Goal: Contribute content: Contribute content

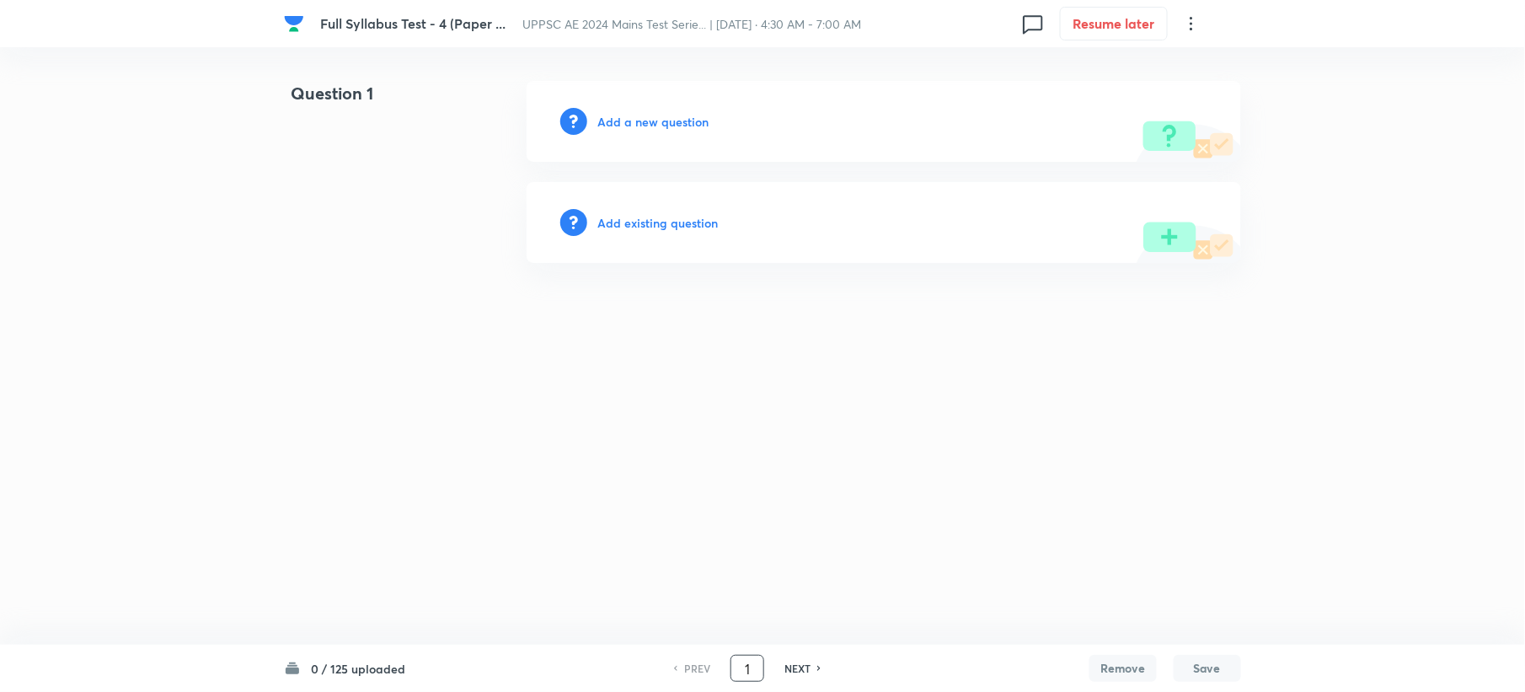
click at [753, 665] on input "1" at bounding box center [747, 668] width 32 height 29
type input "26"
click at [650, 113] on h6 "Add a new question" at bounding box center [652, 122] width 111 height 18
click at [650, 113] on h6 "Choose a question type" at bounding box center [662, 122] width 130 height 18
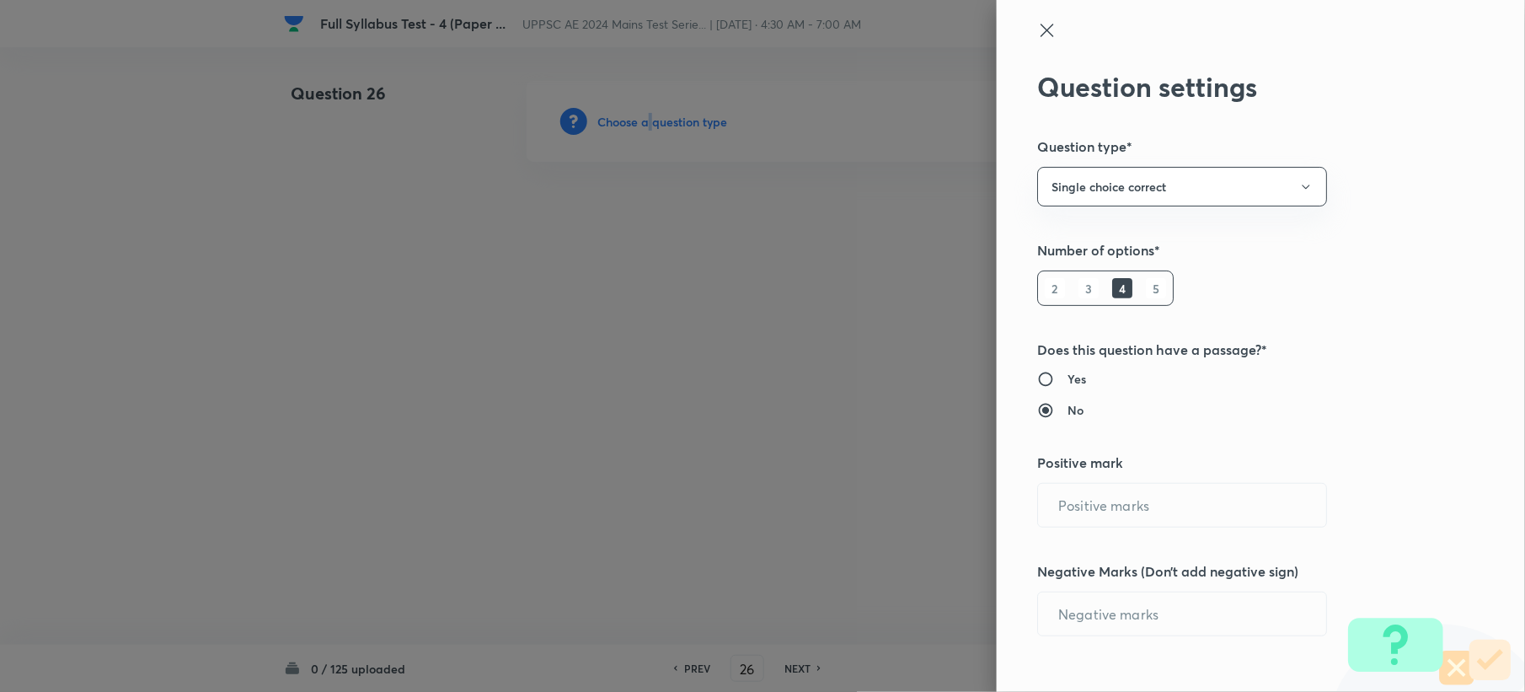
type input "1"
type input "0"
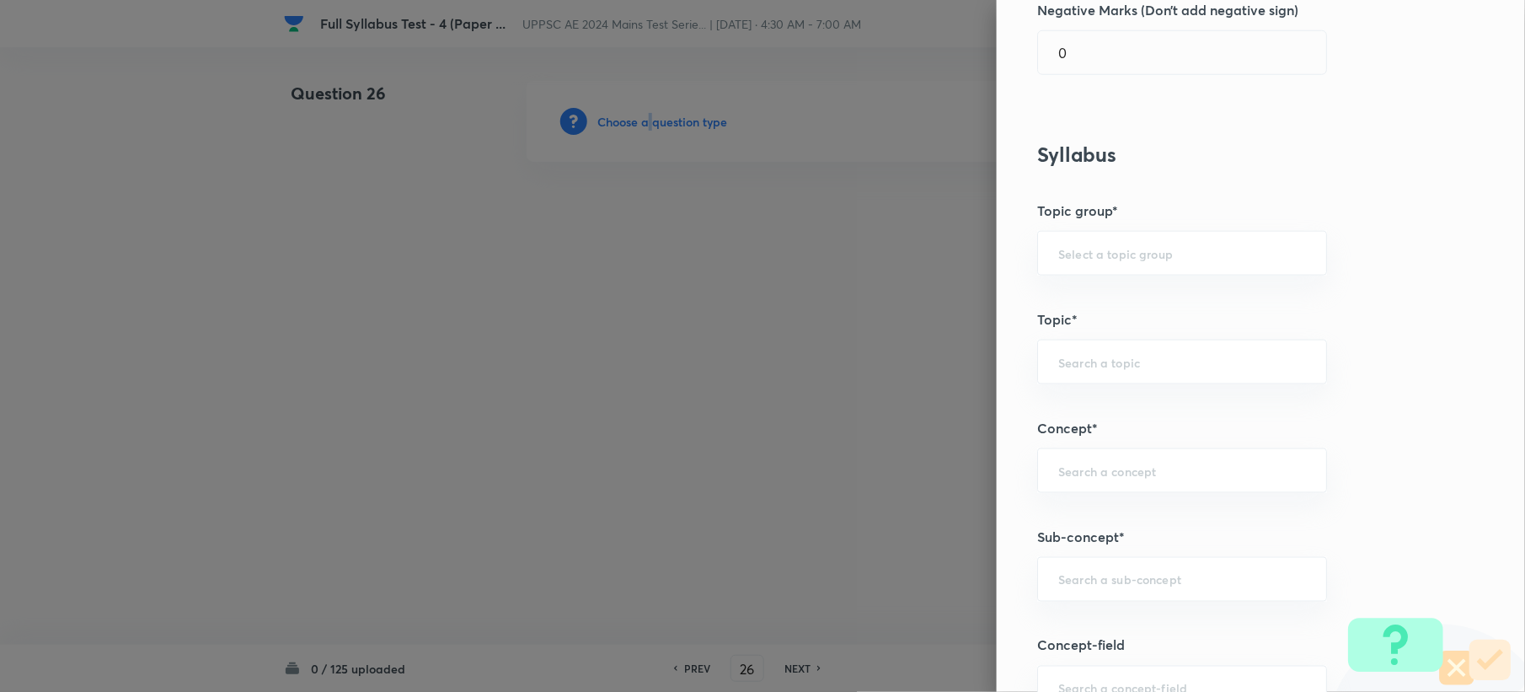
scroll to position [337, 0]
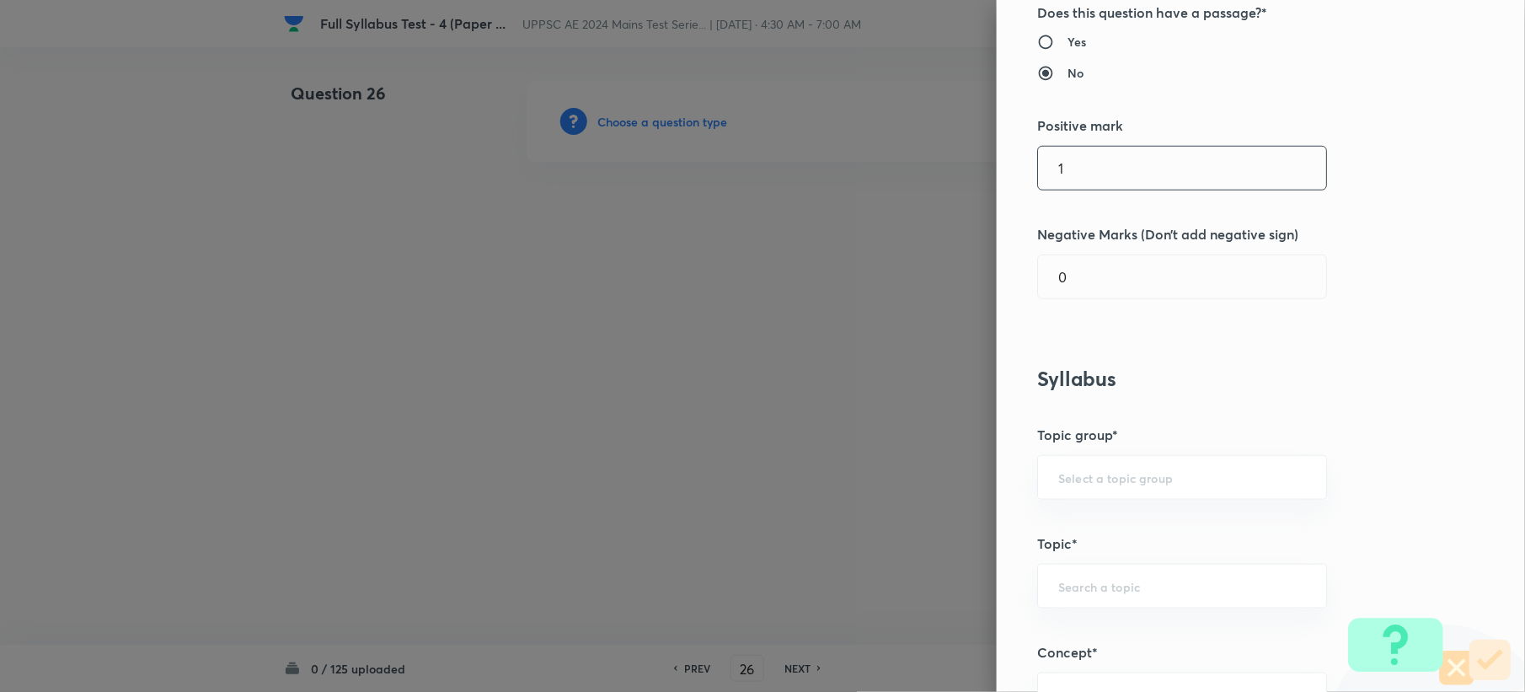
click at [1069, 158] on input "1" at bounding box center [1182, 168] width 288 height 43
type input "3"
click at [1070, 278] on input "0" at bounding box center [1182, 276] width 288 height 43
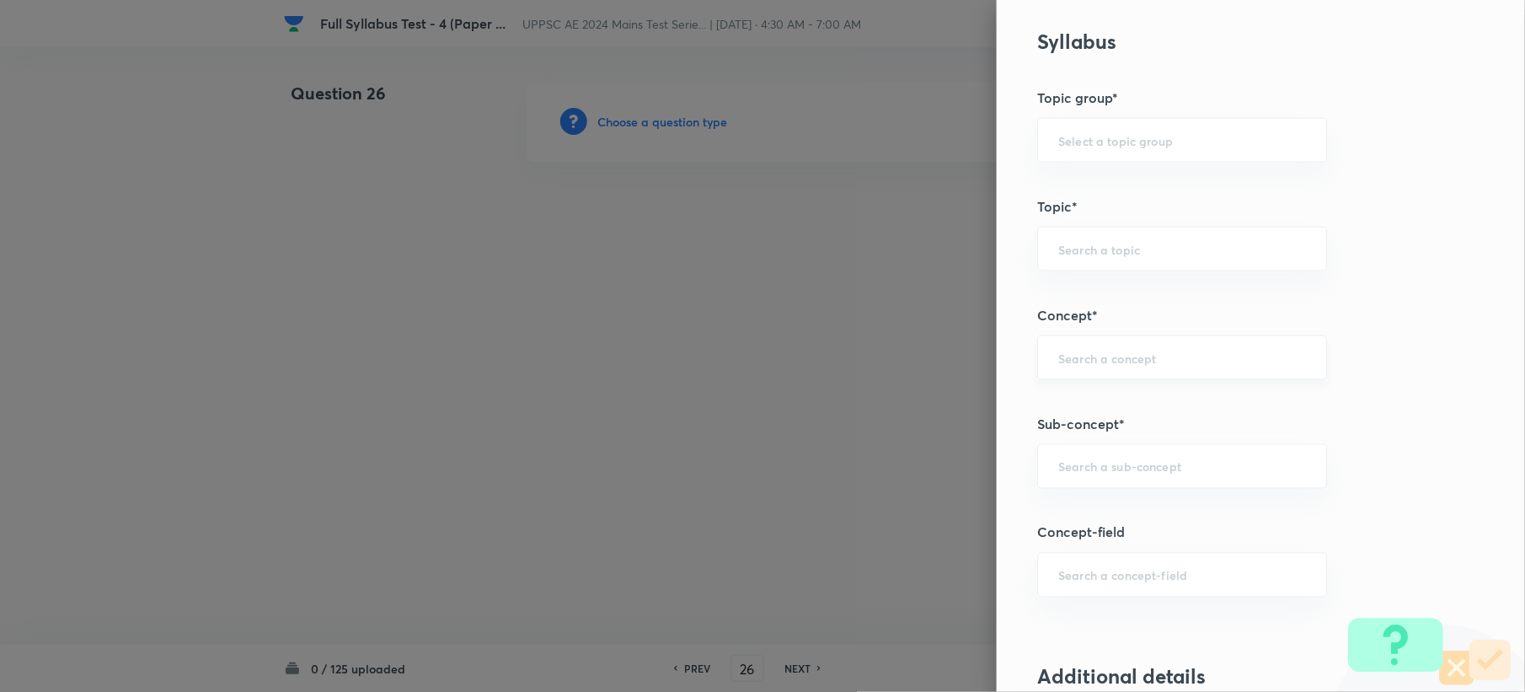
scroll to position [674, 0]
click at [1067, 452] on div "​" at bounding box center [1182, 466] width 290 height 45
type input "1"
paste input "Traverse Surveying"
type input "Traverse Surveying"
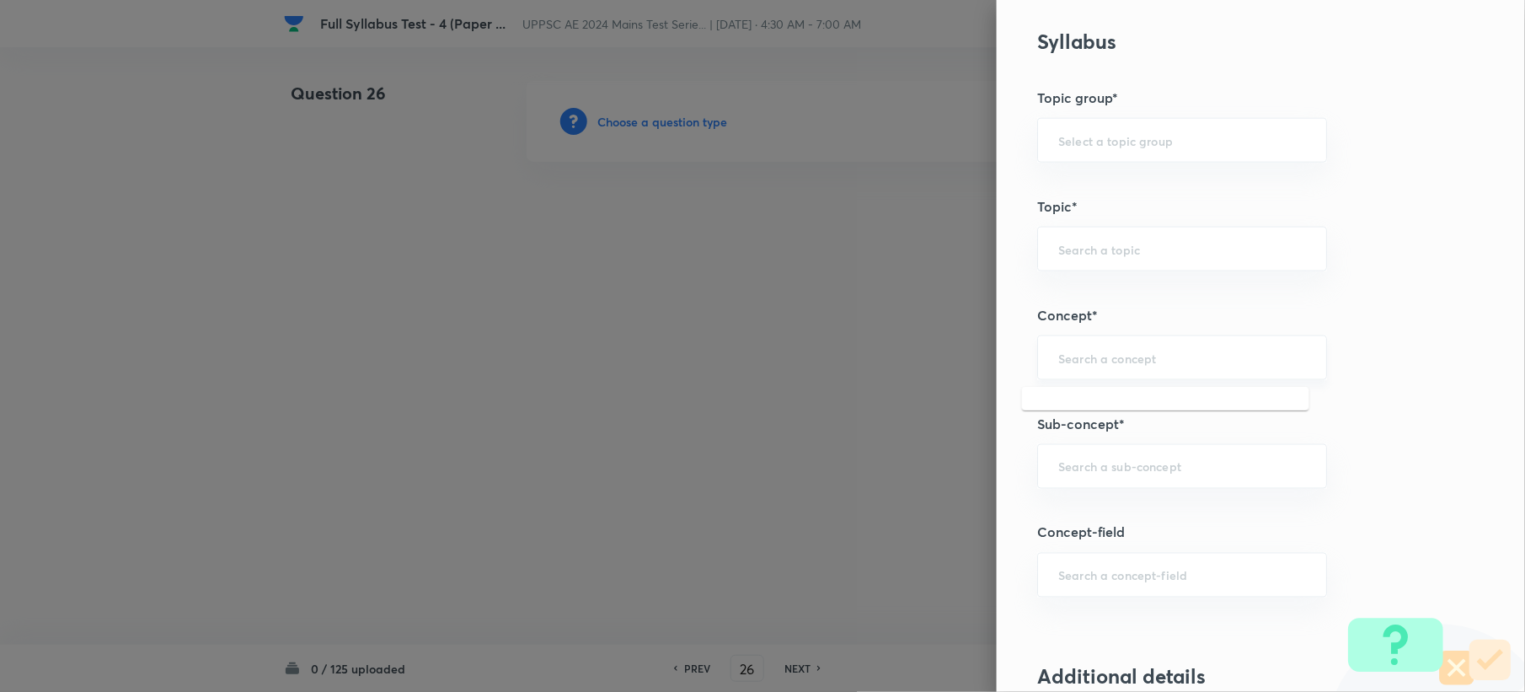
click at [1100, 366] on input "text" at bounding box center [1182, 358] width 248 height 16
paste input "Traverse Surveying"
click at [1075, 401] on li "Traverse Surveying" at bounding box center [1165, 408] width 287 height 30
type input "Traverse Surveying"
type input "Civil Engineering"
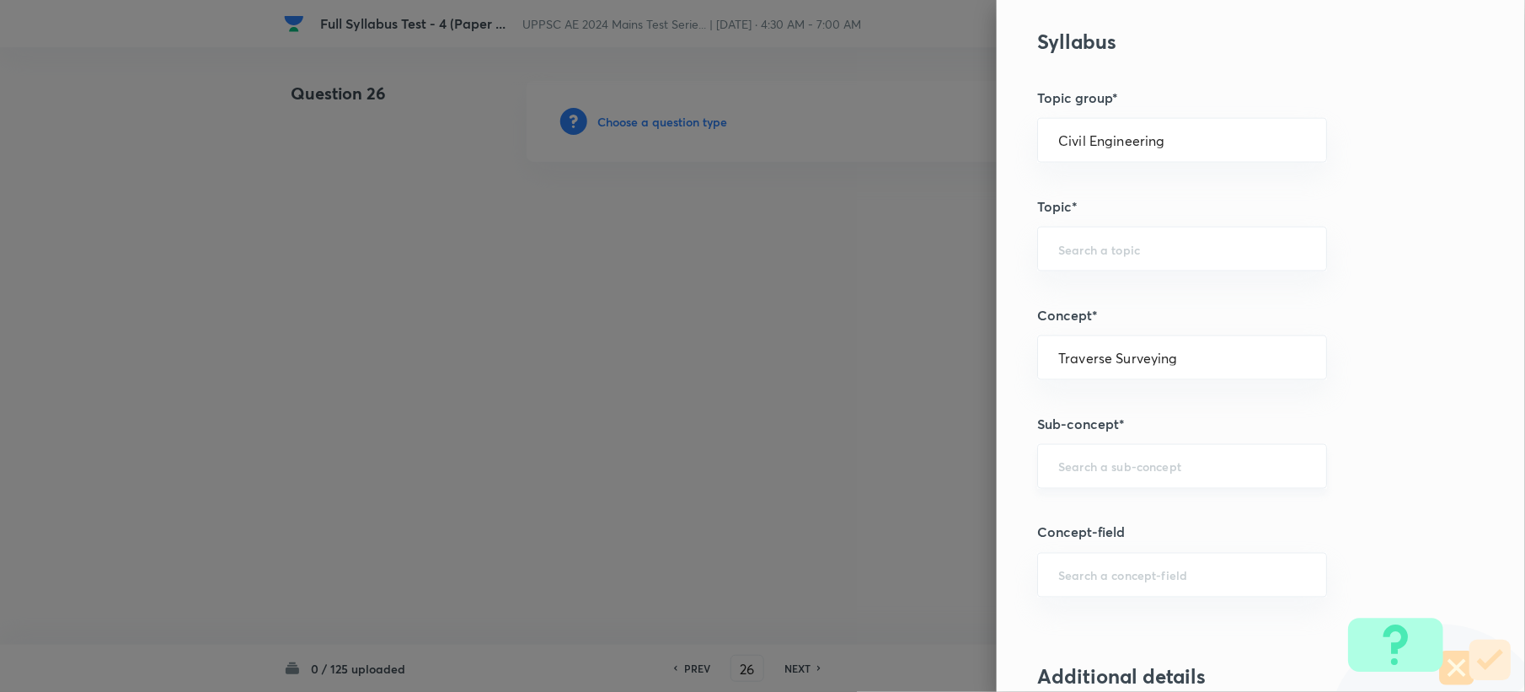
type input "Surveying"
click at [1063, 465] on input "text" at bounding box center [1182, 466] width 248 height 16
click at [1078, 522] on li "Instruments for Traverse Surveying" at bounding box center [1165, 518] width 287 height 30
type input "Instruments for Traverse Surveying"
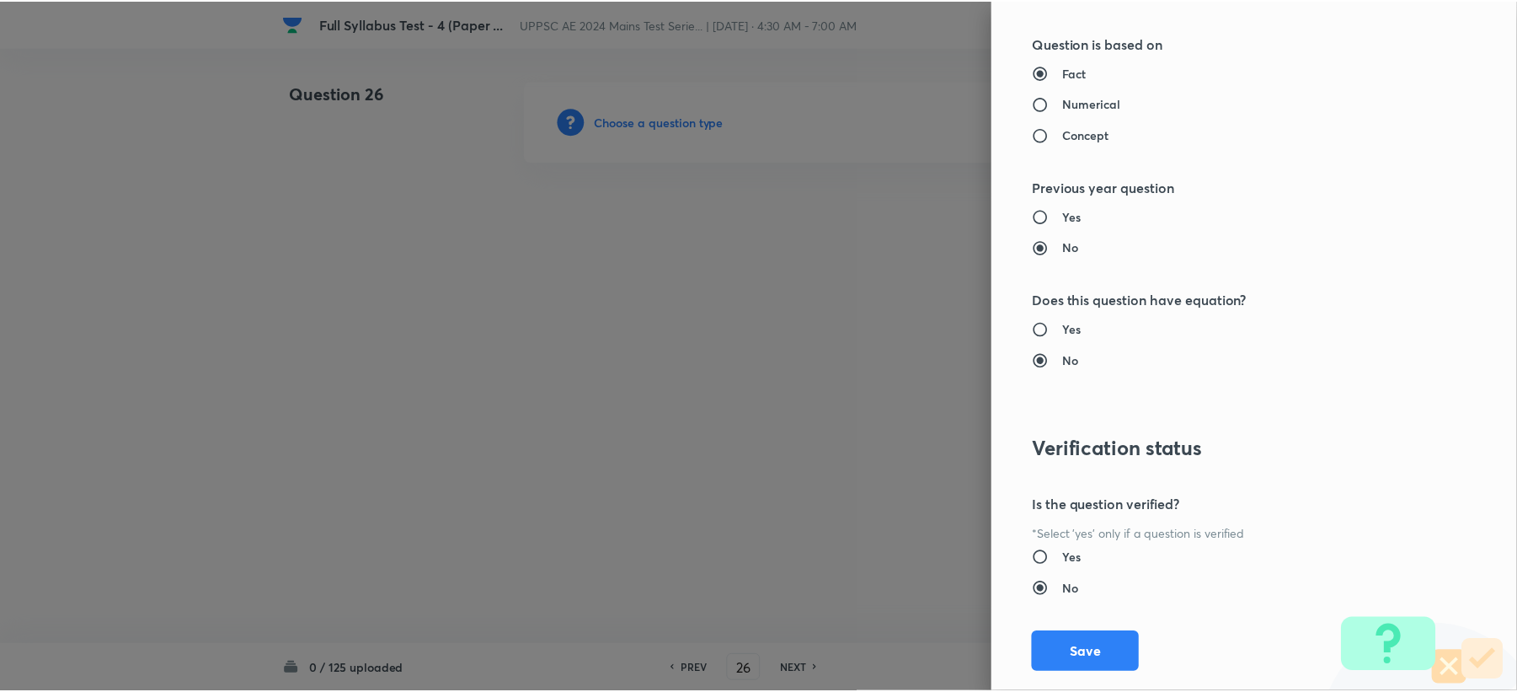
scroll to position [1608, 0]
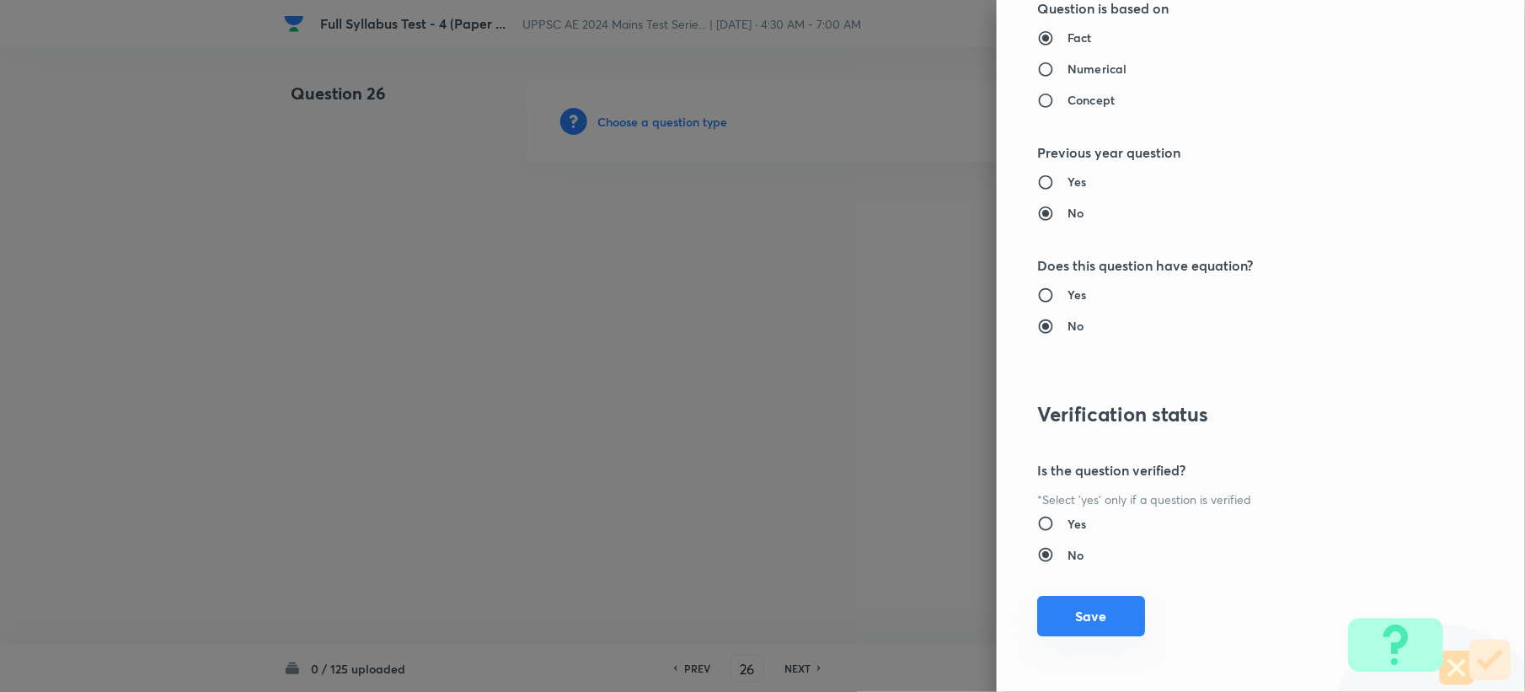
click at [1051, 624] on button "Save" at bounding box center [1091, 616] width 108 height 40
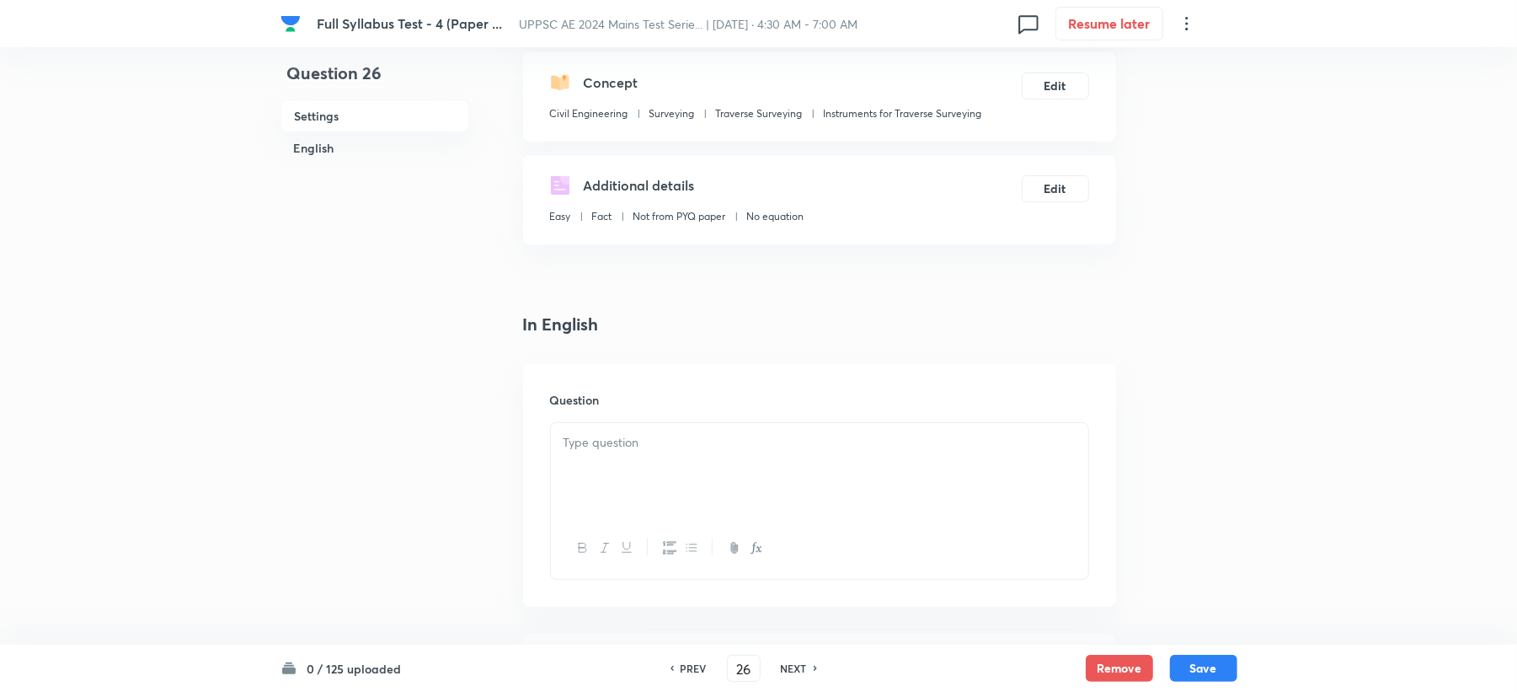
scroll to position [224, 0]
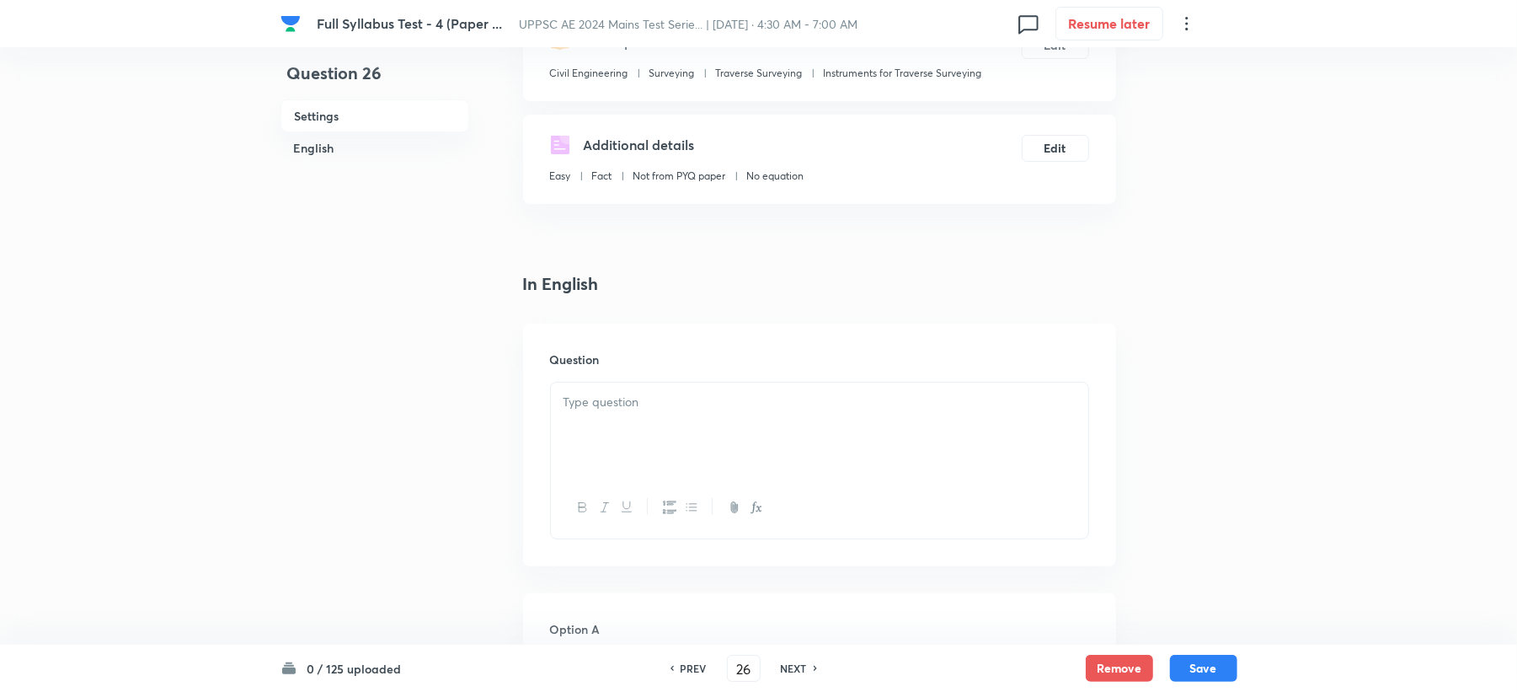
click at [601, 416] on div at bounding box center [819, 429] width 537 height 94
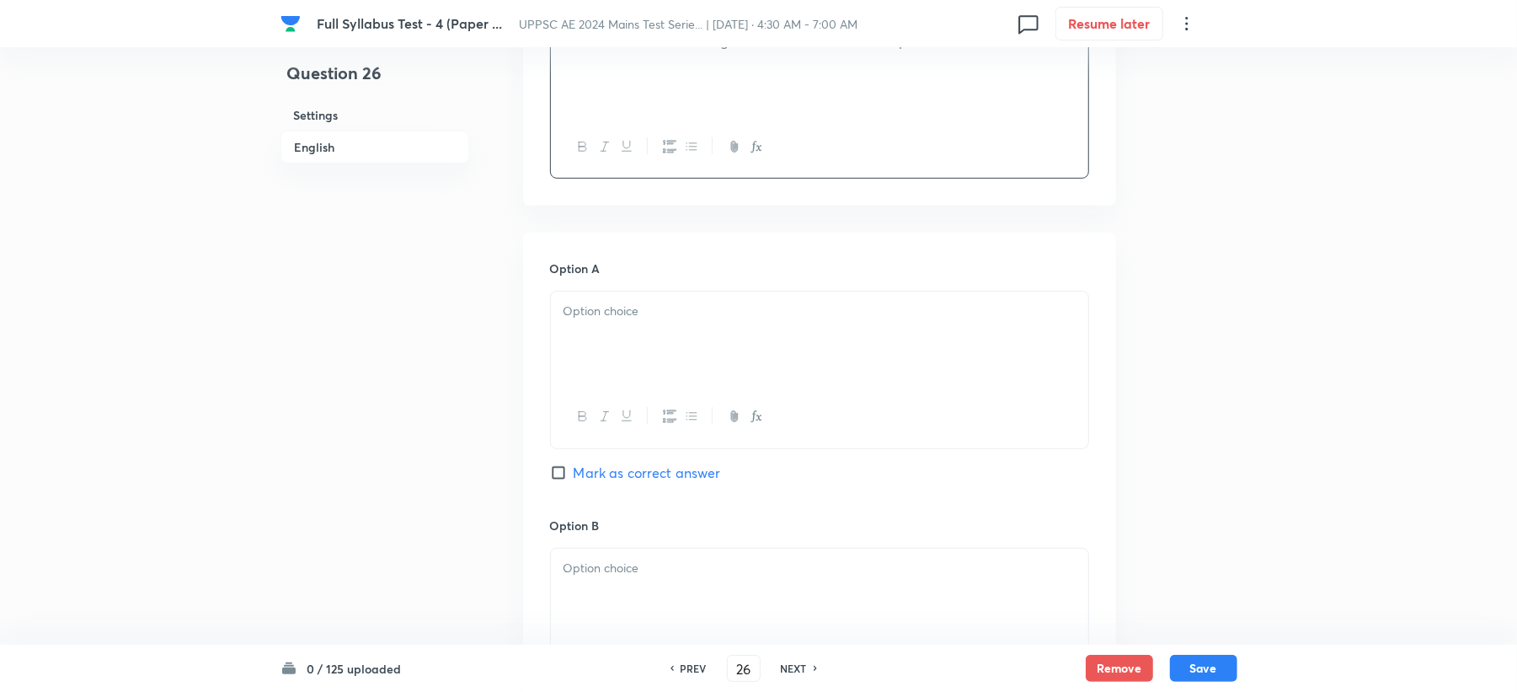
scroll to position [786, 0]
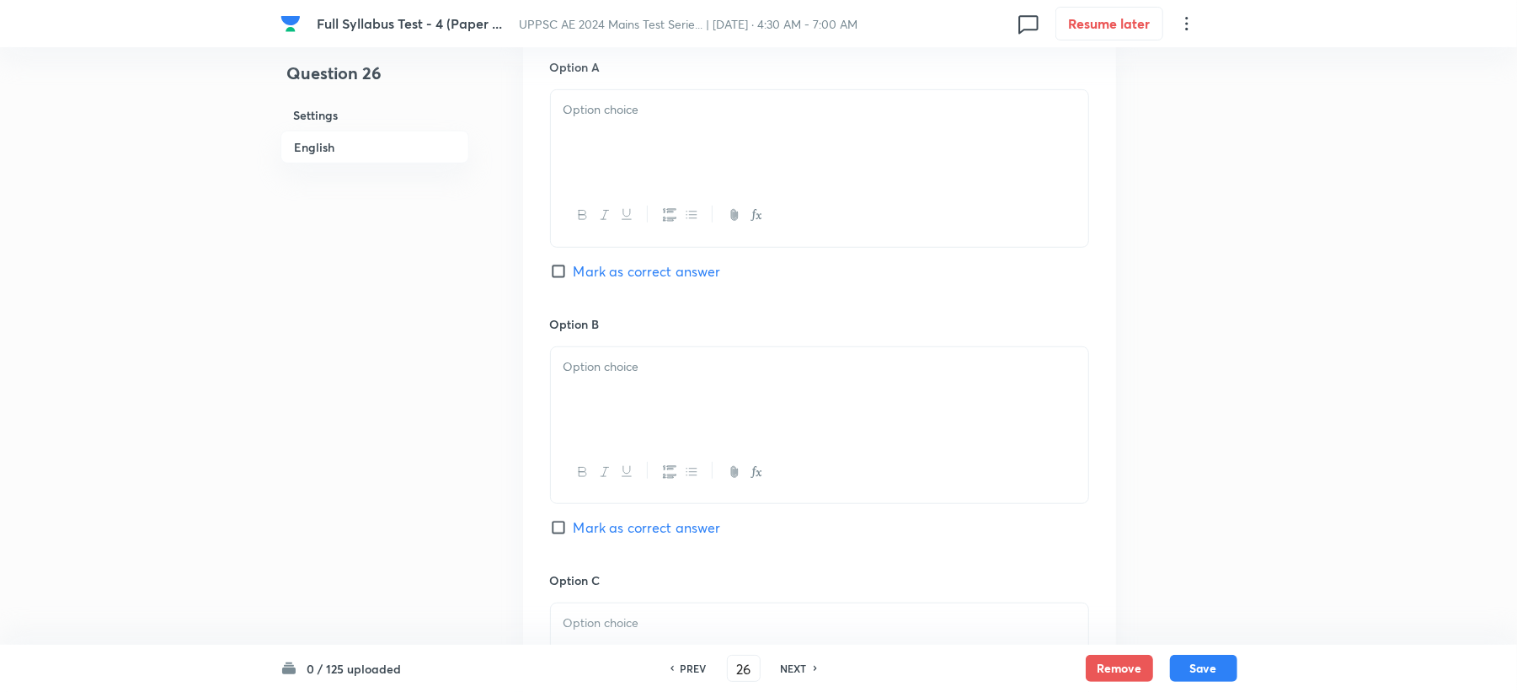
click at [628, 129] on div at bounding box center [819, 137] width 537 height 94
click at [621, 421] on div at bounding box center [819, 394] width 537 height 94
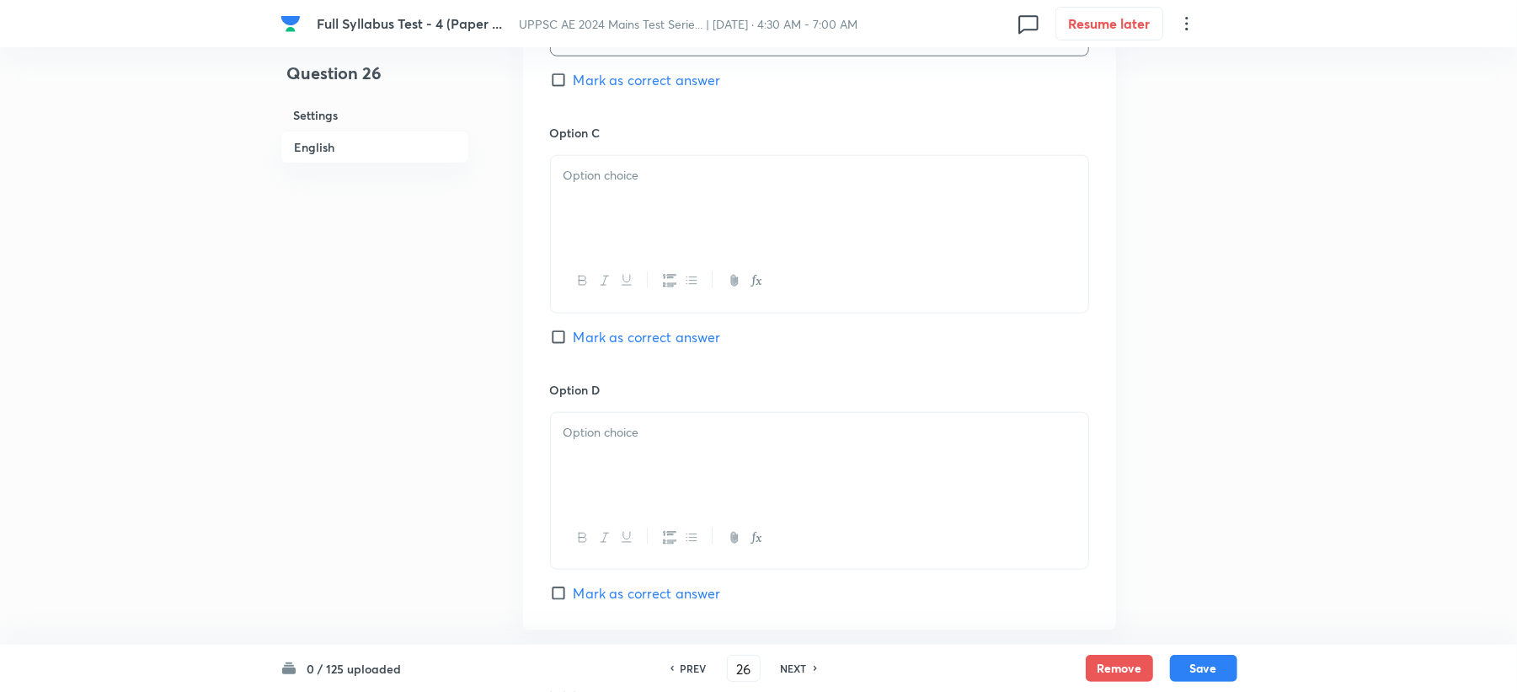
scroll to position [1235, 0]
click at [614, 223] on div at bounding box center [819, 201] width 537 height 94
click at [602, 453] on div at bounding box center [819, 458] width 537 height 94
click at [655, 465] on div at bounding box center [819, 458] width 537 height 94
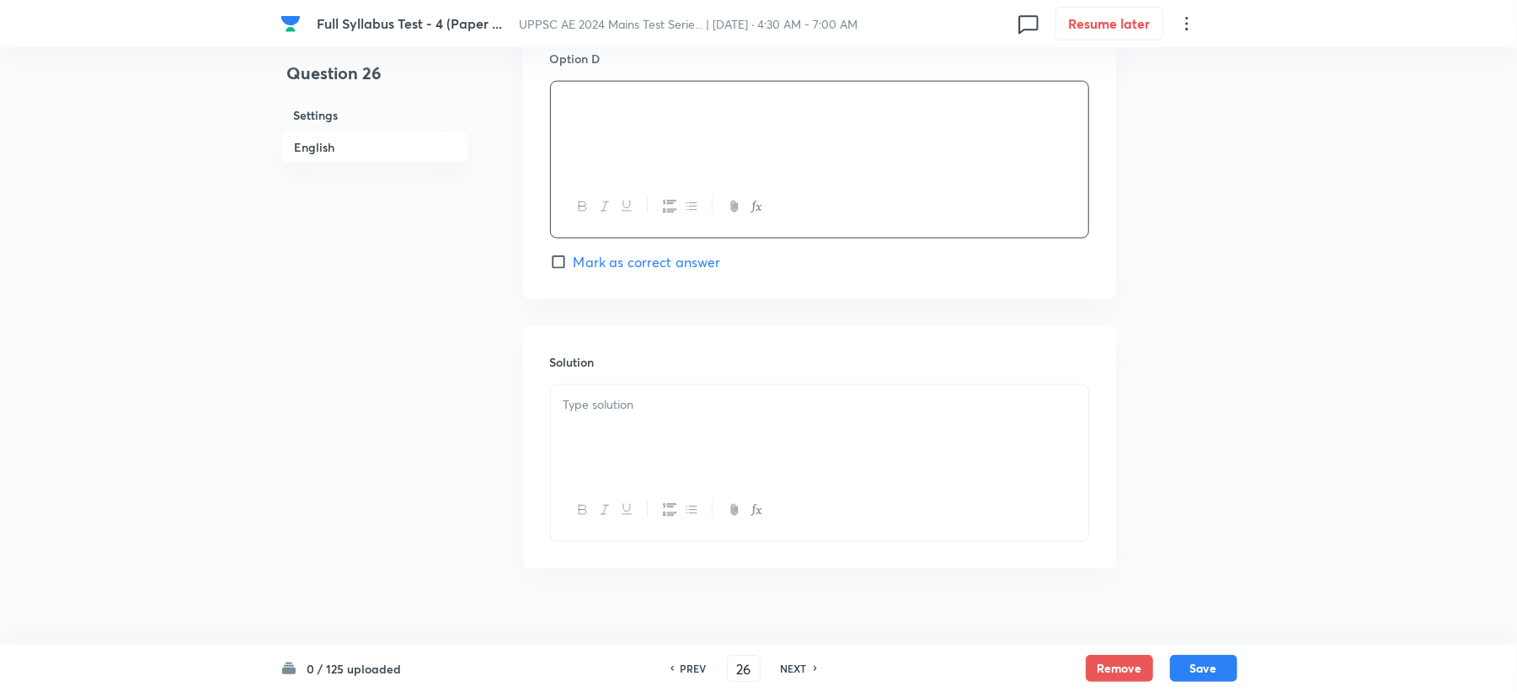
scroll to position [1572, 0]
click at [657, 423] on div at bounding box center [819, 424] width 537 height 94
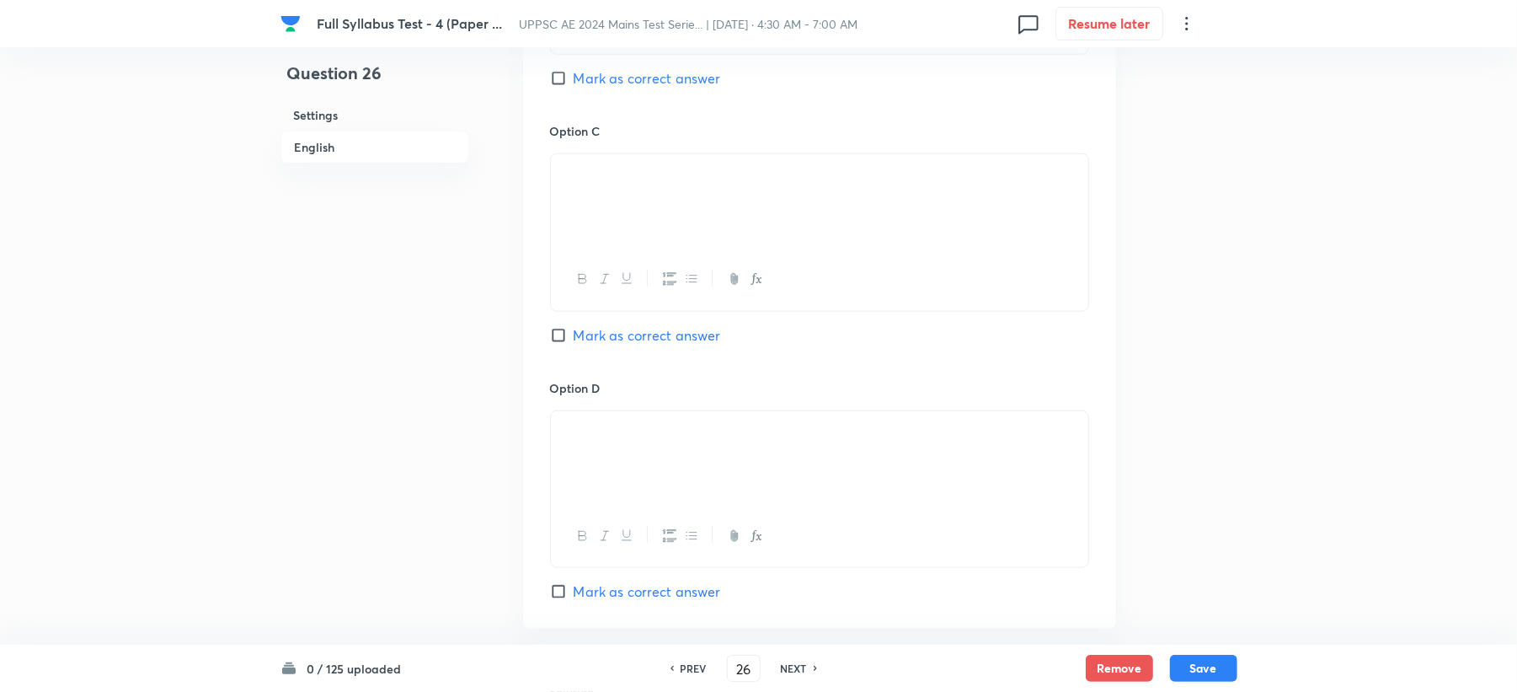
click at [634, 337] on span "Mark as correct answer" at bounding box center [647, 335] width 147 height 20
click at [574, 337] on input "Mark as correct answer" at bounding box center [562, 335] width 24 height 17
checkbox input "true"
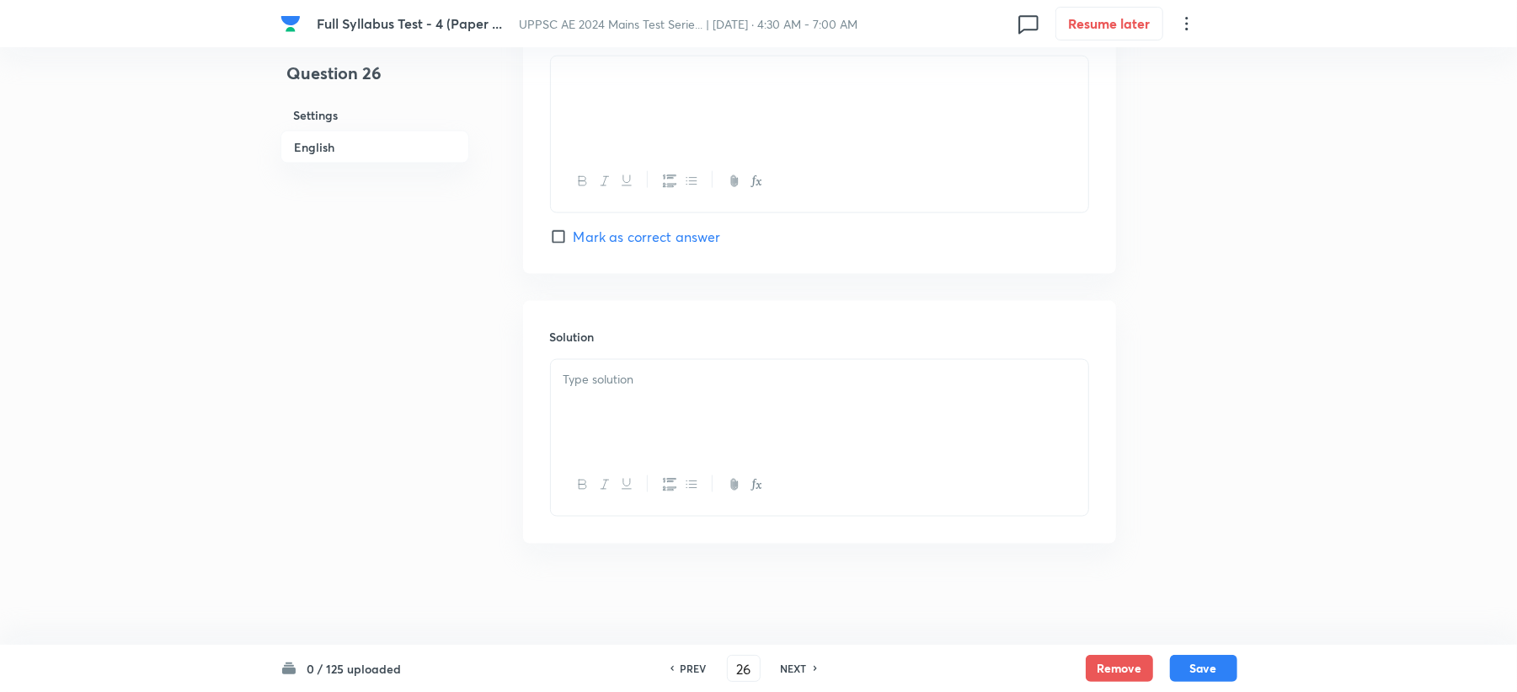
click at [607, 413] on div at bounding box center [819, 407] width 537 height 94
click at [593, 385] on p at bounding box center [820, 379] width 512 height 19
drag, startPoint x: 621, startPoint y: 396, endPoint x: 442, endPoint y: 409, distance: 179.1
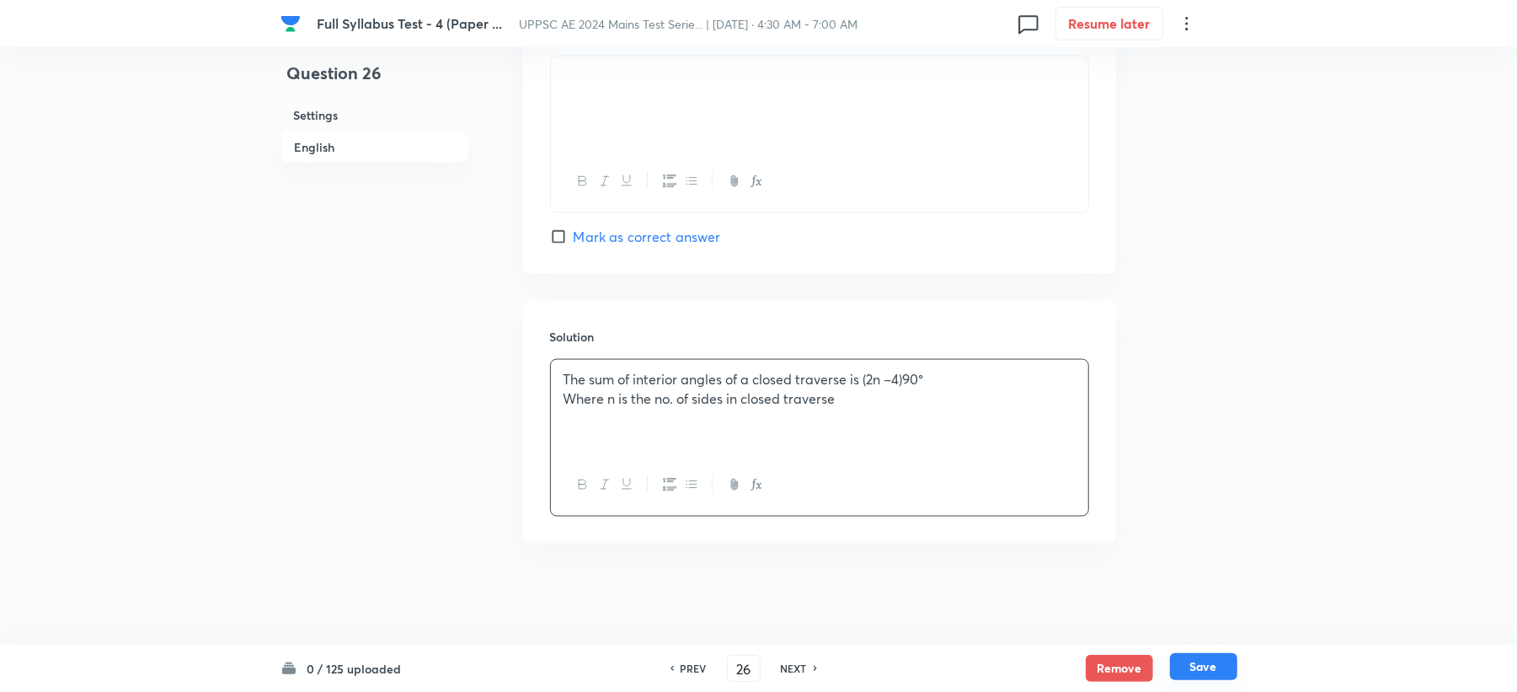
click at [1227, 665] on button "Save" at bounding box center [1203, 666] width 67 height 27
type input "27"
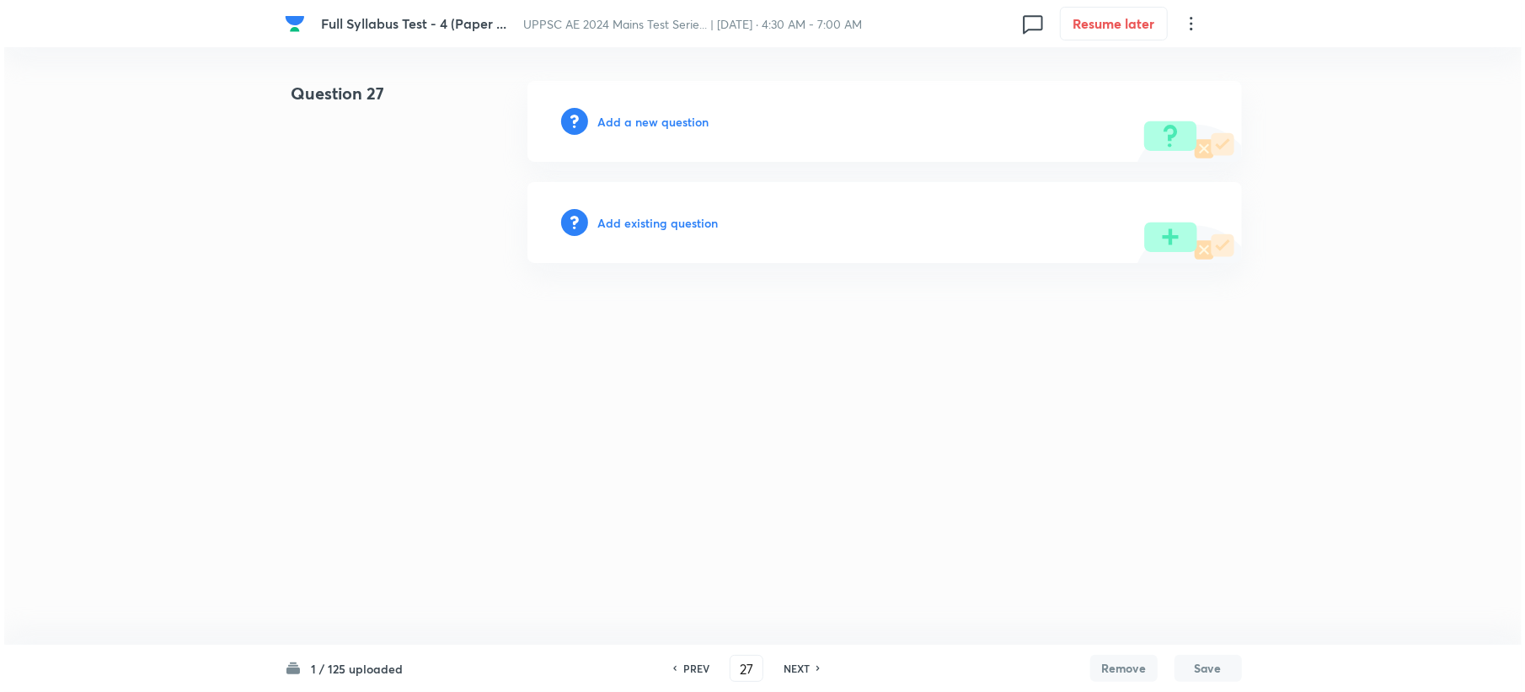
scroll to position [0, 0]
click at [624, 116] on h6 "Add a new question" at bounding box center [652, 122] width 111 height 18
click at [624, 116] on h6 "Choose a question type" at bounding box center [662, 122] width 130 height 18
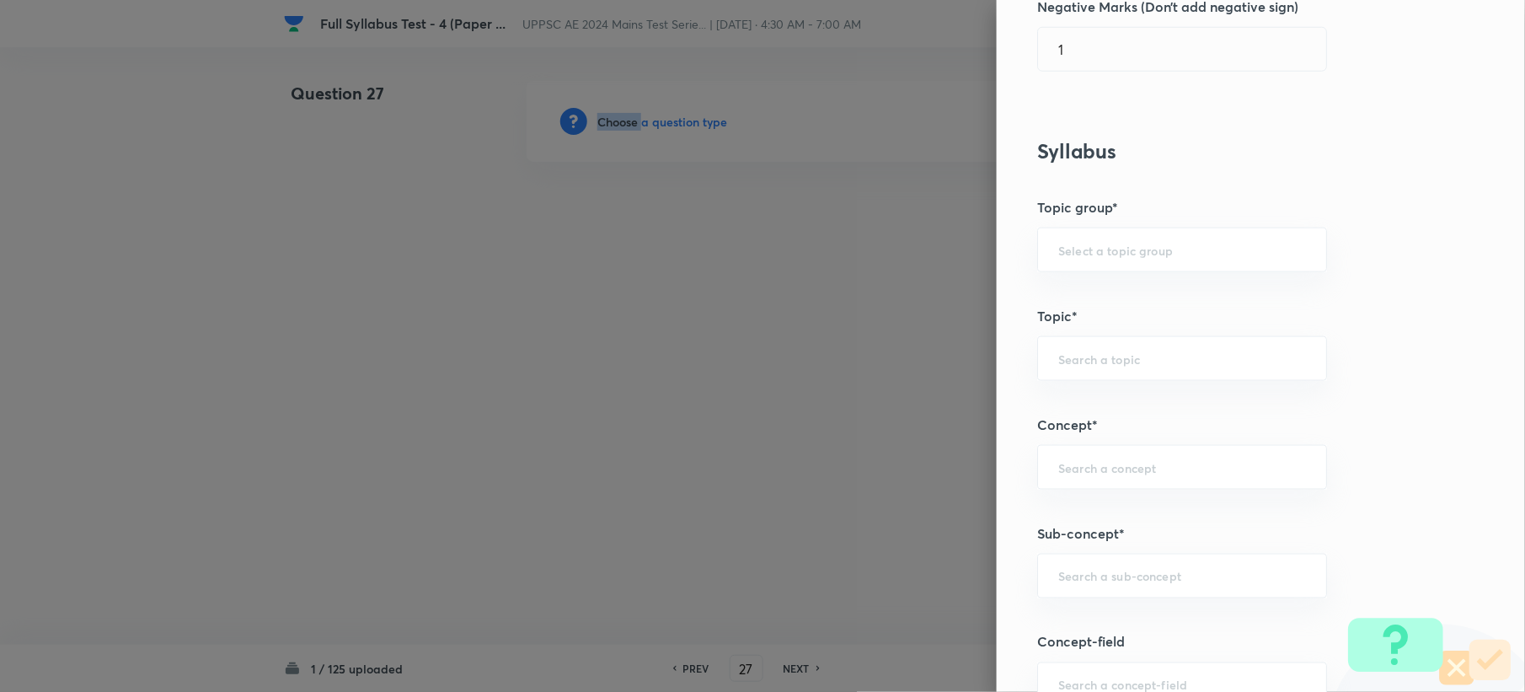
scroll to position [674, 0]
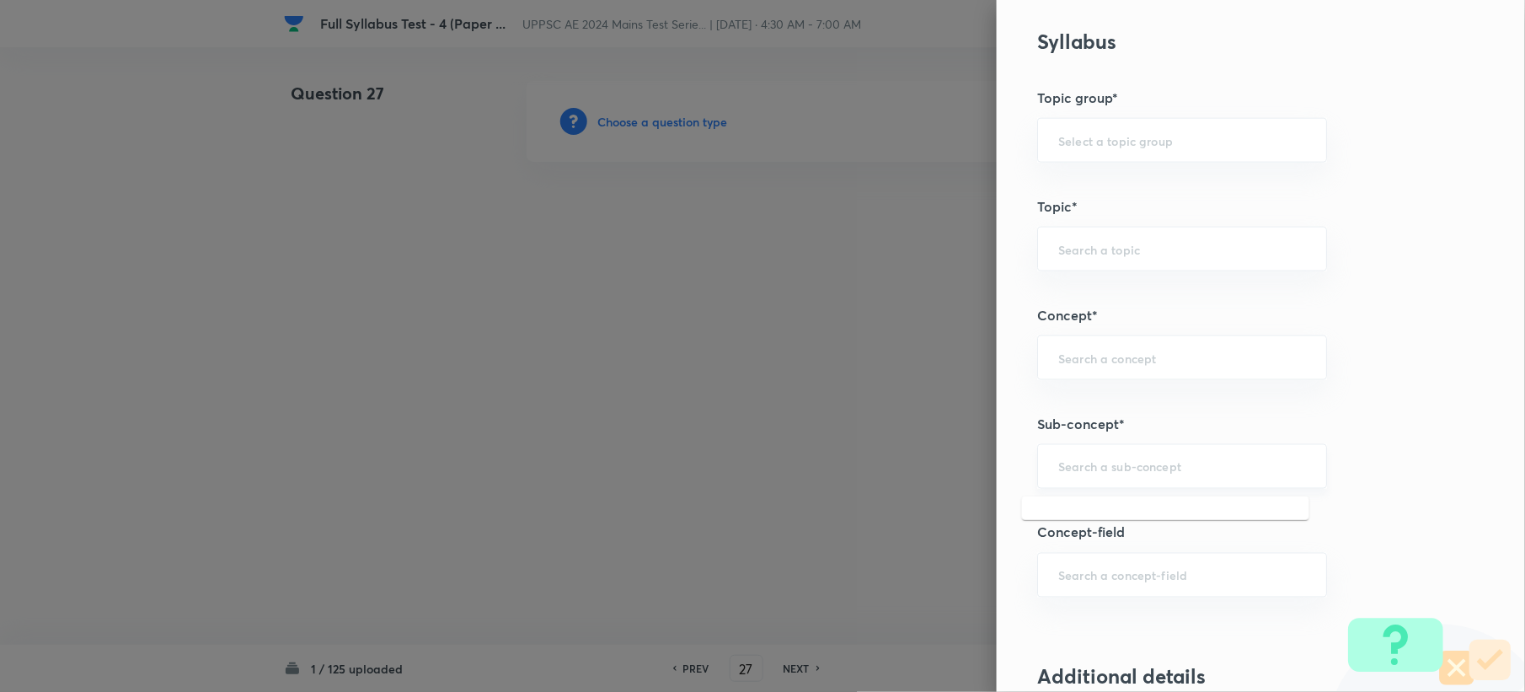
click at [1100, 465] on input "text" at bounding box center [1182, 466] width 248 height 16
paste input "Methods of Plane Tabling"
click at [1075, 514] on li "Methods of Plane Tabling" at bounding box center [1165, 518] width 287 height 30
type input "Methods of Plane Tabling"
type input "Civil Engineering"
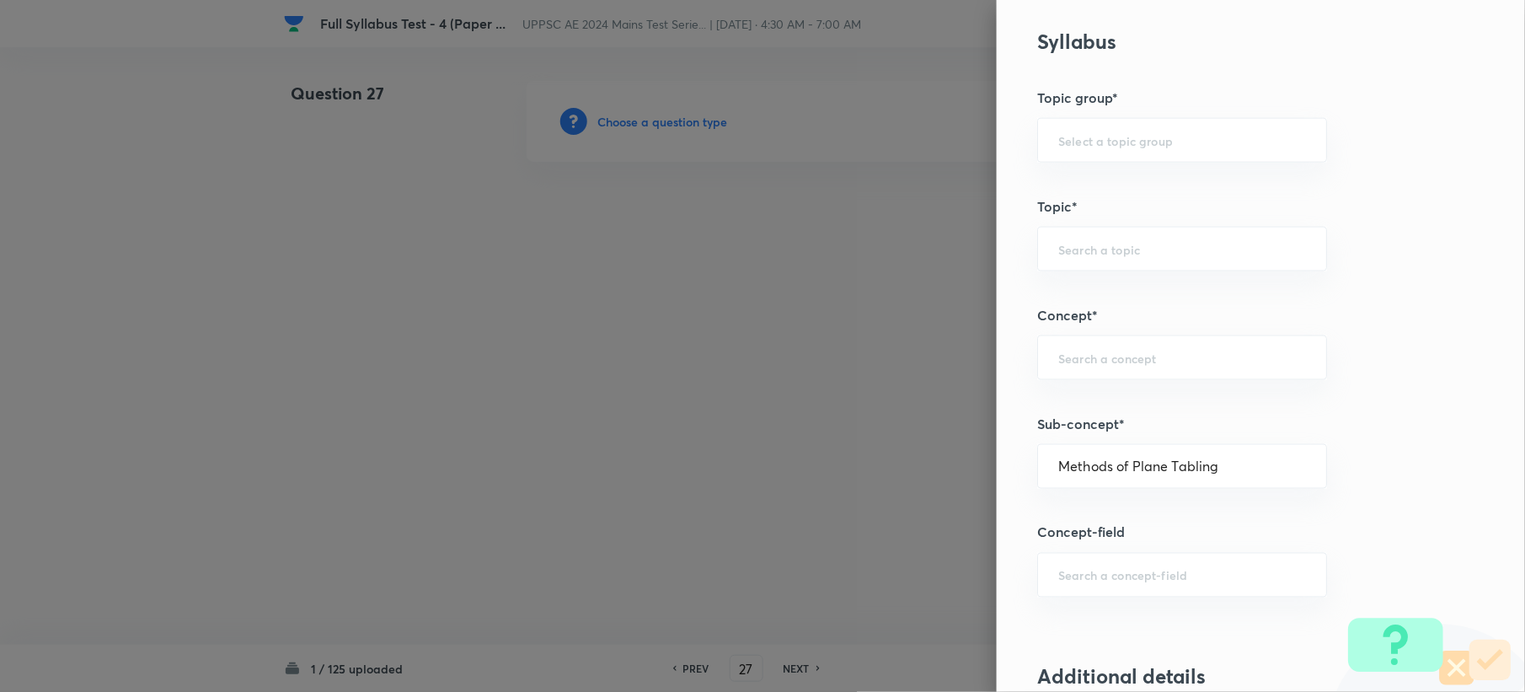
type input "Surveying"
type input "Plane Table Surveying"
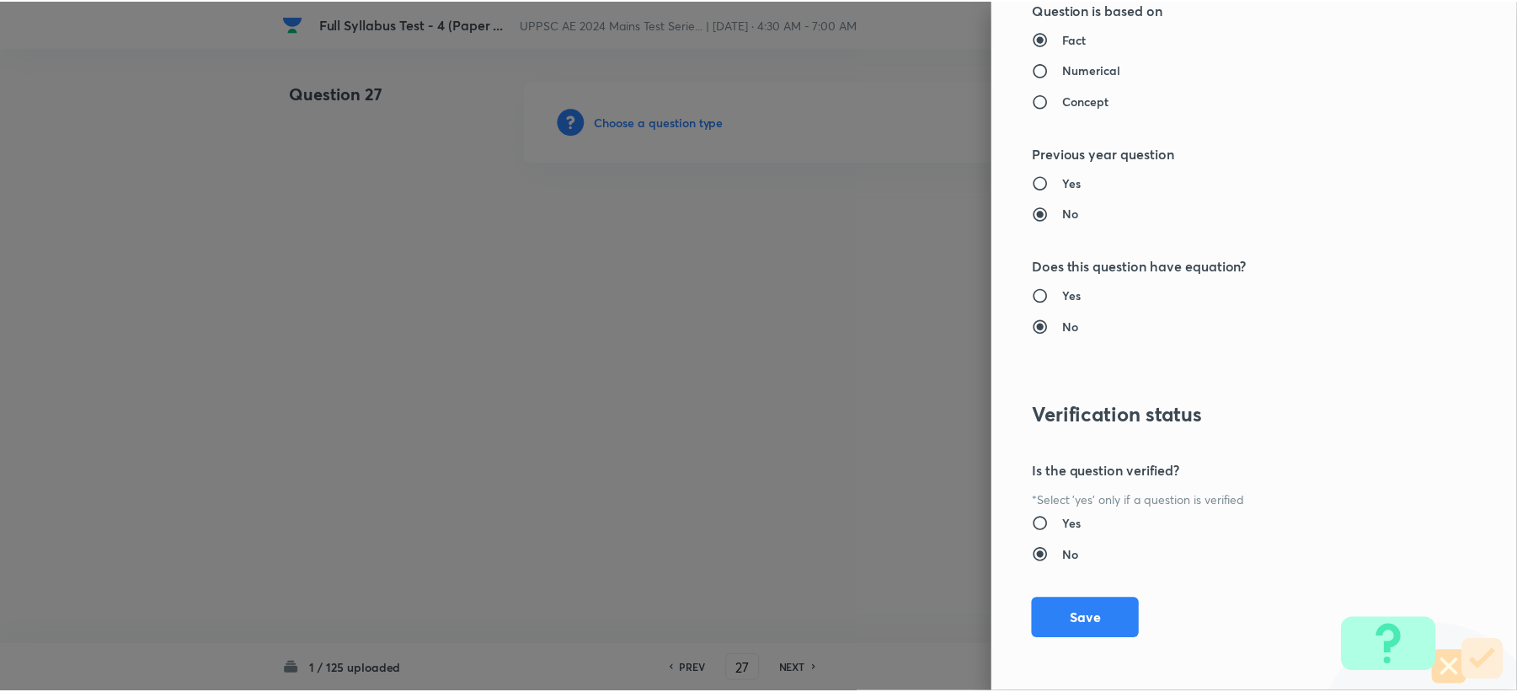
scroll to position [1608, 0]
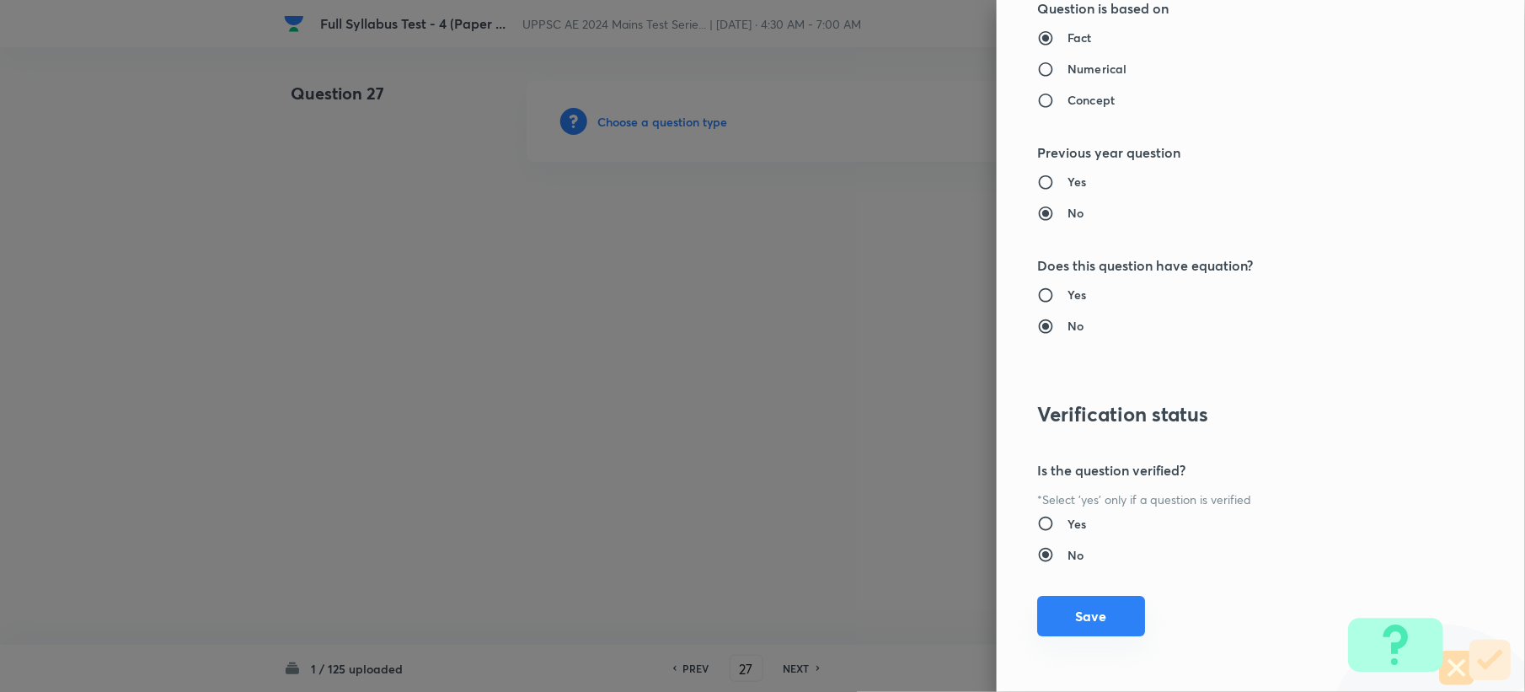
click at [1065, 615] on button "Save" at bounding box center [1091, 616] width 108 height 40
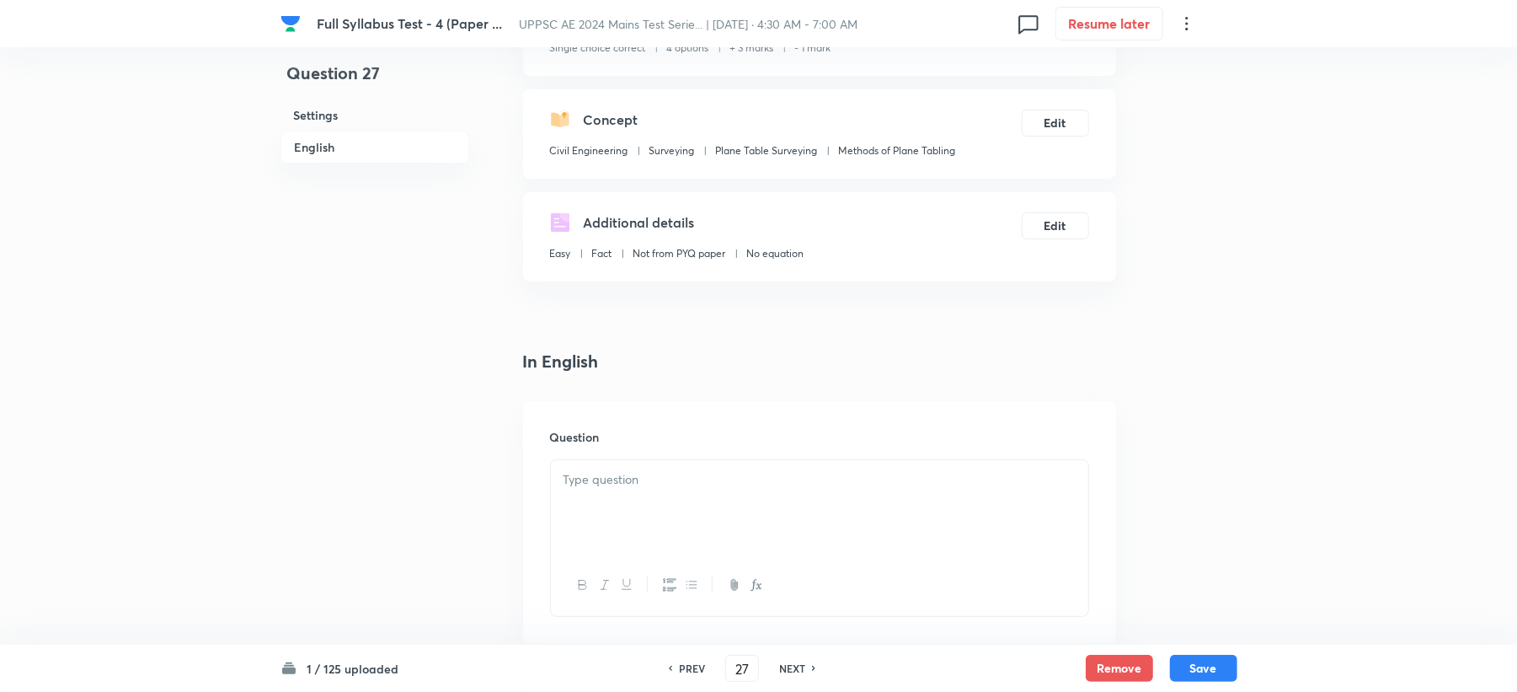
scroll to position [449, 0]
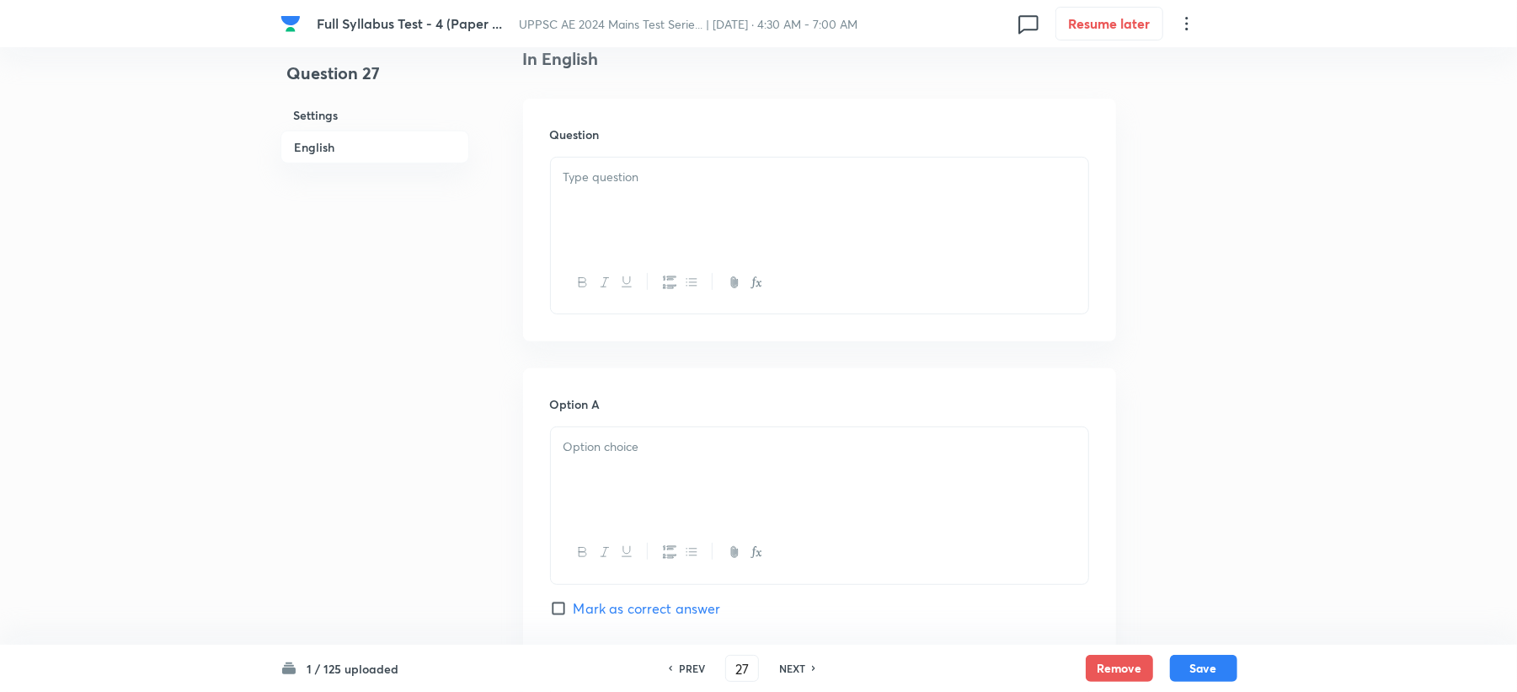
click at [554, 197] on div at bounding box center [819, 205] width 537 height 94
click at [623, 502] on div at bounding box center [819, 474] width 537 height 94
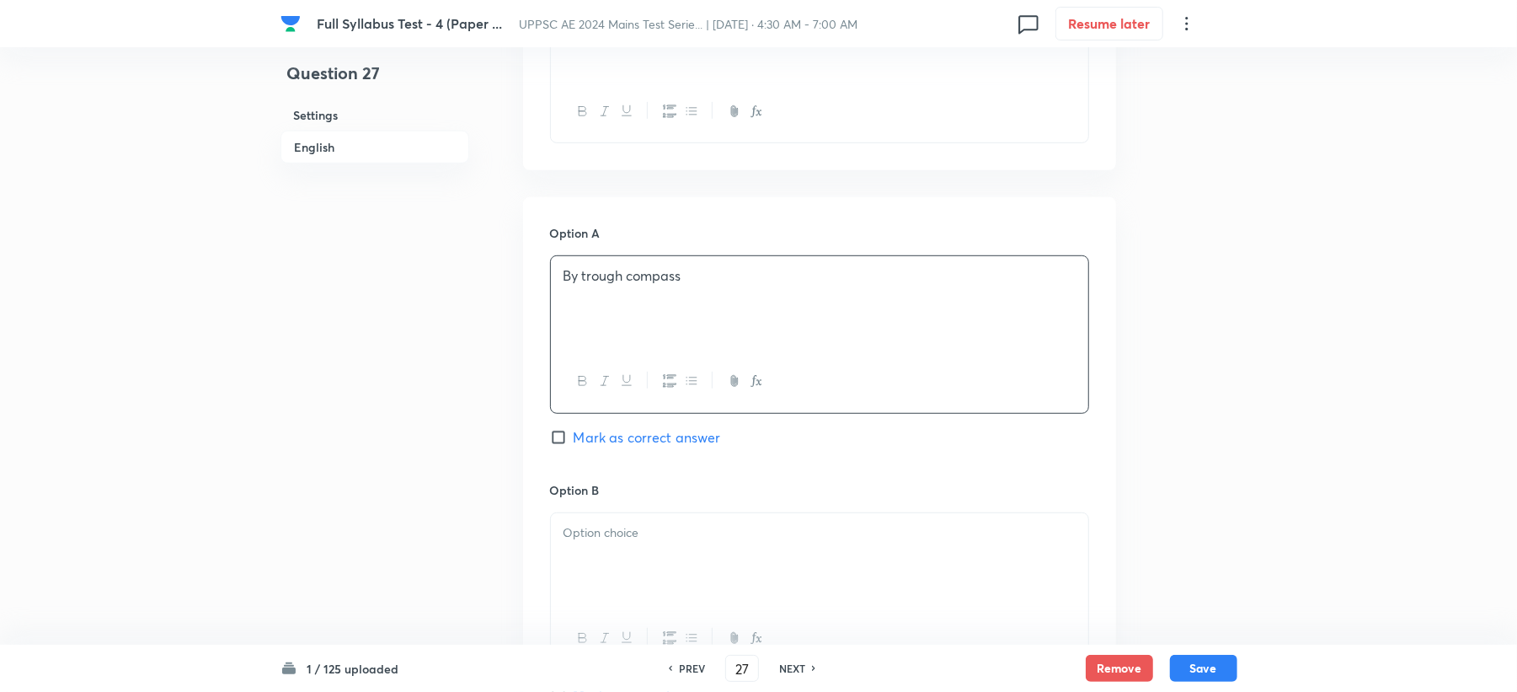
scroll to position [674, 0]
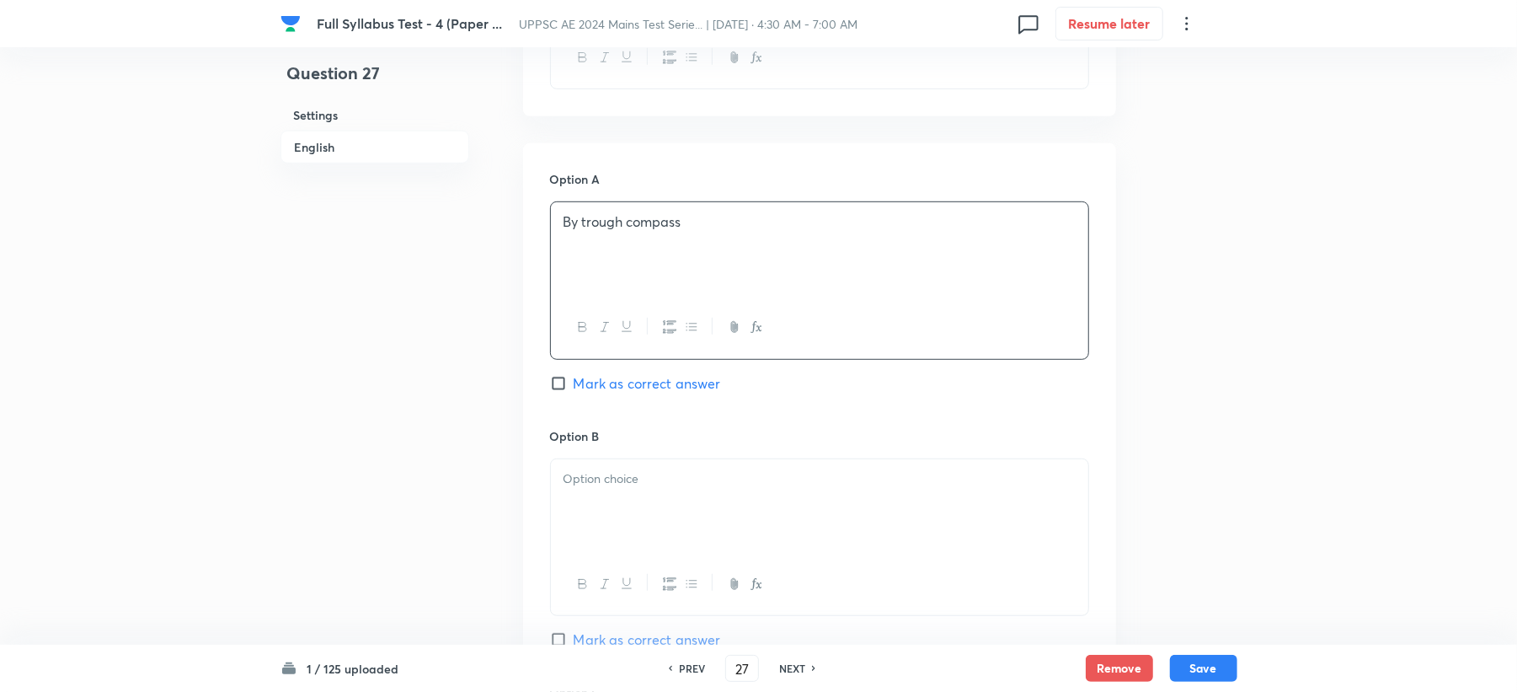
click at [584, 504] on div at bounding box center [819, 506] width 537 height 94
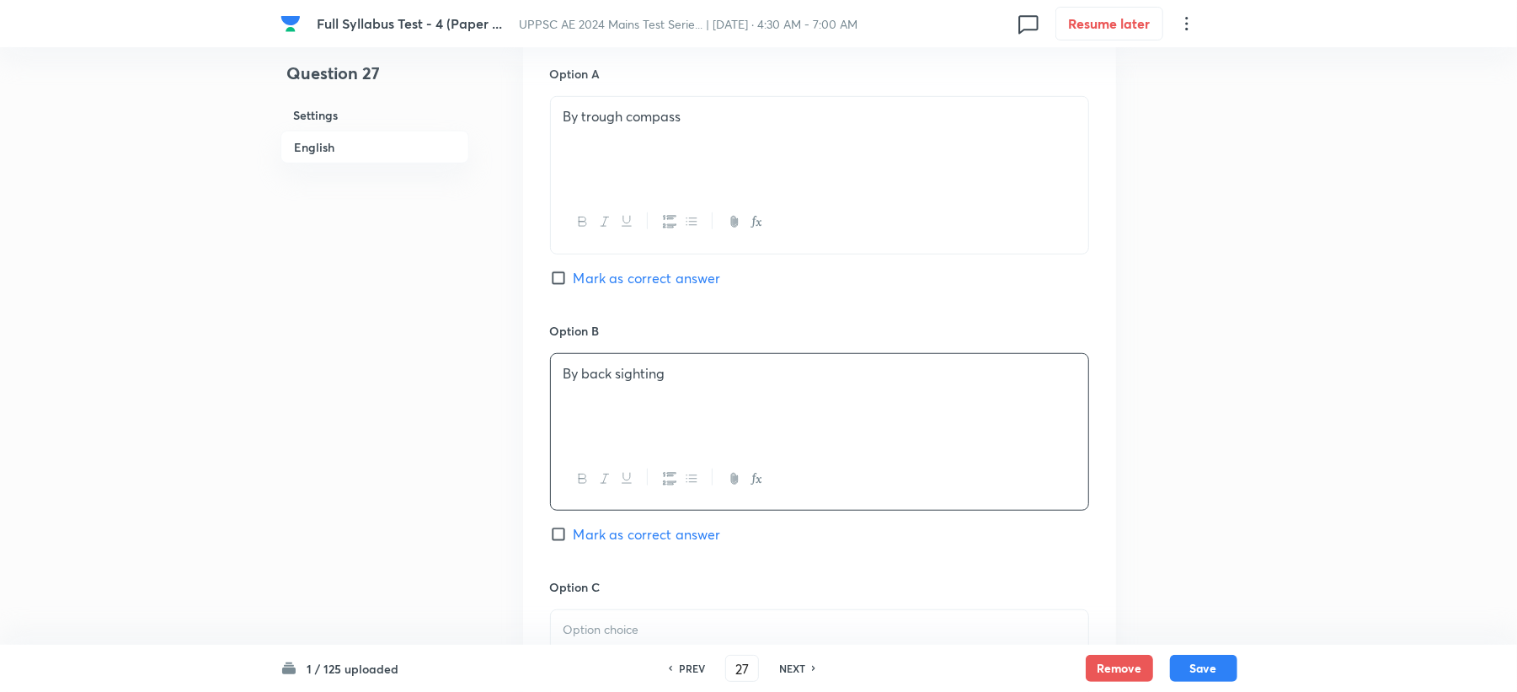
scroll to position [1011, 0]
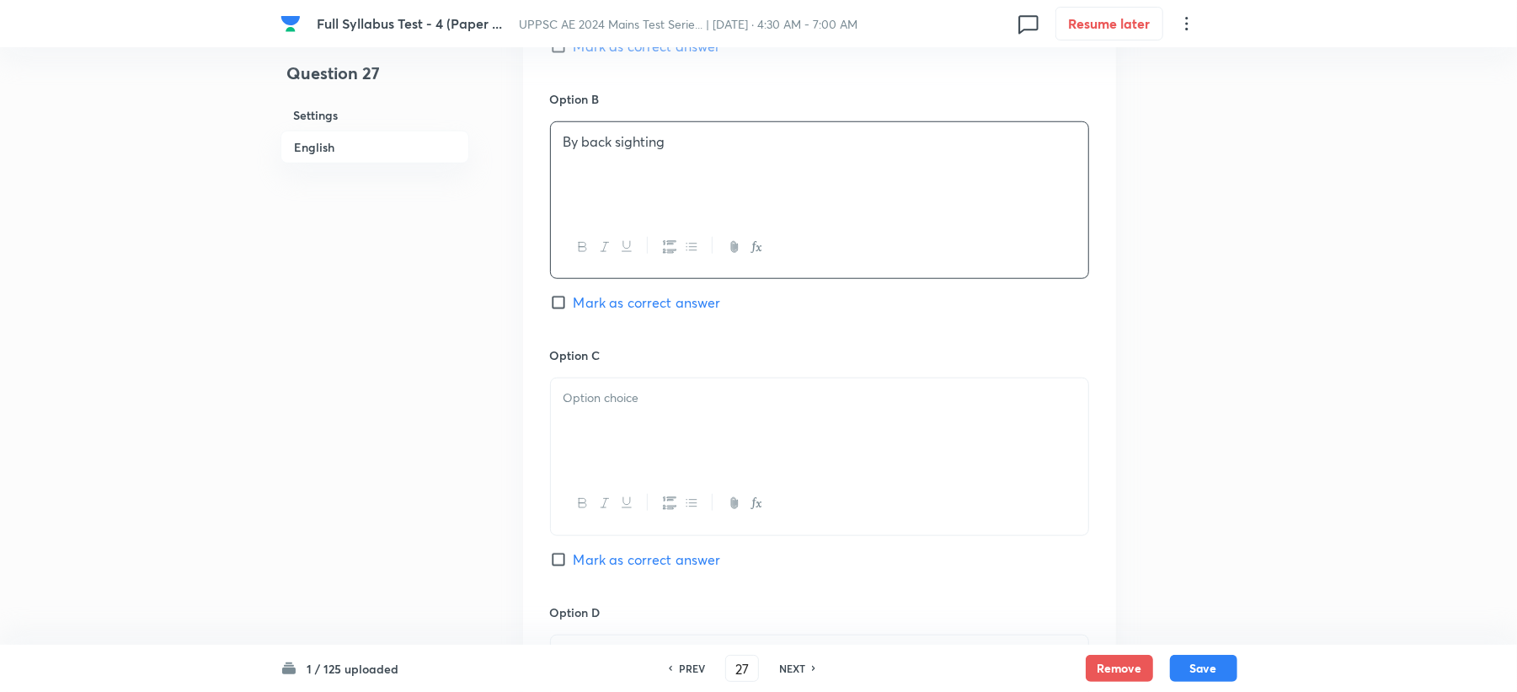
click at [583, 448] on div at bounding box center [819, 425] width 537 height 94
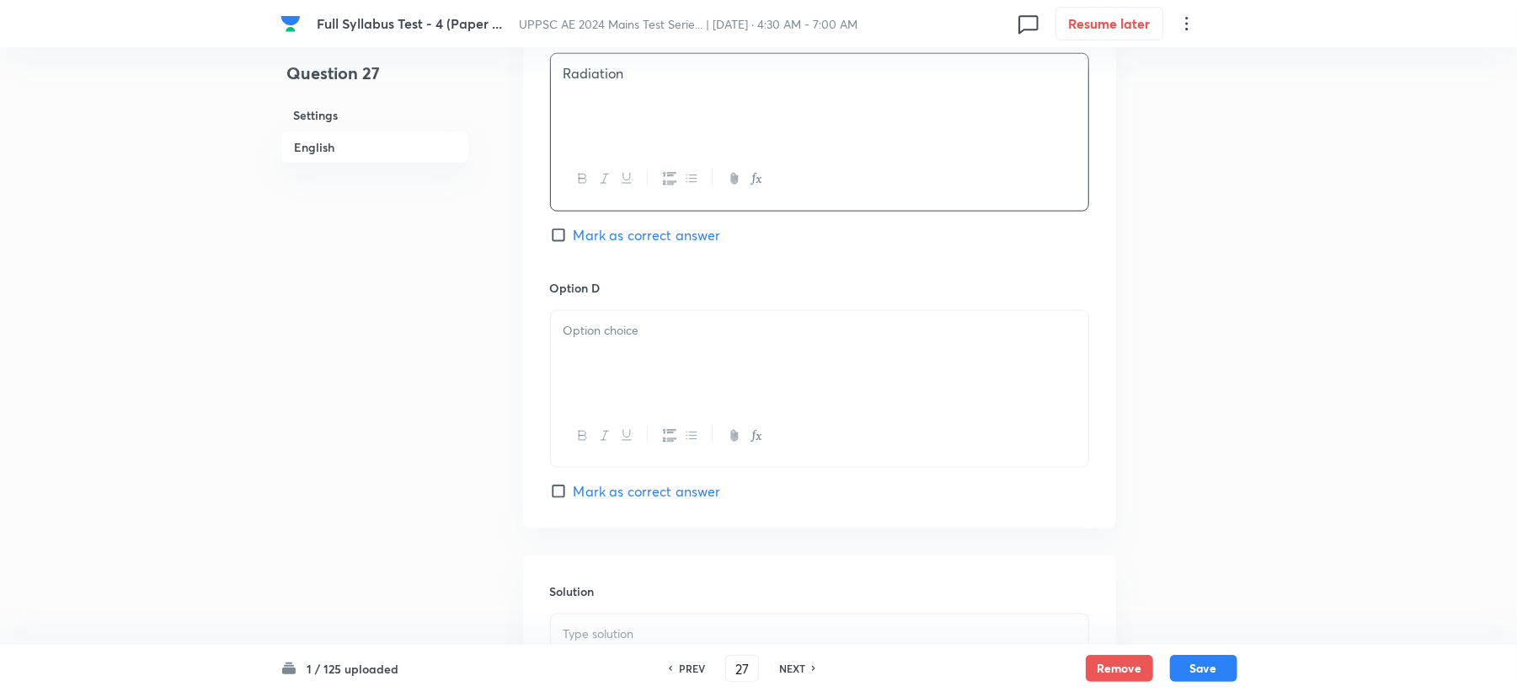
scroll to position [1348, 0]
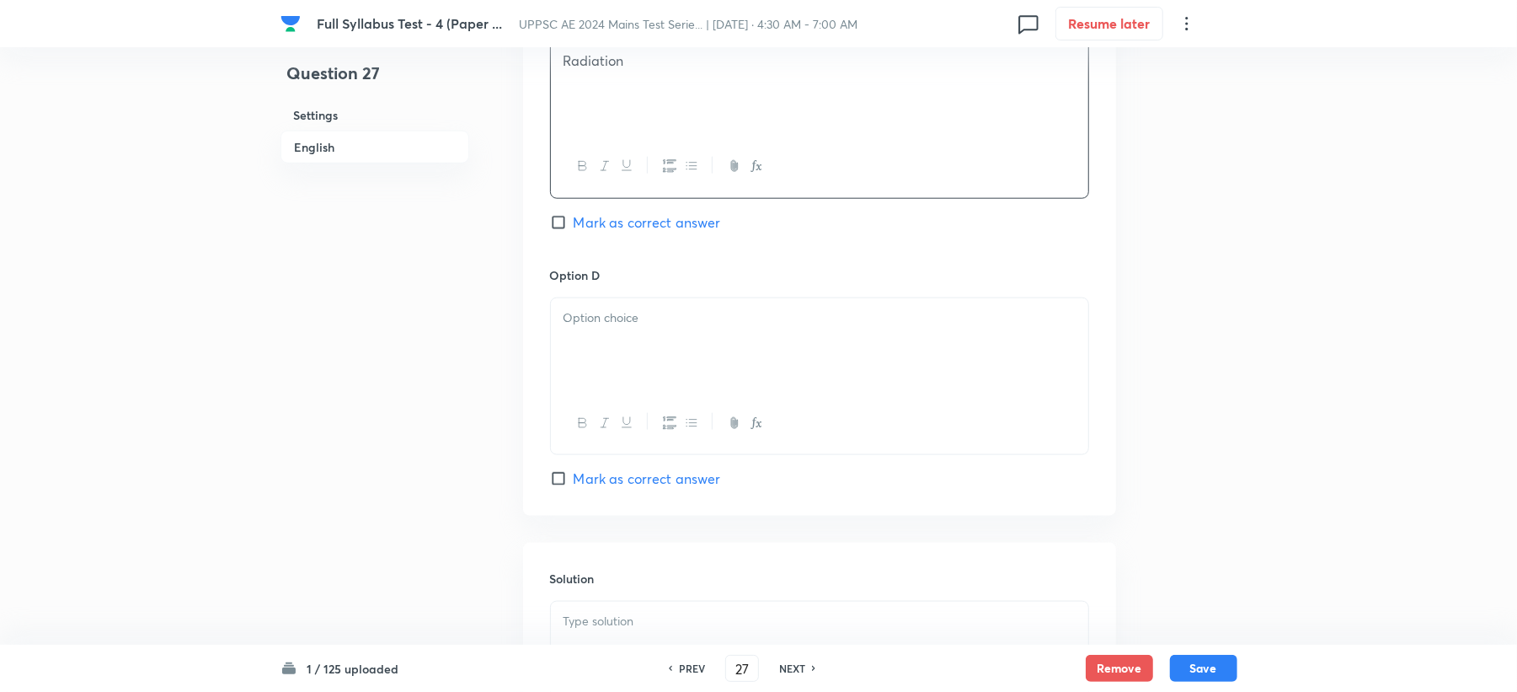
click at [627, 382] on div at bounding box center [819, 345] width 537 height 94
click at [648, 233] on span "Mark as correct answer" at bounding box center [647, 222] width 147 height 20
click at [574, 231] on input "Mark as correct answer" at bounding box center [562, 222] width 24 height 17
checkbox input "true"
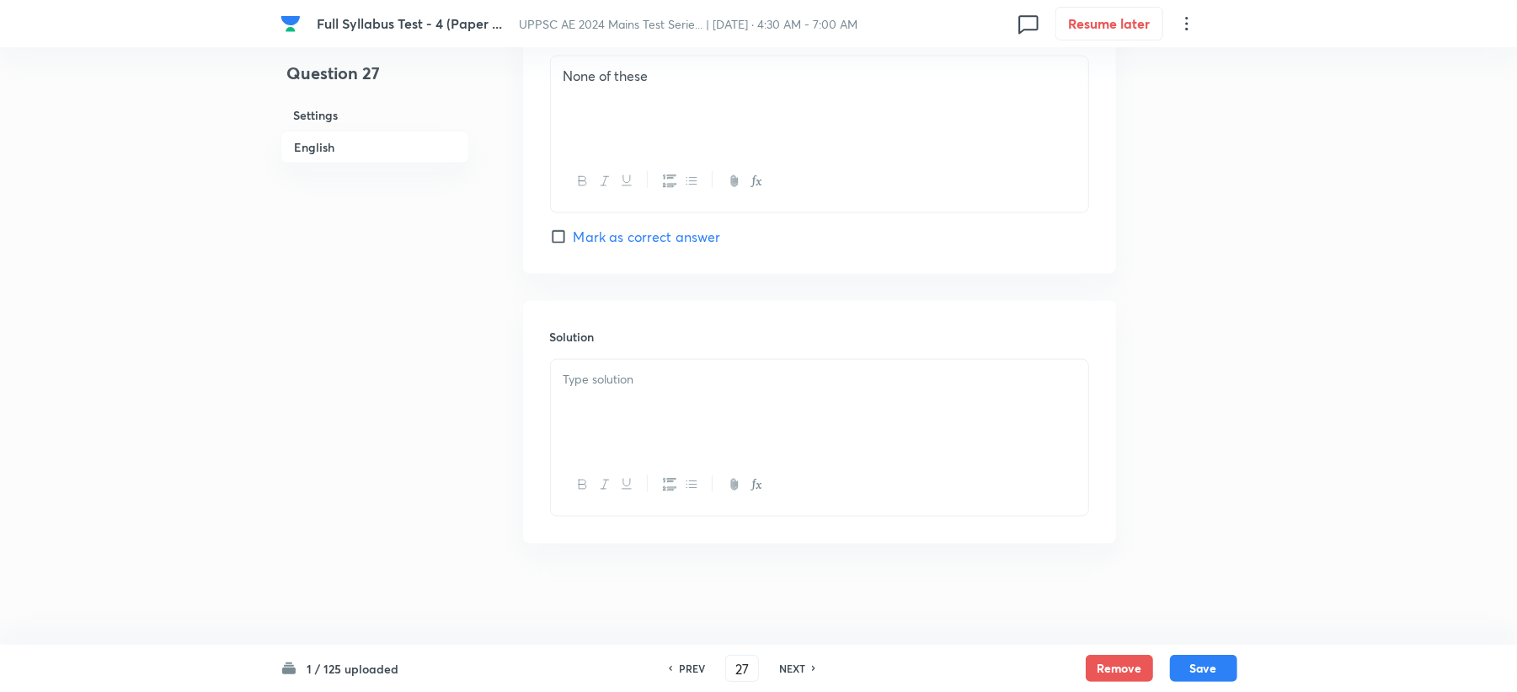
scroll to position [1595, 0]
click at [613, 361] on div at bounding box center [819, 407] width 537 height 94
drag, startPoint x: 617, startPoint y: 396, endPoint x: 472, endPoint y: 405, distance: 145.2
drag, startPoint x: 614, startPoint y: 419, endPoint x: 539, endPoint y: 420, distance: 75.0
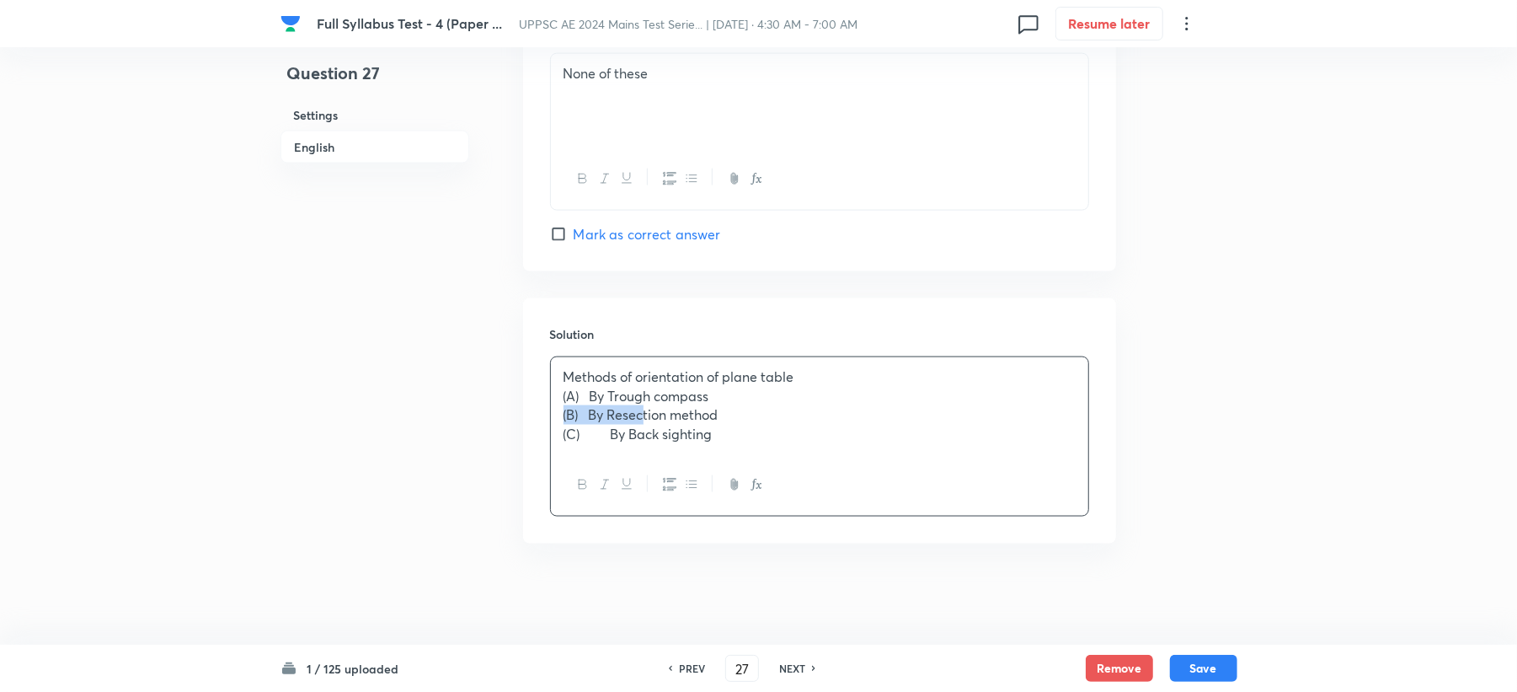
click at [539, 420] on div "Solution Methods of orientation of plane table (A) By Trough compass (B) By Res…" at bounding box center [819, 420] width 593 height 245
drag, startPoint x: 617, startPoint y: 441, endPoint x: 546, endPoint y: 438, distance: 70.8
click at [546, 438] on div "Solution Methods of orientation of plane table (A) By Trough compass (B) By Res…" at bounding box center [819, 420] width 593 height 245
click at [1186, 665] on button "Save" at bounding box center [1203, 666] width 67 height 27
type input "28"
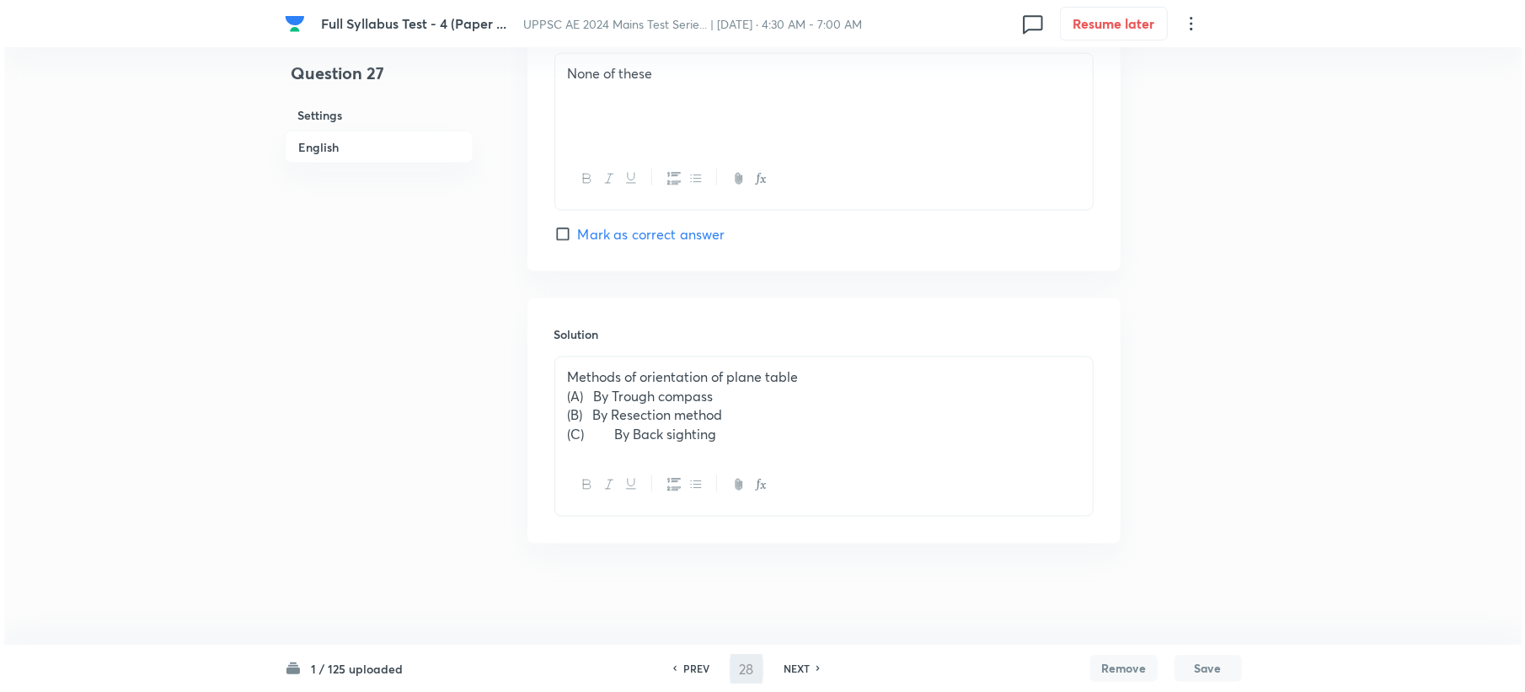
scroll to position [0, 0]
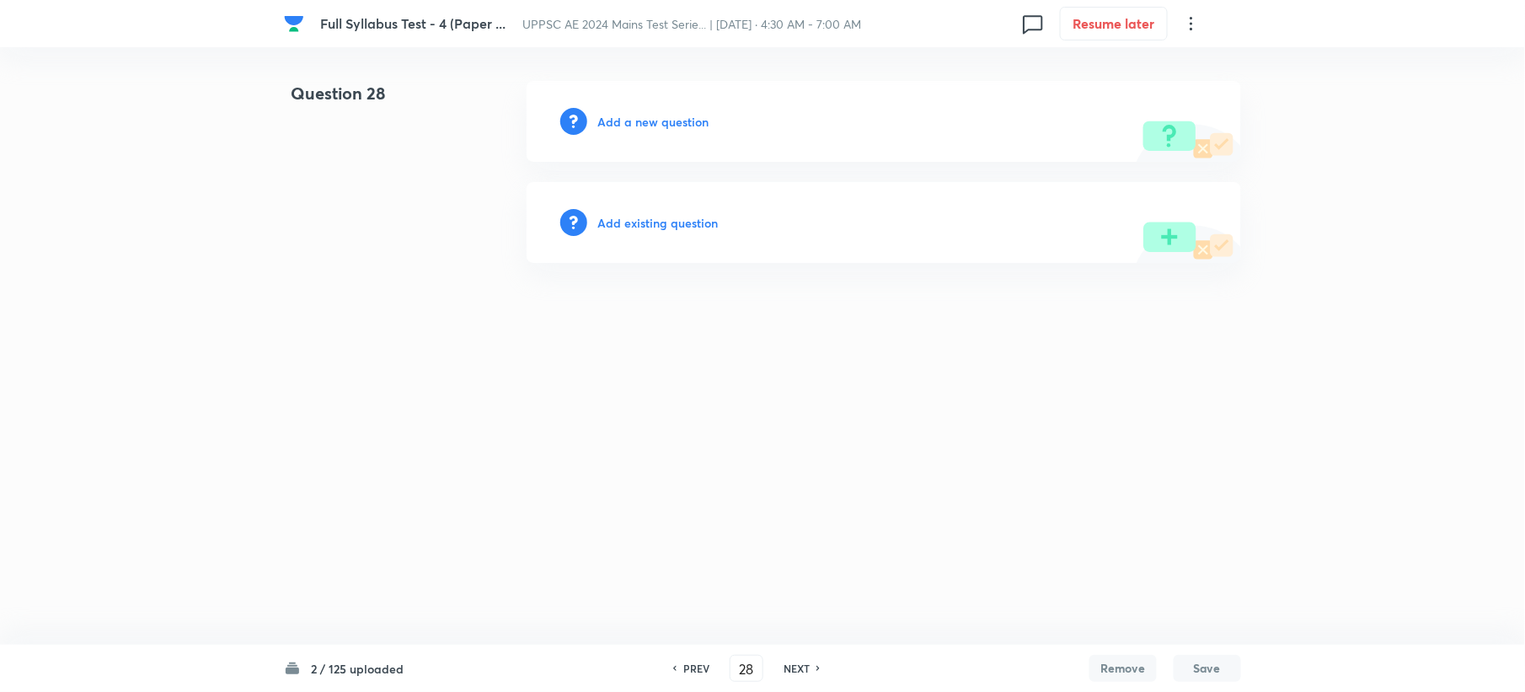
click at [634, 99] on div "Add a new question" at bounding box center [884, 121] width 714 height 81
click at [627, 123] on h6 "Add a new question" at bounding box center [652, 122] width 111 height 18
click at [627, 123] on h6 "Choose a question type" at bounding box center [662, 122] width 130 height 18
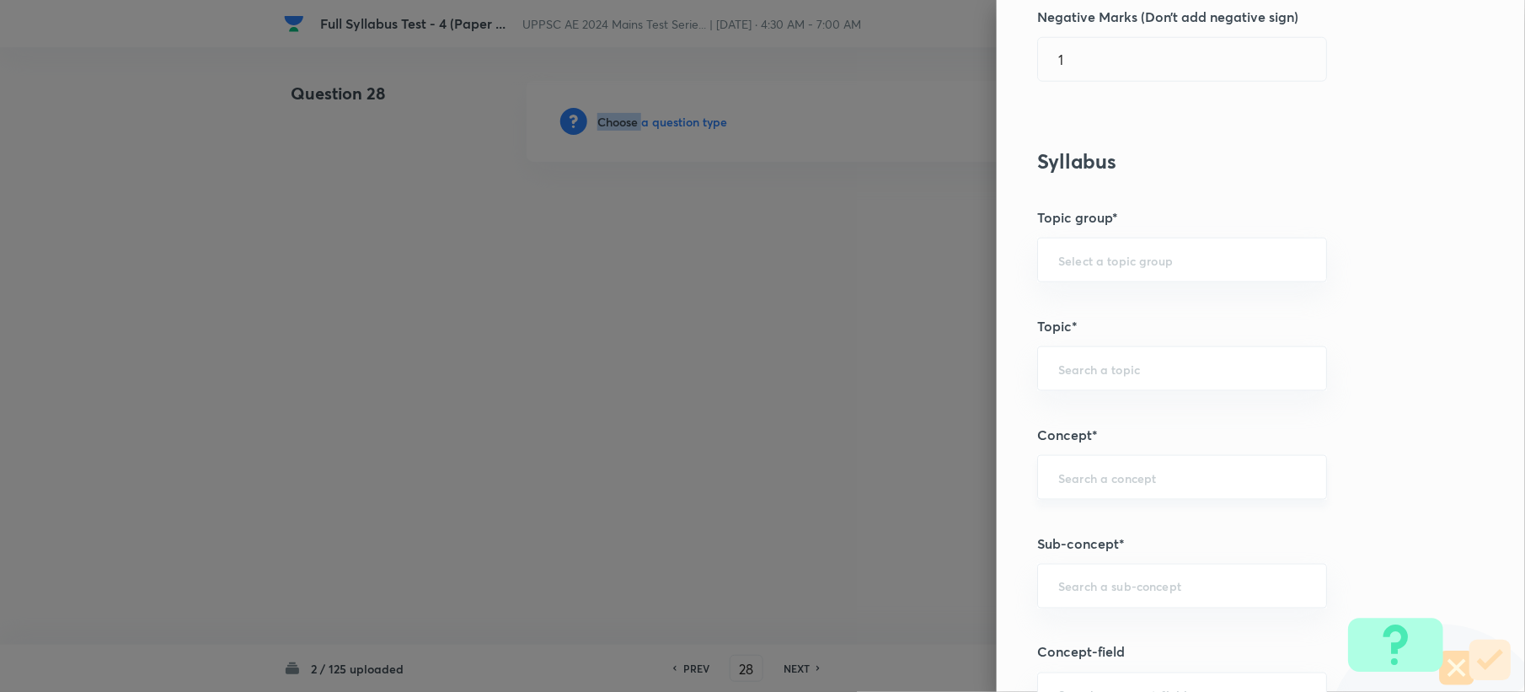
scroll to position [561, 0]
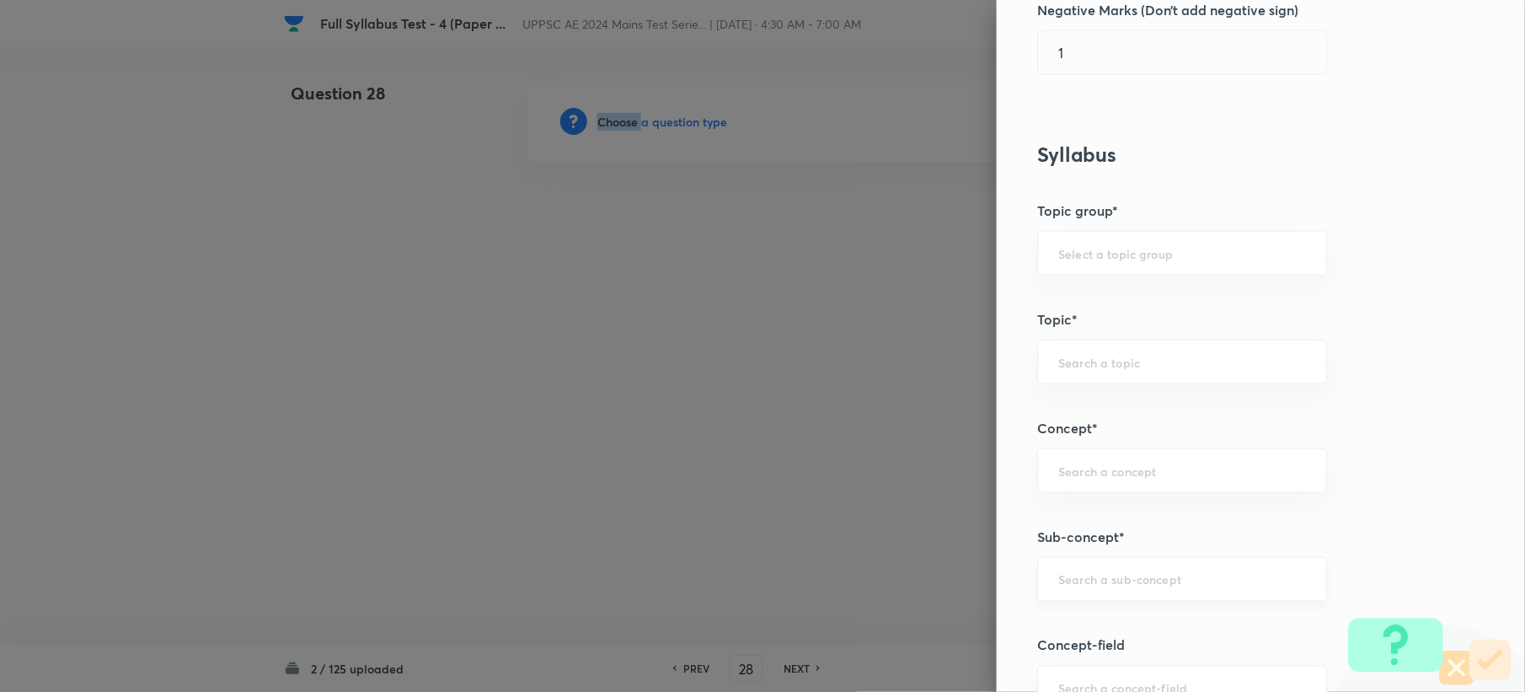
click at [1050, 570] on div "​" at bounding box center [1182, 579] width 290 height 45
paste input "Theodolite Instrument"
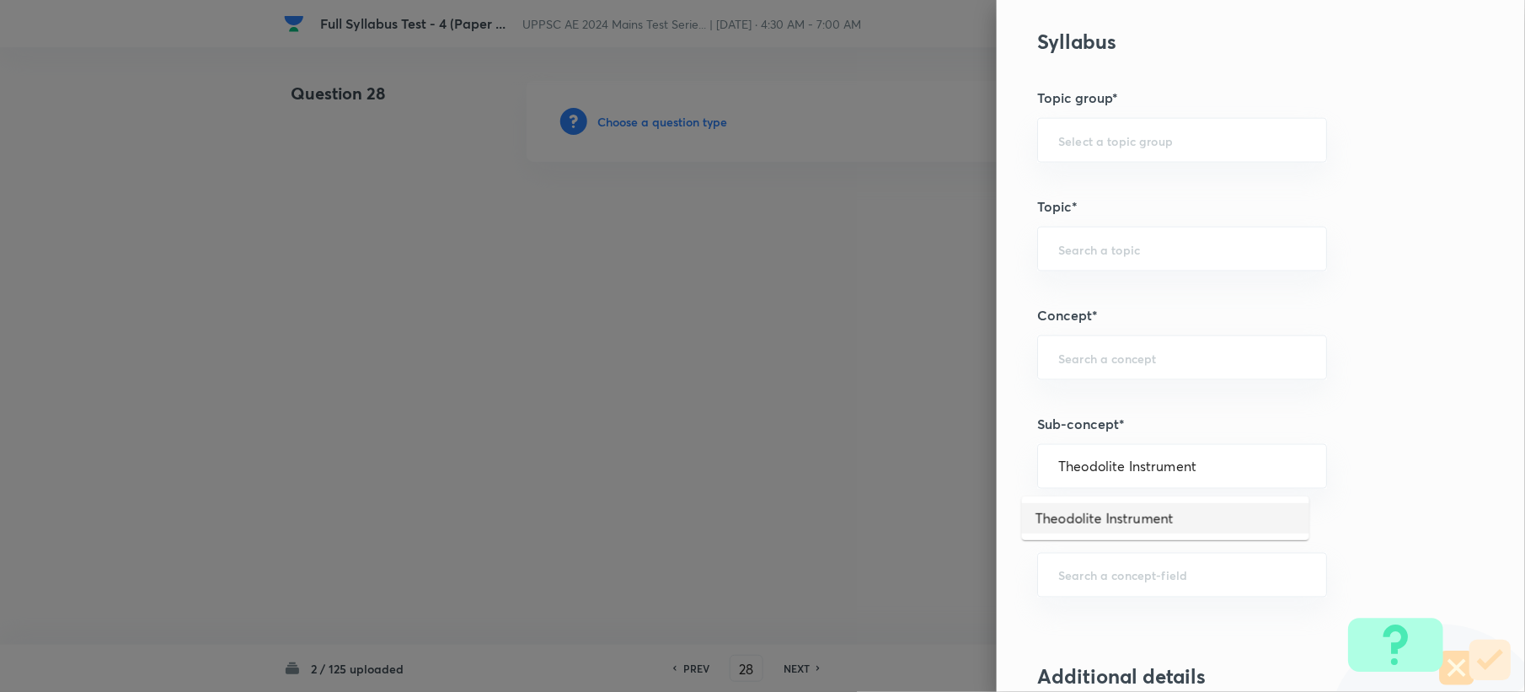
click at [1076, 520] on li "Theodolite Instrument" at bounding box center [1165, 518] width 287 height 30
type input "Theodolite Instrument"
type input "Civil Engineering"
type input "Surveying"
type input "Theodolite Survey"
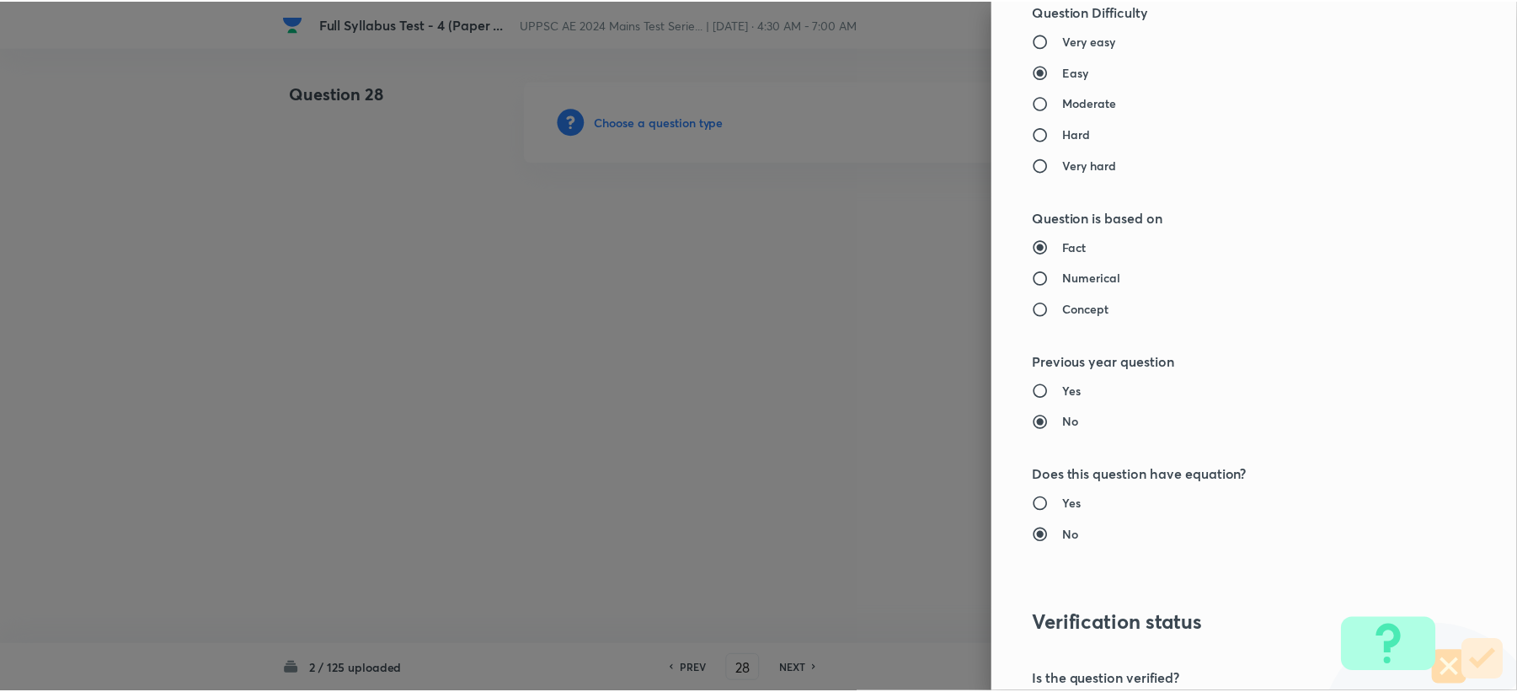
scroll to position [1608, 0]
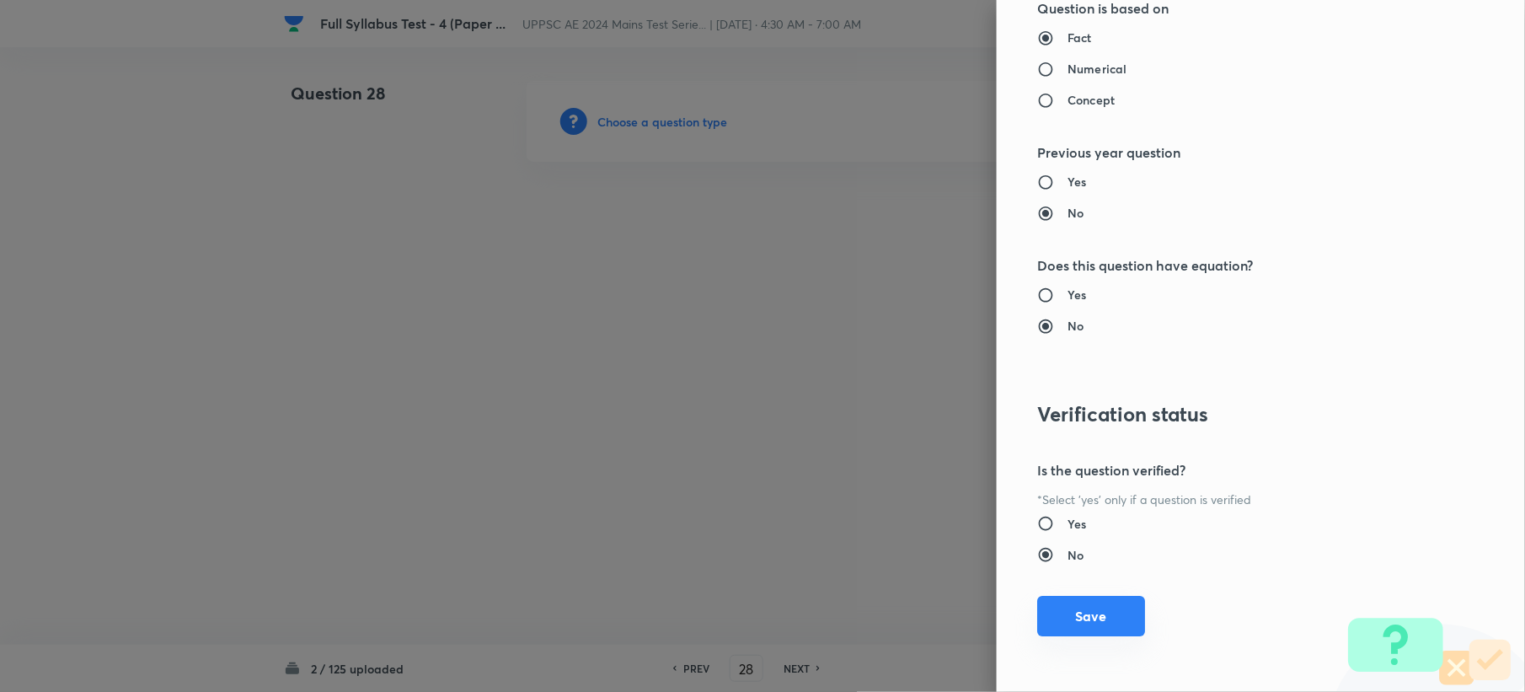
click at [1065, 630] on button "Save" at bounding box center [1091, 616] width 108 height 40
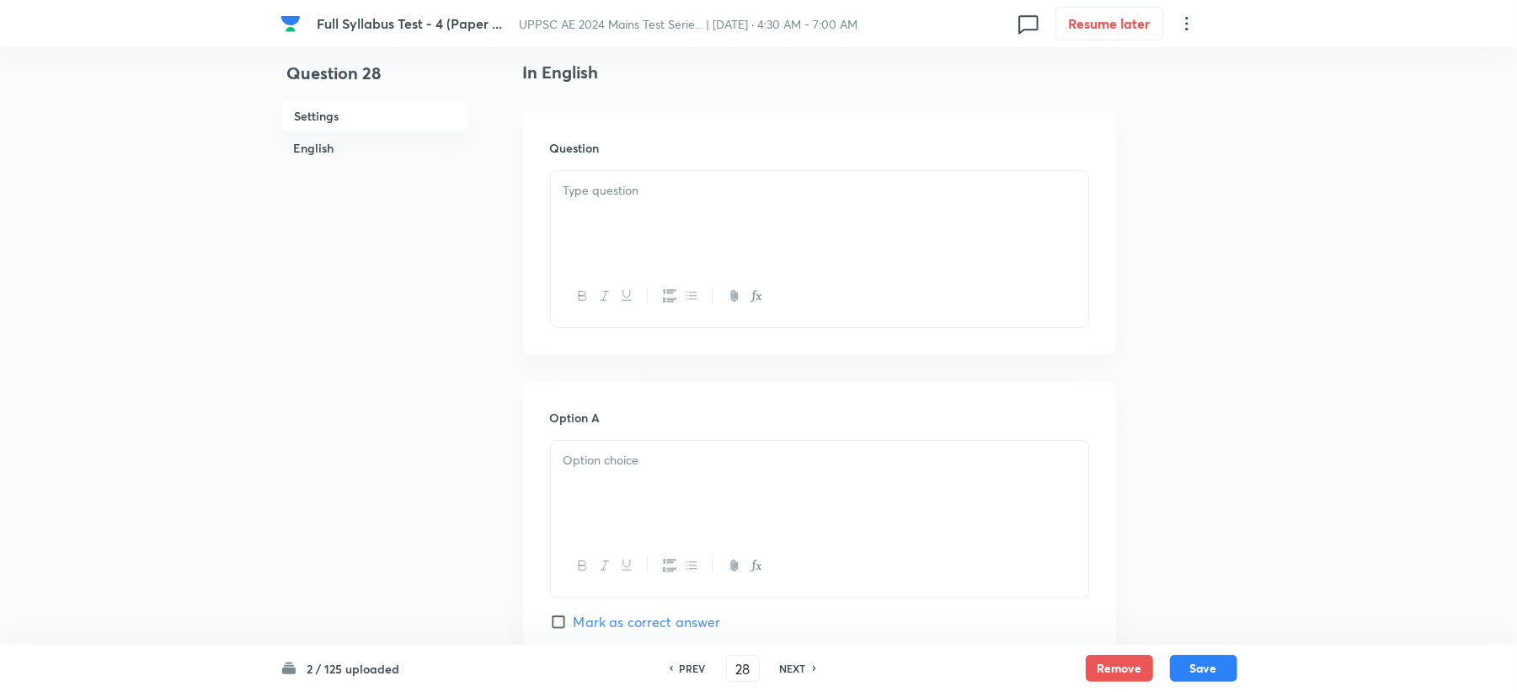
scroll to position [449, 0]
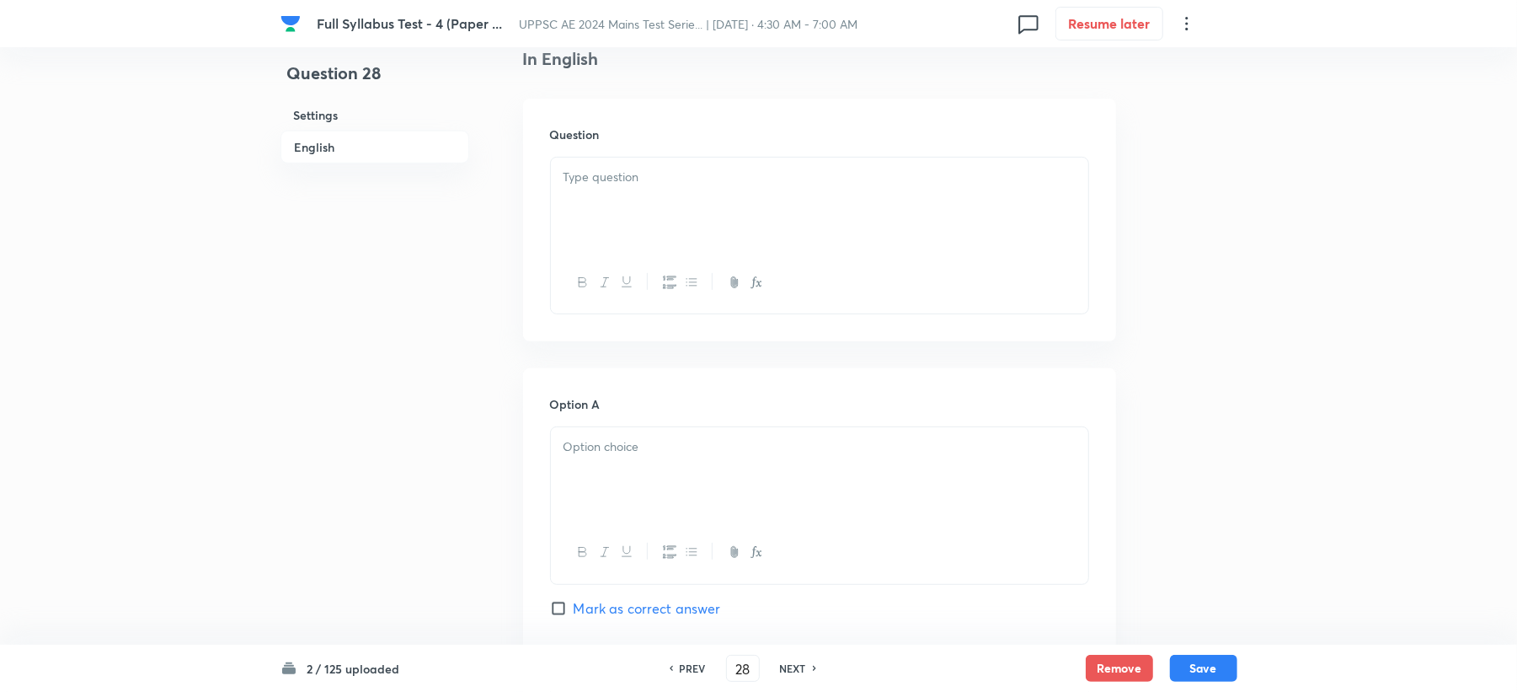
click at [624, 239] on div at bounding box center [819, 205] width 537 height 94
click at [564, 505] on div at bounding box center [819, 474] width 537 height 94
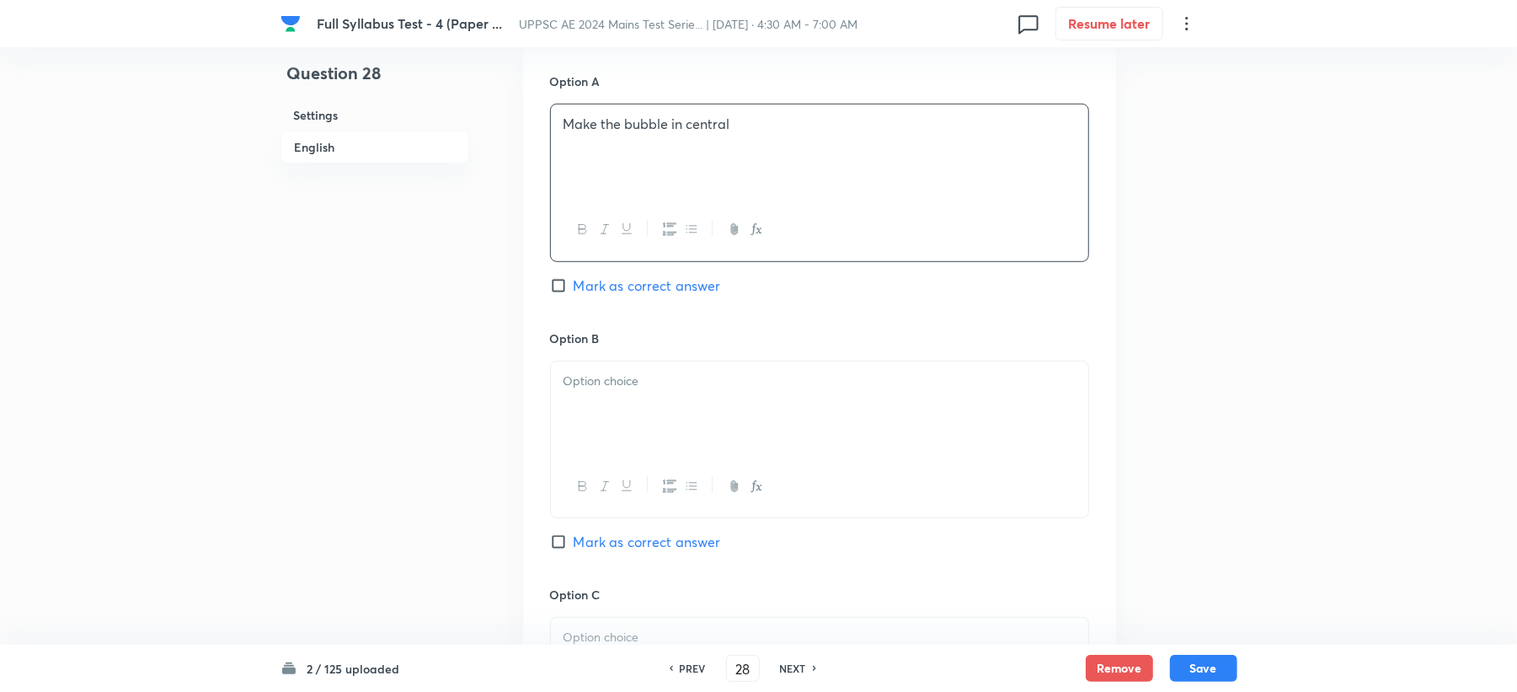
scroll to position [786, 0]
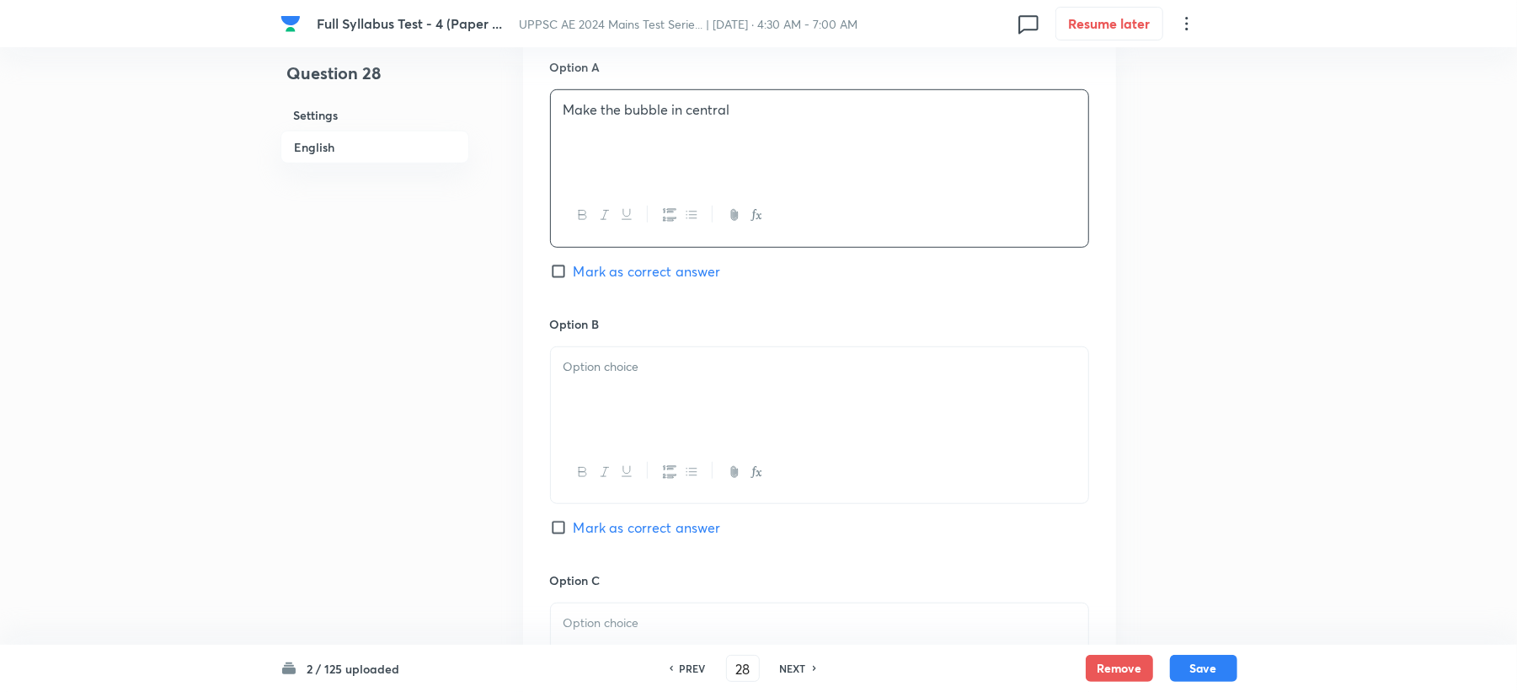
click at [610, 391] on div at bounding box center [819, 394] width 537 height 94
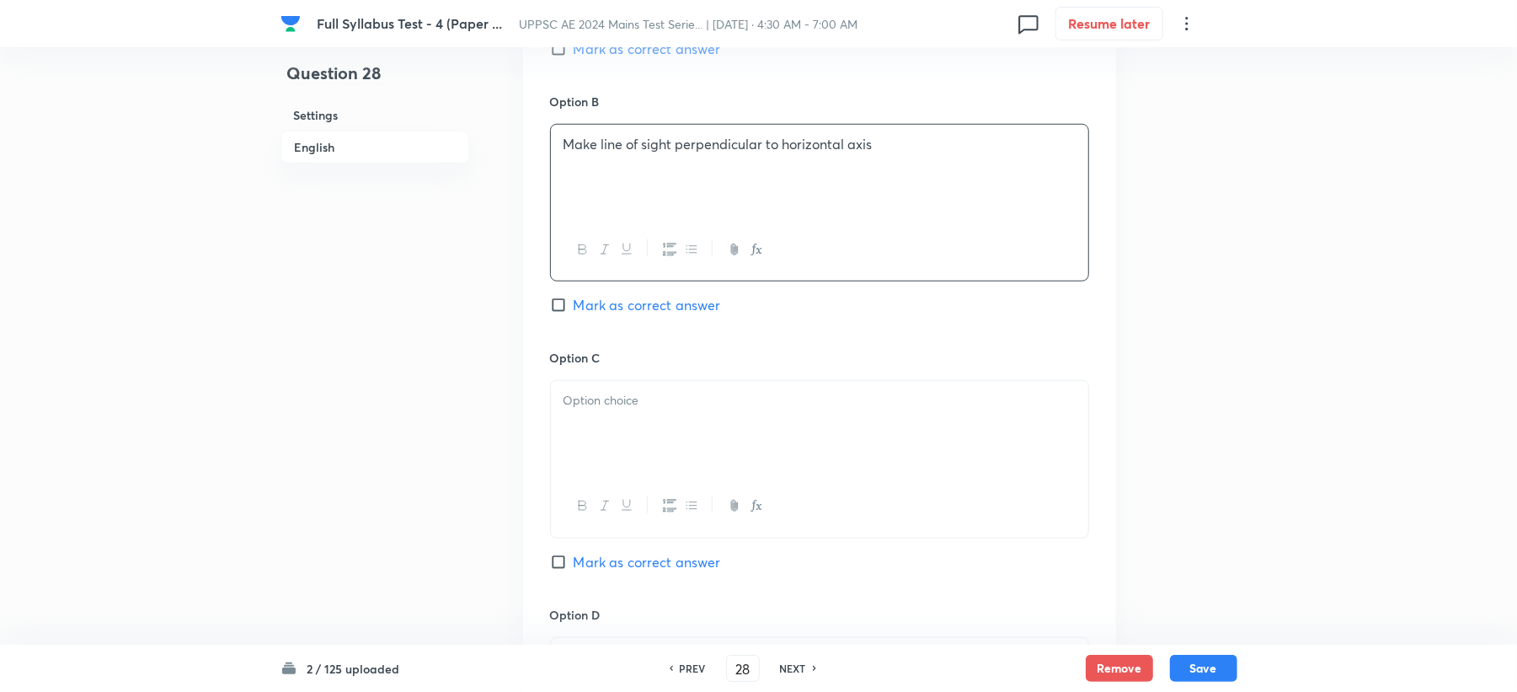
scroll to position [1011, 0]
click at [618, 415] on div at bounding box center [819, 425] width 537 height 94
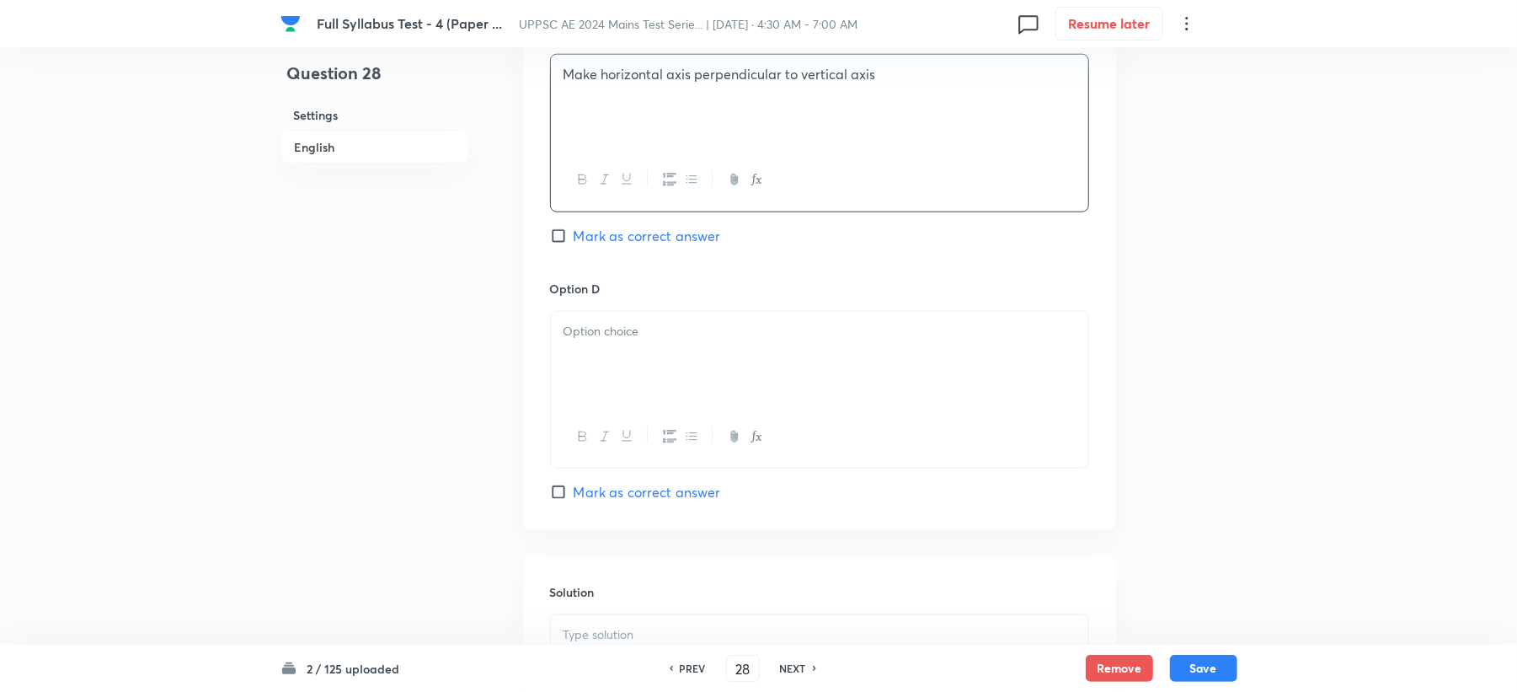
scroll to position [1348, 0]
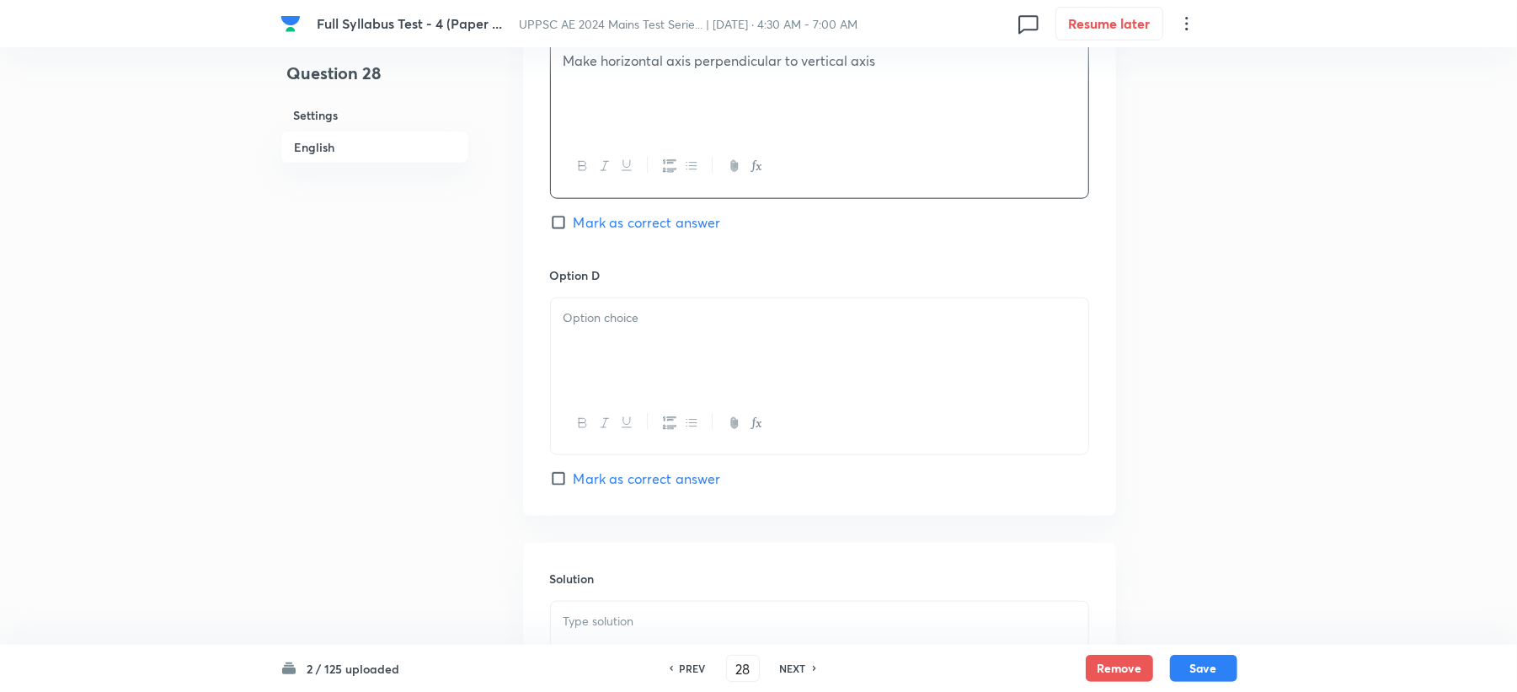
click at [655, 220] on span "Mark as correct answer" at bounding box center [647, 222] width 147 height 20
click at [574, 220] on input "Mark as correct answer" at bounding box center [562, 222] width 24 height 17
checkbox input "true"
click at [645, 352] on div at bounding box center [819, 345] width 537 height 94
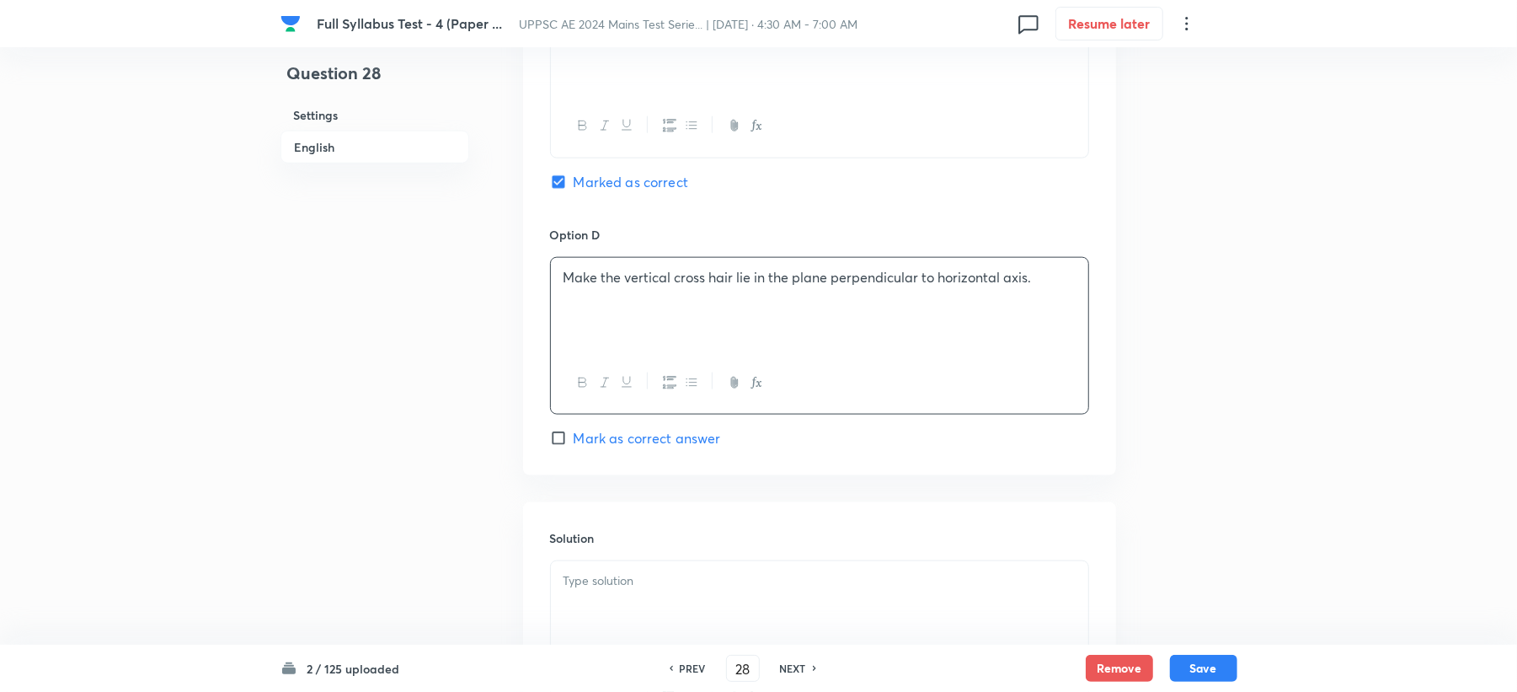
scroll to position [1460, 0]
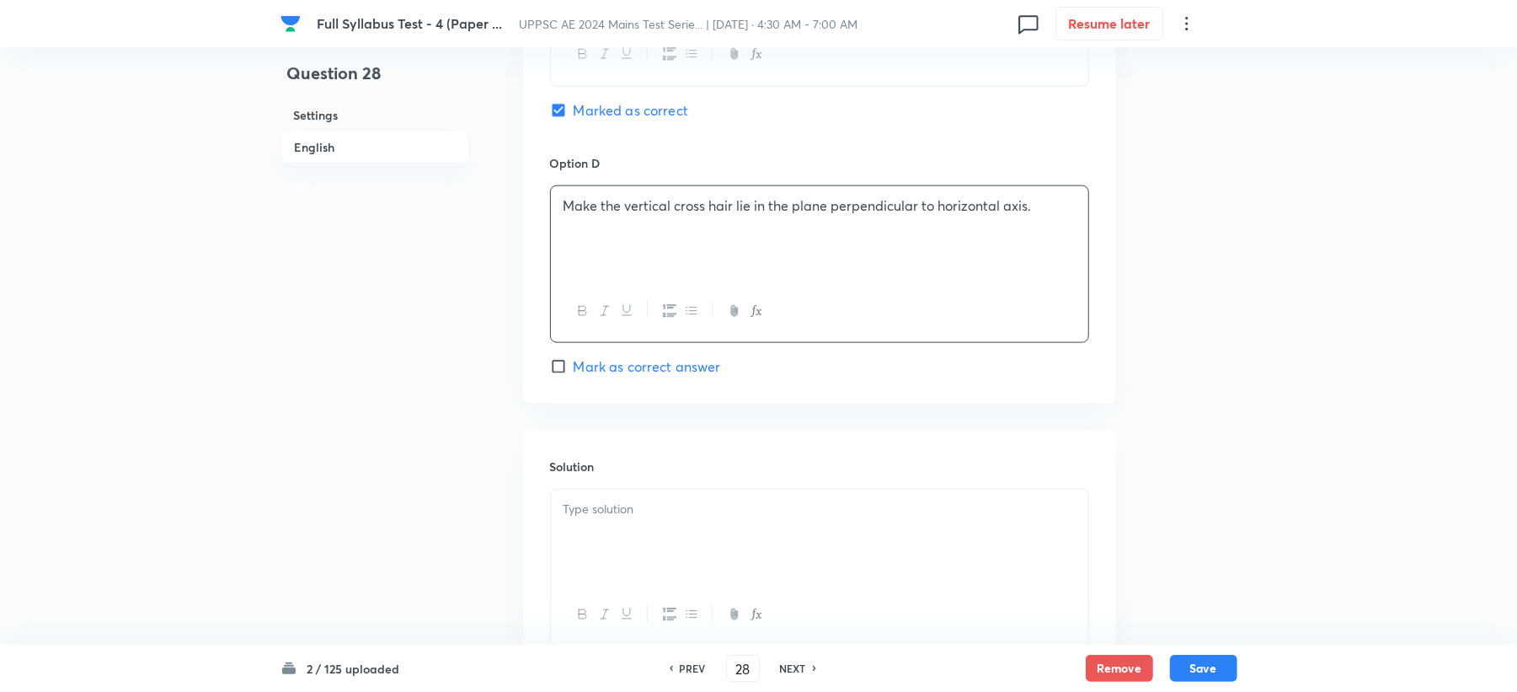
click at [588, 547] on div at bounding box center [819, 536] width 537 height 94
click at [1211, 682] on div "2 / 125 uploaded PREV 28 ​ NEXT Remove Save" at bounding box center [759, 667] width 957 height 47
click at [1207, 668] on button "Save" at bounding box center [1203, 666] width 67 height 27
type input "29"
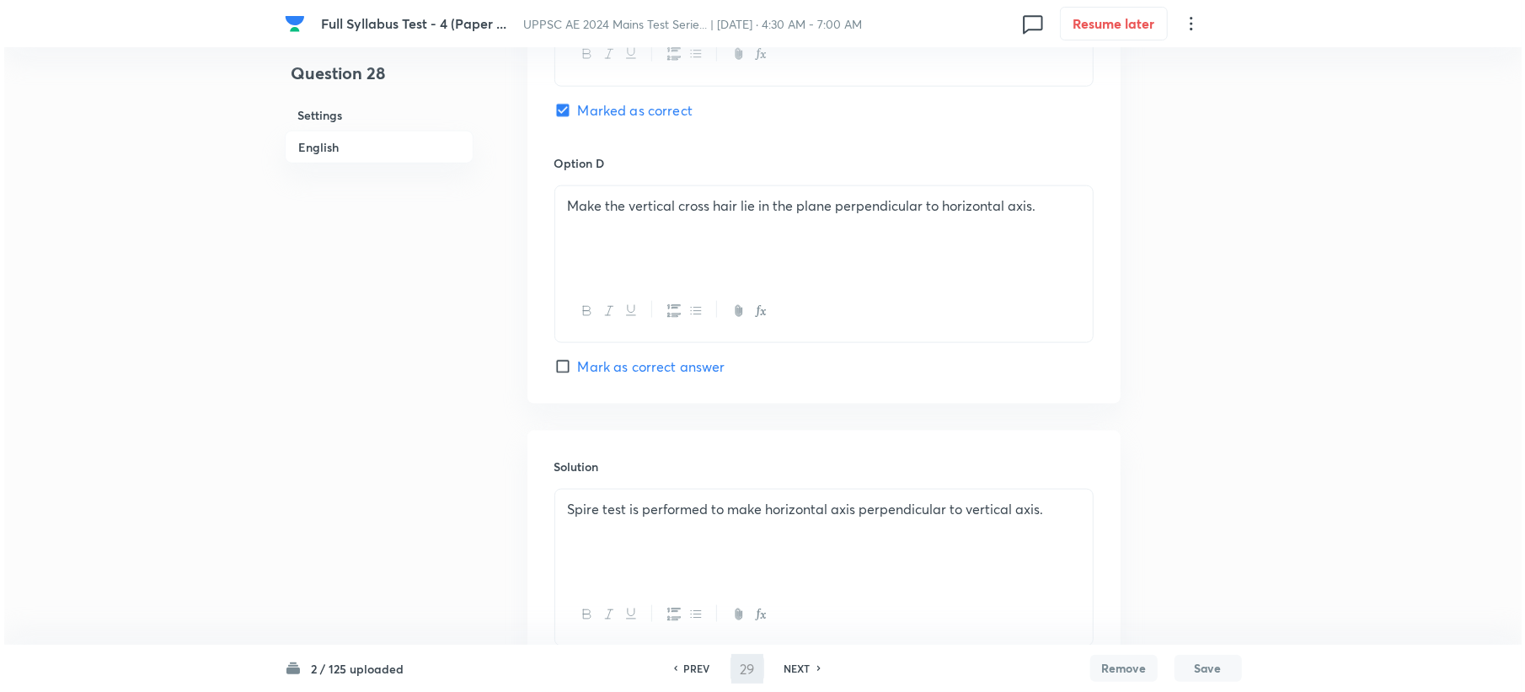
scroll to position [0, 0]
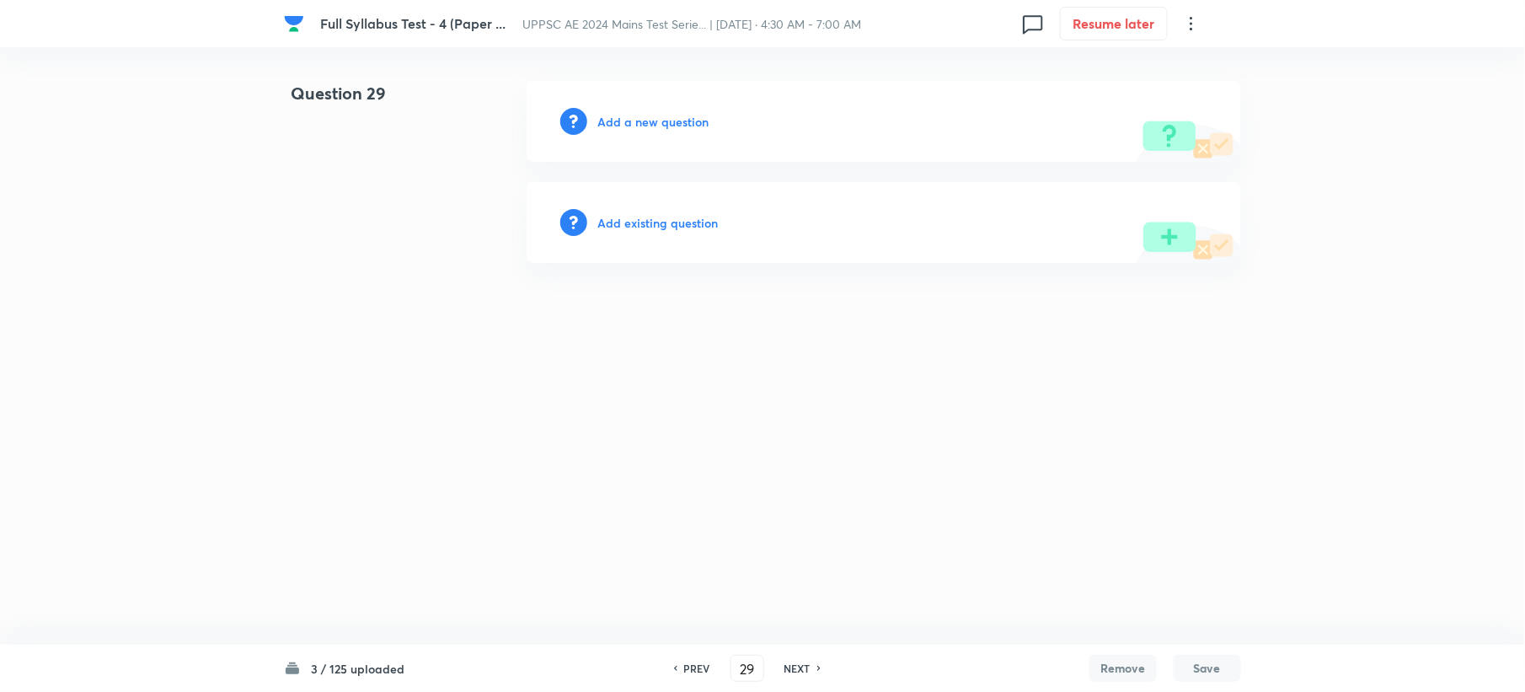
click at [618, 118] on h6 "Add a new question" at bounding box center [652, 122] width 111 height 18
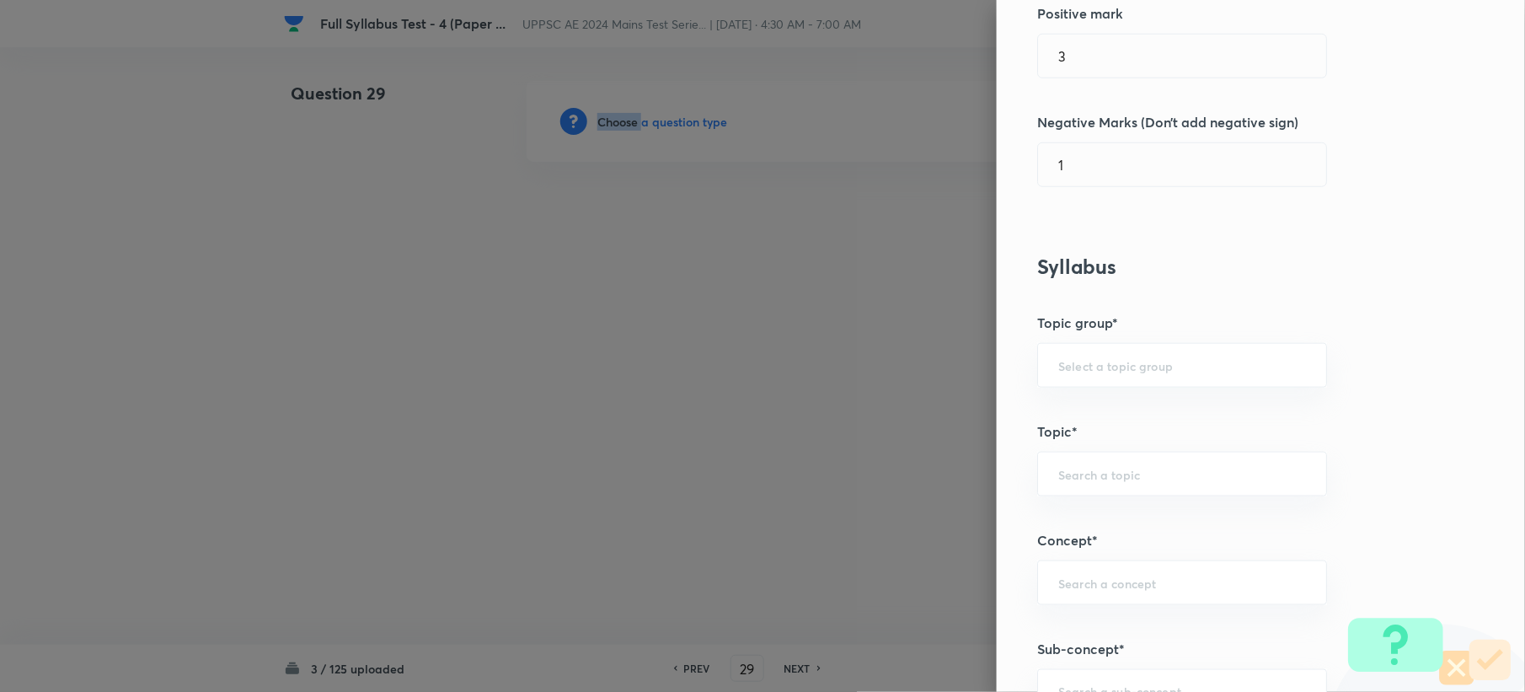
scroll to position [674, 0]
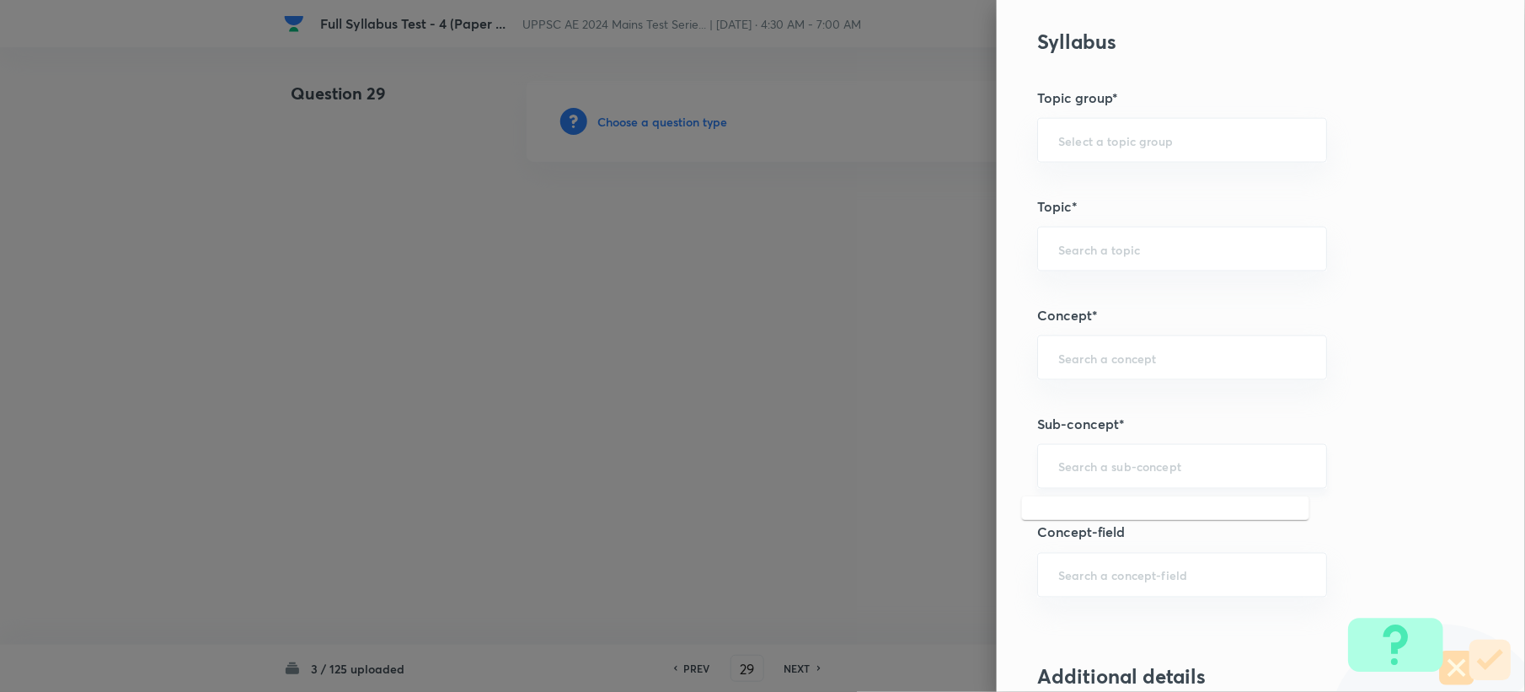
click at [1095, 466] on input "text" at bounding box center [1182, 466] width 248 height 16
paste input "Plotting of Traverse Survey"
click at [1065, 519] on li "Plotting of Traverse Survey" at bounding box center [1165, 518] width 287 height 30
type input "Plotting of Traverse Survey"
type input "Civil Engineering"
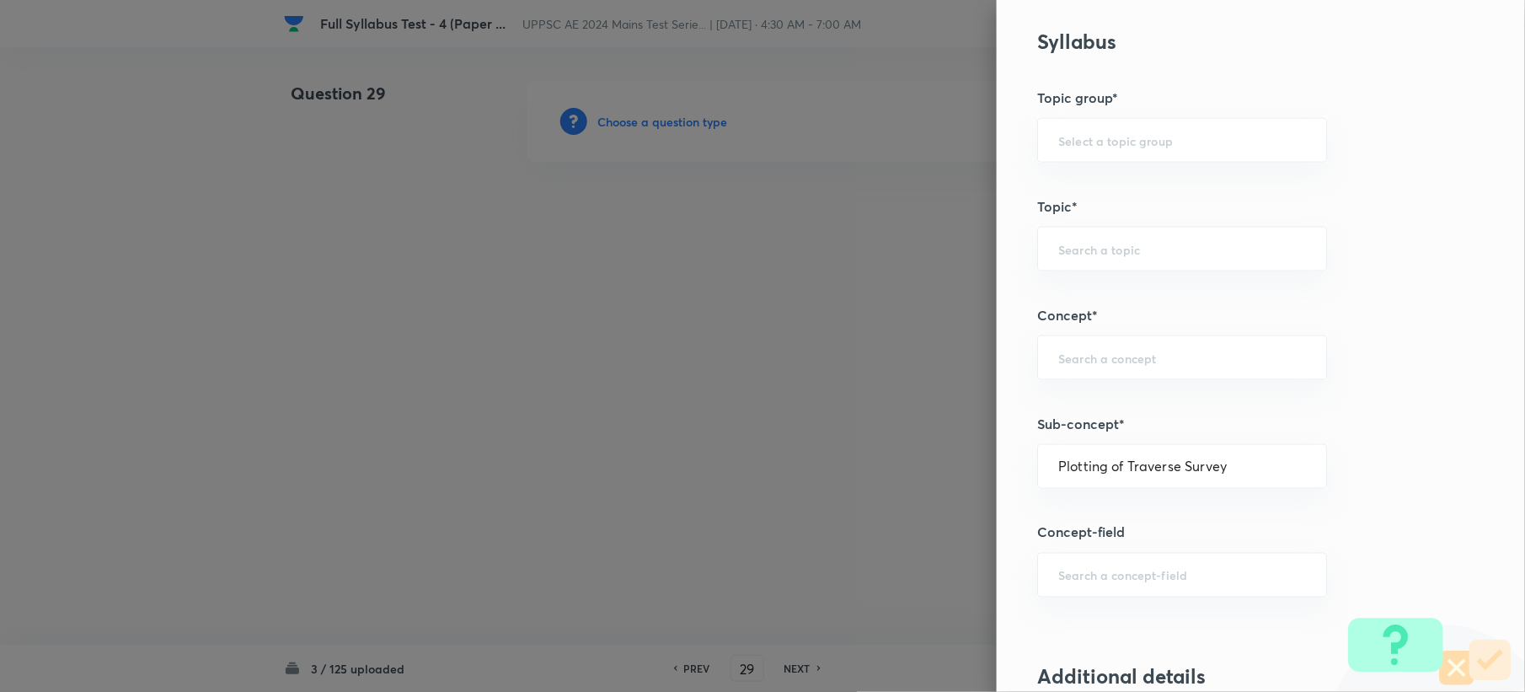
type input "Surveying"
type input "Traverse Surveying"
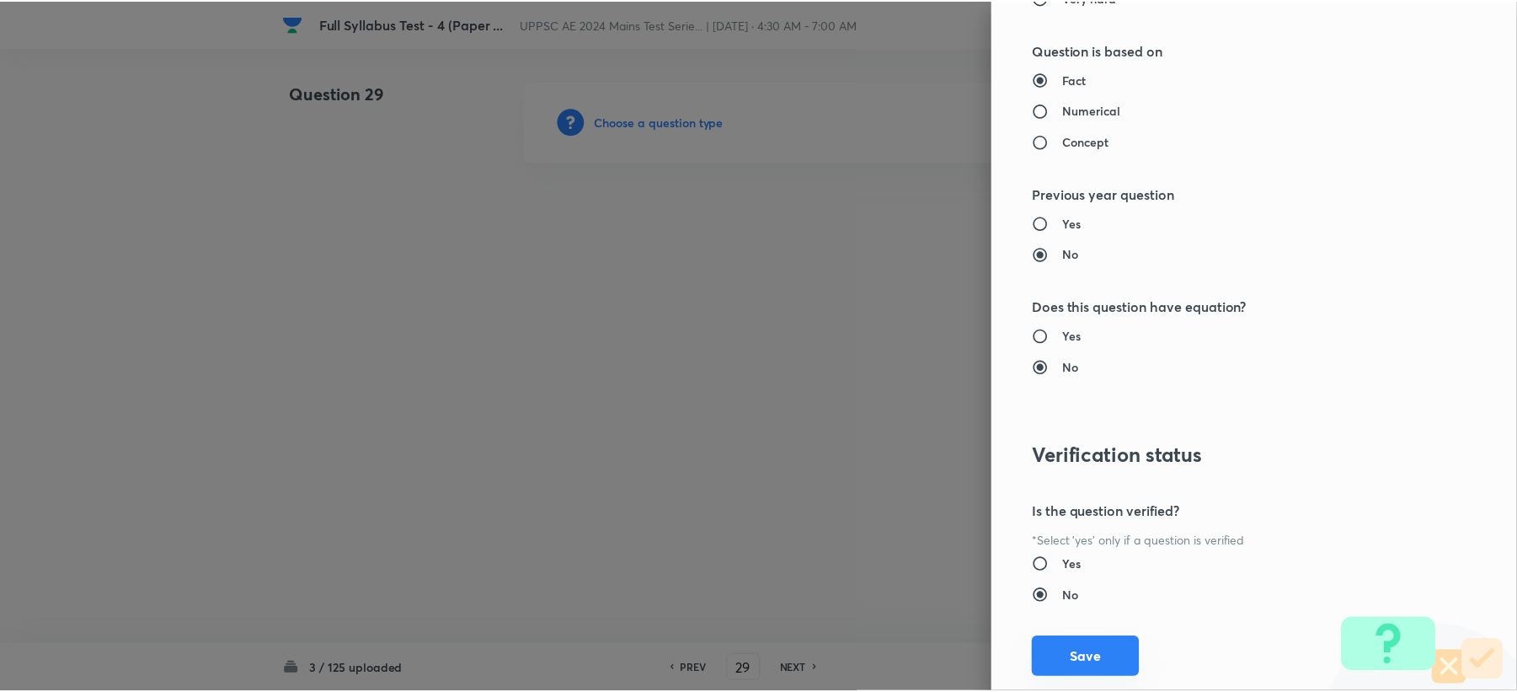
scroll to position [1608, 0]
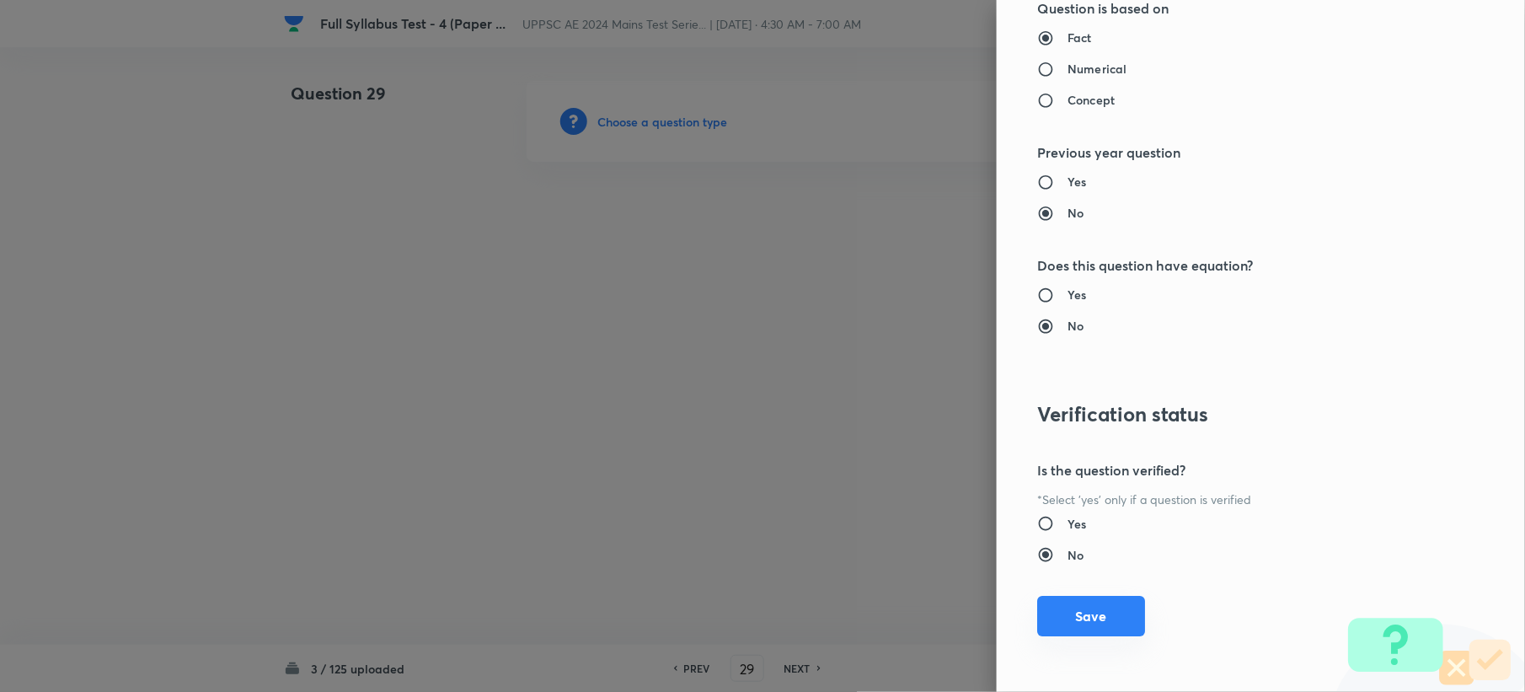
drag, startPoint x: 1070, startPoint y: 638, endPoint x: 1073, endPoint y: 627, distance: 11.5
click at [1073, 631] on div "Question settings Question type* Single choice correct Number of options* 2 3 4…" at bounding box center [1261, 346] width 528 height 692
click at [1073, 627] on button "Save" at bounding box center [1091, 616] width 108 height 40
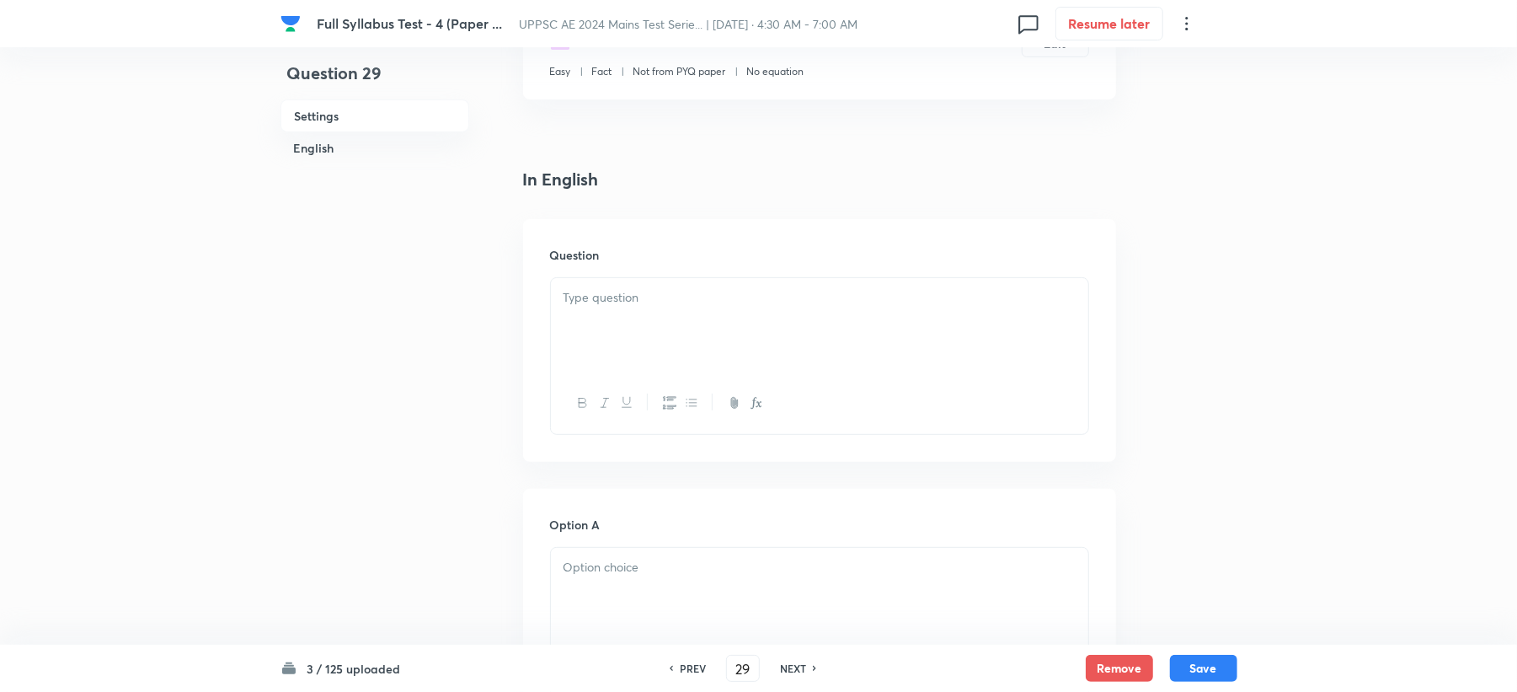
scroll to position [337, 0]
drag, startPoint x: 573, startPoint y: 285, endPoint x: 554, endPoint y: 294, distance: 20.7
click at [571, 284] on p at bounding box center [820, 289] width 512 height 19
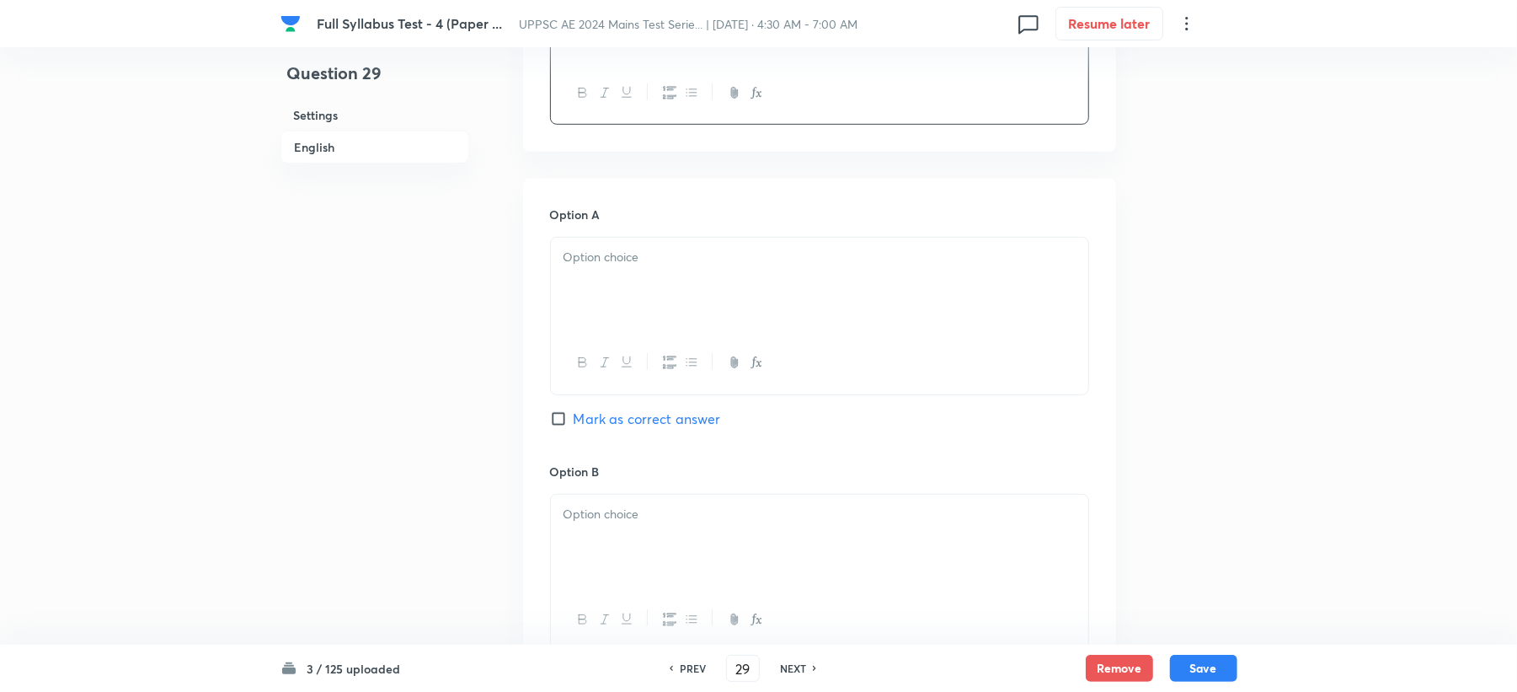
scroll to position [674, 0]
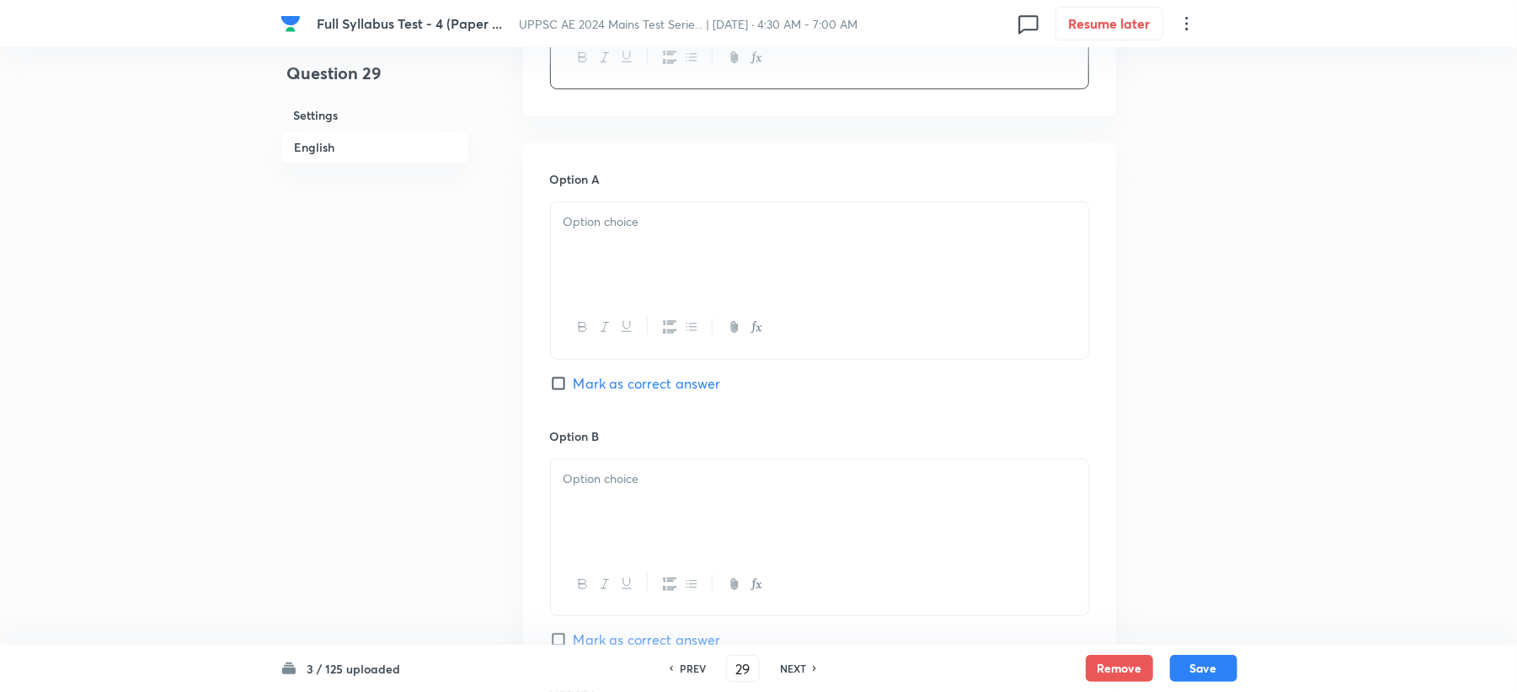
drag, startPoint x: 593, startPoint y: 258, endPoint x: 550, endPoint y: 318, distance: 73.6
click at [593, 258] on div at bounding box center [819, 249] width 537 height 94
click at [597, 475] on p at bounding box center [820, 478] width 512 height 19
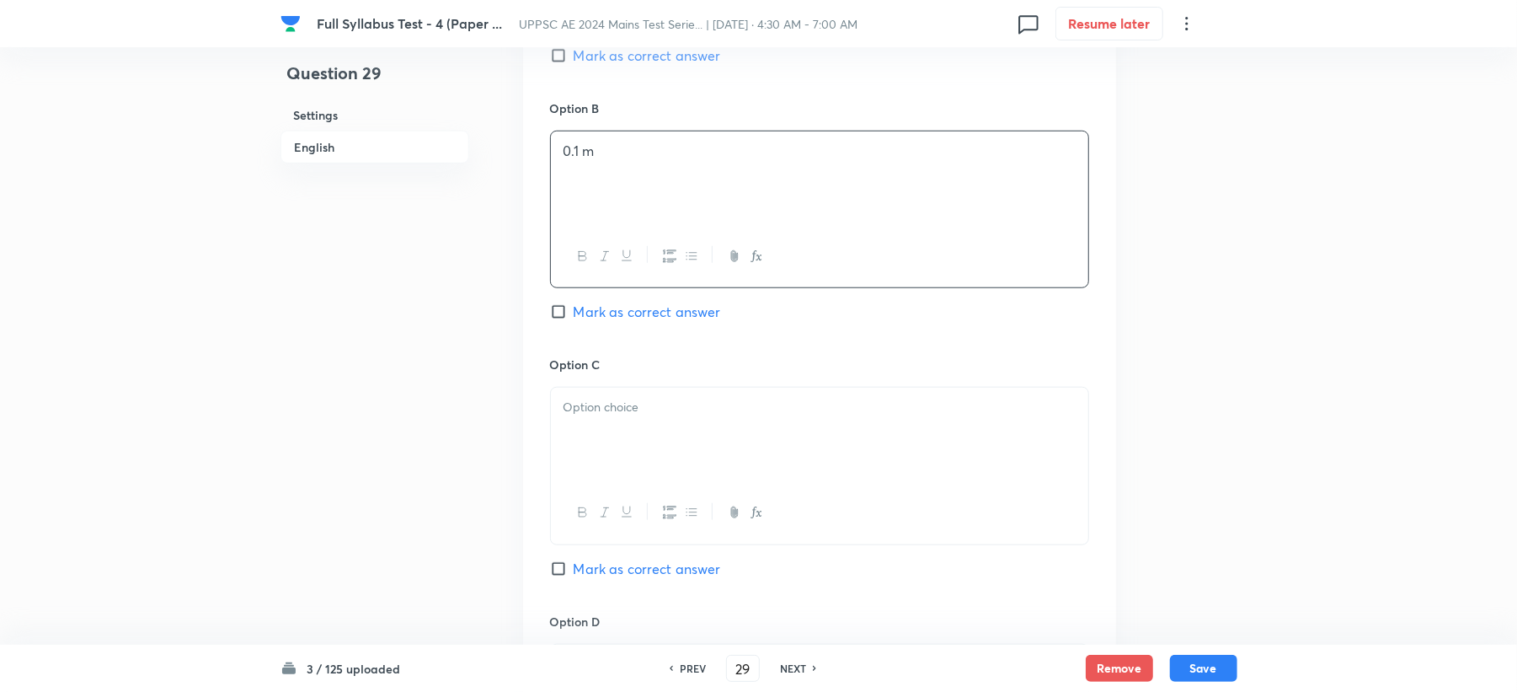
scroll to position [1011, 0]
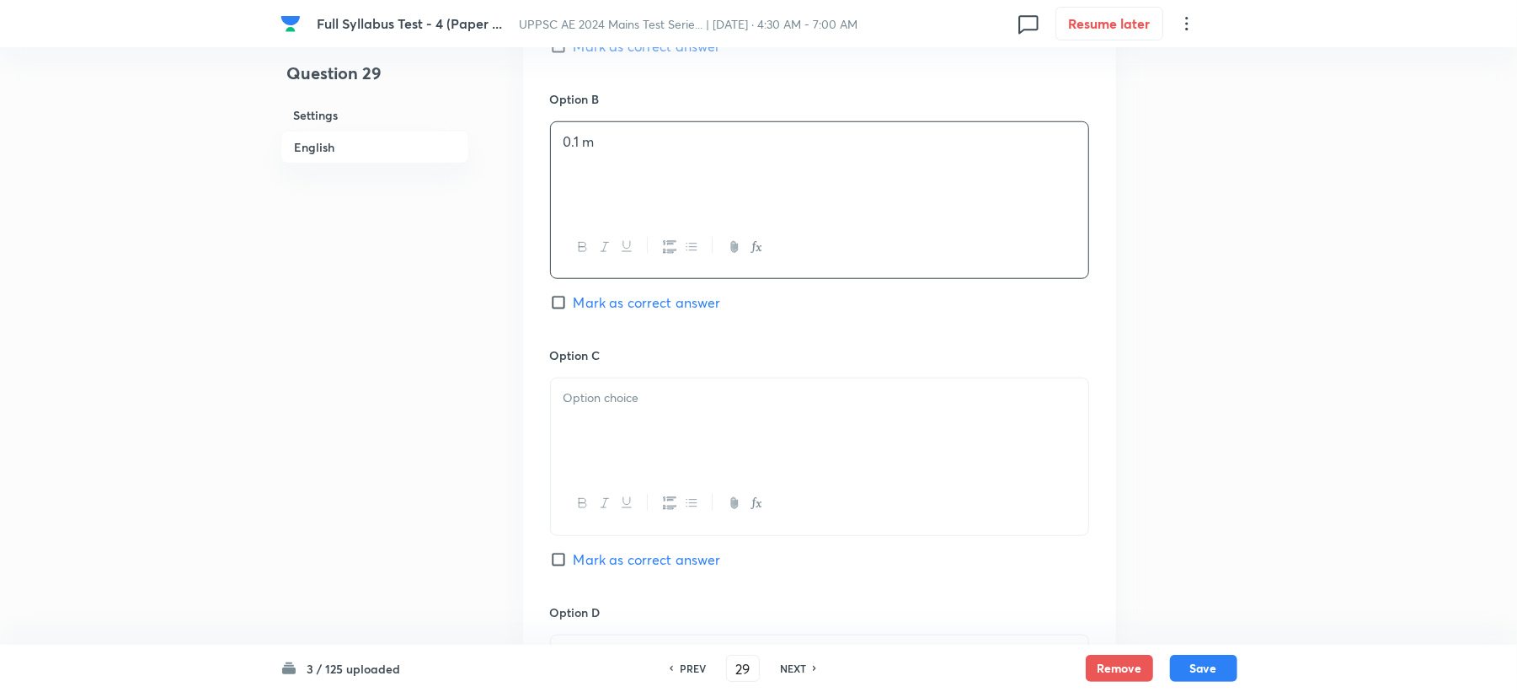
click at [628, 418] on div at bounding box center [819, 425] width 537 height 94
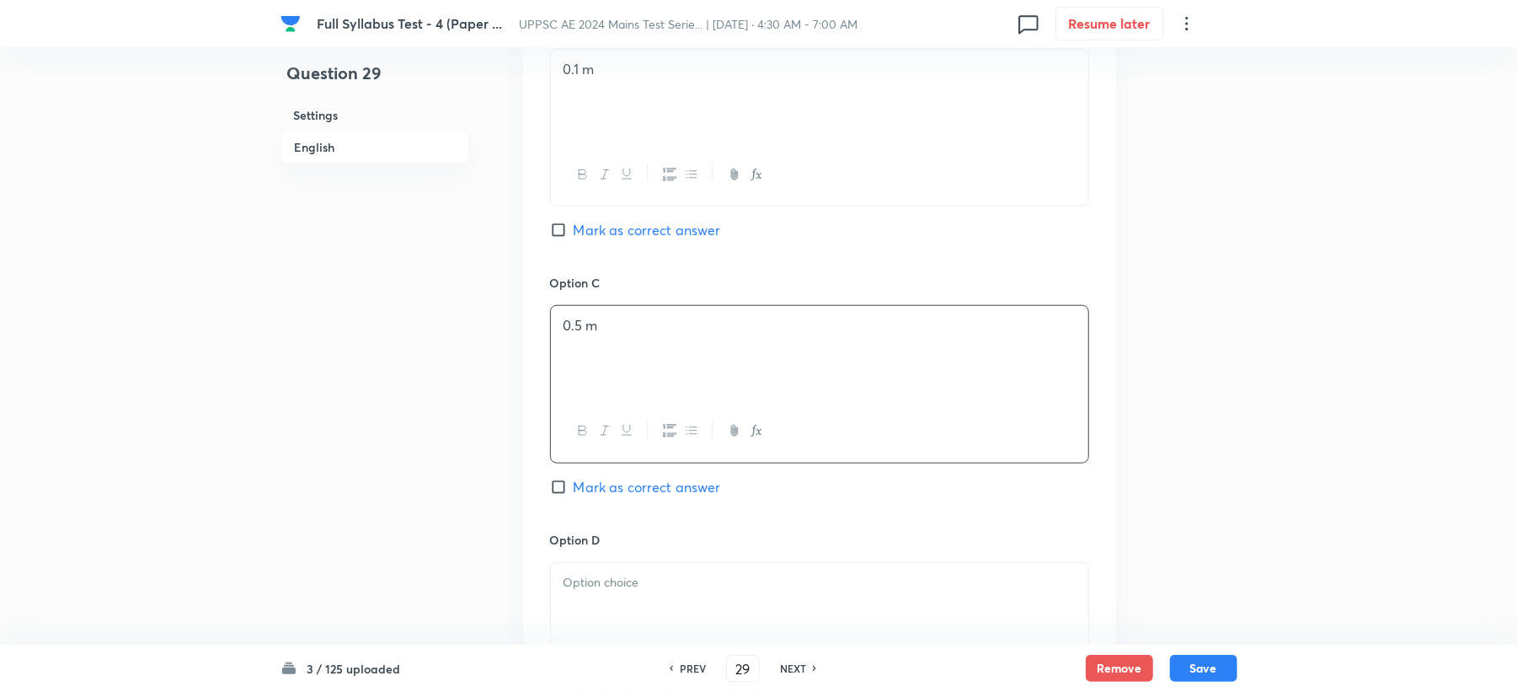
scroll to position [1123, 0]
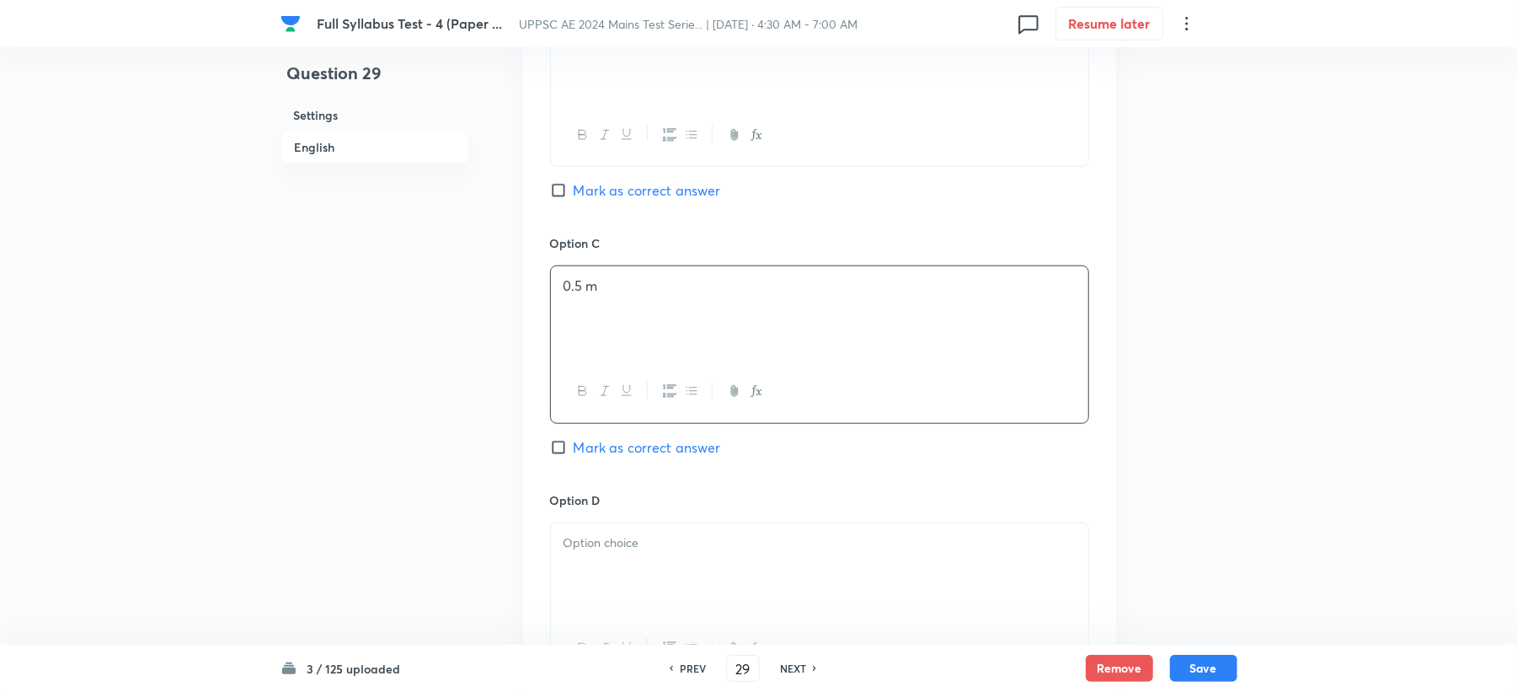
click at [611, 462] on div "Option C 0.5 m Mark as correct answer" at bounding box center [819, 362] width 539 height 256
click at [608, 625] on div at bounding box center [819, 648] width 537 height 61
click at [602, 560] on div at bounding box center [819, 570] width 537 height 94
click at [624, 452] on span "Mark as correct answer" at bounding box center [647, 447] width 147 height 20
click at [574, 452] on input "Mark as correct answer" at bounding box center [562, 447] width 24 height 17
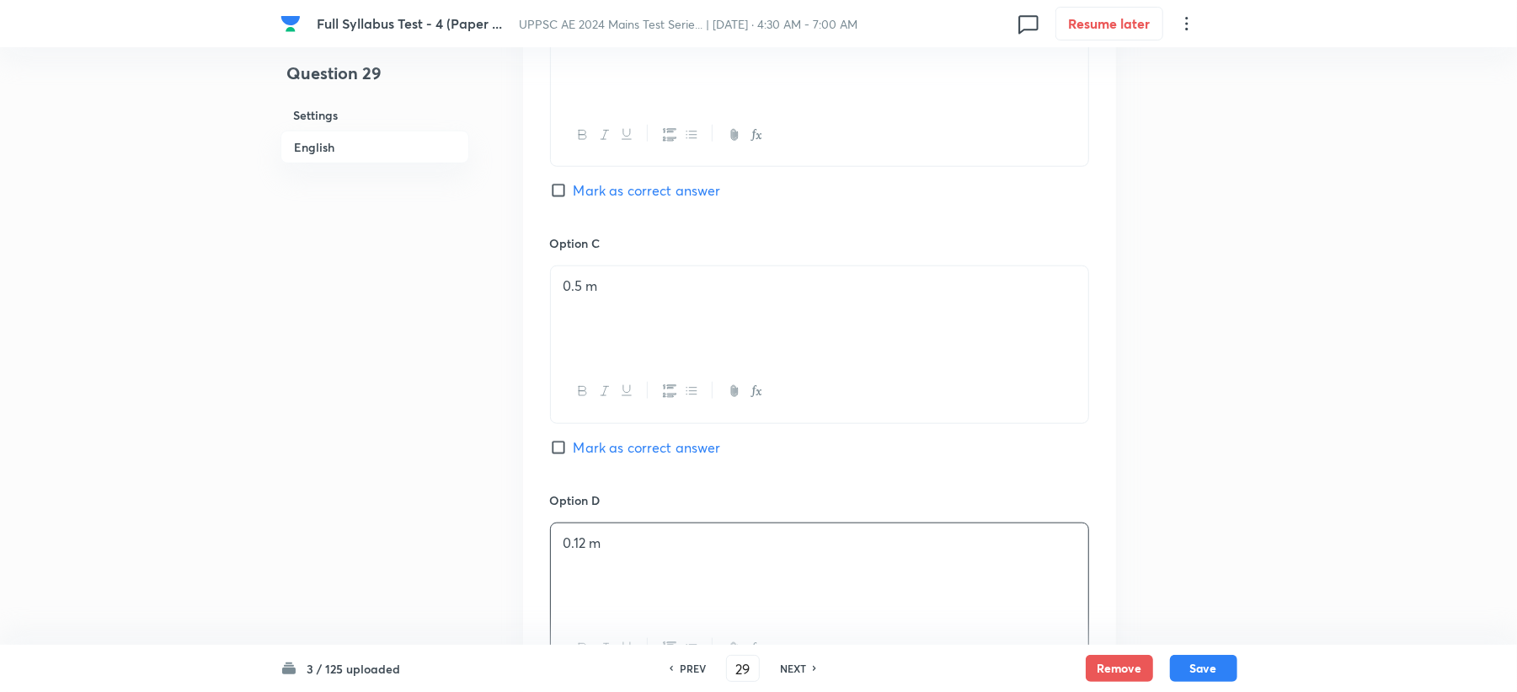
checkbox input "true"
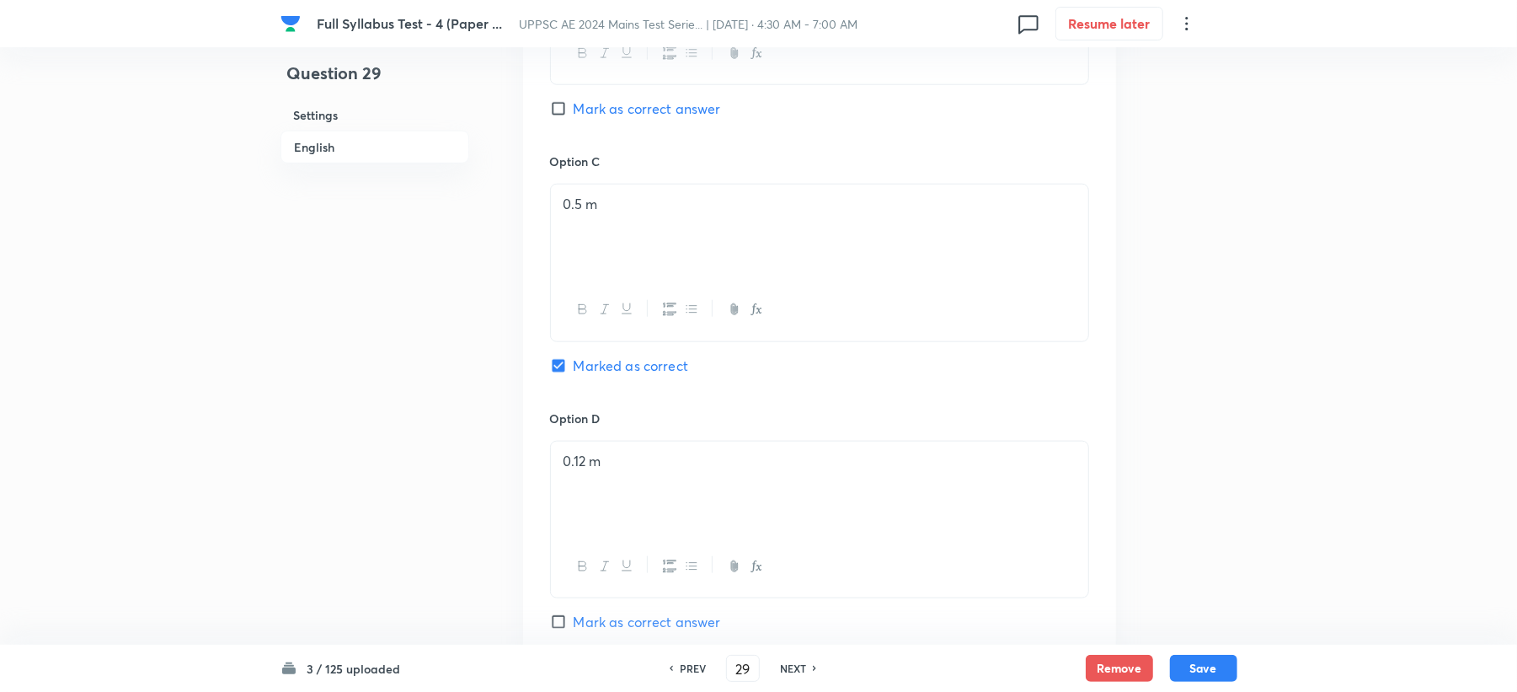
scroll to position [1460, 0]
drag, startPoint x: 618, startPoint y: 447, endPoint x: 600, endPoint y: 516, distance: 71.3
click at [607, 465] on div "Solution" at bounding box center [819, 551] width 593 height 243
click at [600, 539] on div at bounding box center [819, 536] width 537 height 94
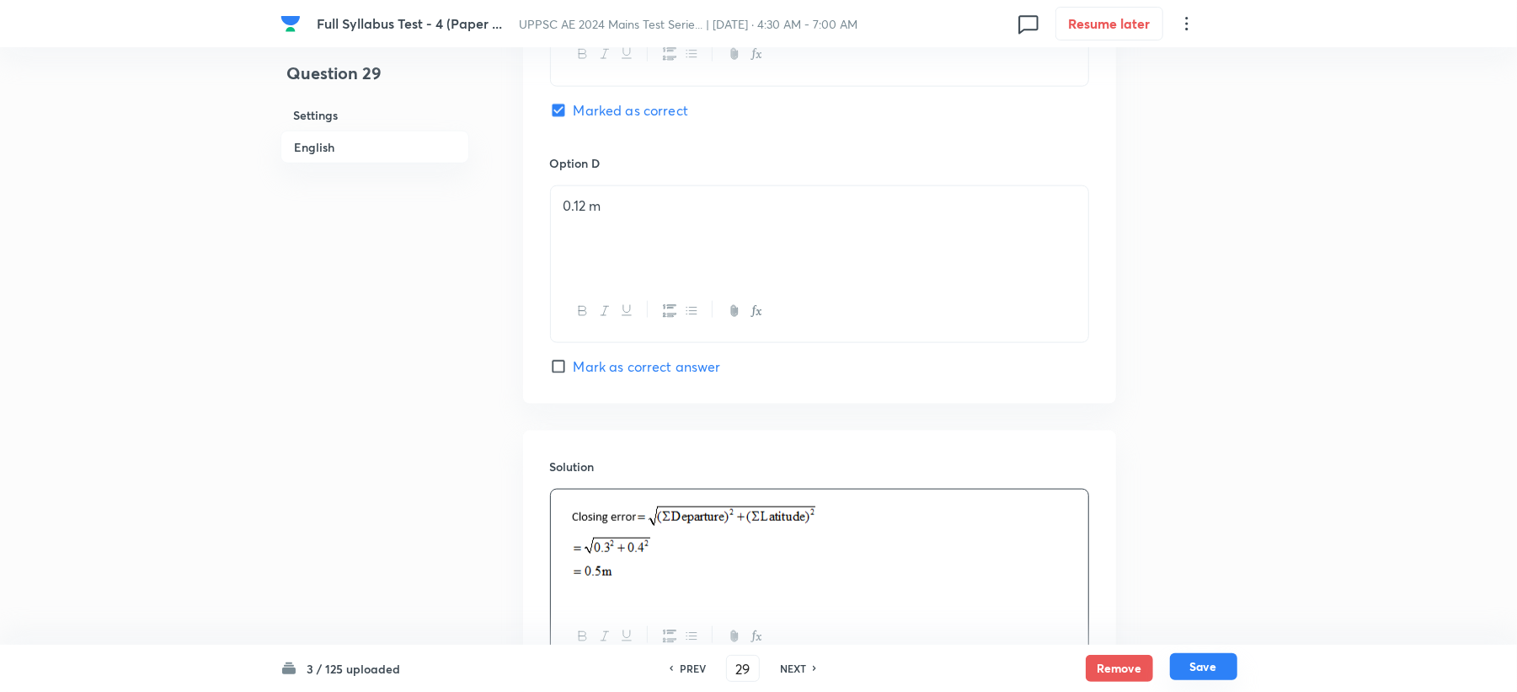
click at [1195, 676] on button "Save" at bounding box center [1203, 666] width 67 height 27
type input "30"
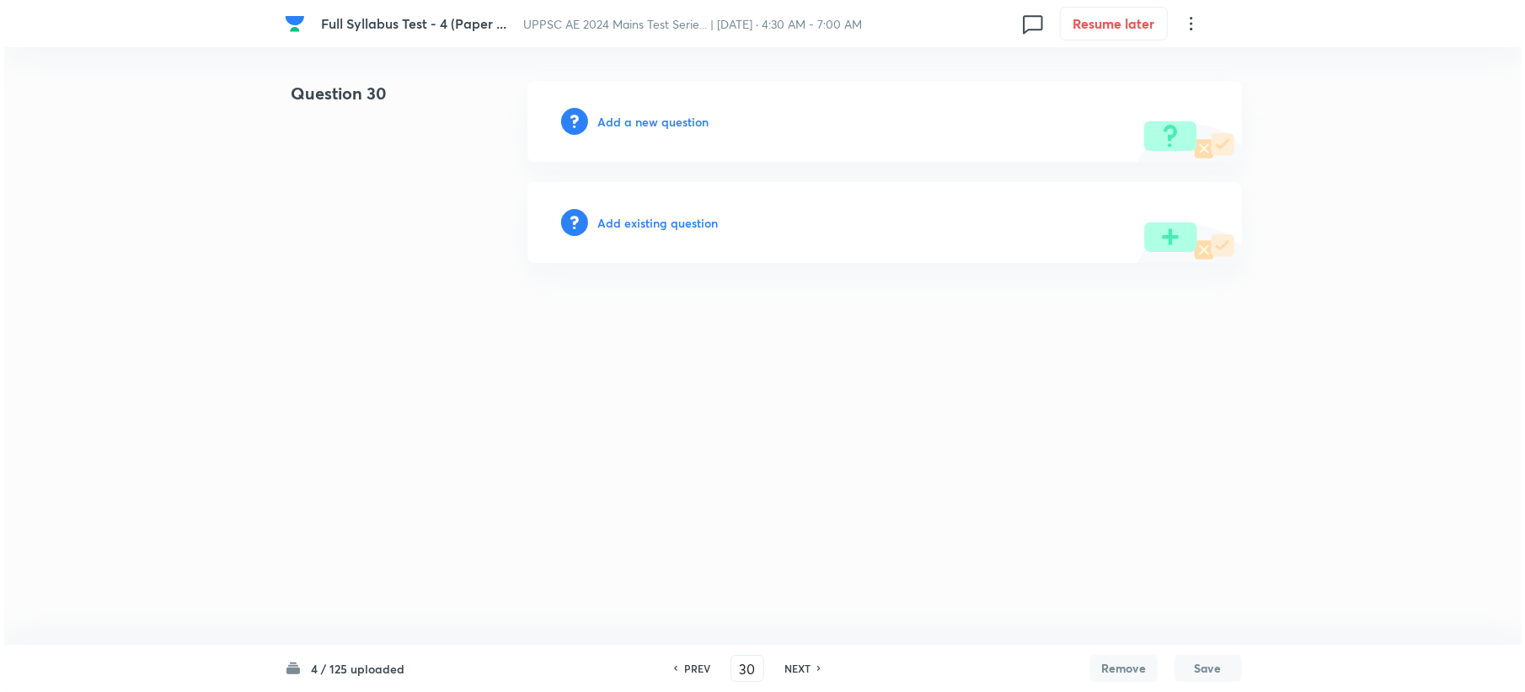
scroll to position [0, 0]
click at [644, 106] on div "Add a new question" at bounding box center [884, 121] width 714 height 81
click at [640, 125] on h6 "Add a new question" at bounding box center [652, 122] width 111 height 18
click at [640, 125] on h6 "Choose a question type" at bounding box center [662, 122] width 130 height 18
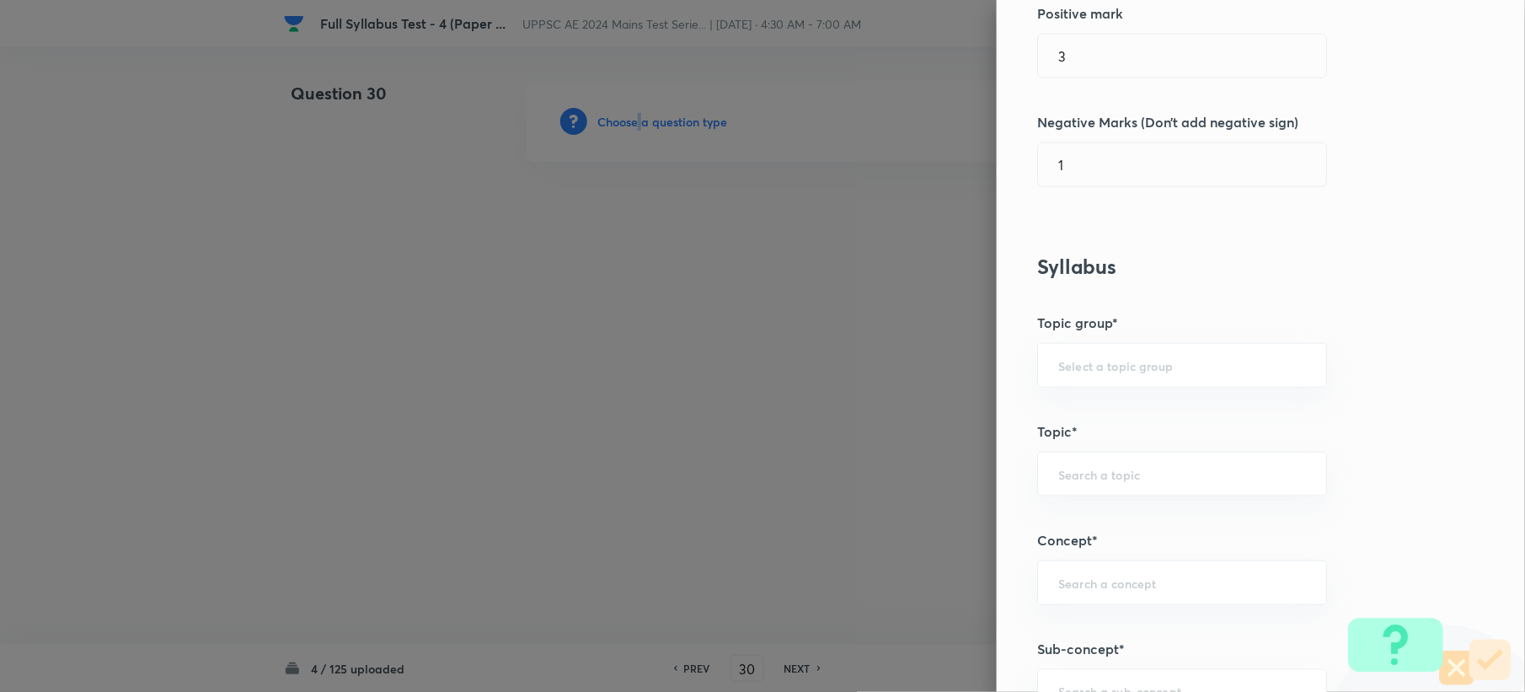
scroll to position [674, 0]
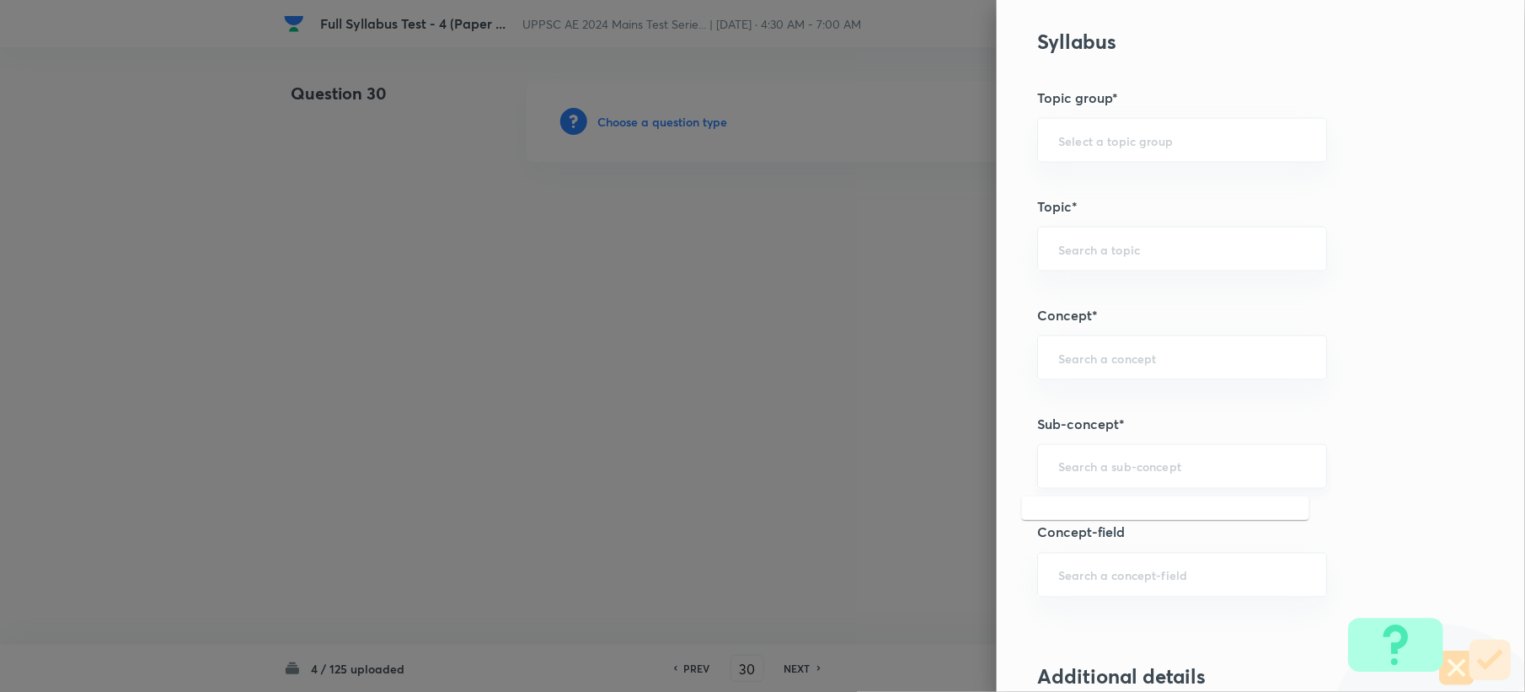
click at [1073, 463] on input "text" at bounding box center [1182, 466] width 248 height 16
paste input "Tacheometer Constants"
click at [1072, 522] on li "Tacheometer Constants" at bounding box center [1165, 518] width 287 height 30
type input "Tacheometer Constants"
type input "Civil Engineering"
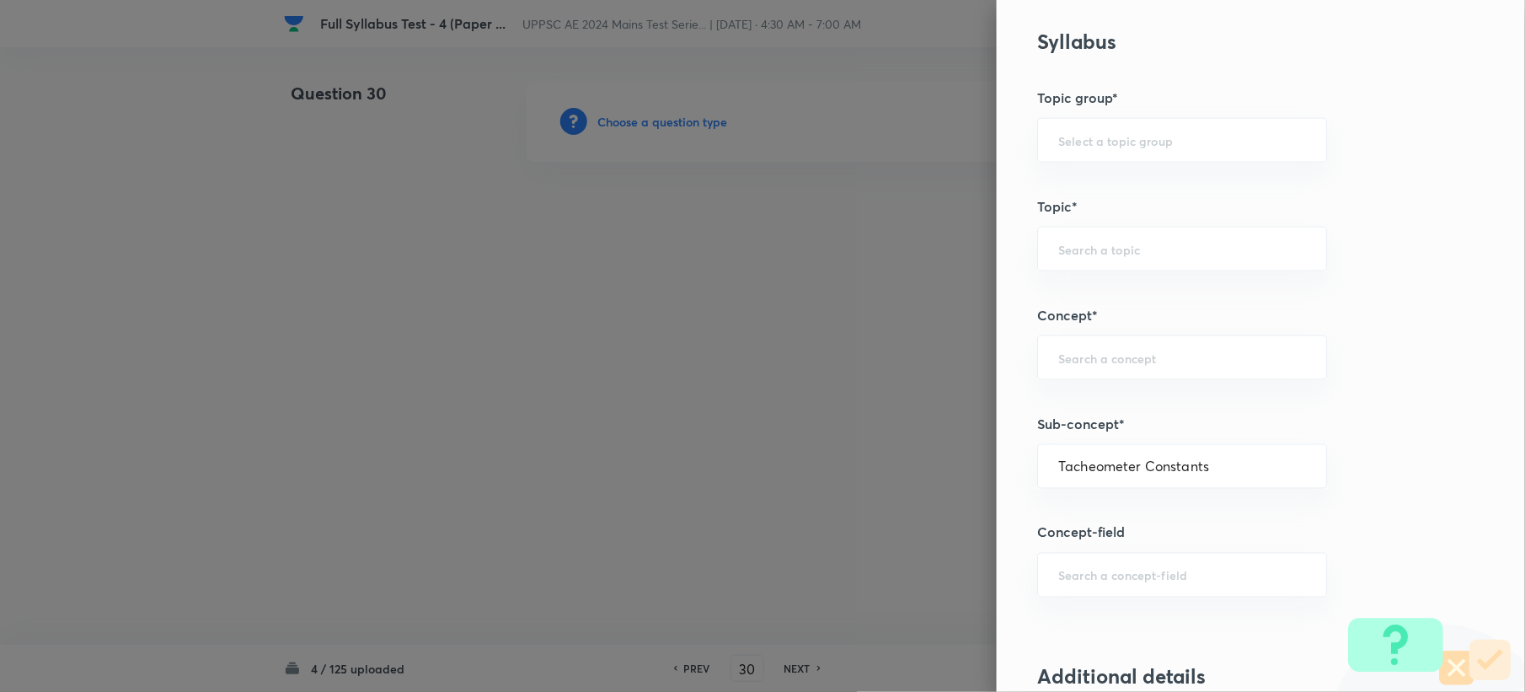
type input "Surveying"
type input "Tacheometry"
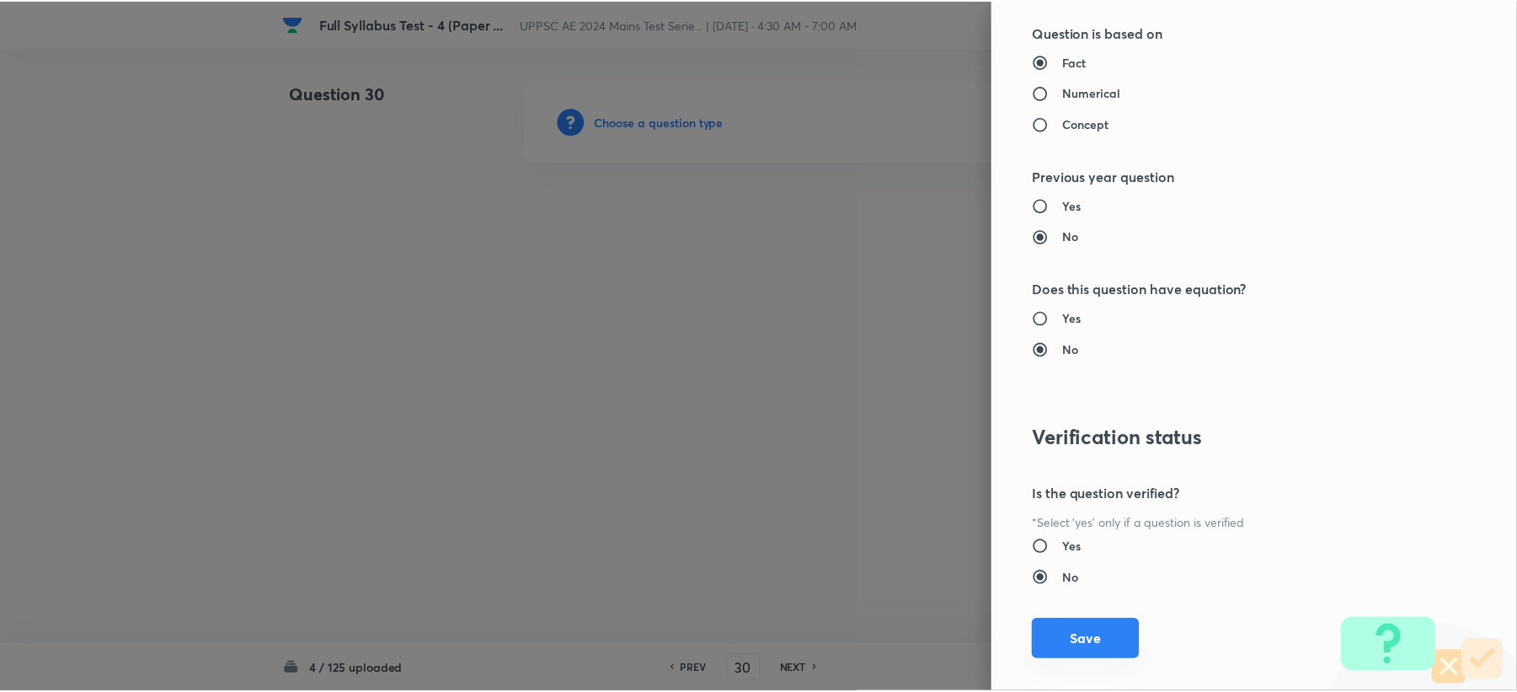
scroll to position [1608, 0]
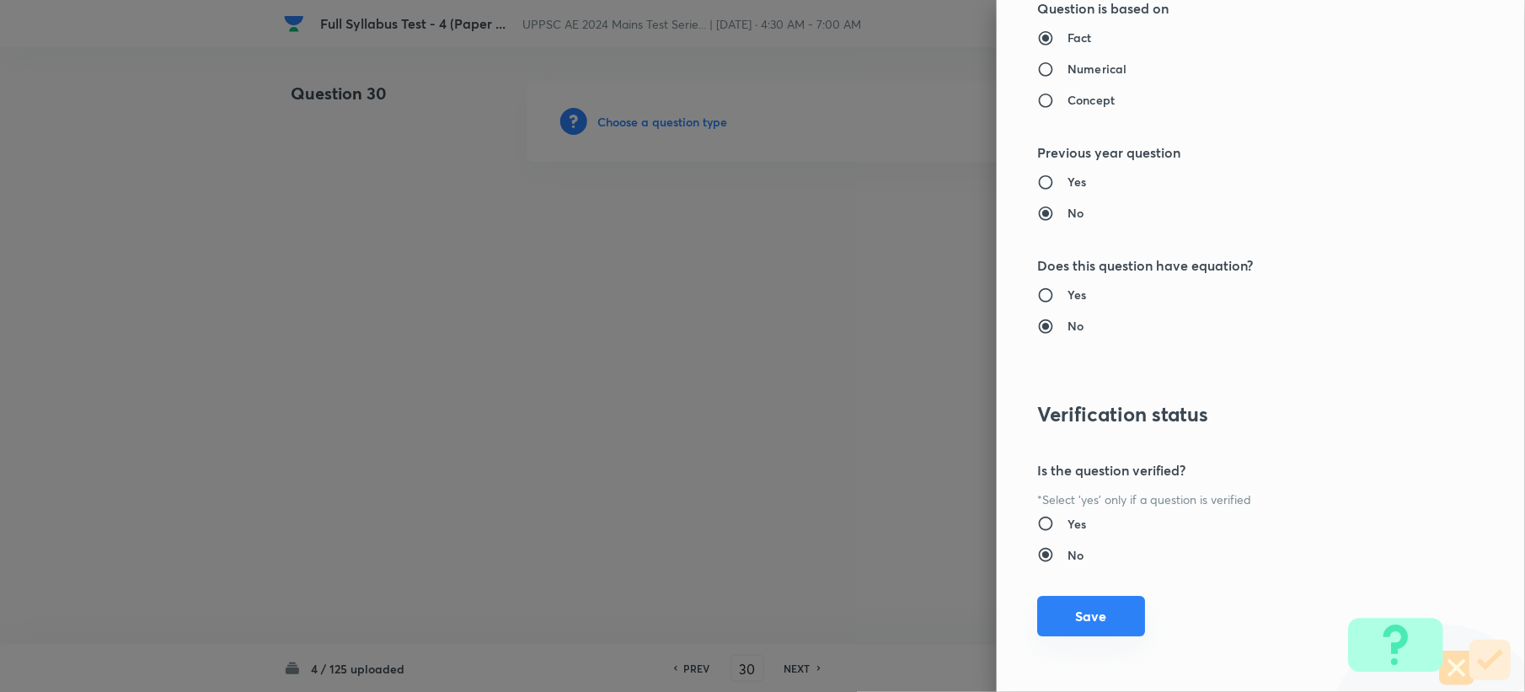
click at [1063, 634] on div "Question settings Question type* Single choice correct Number of options* 2 3 4…" at bounding box center [1261, 346] width 528 height 692
click at [1063, 634] on button "Save" at bounding box center [1091, 616] width 108 height 40
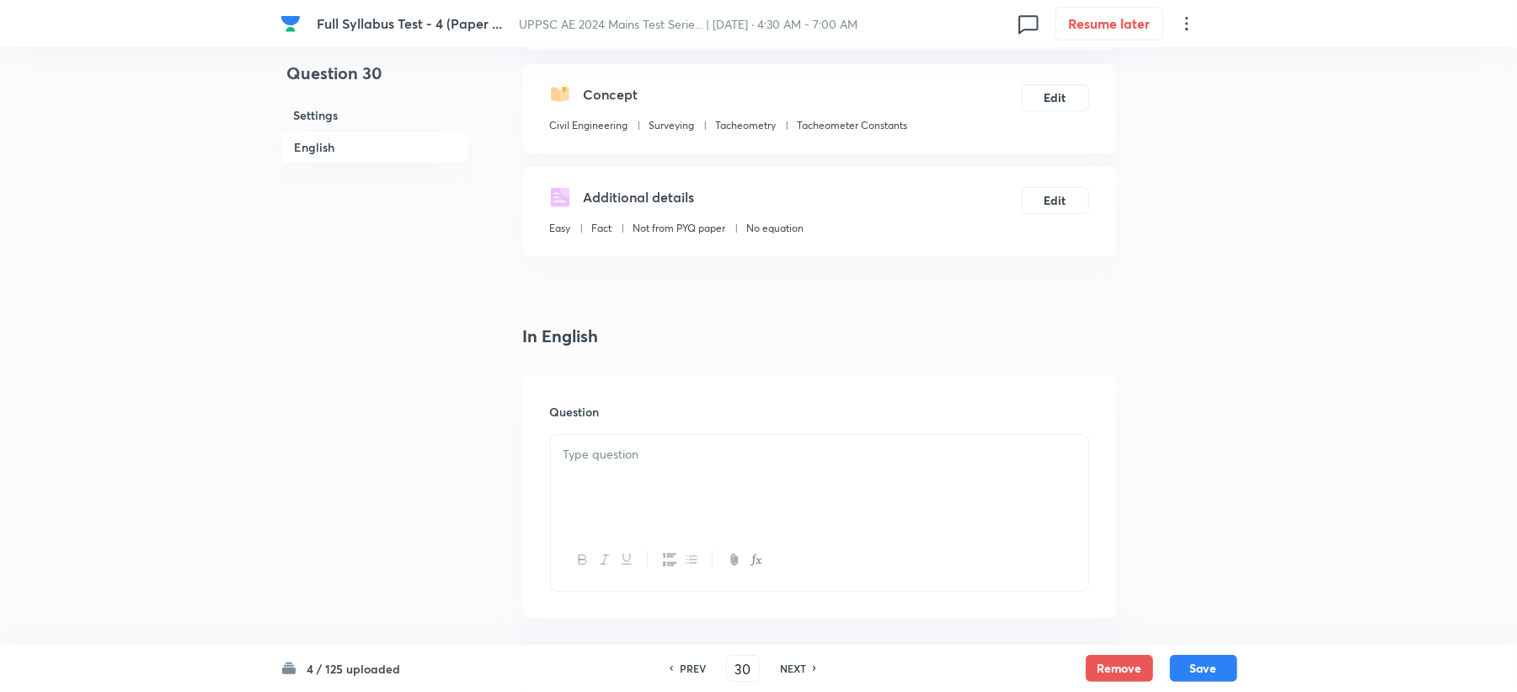
scroll to position [449, 0]
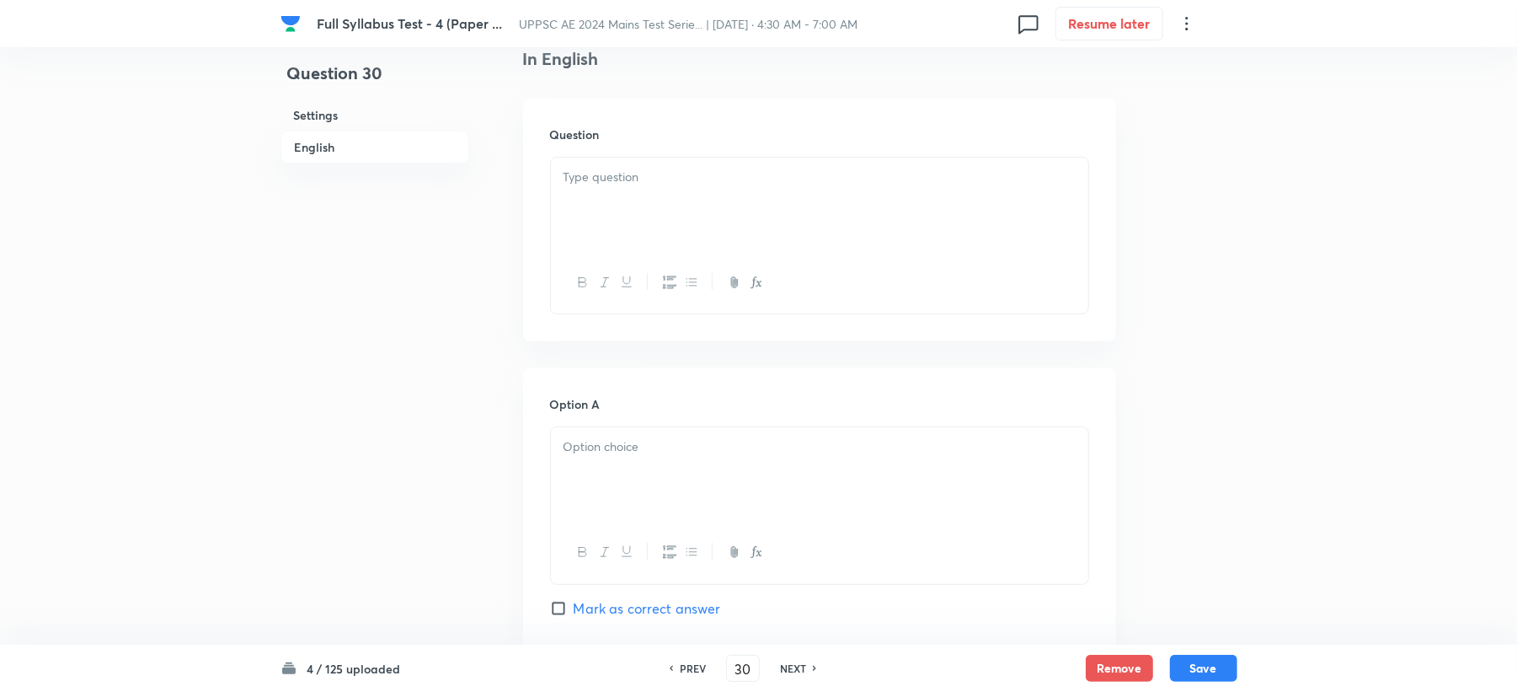
drag, startPoint x: 625, startPoint y: 189, endPoint x: 574, endPoint y: 264, distance: 90.9
click at [621, 186] on div at bounding box center [819, 205] width 537 height 94
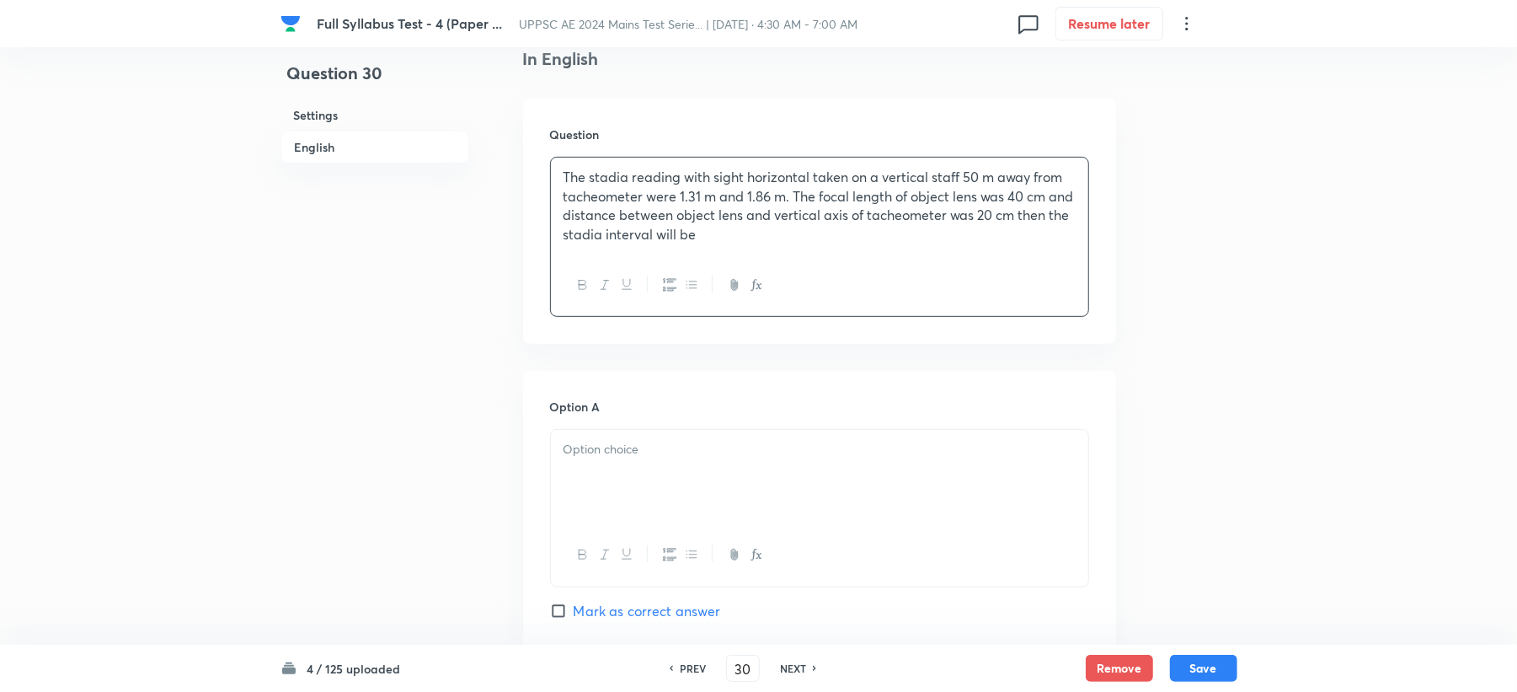
click at [765, 247] on div "The stadia reading with sight horizontal taken on a vertical staff 50 m away fr…" at bounding box center [819, 206] width 537 height 97
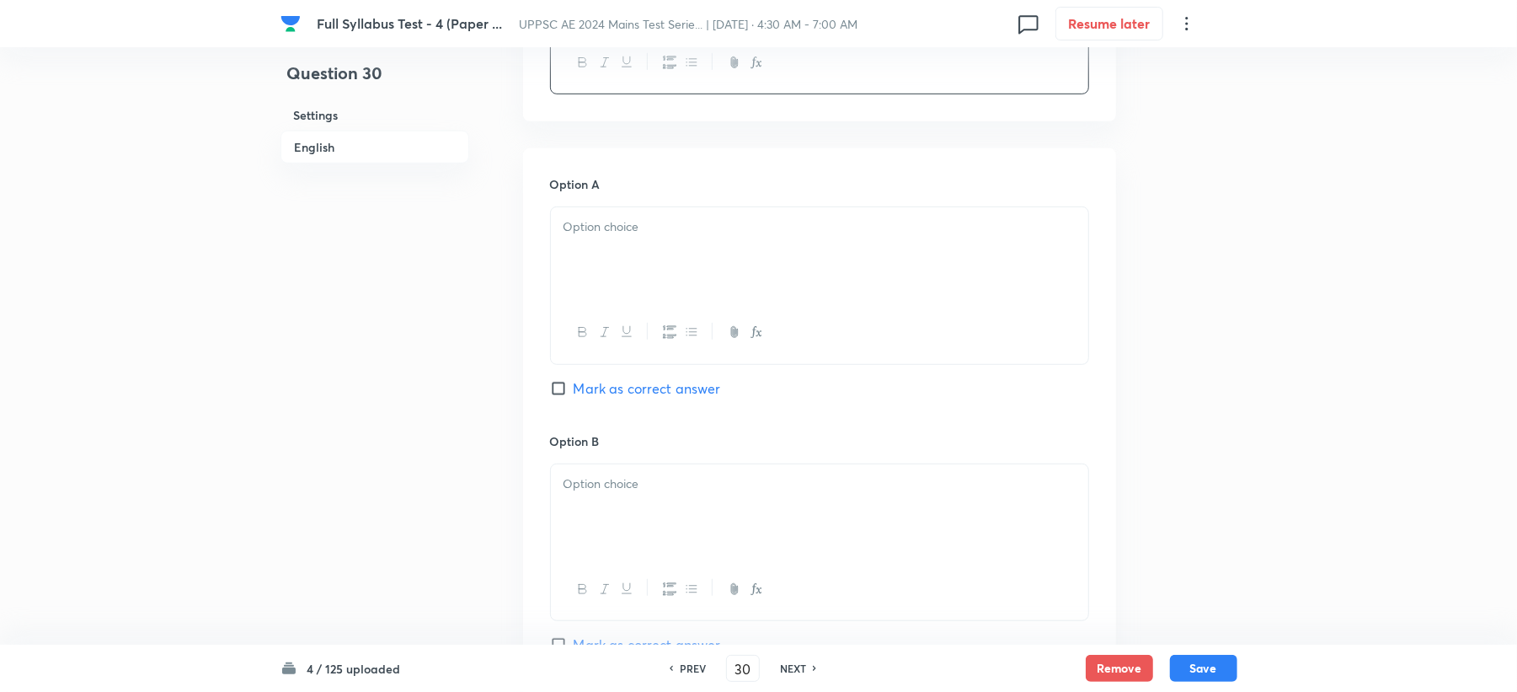
scroll to position [674, 0]
click at [637, 240] on div at bounding box center [819, 252] width 537 height 94
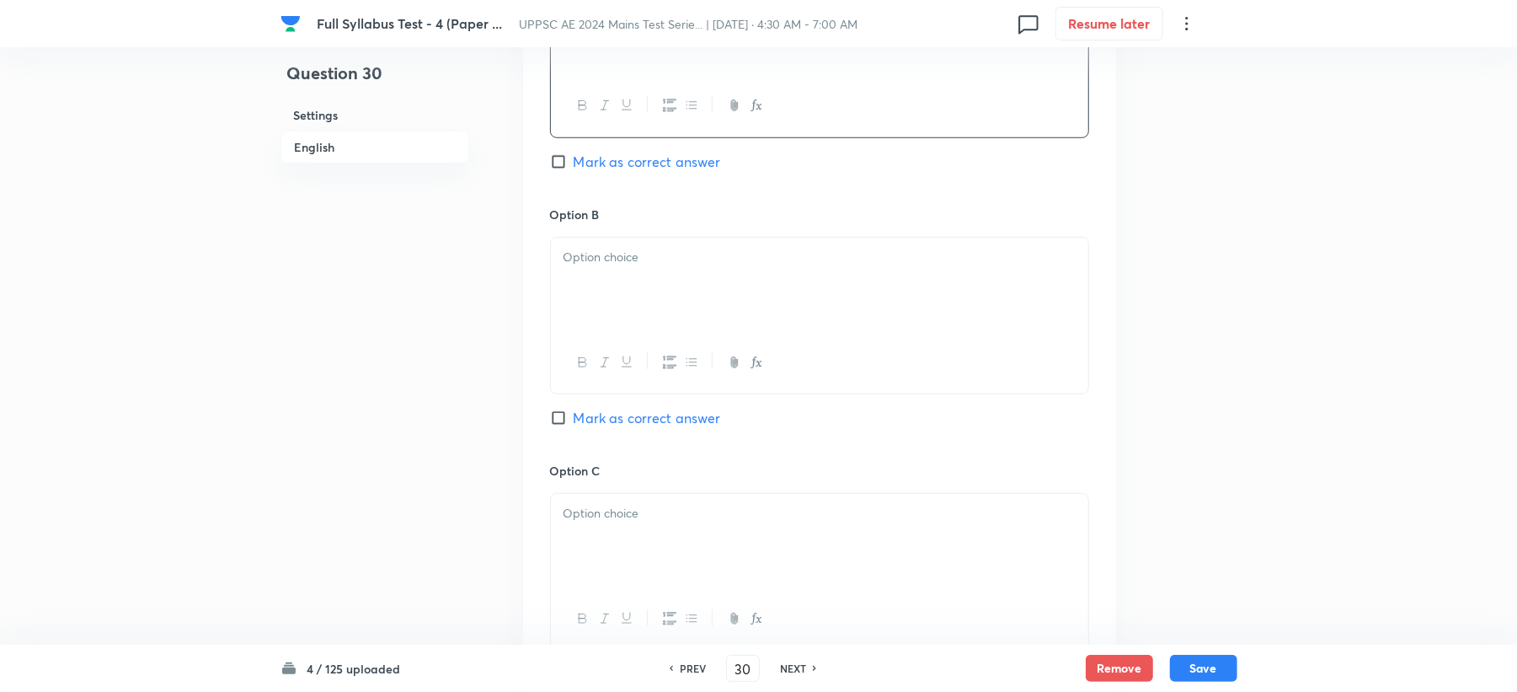
click at [615, 300] on div at bounding box center [819, 285] width 537 height 94
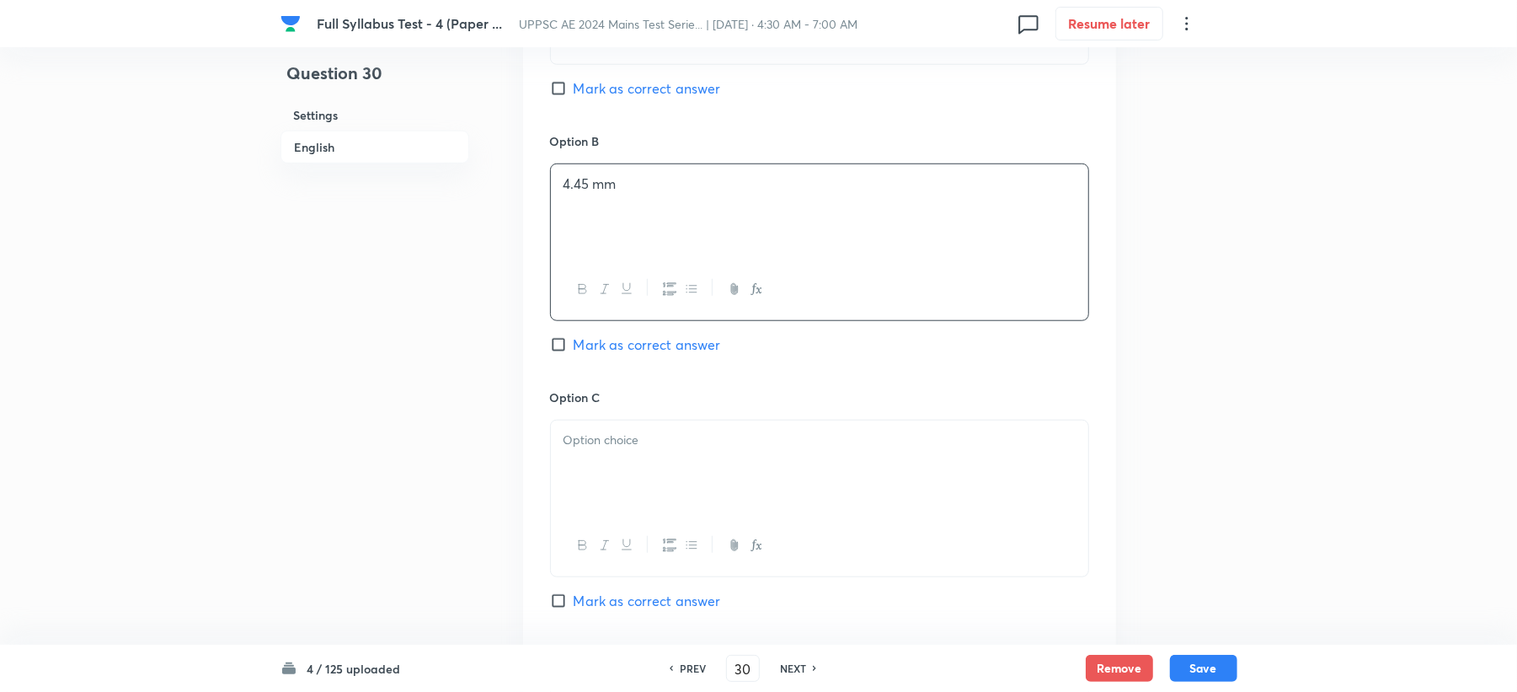
scroll to position [1011, 0]
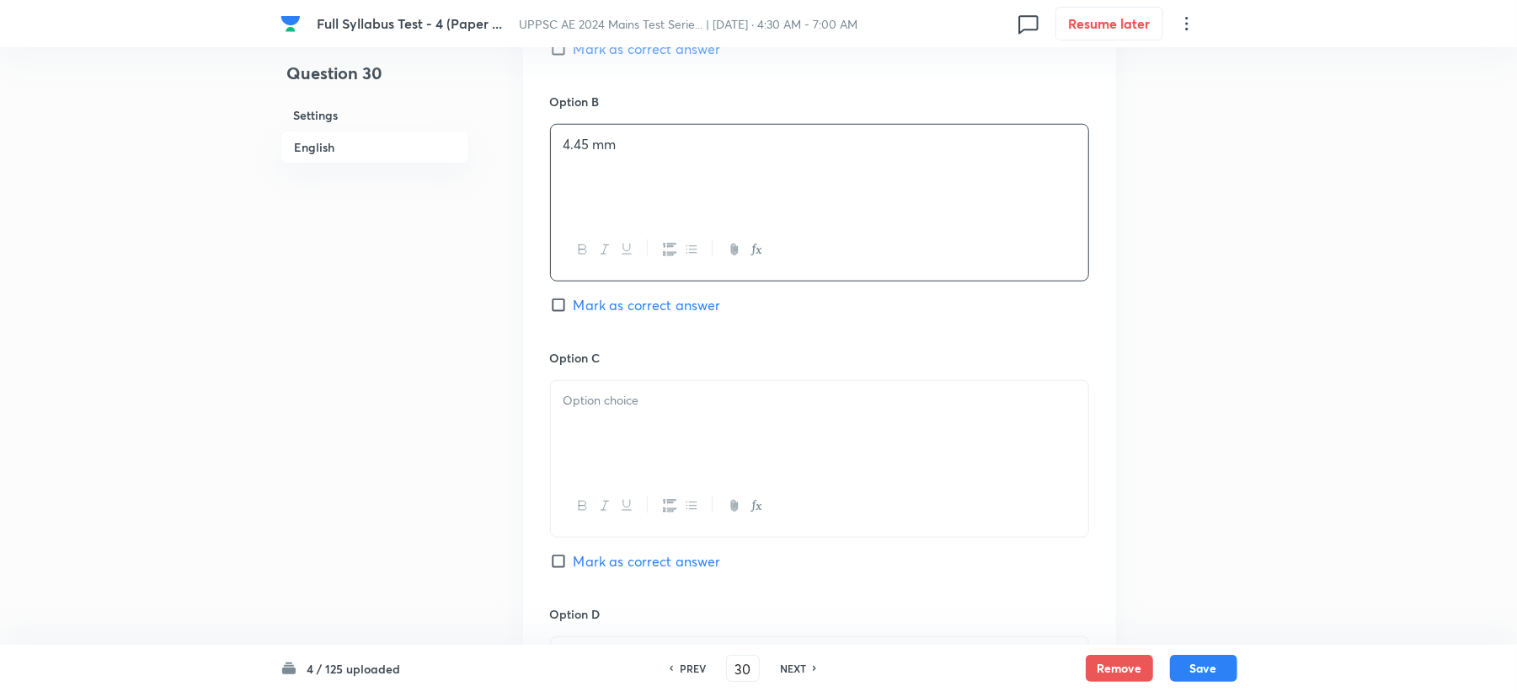
click at [570, 393] on p at bounding box center [820, 400] width 512 height 19
paste div
click at [573, 398] on p ") 5.6 mm" at bounding box center [820, 400] width 512 height 19
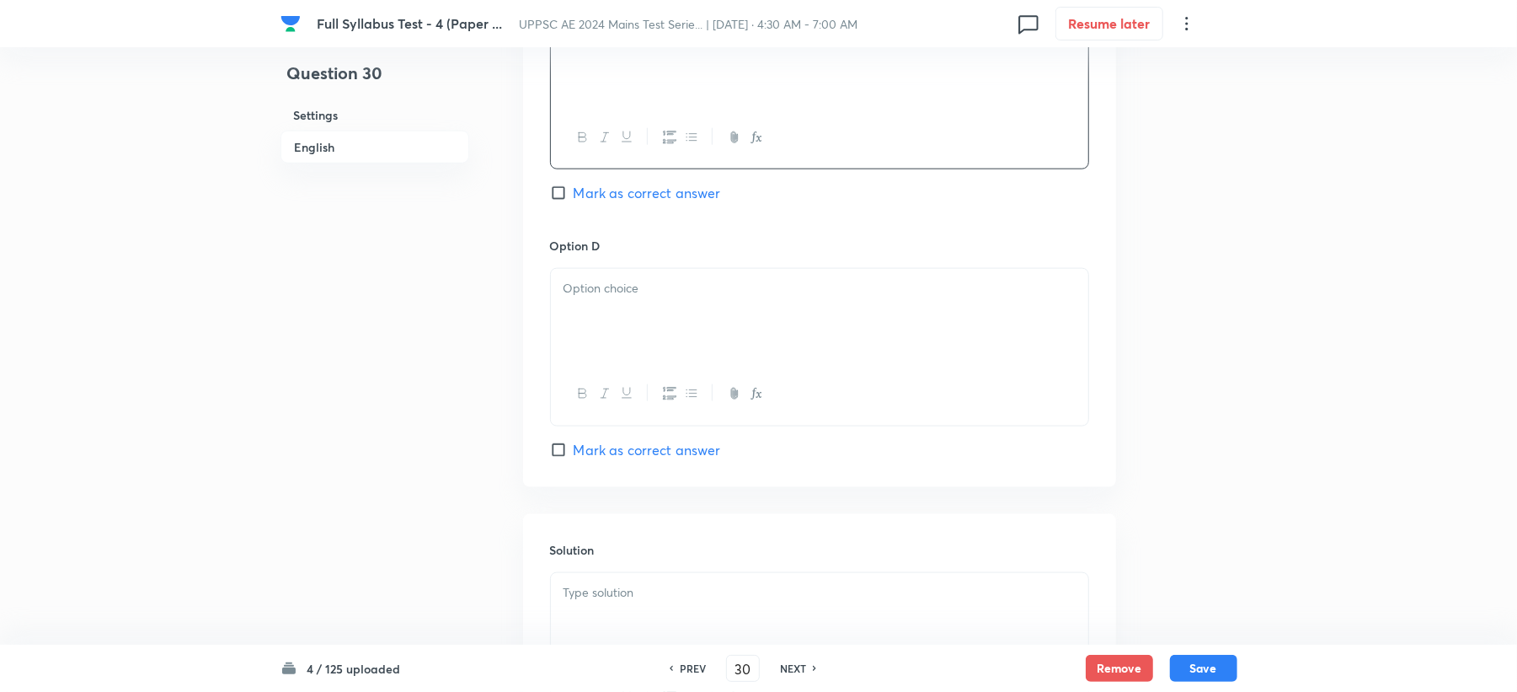
scroll to position [1460, 0]
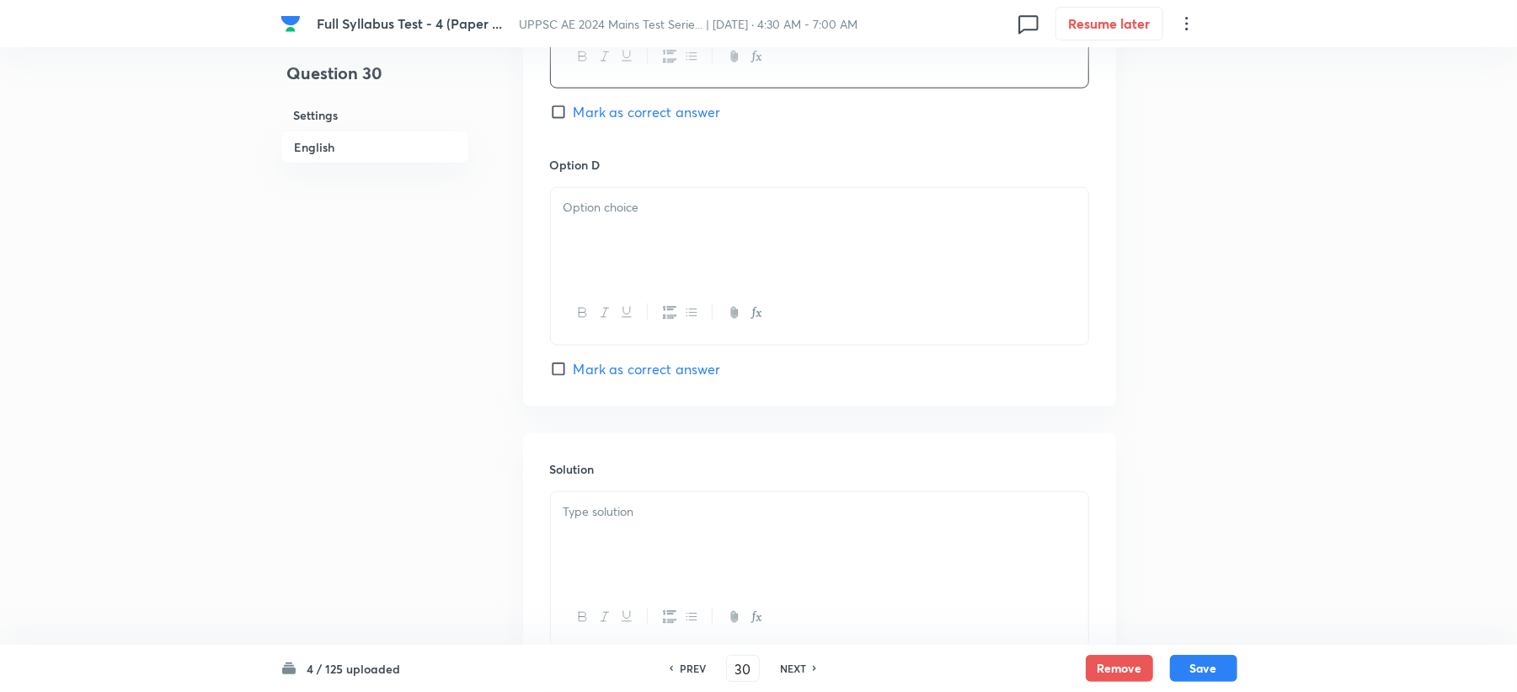
click at [621, 258] on div at bounding box center [819, 235] width 537 height 94
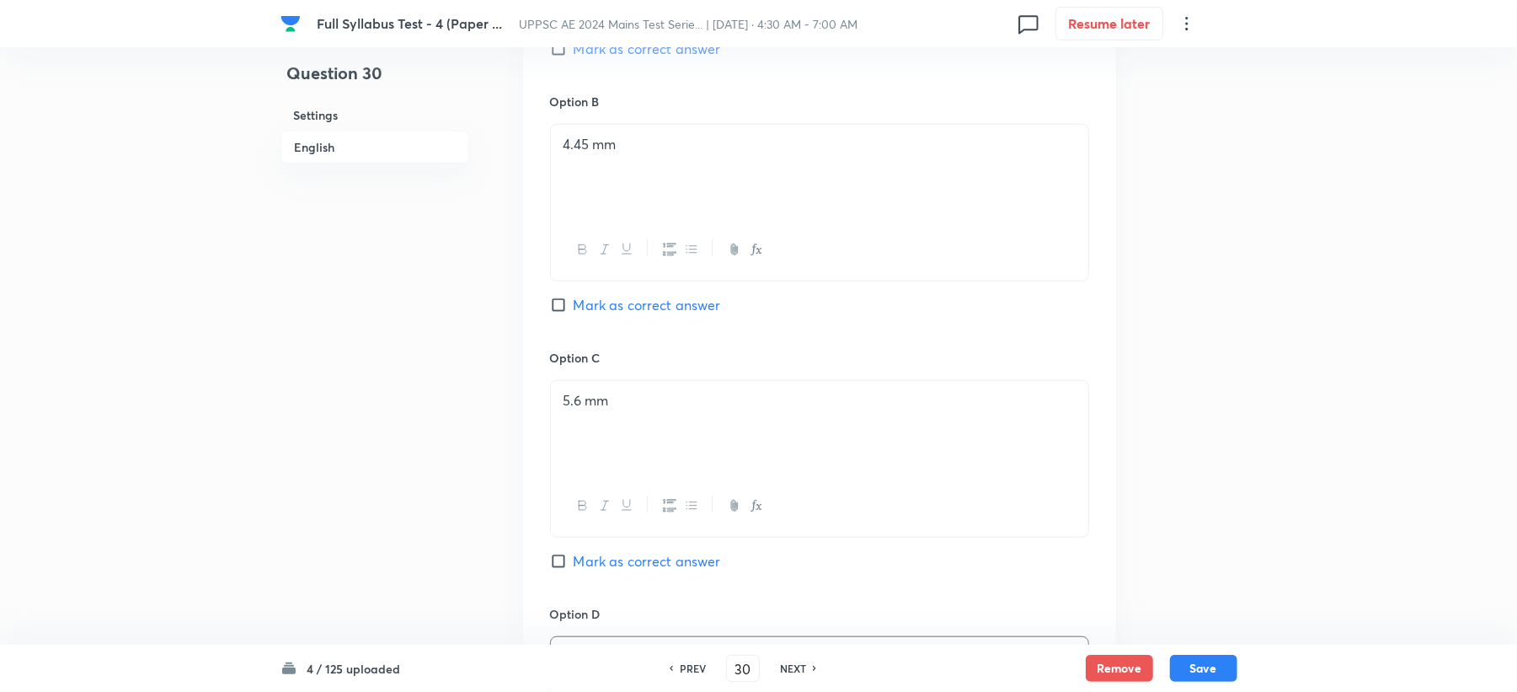
click at [611, 313] on span "Mark as correct answer" at bounding box center [647, 305] width 147 height 20
click at [574, 313] on input "Mark as correct answer" at bounding box center [562, 305] width 24 height 17
checkbox input "true"
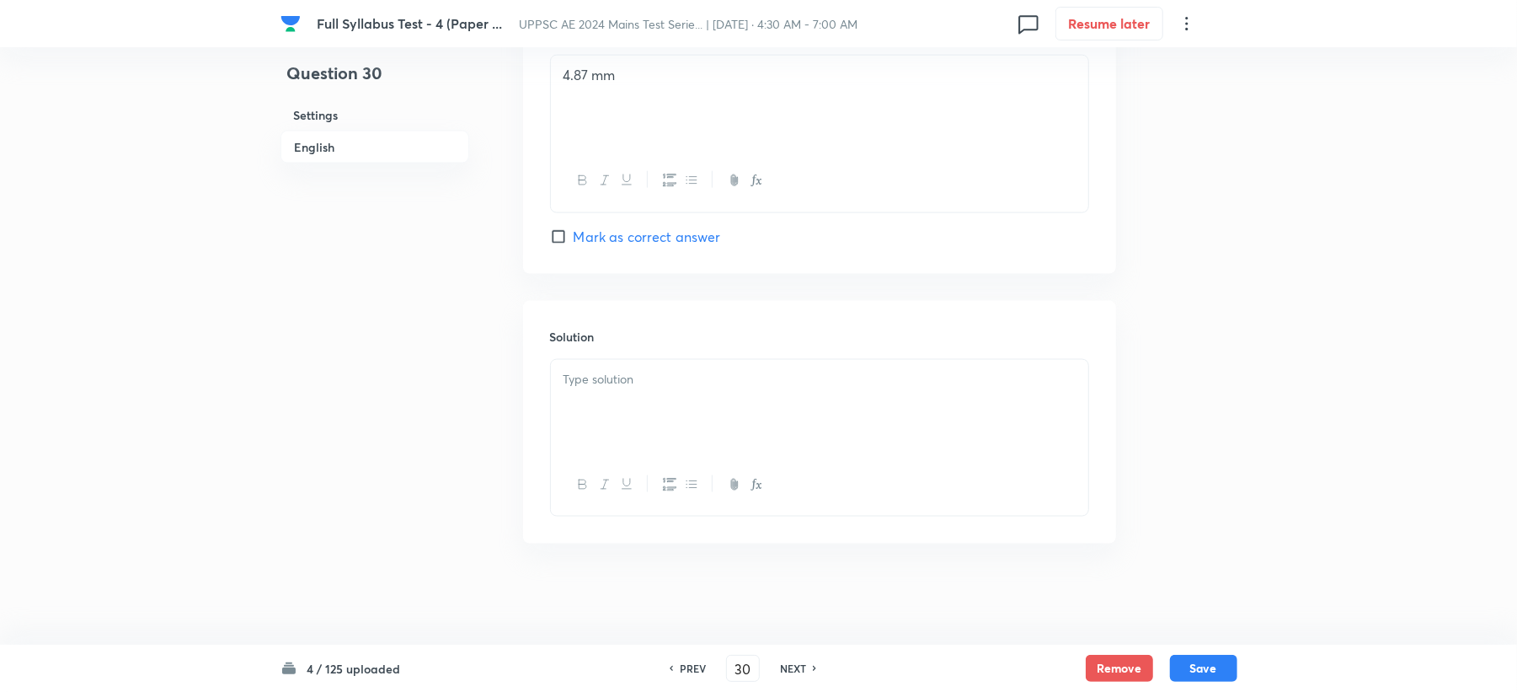
scroll to position [1597, 0]
drag, startPoint x: 591, startPoint y: 413, endPoint x: 456, endPoint y: 365, distance: 143.9
click at [591, 418] on div at bounding box center [819, 407] width 537 height 94
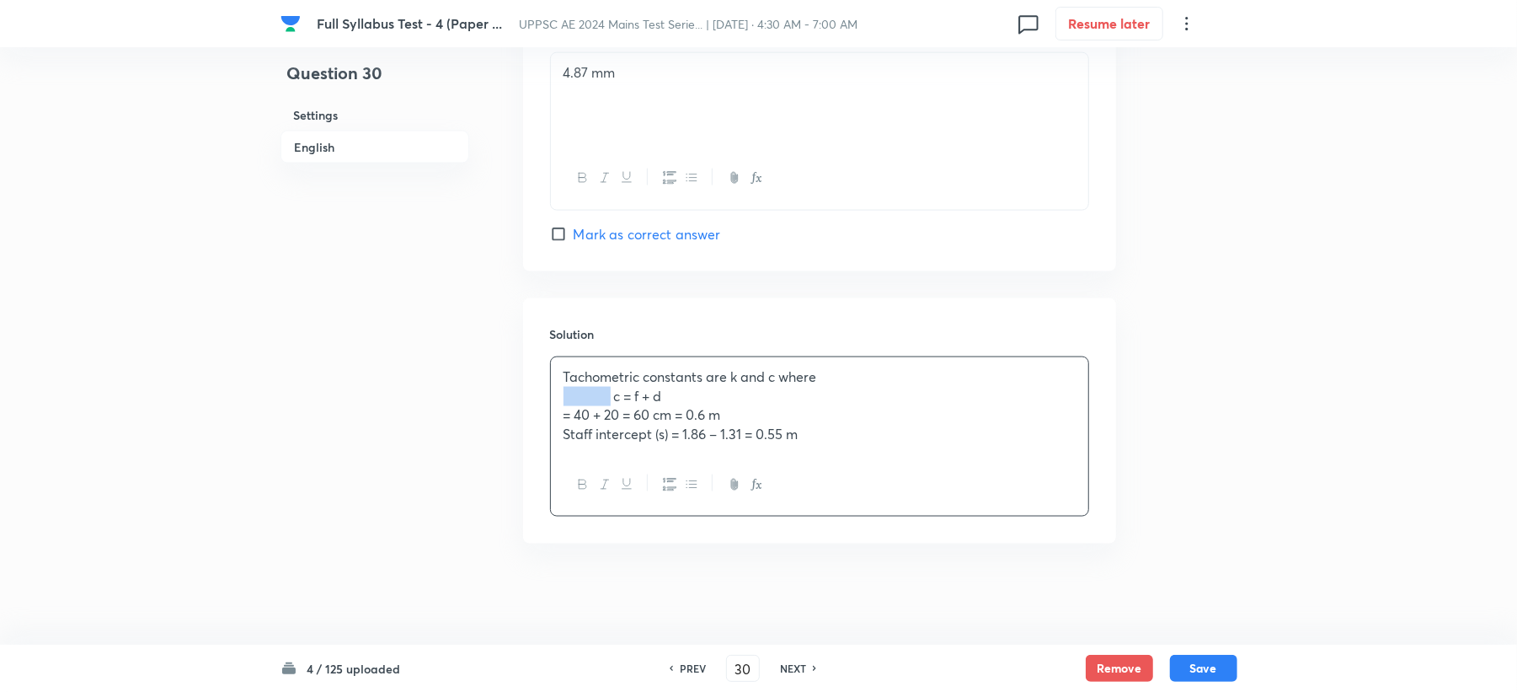
drag, startPoint x: 613, startPoint y: 394, endPoint x: 440, endPoint y: 401, distance: 173.7
drag, startPoint x: 622, startPoint y: 421, endPoint x: 574, endPoint y: 431, distance: 49.1
click at [537, 413] on div "Solution Tachometric constants are k and c where c = f + d = 40 + 20 = 60 cm = …" at bounding box center [819, 420] width 593 height 245
drag, startPoint x: 620, startPoint y: 438, endPoint x: 541, endPoint y: 431, distance: 79.5
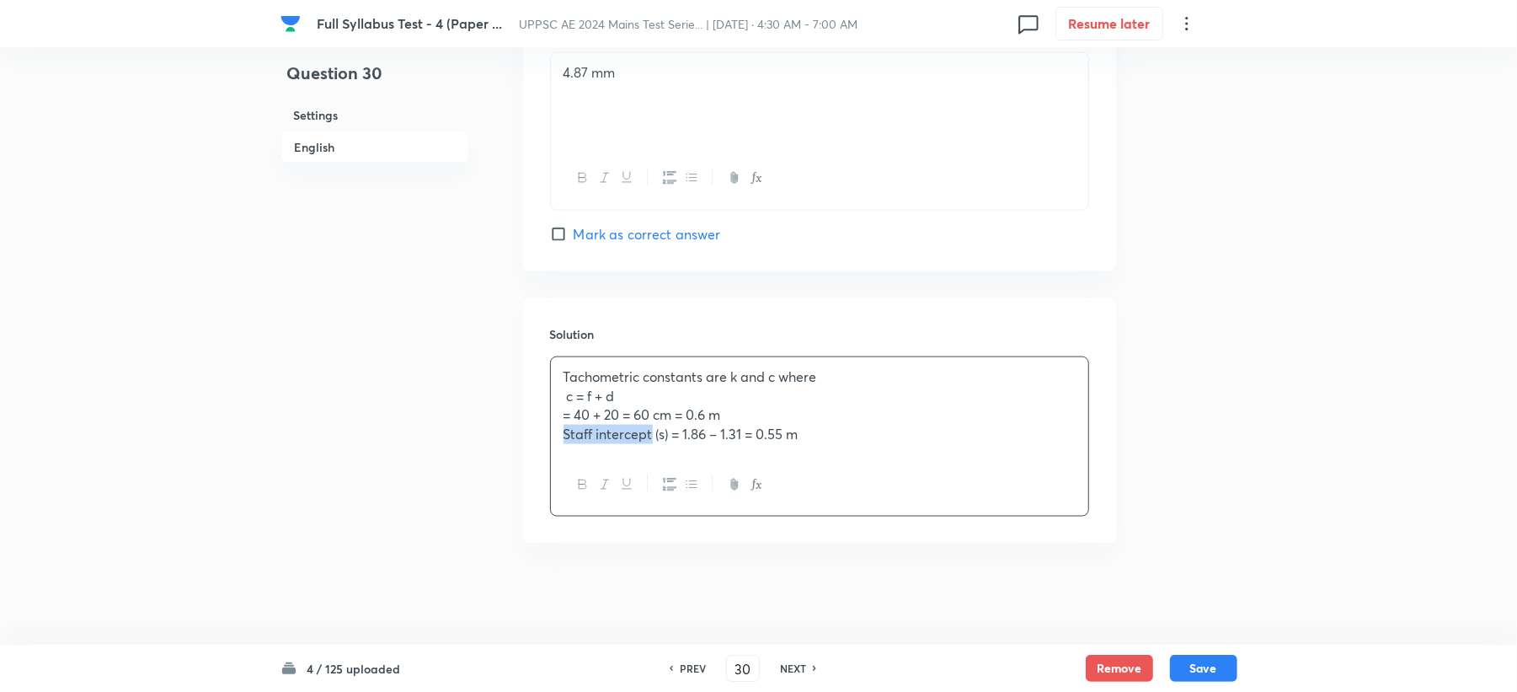
click at [861, 435] on p "Staff intercept (s) = 1.86 – 1.31 = 0.55 m" at bounding box center [820, 434] width 512 height 19
click at [824, 414] on p "= 40 + 20 = 60 cm = 0.6 m" at bounding box center [820, 414] width 512 height 19
click at [824, 442] on p "Staff intercept (s) = 1.86 – 1.31 = 0.55 m" at bounding box center [820, 434] width 512 height 19
click at [1214, 661] on button "Save" at bounding box center [1203, 666] width 67 height 27
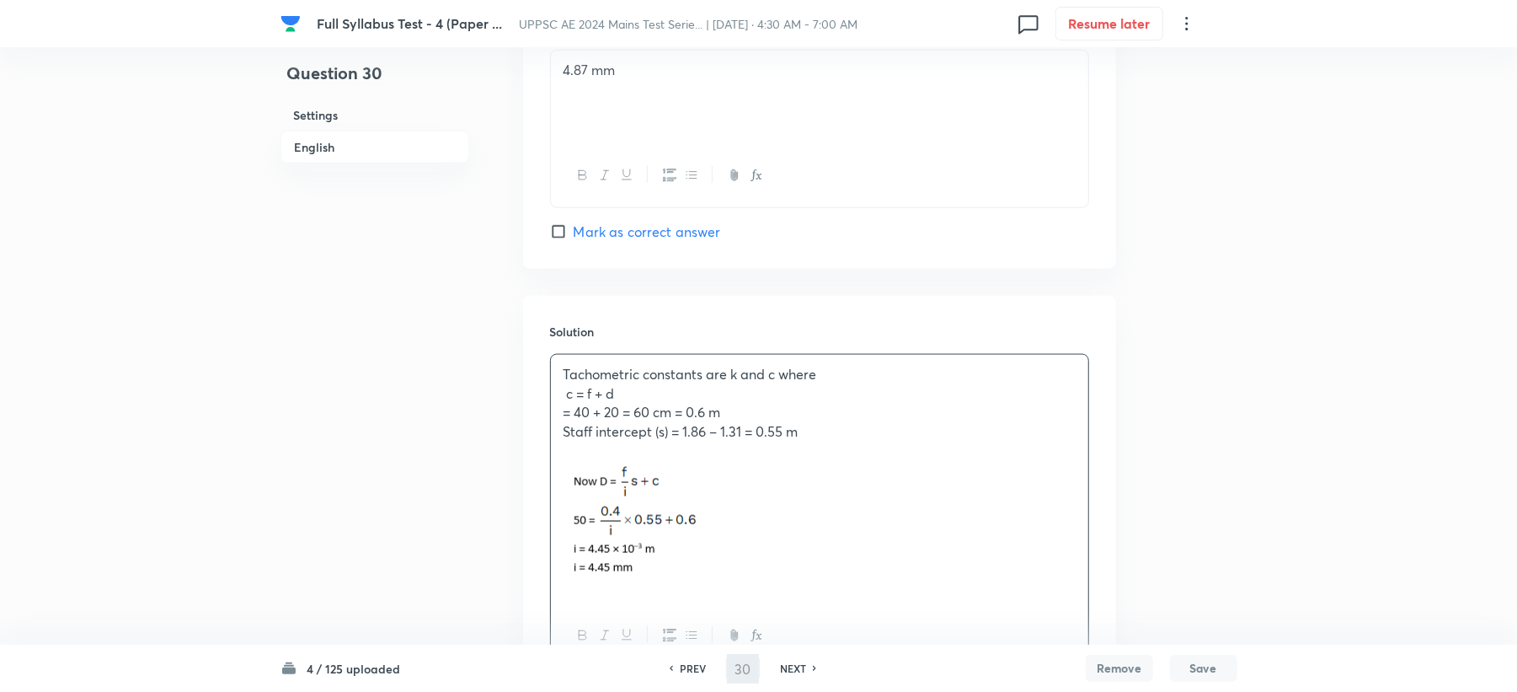
type input "31"
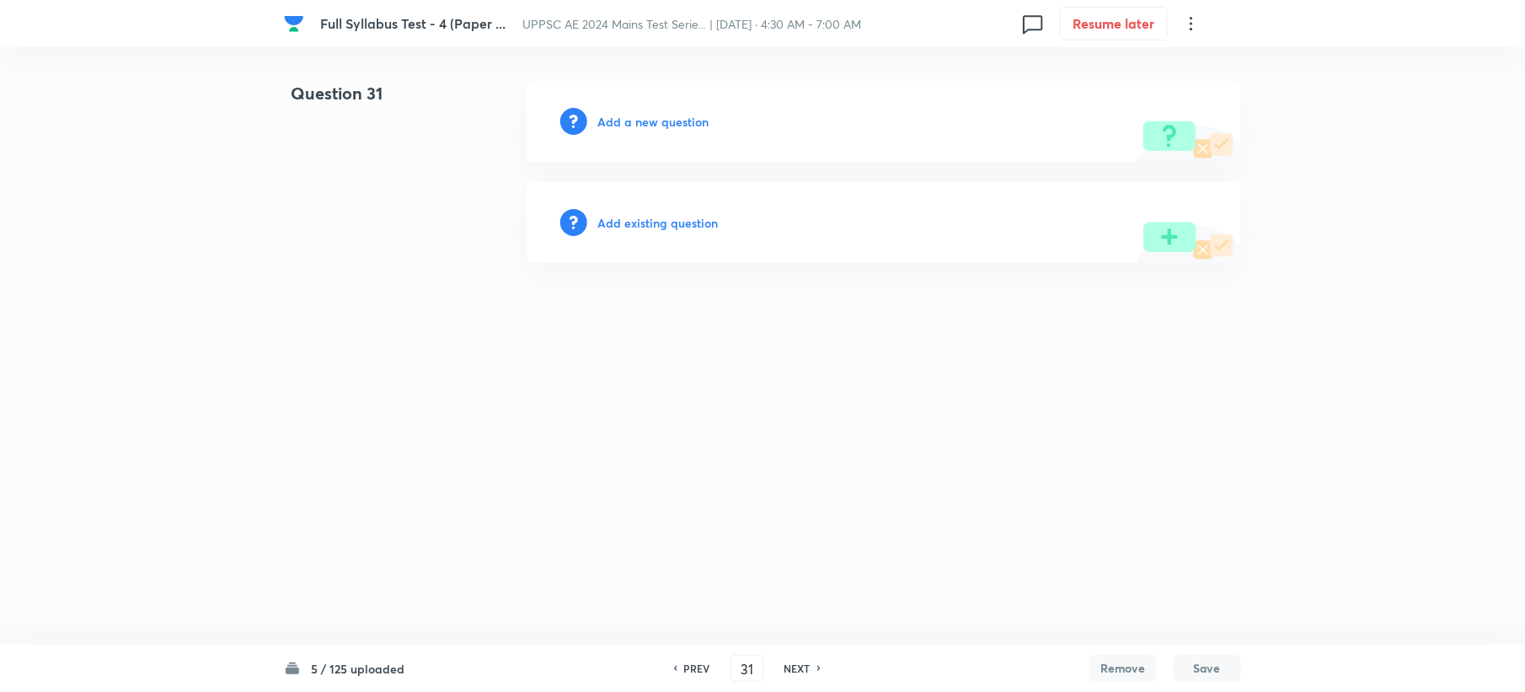
click at [628, 113] on h6 "Add a new question" at bounding box center [652, 122] width 111 height 18
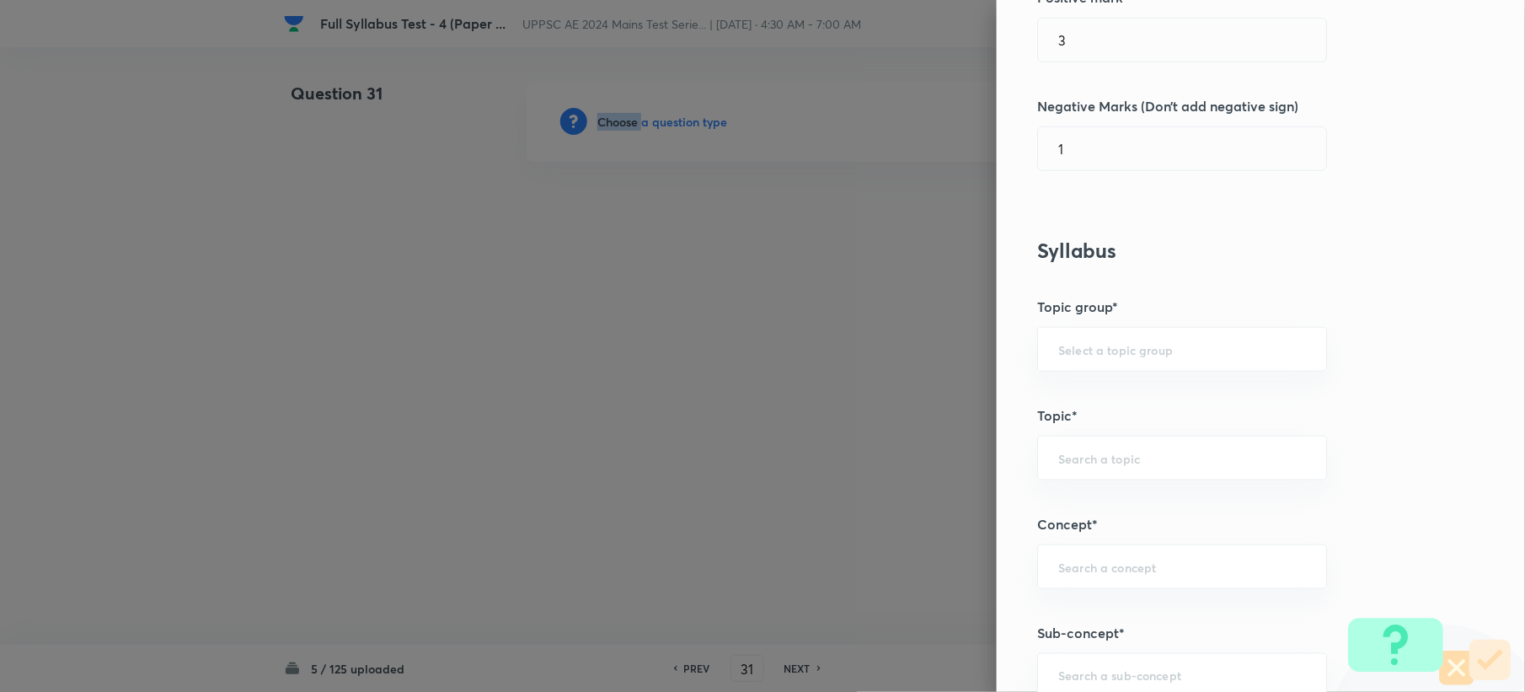
scroll to position [786, 0]
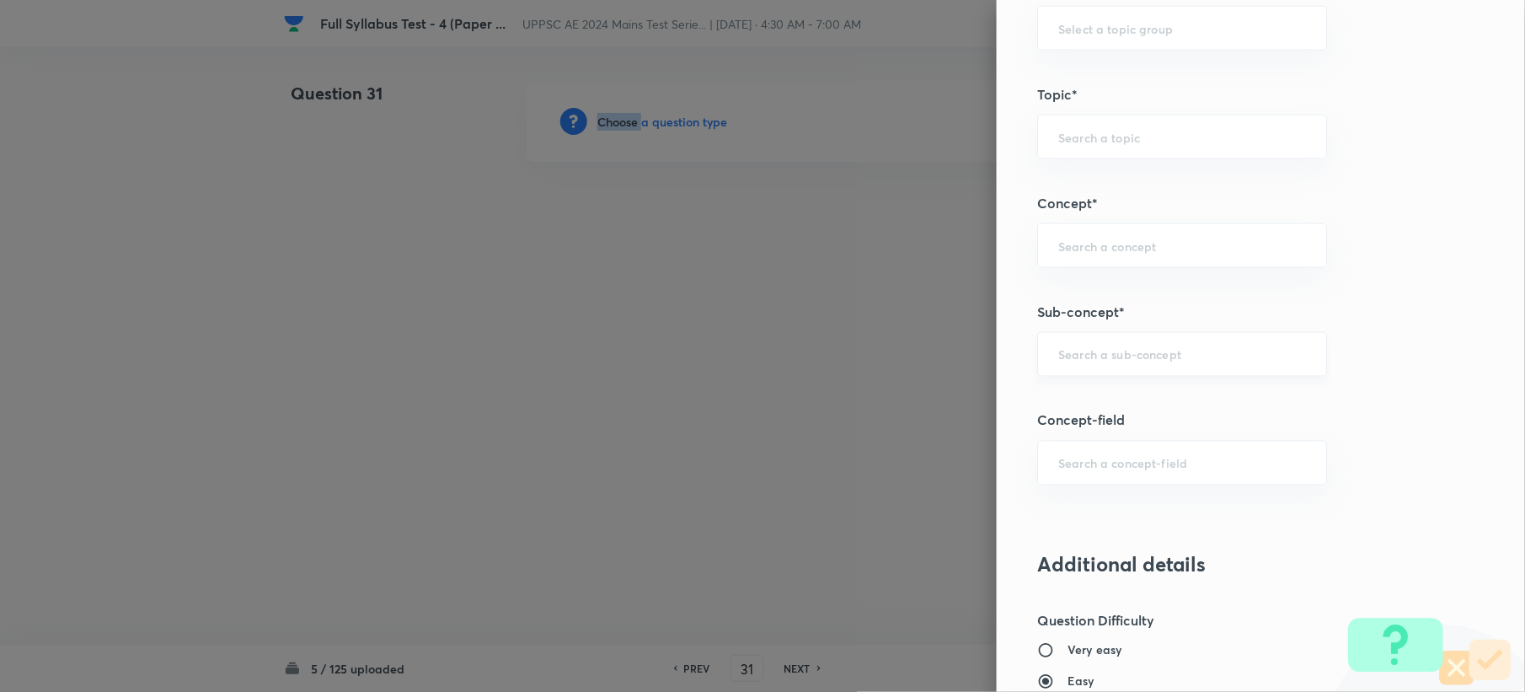
drag, startPoint x: 1086, startPoint y: 339, endPoint x: 1090, endPoint y: 244, distance: 94.5
click at [1086, 338] on div "​" at bounding box center [1182, 354] width 290 height 45
click at [1089, 241] on input "text" at bounding box center [1182, 246] width 248 height 16
paste input "[DEMOGRAPHIC_DATA] Survey"
type input "[DEMOGRAPHIC_DATA] Survey"
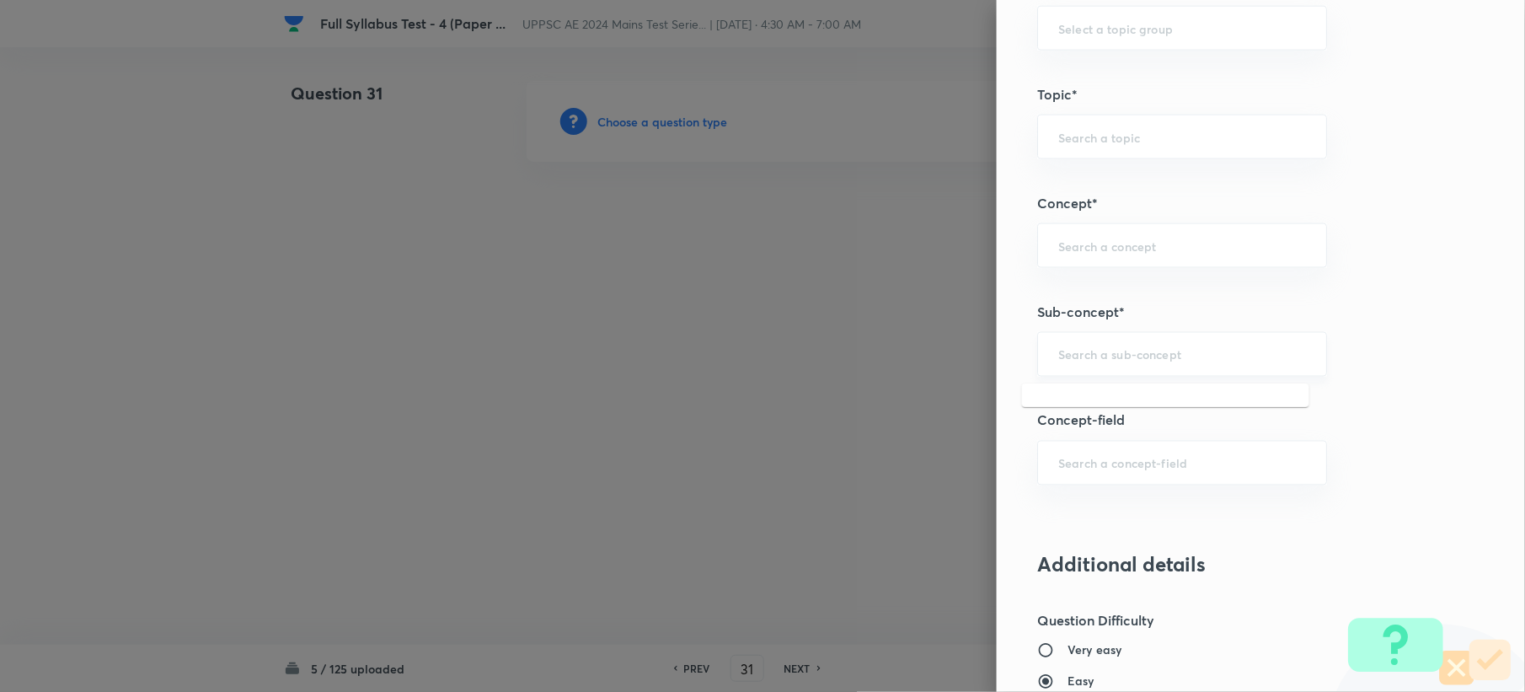
click at [1086, 358] on input "text" at bounding box center [1182, 354] width 248 height 16
paste input "Definition and Terms Used in Theodolite Survey"
click at [1052, 405] on li "Definition and Terms Used in Theodolite Survey" at bounding box center [1165, 415] width 287 height 51
type input "Definition and Terms Used in Theodolite Survey"
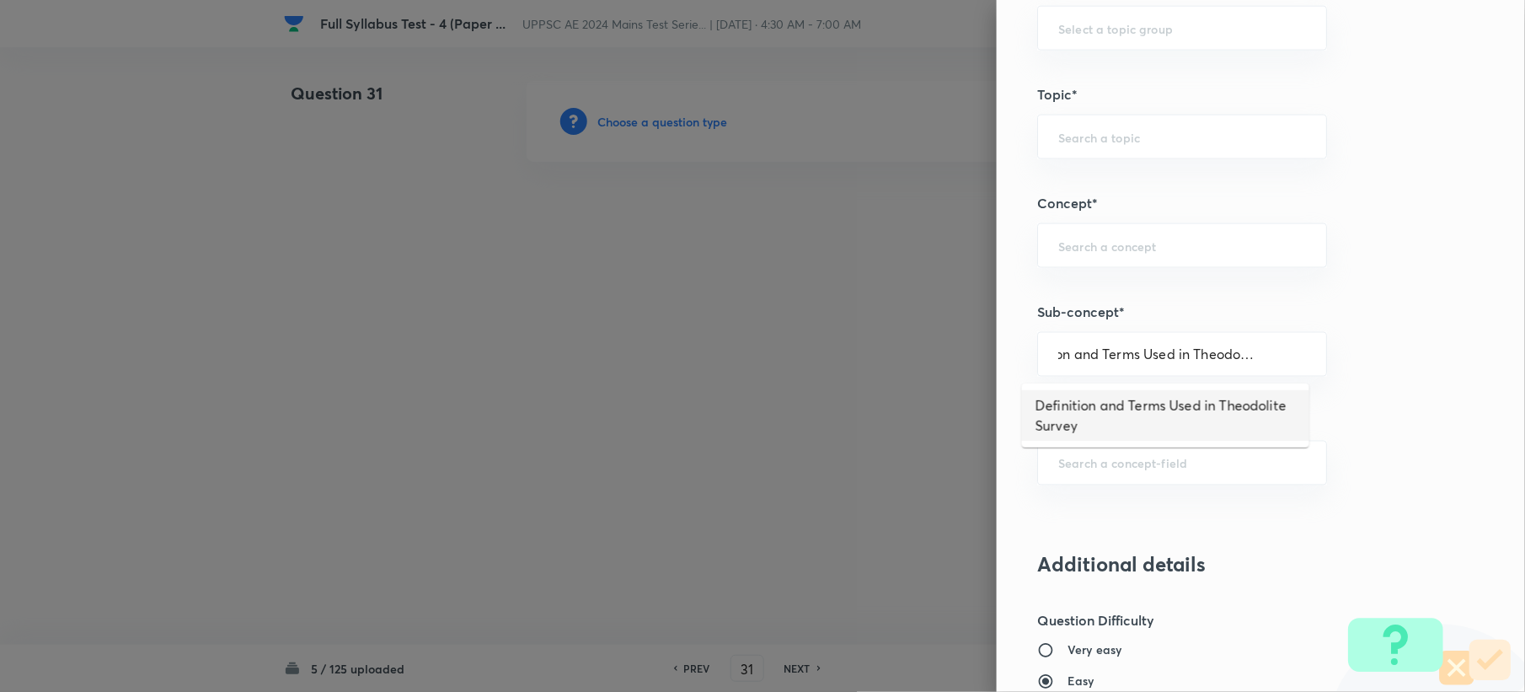
scroll to position [0, 0]
type input "Civil Engineering"
type input "Surveying"
type input "Theodolite Survey"
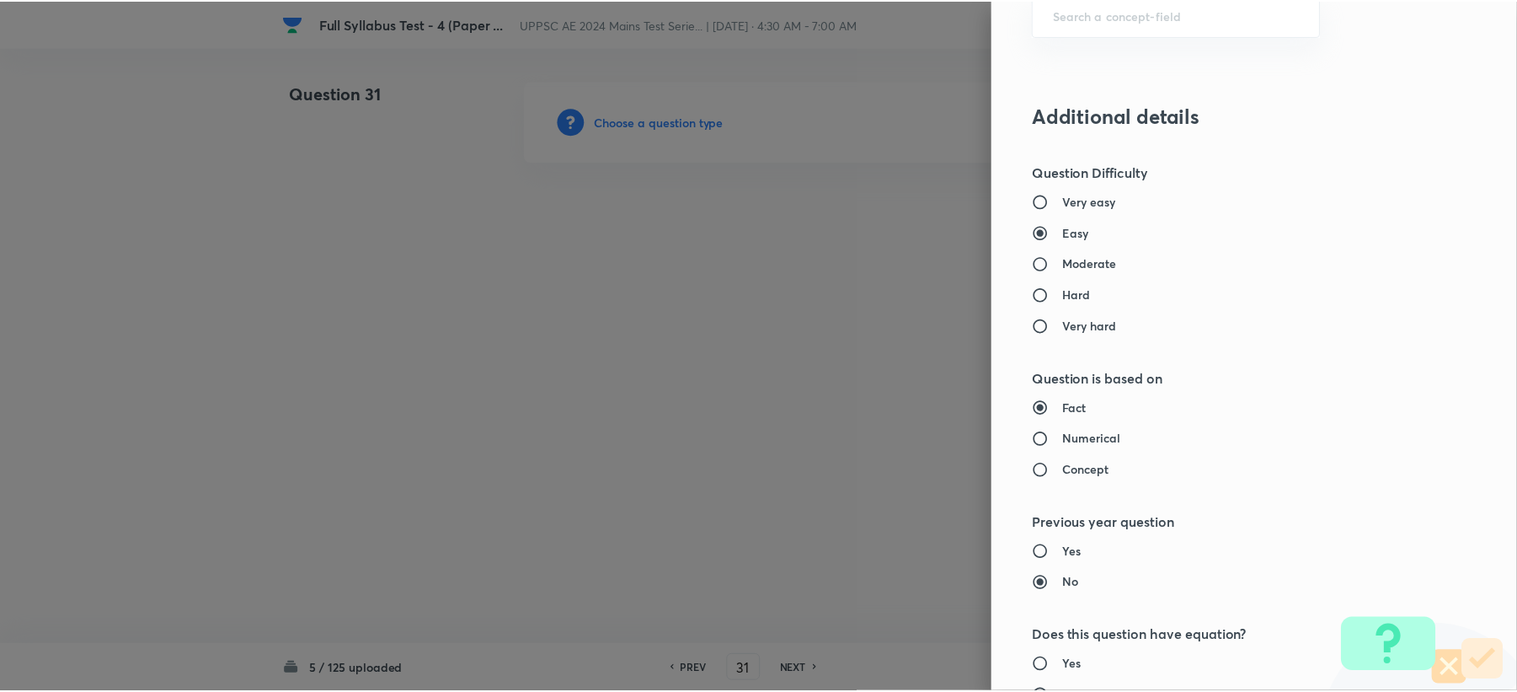
scroll to position [1608, 0]
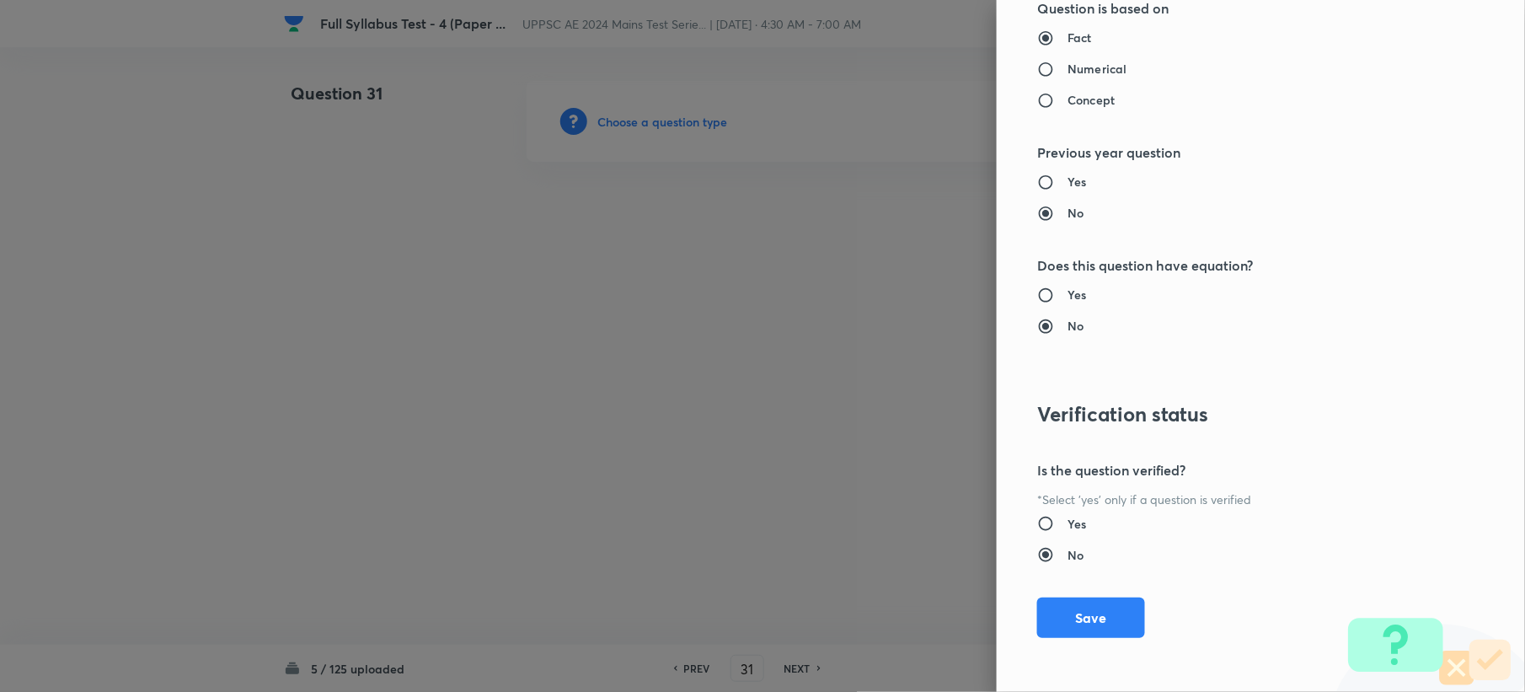
drag, startPoint x: 1050, startPoint y: 611, endPoint x: 777, endPoint y: 463, distance: 310.2
click at [1051, 613] on button "Save" at bounding box center [1091, 617] width 108 height 40
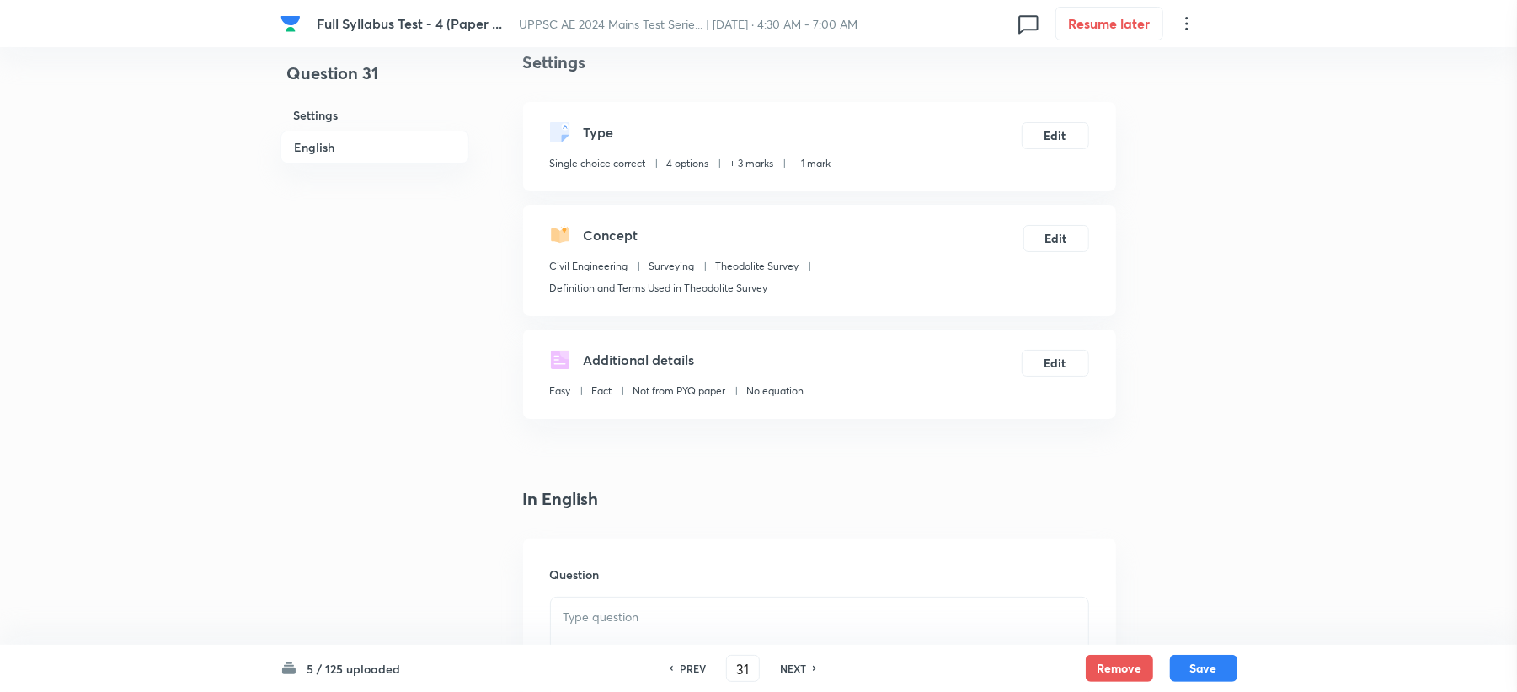
scroll to position [449, 0]
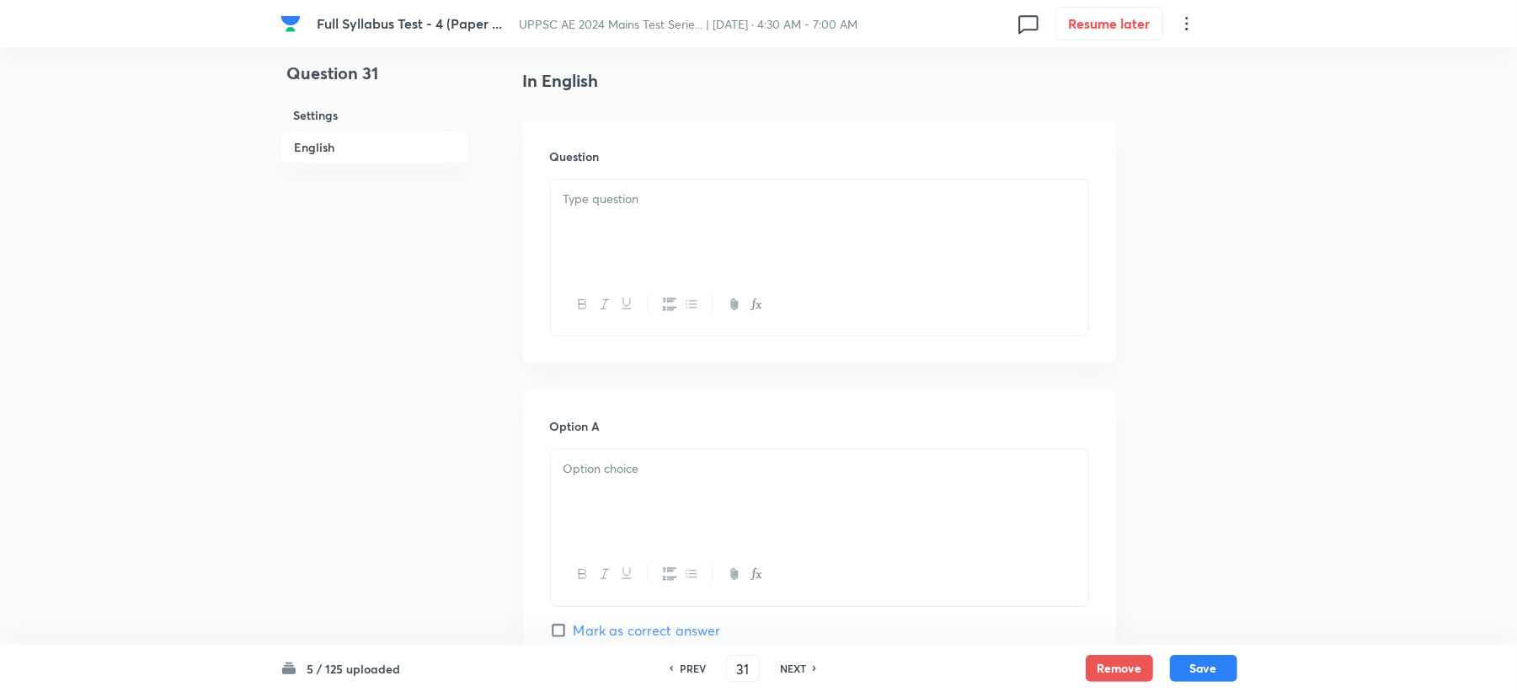
click at [624, 257] on div at bounding box center [819, 226] width 537 height 94
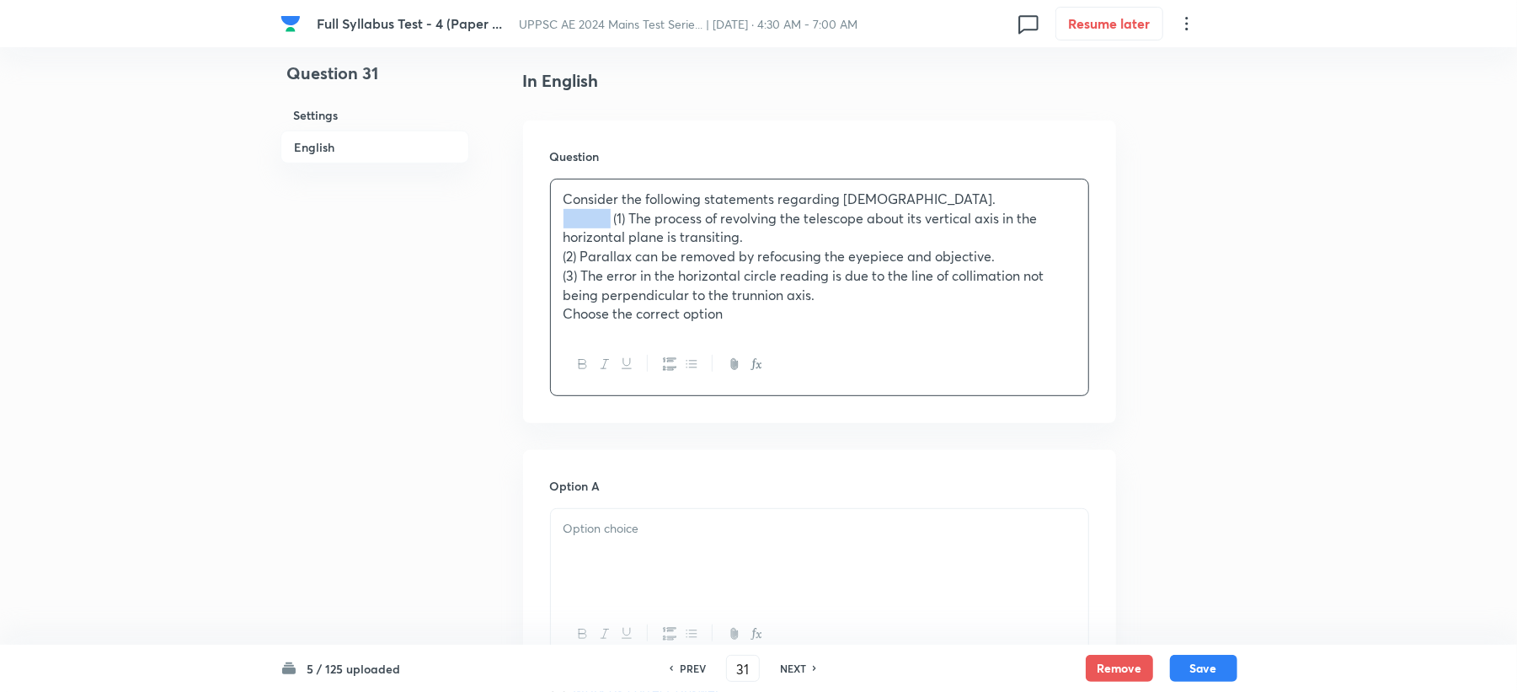
drag, startPoint x: 612, startPoint y: 219, endPoint x: 492, endPoint y: 217, distance: 119.6
drag, startPoint x: 615, startPoint y: 254, endPoint x: 523, endPoint y: 267, distance: 92.7
drag, startPoint x: 618, startPoint y: 258, endPoint x: 510, endPoint y: 259, distance: 108.7
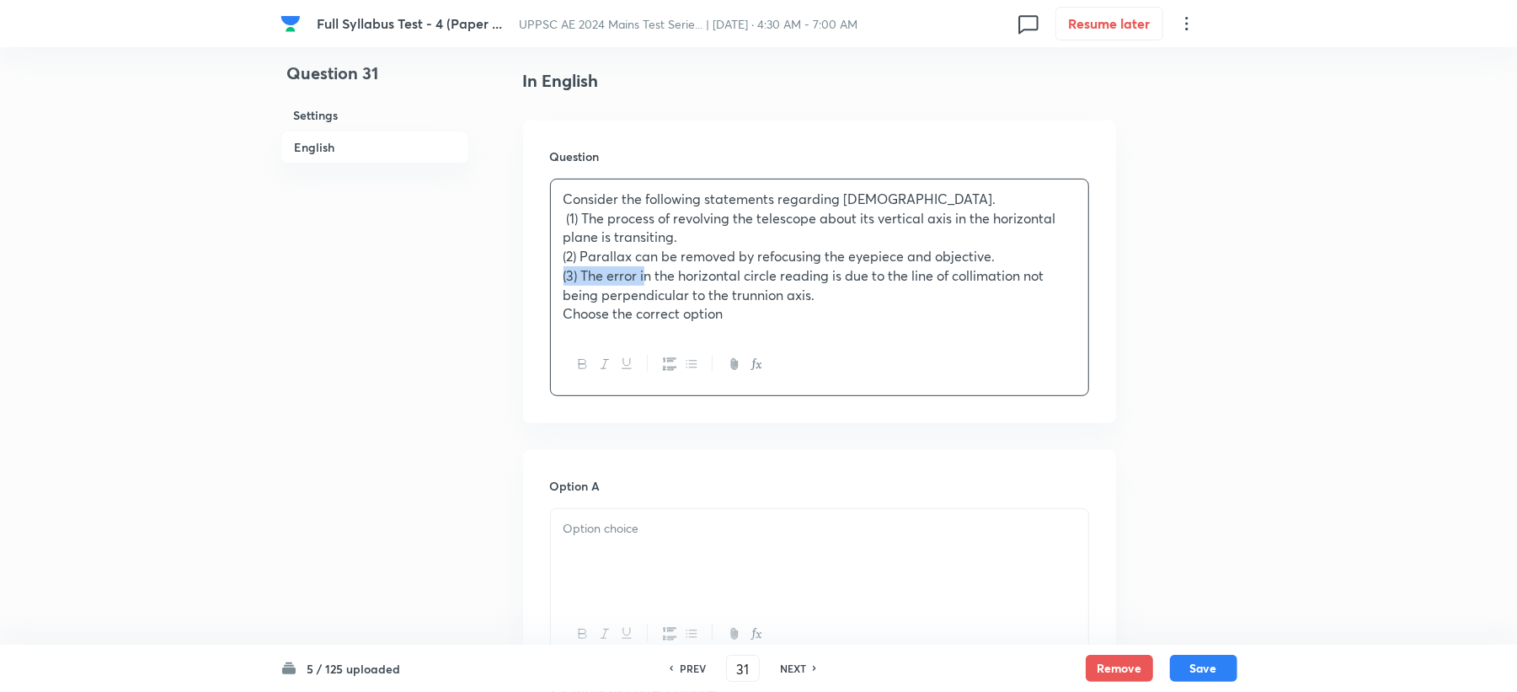
drag, startPoint x: 618, startPoint y: 275, endPoint x: 536, endPoint y: 275, distance: 82.6
click at [536, 275] on div "Question Consider the following statements regarding theodelite. (1) The proces…" at bounding box center [819, 271] width 593 height 302
drag, startPoint x: 618, startPoint y: 305, endPoint x: 511, endPoint y: 324, distance: 108.6
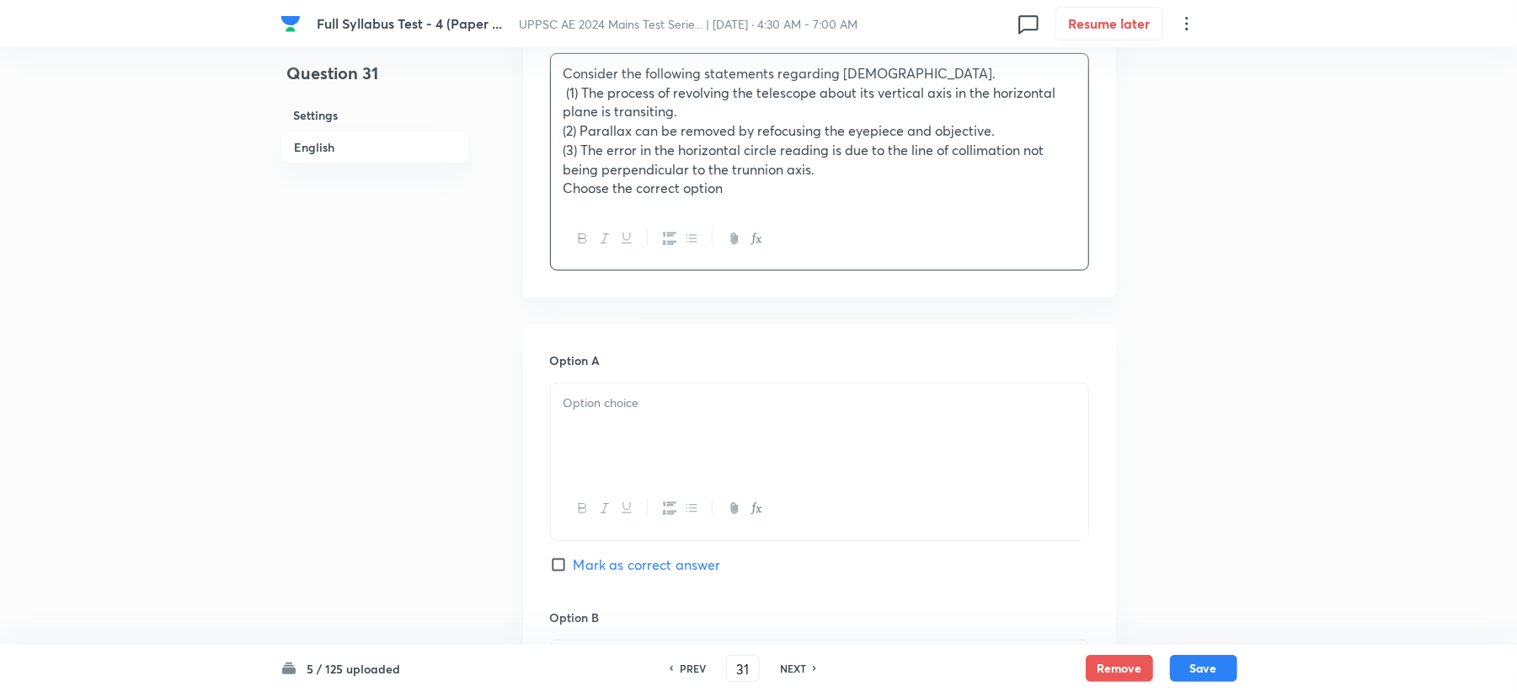
scroll to position [898, 0]
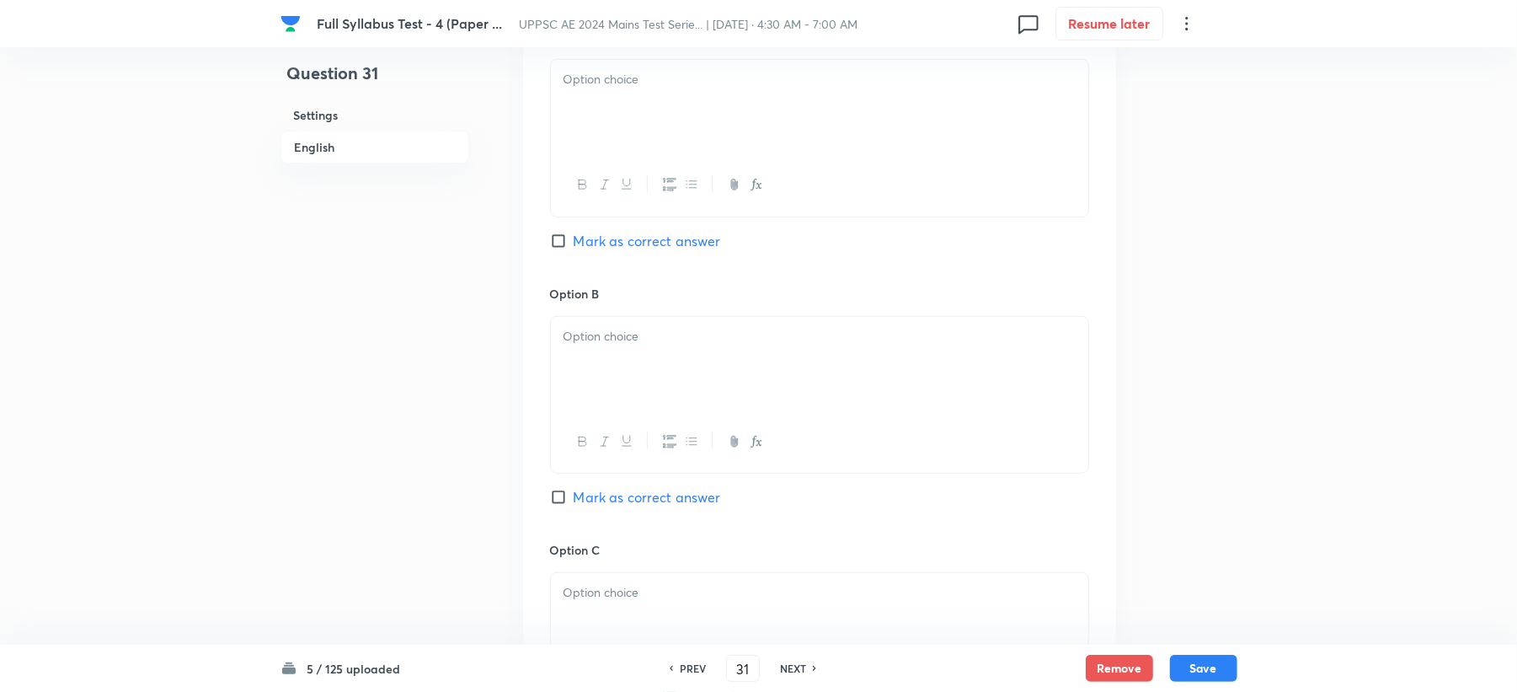
drag, startPoint x: 584, startPoint y: 266, endPoint x: 610, endPoint y: 115, distance: 153.0
click at [604, 167] on div "Option A Mark as correct answer" at bounding box center [819, 156] width 539 height 256
click at [610, 115] on div at bounding box center [819, 107] width 537 height 94
click at [601, 359] on div at bounding box center [819, 364] width 537 height 94
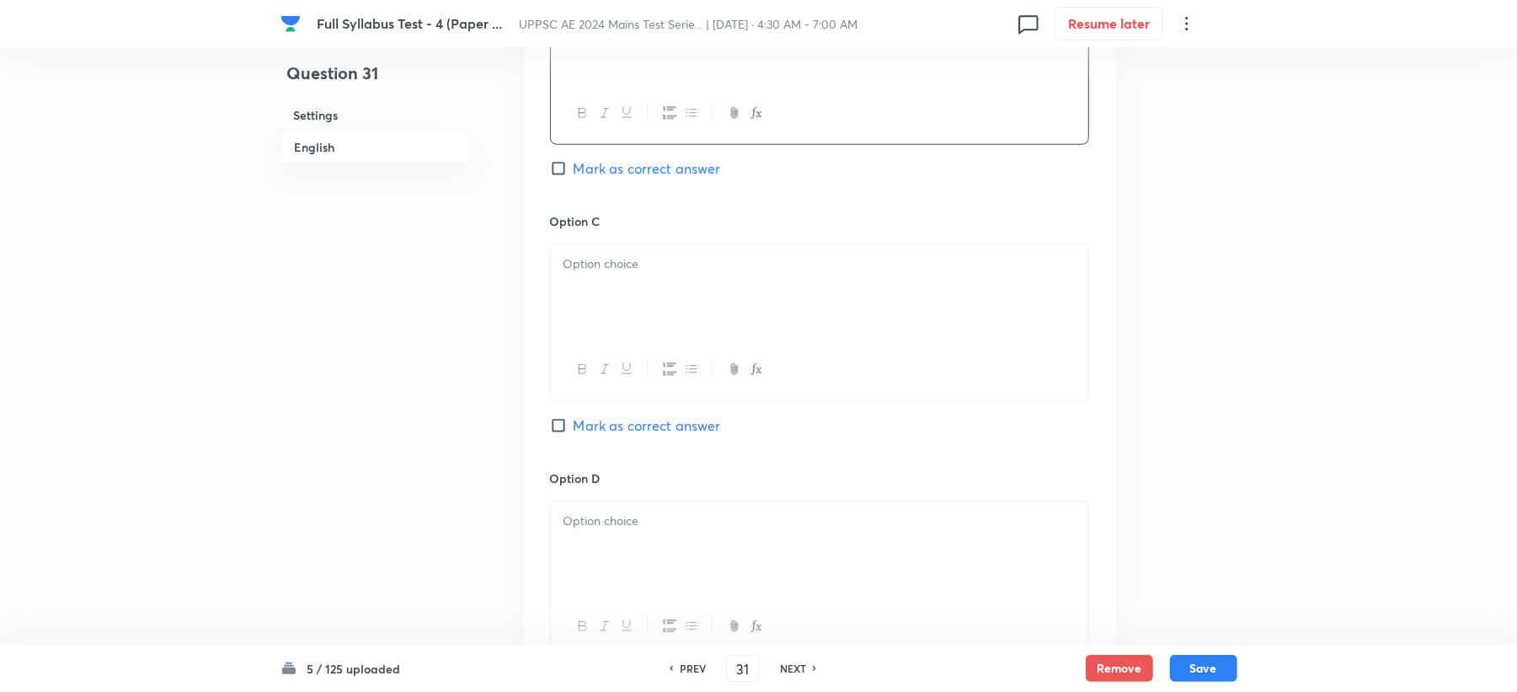
scroll to position [1235, 0]
click at [638, 328] on div at bounding box center [819, 283] width 537 height 94
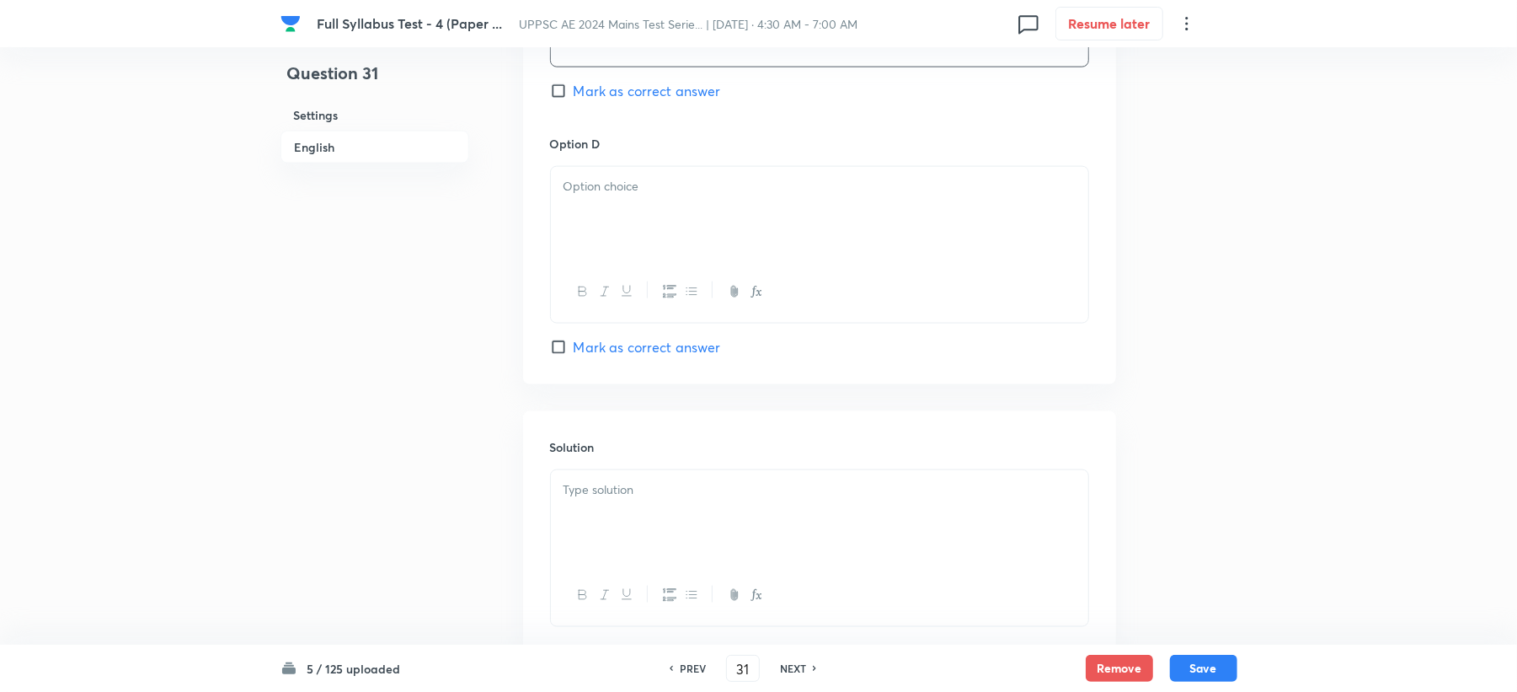
scroll to position [1572, 0]
click at [598, 219] on div at bounding box center [819, 203] width 537 height 94
click at [623, 76] on span "Mark as correct answer" at bounding box center [647, 80] width 147 height 20
click at [574, 76] on input "Mark as correct answer" at bounding box center [562, 80] width 24 height 17
checkbox input "true"
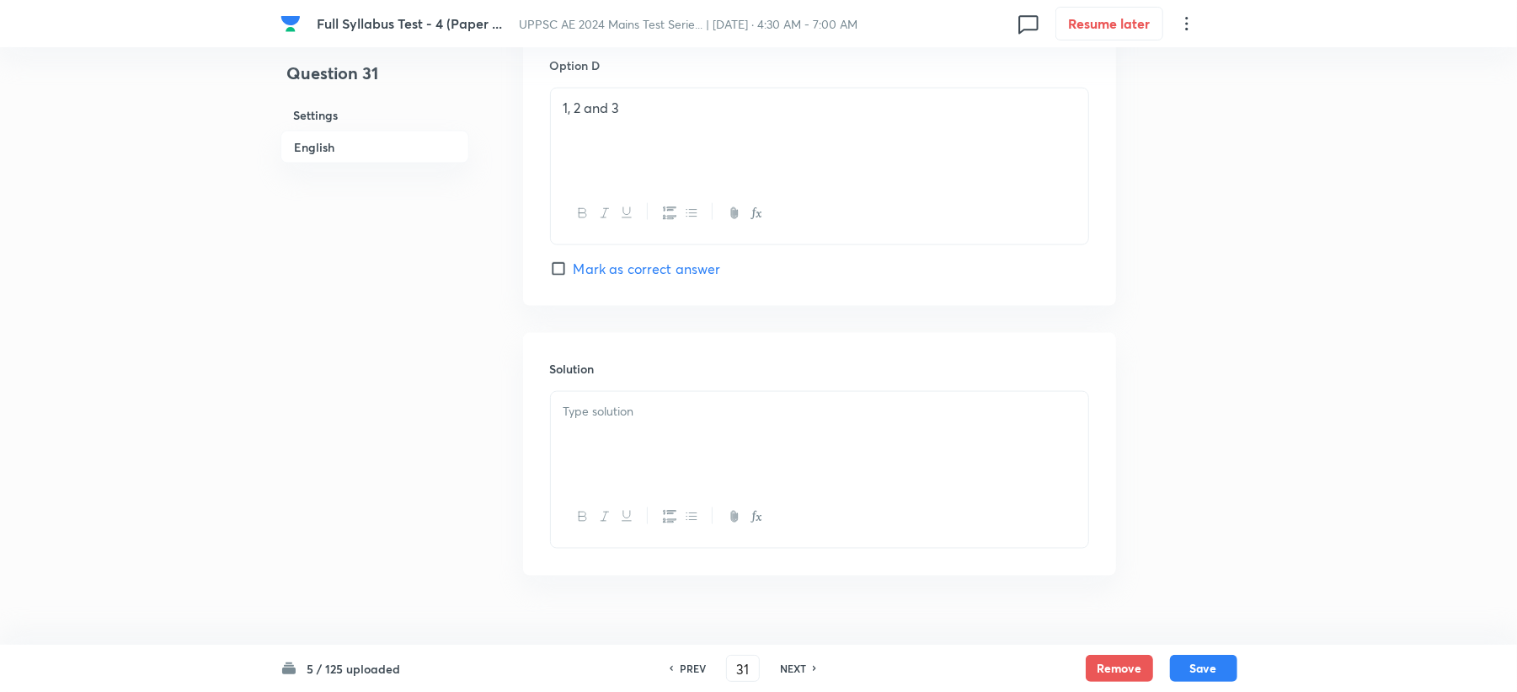
scroll to position [1677, 0]
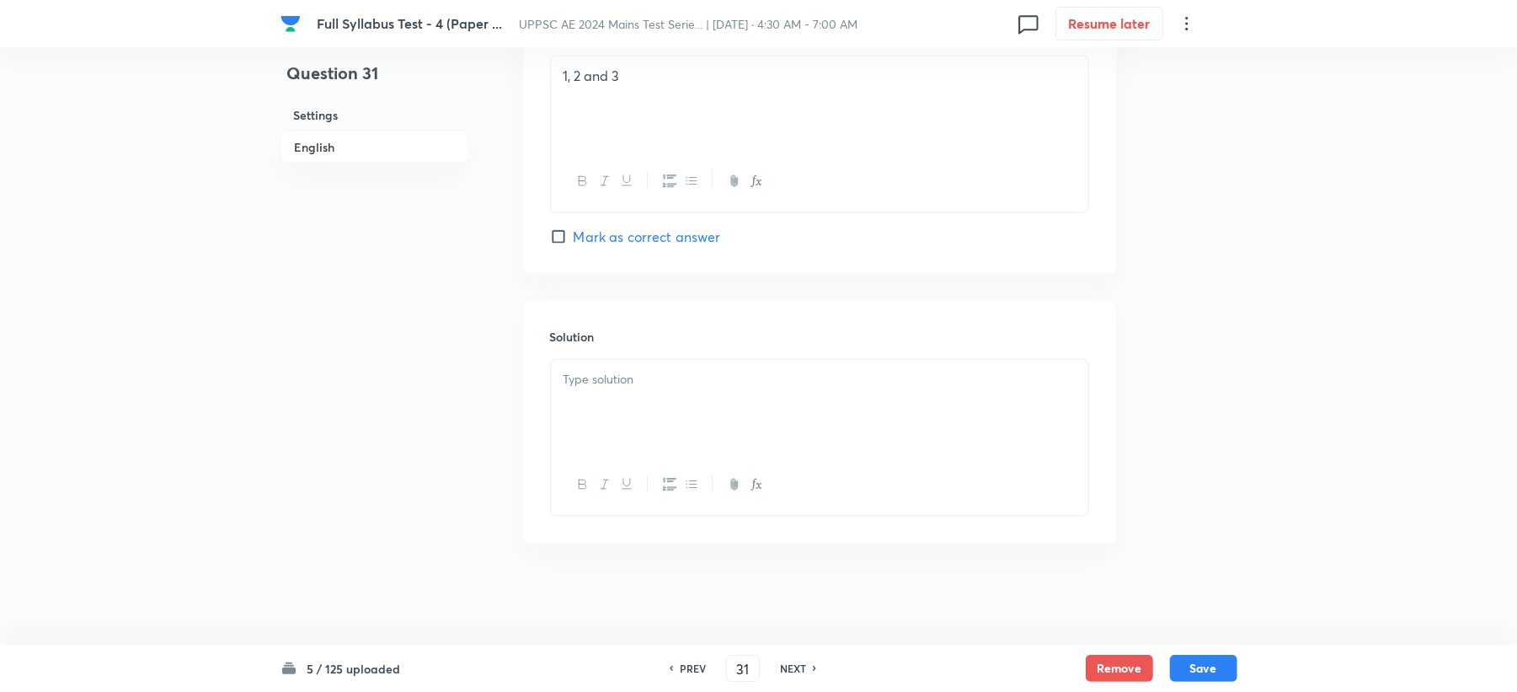
click at [604, 379] on p at bounding box center [820, 379] width 512 height 19
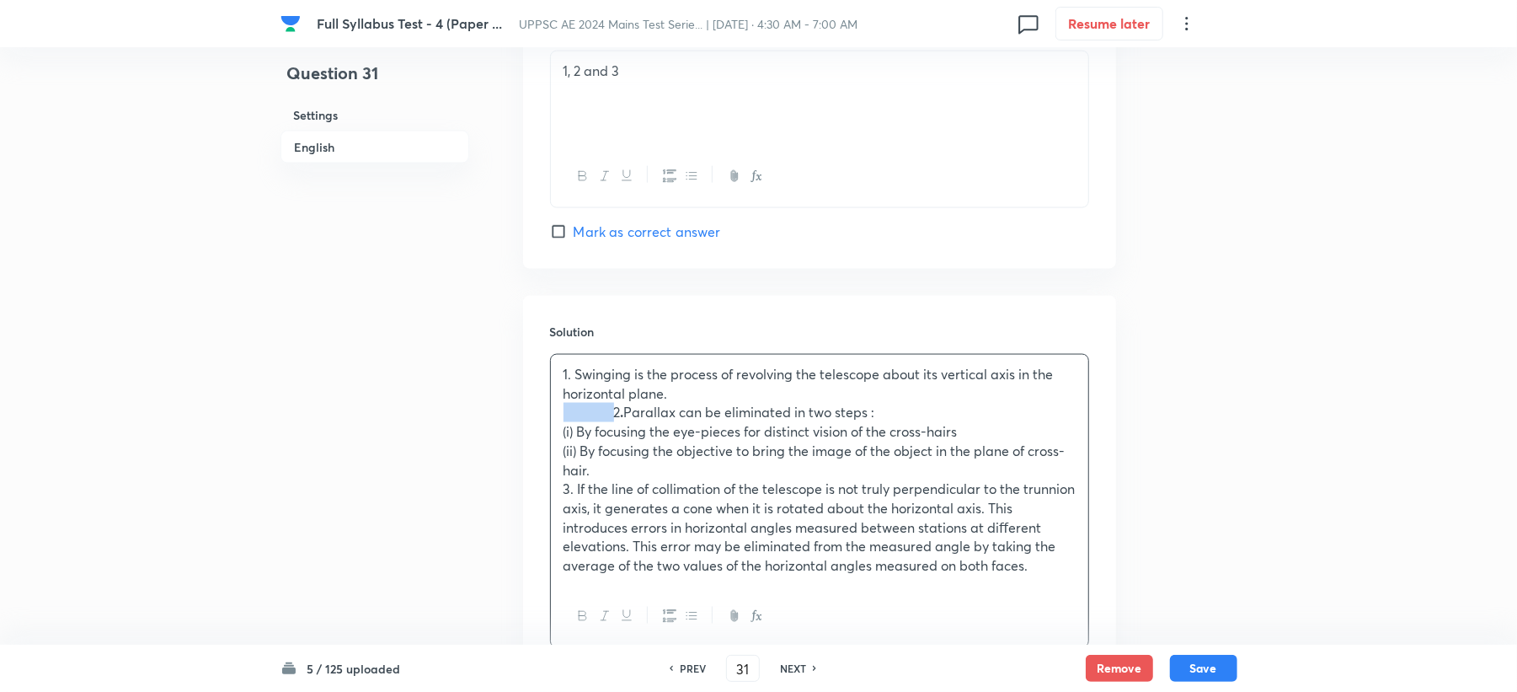
drag, startPoint x: 617, startPoint y: 412, endPoint x: 502, endPoint y: 422, distance: 115.0
drag, startPoint x: 618, startPoint y: 433, endPoint x: 523, endPoint y: 433, distance: 94.4
click at [523, 433] on div "Solution 1. Swinging is the process of revolving the telescope about its vertic…" at bounding box center [819, 485] width 593 height 379
drag, startPoint x: 620, startPoint y: 453, endPoint x: 546, endPoint y: 453, distance: 74.1
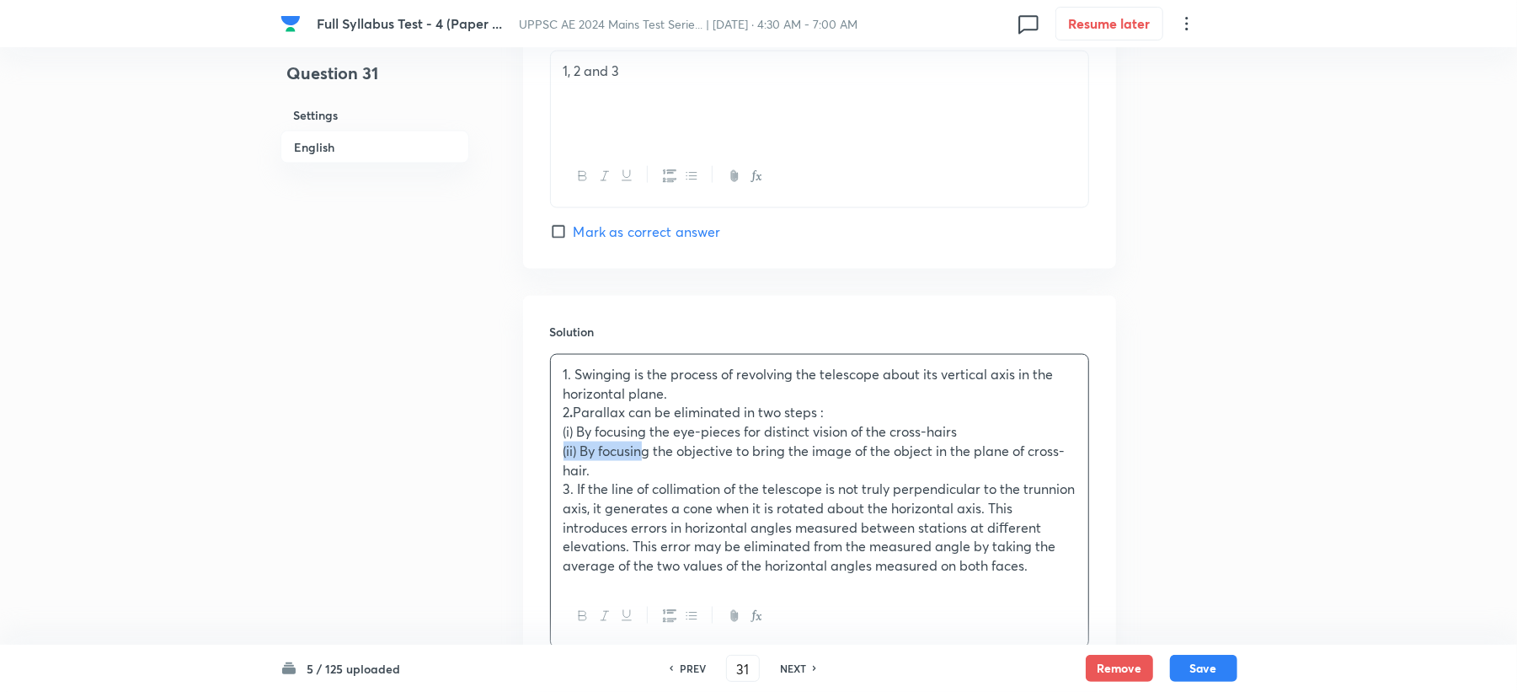
click at [546, 453] on div "Solution 1. Swinging is the process of revolving the telescope about its vertic…" at bounding box center [819, 485] width 593 height 379
drag, startPoint x: 618, startPoint y: 489, endPoint x: 536, endPoint y: 502, distance: 82.7
click at [536, 502] on div "Solution 1. Swinging is the process of revolving the telescope about its vertic…" at bounding box center [819, 485] width 593 height 379
click at [1201, 662] on button "Save" at bounding box center [1203, 666] width 67 height 27
type input "32"
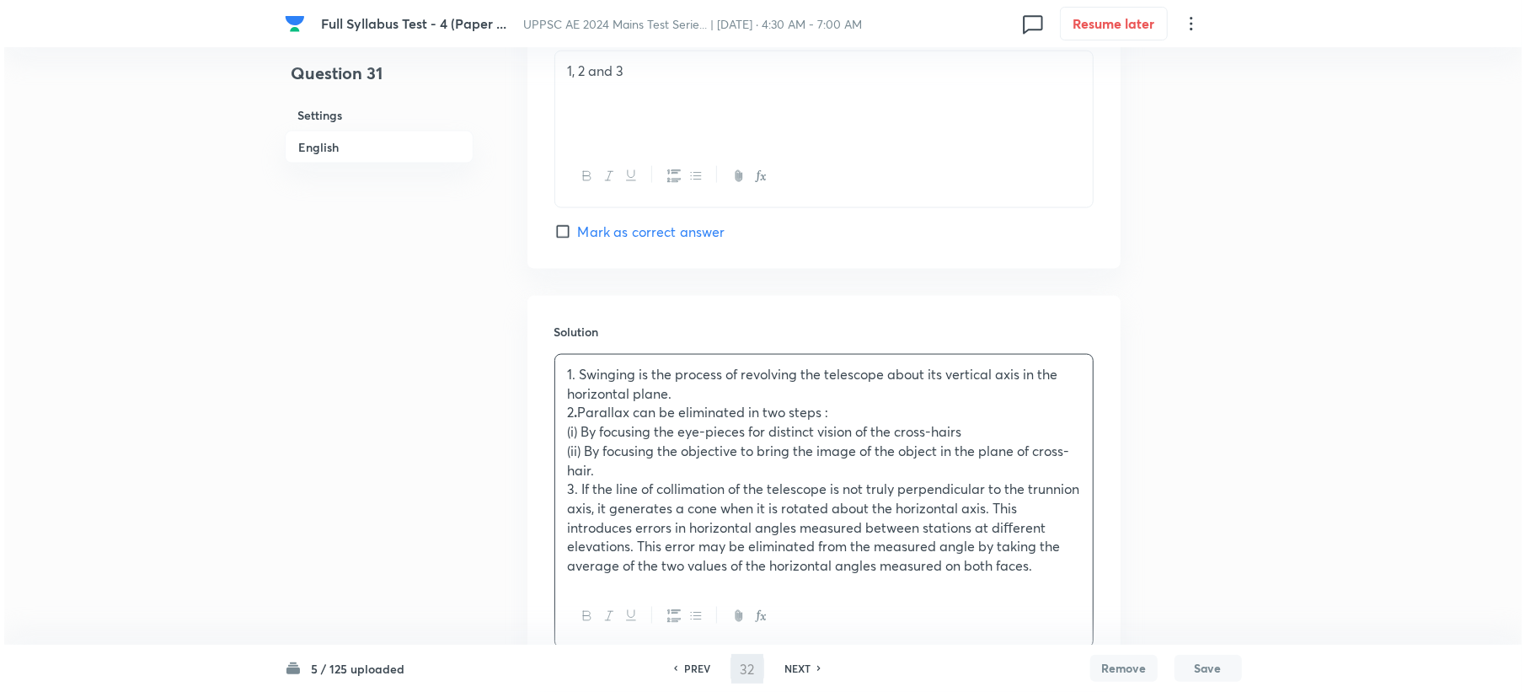
scroll to position [0, 0]
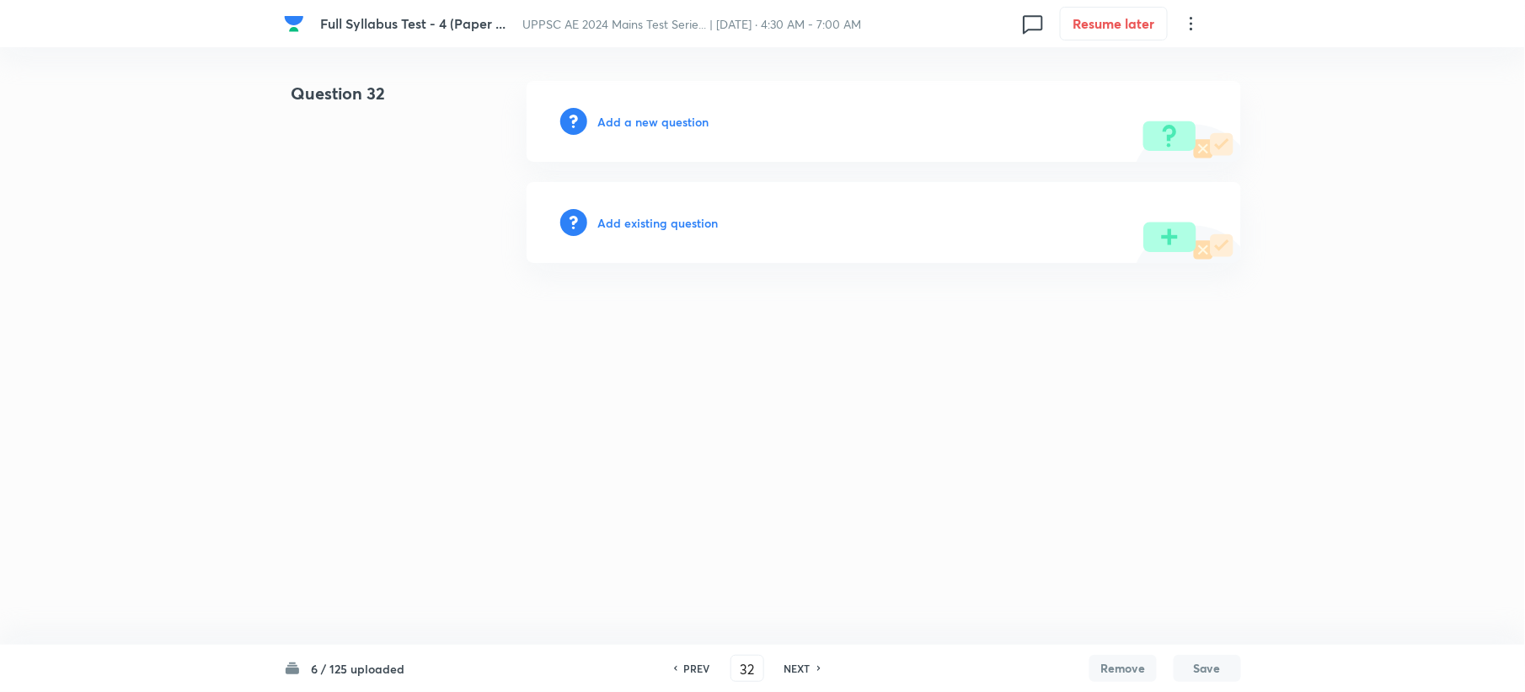
click at [638, 122] on h6 "Add a new question" at bounding box center [652, 122] width 111 height 18
click at [638, 122] on h6 "Choose a question type" at bounding box center [662, 122] width 130 height 18
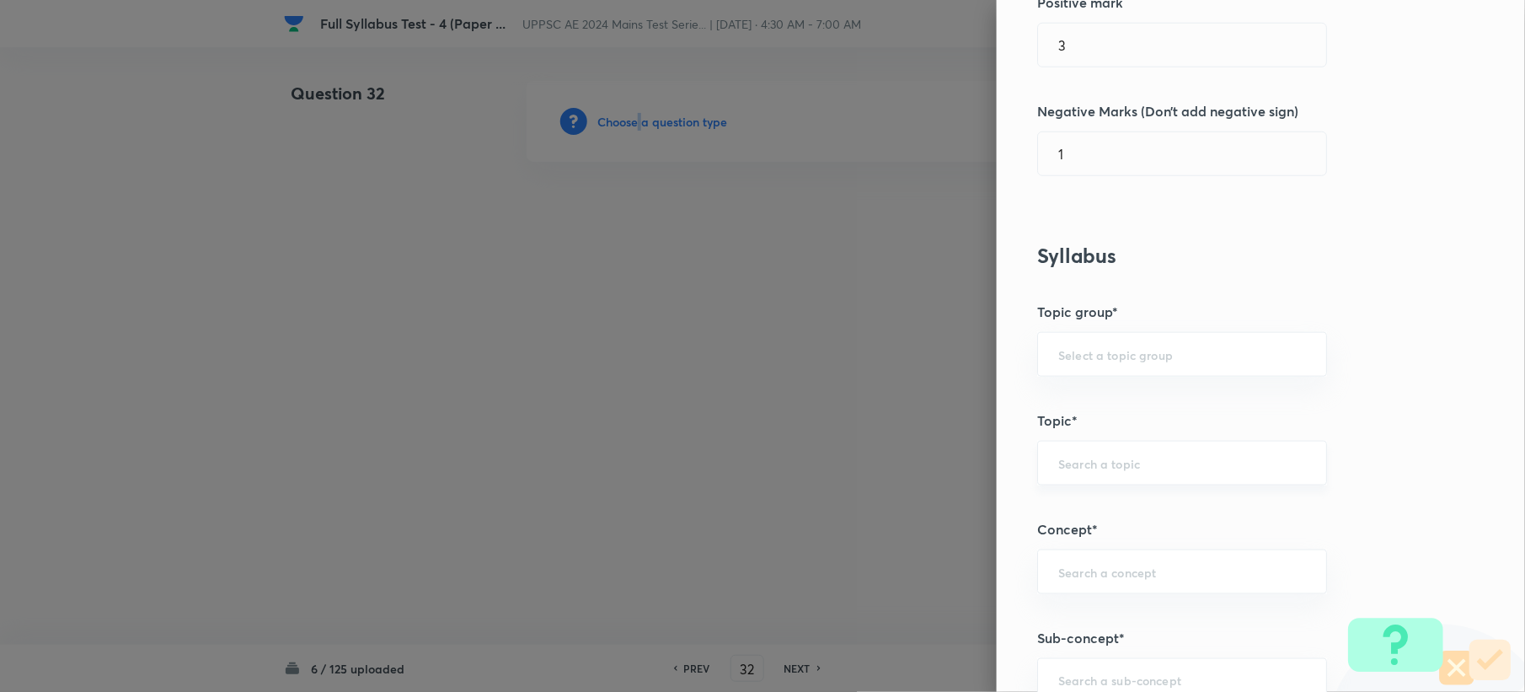
scroll to position [674, 0]
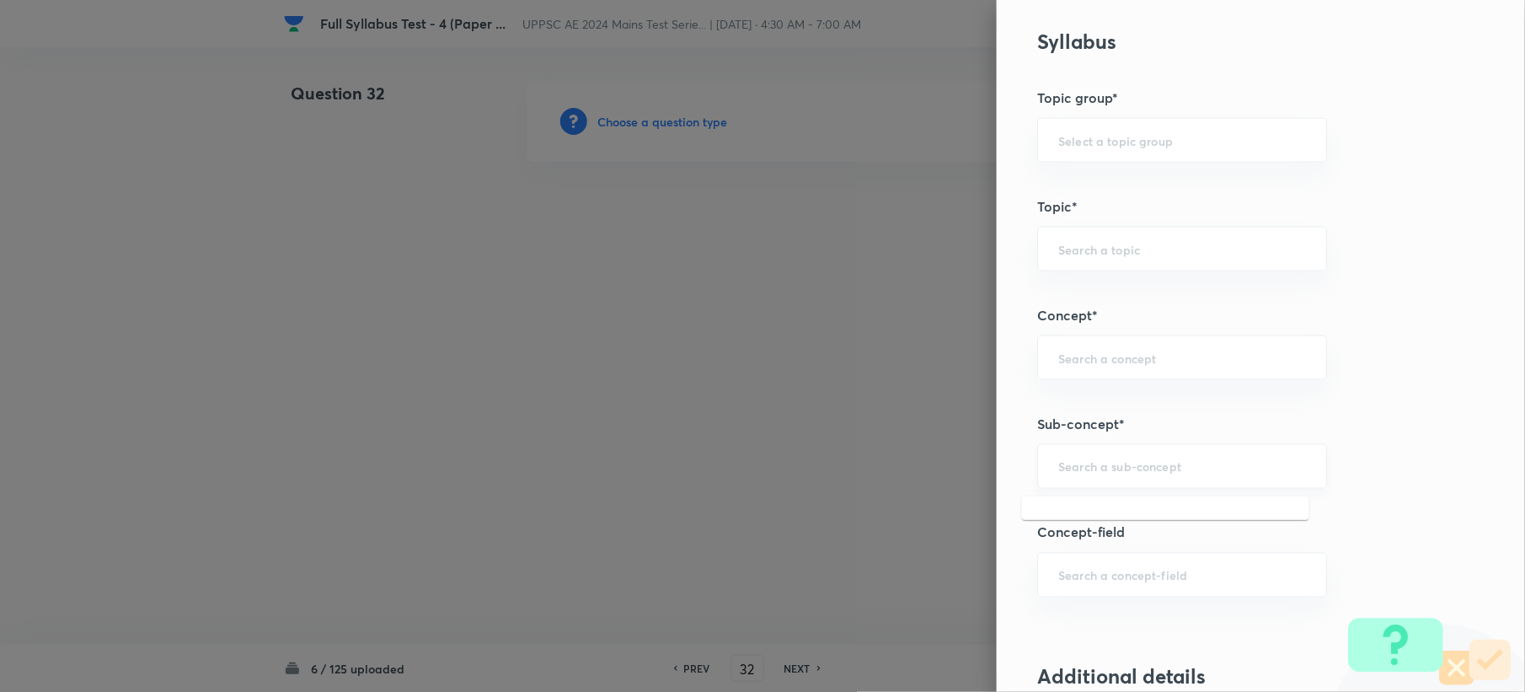
click at [1075, 468] on input "text" at bounding box center [1182, 466] width 248 height 16
paste input "Bearing"
click at [1048, 511] on li "Bearing" at bounding box center [1165, 518] width 287 height 30
type input "Bearing"
type input "Civil Engineering"
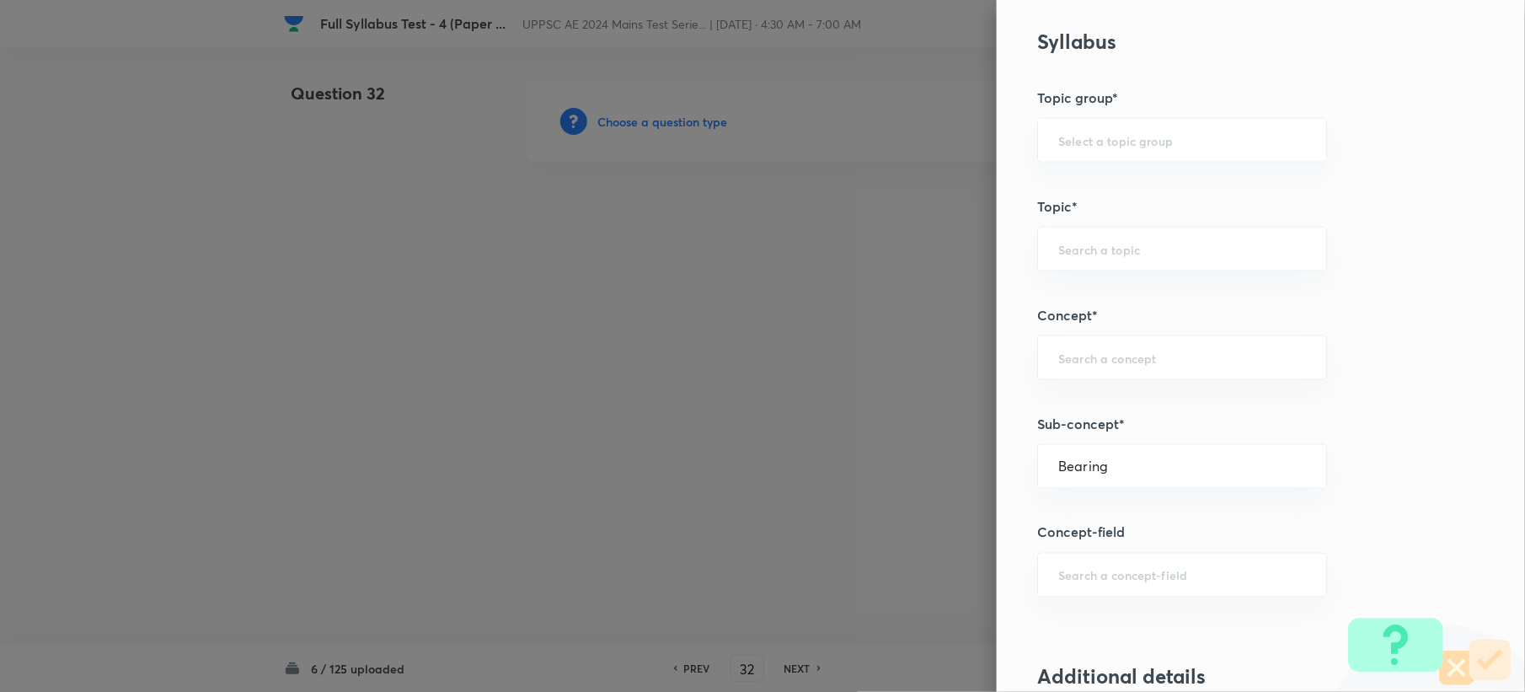
type input "Surveying"
type input "Compass Surveying"
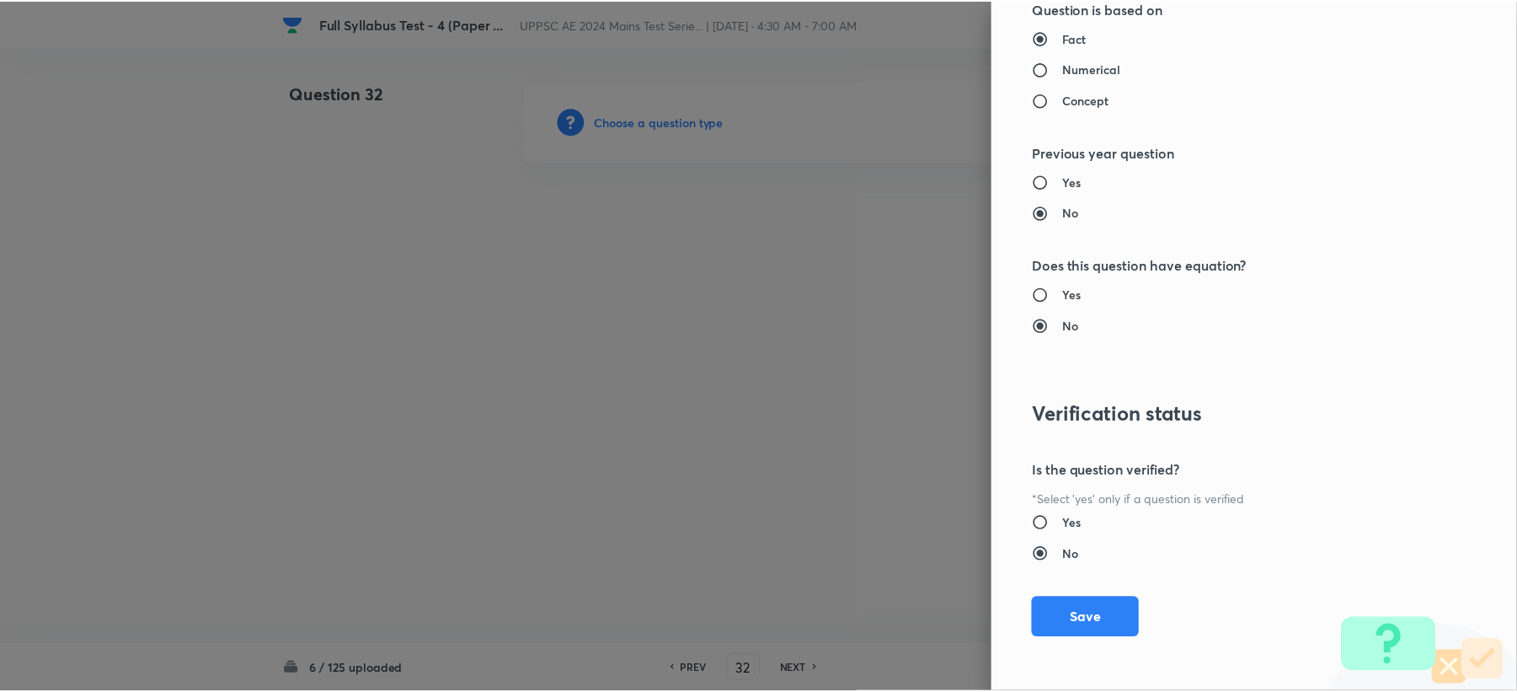
scroll to position [1608, 0]
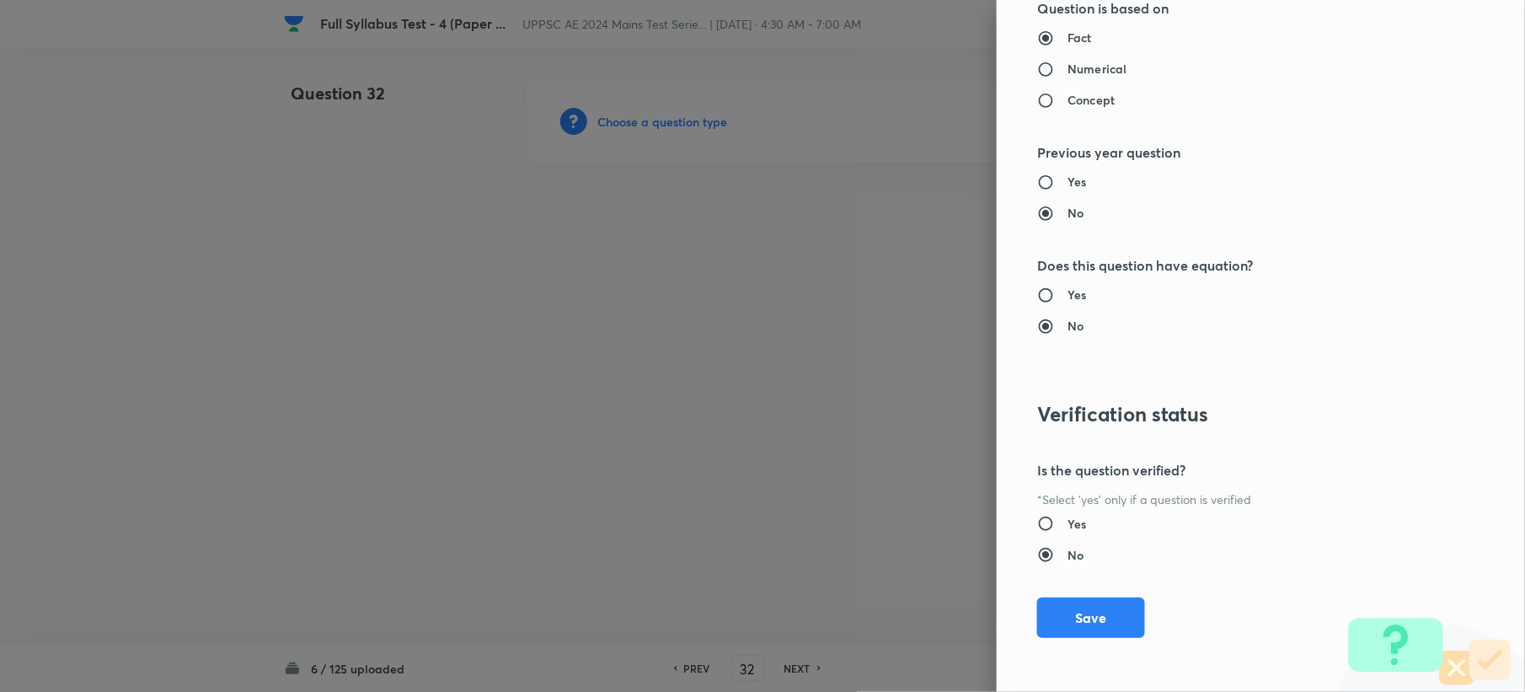
drag, startPoint x: 1045, startPoint y: 612, endPoint x: 611, endPoint y: 449, distance: 464.1
click at [1043, 613] on button "Save" at bounding box center [1091, 617] width 108 height 40
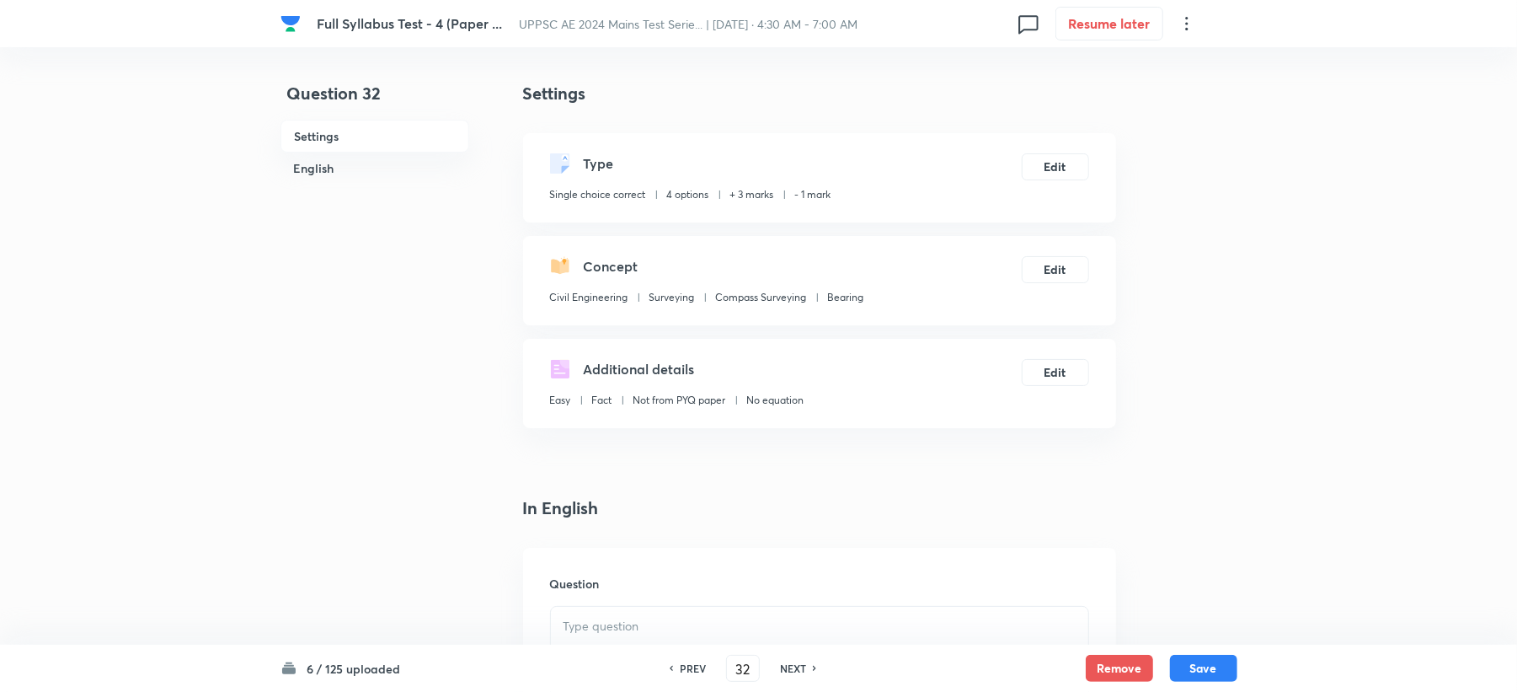
scroll to position [449, 0]
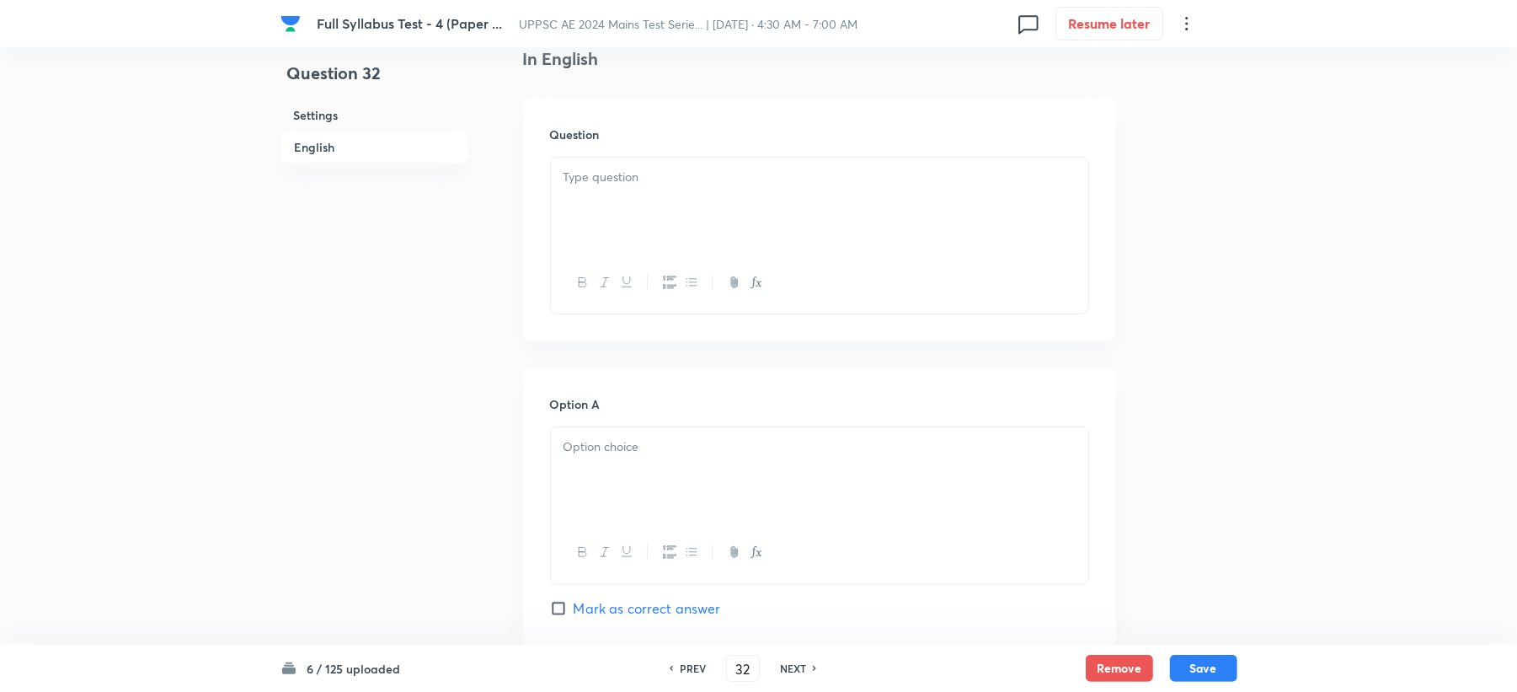
click at [604, 234] on div at bounding box center [819, 205] width 537 height 94
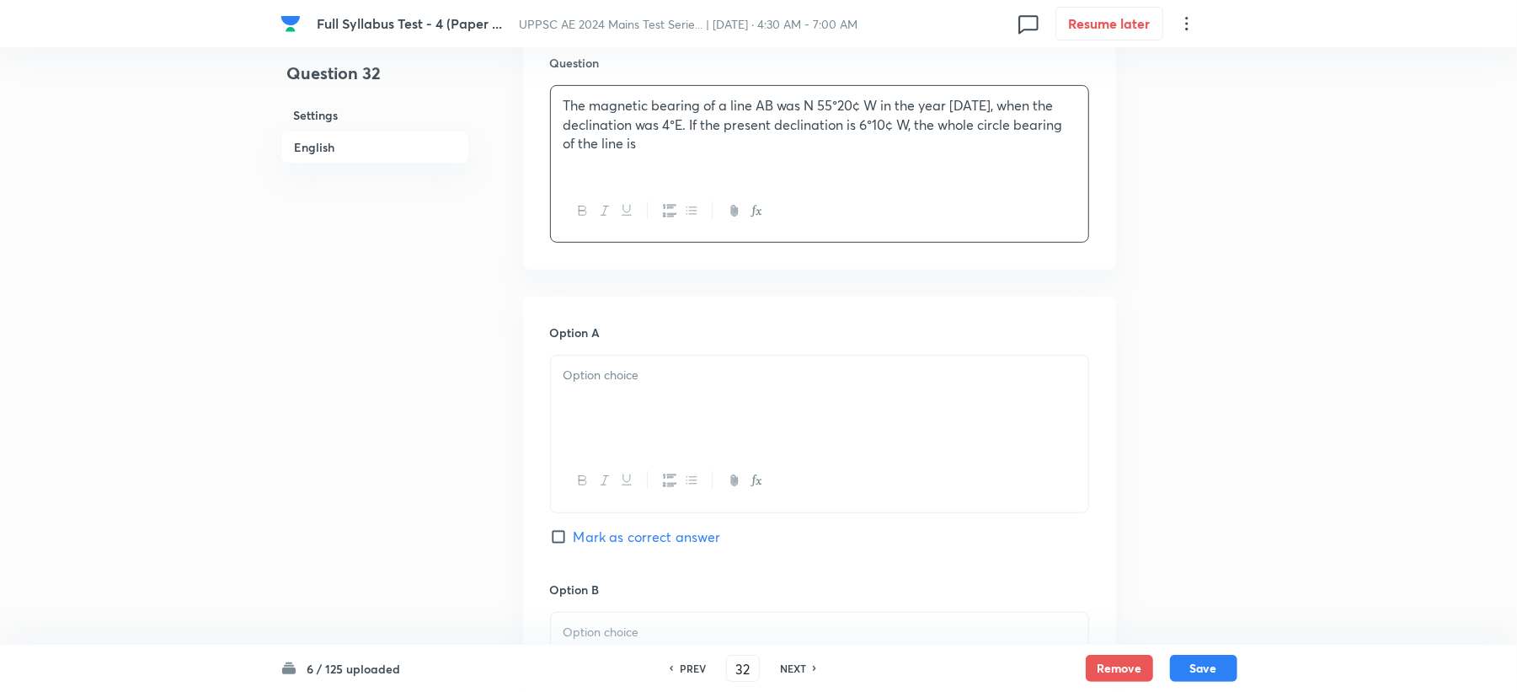
scroll to position [561, 0]
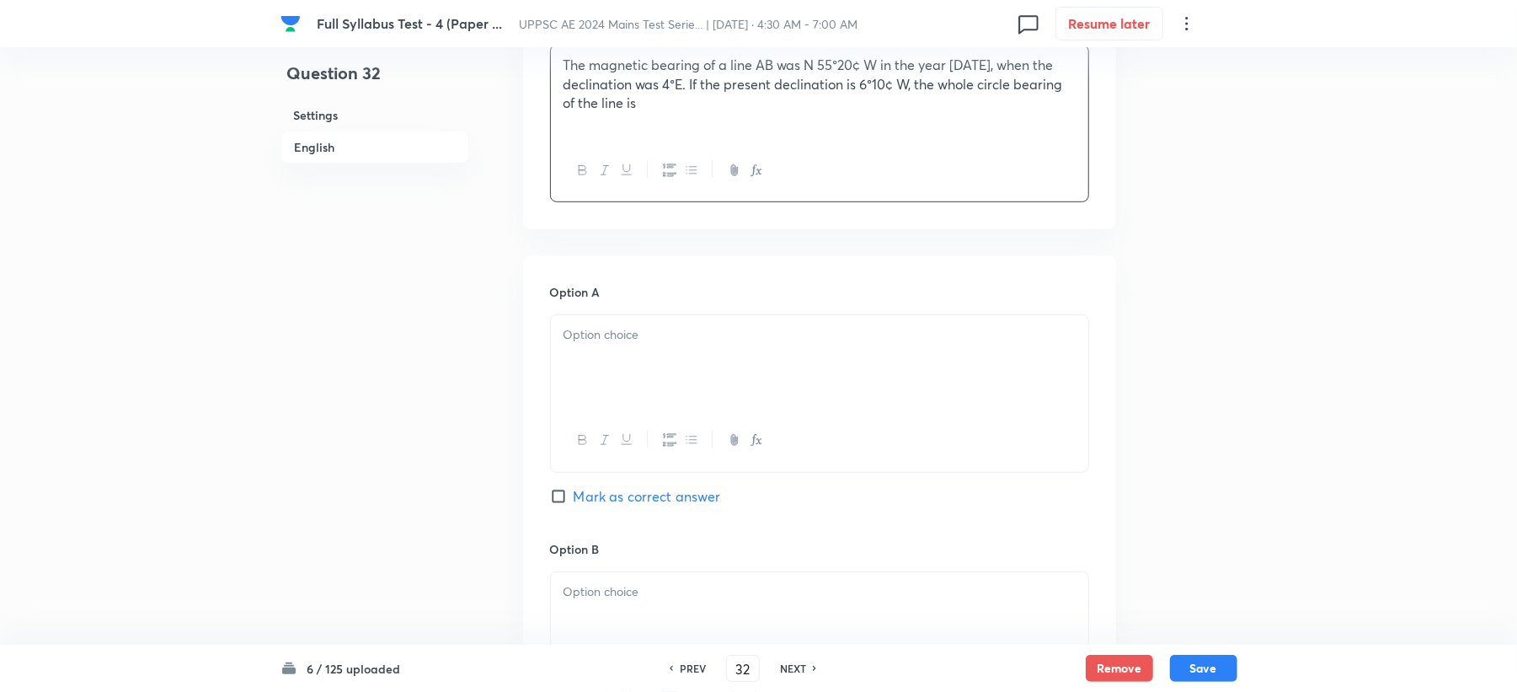
click at [583, 347] on div at bounding box center [819, 362] width 537 height 94
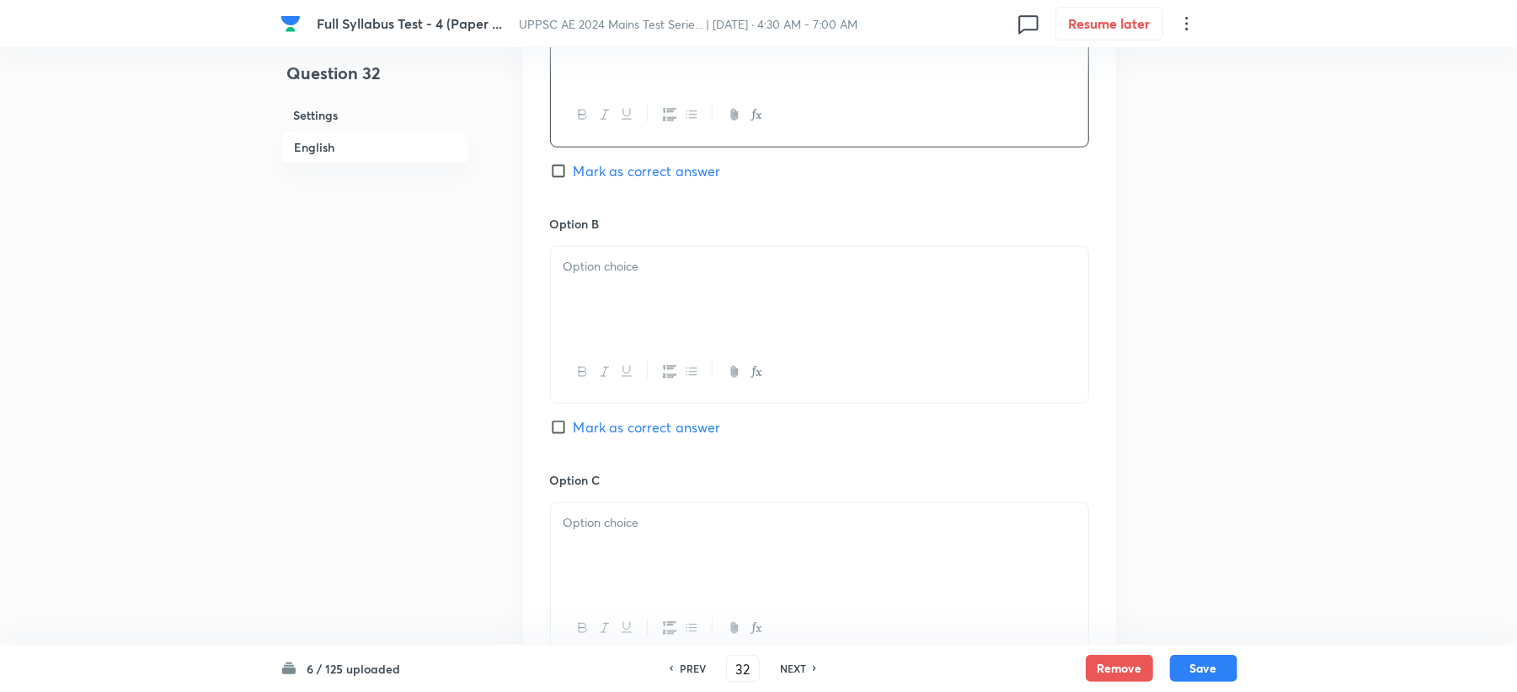
scroll to position [898, 0]
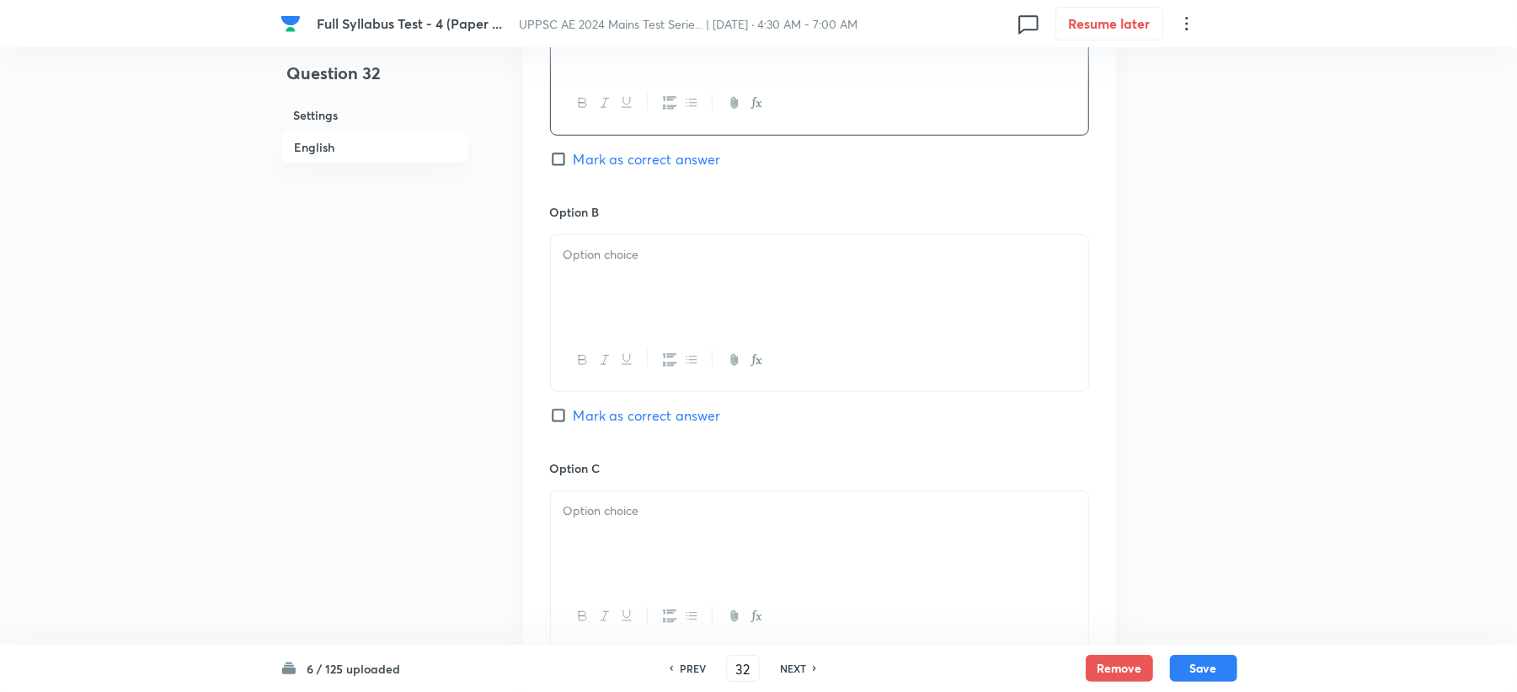
drag, startPoint x: 624, startPoint y: 295, endPoint x: 605, endPoint y: 303, distance: 21.1
click at [621, 294] on div at bounding box center [819, 282] width 537 height 94
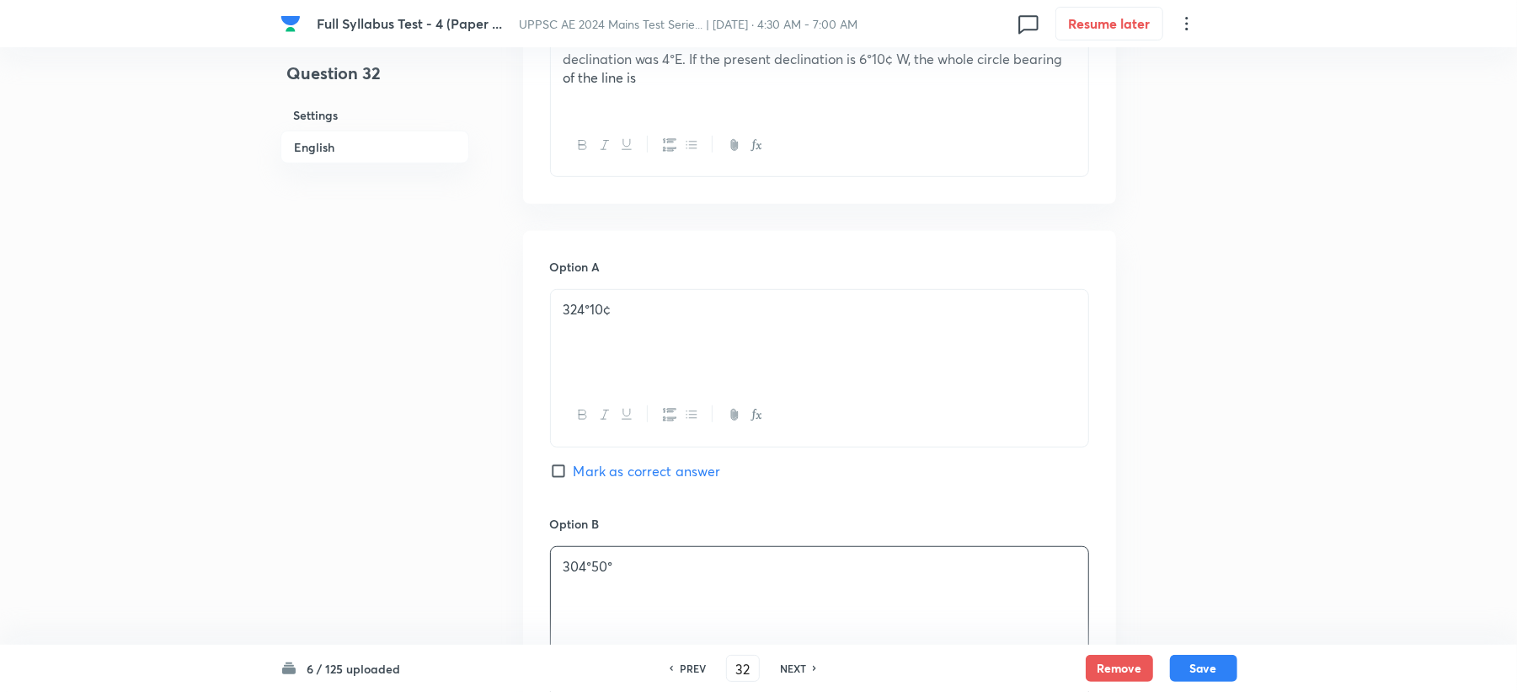
scroll to position [561, 0]
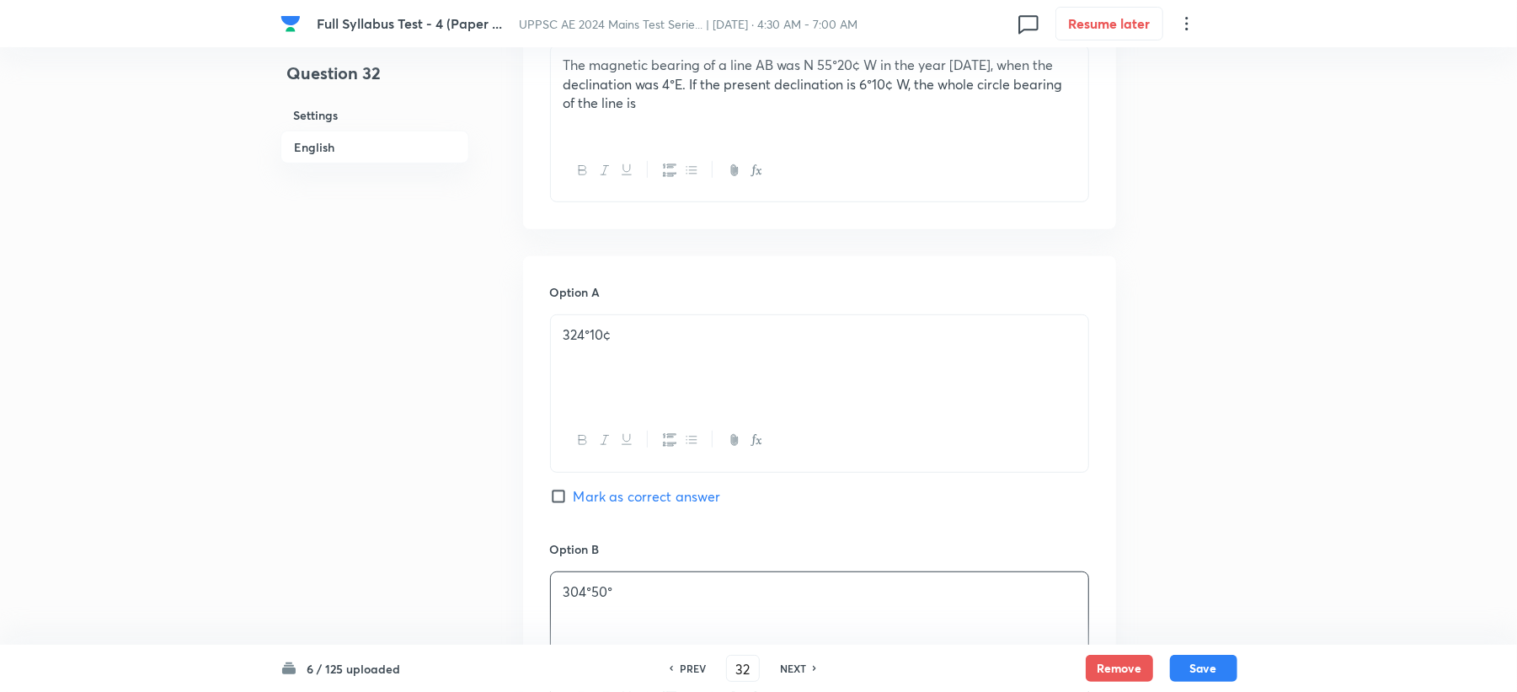
click at [625, 341] on p "324°10¢" at bounding box center [820, 334] width 512 height 19
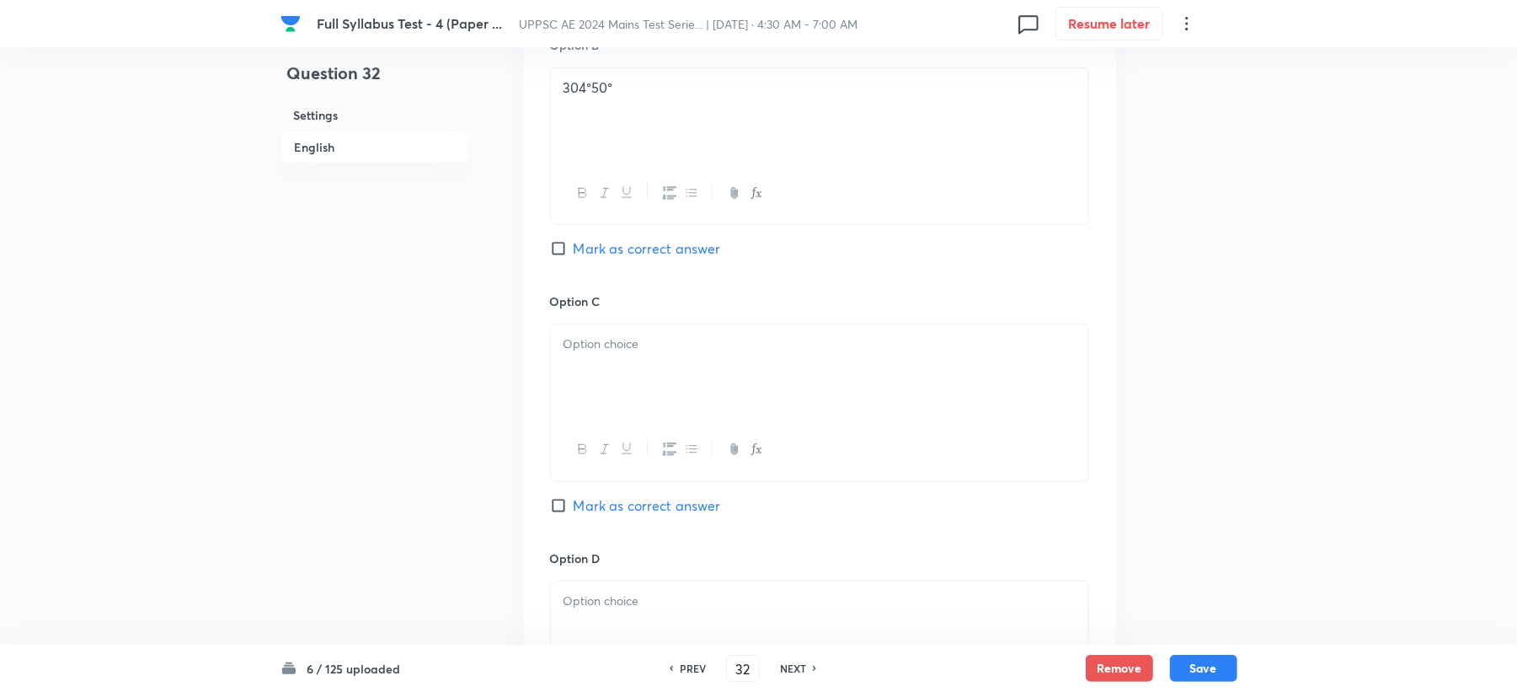
scroll to position [1123, 0]
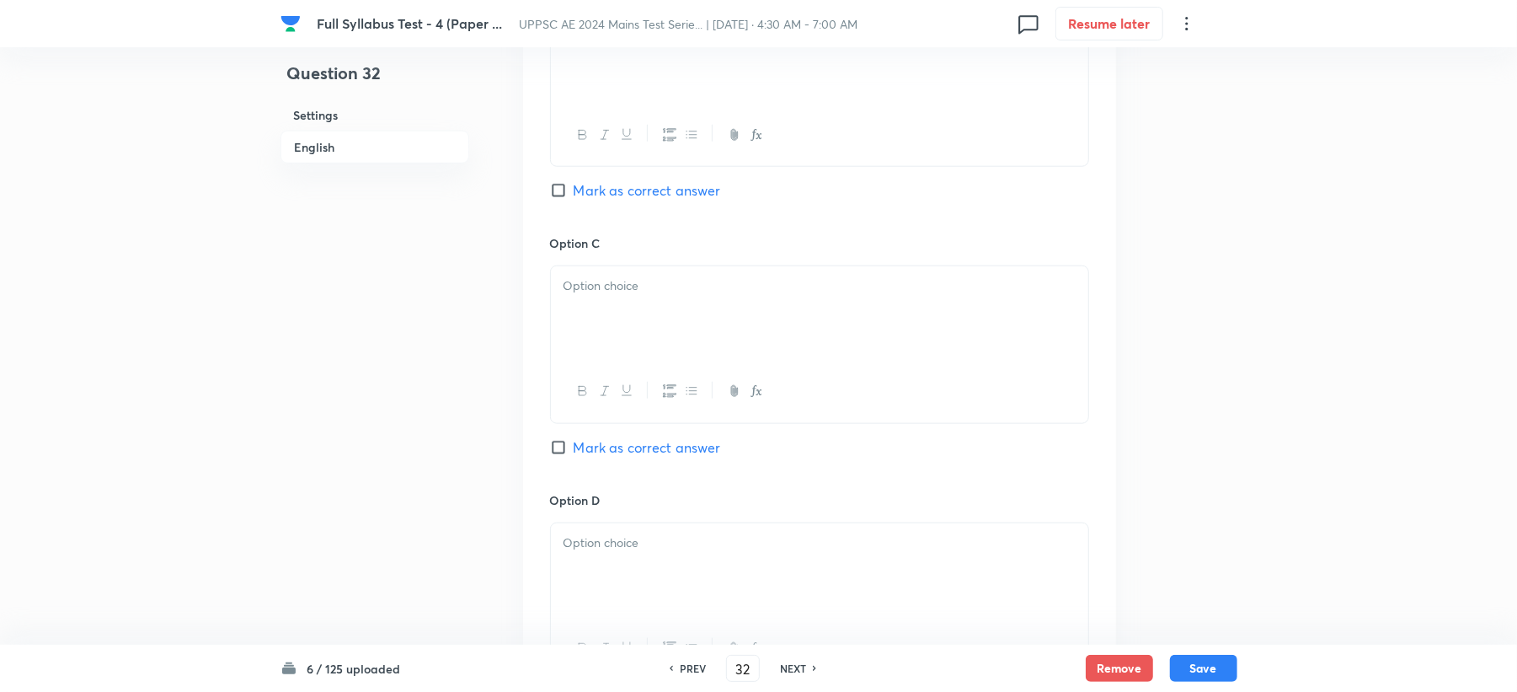
click at [627, 303] on div at bounding box center [819, 313] width 537 height 94
paste div
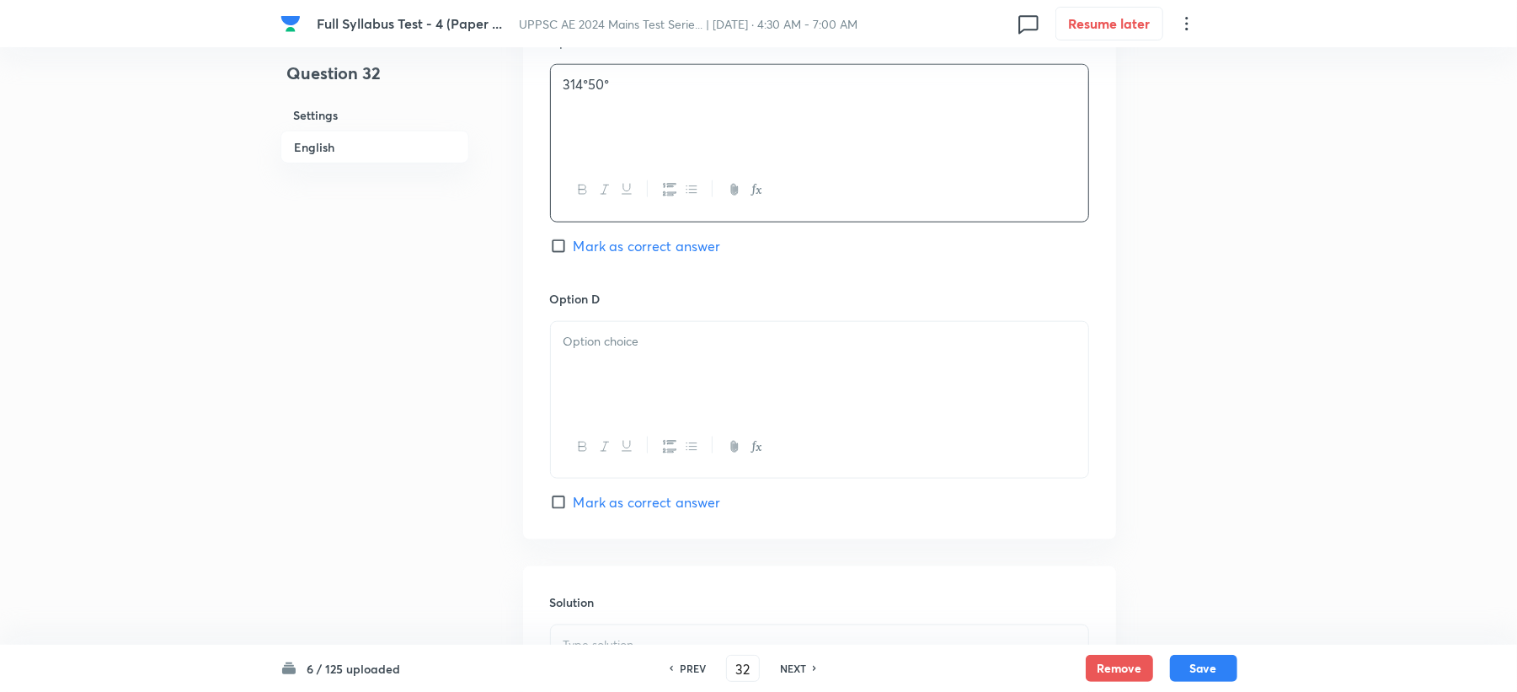
scroll to position [1348, 0]
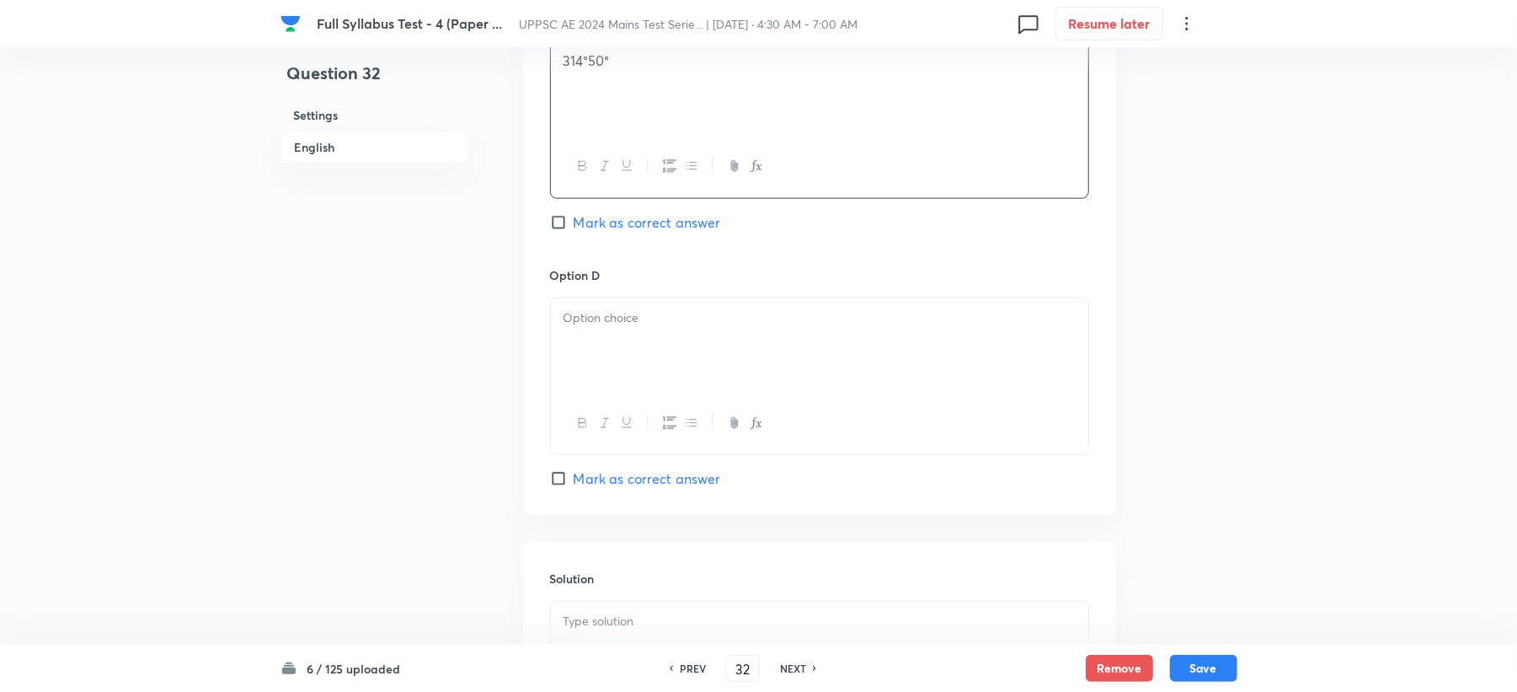
click at [563, 413] on div at bounding box center [819, 423] width 537 height 61
click at [610, 344] on div at bounding box center [819, 345] width 537 height 94
paste div
click at [634, 214] on div "Option C 314°50° Mark as correct answer" at bounding box center [819, 137] width 539 height 256
click at [634, 217] on span "Mark as correct answer" at bounding box center [647, 222] width 147 height 20
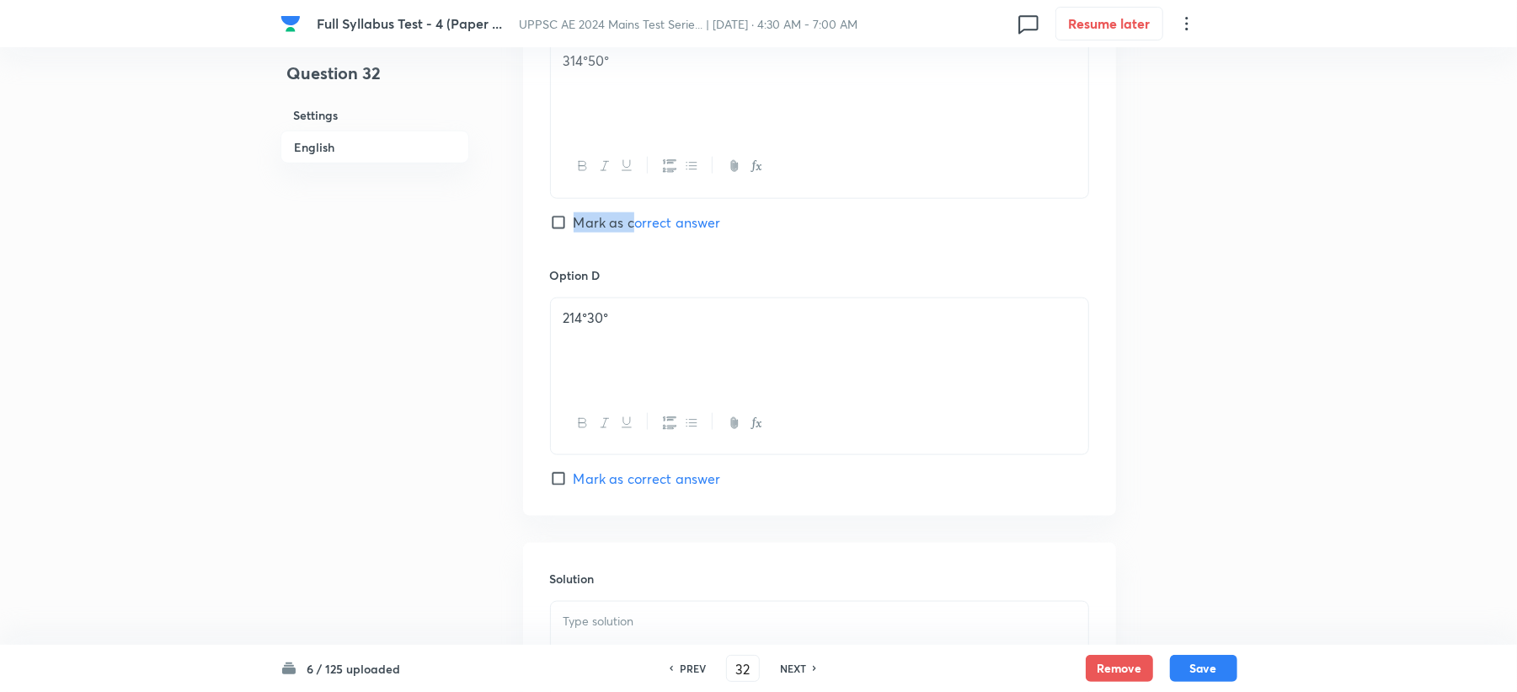
click at [574, 217] on input "Mark as correct answer" at bounding box center [562, 222] width 24 height 17
checkbox input "true"
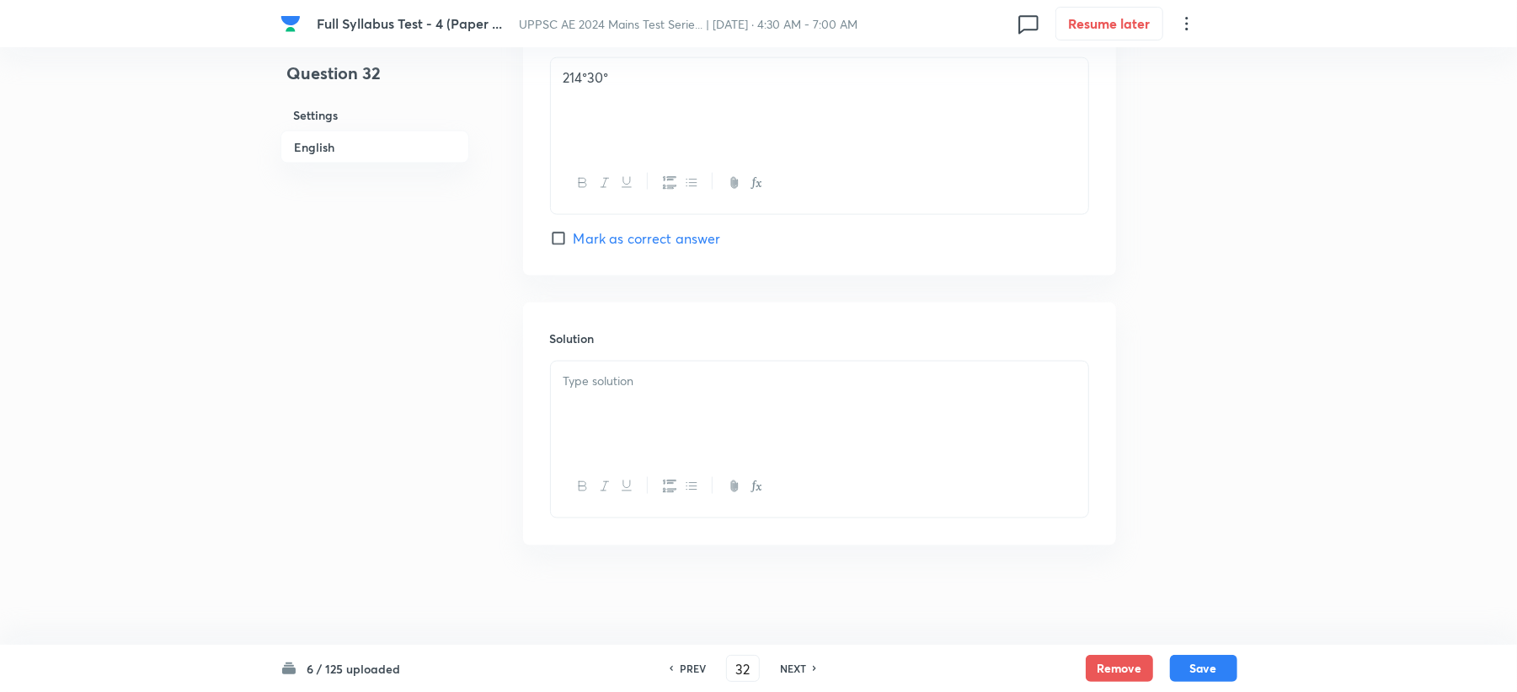
scroll to position [1595, 0]
click at [608, 435] on div at bounding box center [819, 407] width 537 height 94
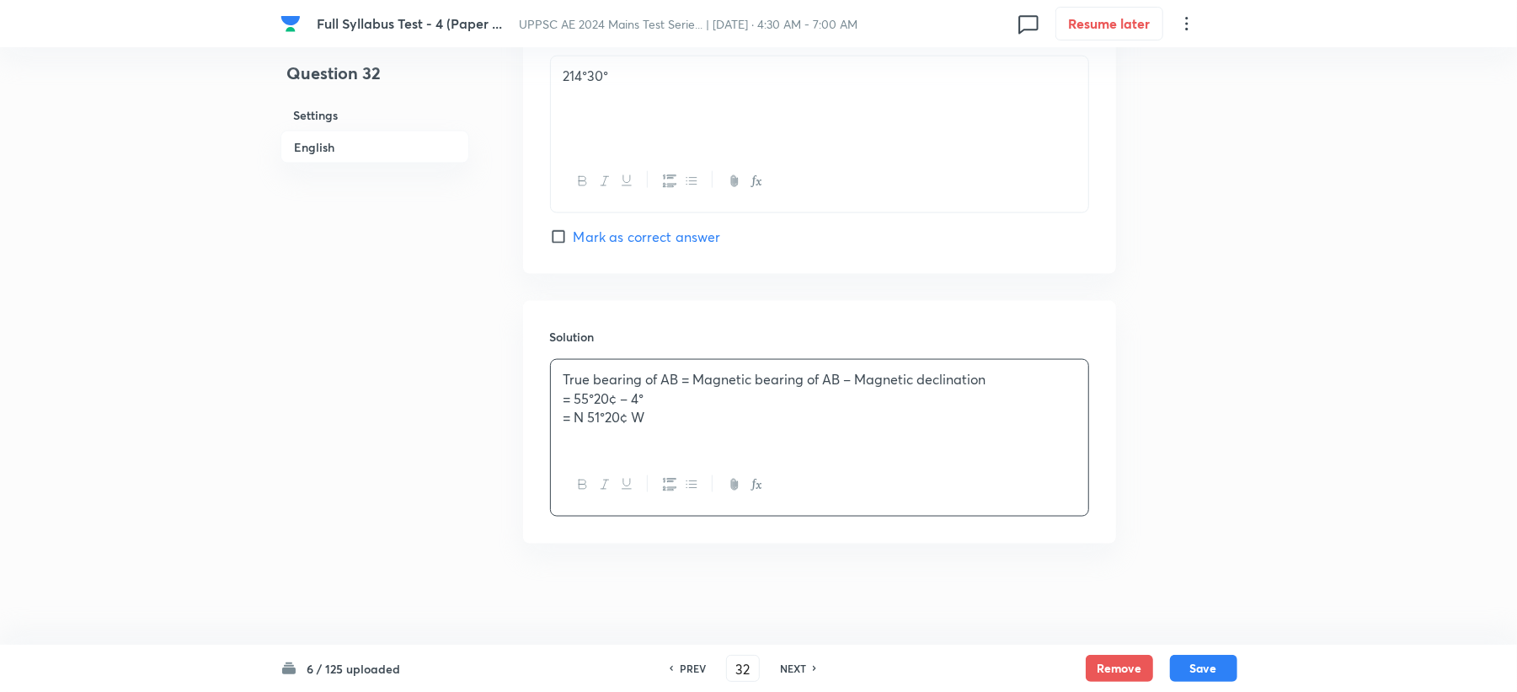
drag, startPoint x: 796, startPoint y: 403, endPoint x: 543, endPoint y: 403, distance: 253.6
click at [543, 403] on div "Solution True bearing of AB = Magnetic bearing of AB – Magnetic declination = 5…" at bounding box center [819, 422] width 593 height 243
drag, startPoint x: 794, startPoint y: 420, endPoint x: 527, endPoint y: 418, distance: 267.1
click at [527, 418] on div "Solution True bearing of AB = Magnetic bearing of AB – Magnetic declination = 5…" at bounding box center [819, 422] width 593 height 243
click at [736, 425] on p "= N 51°20¢ W" at bounding box center [820, 417] width 512 height 19
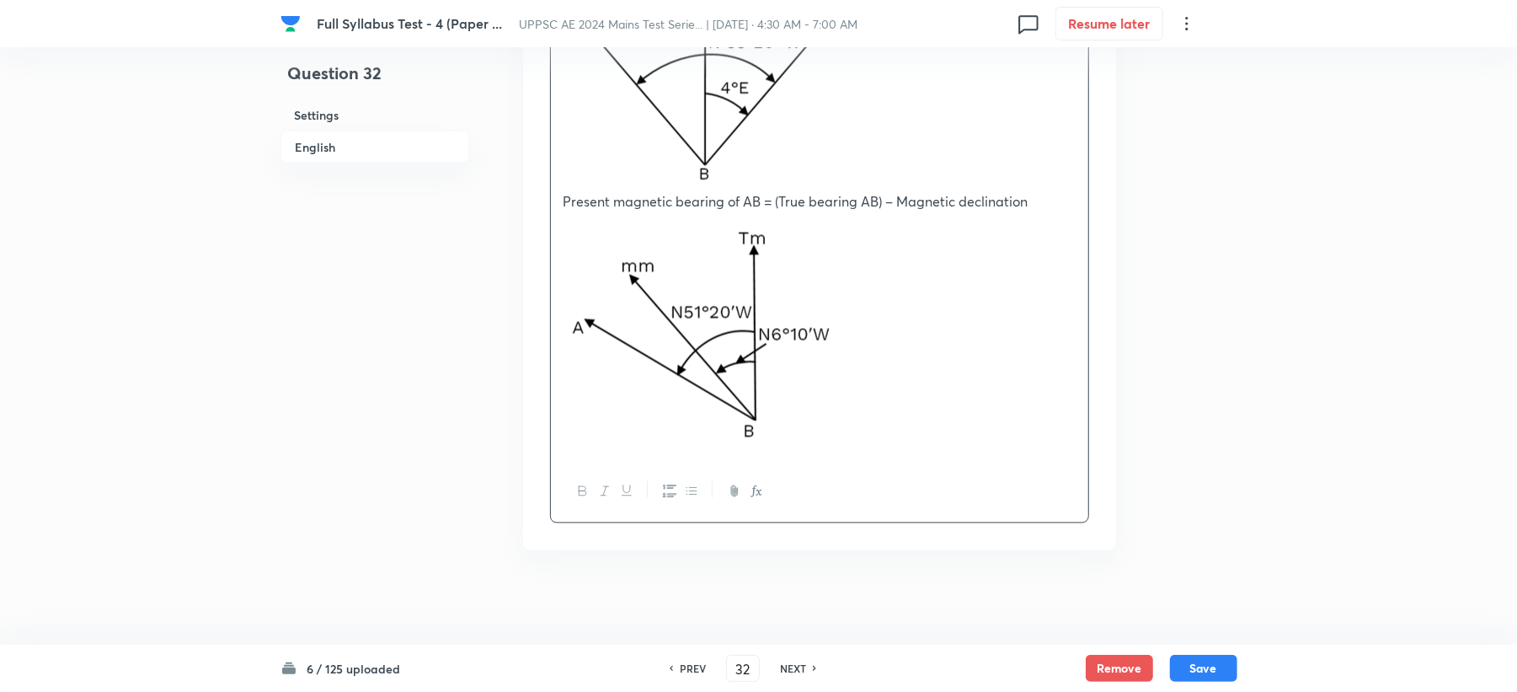
scroll to position [2081, 0]
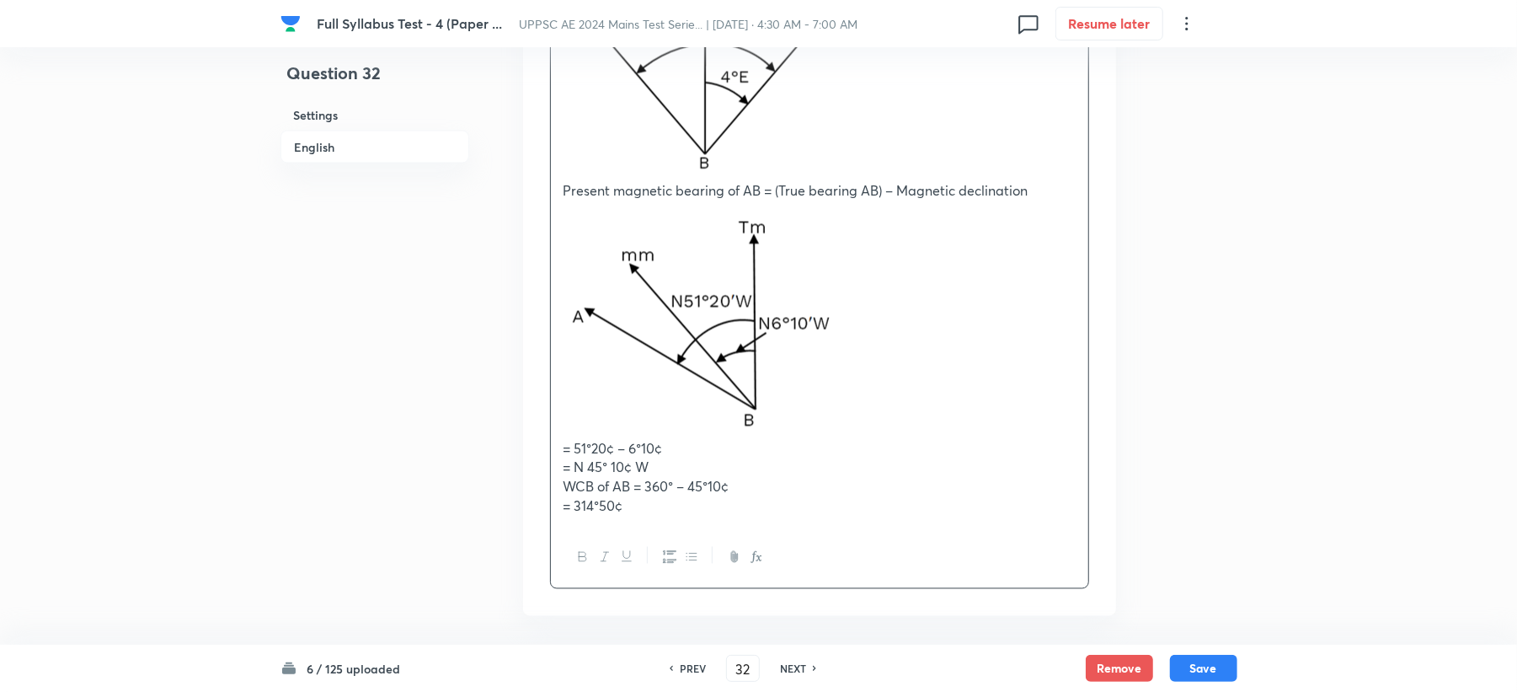
drag, startPoint x: 794, startPoint y: 473, endPoint x: 523, endPoint y: 470, distance: 270.5
click at [523, 470] on div "Solution True bearing of AB = Magnetic bearing of AB – Magnetic declination = 5…" at bounding box center [819, 213] width 593 height 806
drag, startPoint x: 617, startPoint y: 490, endPoint x: 540, endPoint y: 497, distance: 77.0
click at [540, 497] on div "Solution True bearing of AB = Magnetic bearing of AB – Magnetic declination = 5…" at bounding box center [819, 213] width 593 height 806
drag, startPoint x: 739, startPoint y: 516, endPoint x: 553, endPoint y: 512, distance: 185.4
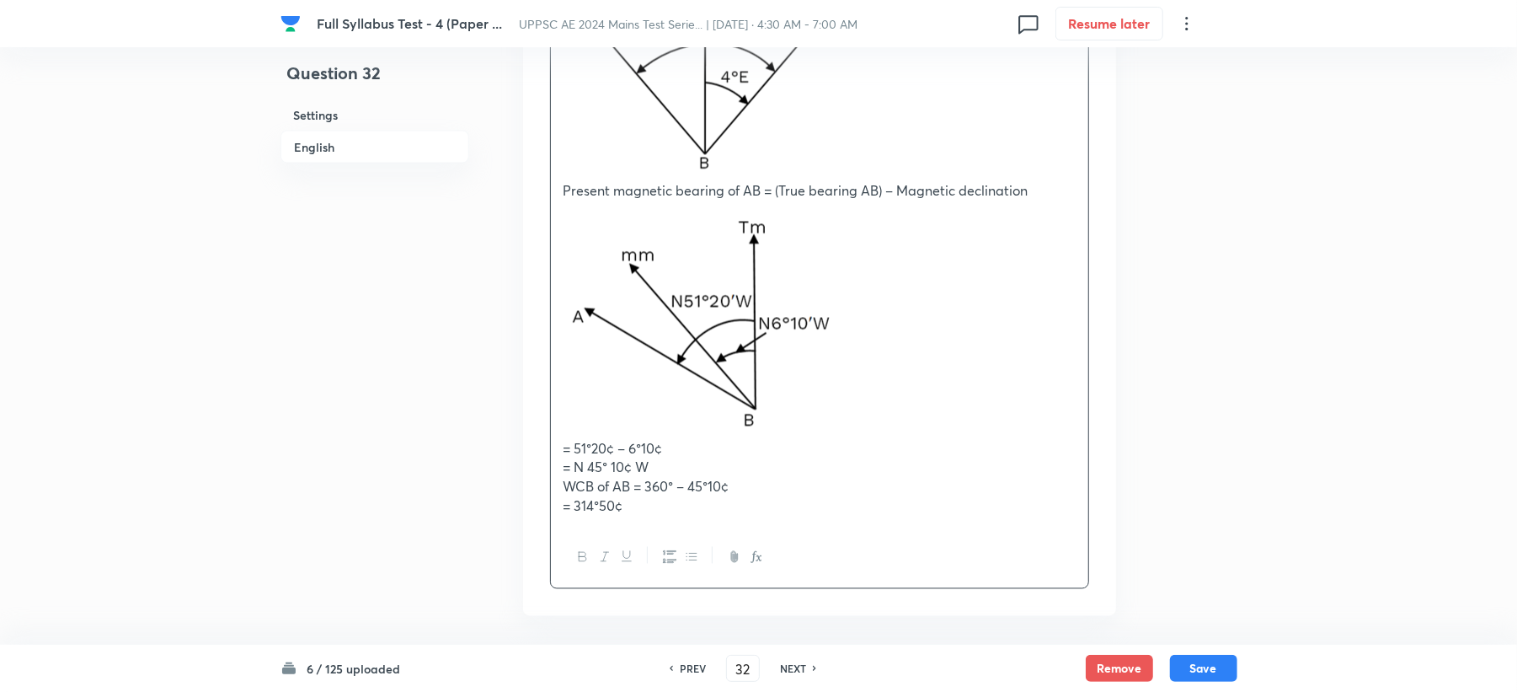
click at [553, 512] on div "True bearing of AB = Magnetic bearing of AB – Magnetic declination = 55°20¢ – 4…" at bounding box center [819, 198] width 537 height 658
click at [570, 489] on p "WCB of AB = 360° – 45°10¢" at bounding box center [820, 487] width 512 height 19
click at [1206, 667] on button "Save" at bounding box center [1203, 666] width 67 height 27
type input "33"
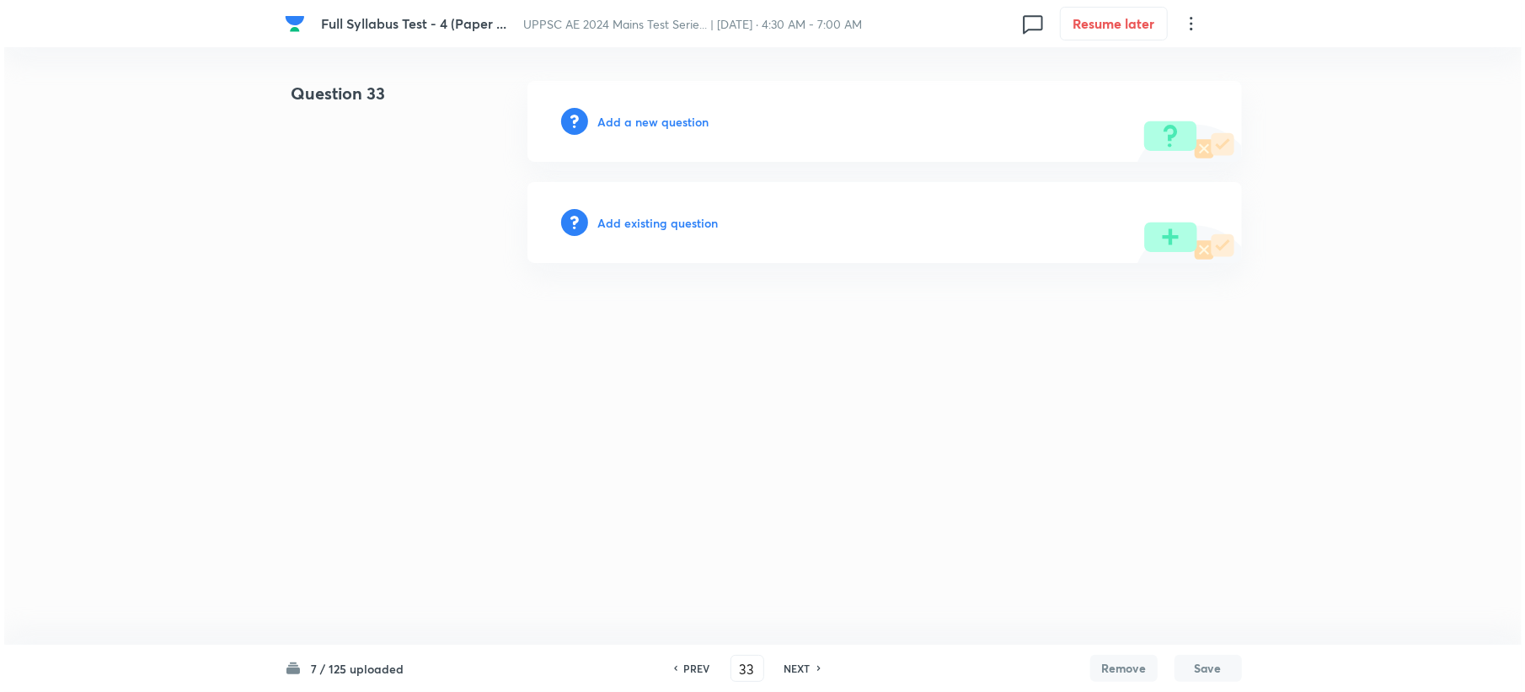
scroll to position [0, 0]
click at [638, 120] on h6 "Add a new question" at bounding box center [652, 122] width 111 height 18
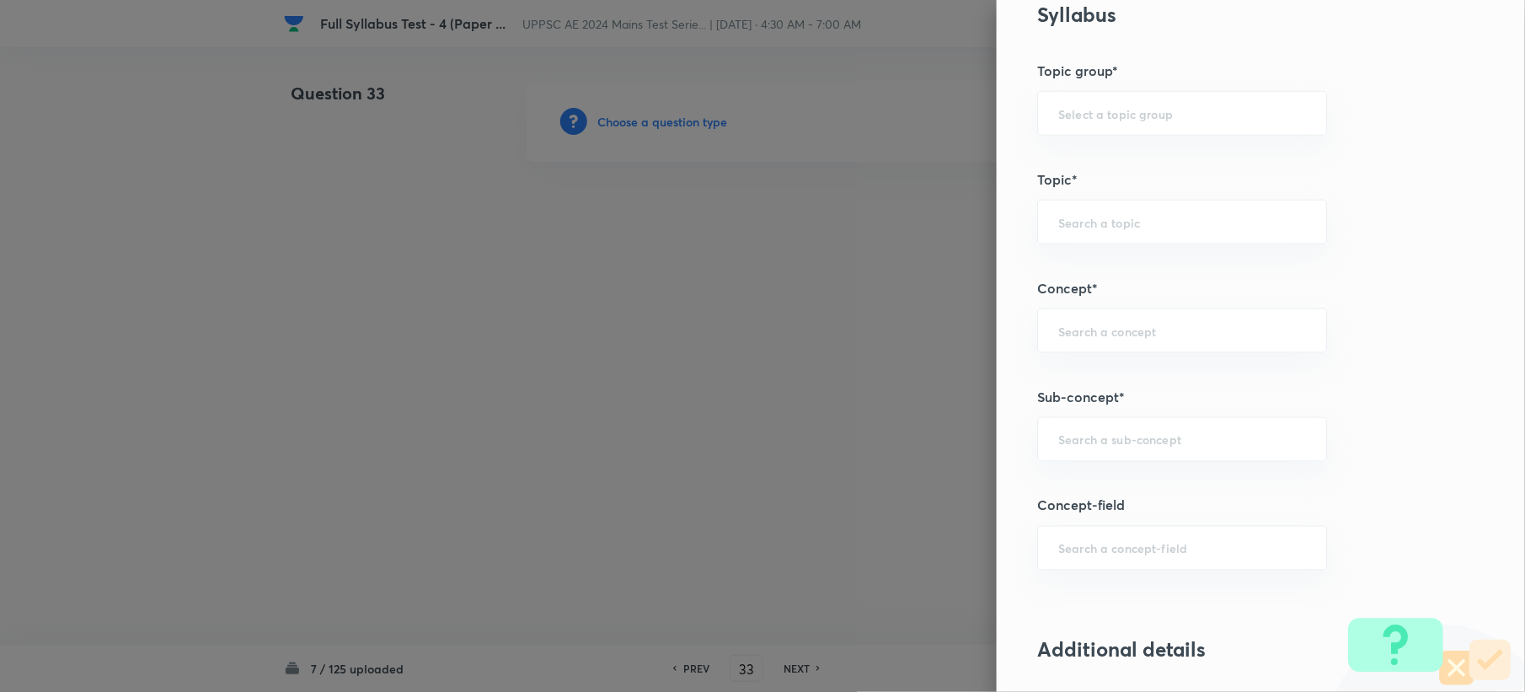
scroll to position [898, 0]
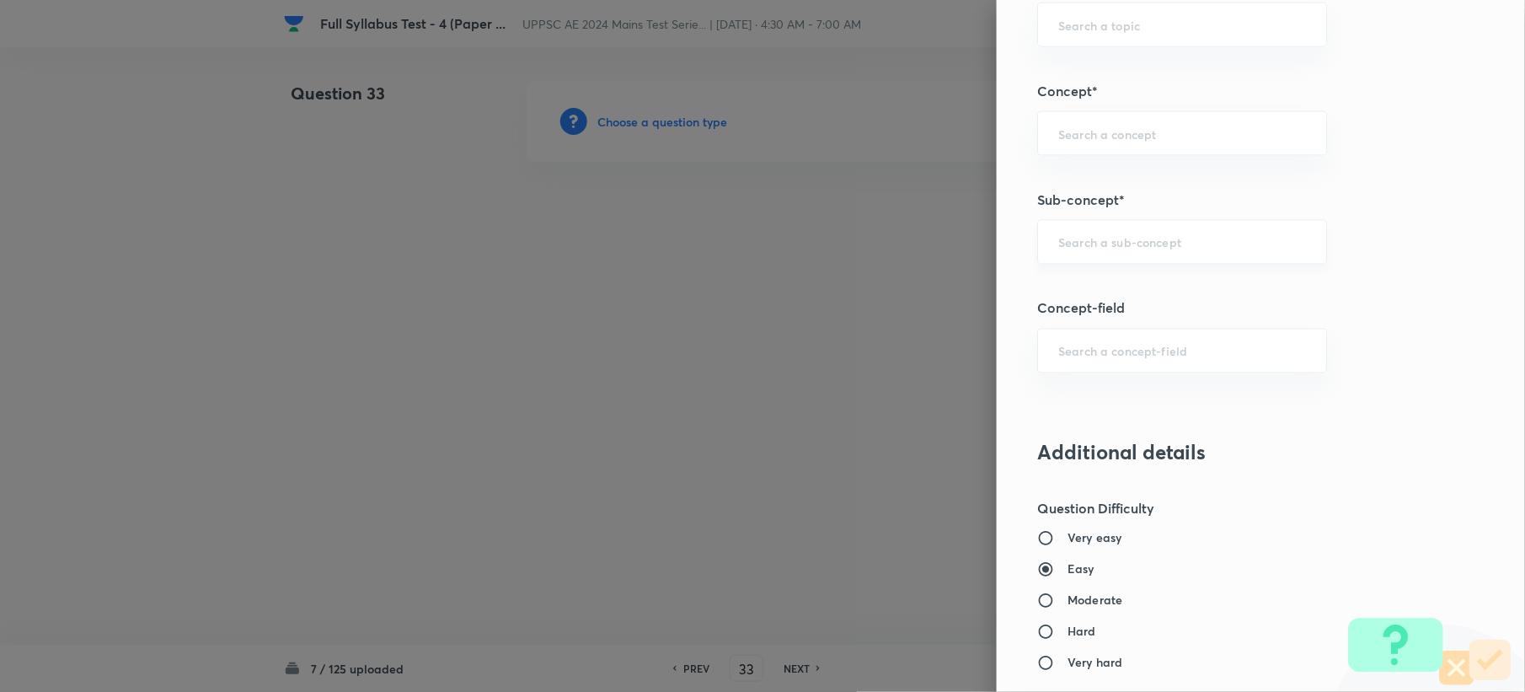
click at [1093, 250] on input "text" at bounding box center [1182, 242] width 248 height 16
paste input "volume"
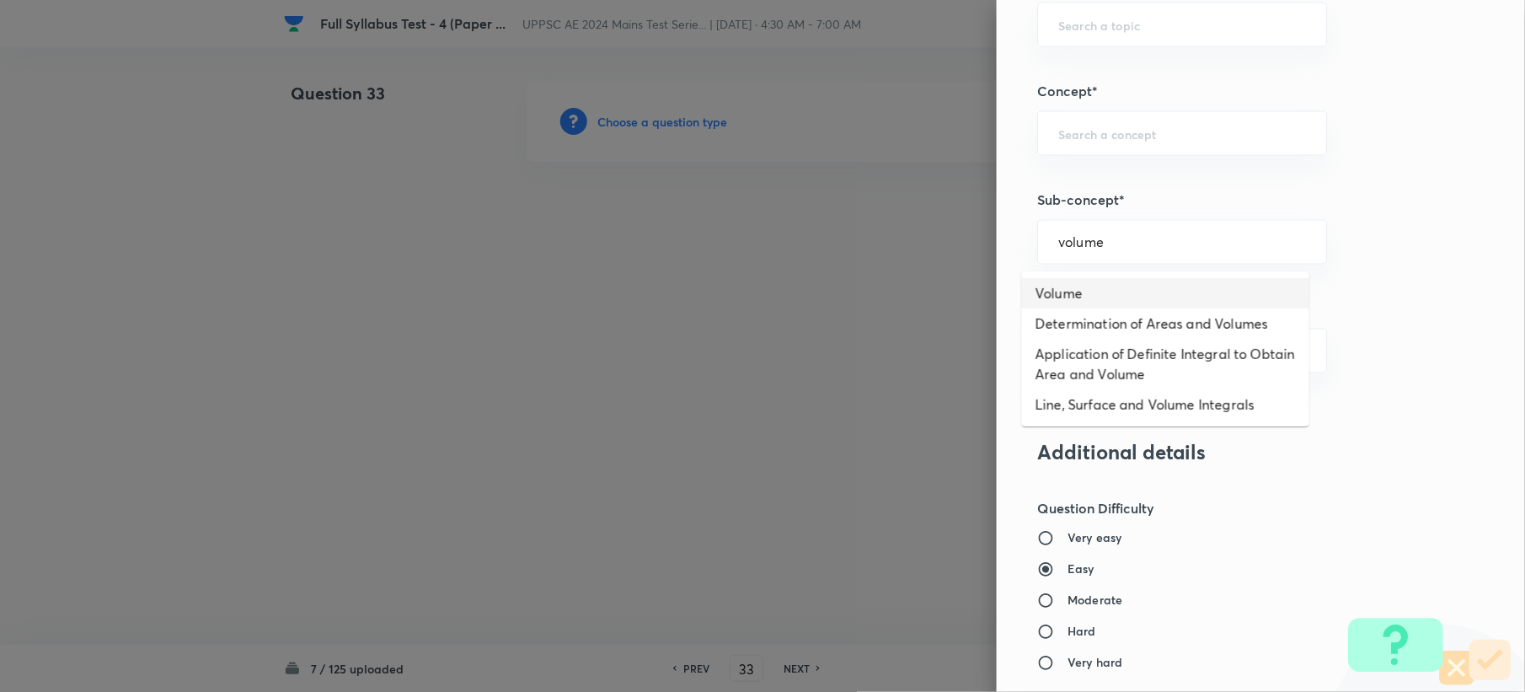
click at [1053, 303] on li "Volume" at bounding box center [1165, 293] width 287 height 30
type input "Volume"
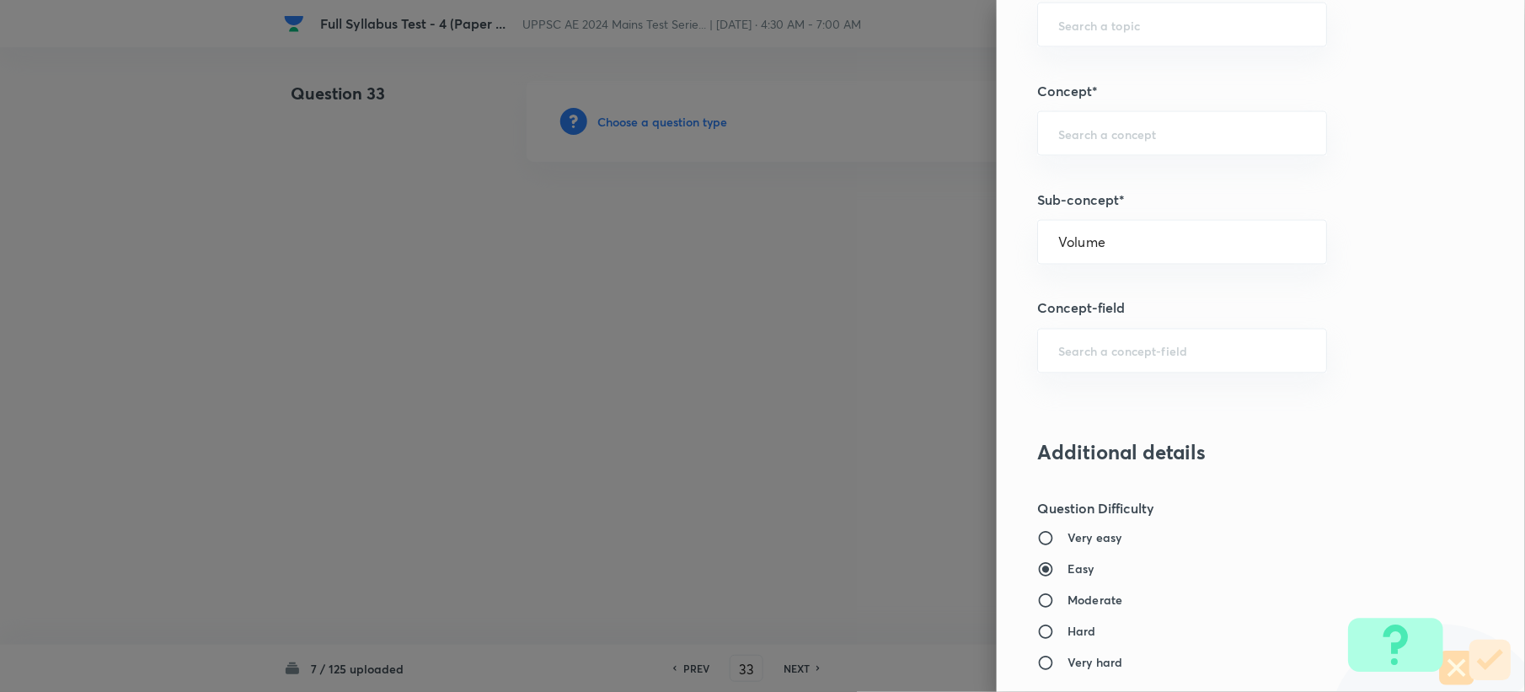
type input "Civil Engineering"
type input "Surveying"
type input "Calculation of Area & Volume"
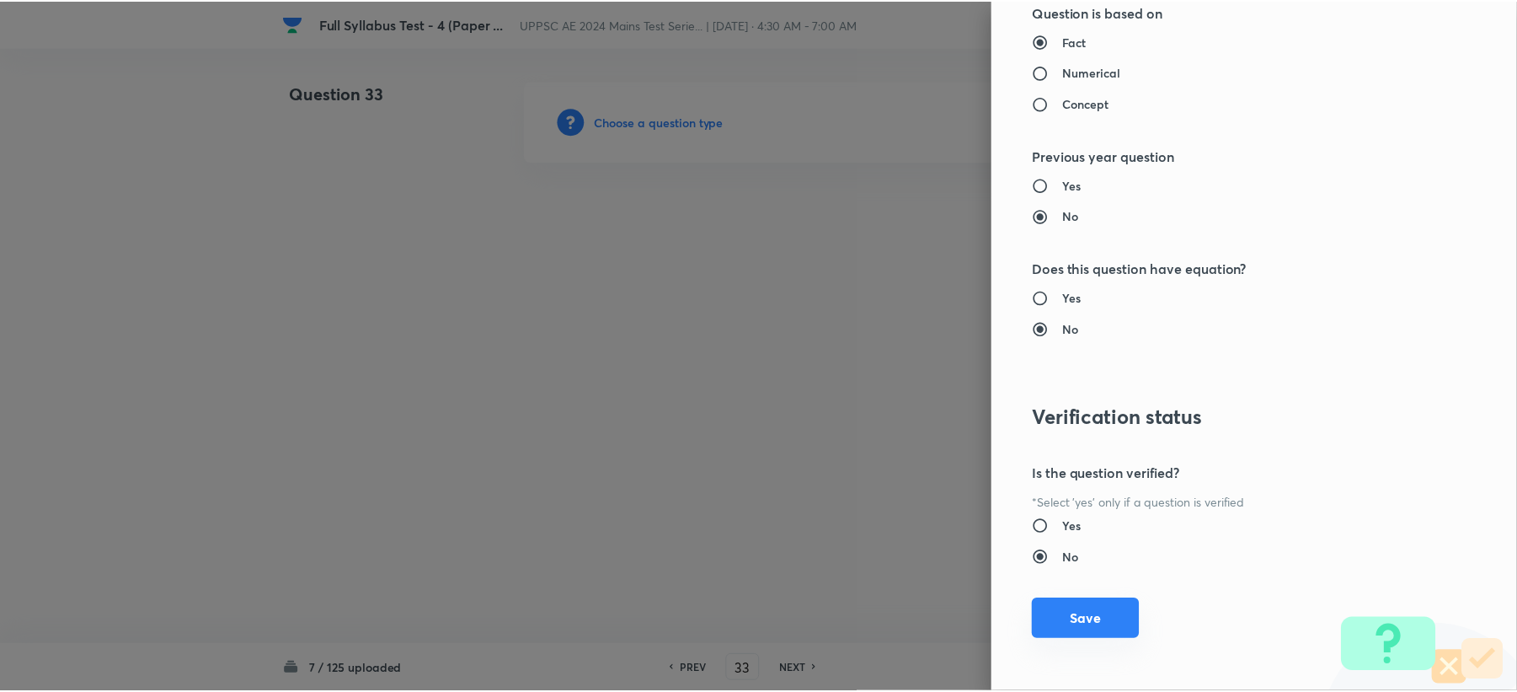
scroll to position [1608, 0]
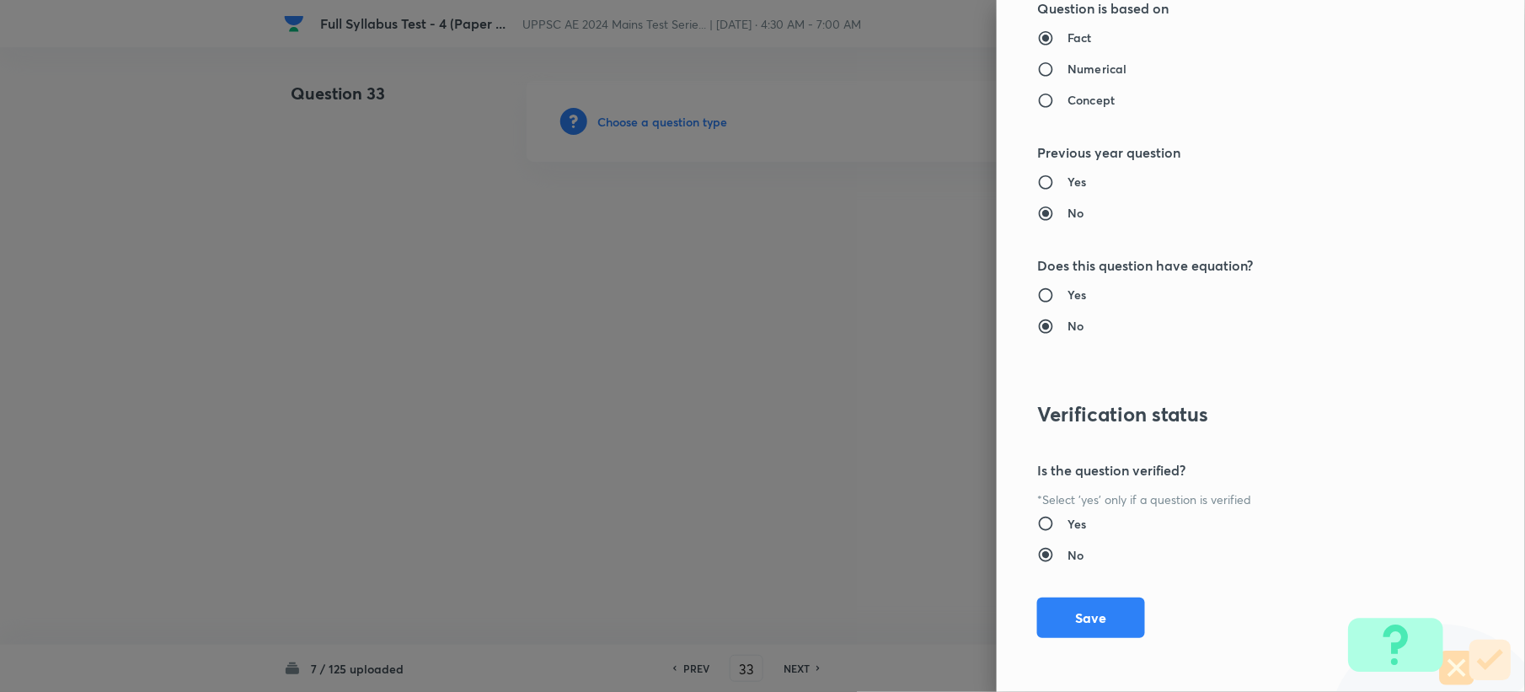
drag, startPoint x: 1045, startPoint y: 618, endPoint x: 709, endPoint y: 475, distance: 365.1
click at [1045, 618] on button "Save" at bounding box center [1091, 617] width 108 height 40
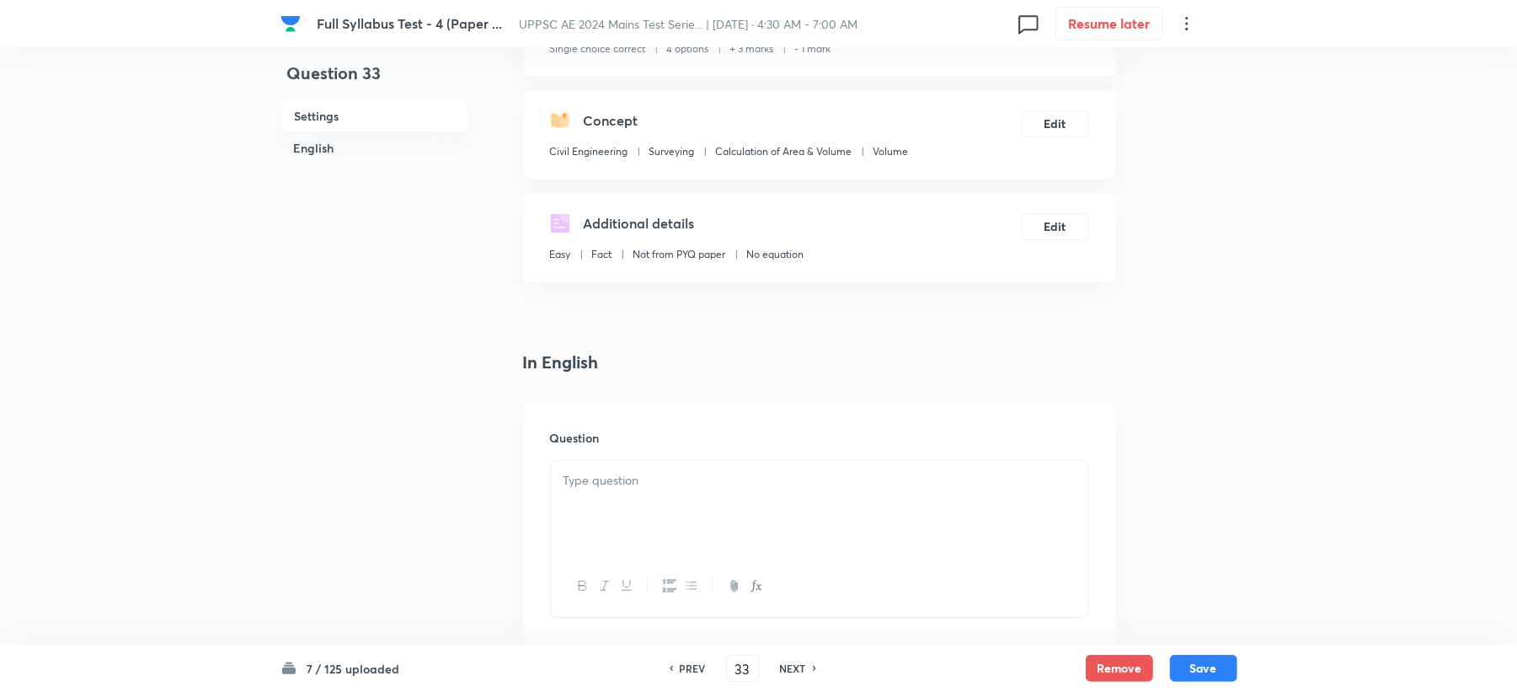
scroll to position [449, 0]
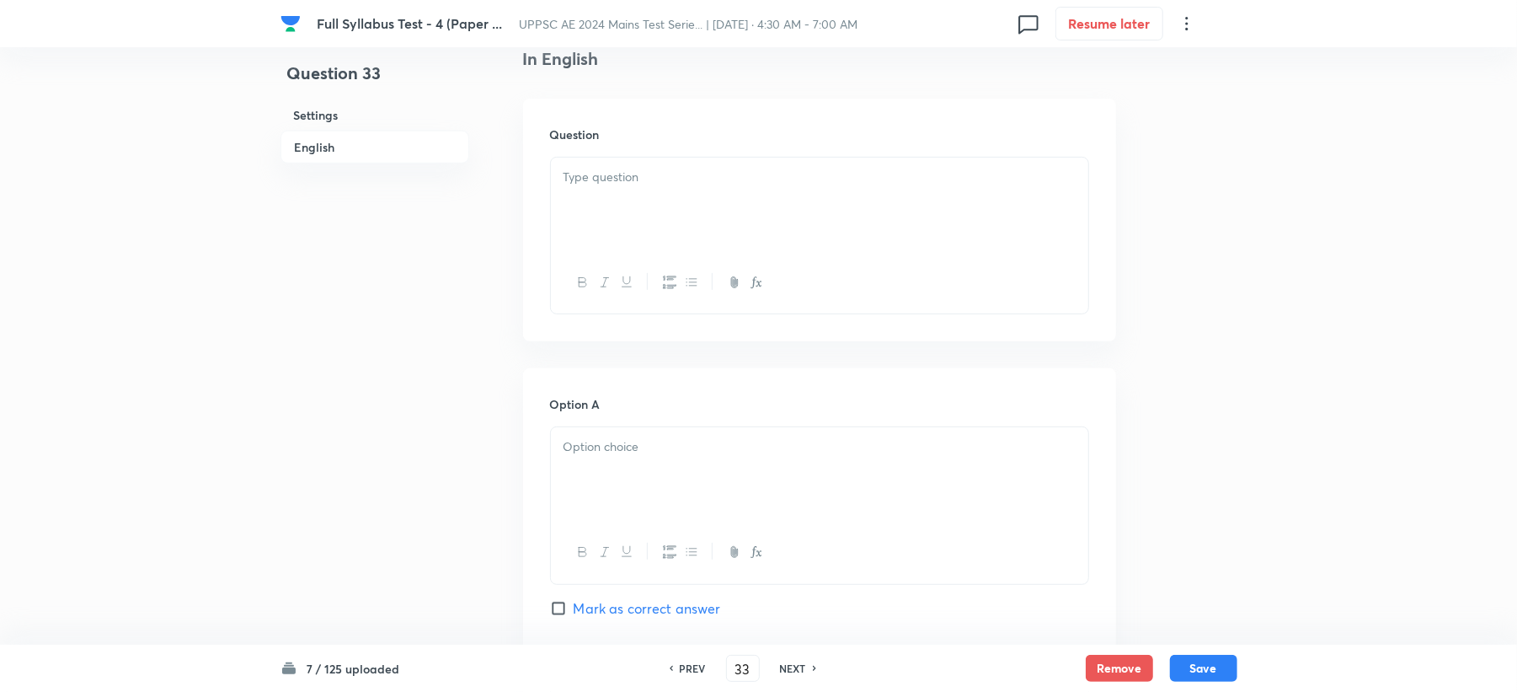
click at [583, 238] on div at bounding box center [819, 205] width 537 height 94
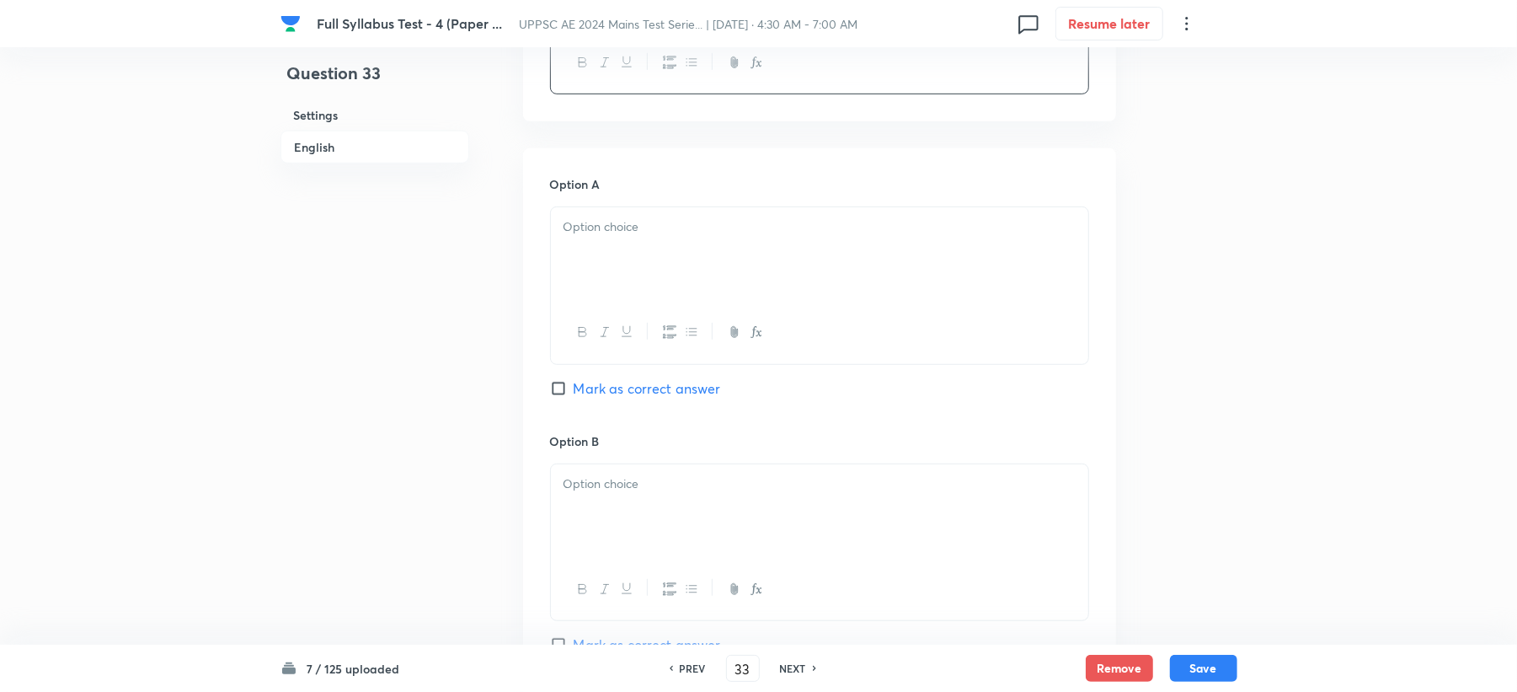
scroll to position [674, 0]
click at [607, 254] on div at bounding box center [819, 249] width 537 height 94
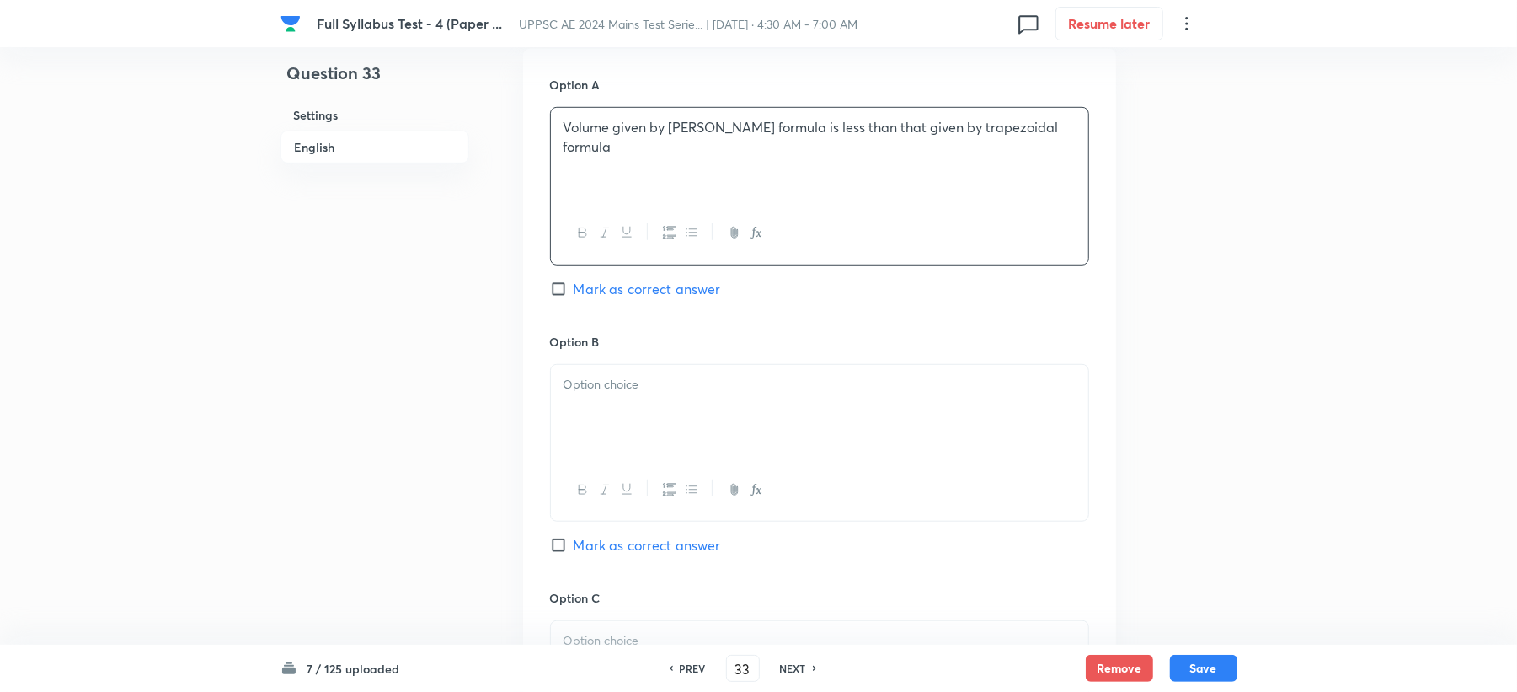
scroll to position [898, 0]
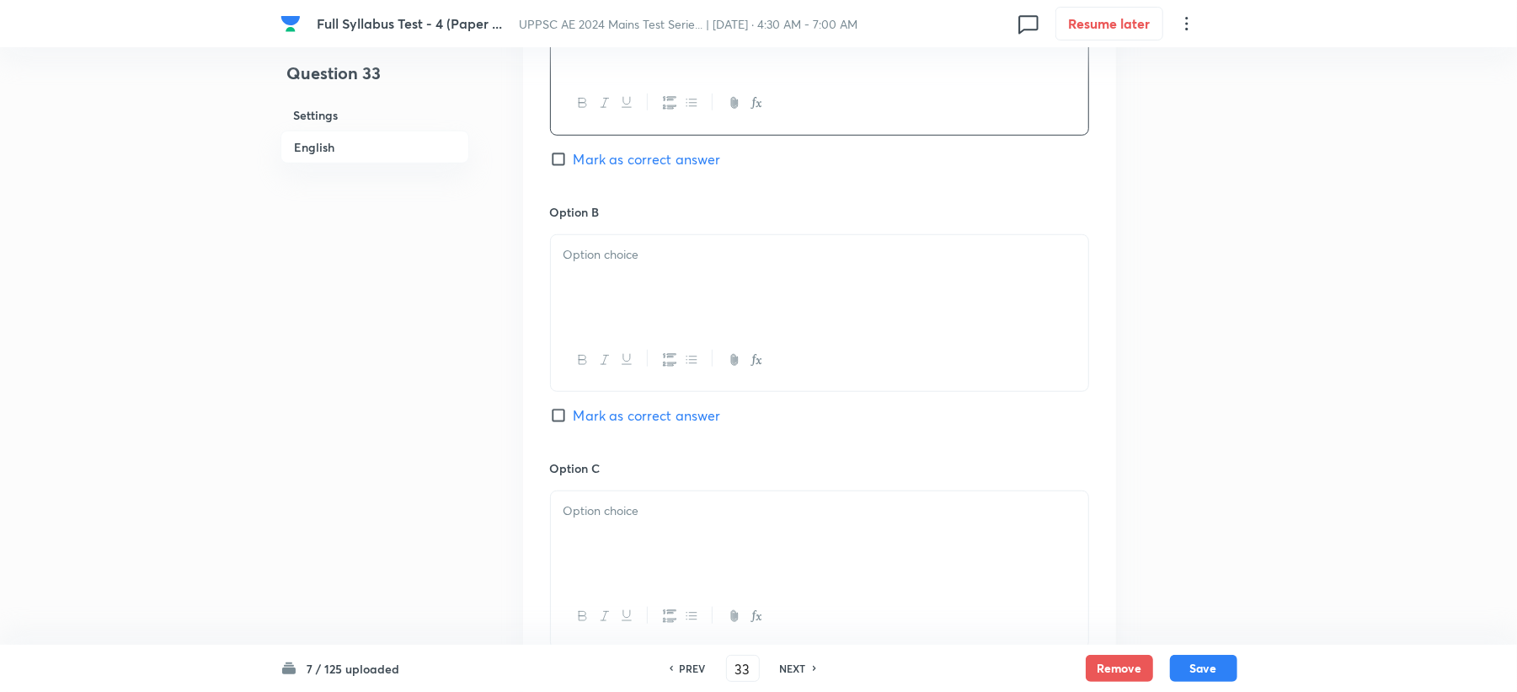
click at [618, 265] on p at bounding box center [820, 254] width 512 height 19
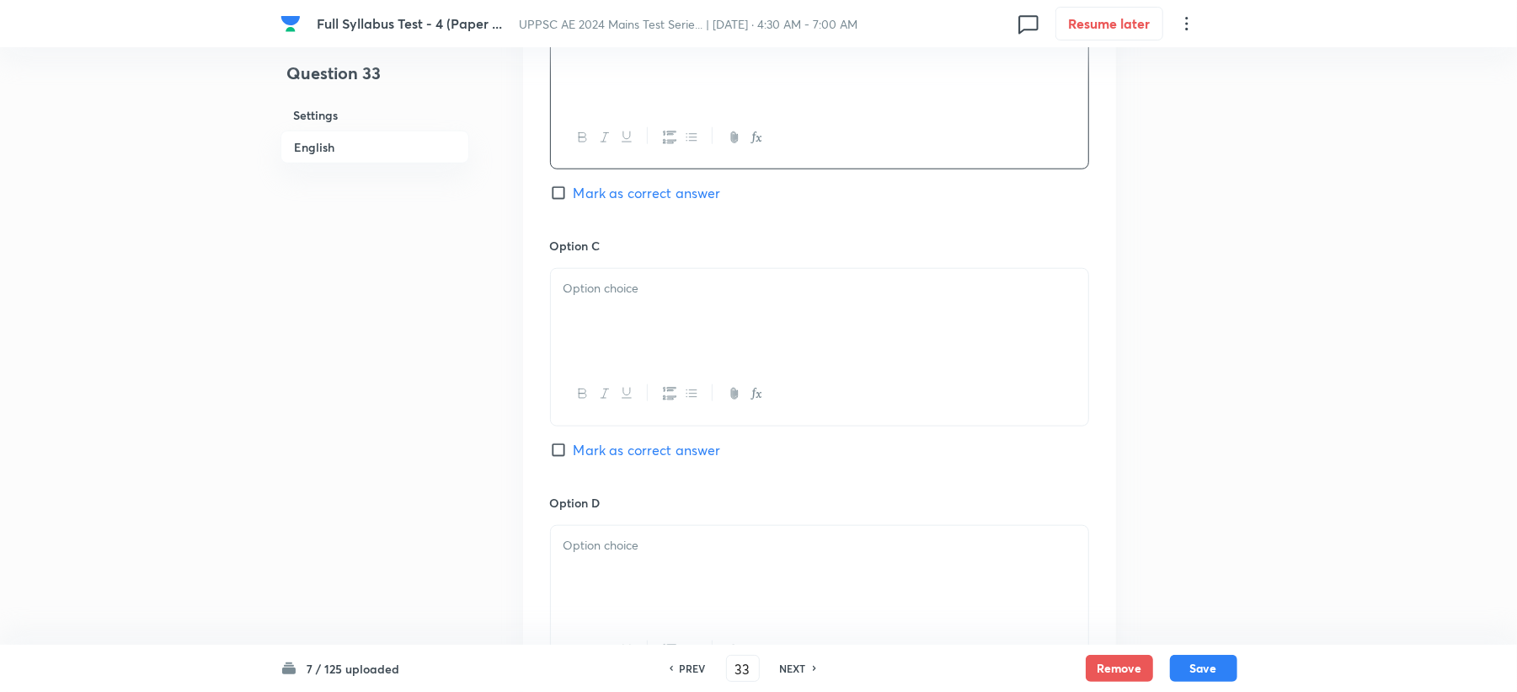
scroll to position [1123, 0]
click at [576, 301] on div at bounding box center [819, 313] width 537 height 94
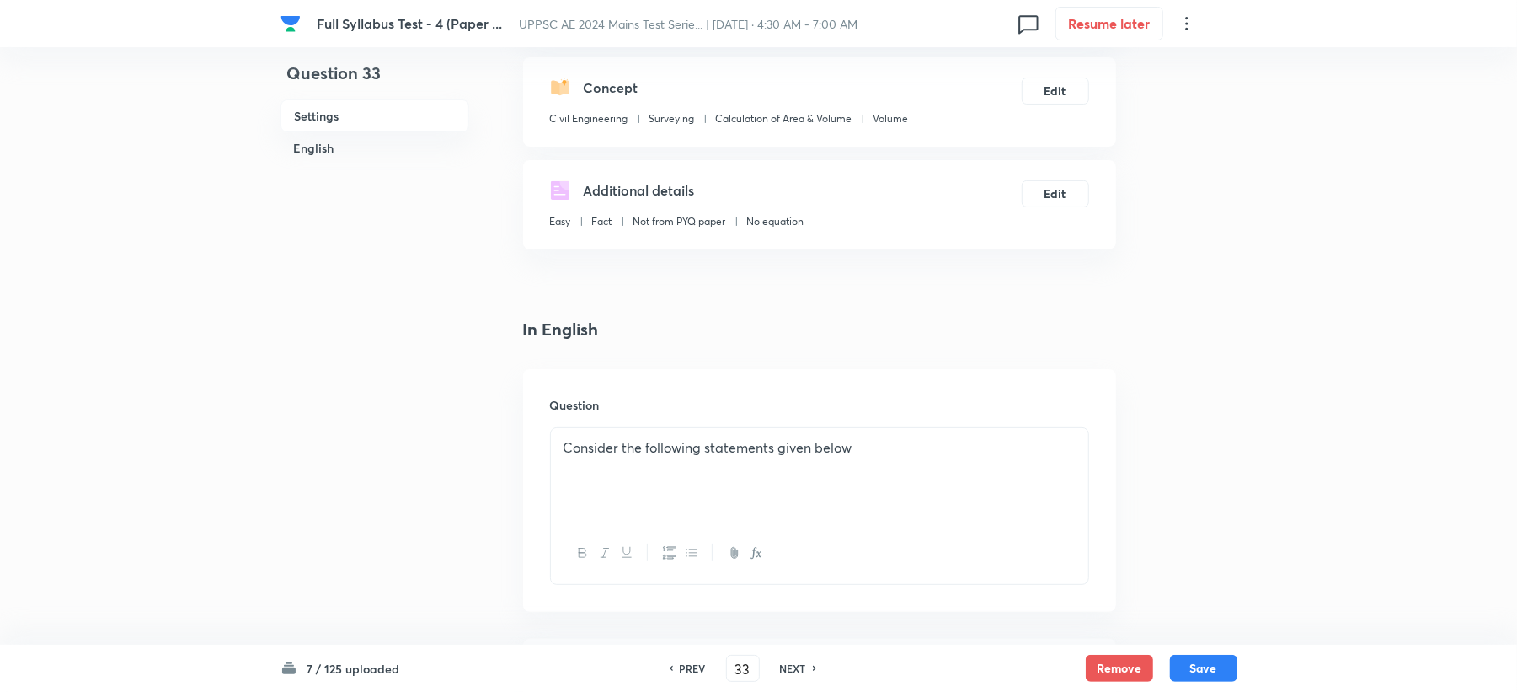
scroll to position [337, 0]
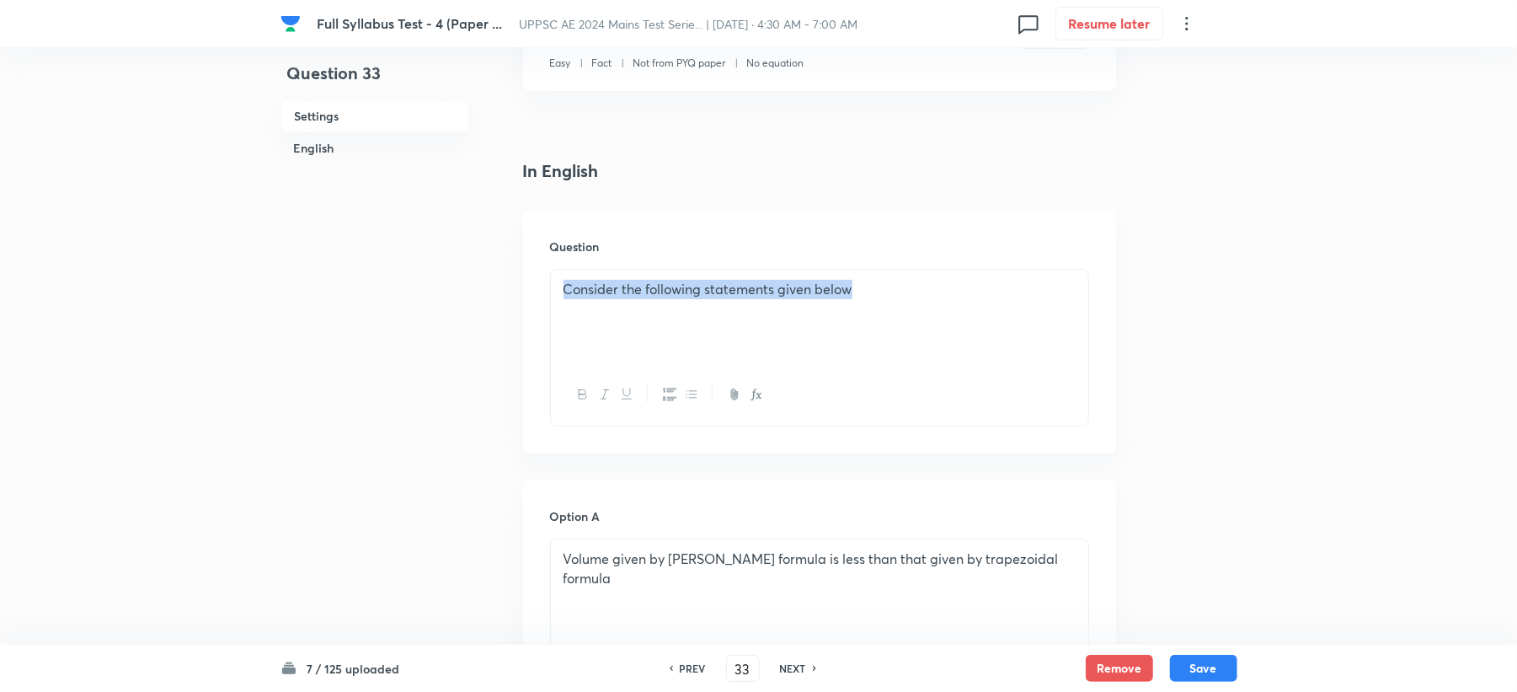
drag, startPoint x: 564, startPoint y: 285, endPoint x: 1169, endPoint y: 305, distance: 605.2
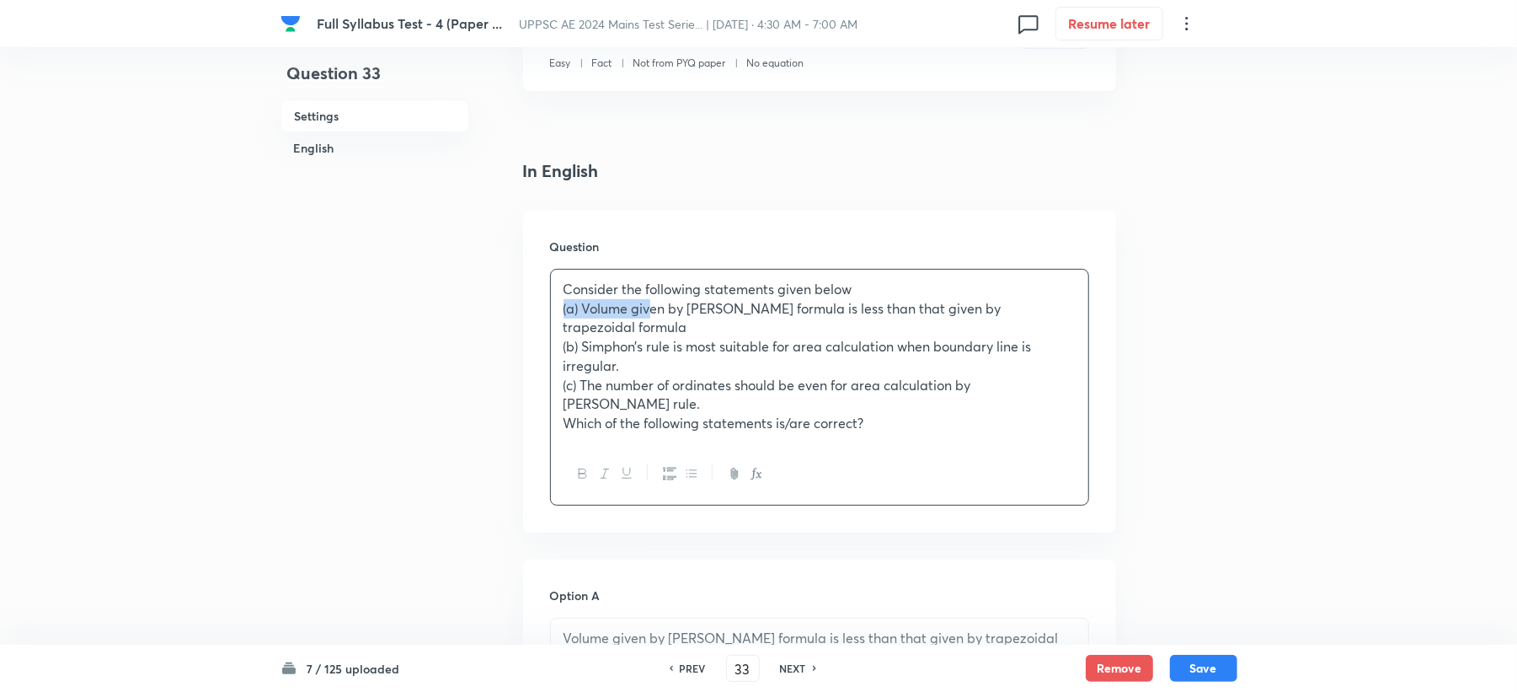
drag, startPoint x: 615, startPoint y: 307, endPoint x: 500, endPoint y: 318, distance: 115.0
drag, startPoint x: 615, startPoint y: 352, endPoint x: 516, endPoint y: 352, distance: 99.4
drag, startPoint x: 614, startPoint y: 388, endPoint x: 522, endPoint y: 388, distance: 91.8
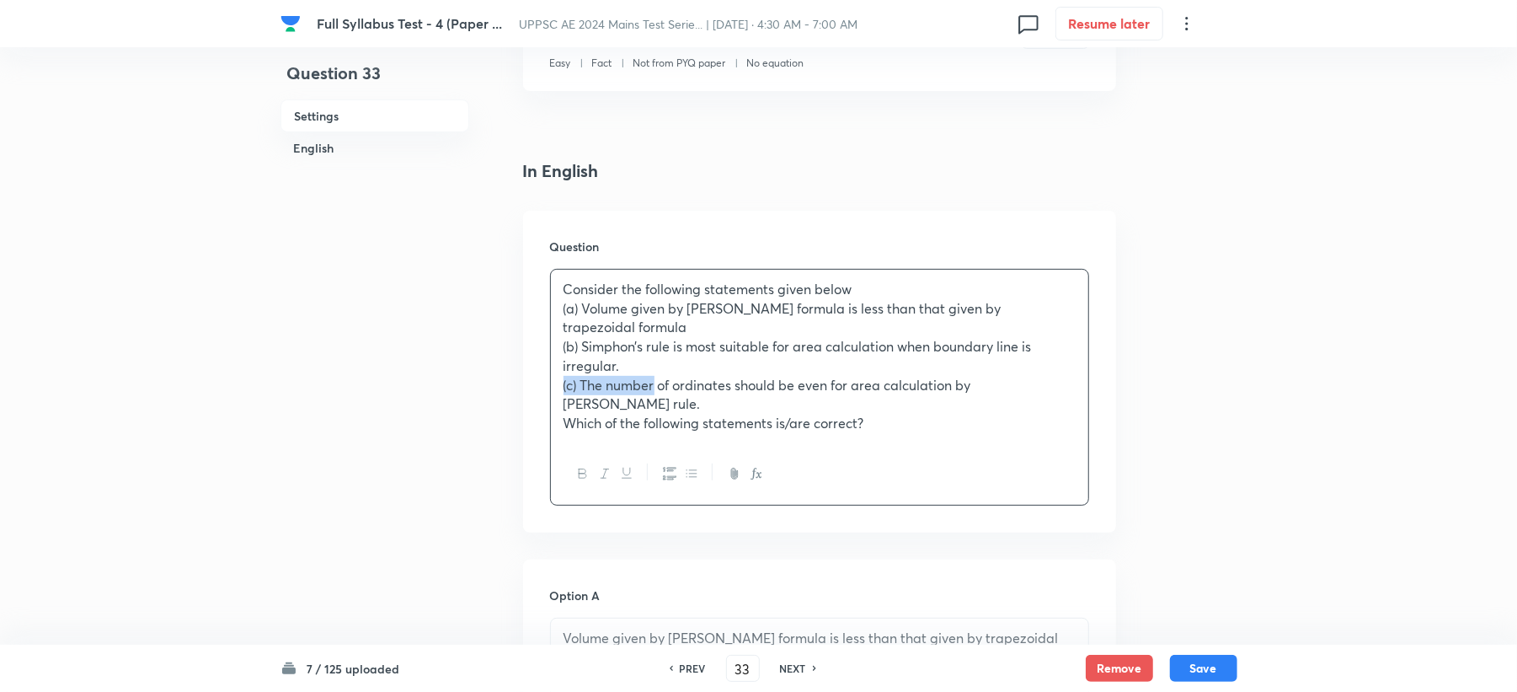
click at [523, 388] on div "Question Consider the following statements given below (a) Volume given by pris…" at bounding box center [819, 372] width 593 height 322
drag, startPoint x: 618, startPoint y: 405, endPoint x: 524, endPoint y: 404, distance: 93.5
click at [524, 404] on div "Question Consider the following statements given below (a) Volume given by pris…" at bounding box center [819, 372] width 593 height 322
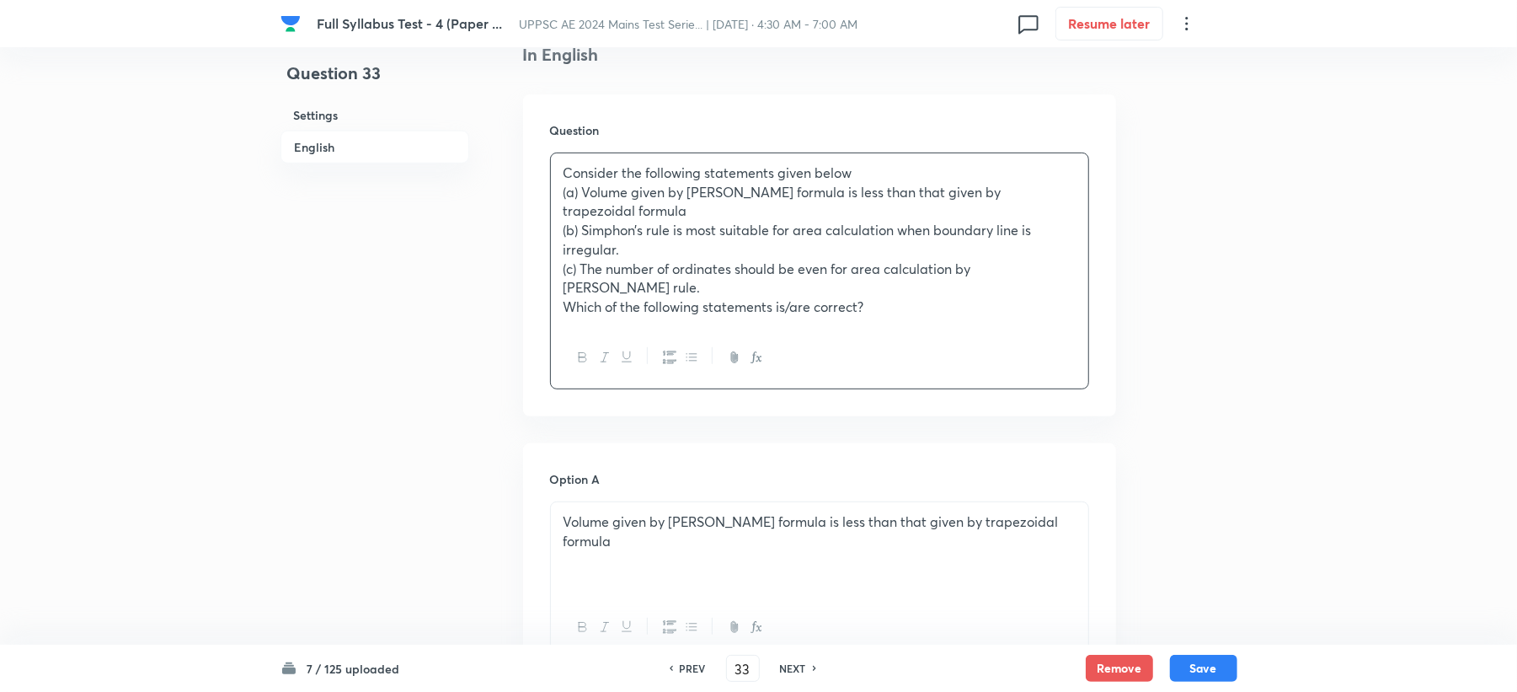
scroll to position [561, 0]
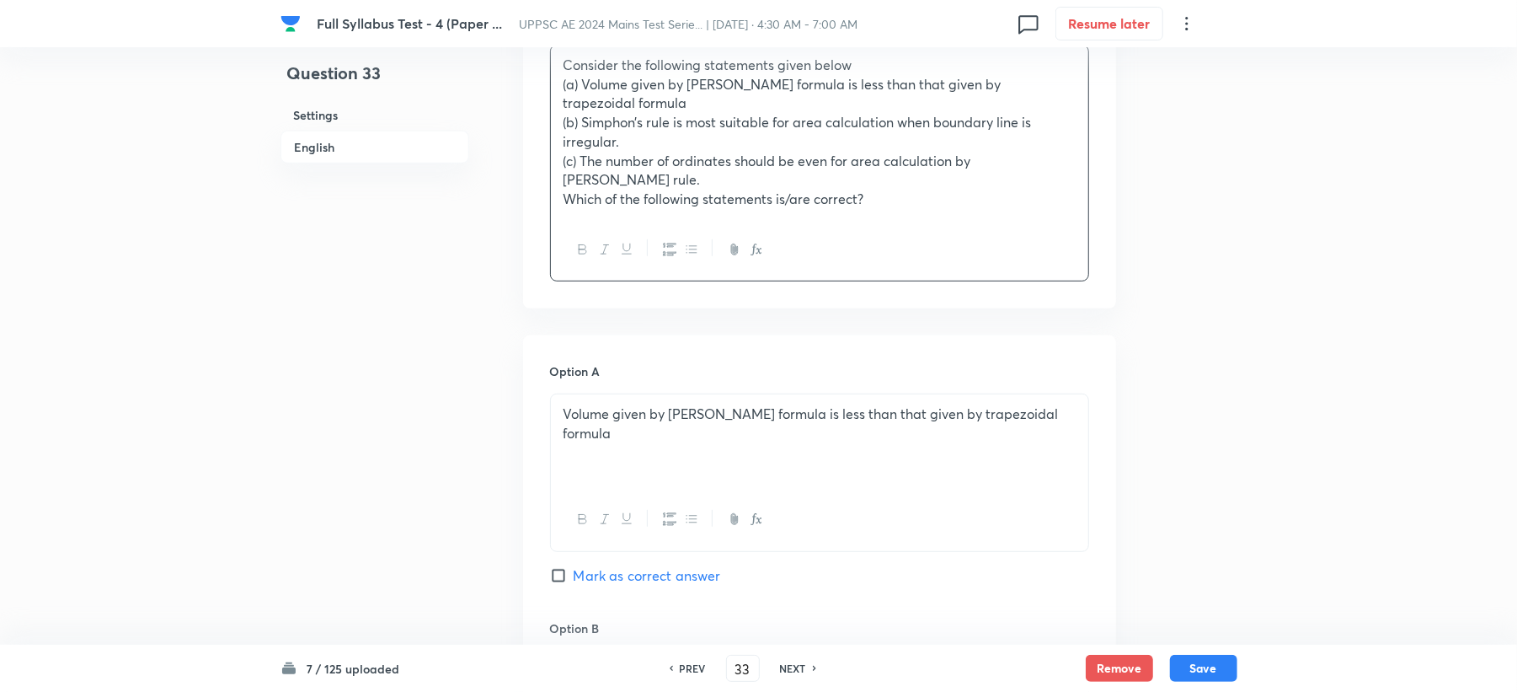
click at [553, 393] on div "Volume given by [PERSON_NAME] formula is less than that given by trapezoidal fo…" at bounding box center [819, 472] width 539 height 158
drag, startPoint x: 566, startPoint y: 395, endPoint x: 1146, endPoint y: 419, distance: 580.1
click at [1146, 419] on div "Question 33 Settings English Settings Type Single choice correct 4 options + 3 …" at bounding box center [759, 619] width 957 height 2199
drag, startPoint x: 558, startPoint y: 393, endPoint x: 590, endPoint y: 421, distance: 43.0
click at [558, 398] on div "Volume given by [PERSON_NAME] formula is less than that given by trapezoidal fo…" at bounding box center [819, 441] width 537 height 94
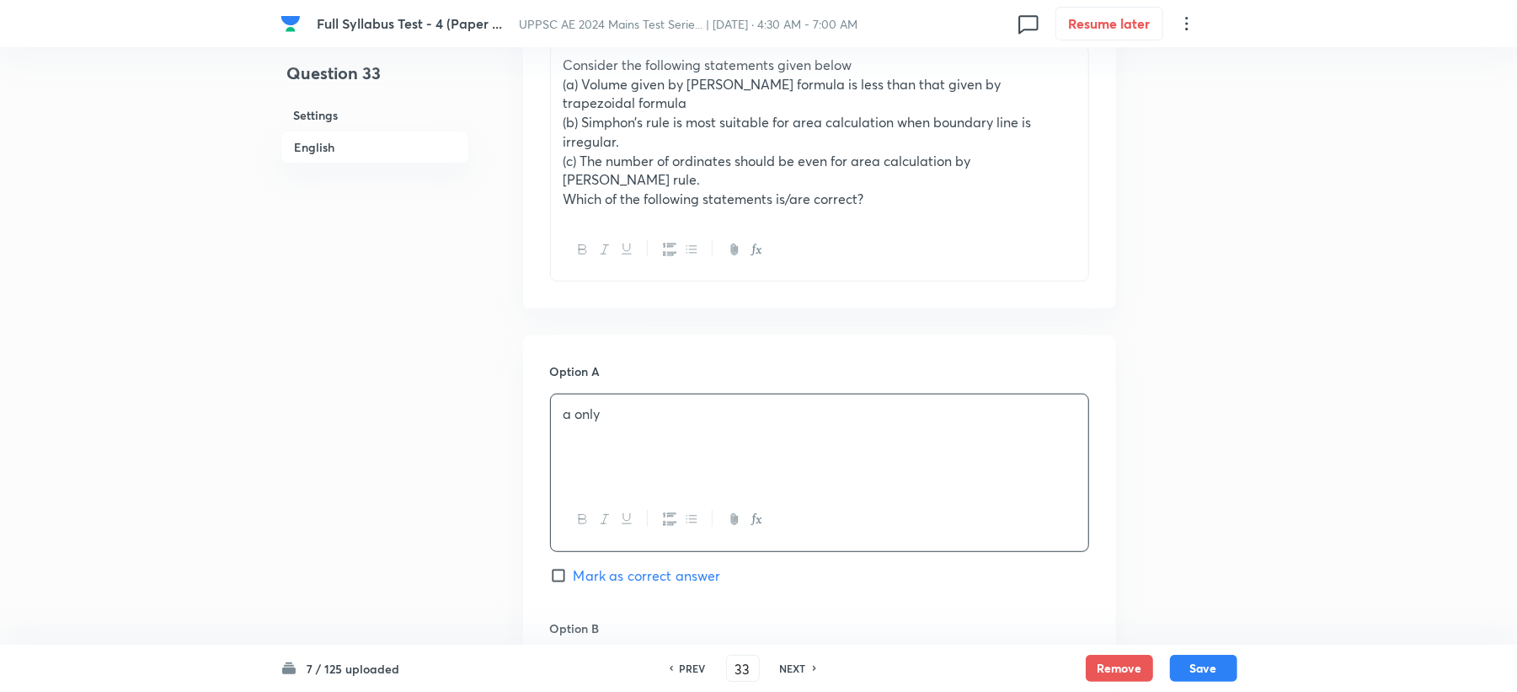
scroll to position [898, 0]
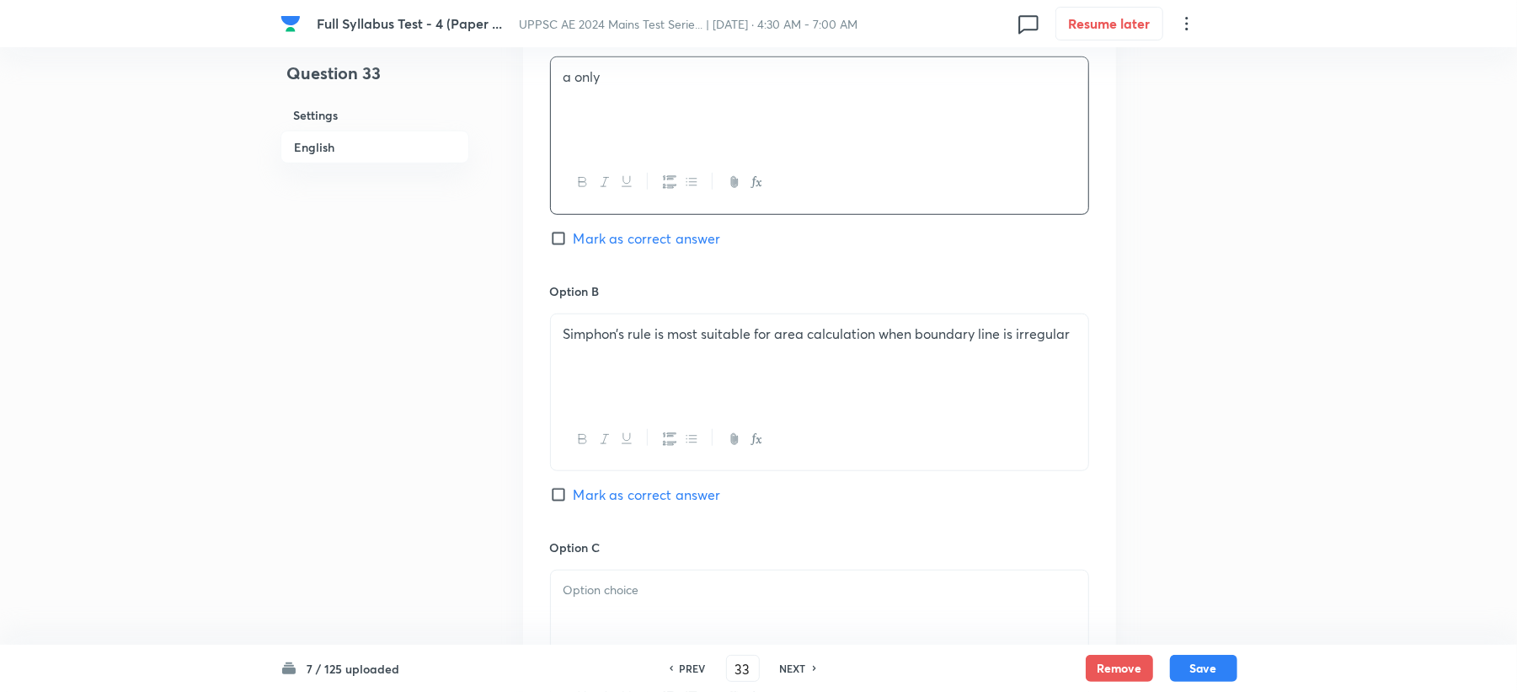
click at [559, 322] on div "Simphon’s rule is most suitable for area calculation when boundary line is irre…" at bounding box center [819, 361] width 537 height 94
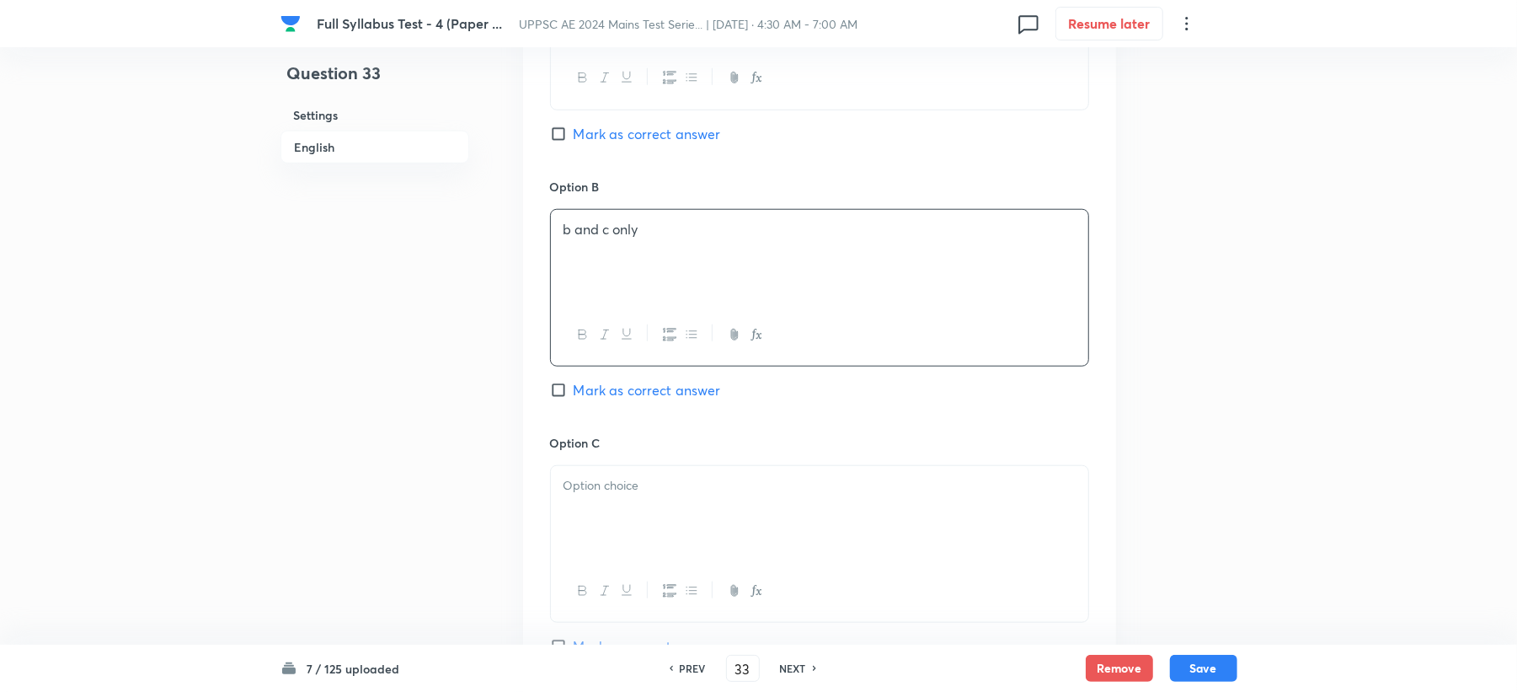
scroll to position [1235, 0]
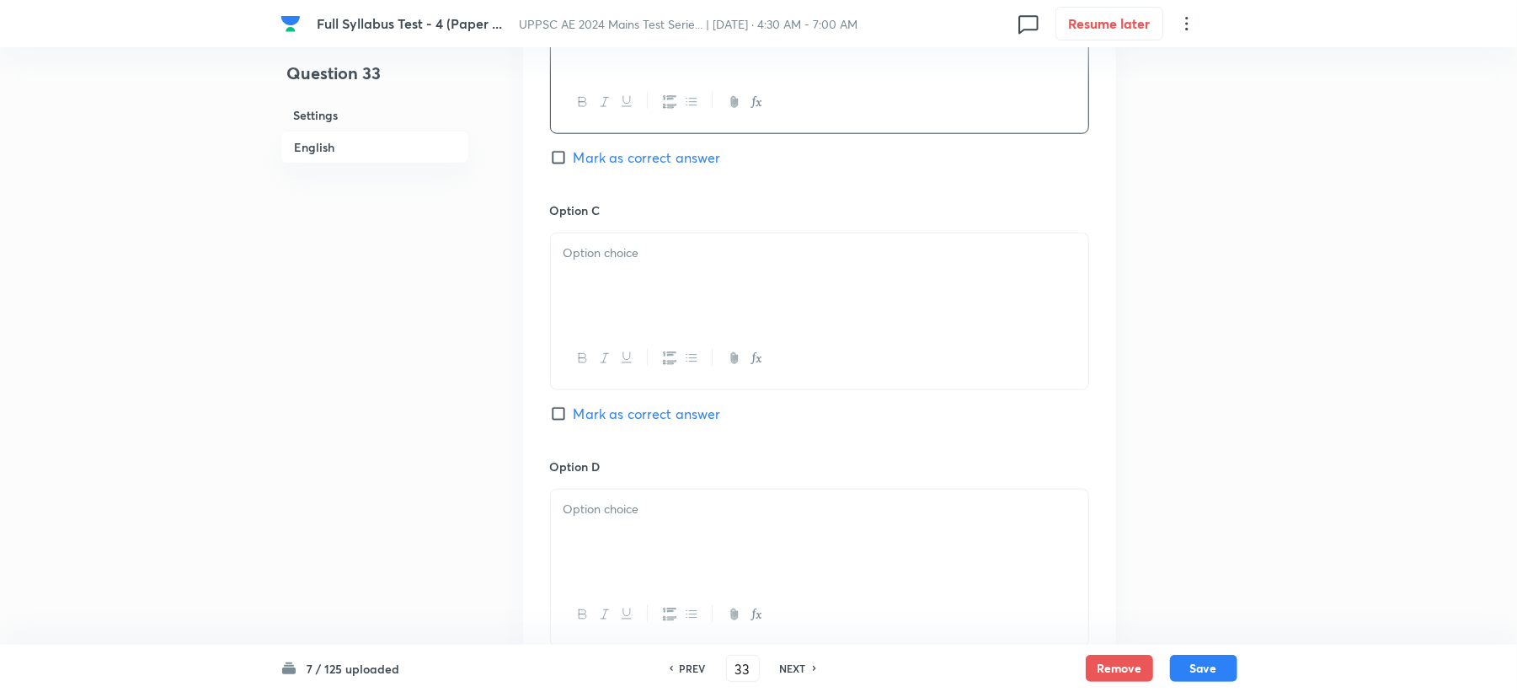
click at [603, 271] on div at bounding box center [819, 280] width 537 height 94
drag, startPoint x: 601, startPoint y: 638, endPoint x: 620, endPoint y: 543, distance: 97.2
click at [620, 620] on div "Option D [PERSON_NAME] as correct answer" at bounding box center [819, 568] width 539 height 222
click at [620, 529] on div at bounding box center [819, 536] width 537 height 94
drag, startPoint x: 634, startPoint y: 414, endPoint x: 642, endPoint y: 405, distance: 12.0
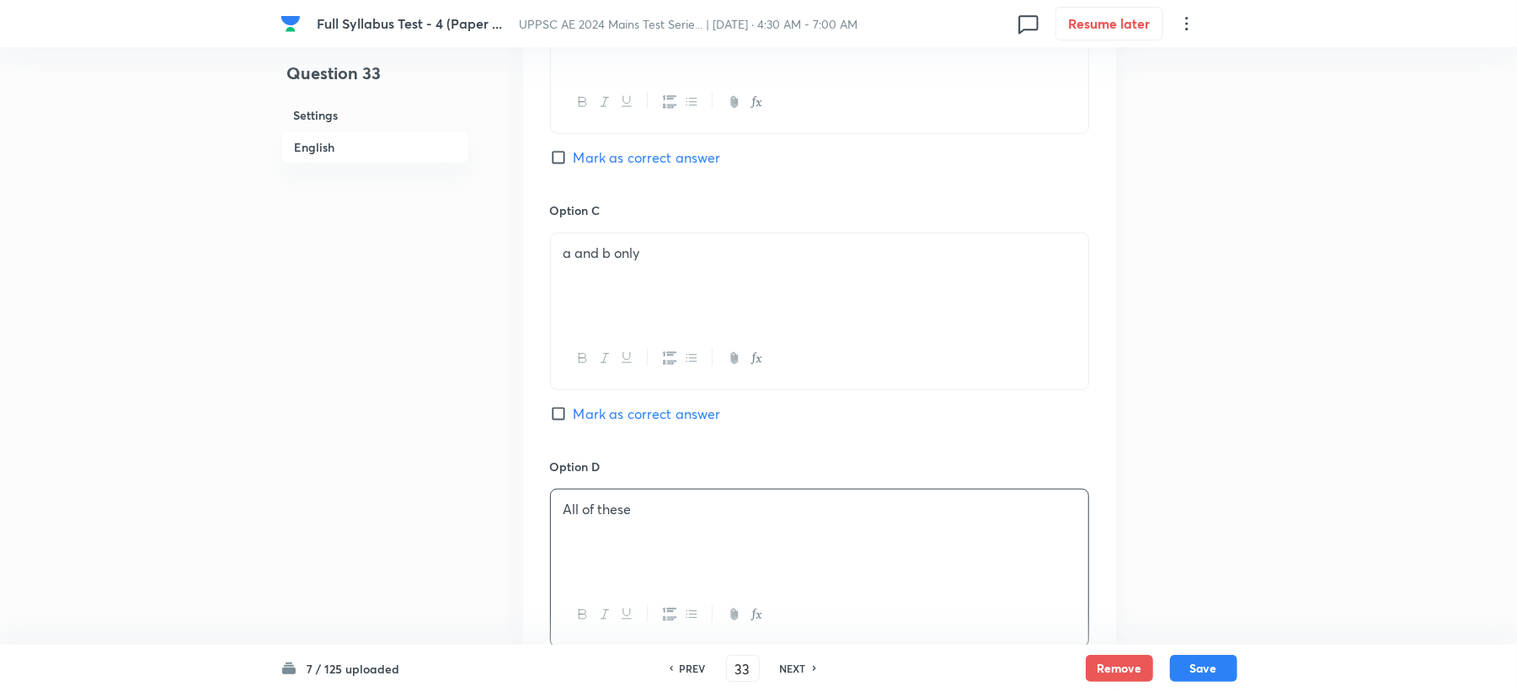
click at [638, 413] on div "Option C a and b only Mark as correct answer" at bounding box center [819, 329] width 539 height 256
click at [642, 405] on span "Mark as correct answer" at bounding box center [647, 414] width 147 height 20
click at [574, 405] on input "Mark as correct answer" at bounding box center [562, 413] width 24 height 17
checkbox input "true"
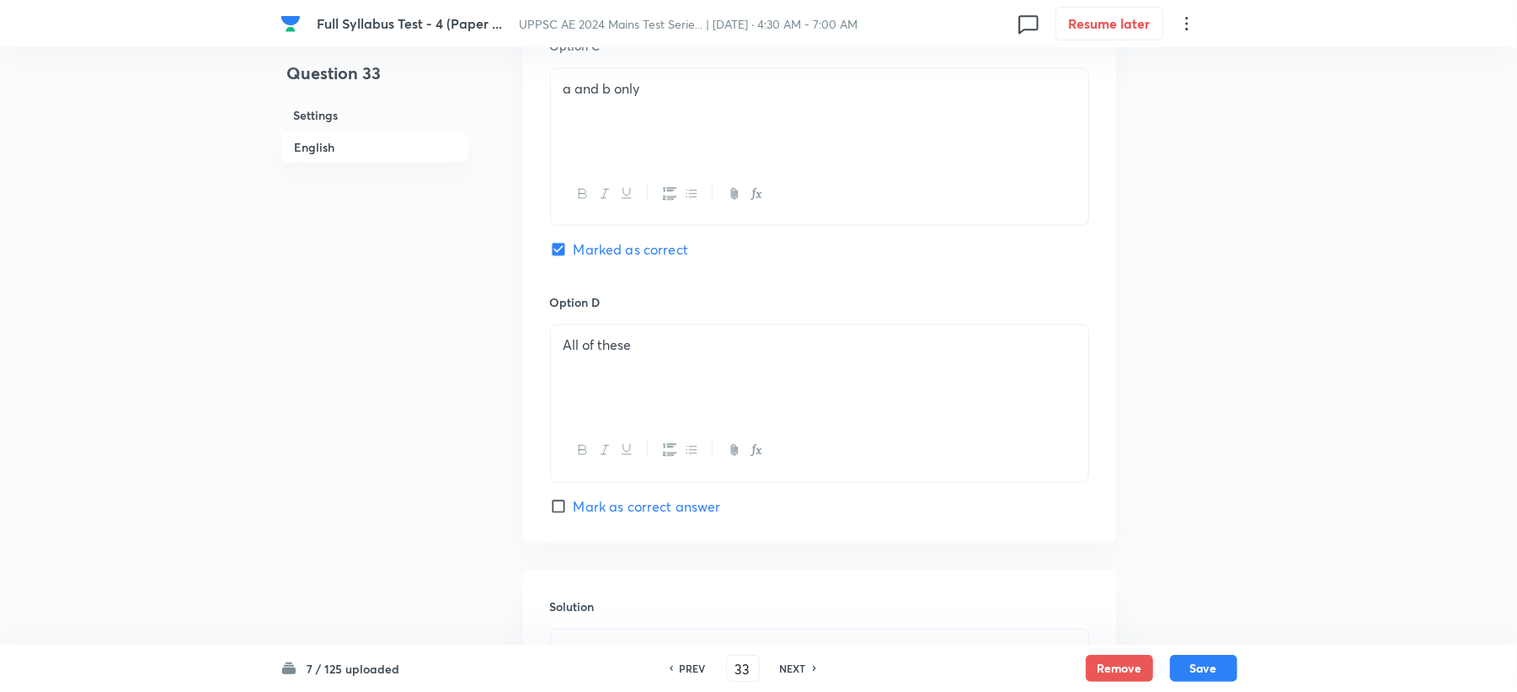
scroll to position [1572, 0]
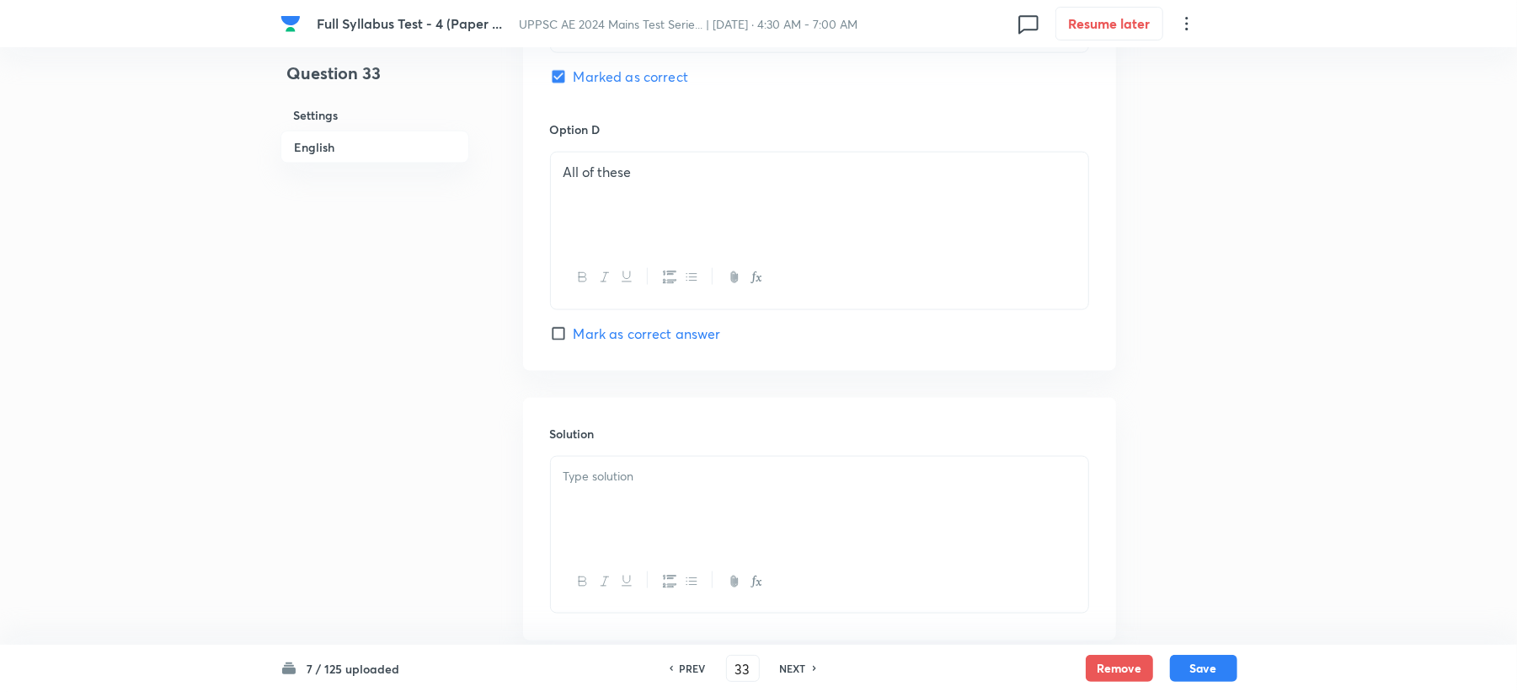
drag, startPoint x: 614, startPoint y: 429, endPoint x: 614, endPoint y: 457, distance: 27.8
click at [614, 449] on div "Solution" at bounding box center [819, 519] width 593 height 243
click at [613, 473] on div at bounding box center [819, 504] width 537 height 94
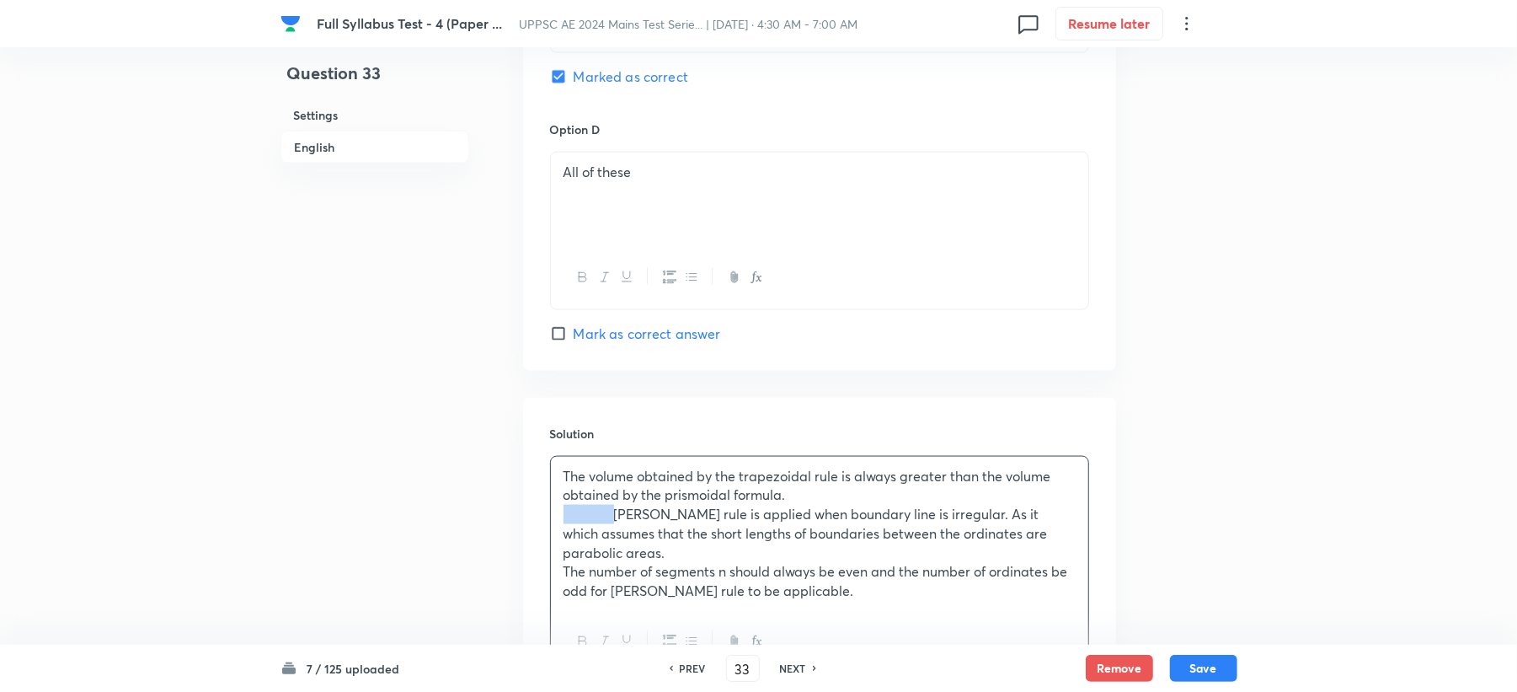
drag, startPoint x: 618, startPoint y: 503, endPoint x: 527, endPoint y: 504, distance: 91.0
click at [527, 504] on div "Solution The volume obtained by the trapezoidal rule is always greater than the…" at bounding box center [819, 549] width 593 height 302
drag, startPoint x: 618, startPoint y: 534, endPoint x: 506, endPoint y: 546, distance: 112.7
click at [1206, 665] on button "Save" at bounding box center [1203, 666] width 67 height 27
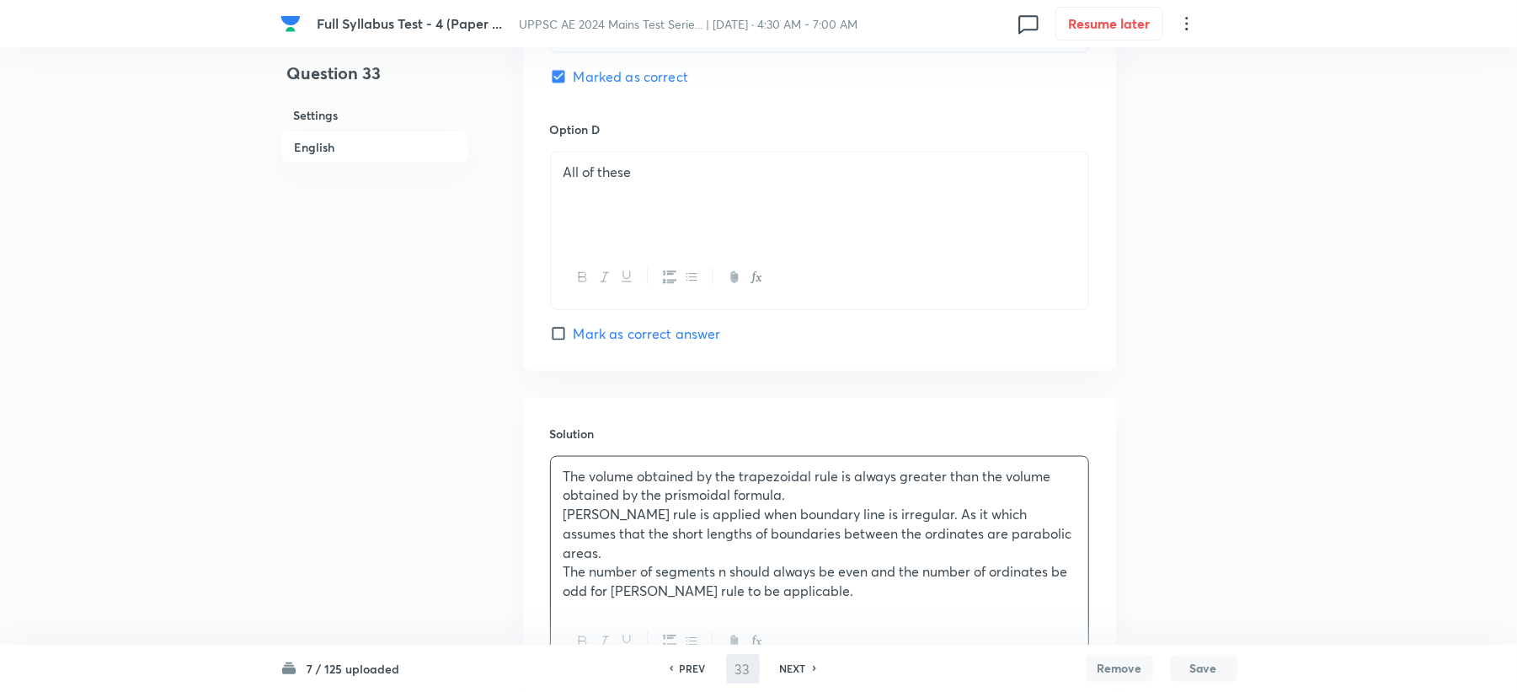
type input "34"
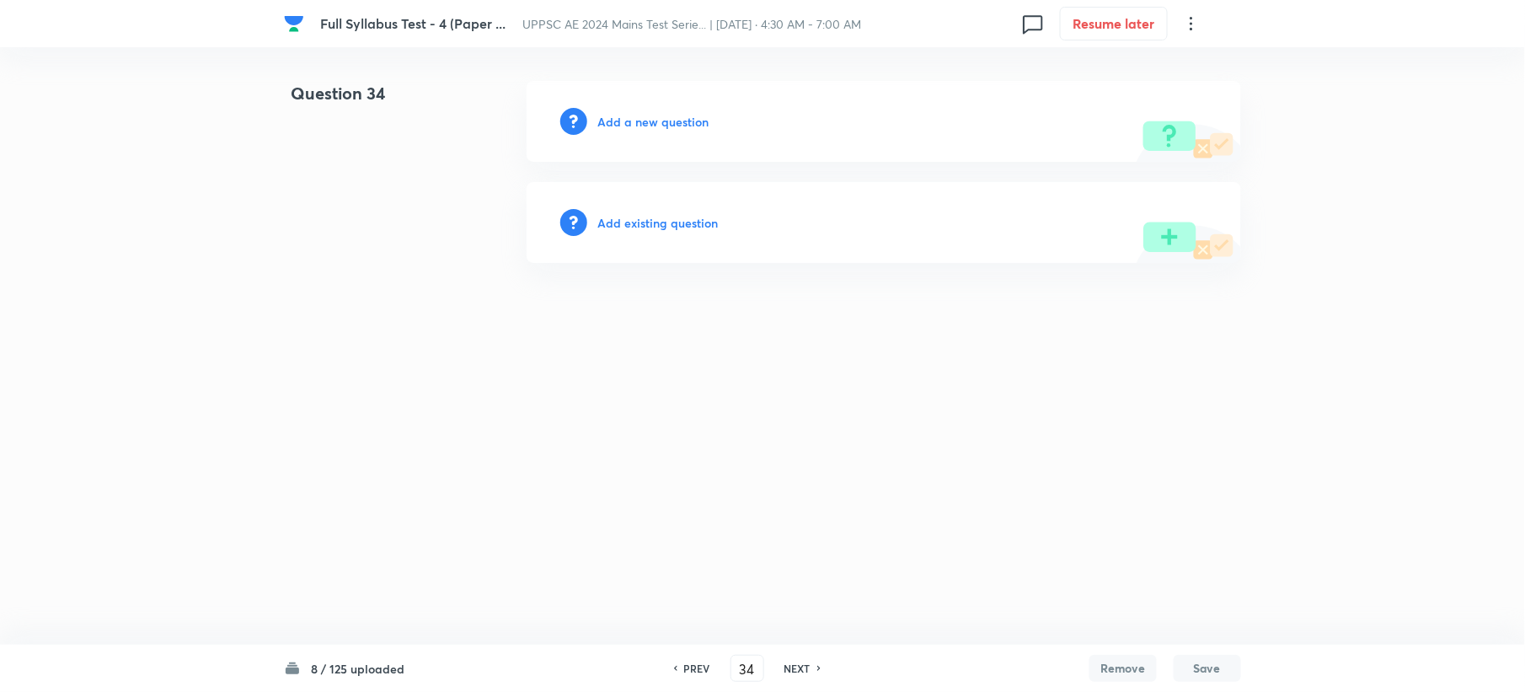
click at [618, 119] on h6 "Add a new question" at bounding box center [652, 122] width 111 height 18
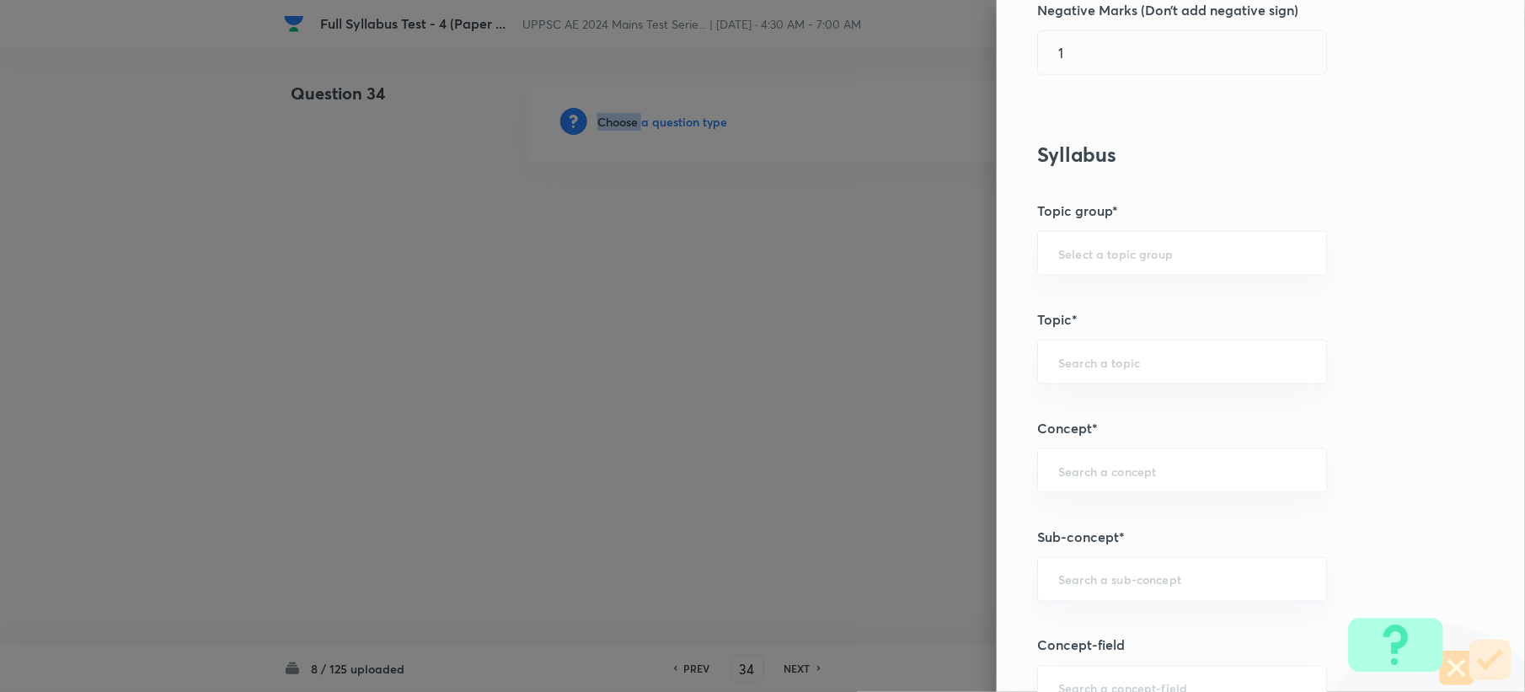
scroll to position [898, 0]
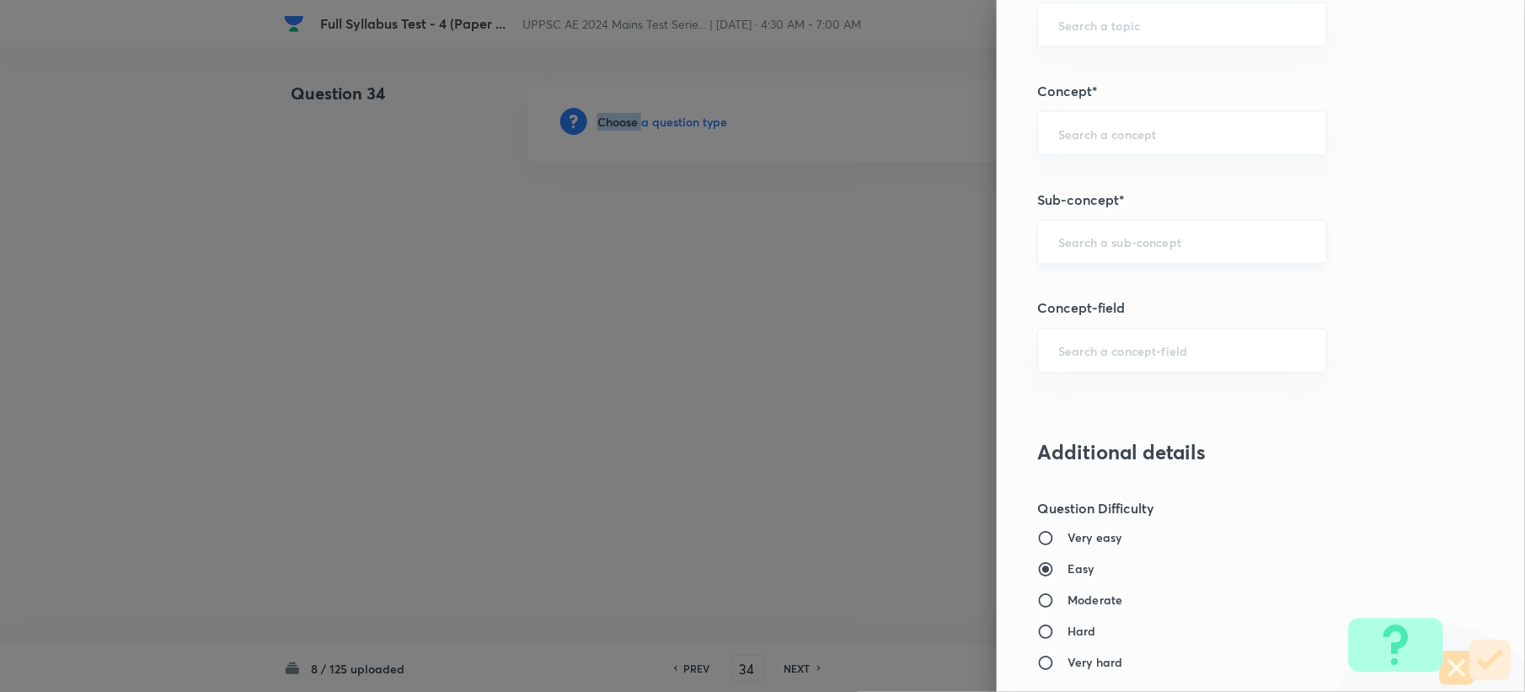
click at [1070, 254] on div "​" at bounding box center [1182, 242] width 290 height 45
paste input "Compass Traverse Survey"
type input "Compass Traverse Survey"
paste input "Compass Traverse"
drag, startPoint x: 1102, startPoint y: 243, endPoint x: 1262, endPoint y: 236, distance: 160.2
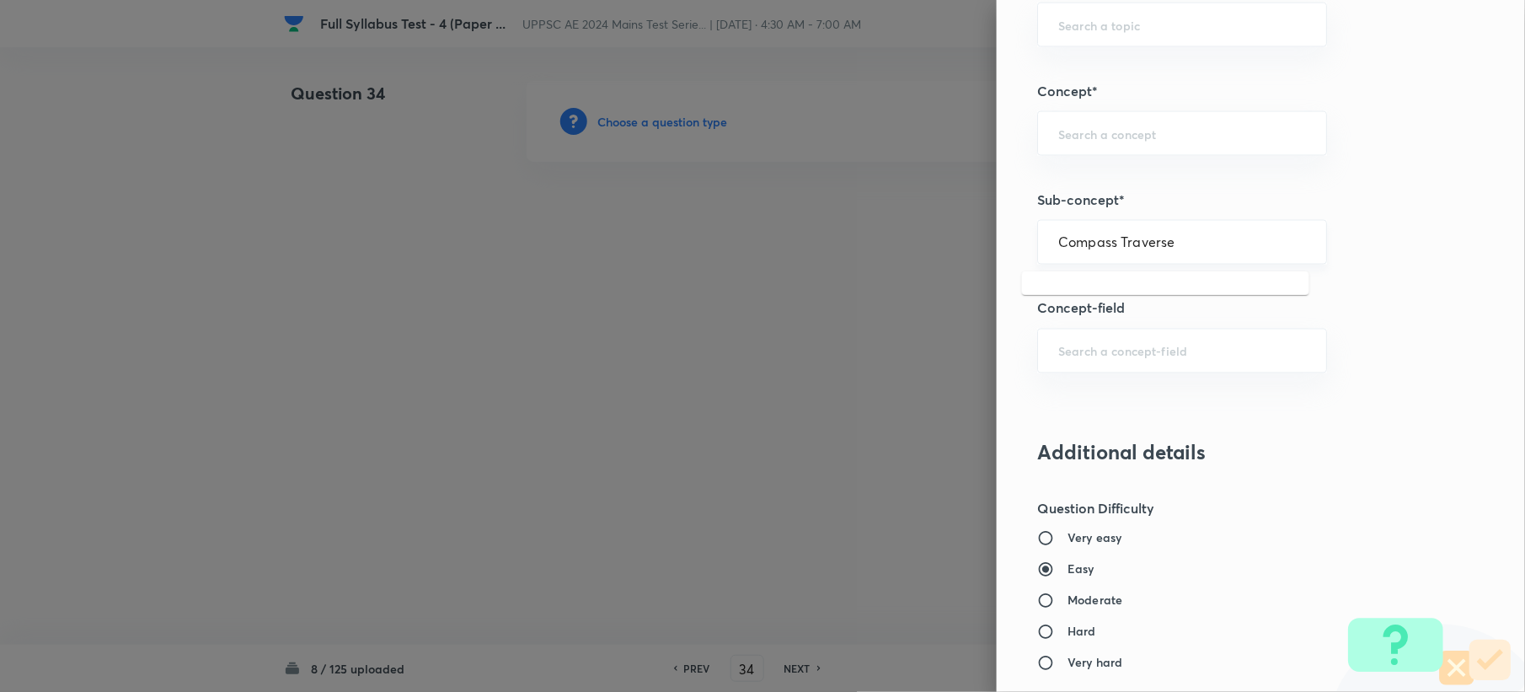
click at [1262, 236] on div "Compass Traverse ​" at bounding box center [1182, 242] width 290 height 45
type input "Compass"
click at [1080, 133] on input "text" at bounding box center [1182, 134] width 248 height 16
paste input "compass surveying"
click at [1045, 175] on li "Compass Surveying" at bounding box center [1165, 183] width 287 height 30
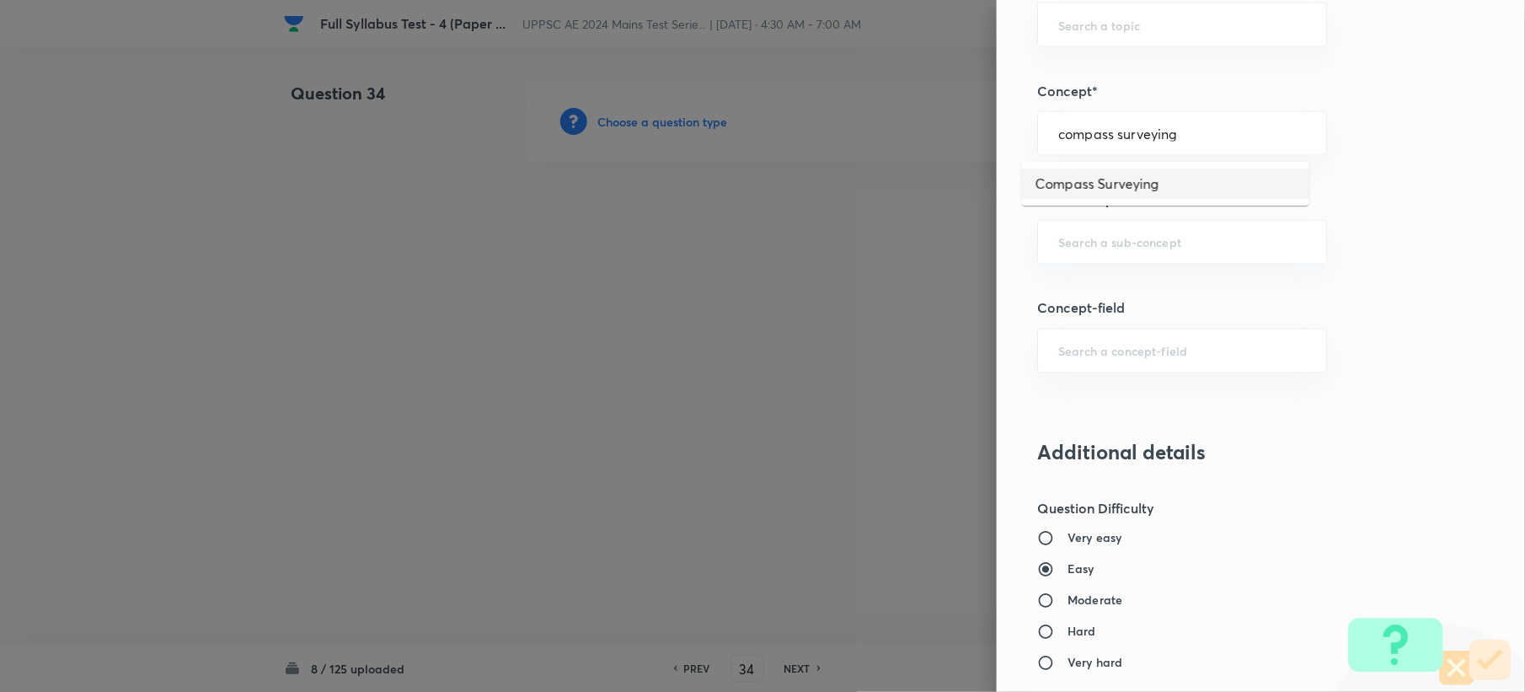
type input "Compass Surveying"
type input "Civil Engineering"
type input "Surveying"
click at [1058, 247] on input "text" at bounding box center [1182, 242] width 248 height 16
click at [1068, 290] on li "Surveyor's and Prismatic Compass" at bounding box center [1165, 293] width 287 height 30
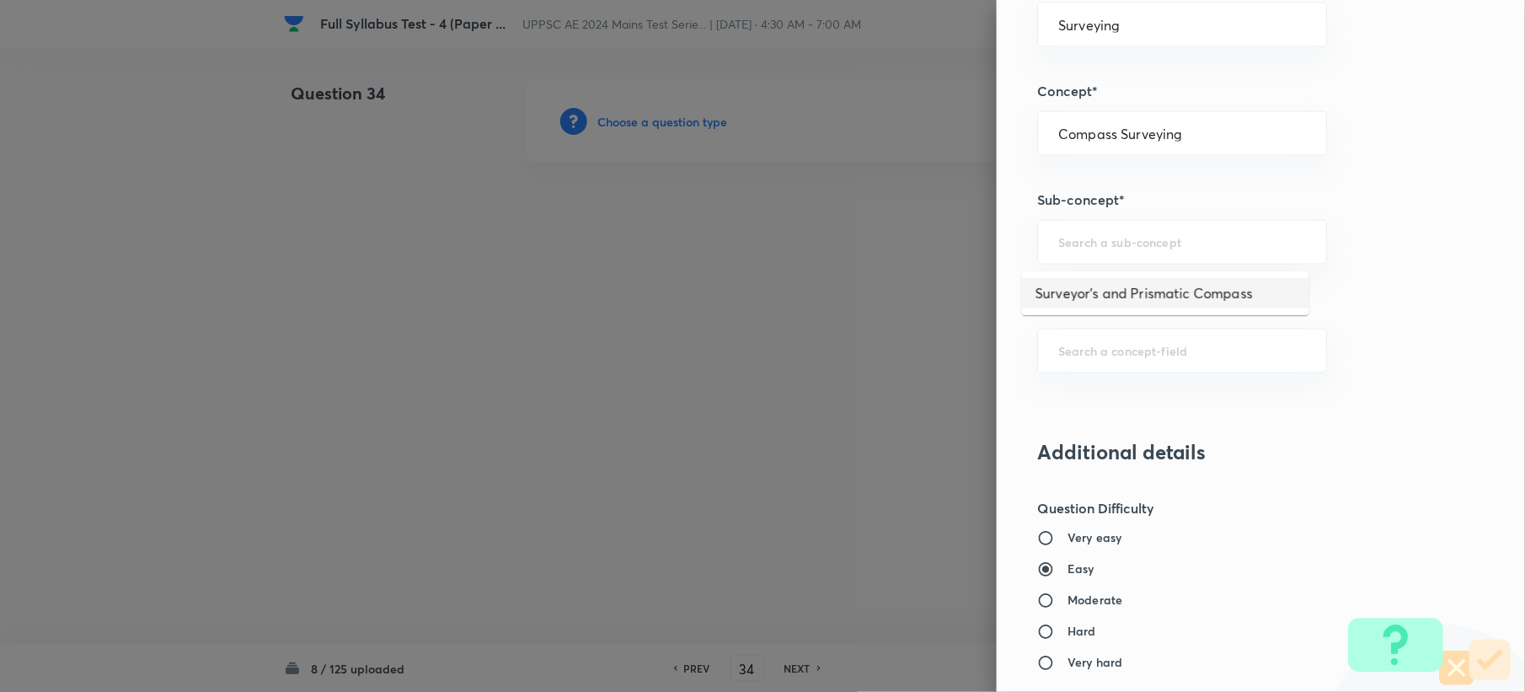
type input "Surveyor's and Prismatic Compass"
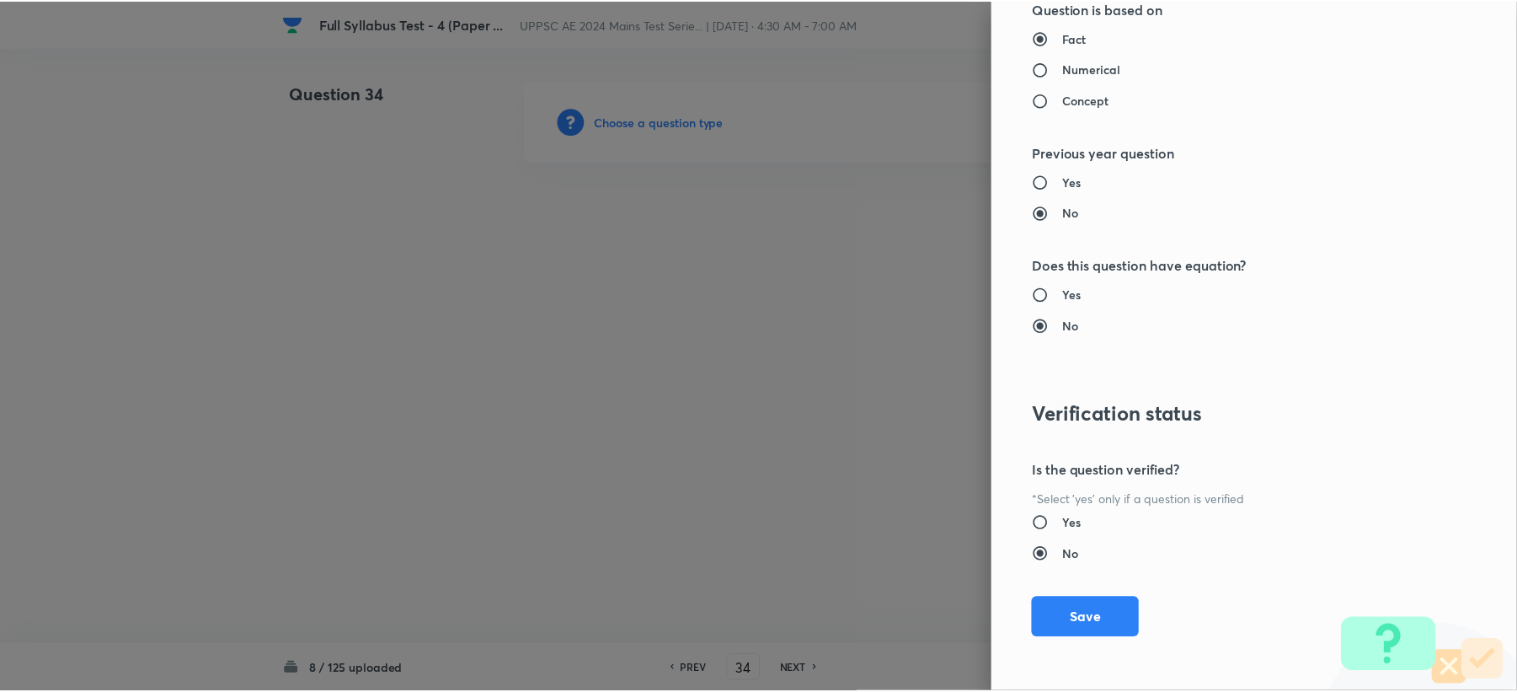
scroll to position [1608, 0]
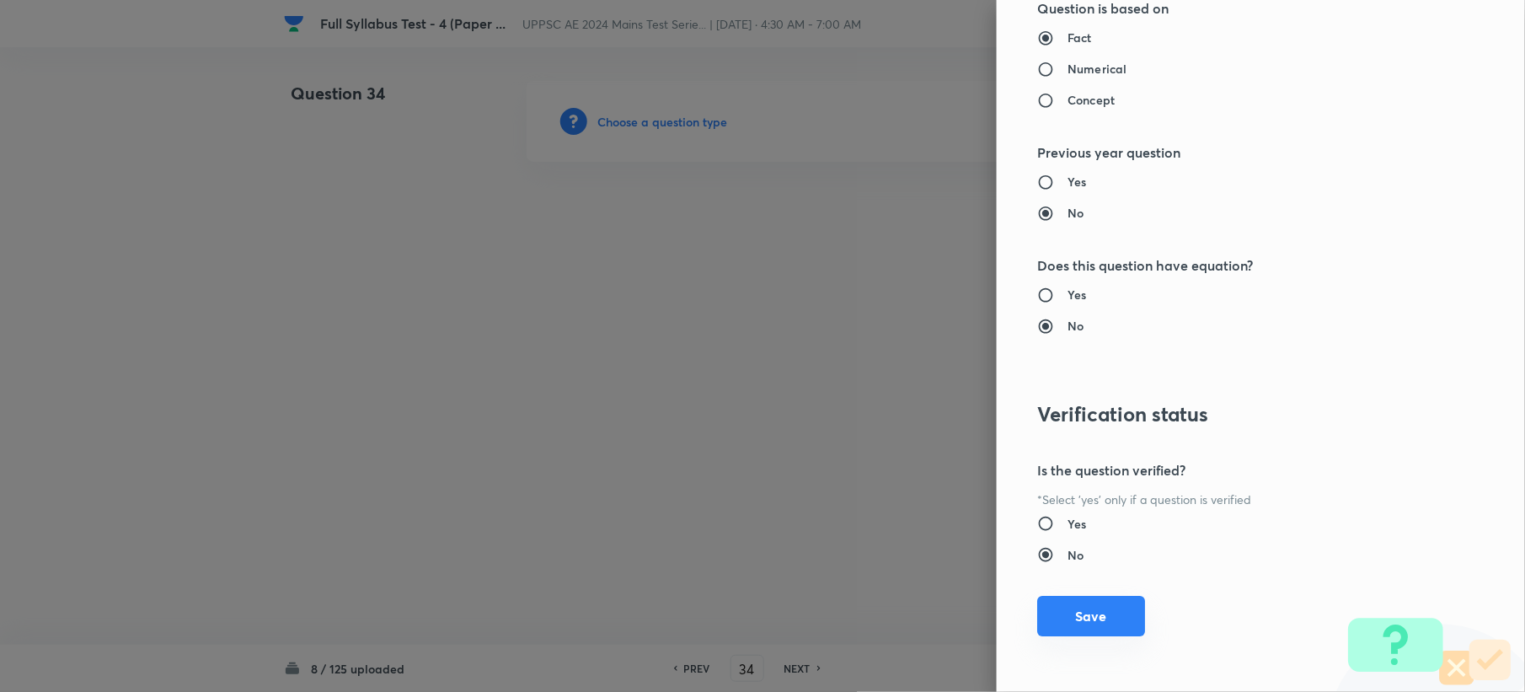
click at [1073, 630] on button "Save" at bounding box center [1091, 616] width 108 height 40
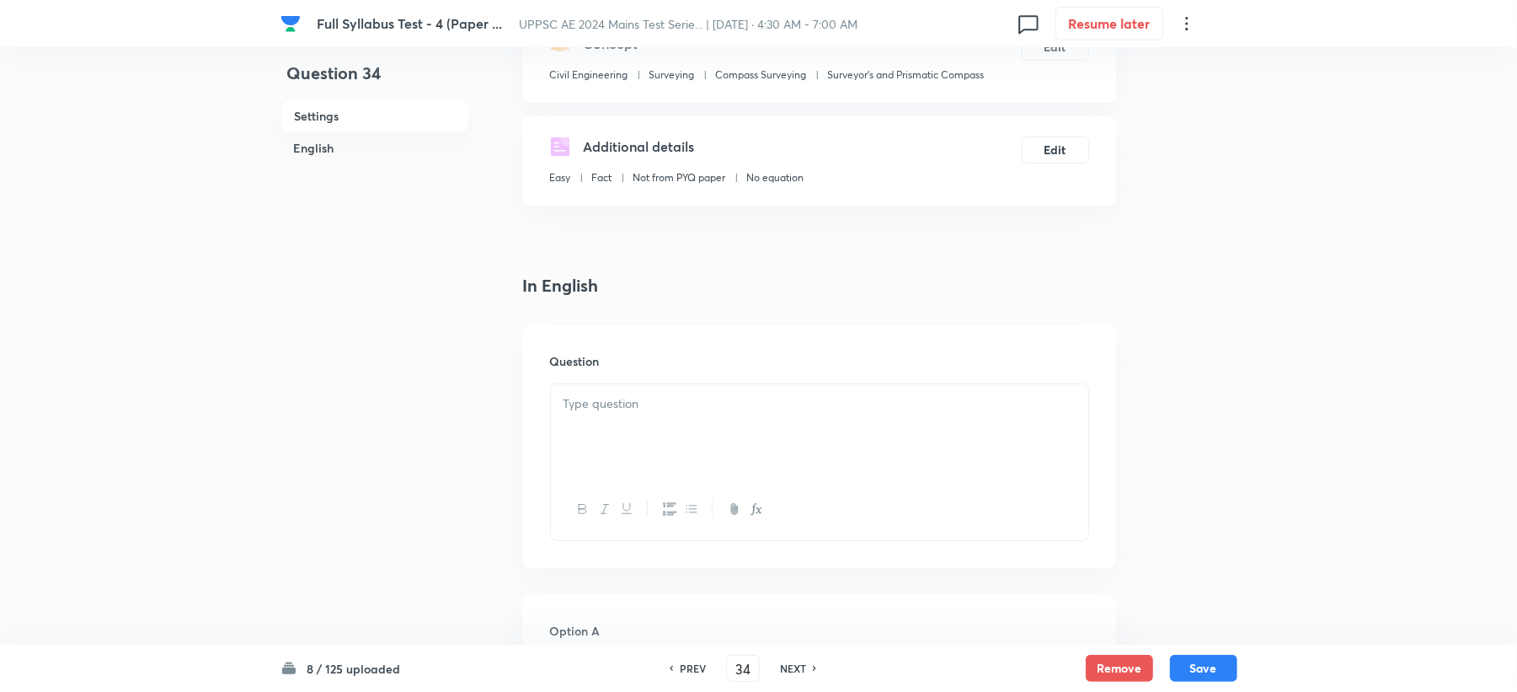
scroll to position [224, 0]
click at [570, 447] on div at bounding box center [819, 429] width 537 height 94
paste div
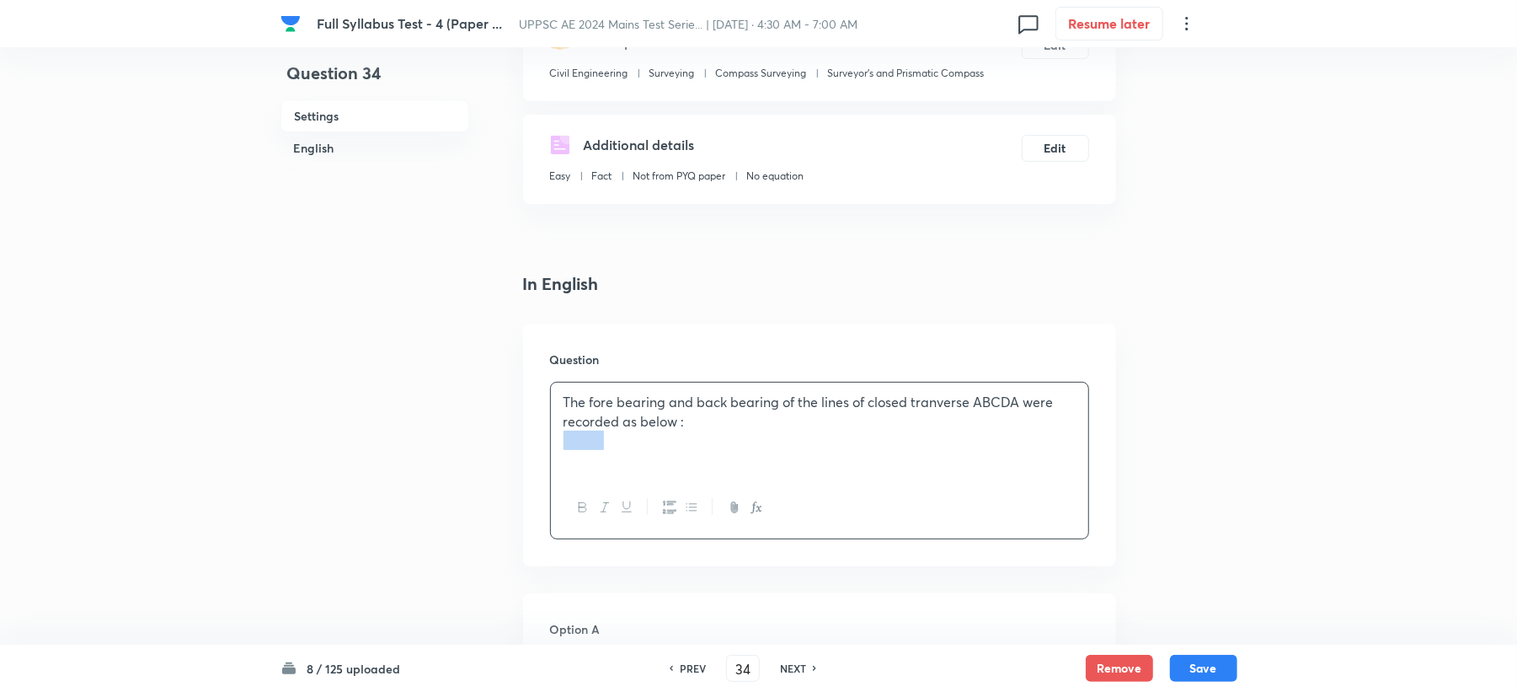
drag, startPoint x: 668, startPoint y: 457, endPoint x: 473, endPoint y: 453, distance: 195.5
drag, startPoint x: 679, startPoint y: 426, endPoint x: 698, endPoint y: 452, distance: 31.8
click at [682, 432] on div "The fore bearing and back bearing of the lines of closed tranverse ABCDA were r…" at bounding box center [819, 429] width 537 height 94
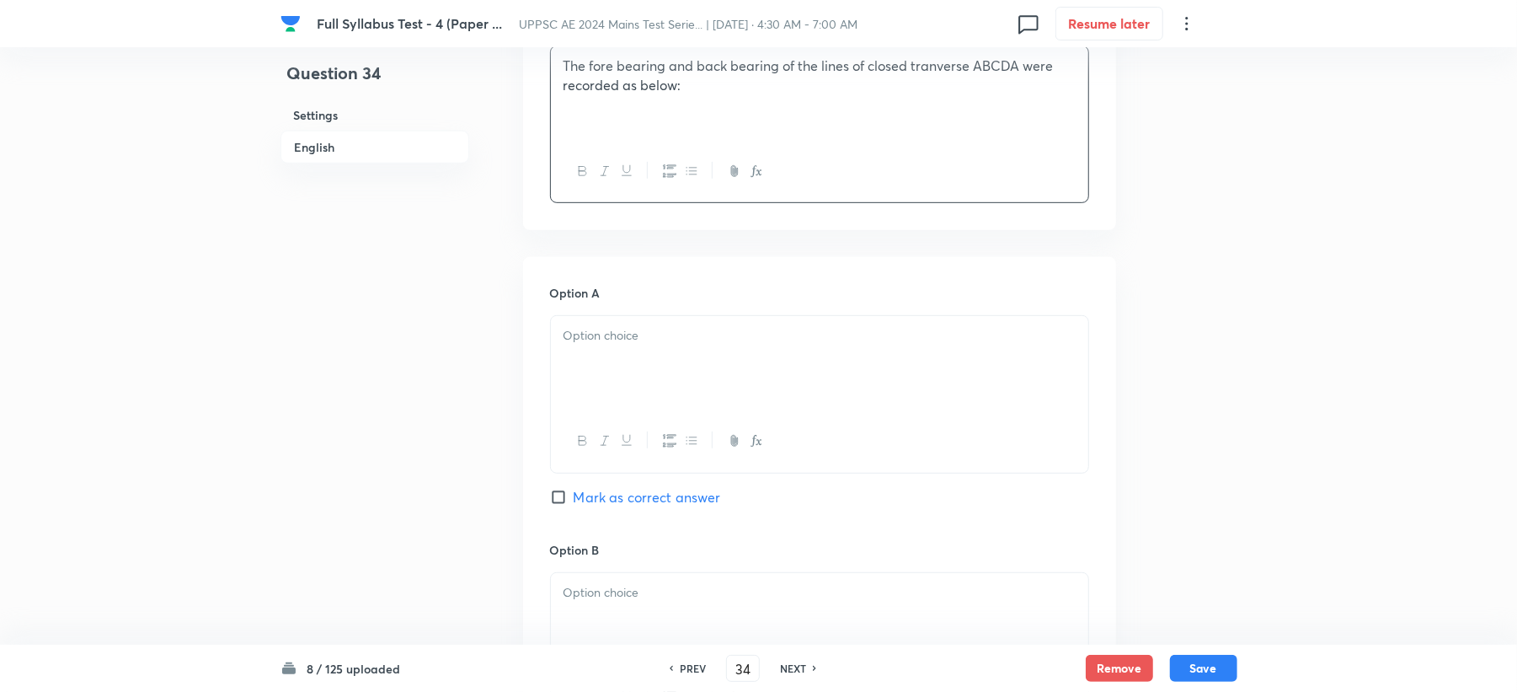
scroll to position [561, 0]
click at [650, 340] on p at bounding box center [820, 334] width 512 height 19
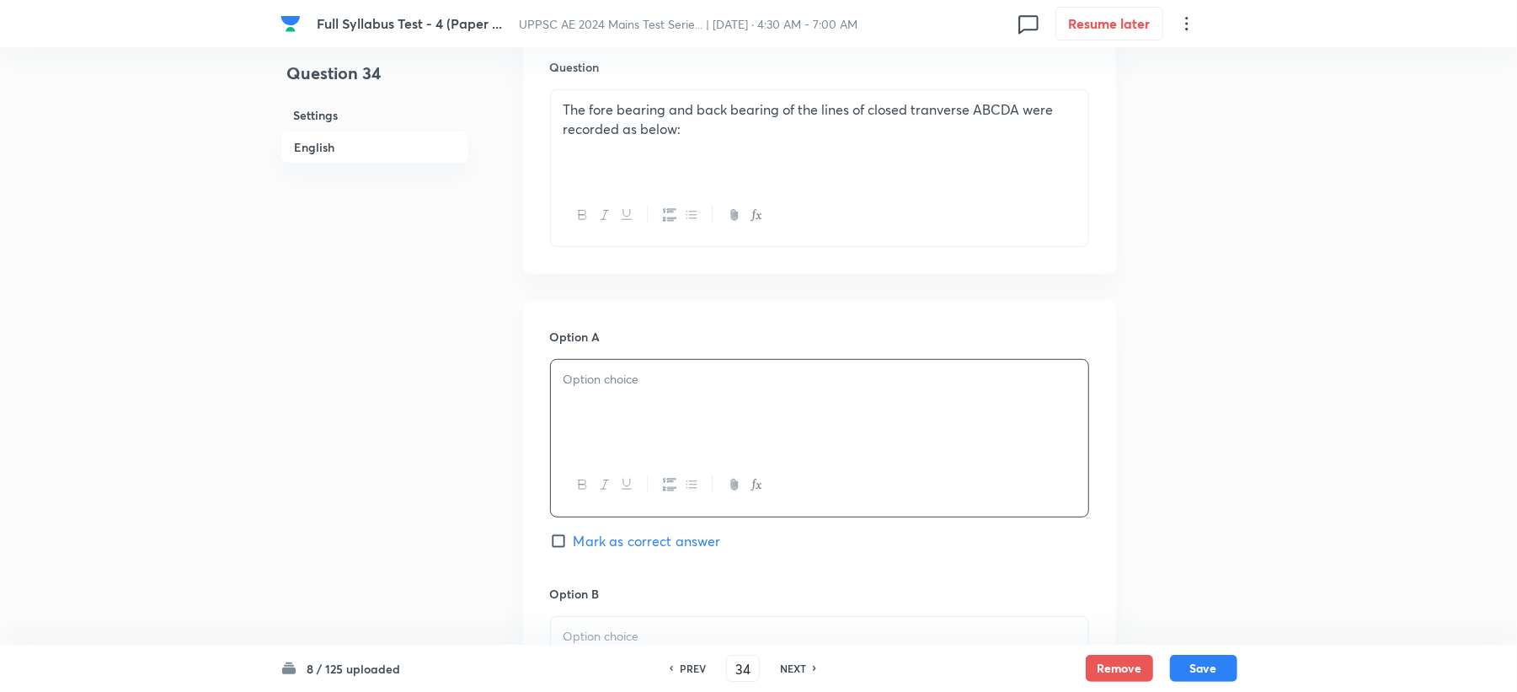
scroll to position [224, 0]
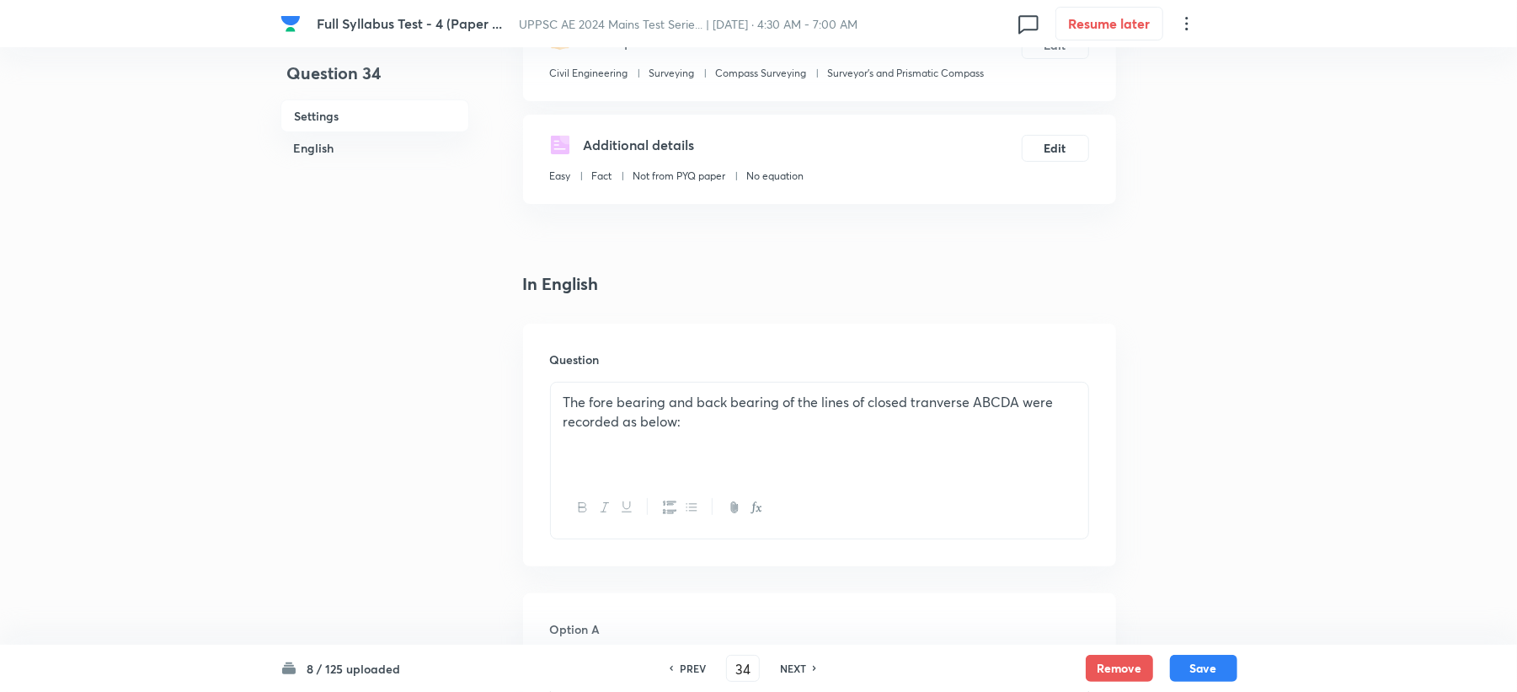
click at [698, 422] on p "The fore bearing and back bearing of the lines of closed tranverse ABCDA were r…" at bounding box center [820, 412] width 512 height 38
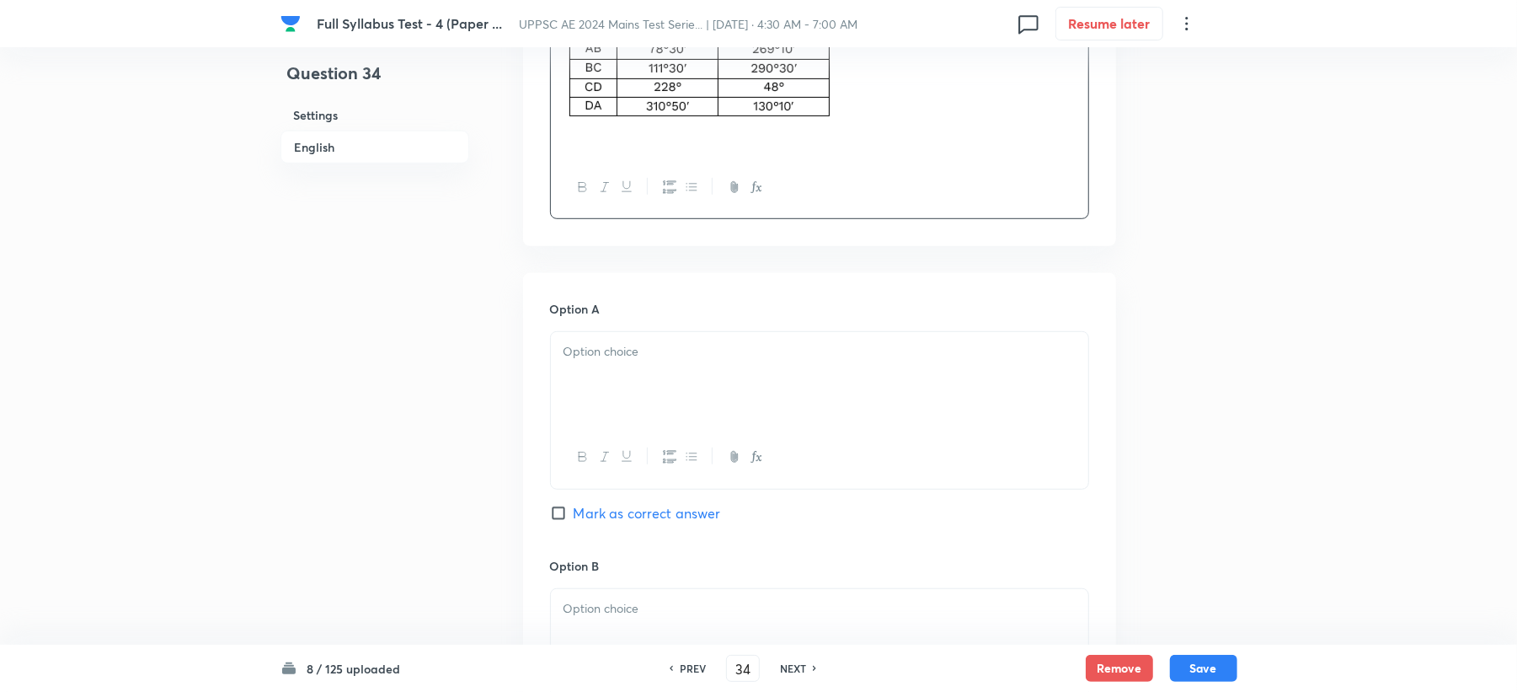
scroll to position [674, 0]
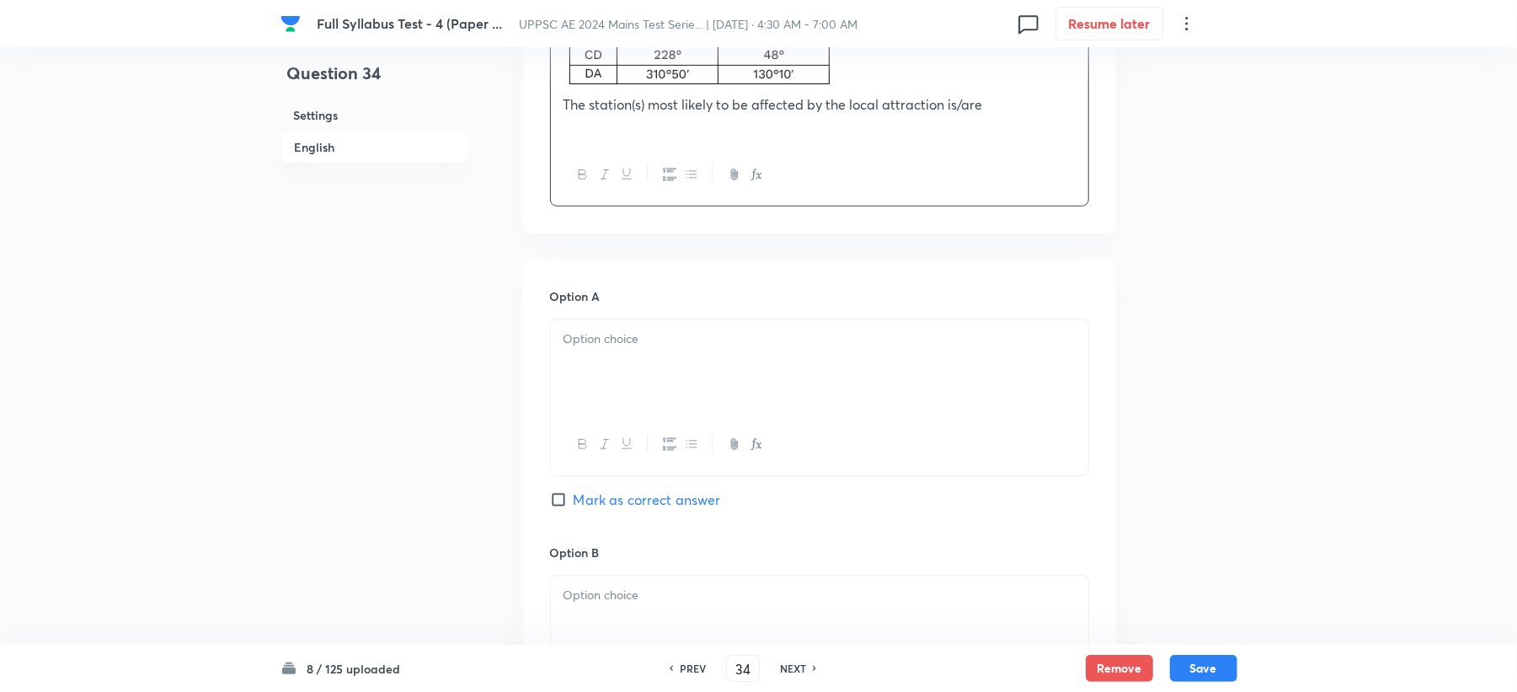
click at [668, 329] on div at bounding box center [819, 366] width 537 height 94
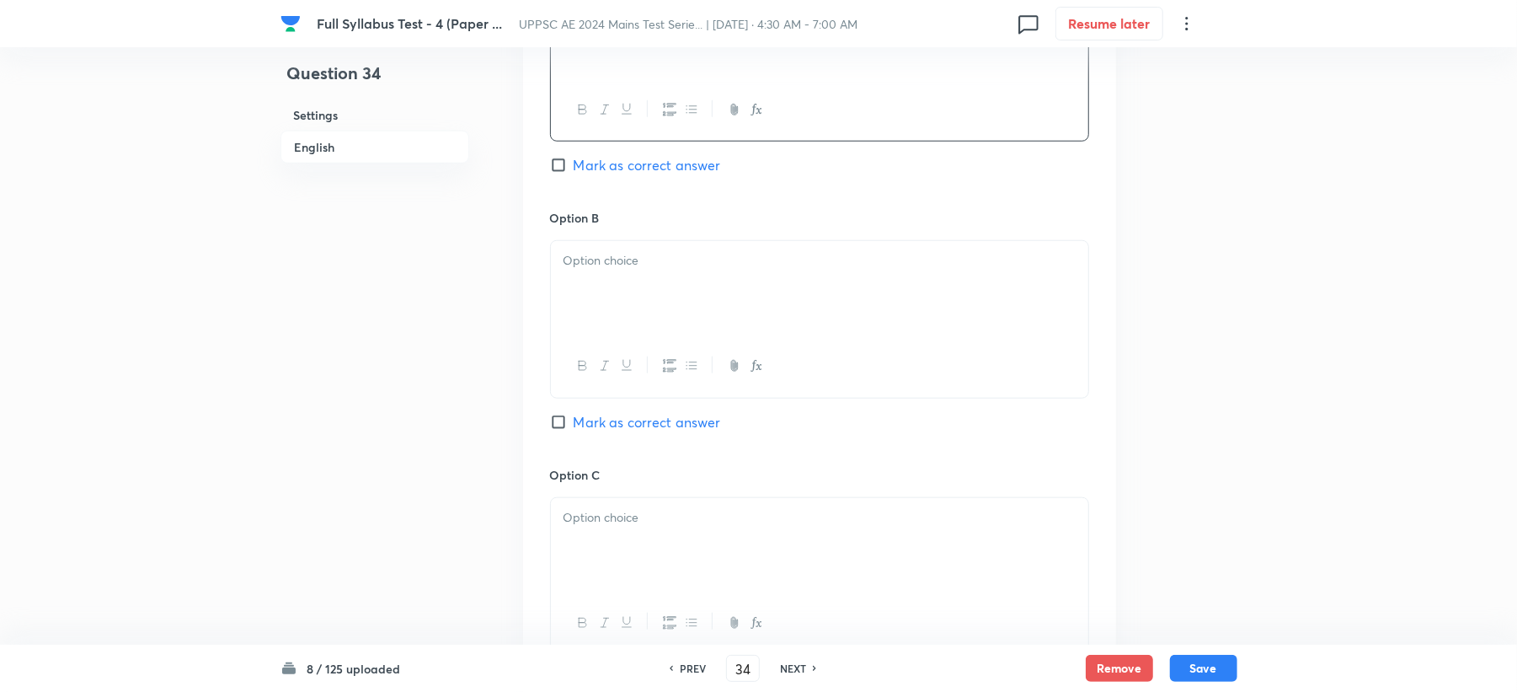
scroll to position [1011, 0]
click at [725, 285] on div at bounding box center [819, 285] width 537 height 94
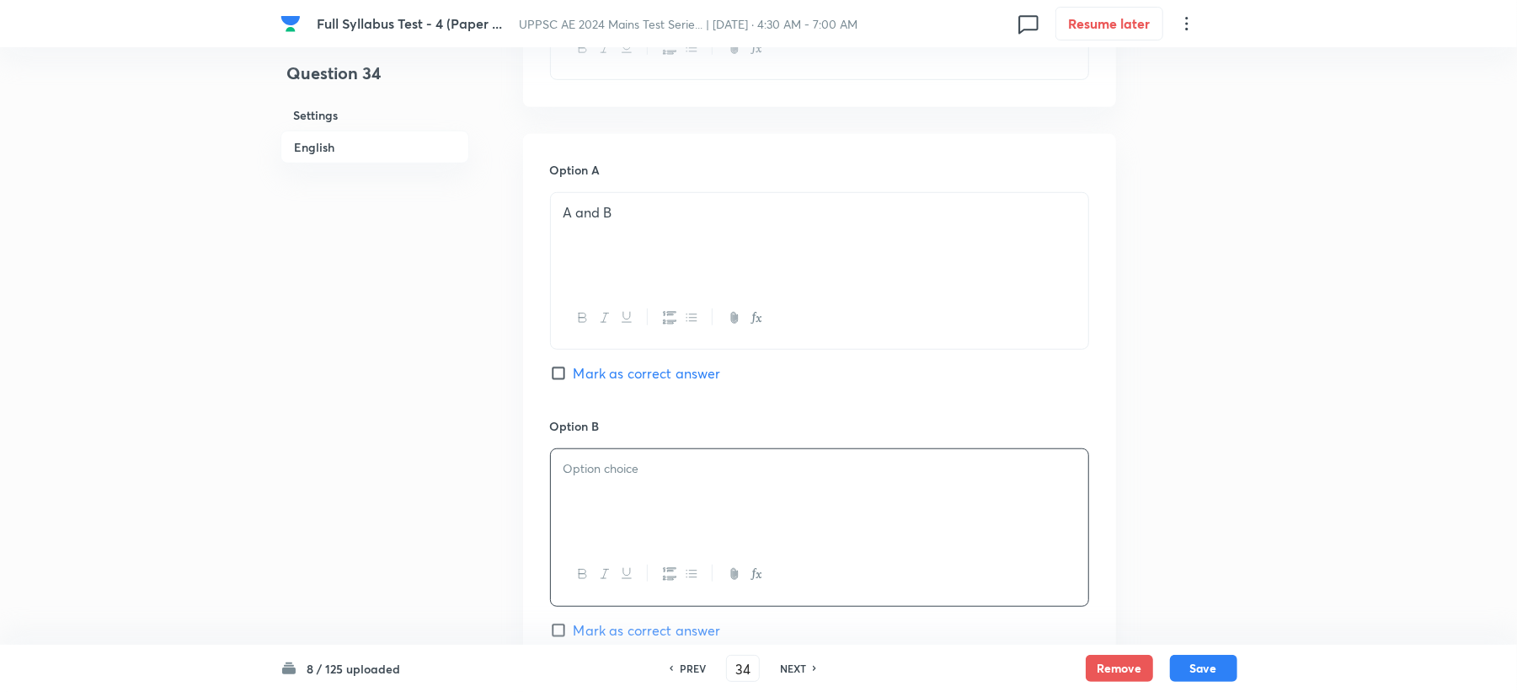
scroll to position [786, 0]
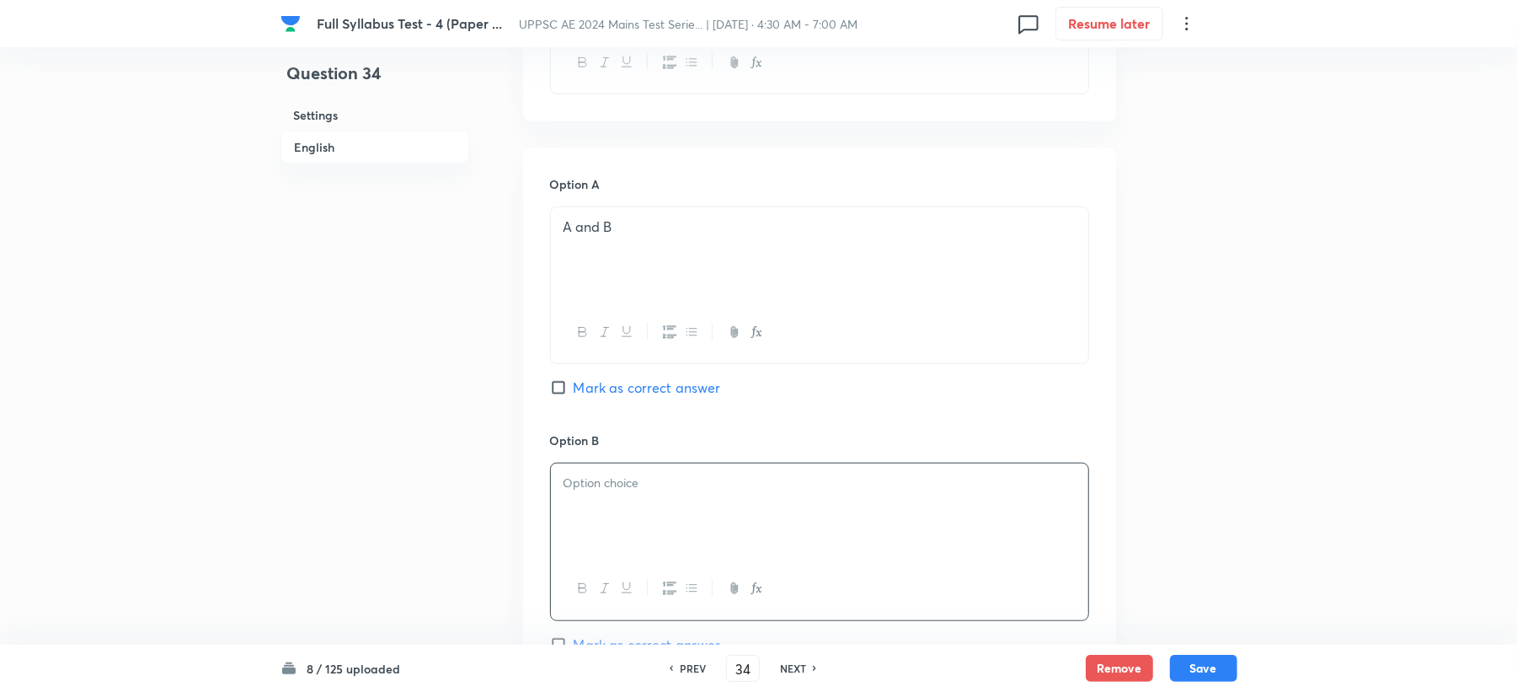
click at [596, 527] on div at bounding box center [819, 510] width 537 height 94
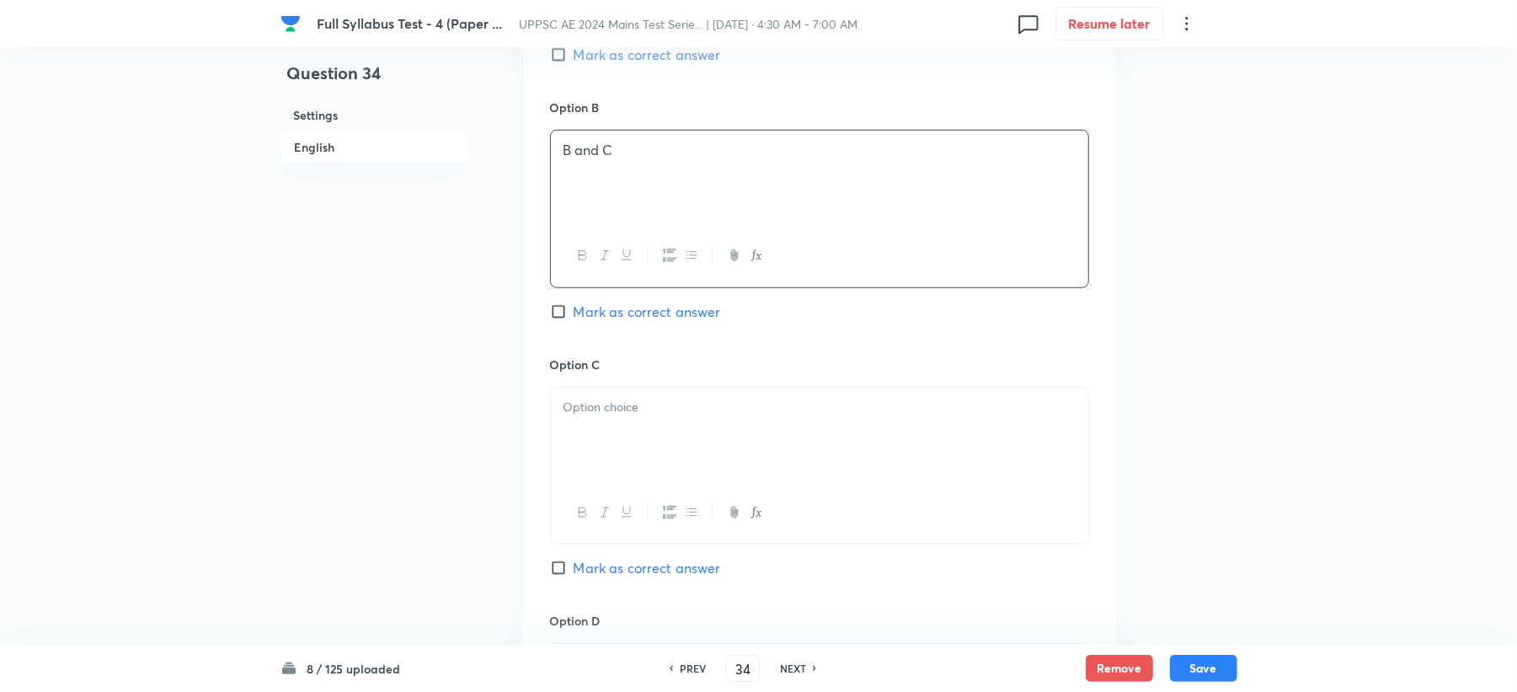
scroll to position [1123, 0]
click at [625, 413] on p at bounding box center [820, 402] width 512 height 19
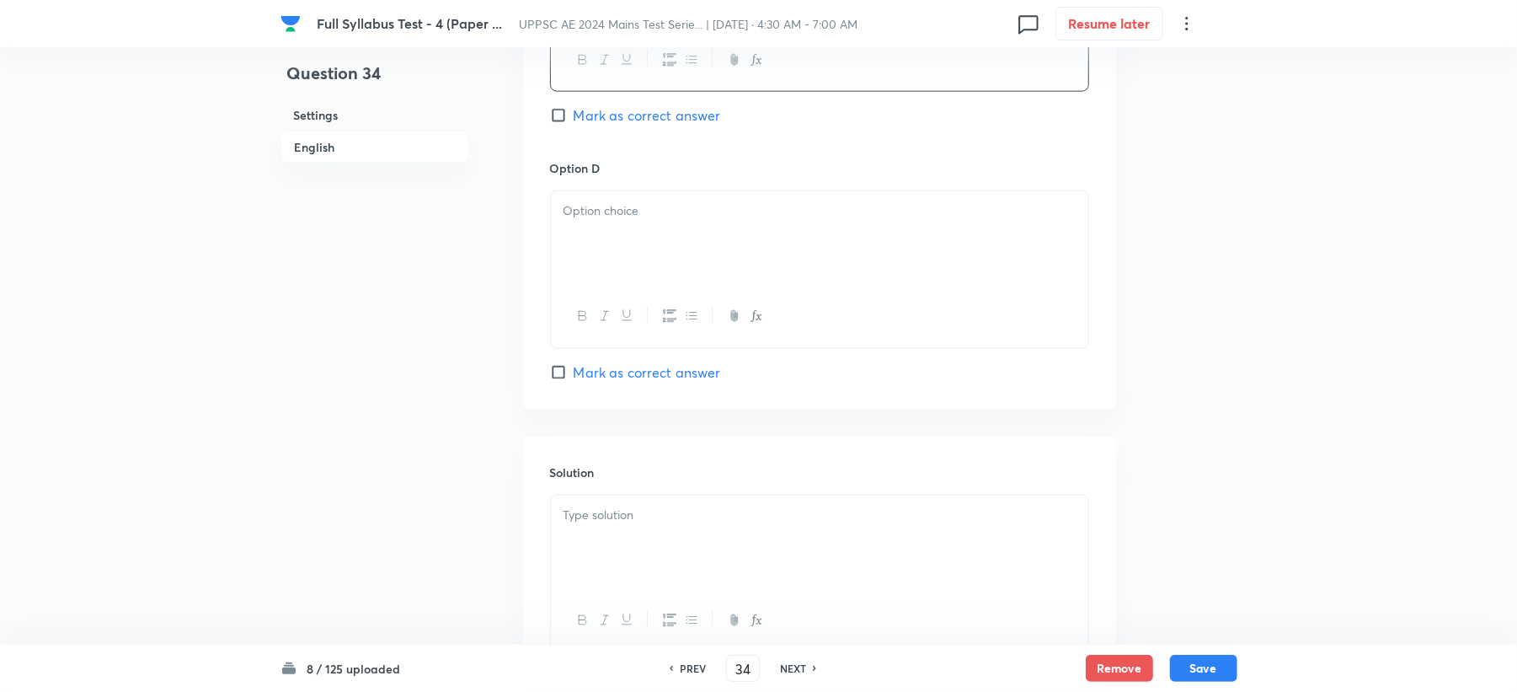
scroll to position [1572, 0]
drag, startPoint x: 642, startPoint y: 382, endPoint x: 640, endPoint y: 369, distance: 13.6
click at [640, 372] on span "Mark as correct answer" at bounding box center [647, 371] width 147 height 20
click at [574, 372] on input "Mark as correct answer" at bounding box center [562, 371] width 24 height 17
checkbox input "true"
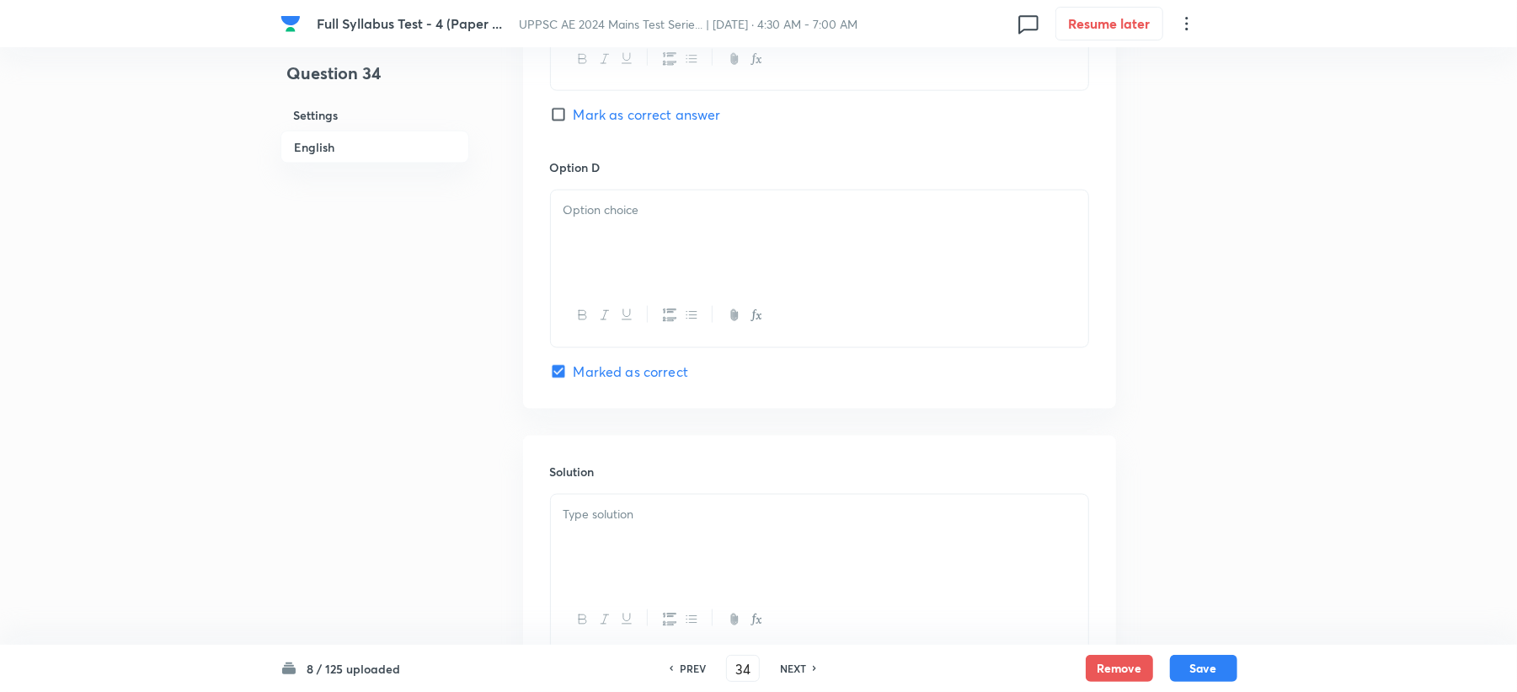
click at [615, 302] on div at bounding box center [819, 315] width 537 height 61
click at [634, 230] on div at bounding box center [819, 237] width 537 height 94
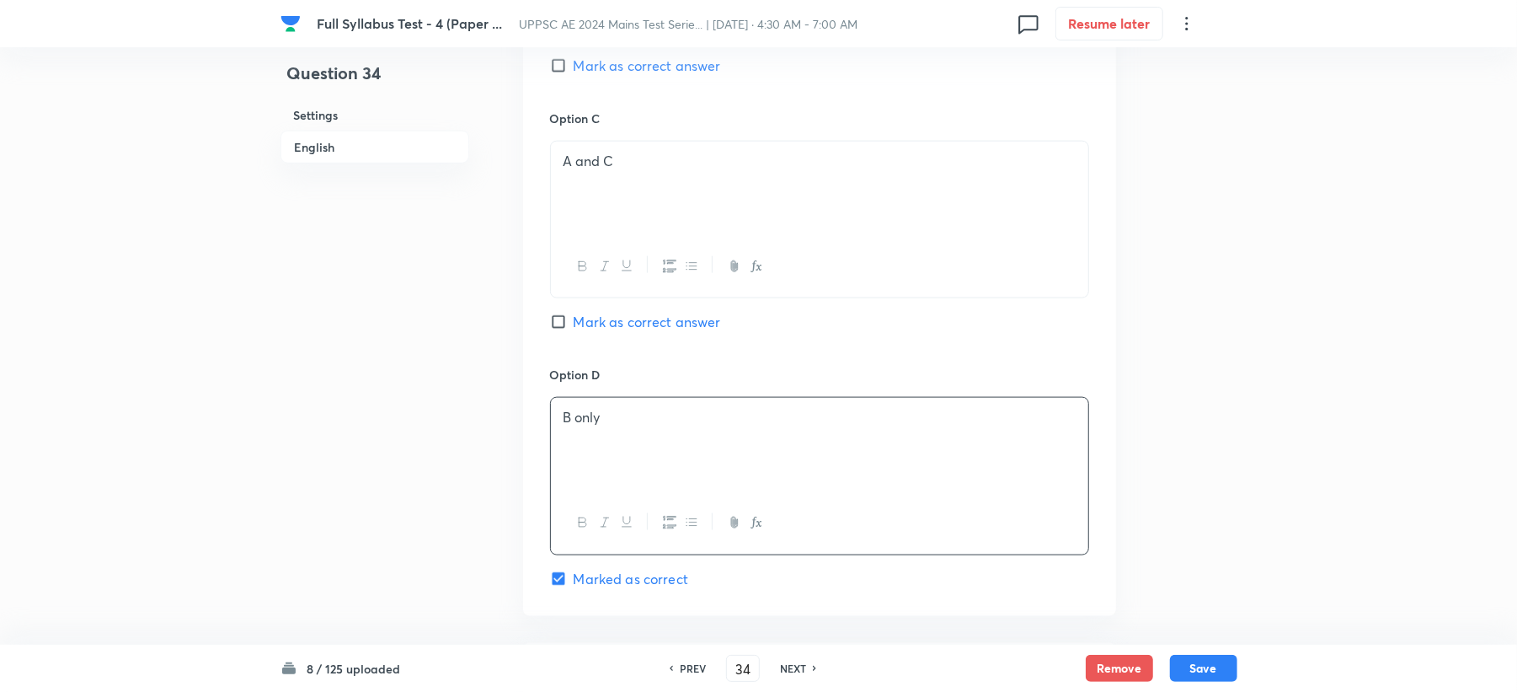
scroll to position [898, 0]
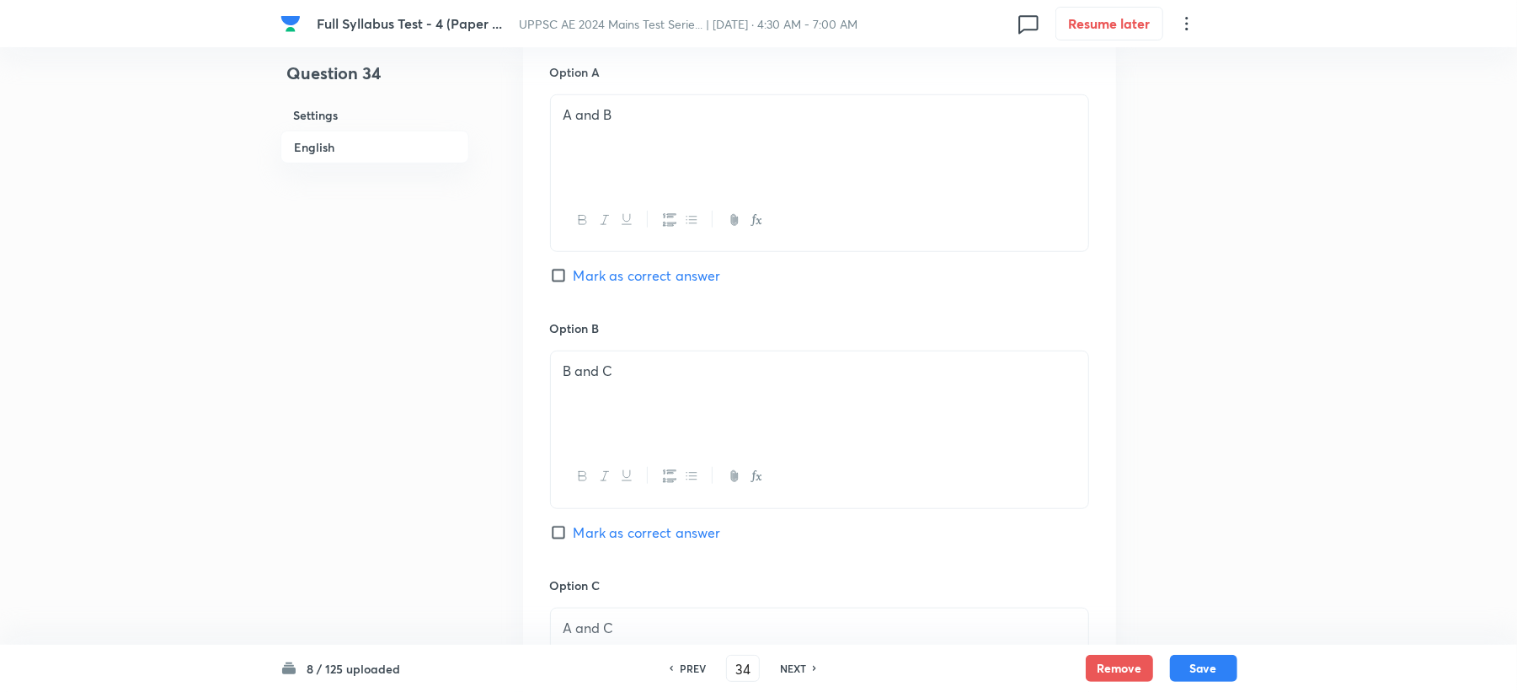
click at [617, 273] on span "Mark as correct answer" at bounding box center [647, 275] width 147 height 20
click at [574, 273] on input "Mark as correct answer" at bounding box center [562, 275] width 24 height 17
checkbox input "true"
checkbox input "false"
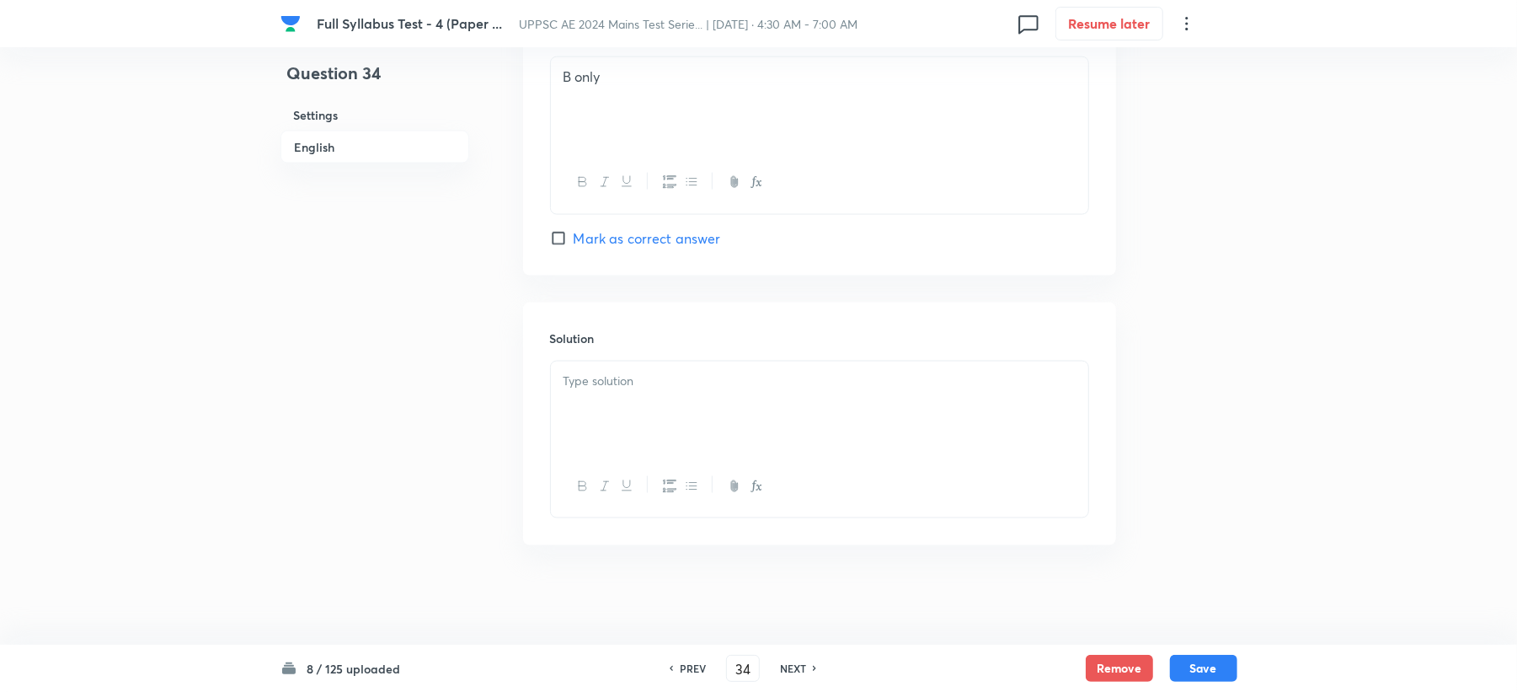
scroll to position [1710, 0]
drag, startPoint x: 594, startPoint y: 412, endPoint x: 409, endPoint y: 374, distance: 188.4
click at [593, 411] on div at bounding box center [819, 407] width 537 height 94
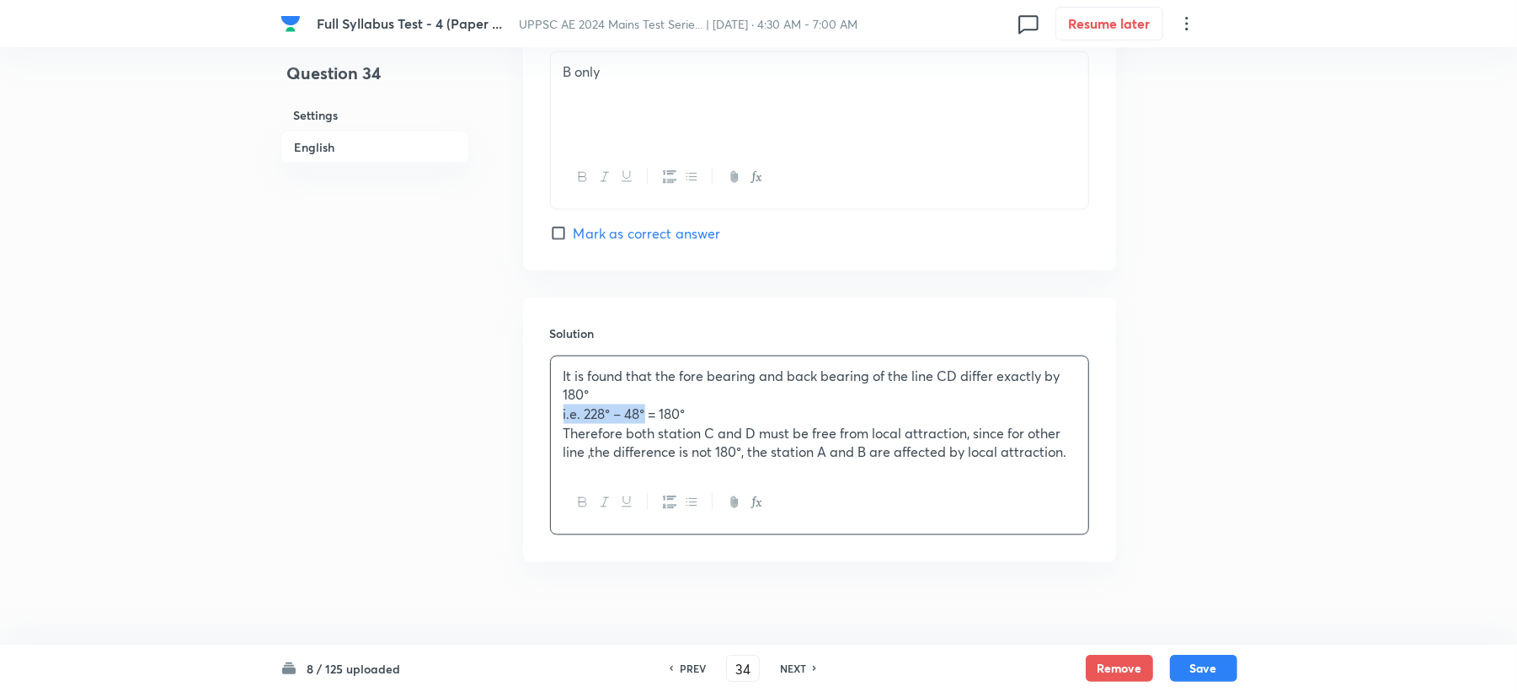
drag, startPoint x: 618, startPoint y: 421, endPoint x: 490, endPoint y: 421, distance: 127.2
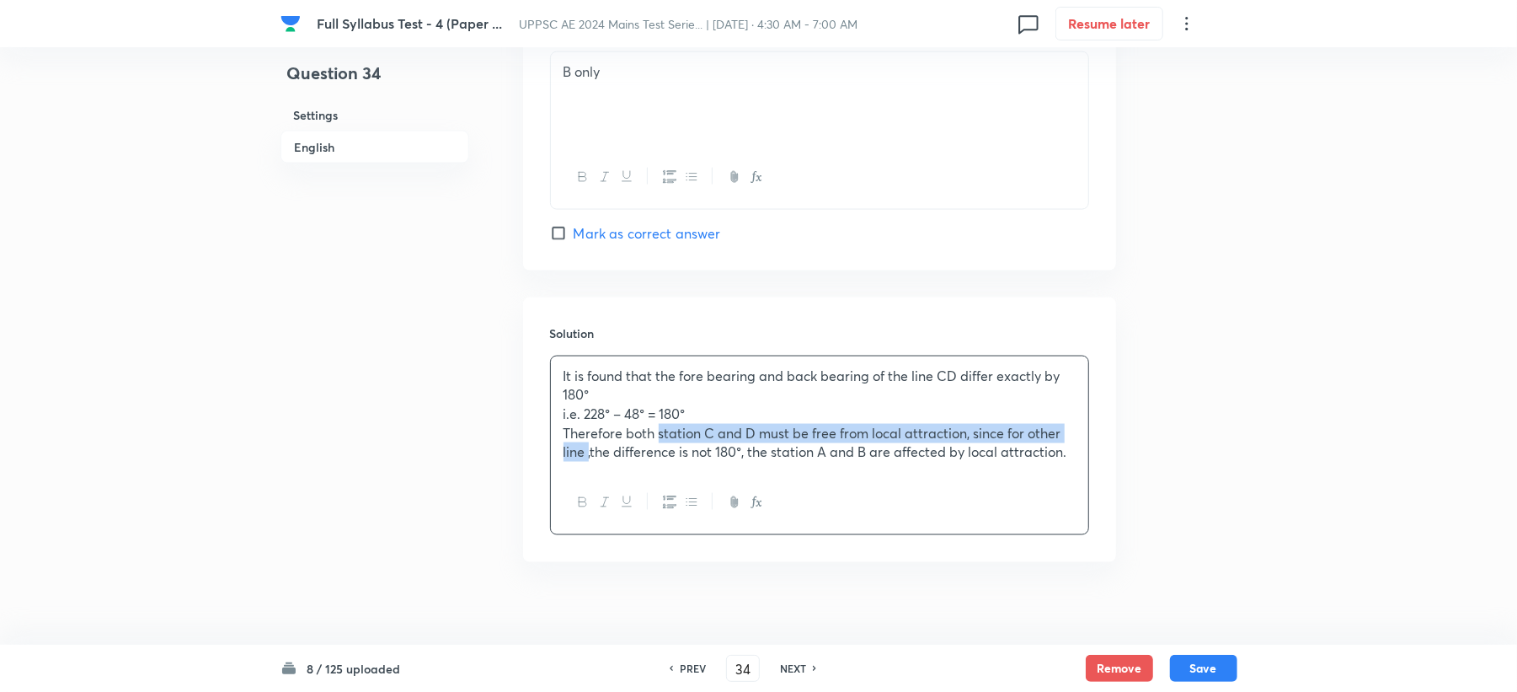
drag, startPoint x: 618, startPoint y: 439, endPoint x: 533, endPoint y: 447, distance: 85.4
click at [533, 447] on div "Solution It is found that the fore bearing and back bearing of the line CD diff…" at bounding box center [819, 429] width 593 height 265
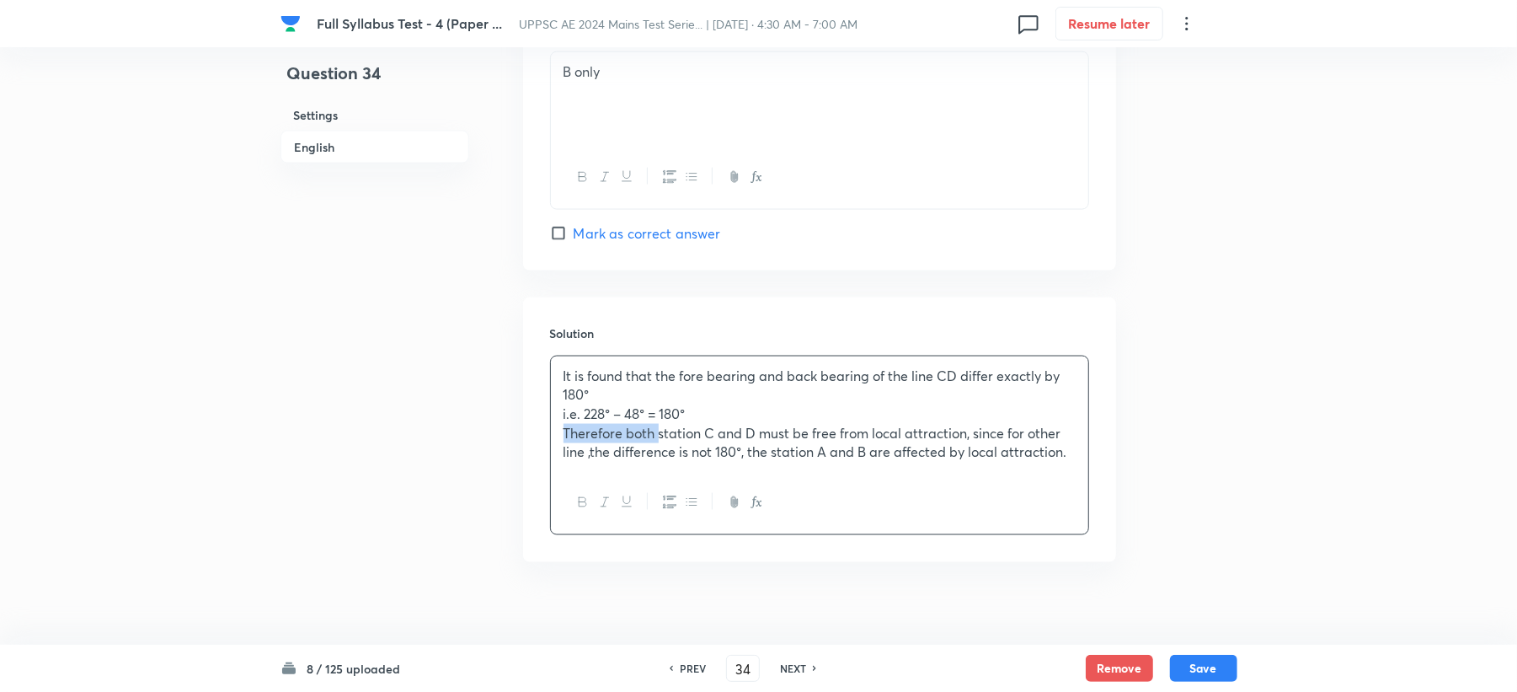
drag, startPoint x: 618, startPoint y: 436, endPoint x: 507, endPoint y: 439, distance: 110.4
click at [1190, 671] on button "Save" at bounding box center [1203, 666] width 67 height 27
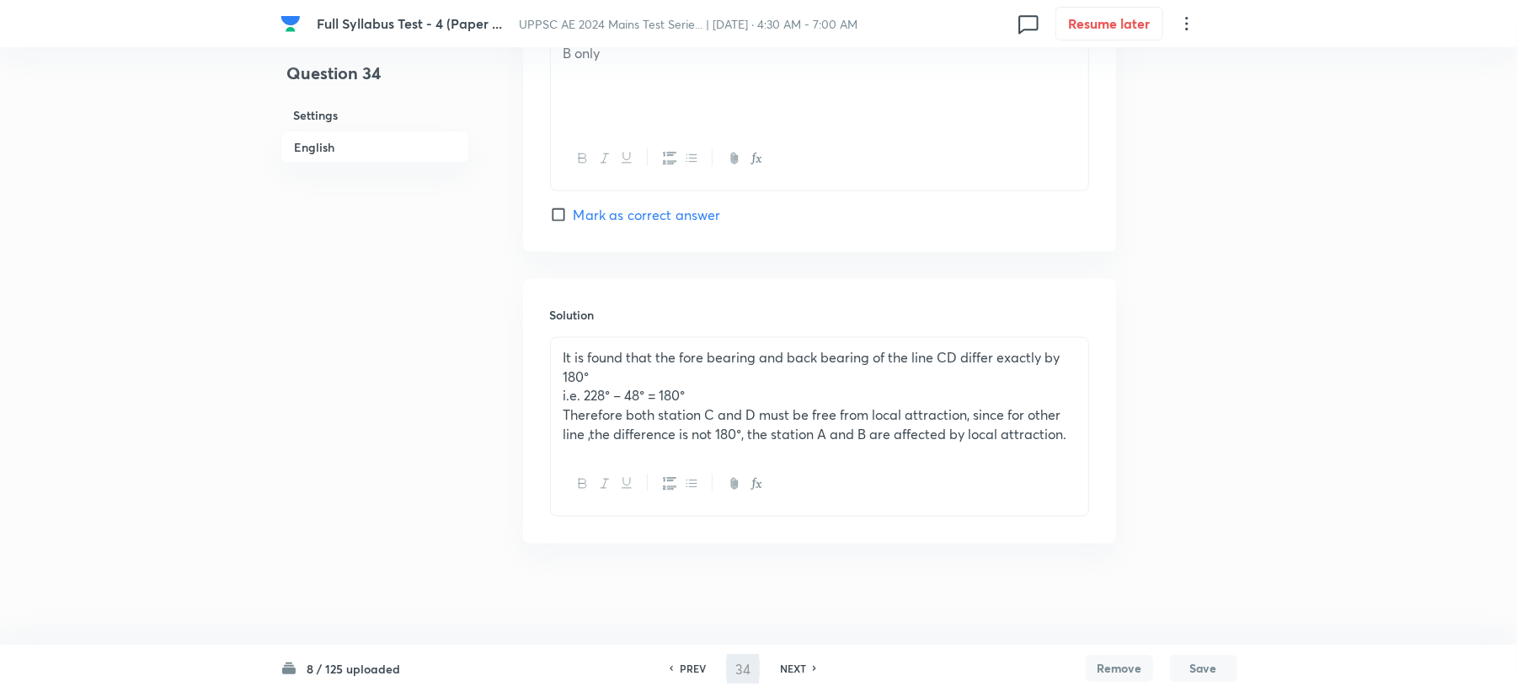
type input "35"
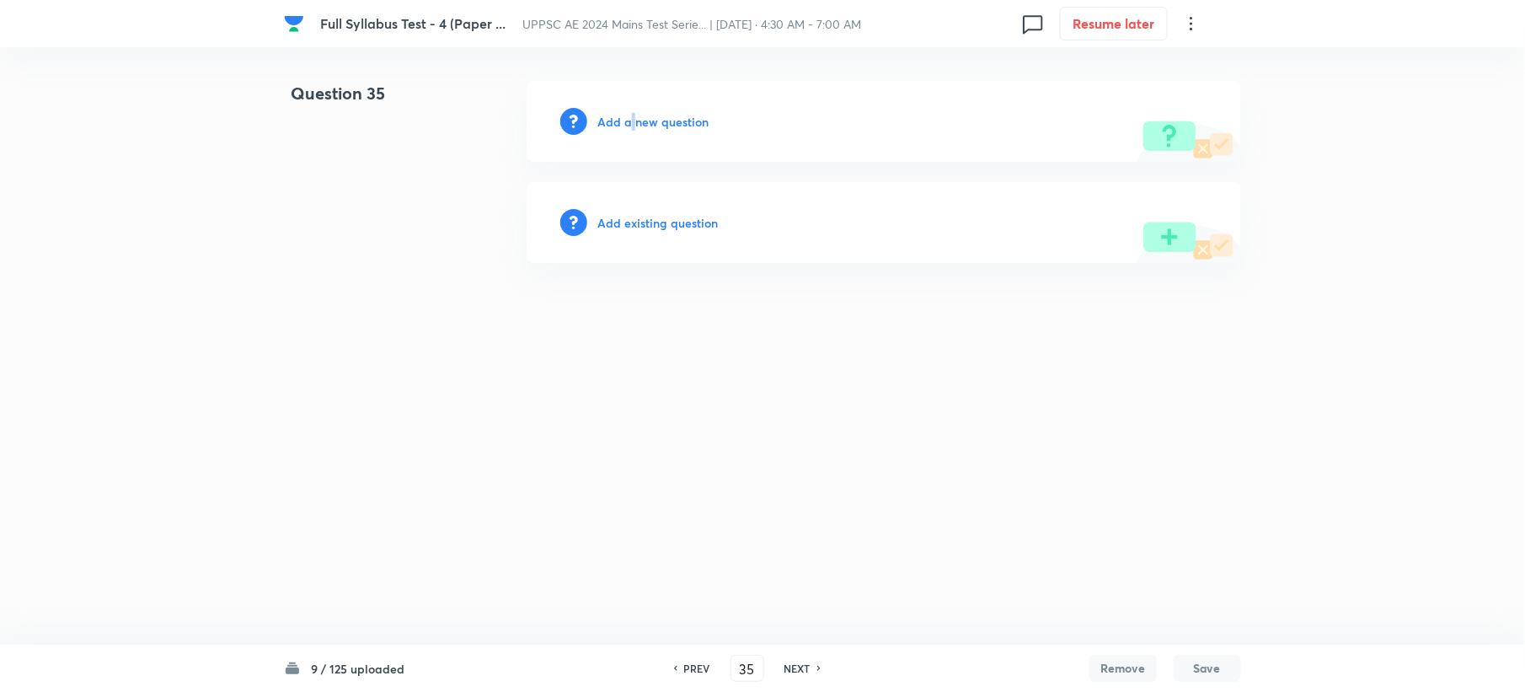
drag, startPoint x: 635, startPoint y: 103, endPoint x: 625, endPoint y: 122, distance: 21.9
click at [625, 121] on div "Add a new question" at bounding box center [884, 121] width 714 height 81
click at [625, 122] on h6 "Add a new question" at bounding box center [652, 122] width 111 height 18
click at [625, 122] on h6 "Choose a question type" at bounding box center [662, 122] width 130 height 18
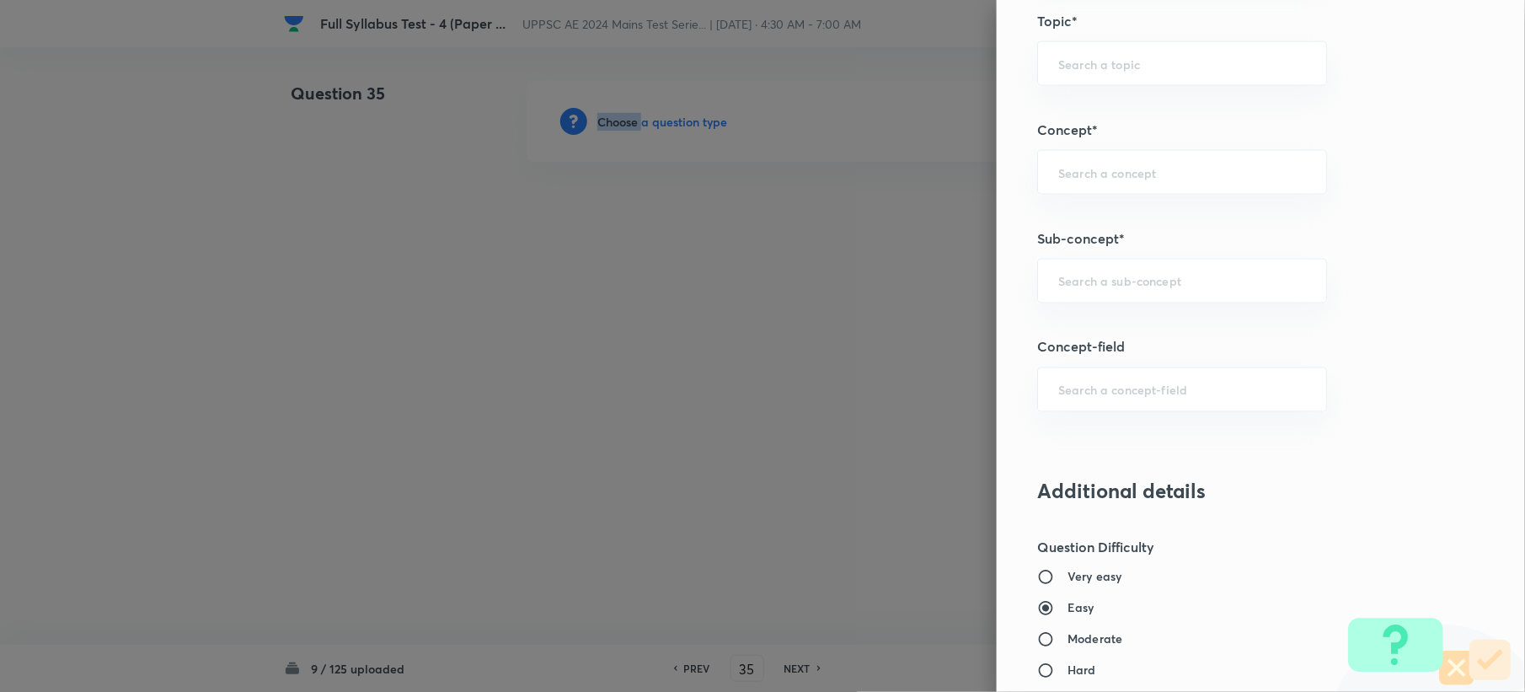
scroll to position [898, 0]
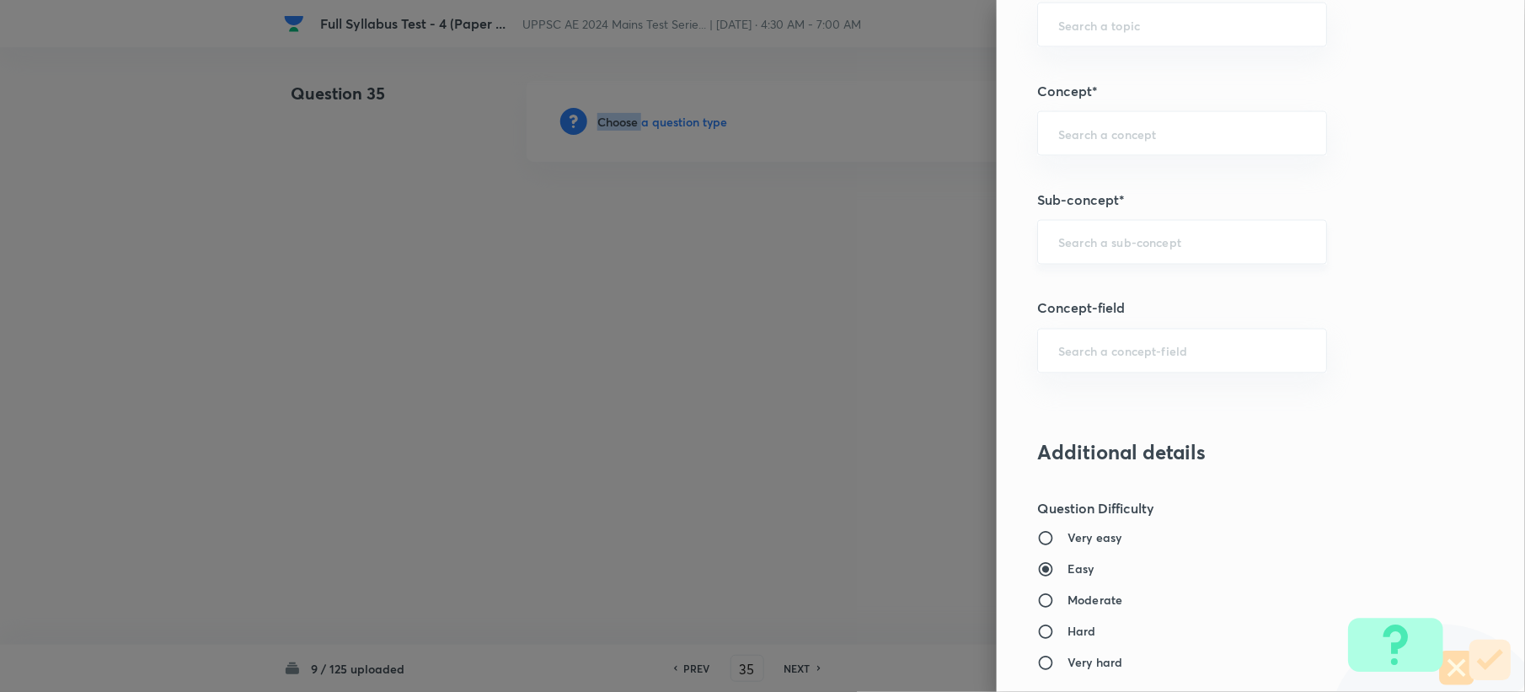
click at [1070, 227] on div "​" at bounding box center [1182, 242] width 290 height 45
paste input "Structural Elements"
type input "Structural Elements"
drag, startPoint x: 1110, startPoint y: 168, endPoint x: 1110, endPoint y: 146, distance: 22.7
click at [1110, 166] on div "Question settings Question type* Single choice correct Number of options* 2 3 4…" at bounding box center [1261, 346] width 528 height 692
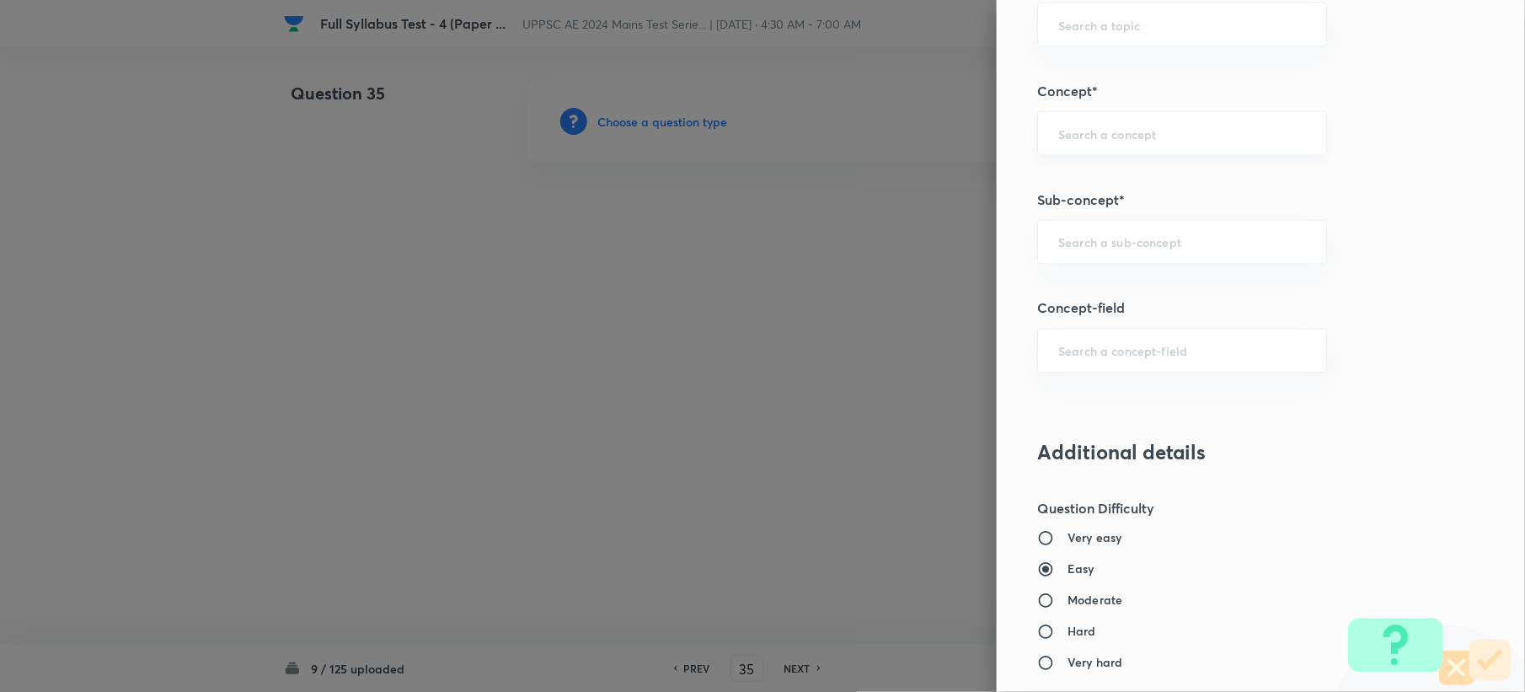
click at [1110, 146] on div "​" at bounding box center [1182, 133] width 290 height 45
paste input "geology"
click at [1073, 231] on div "​" at bounding box center [1182, 242] width 290 height 45
type input "geology"
drag, startPoint x: 1056, startPoint y: 339, endPoint x: 1053, endPoint y: 364, distance: 25.4
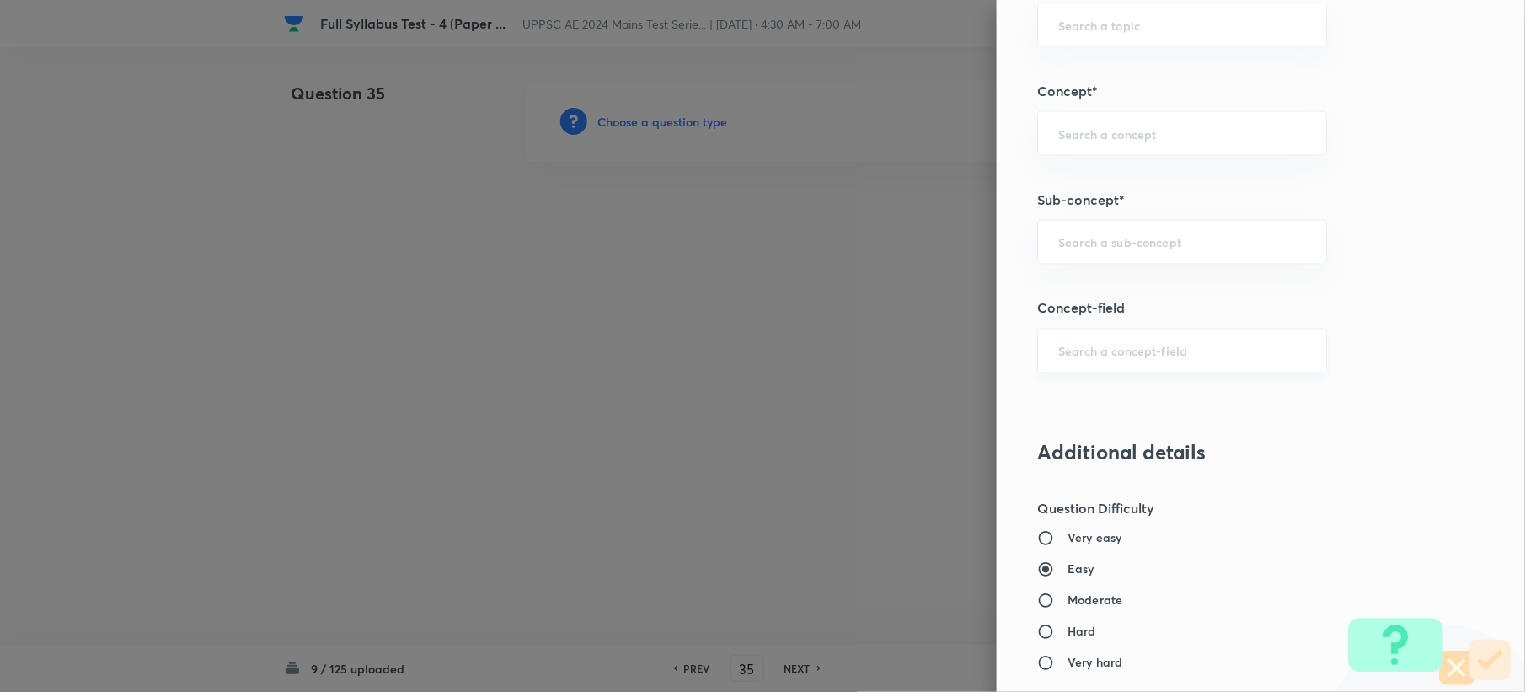
click at [1053, 358] on div "​" at bounding box center [1182, 351] width 290 height 45
paste input "Unconfirmity"
type input "Unconfirmity"
click at [1086, 237] on input "text" at bounding box center [1182, 242] width 248 height 16
paste input "Structural"
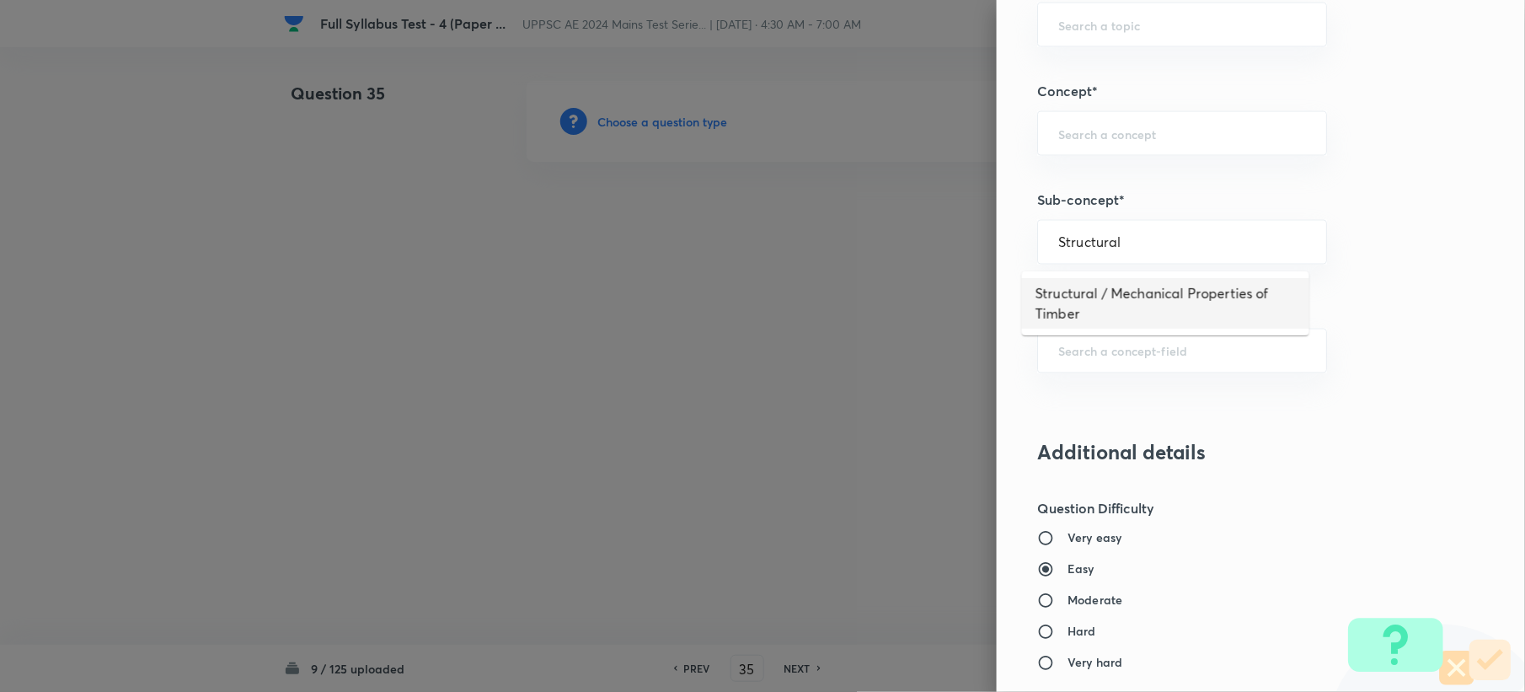
click at [1058, 308] on li "Structural / Mechanical Properties of Timber" at bounding box center [1165, 303] width 287 height 51
type input "Structural / Mechanical Properties of Timber"
type input "Civil Engineering"
type input "Building Material and Construction"
type input "Timber"
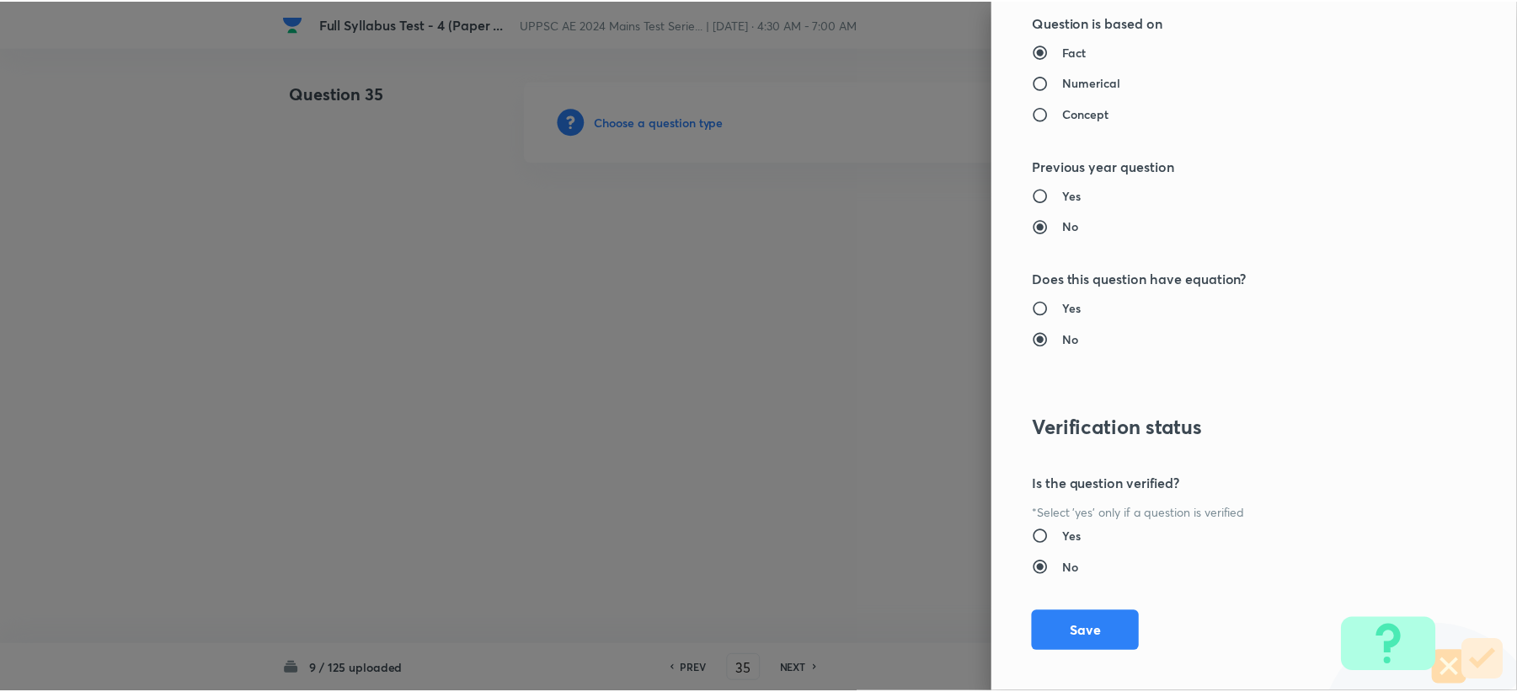
scroll to position [1608, 0]
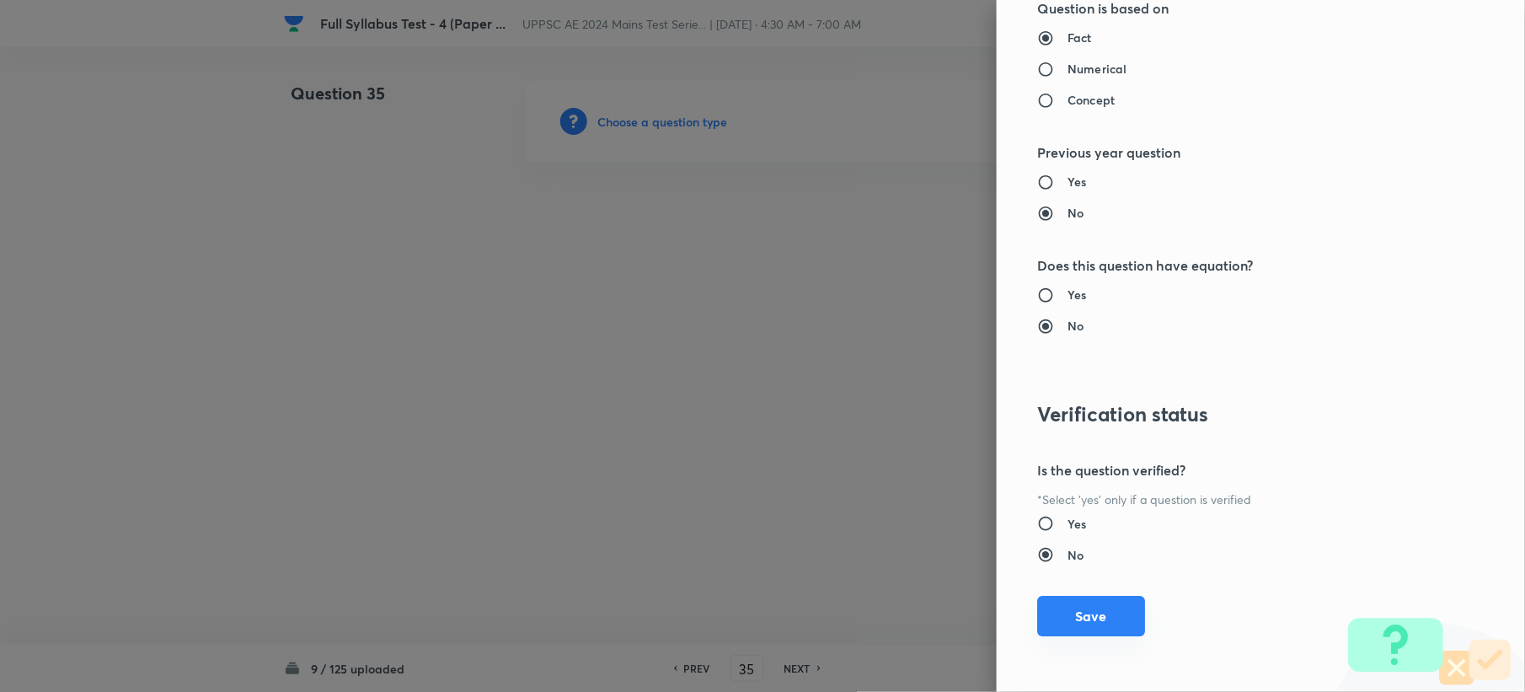
click at [1080, 603] on button "Save" at bounding box center [1091, 616] width 108 height 40
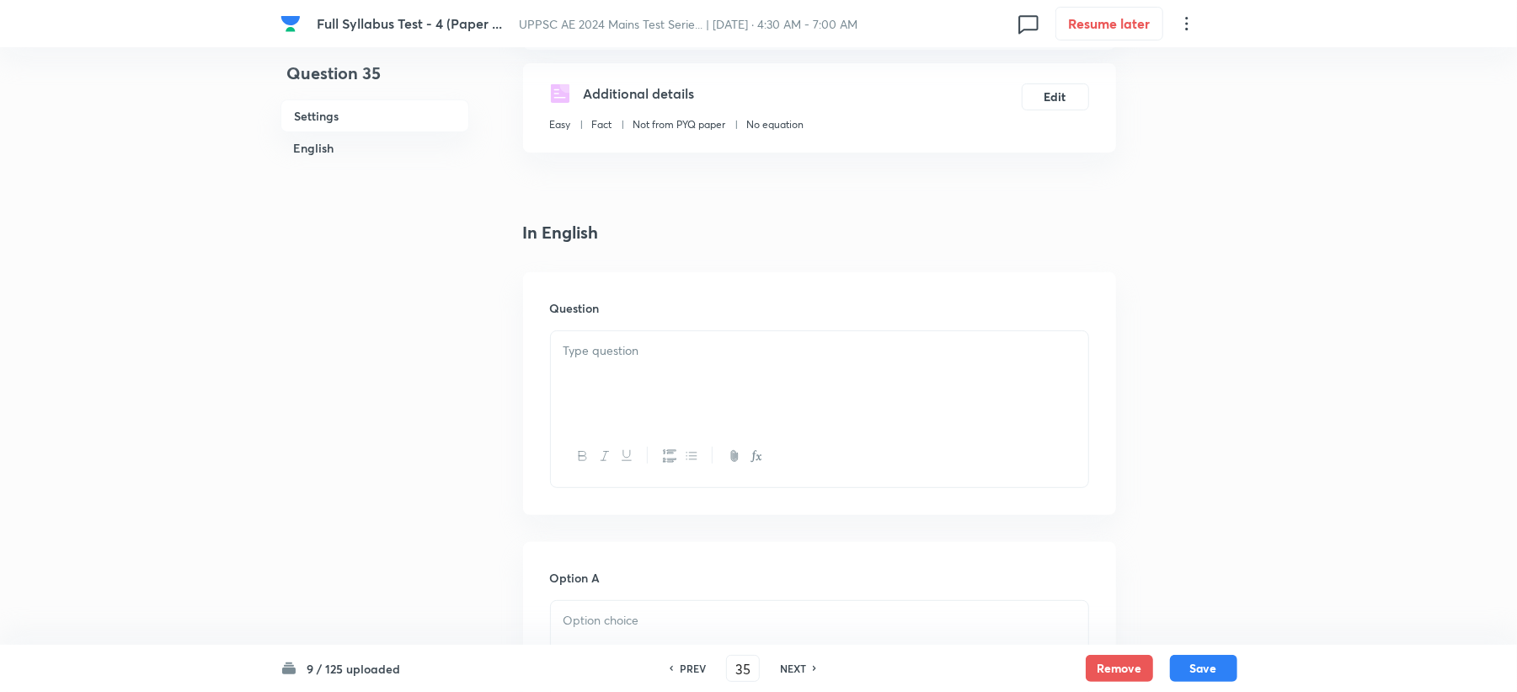
scroll to position [337, 0]
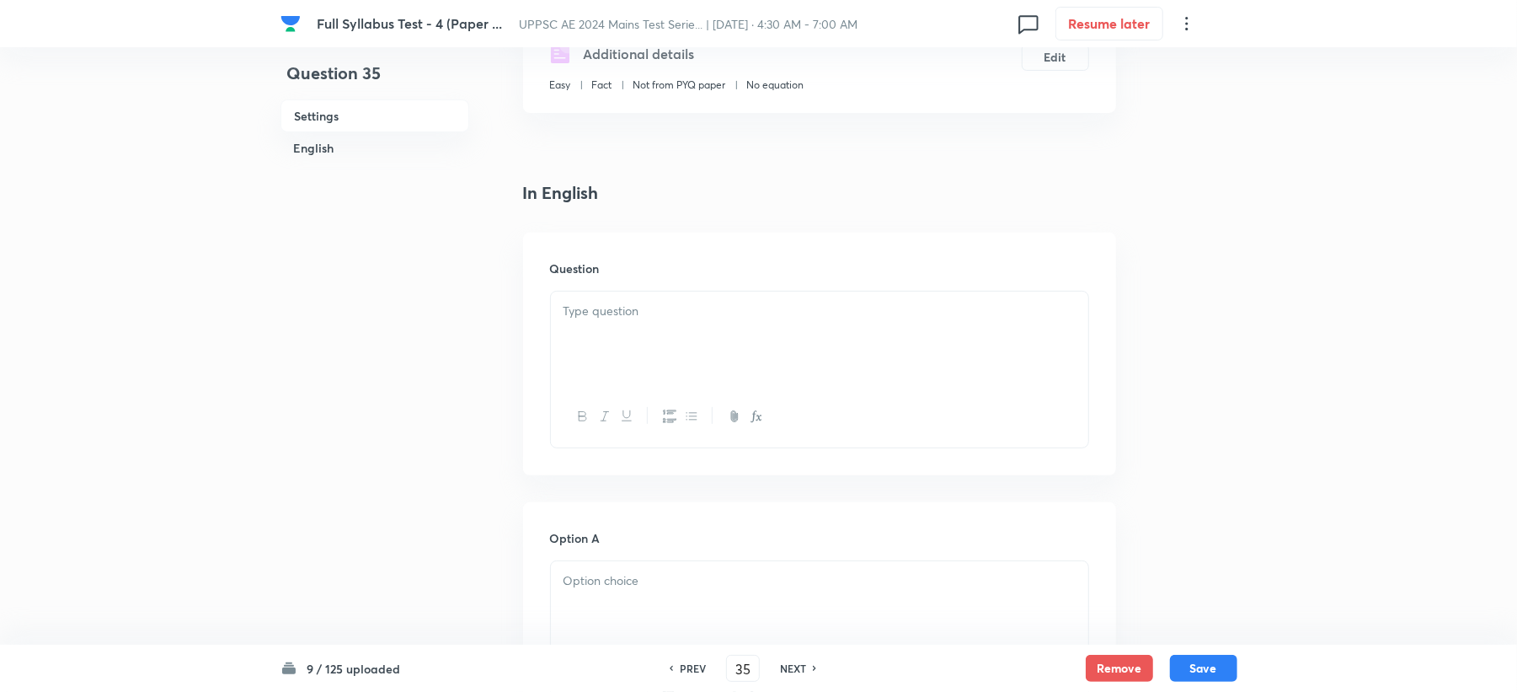
drag, startPoint x: 596, startPoint y: 324, endPoint x: 585, endPoint y: 330, distance: 13.2
click at [585, 330] on div at bounding box center [819, 338] width 537 height 94
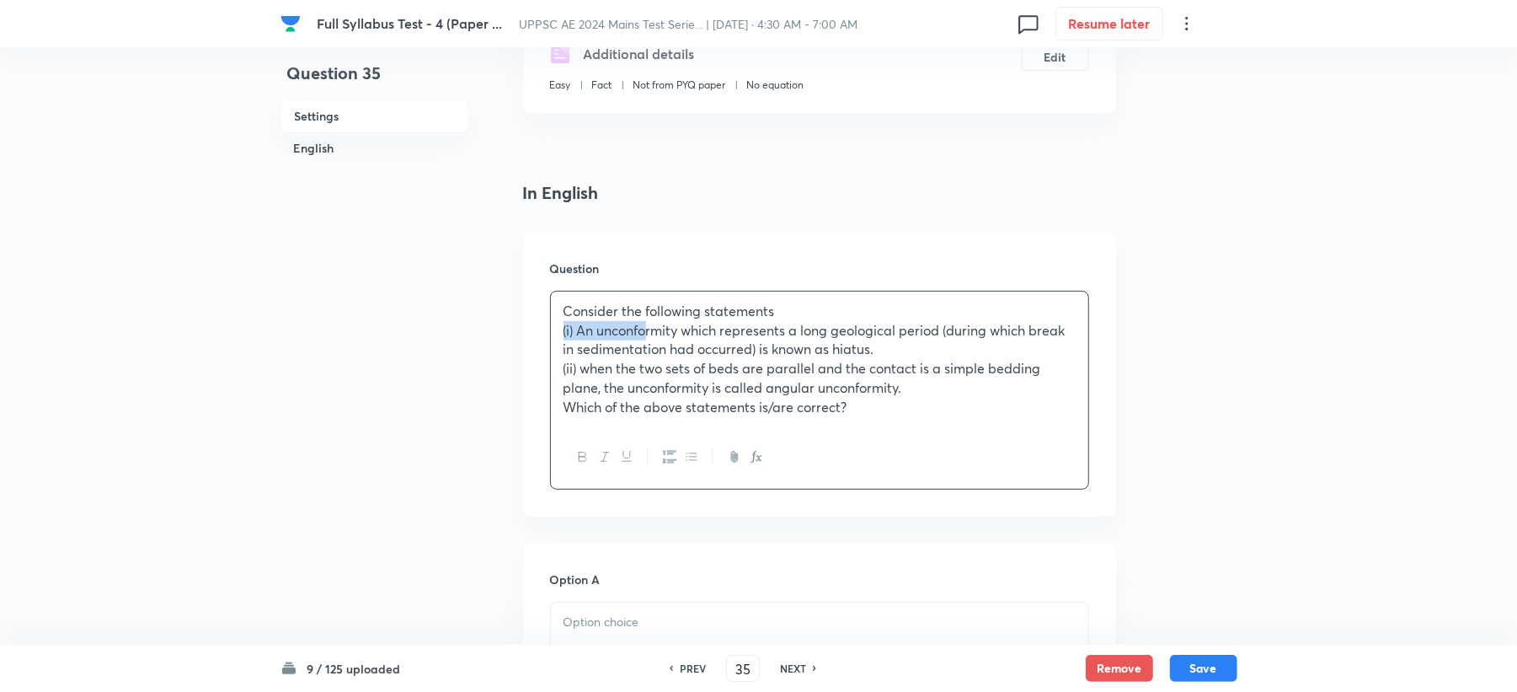
drag, startPoint x: 615, startPoint y: 334, endPoint x: 531, endPoint y: 330, distance: 84.4
click at [531, 330] on div "Question Consider the following statements (i) An unconformity which represents…" at bounding box center [819, 375] width 593 height 284
drag, startPoint x: 618, startPoint y: 372, endPoint x: 537, endPoint y: 375, distance: 80.1
click at [537, 375] on div "Question Consider the following statements (i) An unconformity which represents…" at bounding box center [819, 375] width 593 height 284
drag, startPoint x: 618, startPoint y: 409, endPoint x: 527, endPoint y: 413, distance: 91.9
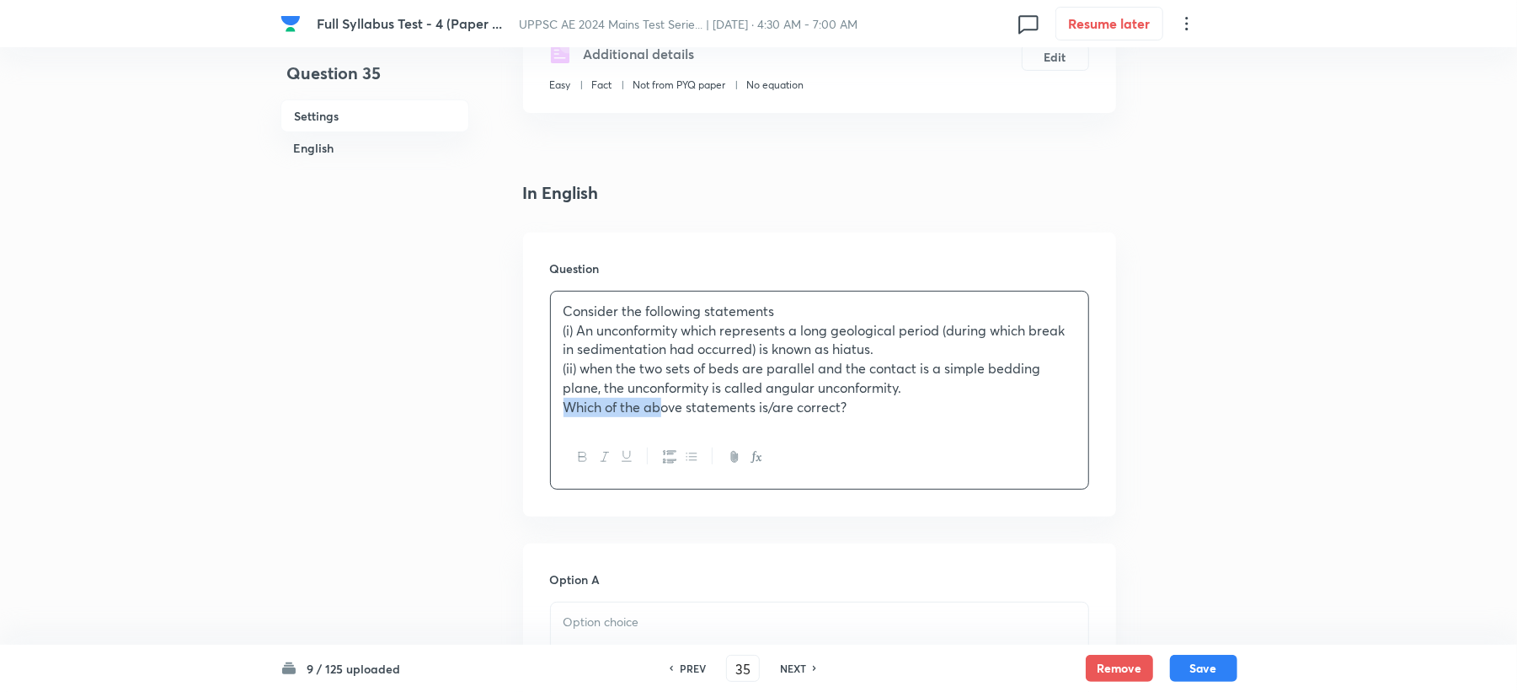
click at [527, 413] on div "Question Consider the following statements (i) An unconformity which represents…" at bounding box center [819, 375] width 593 height 284
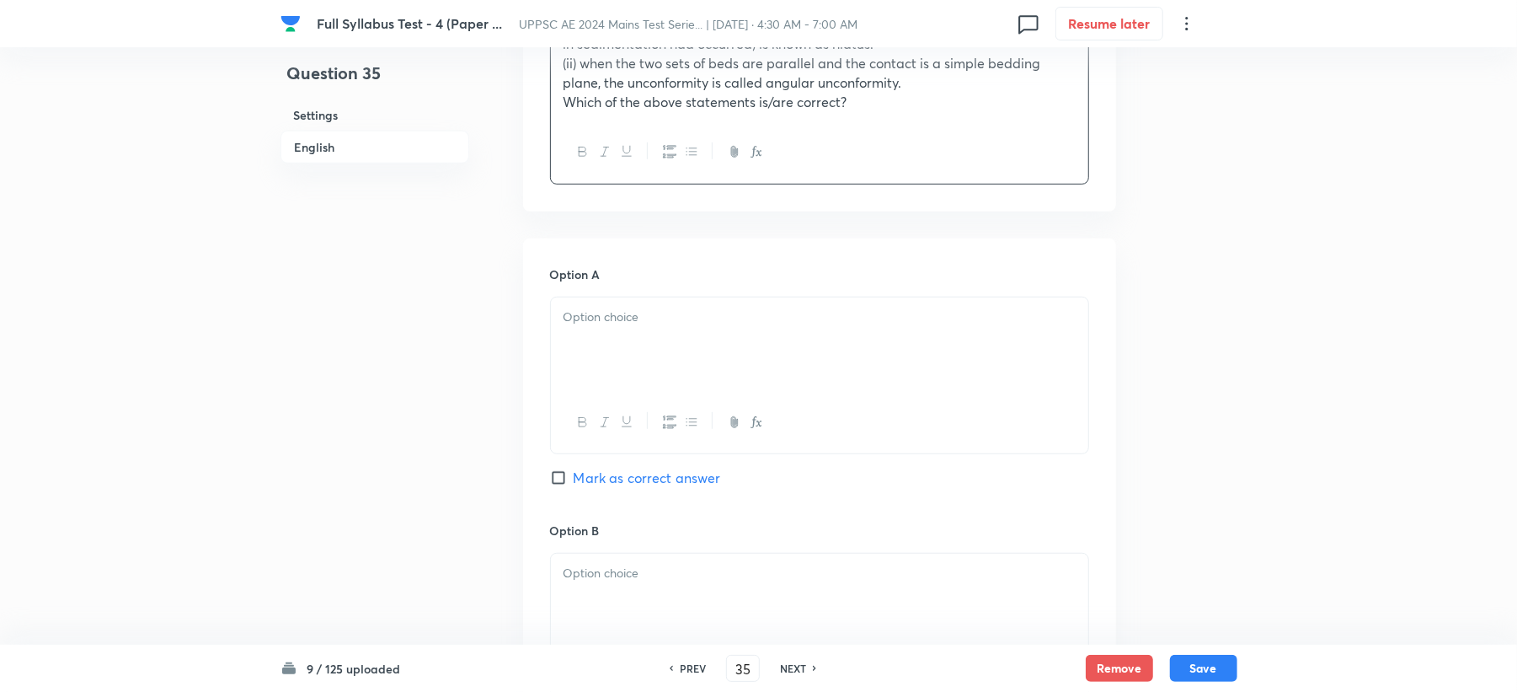
scroll to position [674, 0]
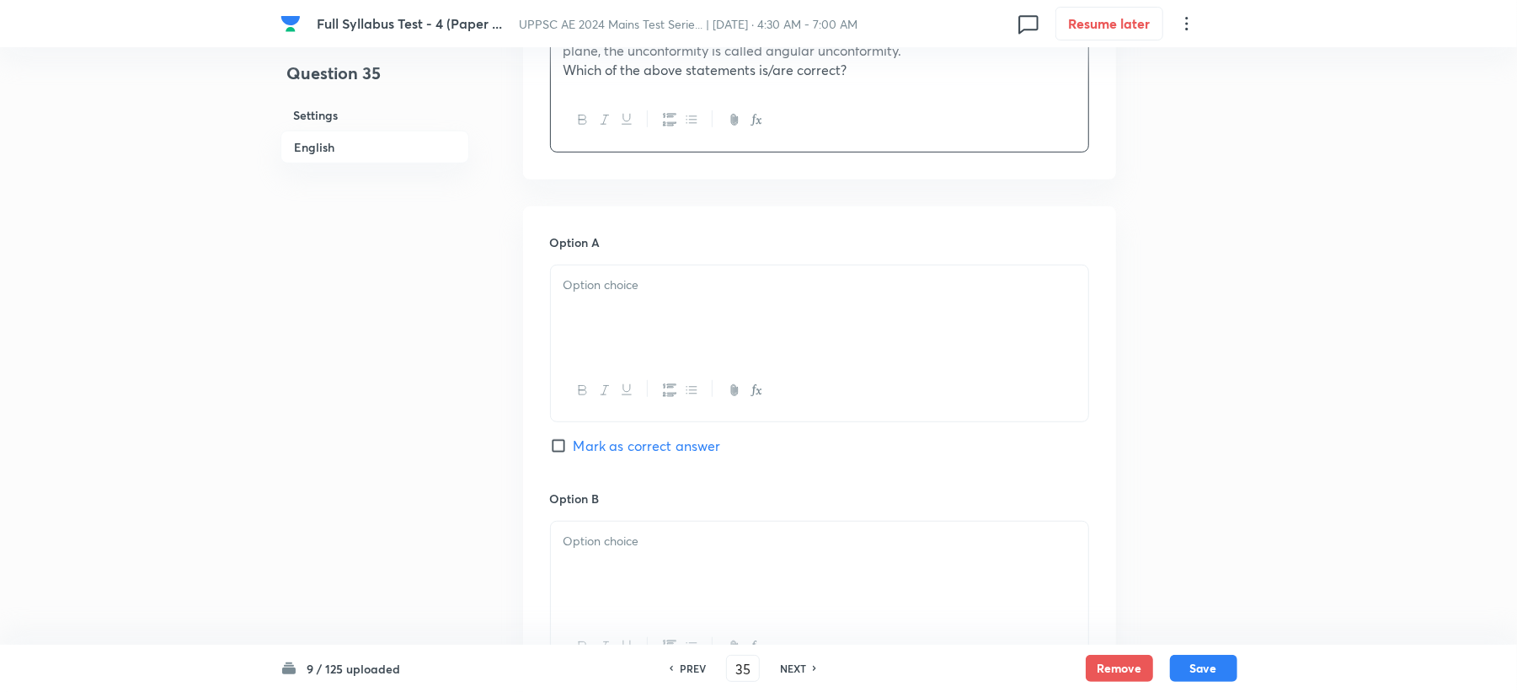
click at [583, 317] on div at bounding box center [819, 312] width 537 height 94
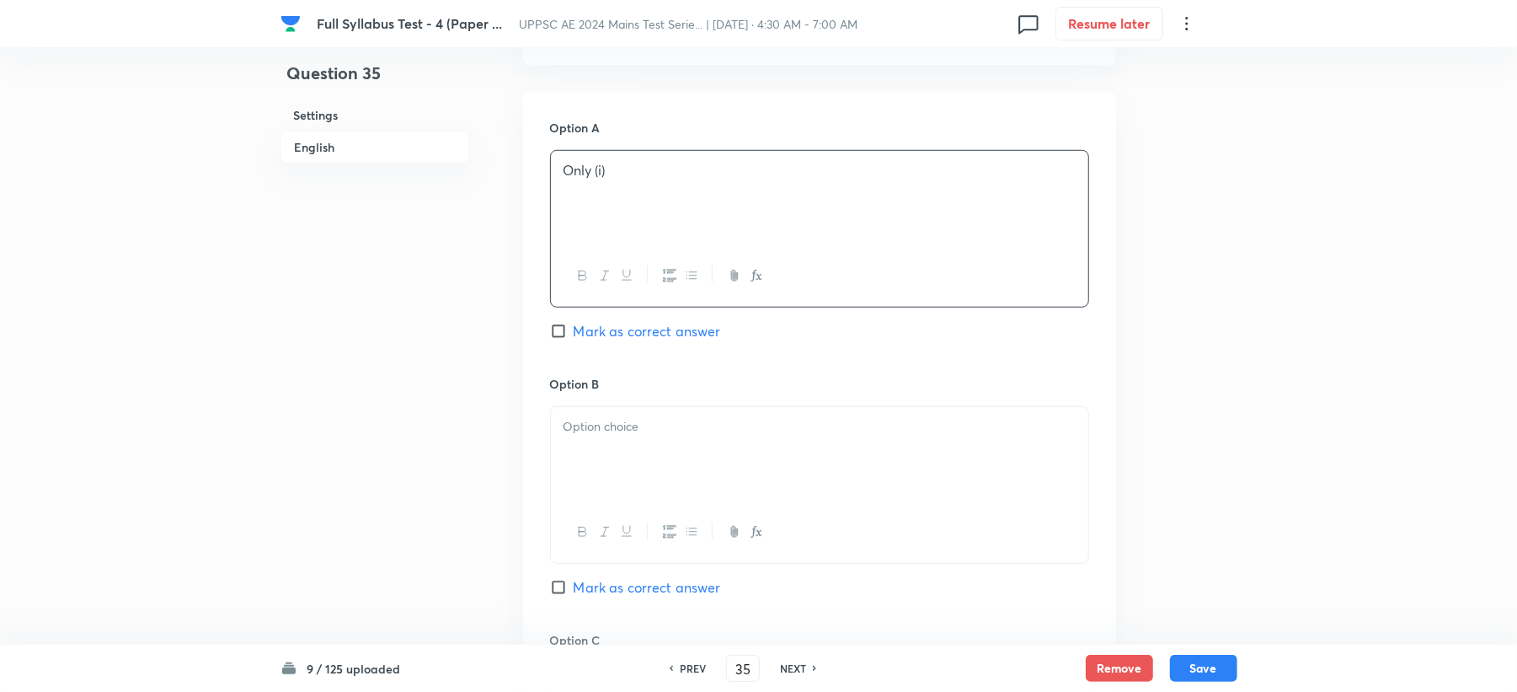
scroll to position [898, 0]
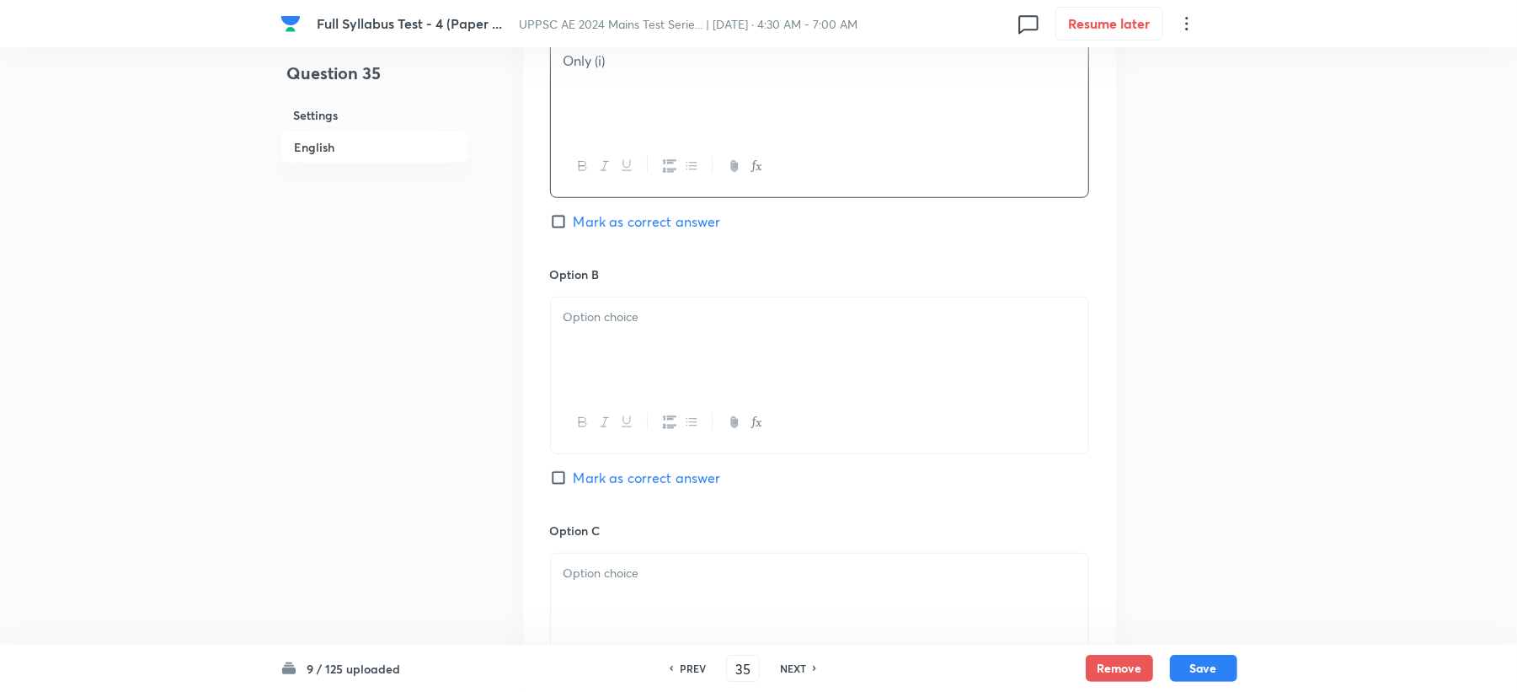
click at [608, 318] on p at bounding box center [820, 316] width 512 height 19
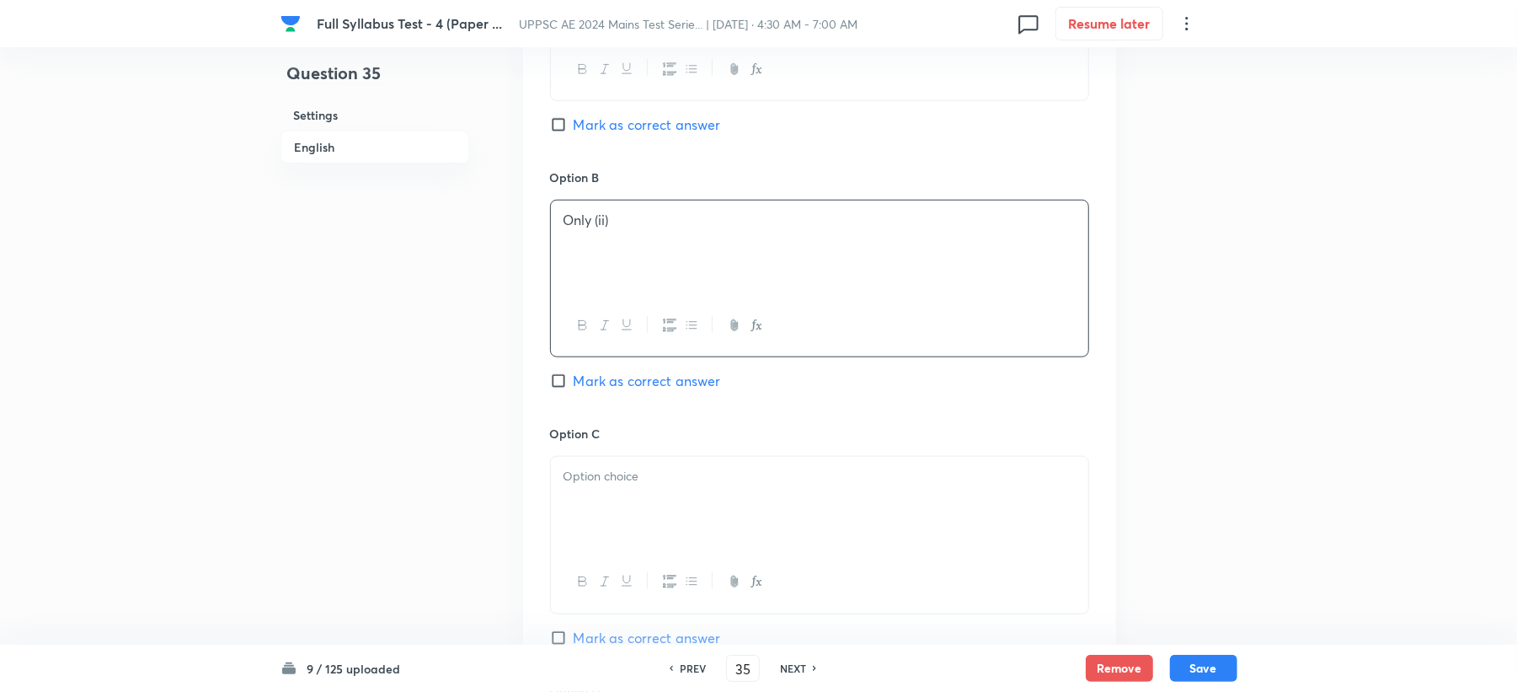
scroll to position [1123, 0]
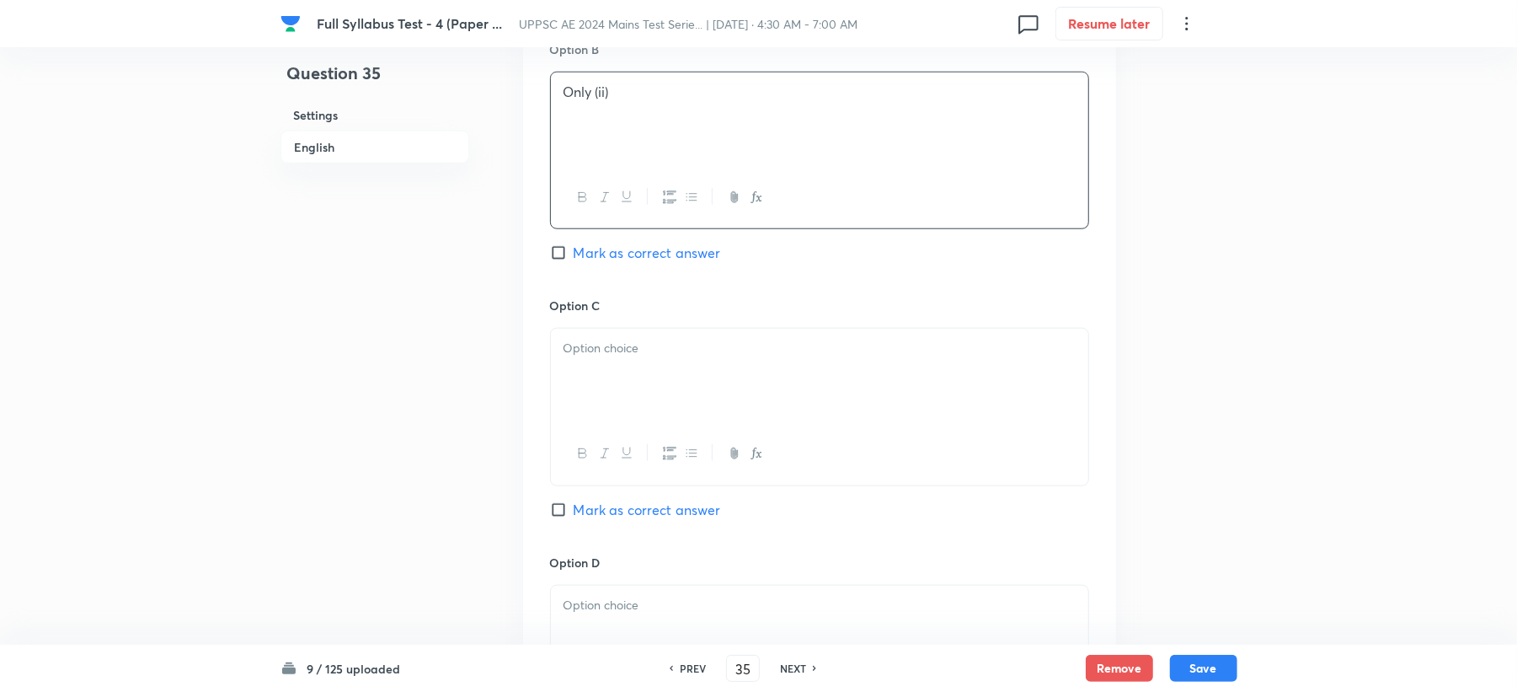
click at [617, 311] on h6 "Option C" at bounding box center [819, 306] width 539 height 18
click at [630, 399] on div at bounding box center [819, 376] width 537 height 94
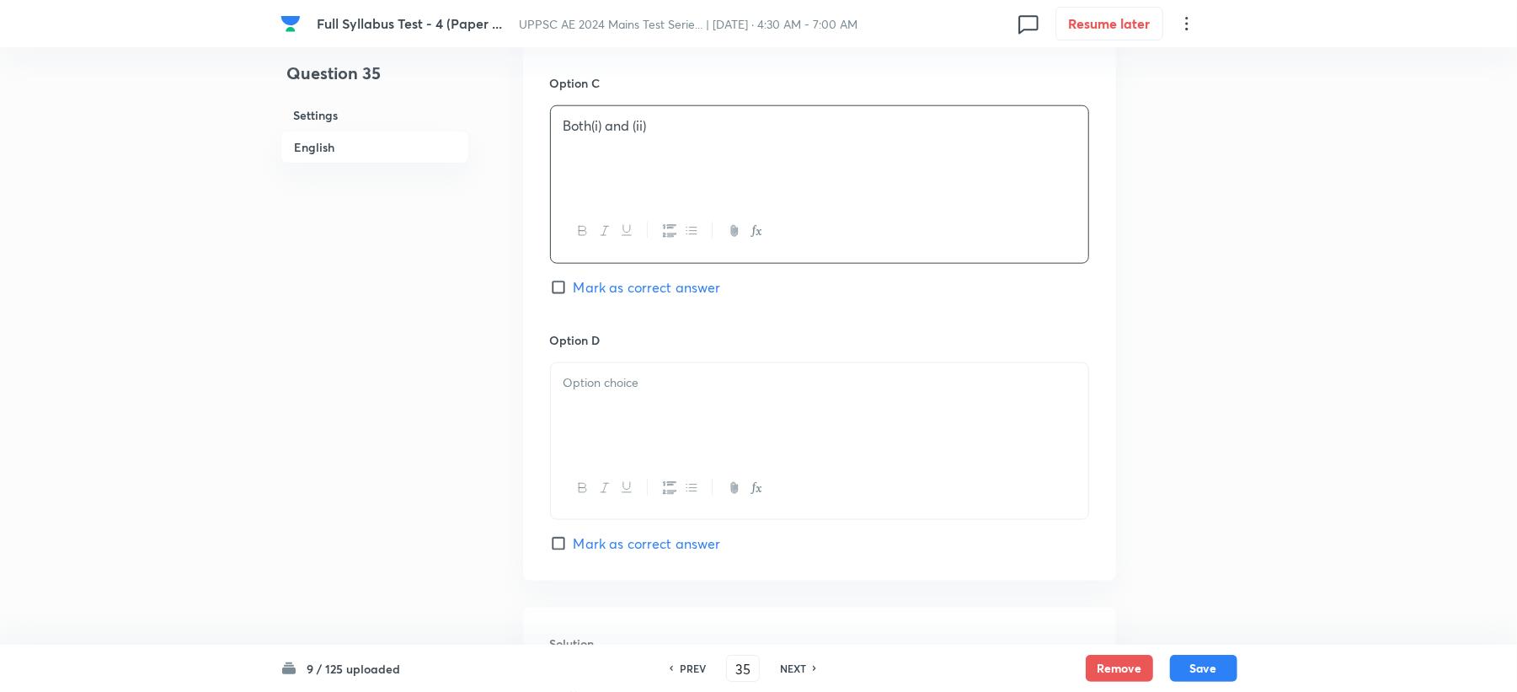
scroll to position [1348, 0]
click at [618, 357] on div "Option D [PERSON_NAME] as correct answer" at bounding box center [819, 440] width 539 height 222
click at [583, 402] on div at bounding box center [819, 408] width 537 height 94
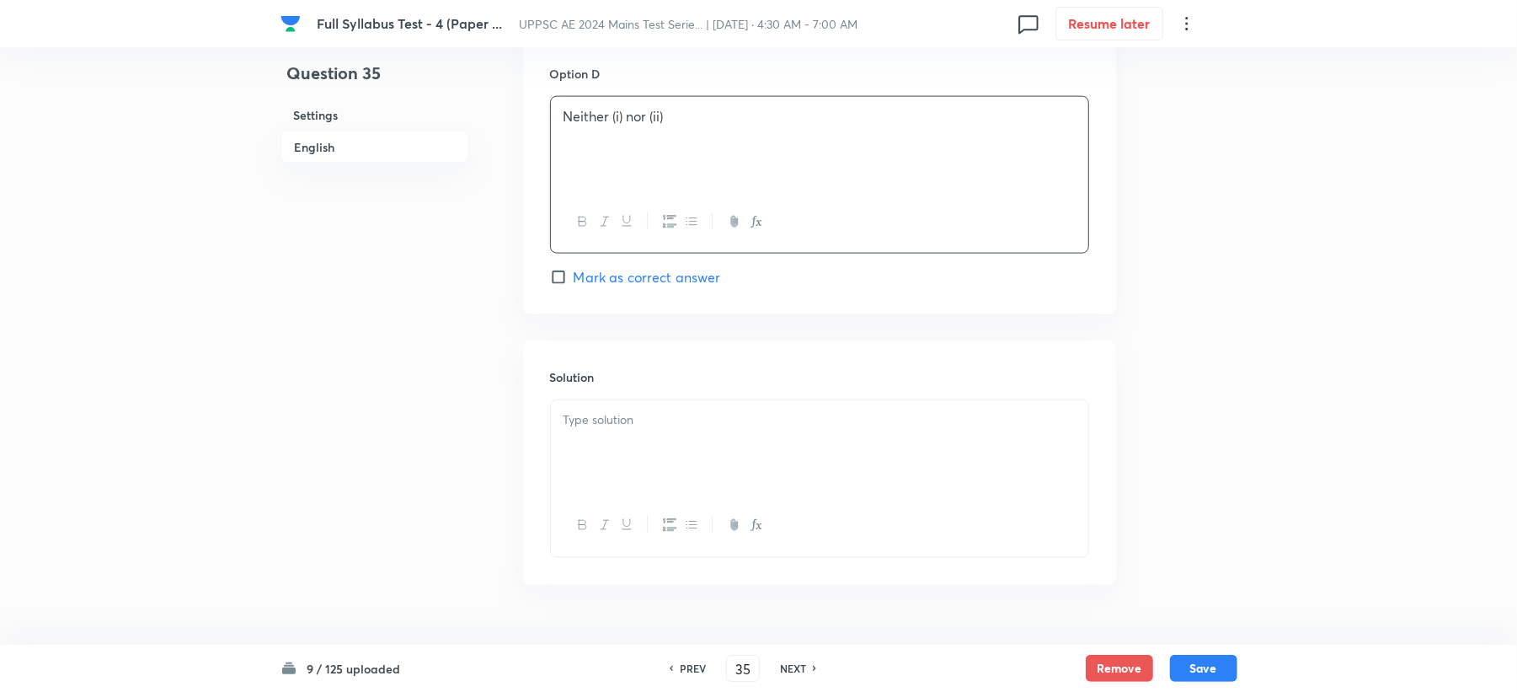
scroll to position [1656, 0]
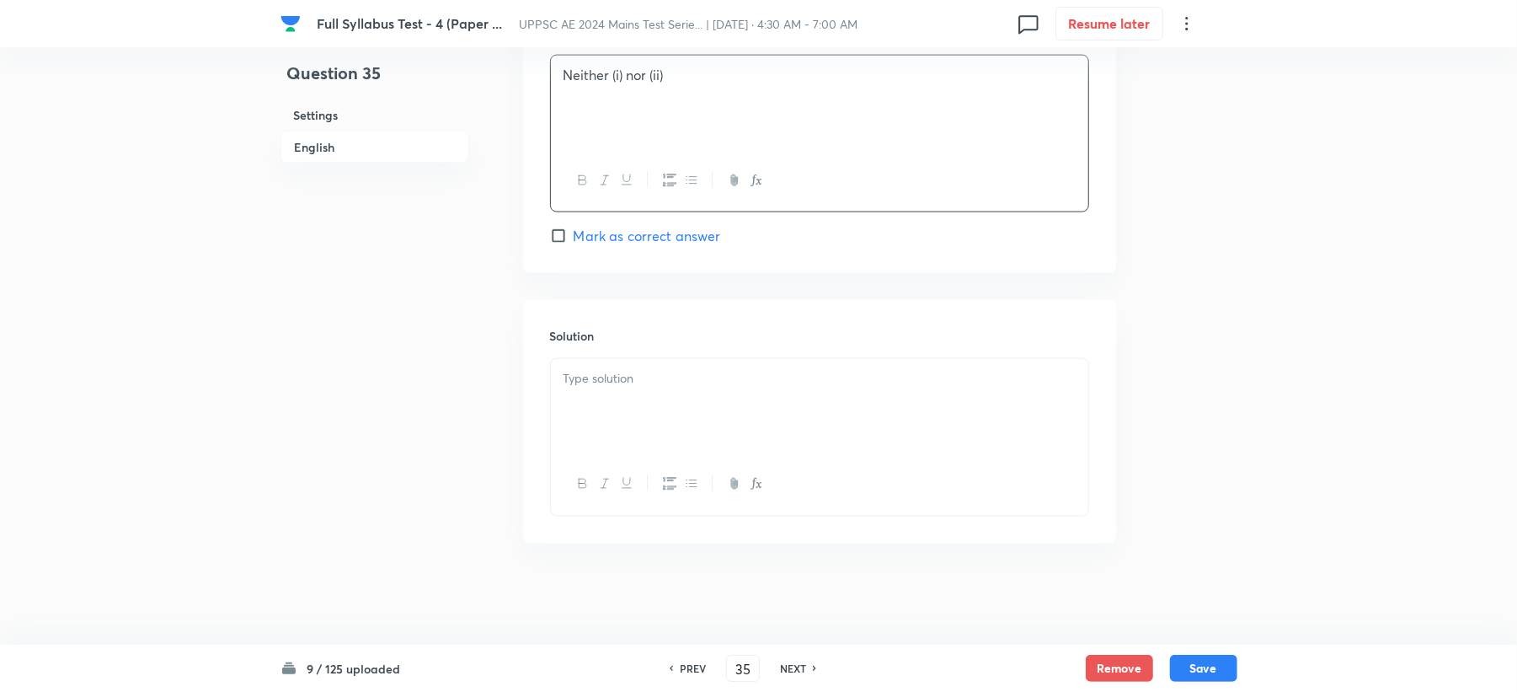
click at [620, 377] on p at bounding box center [820, 378] width 512 height 19
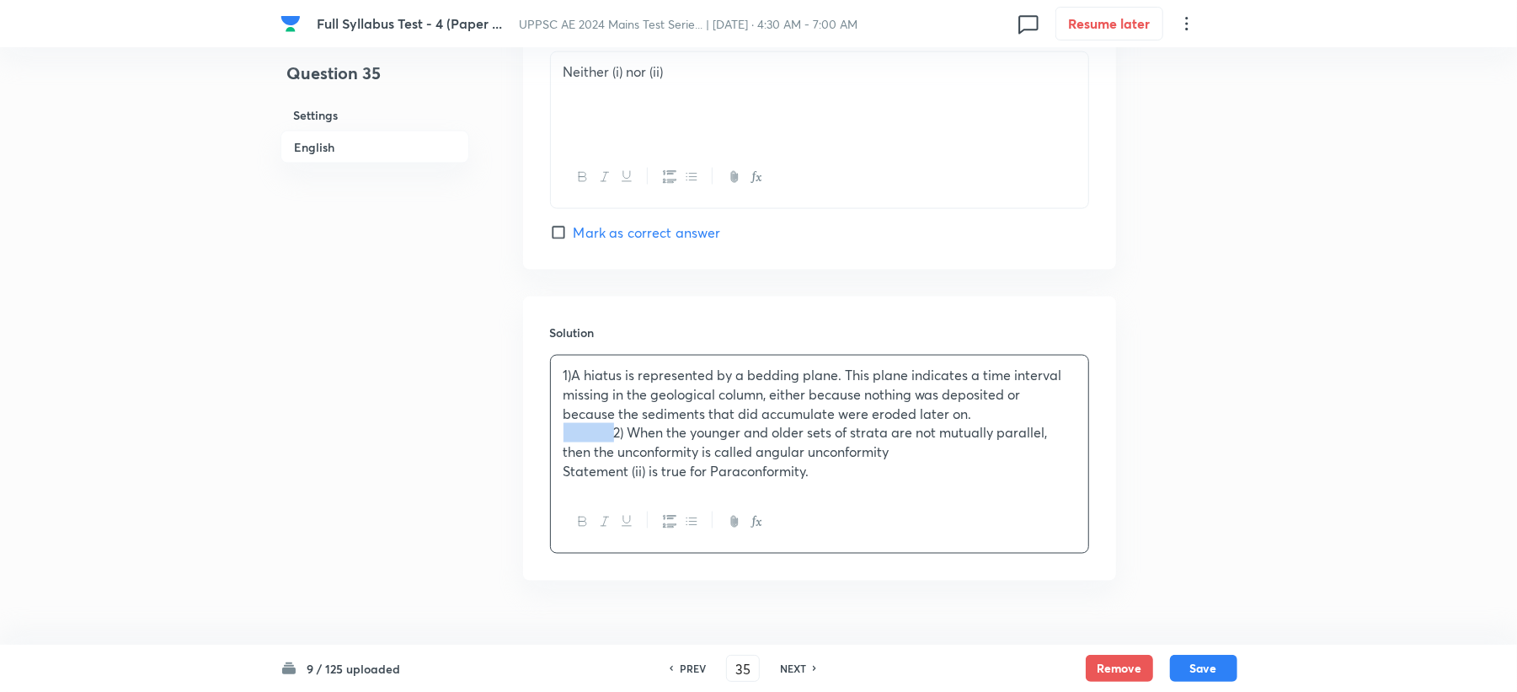
drag, startPoint x: 614, startPoint y: 443, endPoint x: 520, endPoint y: 446, distance: 94.4
drag, startPoint x: 620, startPoint y: 470, endPoint x: 500, endPoint y: 475, distance: 119.7
click at [1208, 668] on button "Save" at bounding box center [1203, 666] width 67 height 27
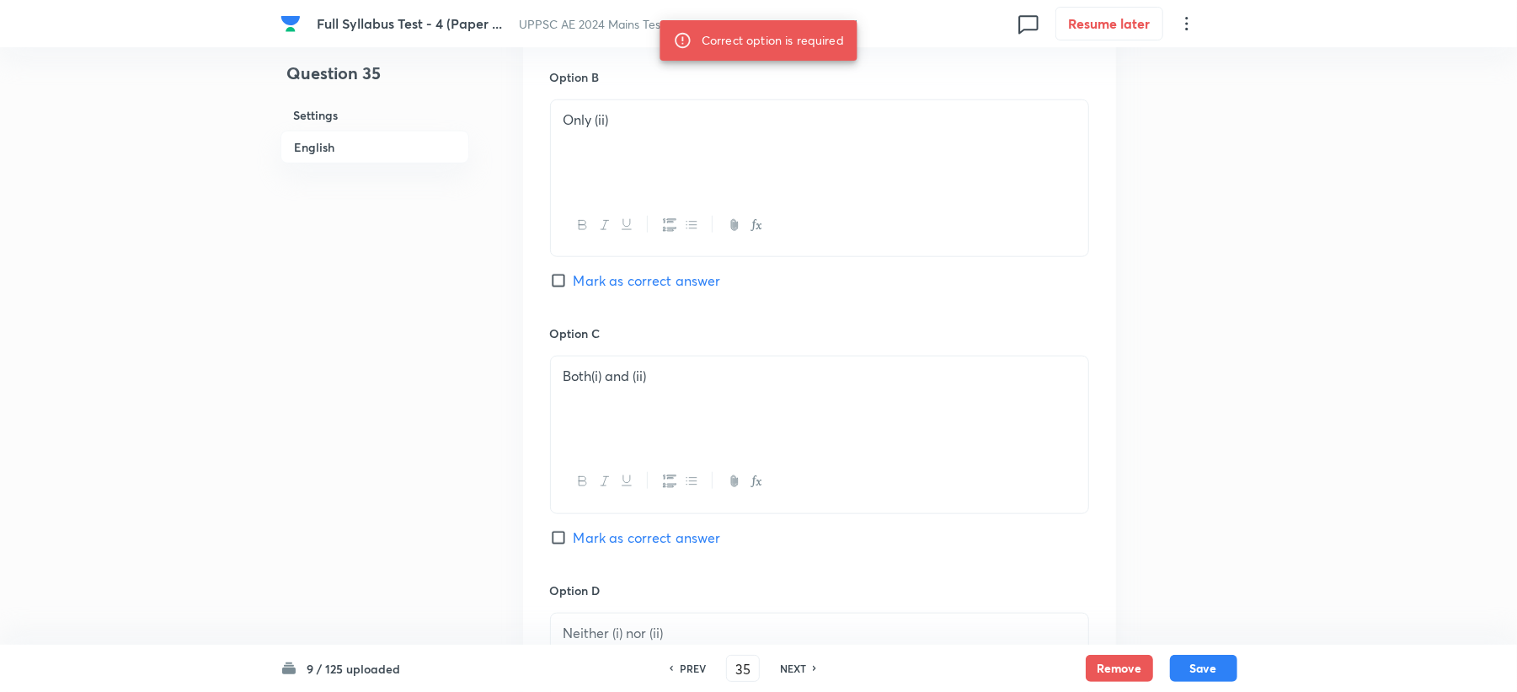
scroll to position [982, 0]
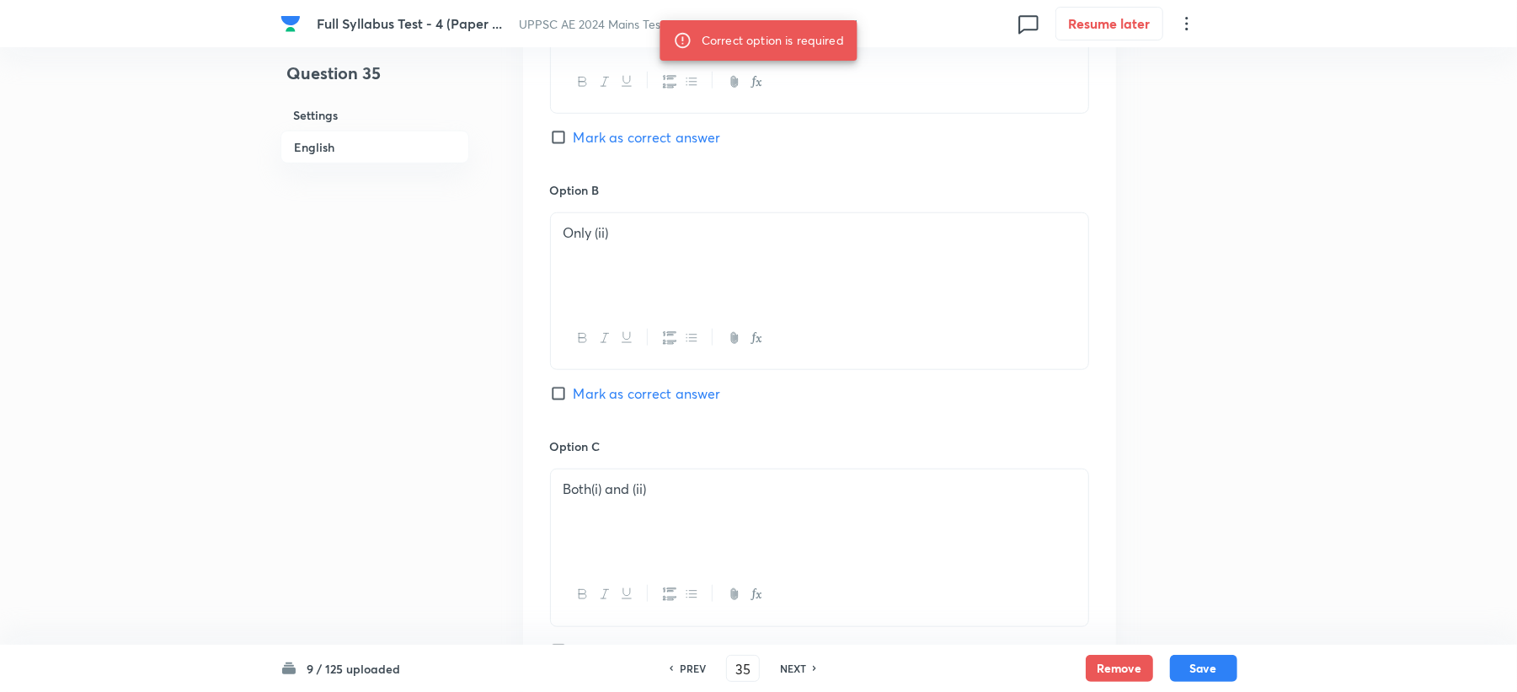
click at [601, 147] on span "Mark as correct answer" at bounding box center [647, 137] width 147 height 20
click at [574, 146] on input "Mark as correct answer" at bounding box center [562, 137] width 24 height 17
checkbox input "true"
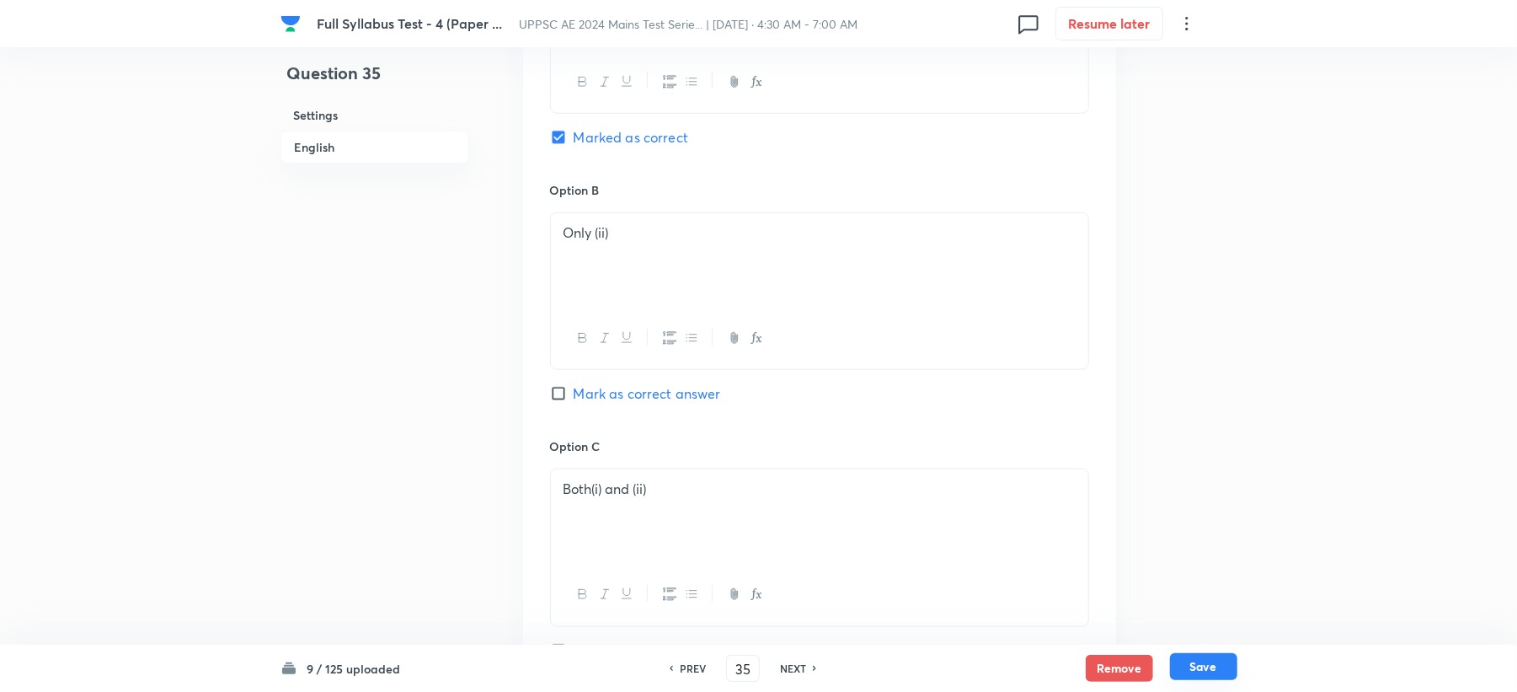
click at [1203, 654] on button "Save" at bounding box center [1203, 666] width 67 height 27
type input "36"
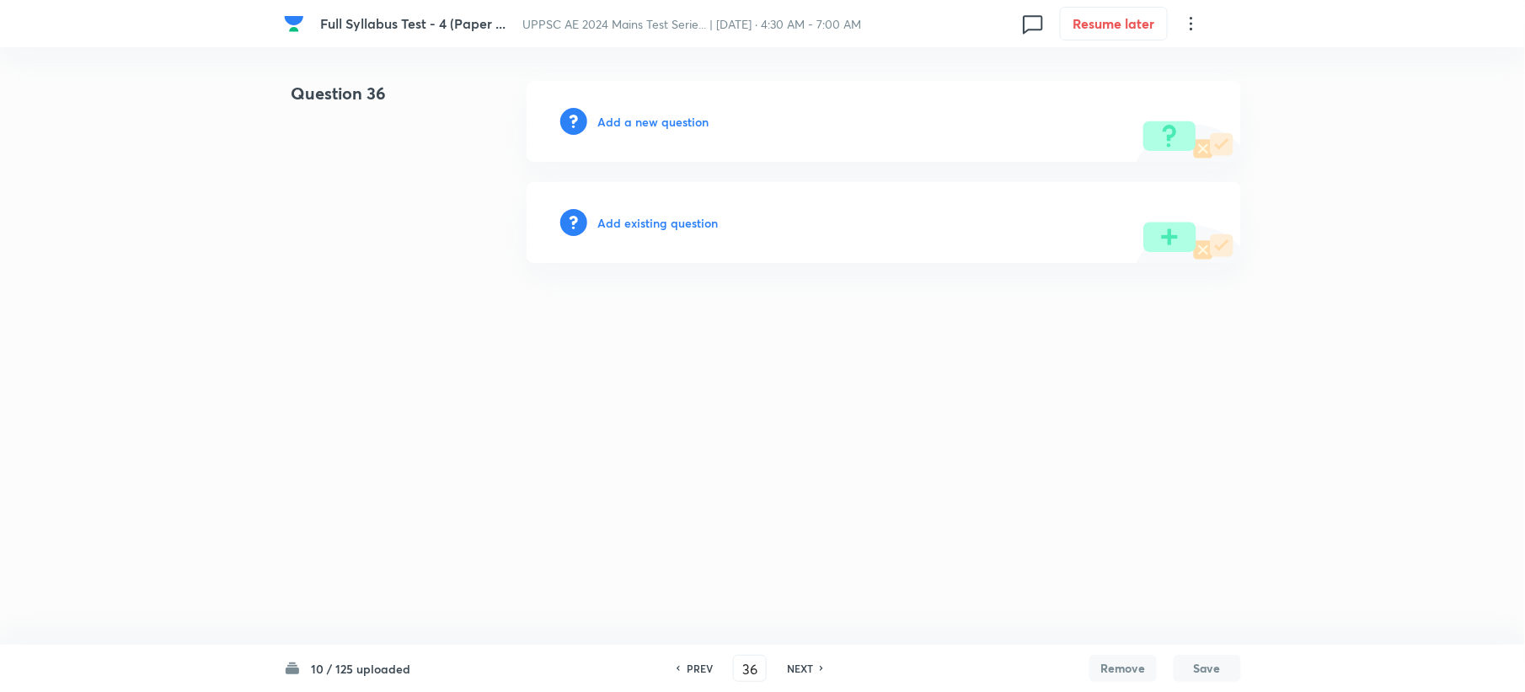
click at [644, 115] on h6 "Add a new question" at bounding box center [652, 122] width 111 height 18
click at [644, 115] on h6 "Choose a question type" at bounding box center [662, 122] width 130 height 18
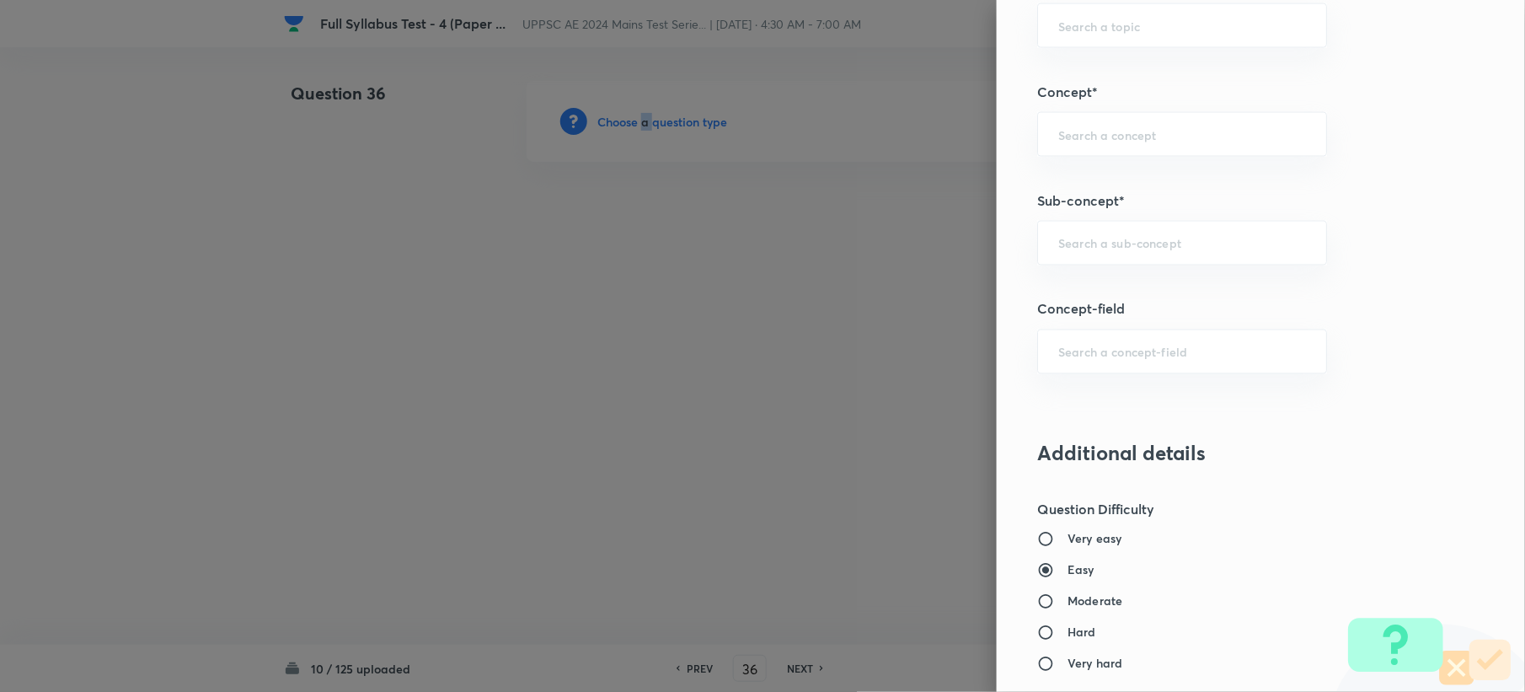
scroll to position [898, 0]
click at [1059, 246] on input "text" at bounding box center [1182, 242] width 248 height 16
paste input "Theory of Error"
click at [1093, 300] on li "Theory of Error" at bounding box center [1165, 293] width 287 height 30
type input "Theory of Error"
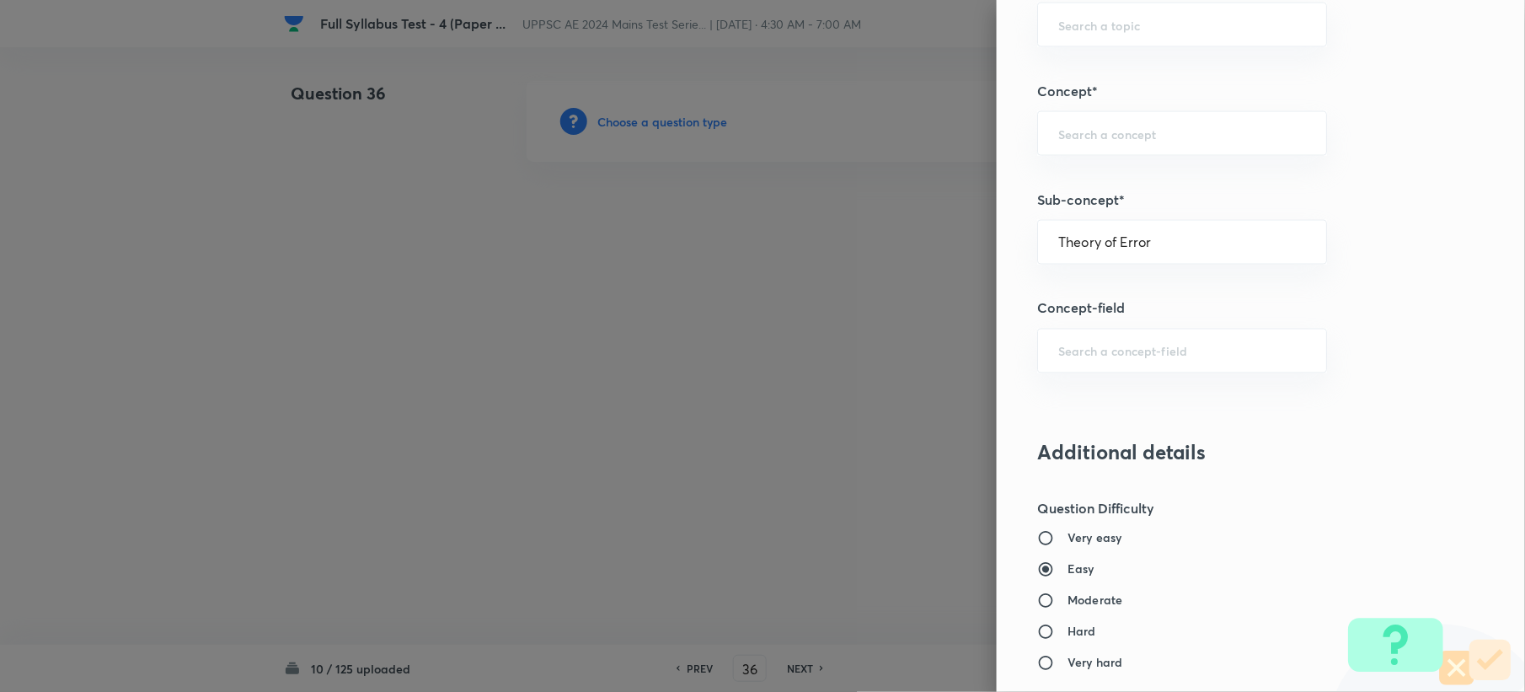
type input "Civil Engineering"
type input "Surveying"
type input "Fundamental Concepts of Surveying"
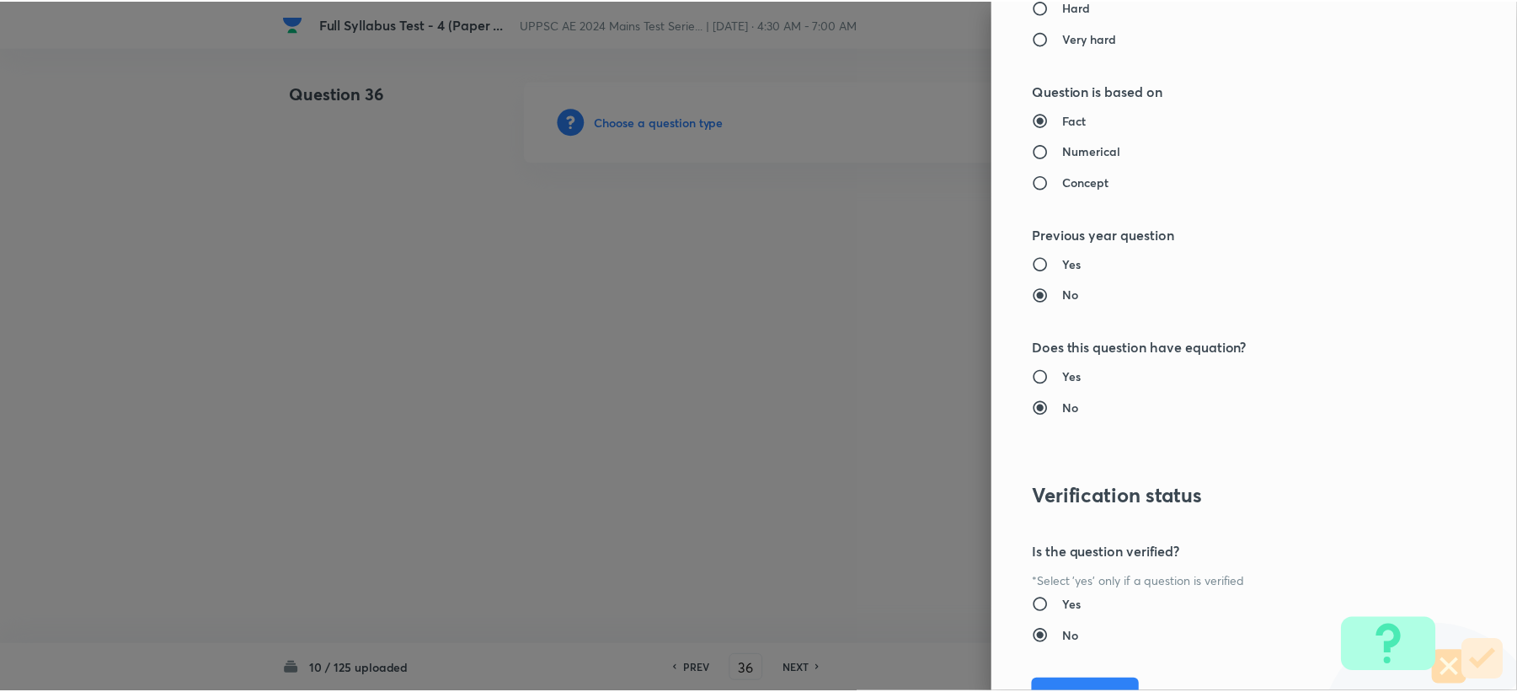
scroll to position [1608, 0]
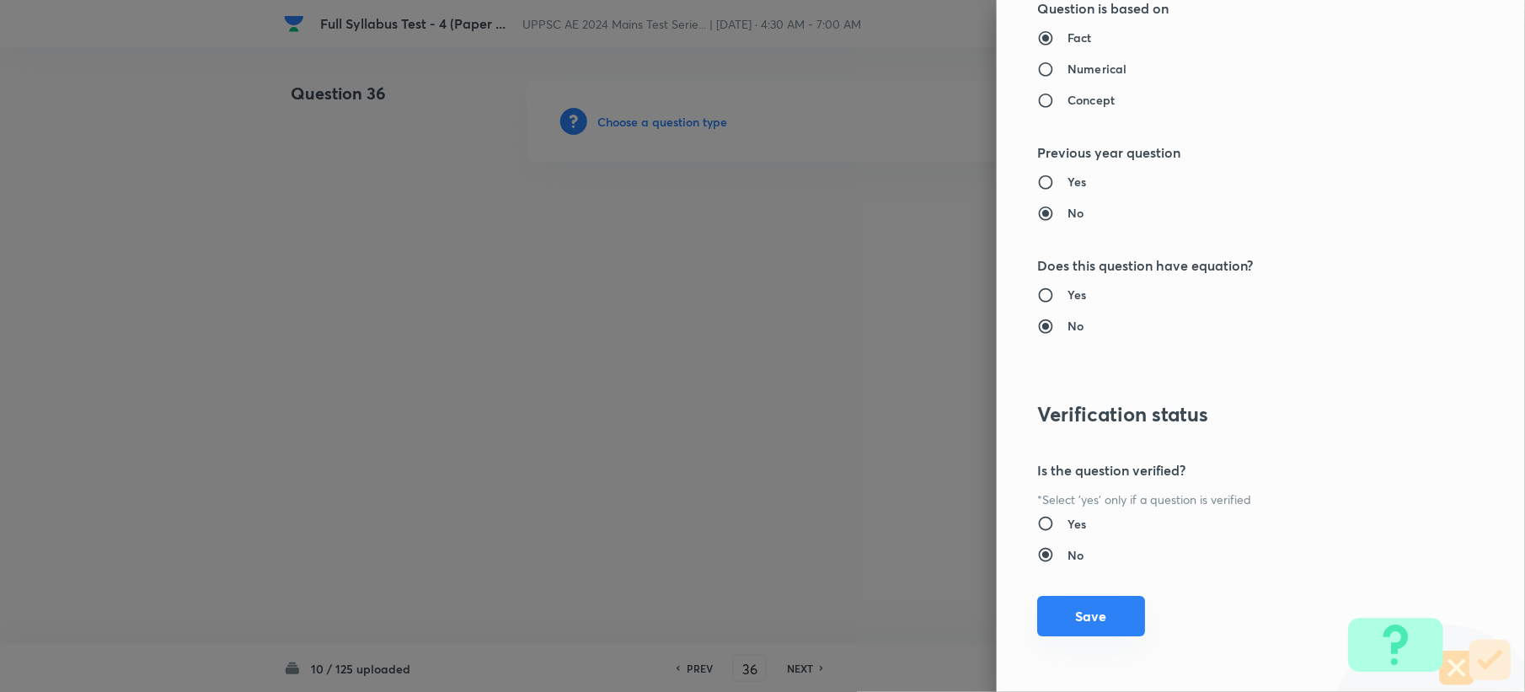
drag, startPoint x: 1078, startPoint y: 620, endPoint x: 600, endPoint y: 428, distance: 515.6
click at [1076, 620] on button "Save" at bounding box center [1091, 616] width 108 height 40
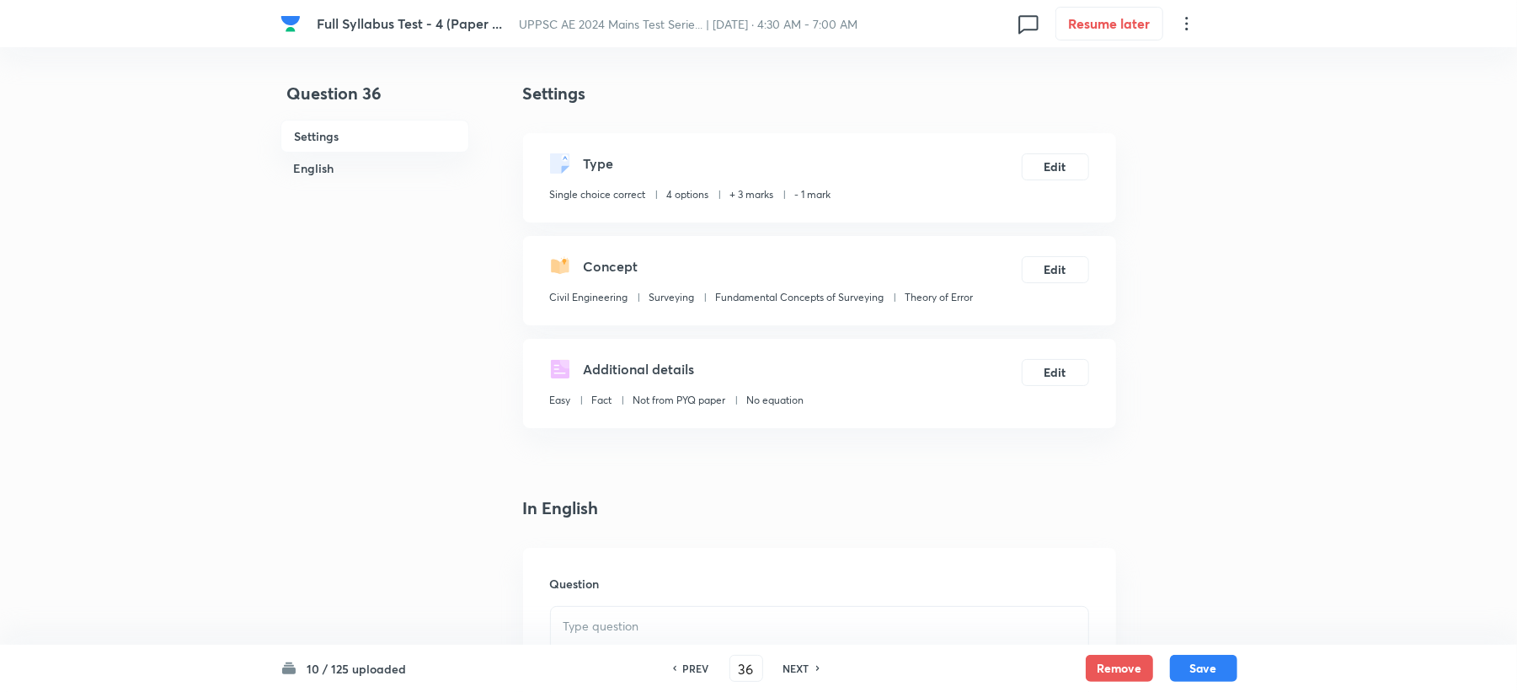
scroll to position [337, 0]
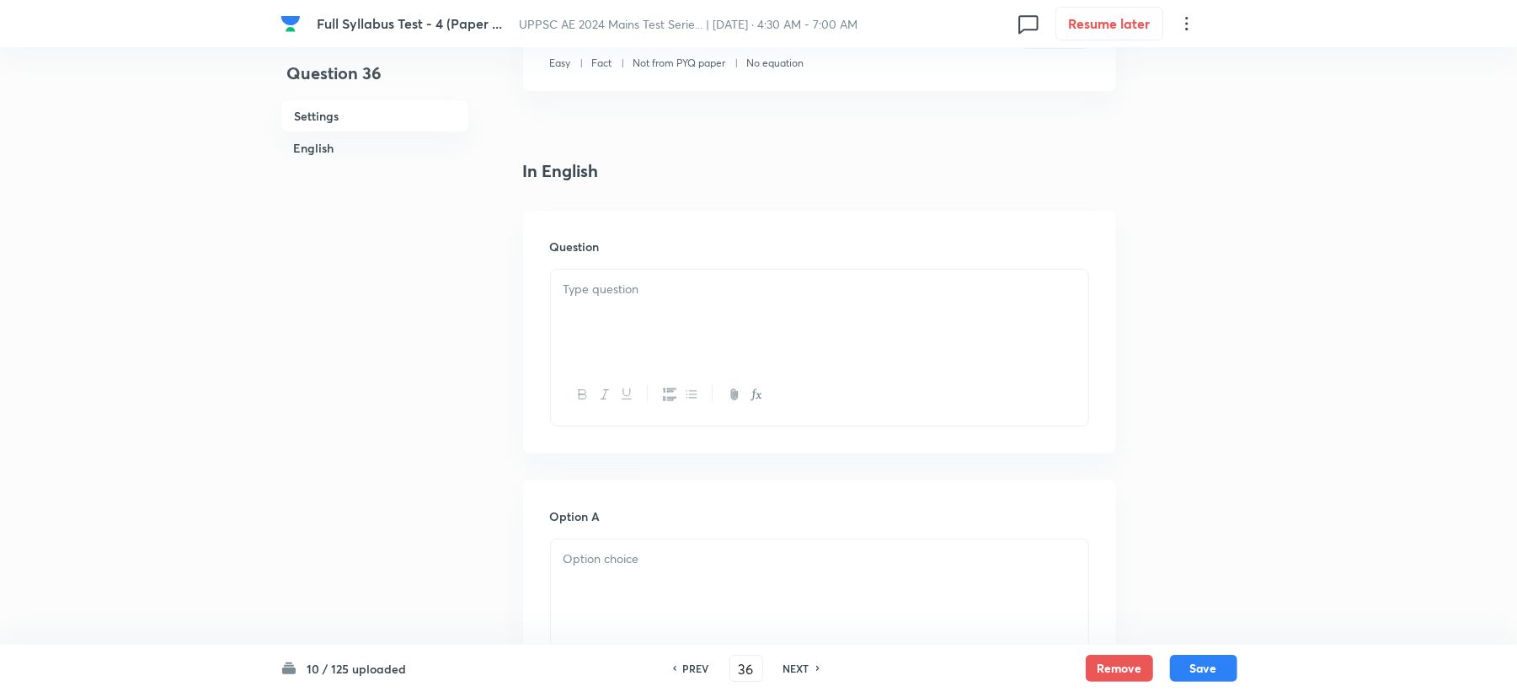
click at [601, 300] on div at bounding box center [819, 317] width 537 height 94
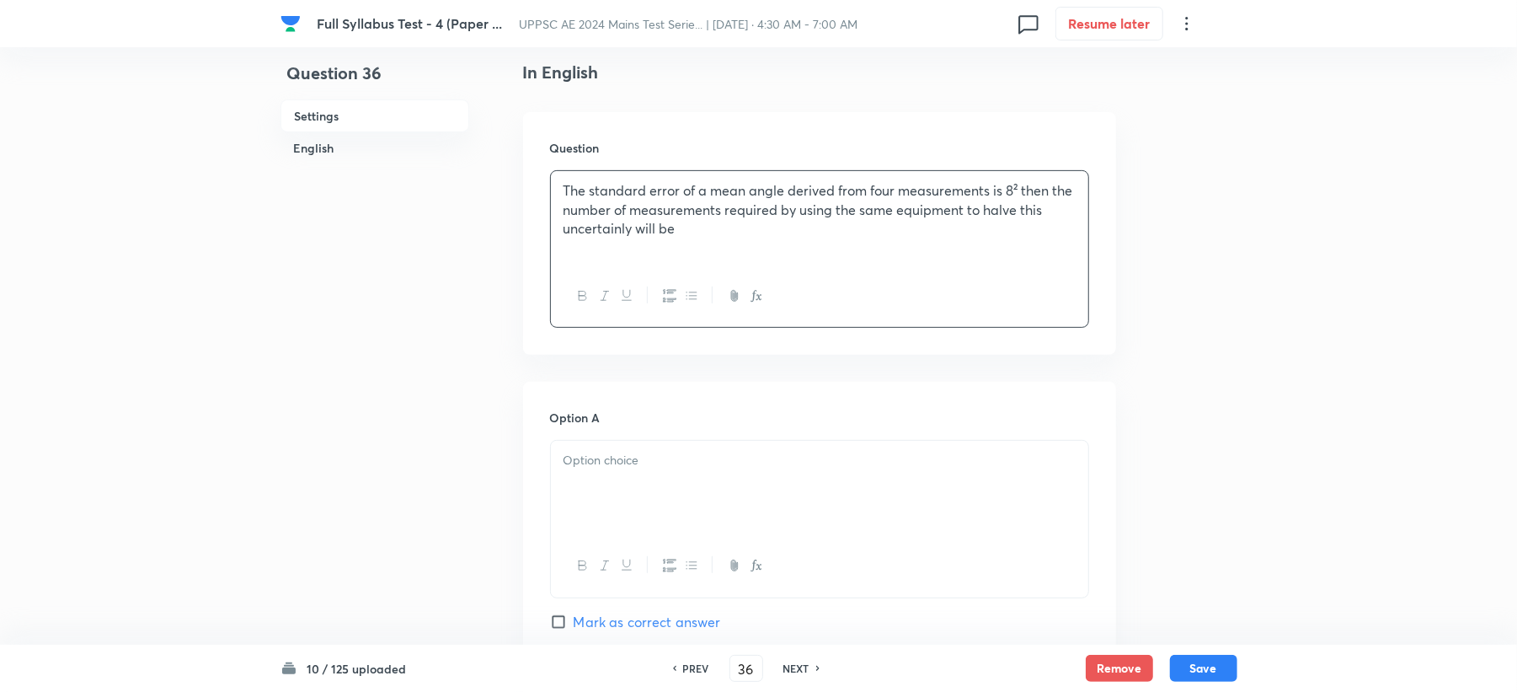
scroll to position [561, 0]
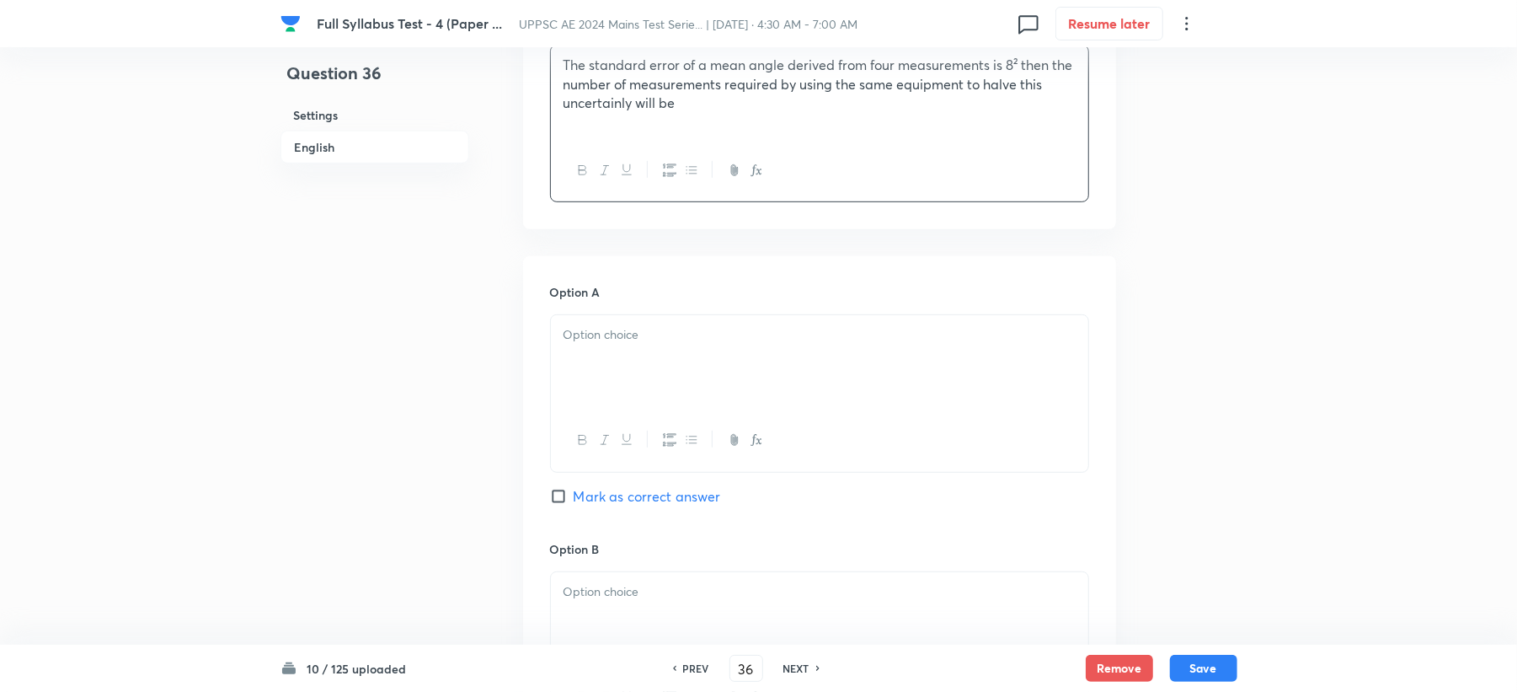
click at [584, 365] on div at bounding box center [819, 362] width 537 height 94
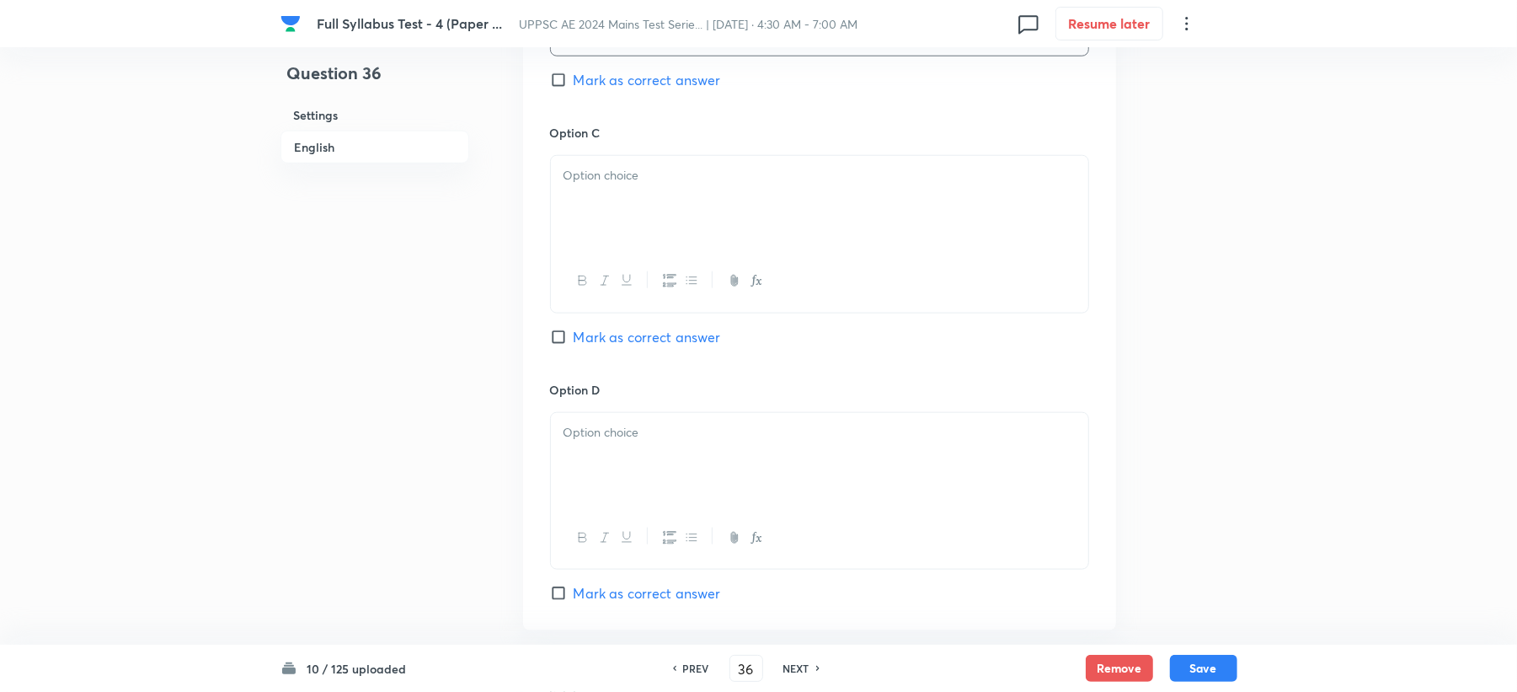
scroll to position [1235, 0]
drag, startPoint x: 615, startPoint y: 231, endPoint x: 591, endPoint y: 247, distance: 29.2
click at [615, 231] on div at bounding box center [819, 201] width 537 height 94
drag, startPoint x: 621, startPoint y: 172, endPoint x: 401, endPoint y: 180, distance: 220.0
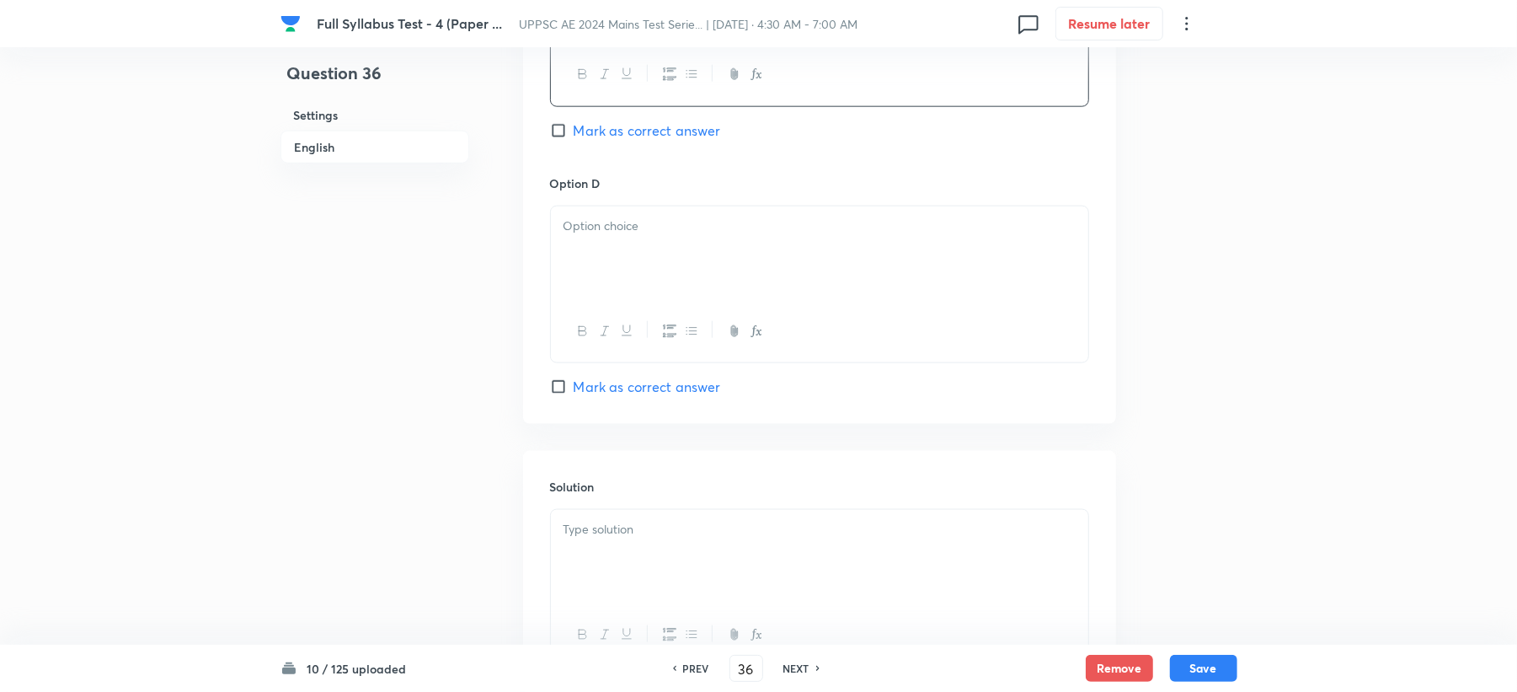
scroll to position [1460, 0]
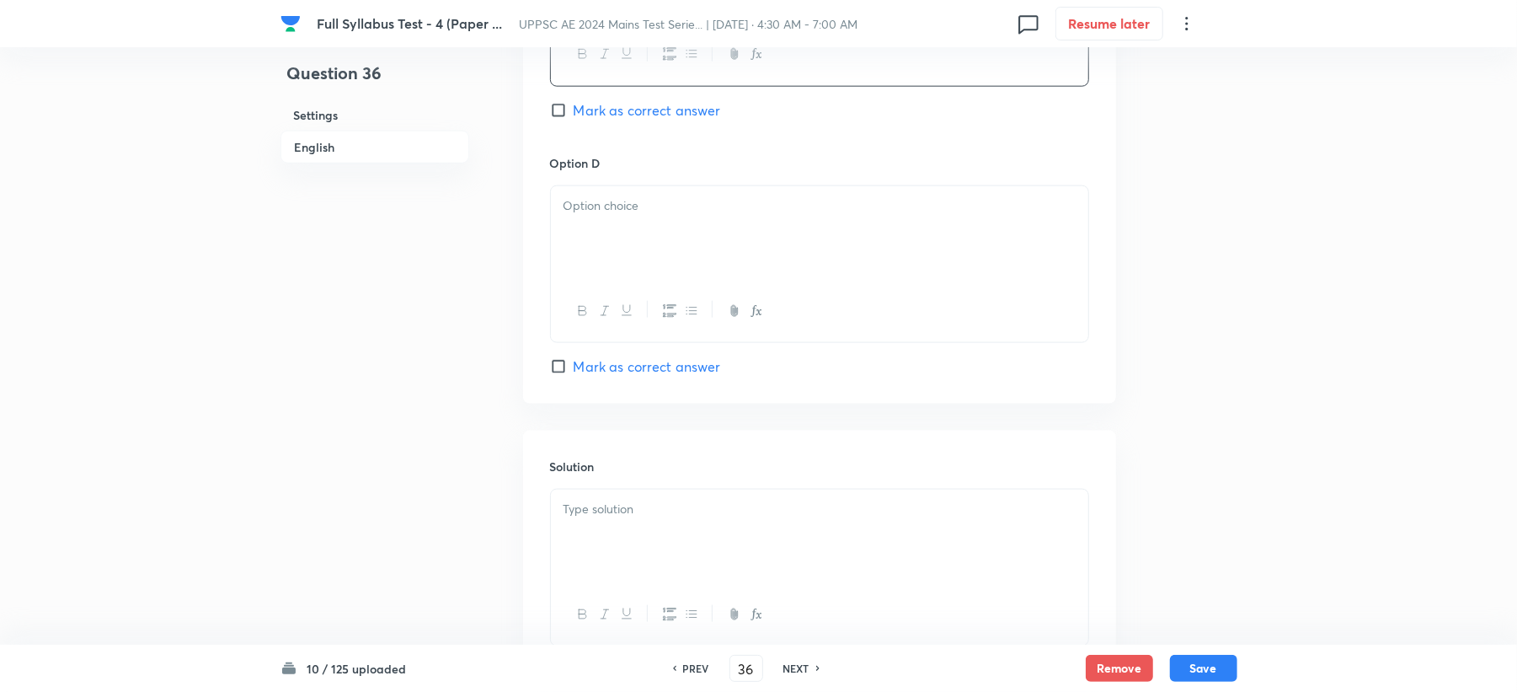
click at [614, 238] on div at bounding box center [819, 233] width 537 height 94
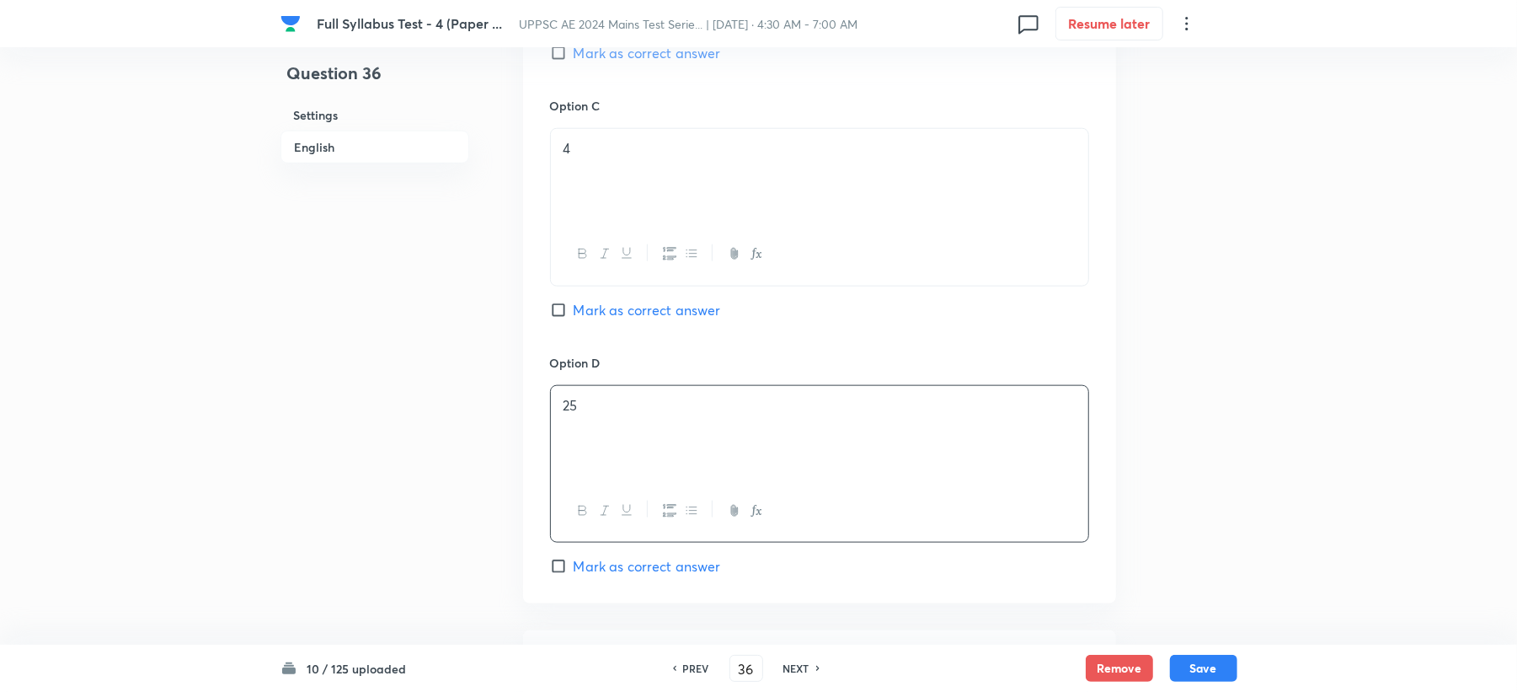
scroll to position [898, 0]
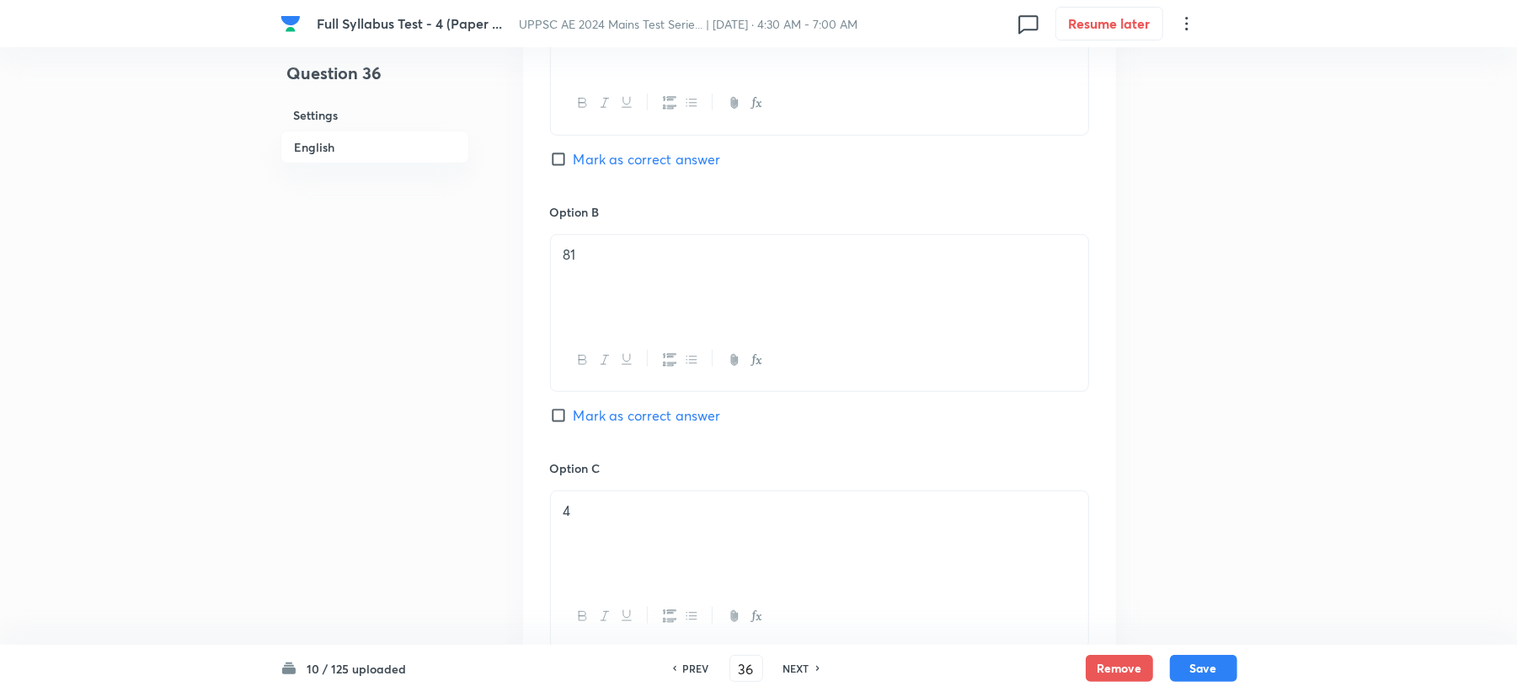
click at [627, 175] on div "Option A 16 Mark as correct answer" at bounding box center [819, 74] width 539 height 256
click at [635, 163] on span "Mark as correct answer" at bounding box center [647, 159] width 147 height 20
click at [574, 163] on input "Mark as correct answer" at bounding box center [562, 159] width 24 height 17
checkbox input "true"
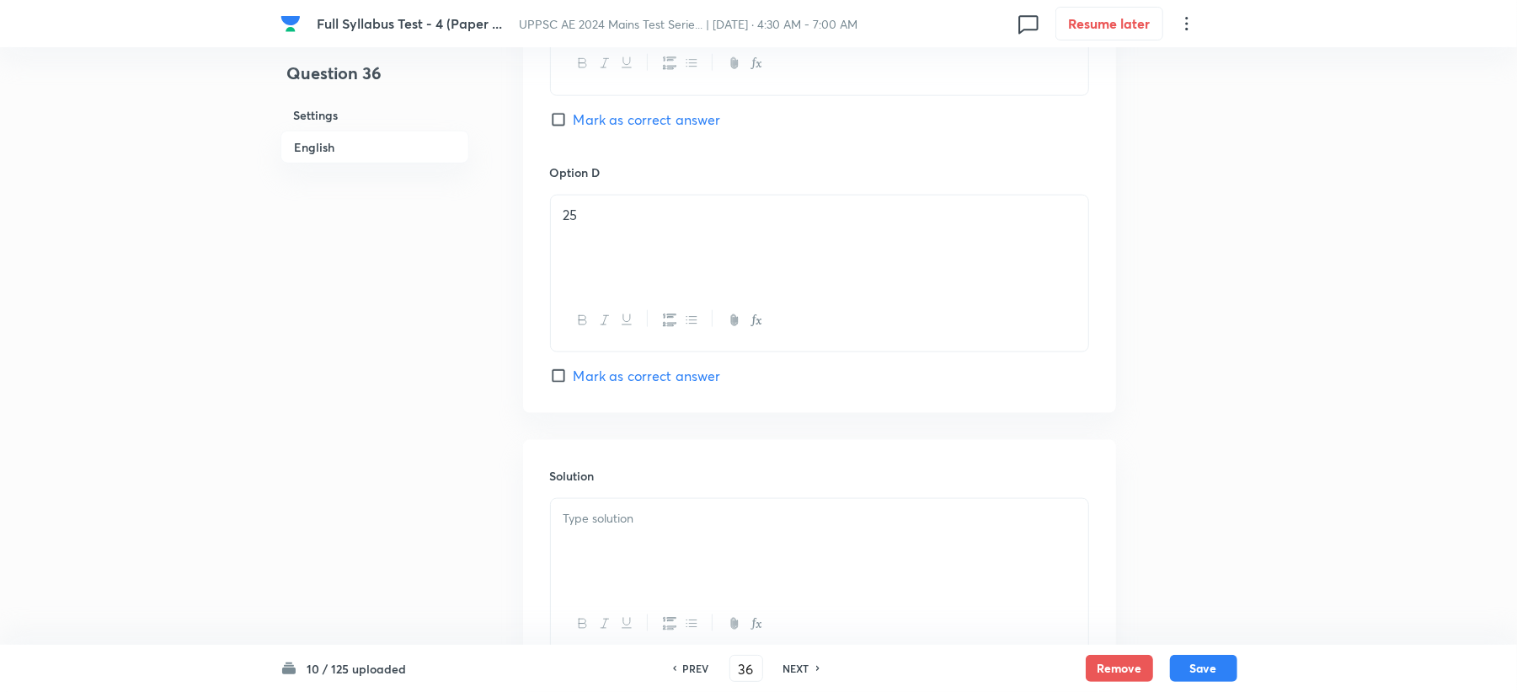
scroll to position [1595, 0]
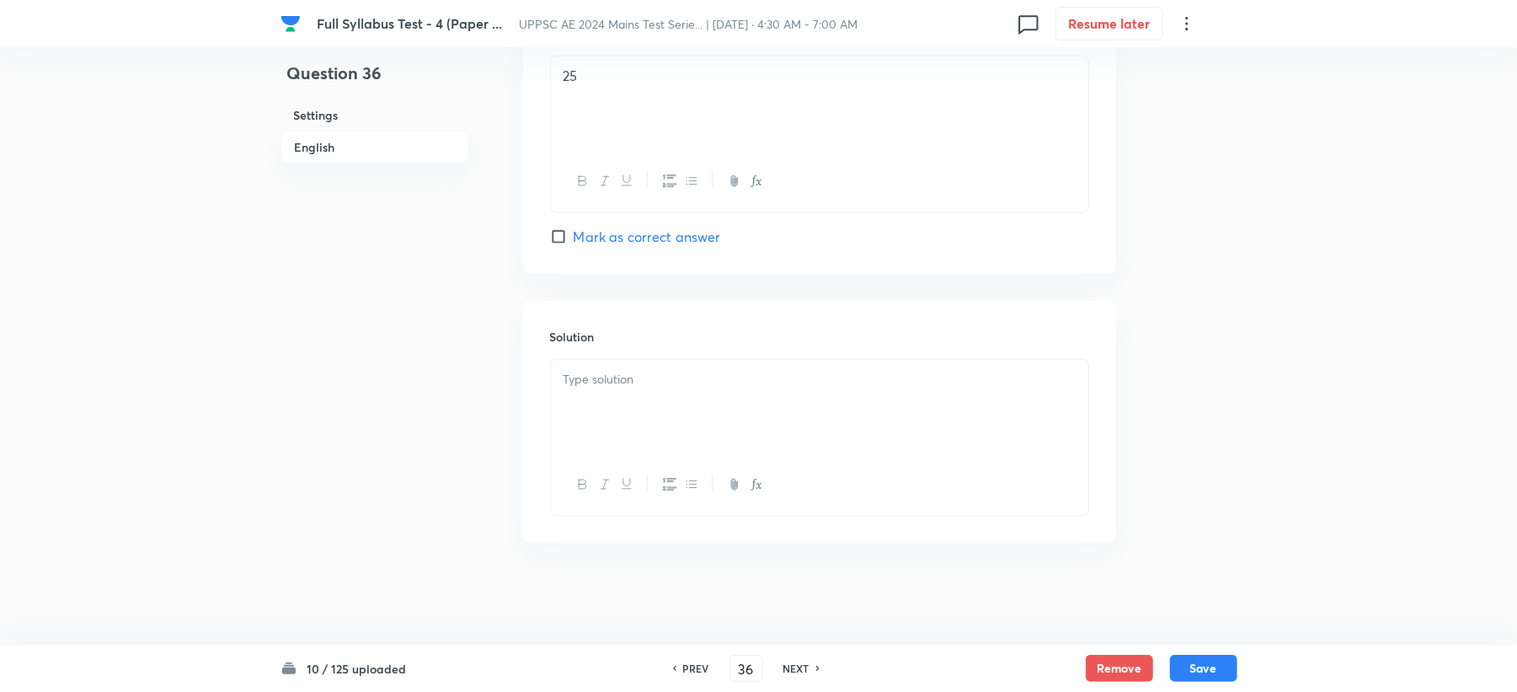
click at [578, 422] on div at bounding box center [819, 407] width 537 height 94
drag, startPoint x: 595, startPoint y: 409, endPoint x: 971, endPoint y: 394, distance: 376.9
click at [971, 394] on div "Given number of measurement (h) = 4 Standard error of mean (s m ) = 8²" at bounding box center [819, 407] width 537 height 94
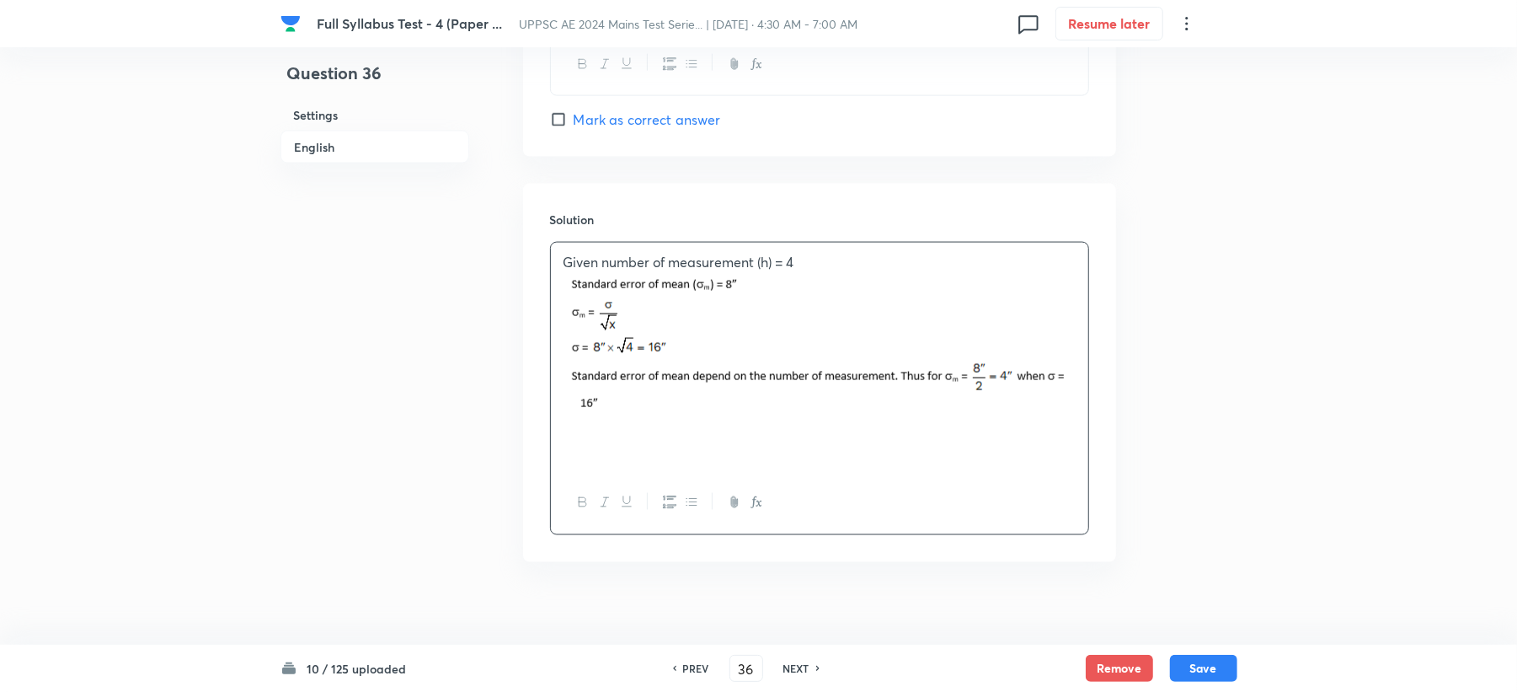
scroll to position [1798, 0]
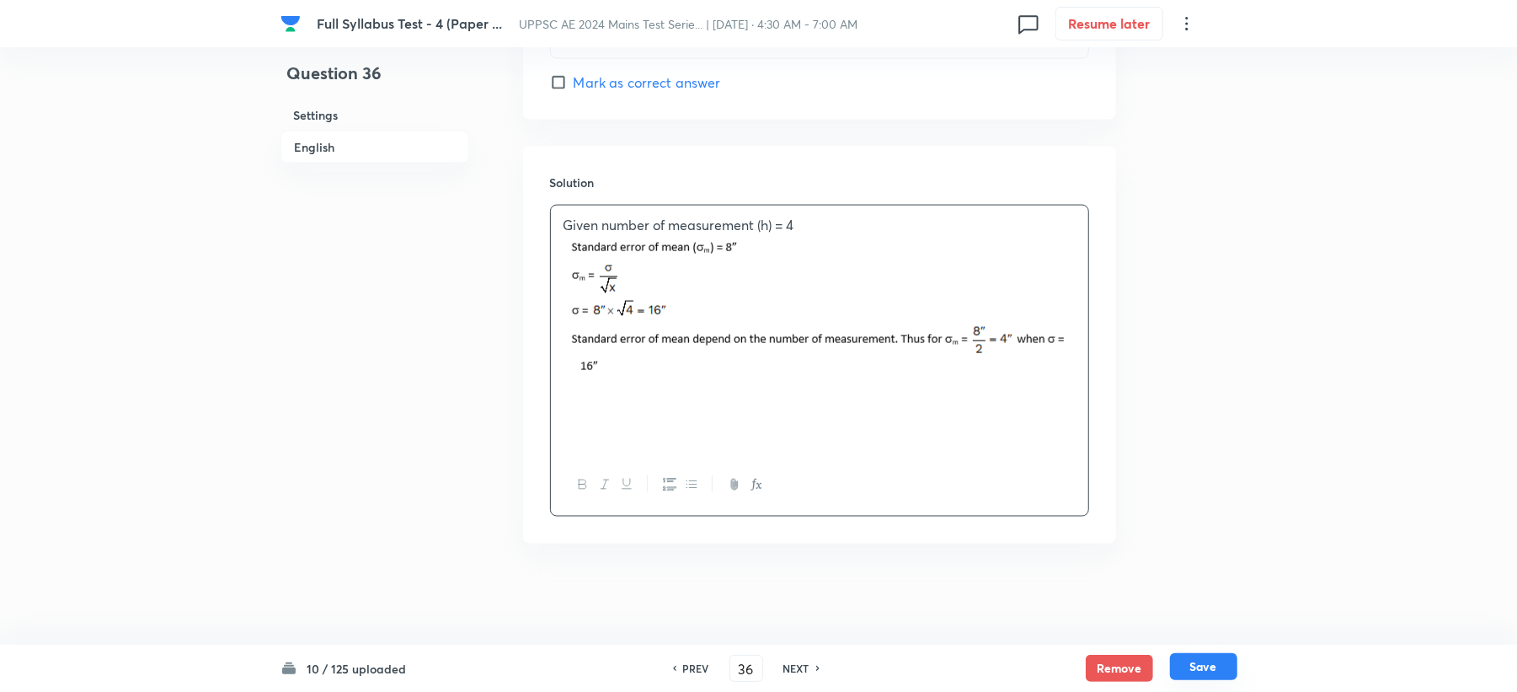
click at [1217, 671] on button "Save" at bounding box center [1203, 666] width 67 height 27
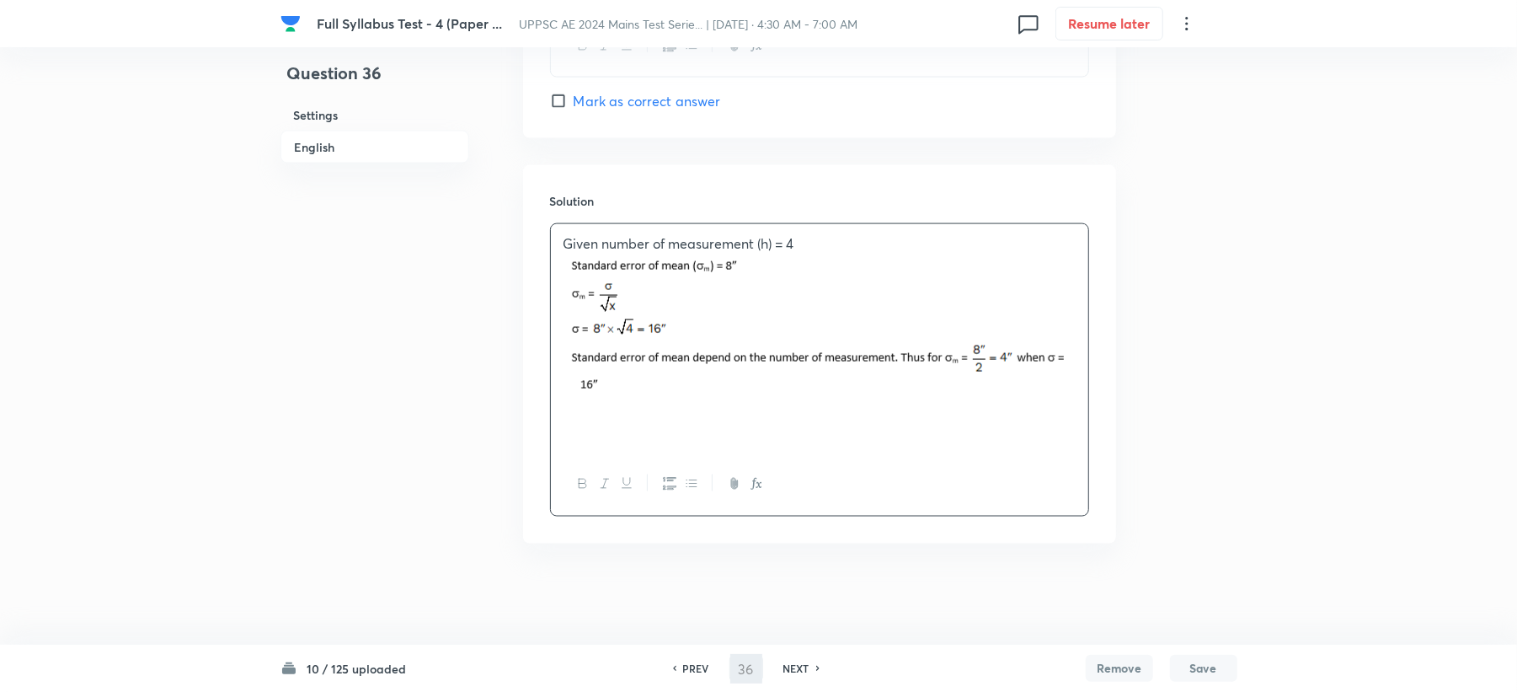
type input "37"
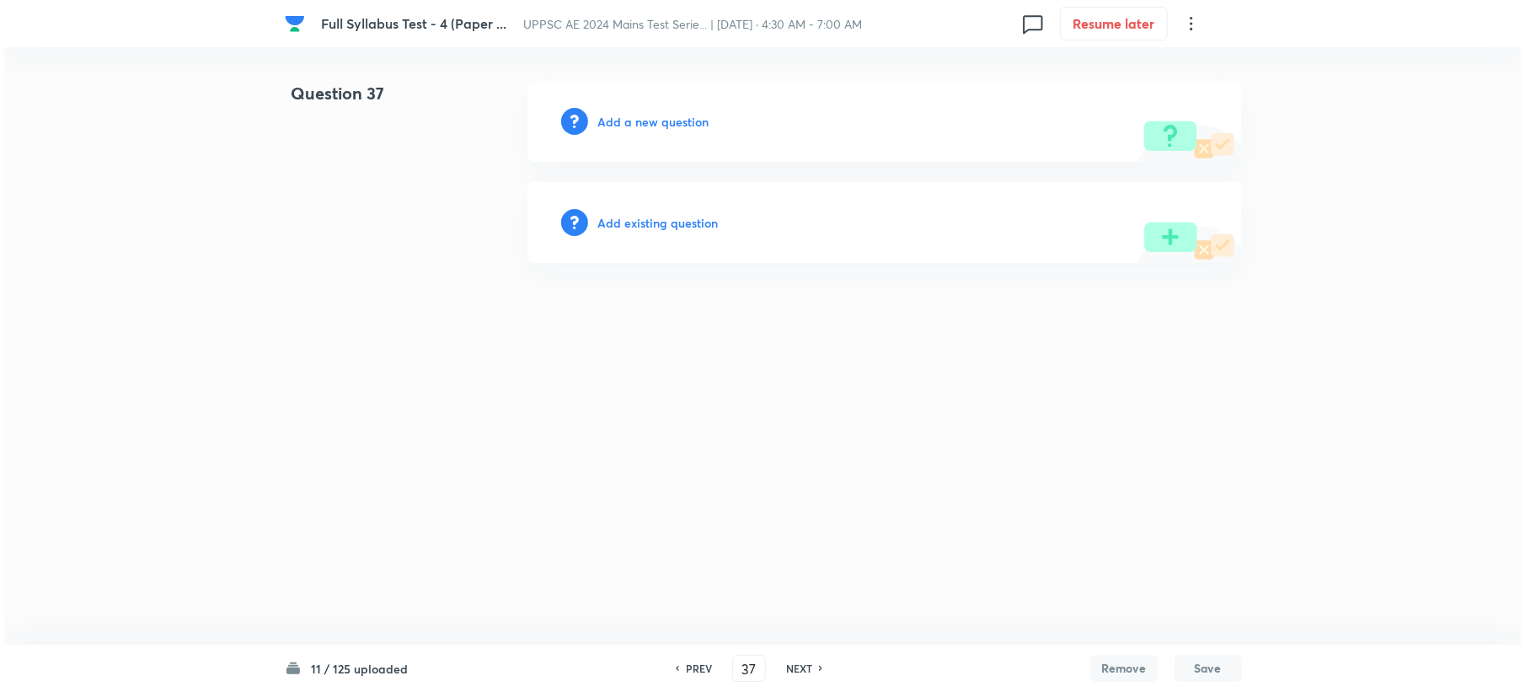
scroll to position [0, 0]
click at [607, 120] on h6 "Add a new question" at bounding box center [652, 122] width 111 height 18
click at [607, 120] on h6 "Choose a question type" at bounding box center [662, 122] width 130 height 18
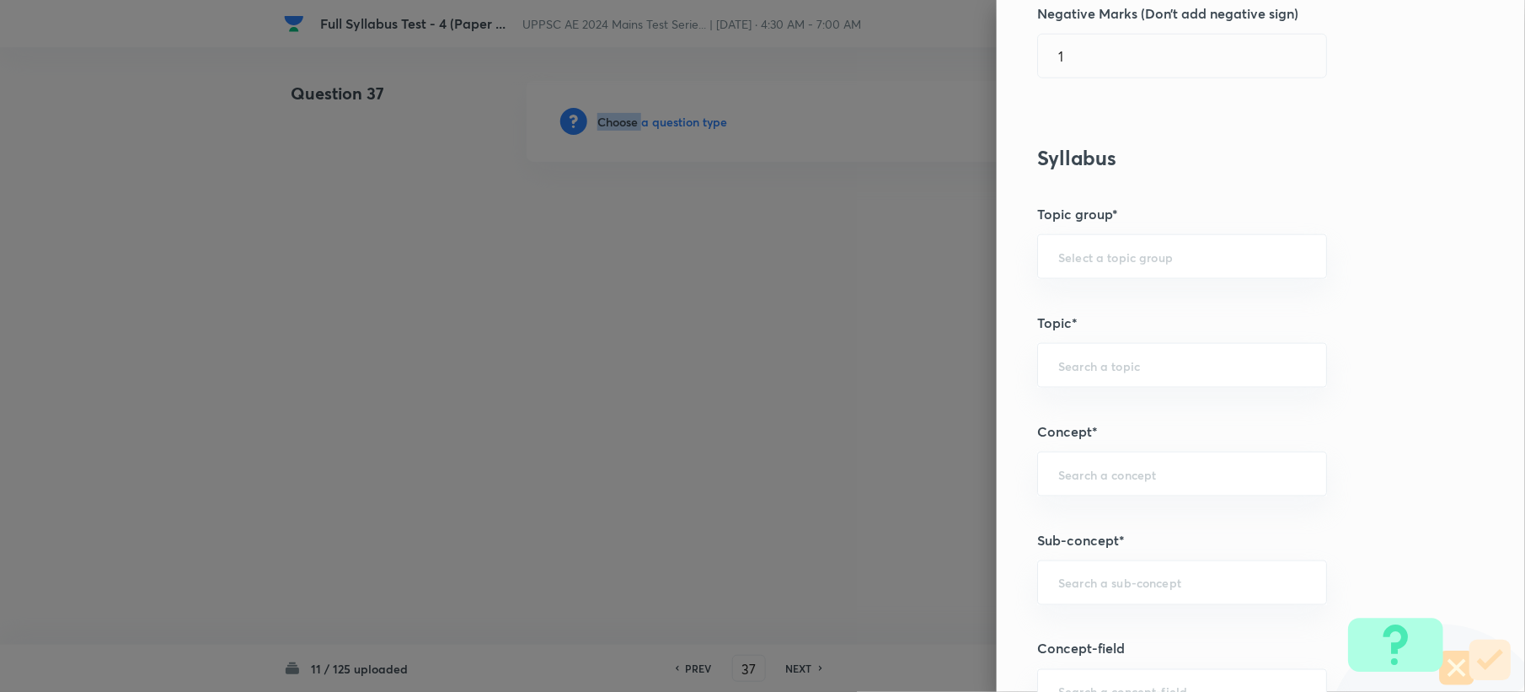
scroll to position [786, 0]
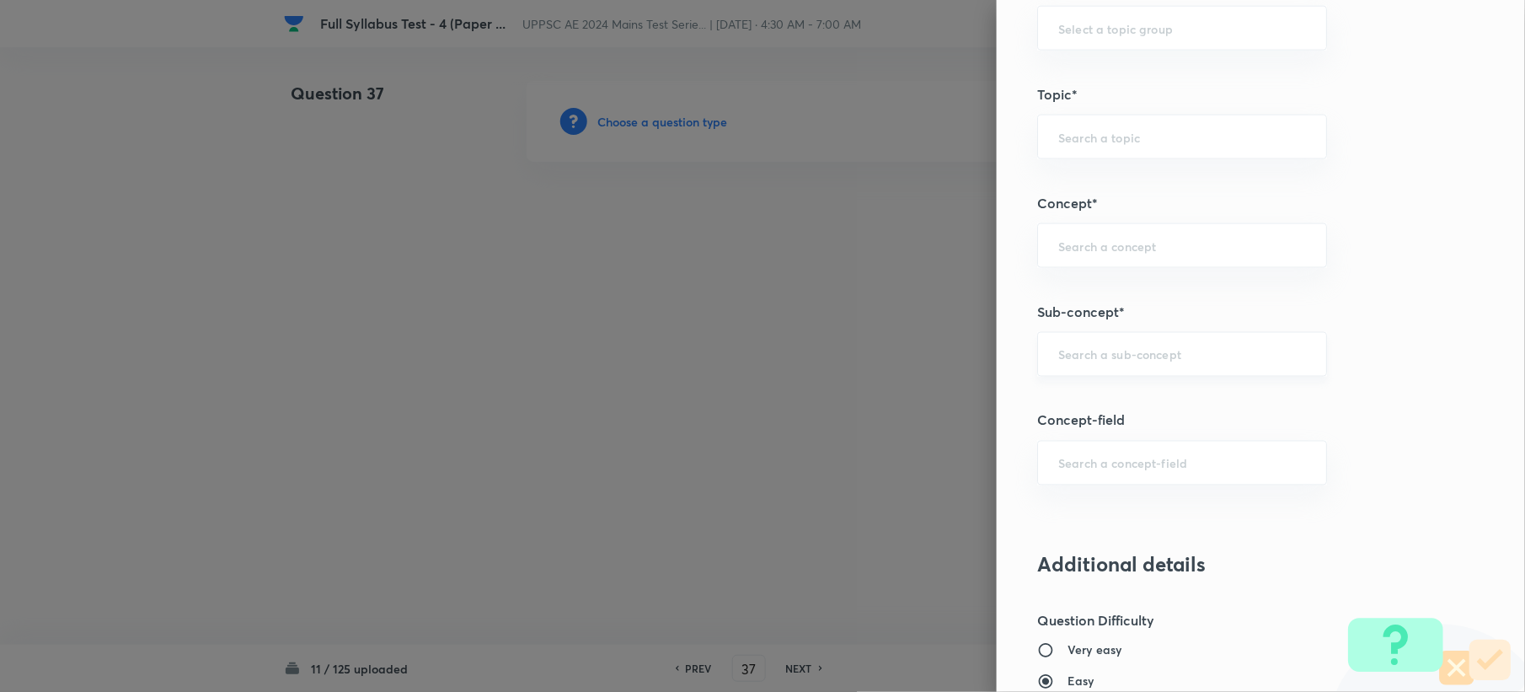
click at [1130, 354] on input "text" at bounding box center [1182, 354] width 248 height 16
paste input "Types of Fault"
drag, startPoint x: 1077, startPoint y: 351, endPoint x: 1269, endPoint y: 354, distance: 192.1
click at [1269, 354] on input "Types of Fault" at bounding box center [1182, 354] width 248 height 16
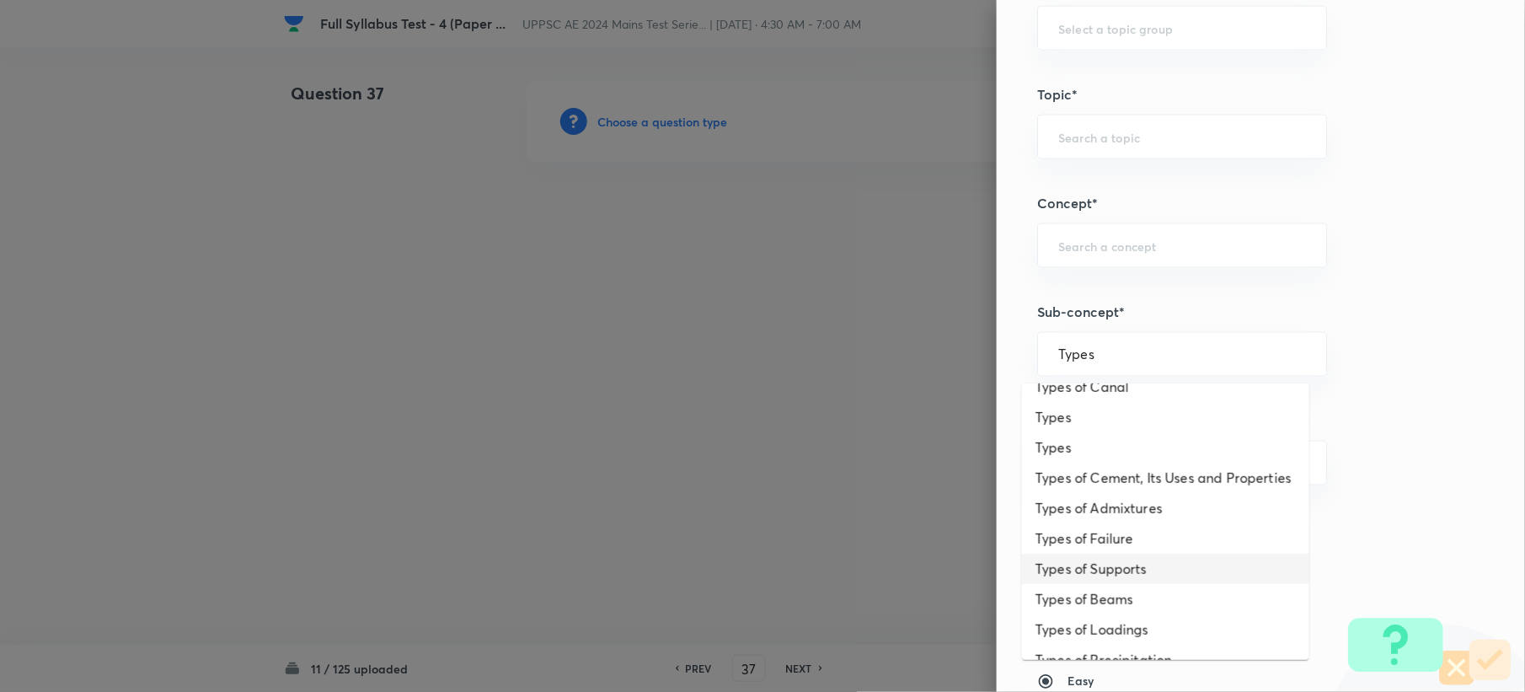
scroll to position [0, 0]
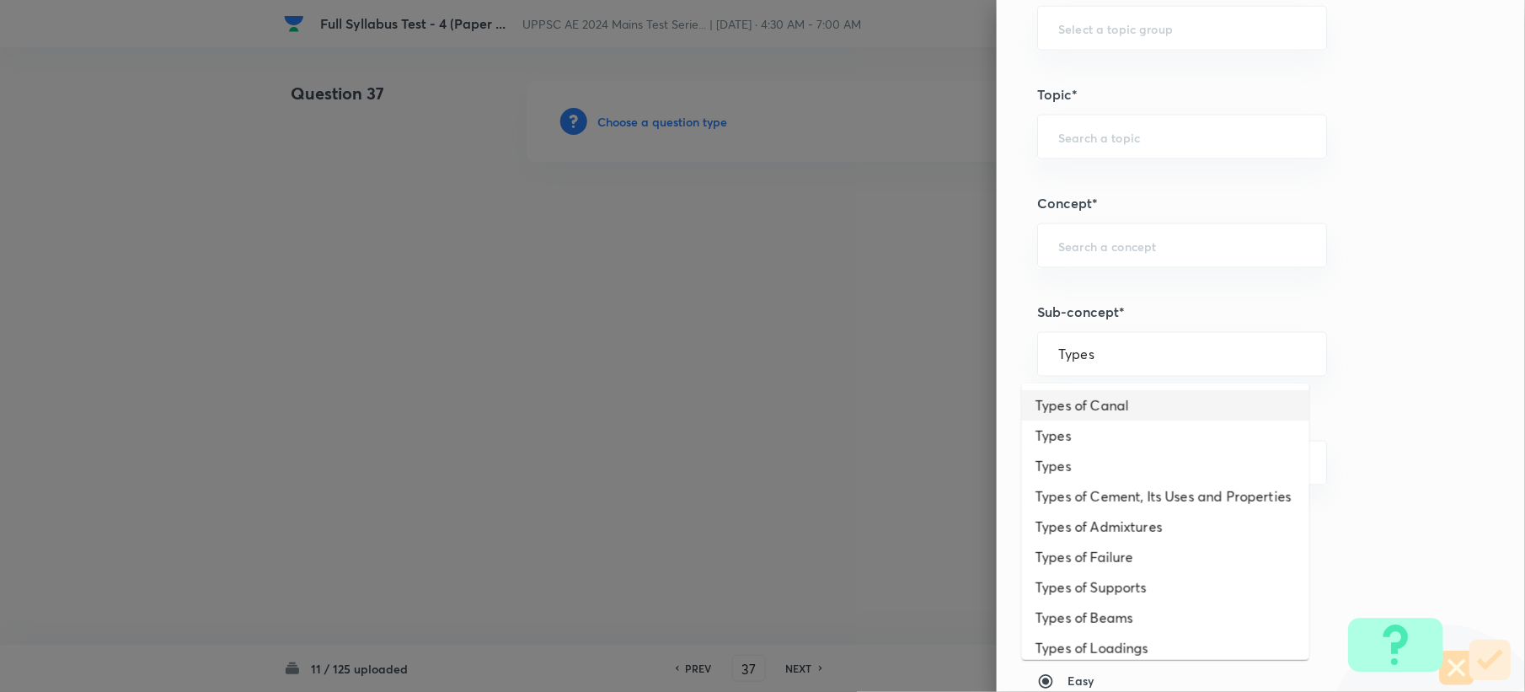
type input "Types"
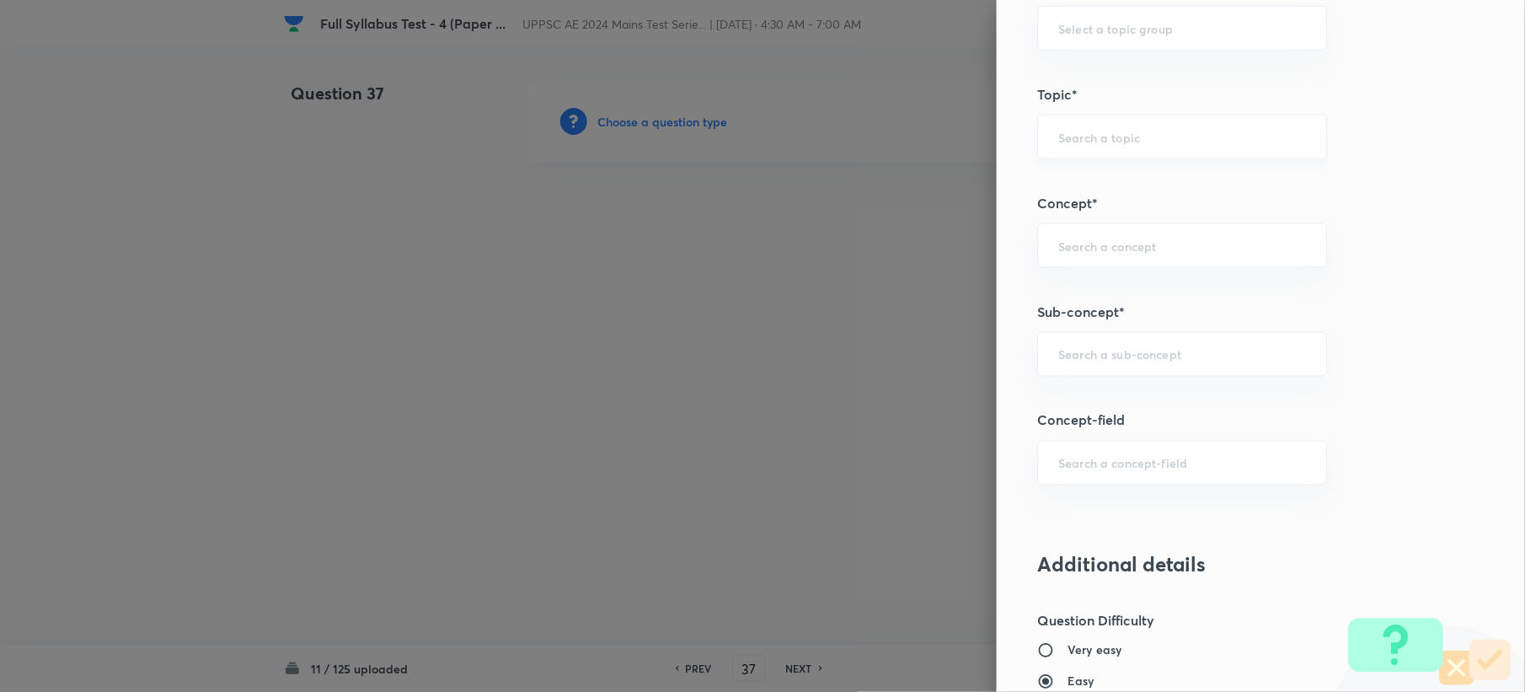
drag, startPoint x: 1088, startPoint y: 110, endPoint x: 1076, endPoint y: 123, distance: 18.5
click at [1083, 121] on div "Question settings Question type* Single choice correct Number of options* 2 3 4…" at bounding box center [1261, 346] width 528 height 692
click at [1072, 145] on input "text" at bounding box center [1182, 137] width 248 height 16
paste input "engineering geology"
type input "engineering geology"
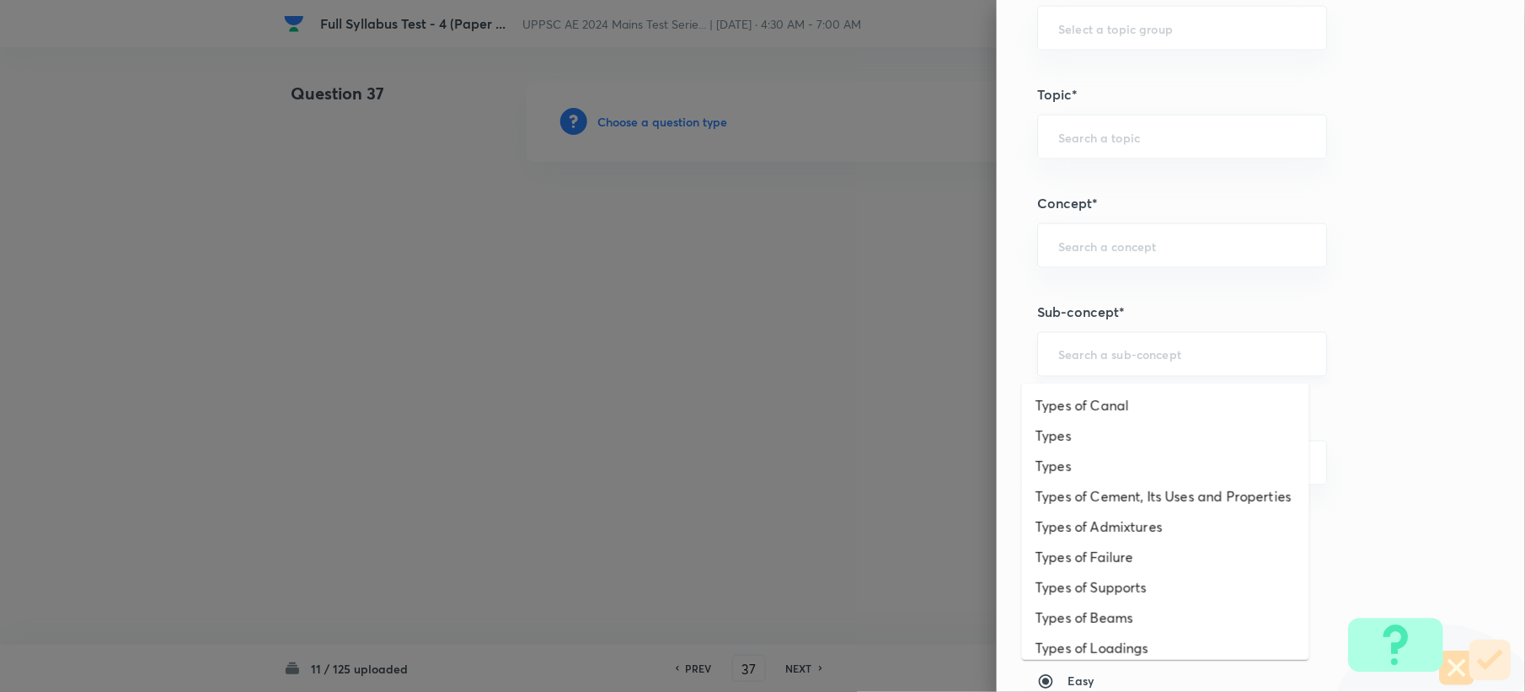
click at [1058, 359] on input "text" at bounding box center [1182, 354] width 248 height 16
click at [1083, 509] on li "Types of Failure" at bounding box center [1165, 496] width 287 height 30
type input "Types of Failure"
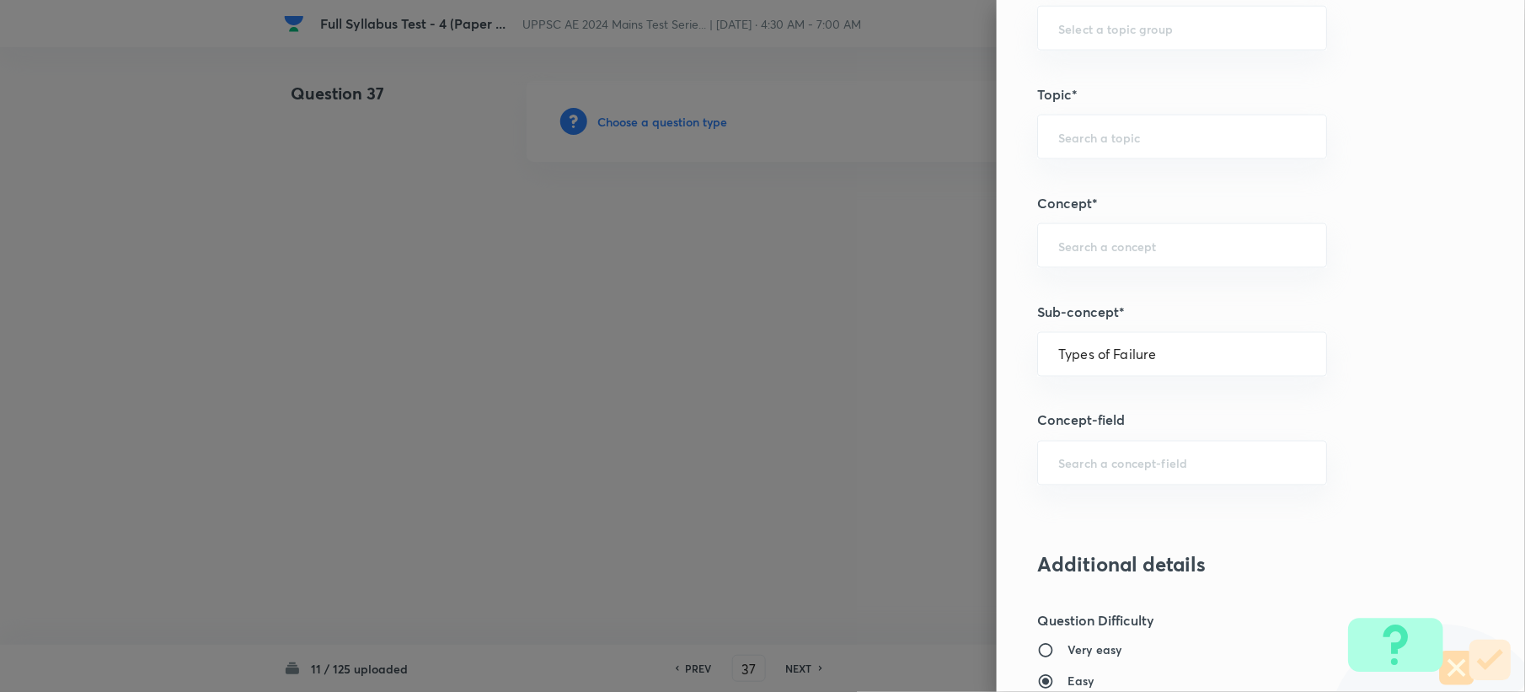
type input "Civil Engineering"
type input "Solid Mechanics"
type input "Properties of Materials"
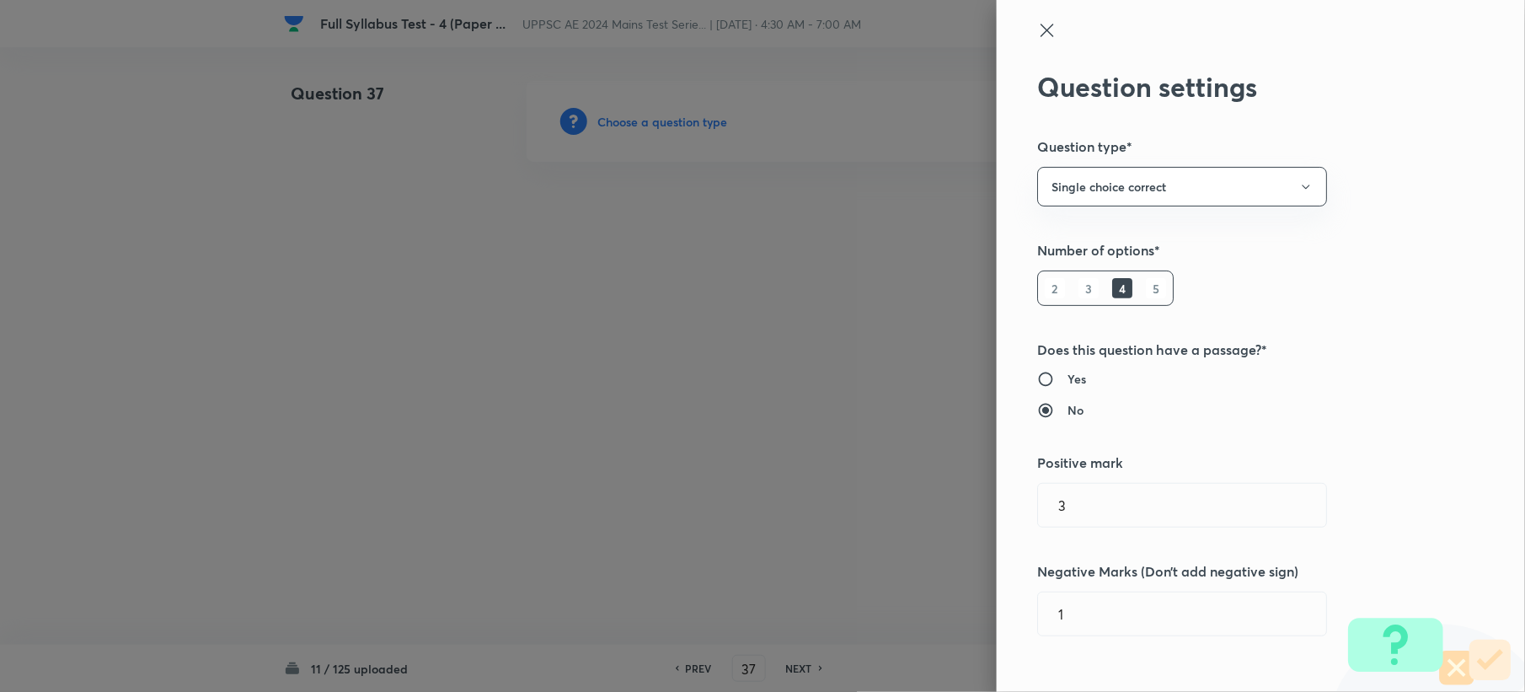
click at [1037, 40] on div at bounding box center [1232, 45] width 391 height 51
drag, startPoint x: 1035, startPoint y: 34, endPoint x: 924, endPoint y: 71, distance: 116.4
click at [1037, 34] on icon at bounding box center [1047, 30] width 20 height 20
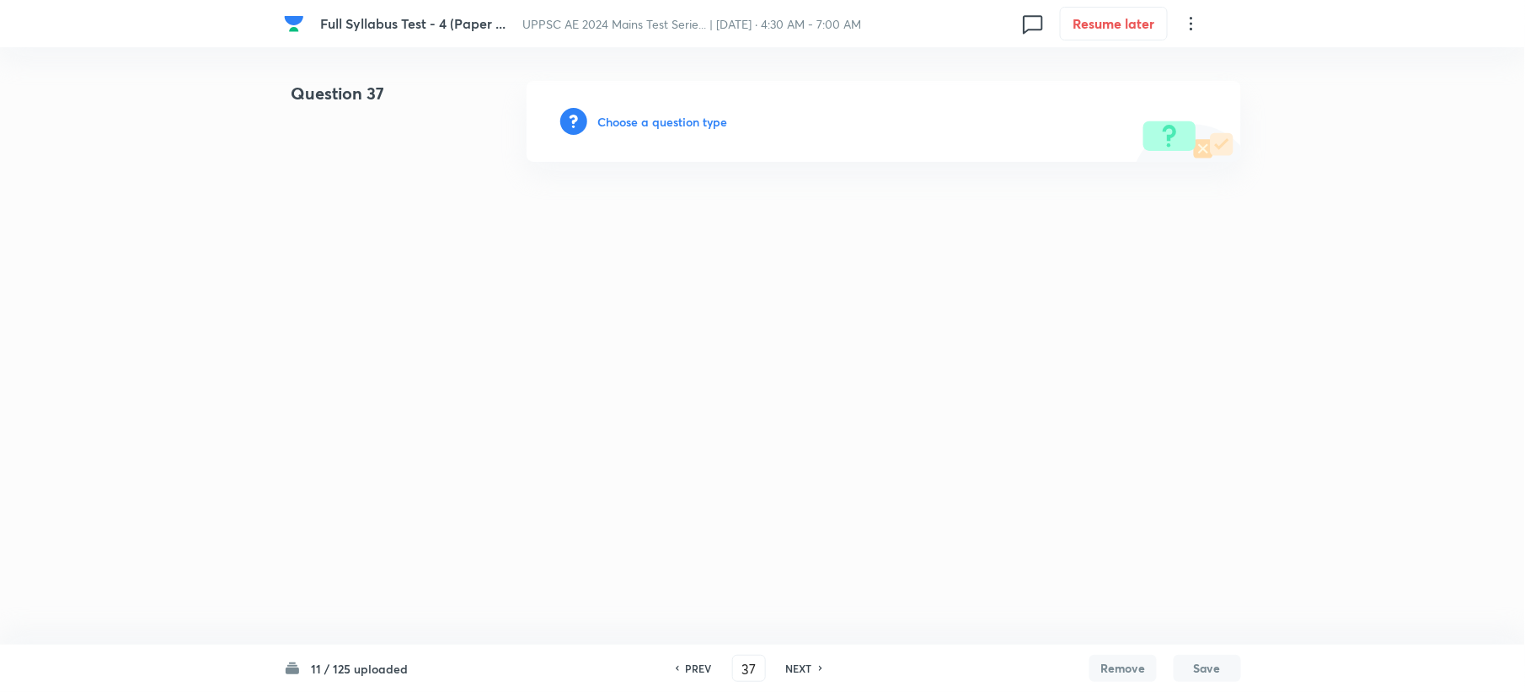
click at [698, 133] on div "Choose a question type" at bounding box center [884, 121] width 714 height 81
click at [695, 121] on h6 "Choose a question type" at bounding box center [662, 122] width 130 height 18
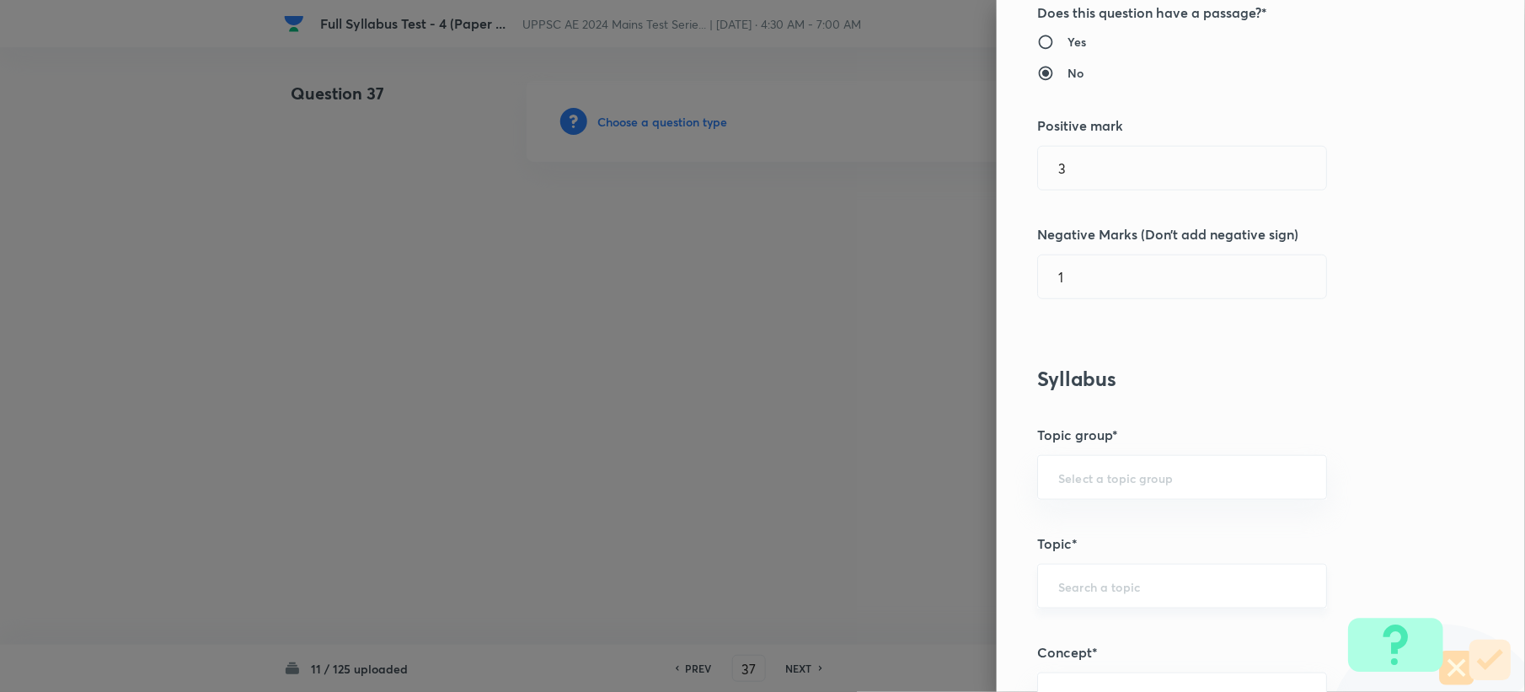
scroll to position [449, 0]
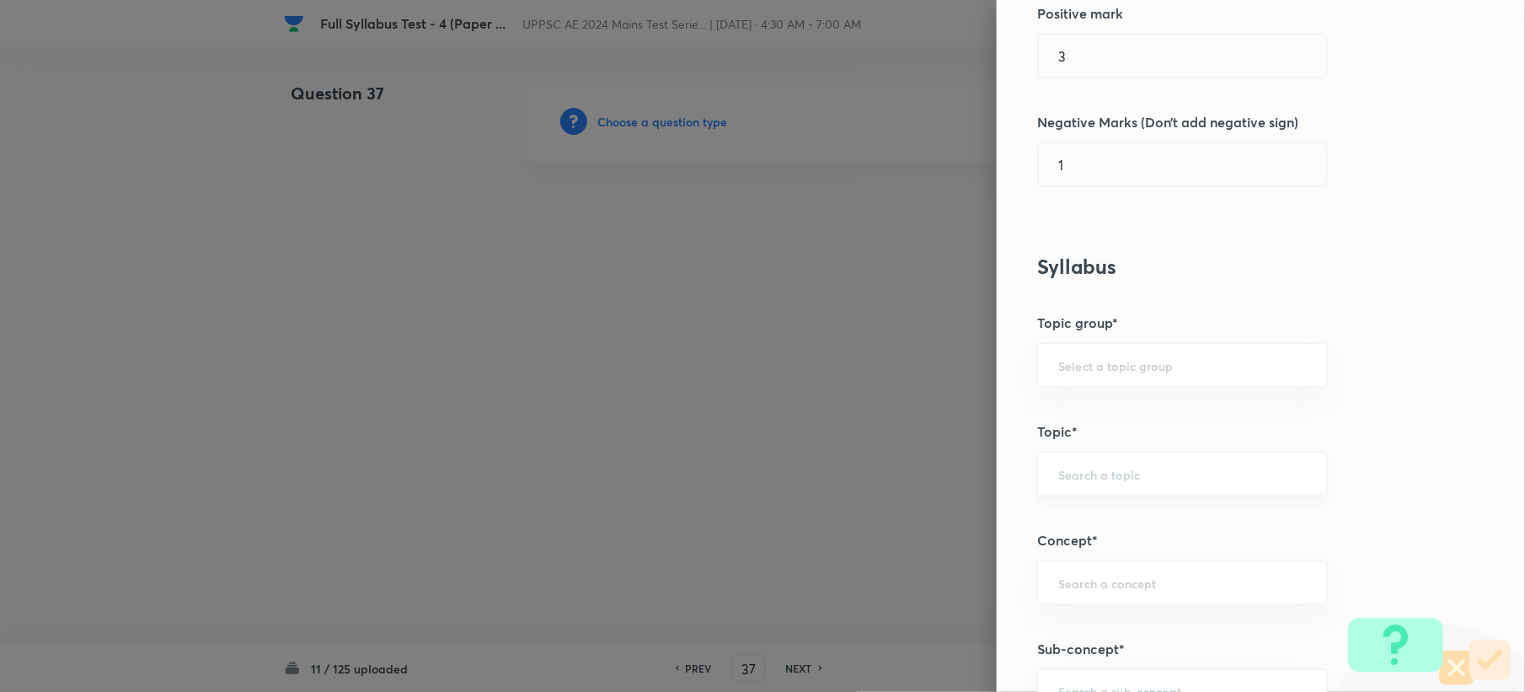
click at [1073, 490] on div "​" at bounding box center [1182, 474] width 290 height 45
paste input "Surveying"
click at [1042, 531] on li "Surveying" at bounding box center [1165, 524] width 287 height 30
type input "Surveying"
type input "Civil Engineering"
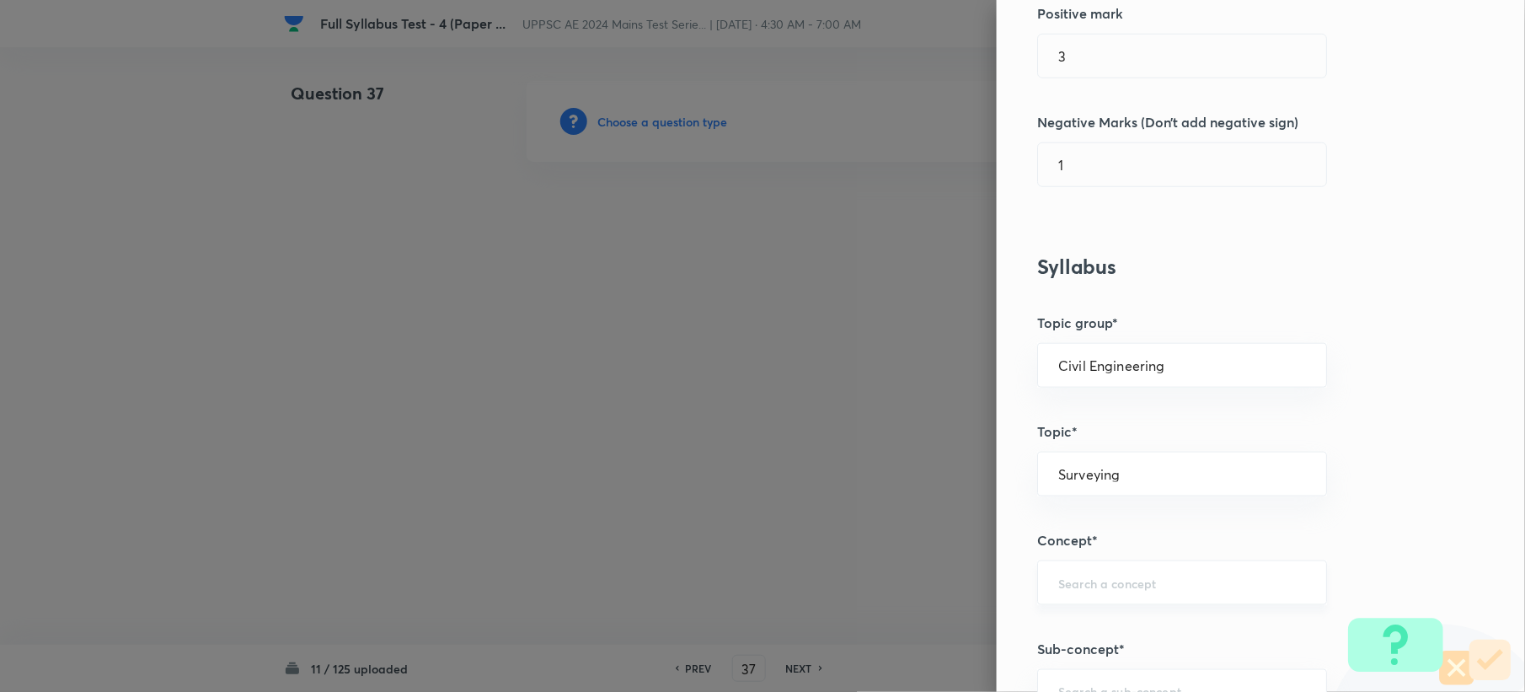
drag, startPoint x: 1058, startPoint y: 583, endPoint x: 1069, endPoint y: 584, distance: 11.0
click at [1066, 585] on input "text" at bounding box center [1182, 583] width 248 height 16
click at [1092, 483] on li "Fundamental Concepts of Surveying" at bounding box center [1165, 477] width 287 height 30
type input "Fundamental Concepts of Surveying"
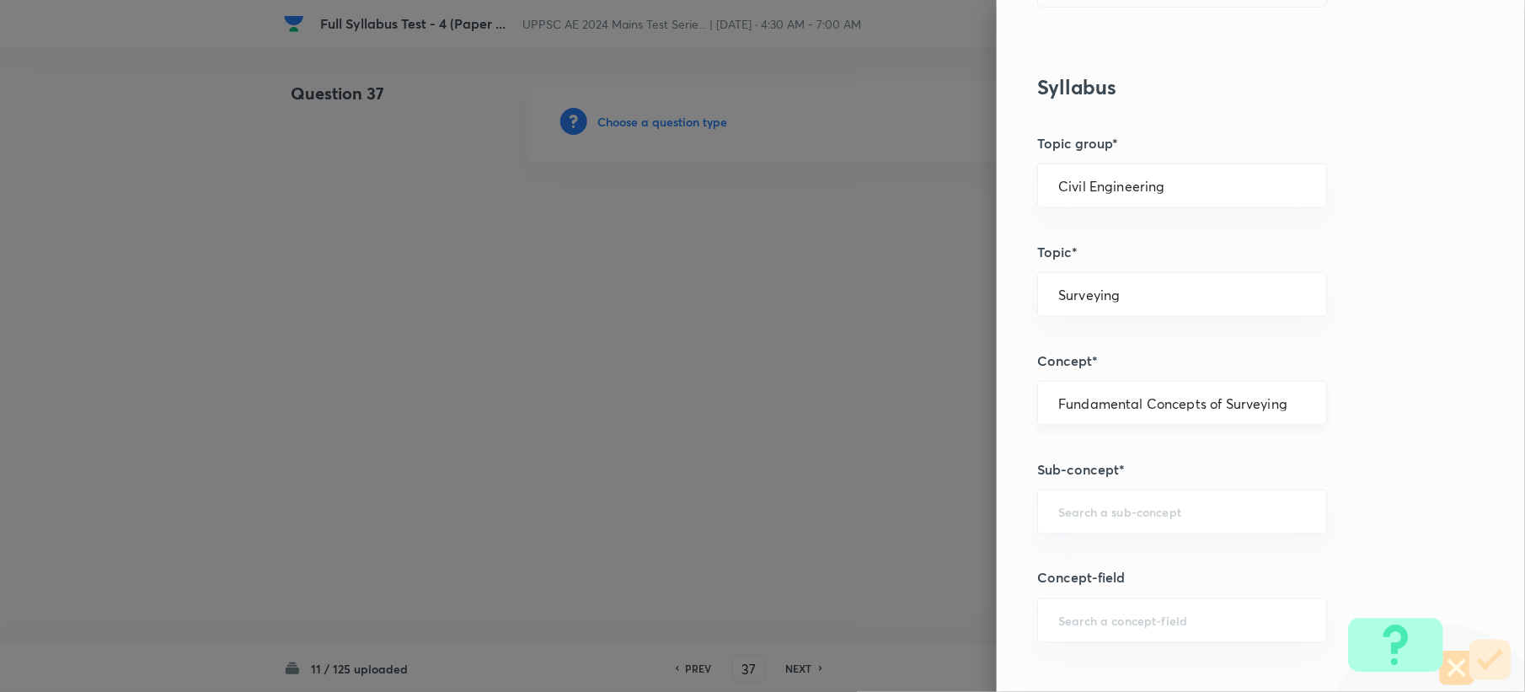
scroll to position [674, 0]
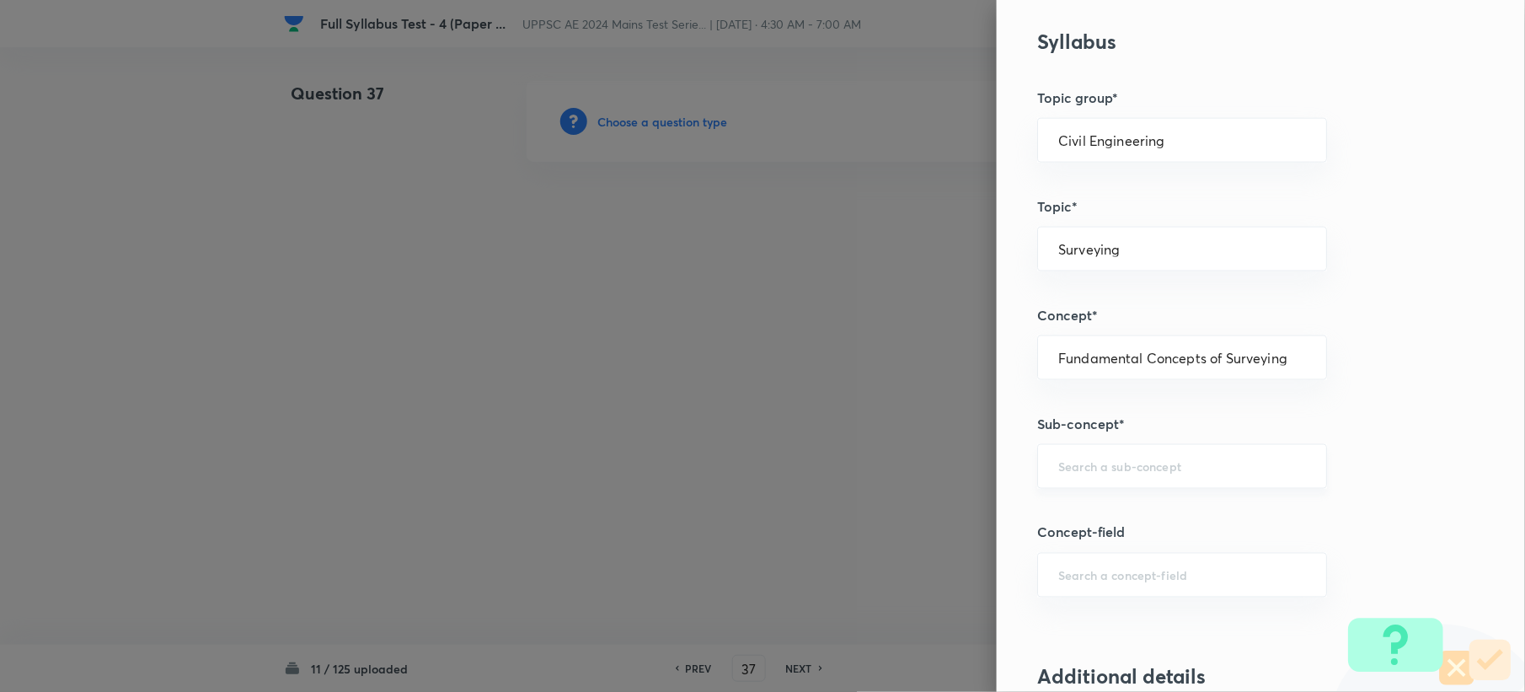
click at [1075, 489] on div "​" at bounding box center [1182, 466] width 290 height 45
click at [1062, 512] on li "Types of Survey" at bounding box center [1165, 518] width 287 height 30
type input "Types of Survey"
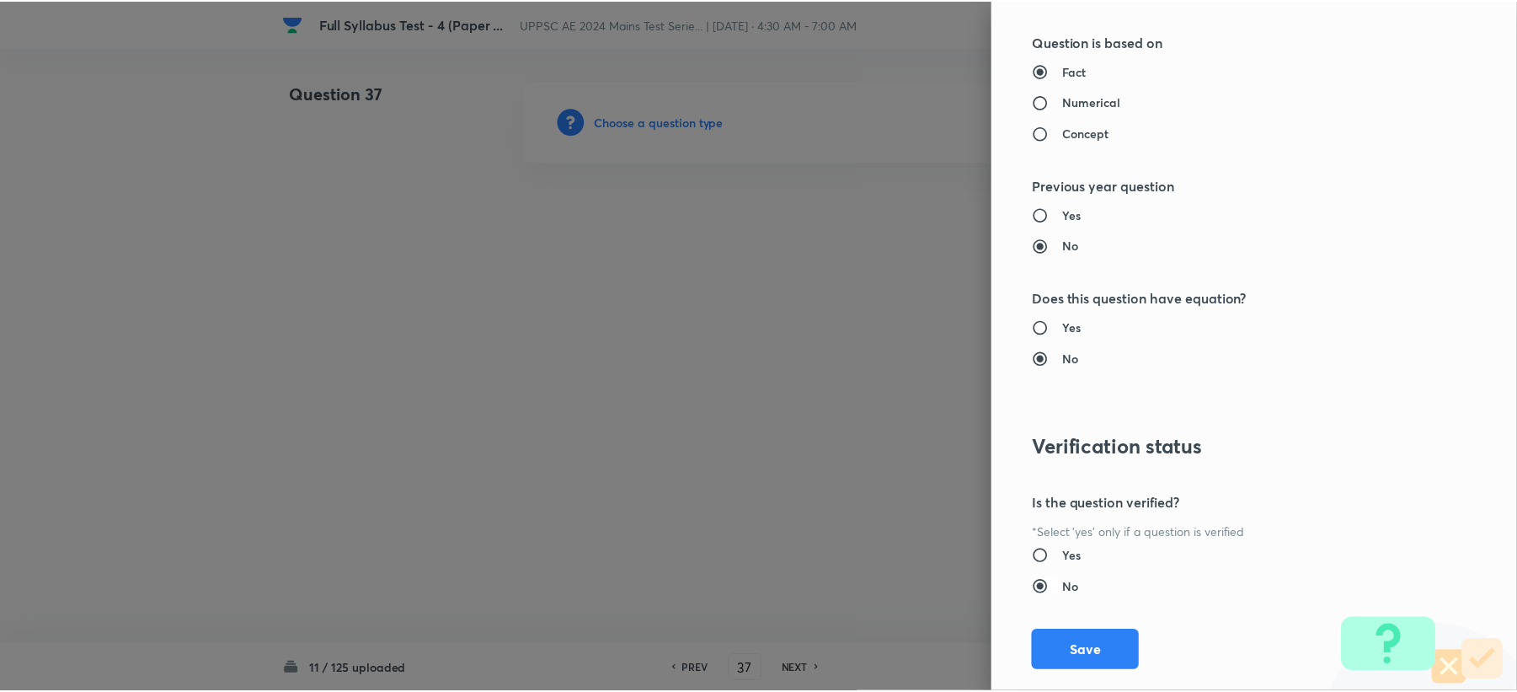
scroll to position [1608, 0]
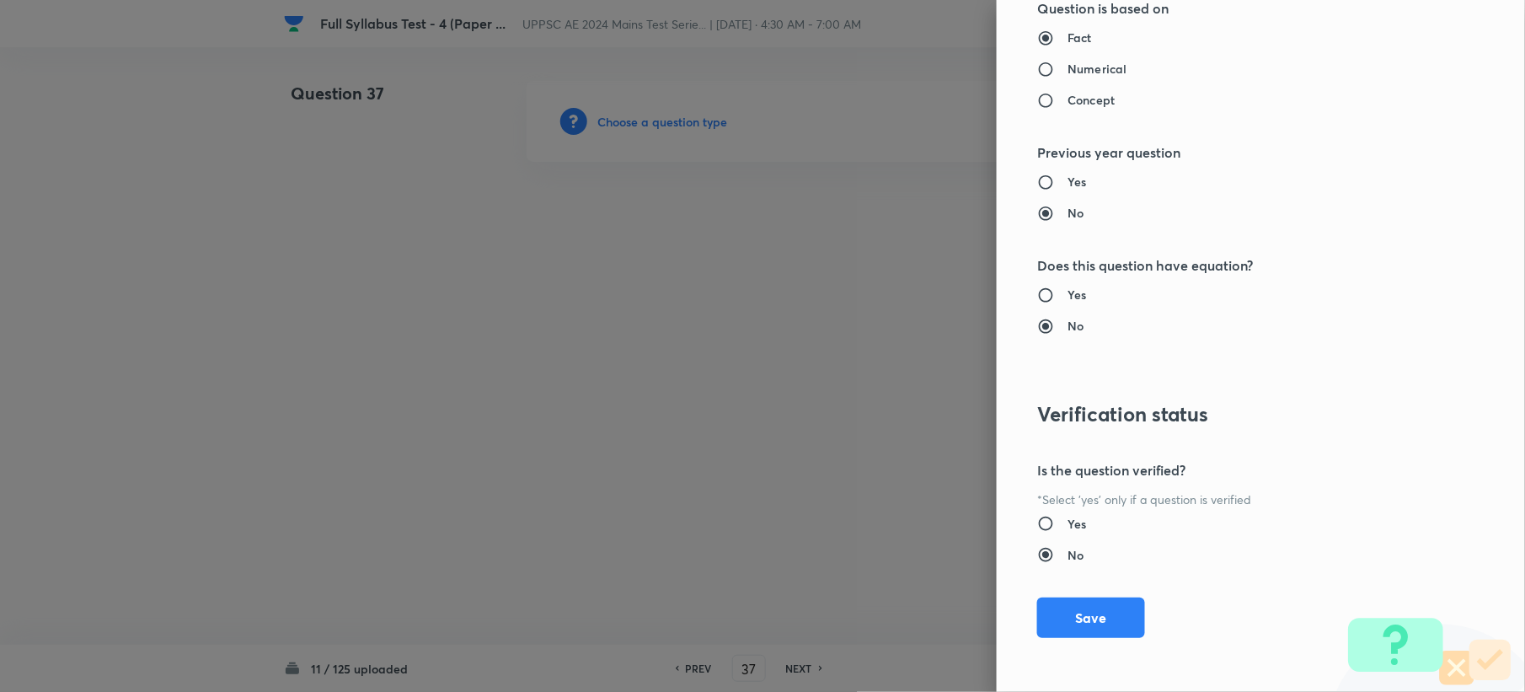
click at [1067, 610] on button "Save" at bounding box center [1091, 617] width 108 height 40
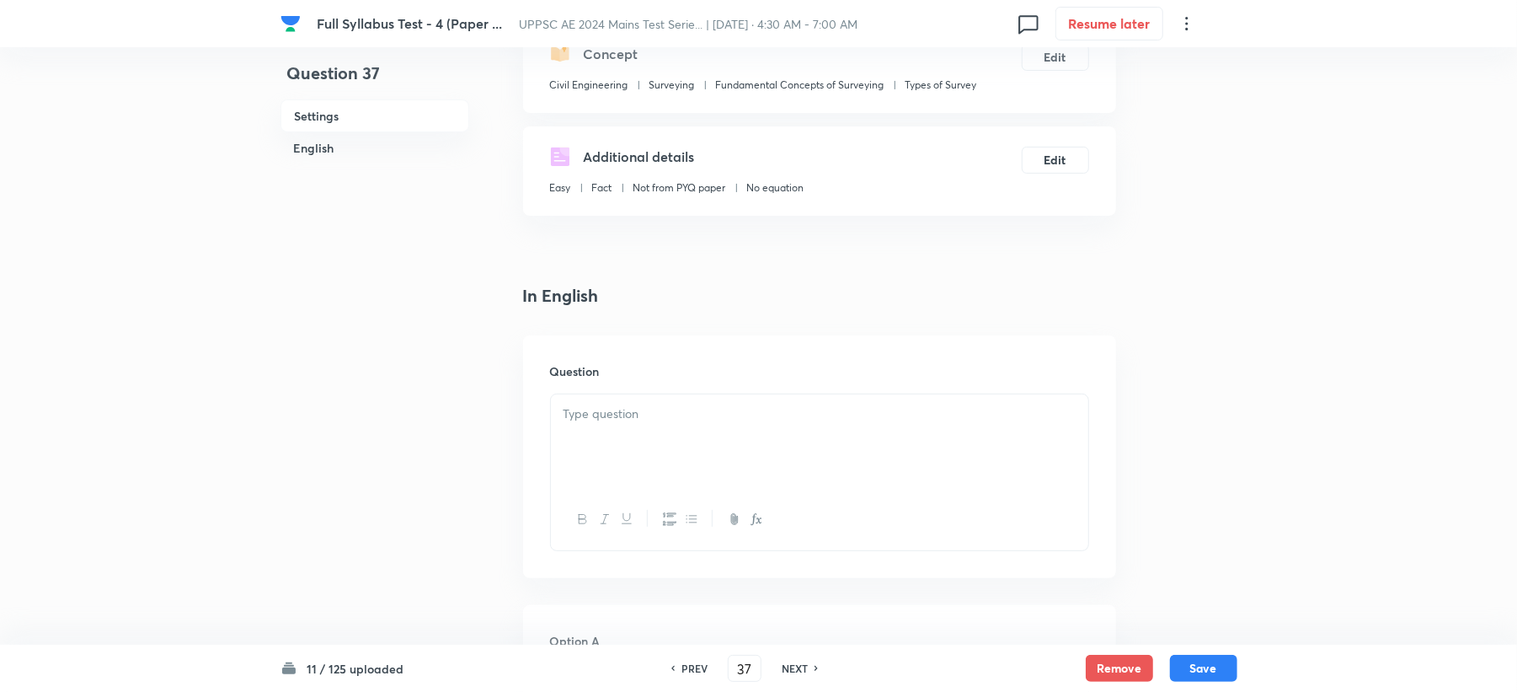
scroll to position [224, 0]
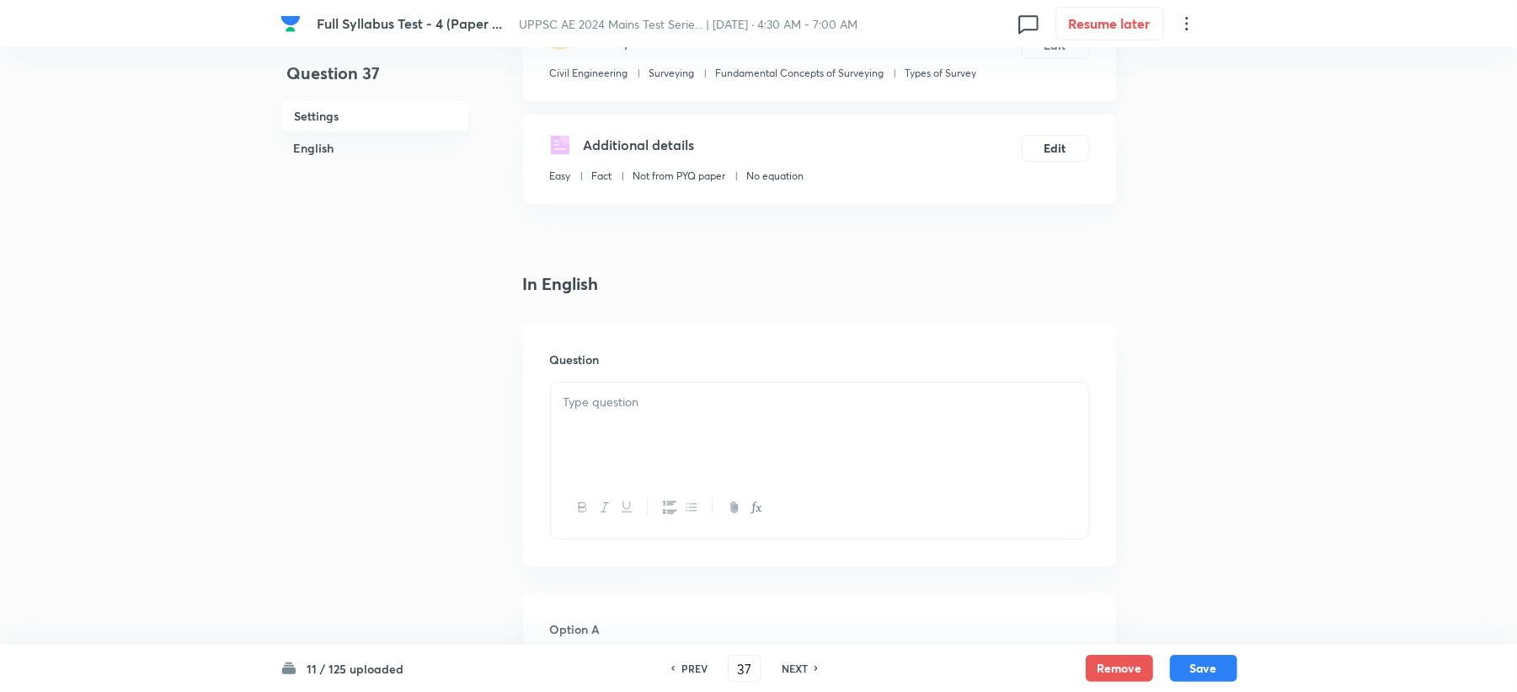
click at [607, 405] on p at bounding box center [820, 402] width 512 height 19
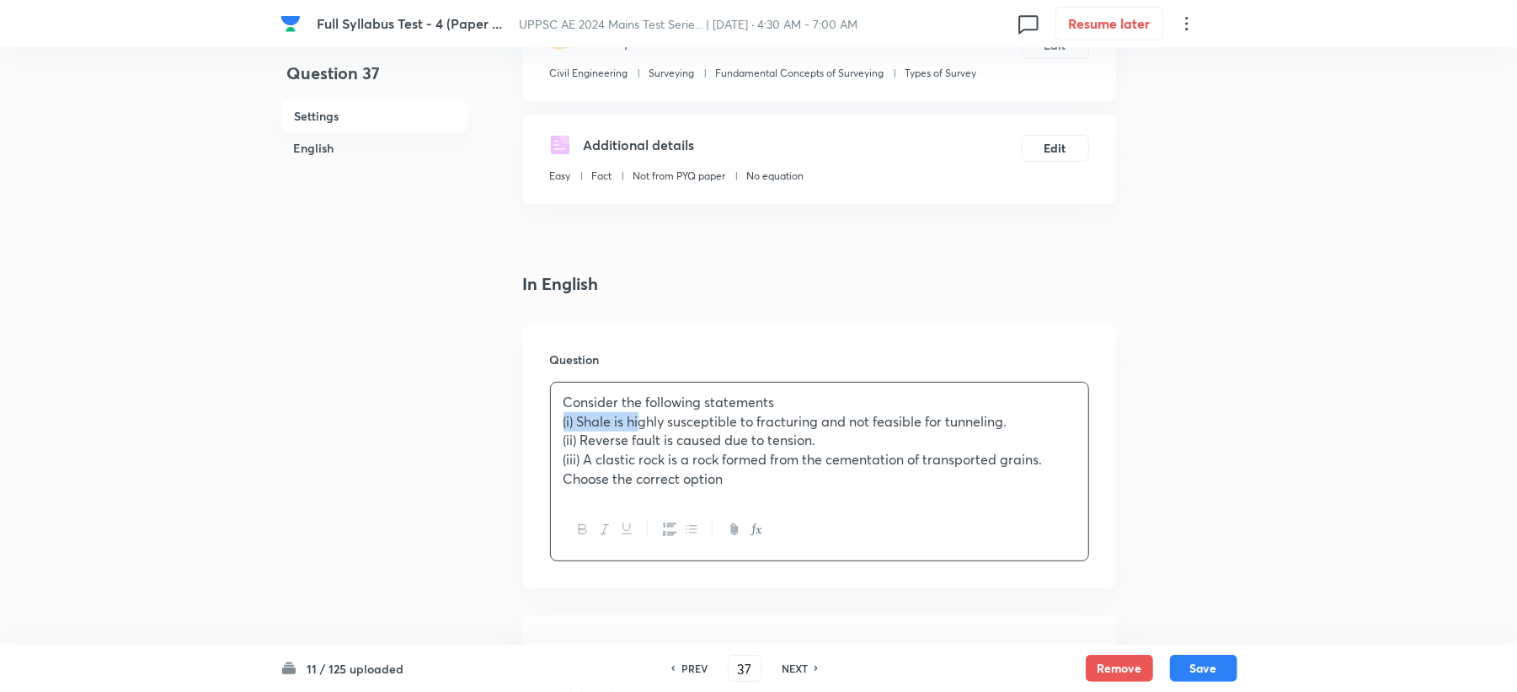
drag, startPoint x: 618, startPoint y: 418, endPoint x: 472, endPoint y: 423, distance: 146.7
drag, startPoint x: 621, startPoint y: 436, endPoint x: 586, endPoint y: 440, distance: 34.7
click at [586, 440] on p "(ii) Reverse fault is caused due to tension." at bounding box center [820, 439] width 512 height 19
click at [615, 440] on p "(ii) Reverse fault is caused due to tension." at bounding box center [820, 439] width 512 height 19
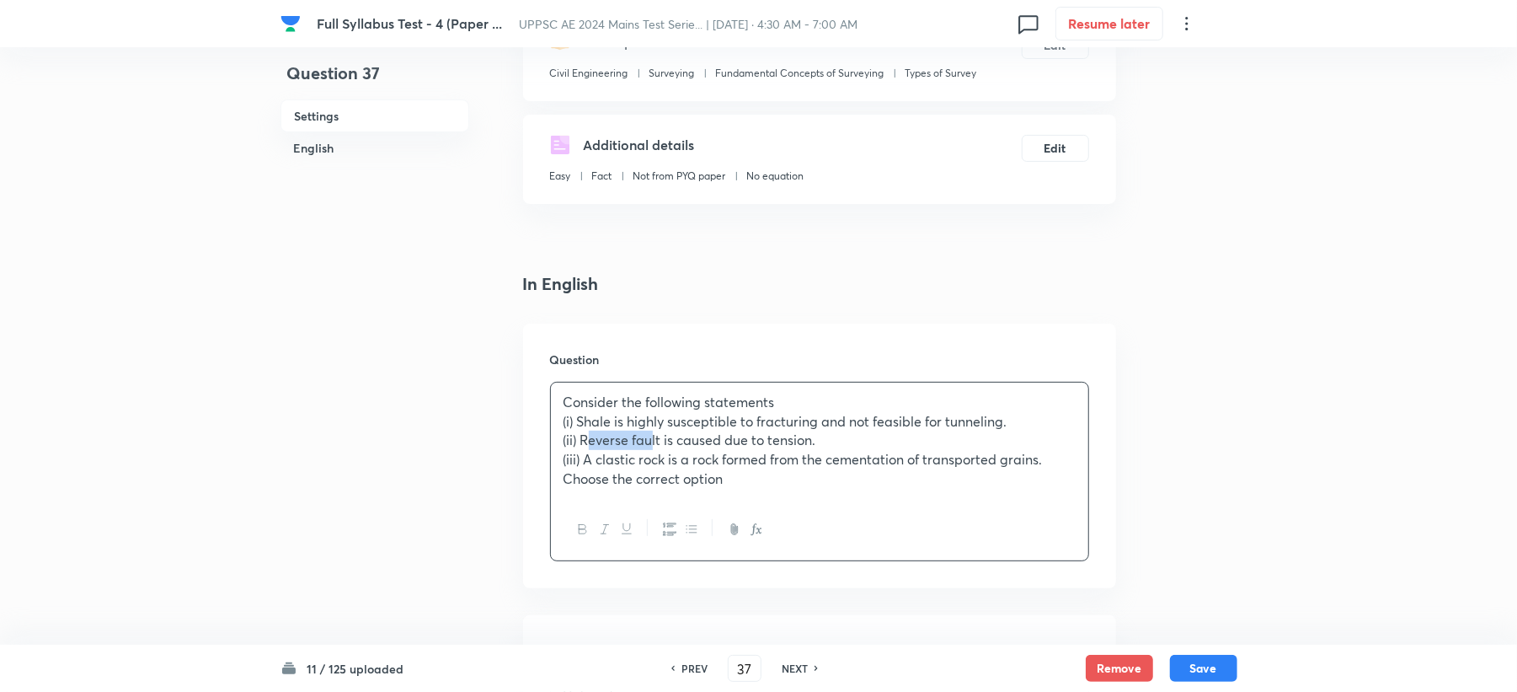
click at [615, 440] on p "(ii) Reverse fault is caused due to tension." at bounding box center [820, 439] width 512 height 19
drag, startPoint x: 618, startPoint y: 436, endPoint x: 504, endPoint y: 443, distance: 113.9
drag, startPoint x: 620, startPoint y: 463, endPoint x: 613, endPoint y: 493, distance: 30.2
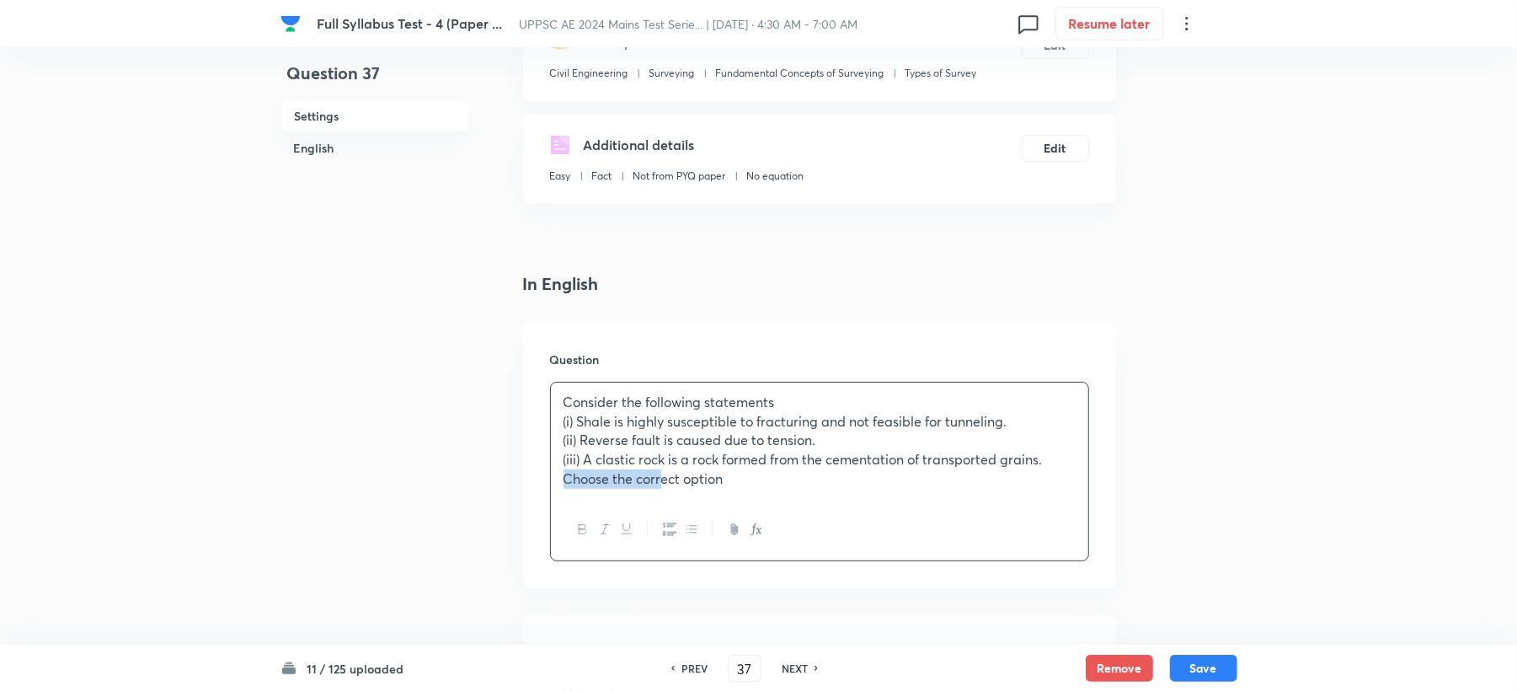
drag, startPoint x: 620, startPoint y: 479, endPoint x: 499, endPoint y: 494, distance: 122.3
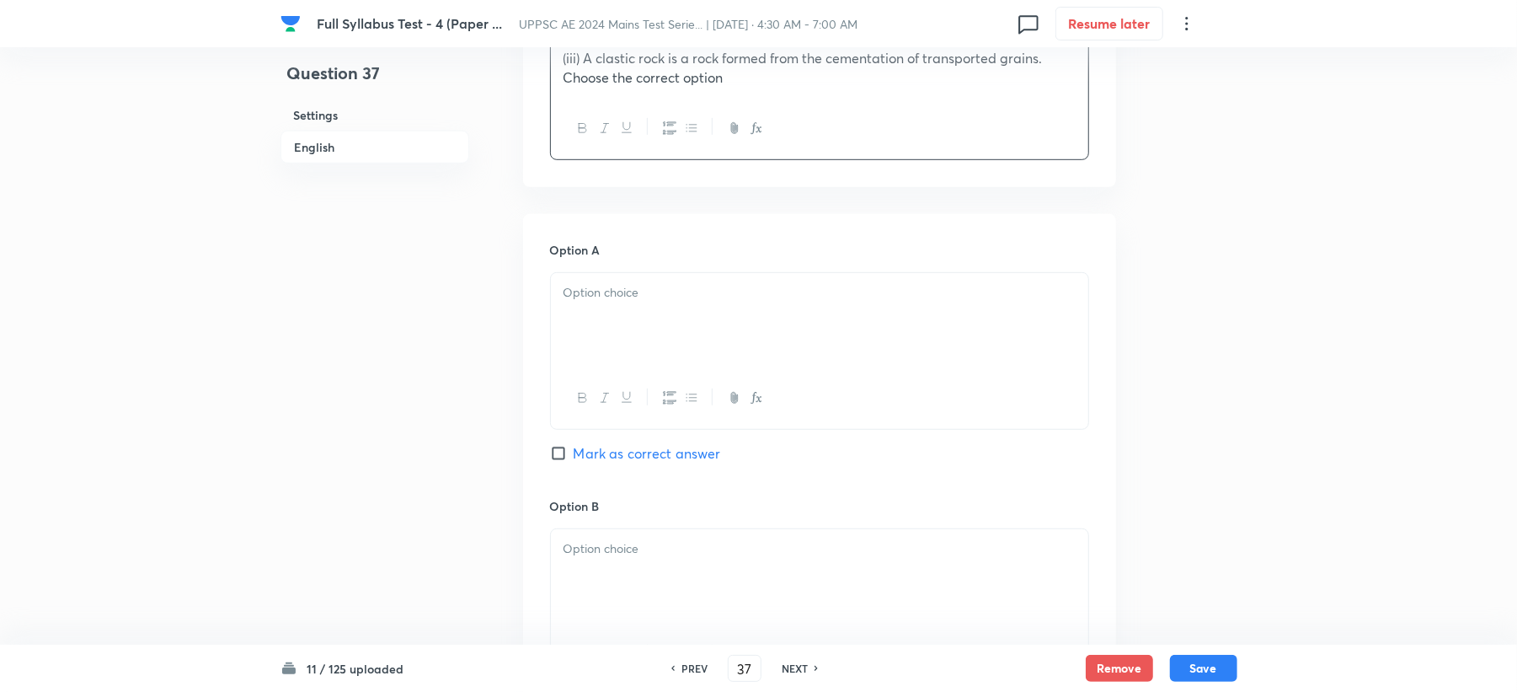
scroll to position [674, 0]
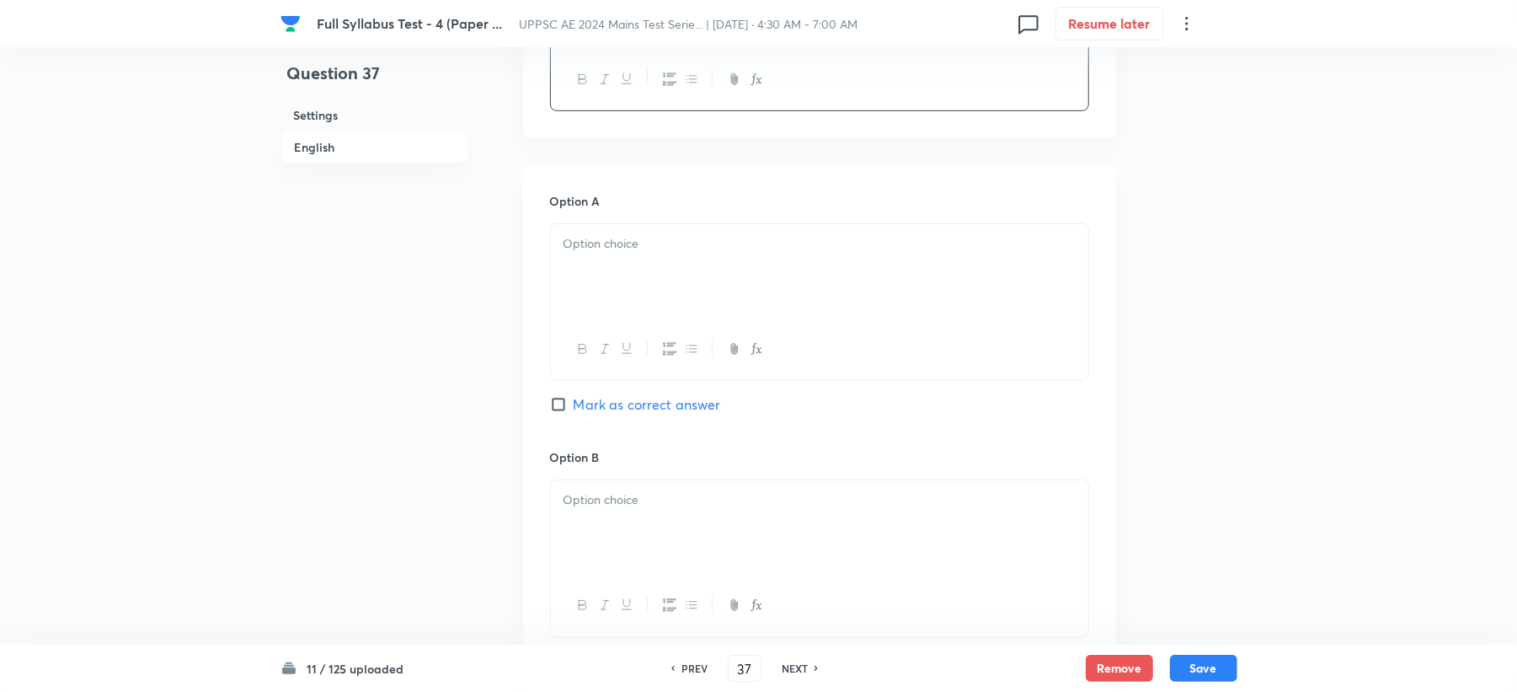
click at [593, 287] on div at bounding box center [819, 271] width 537 height 94
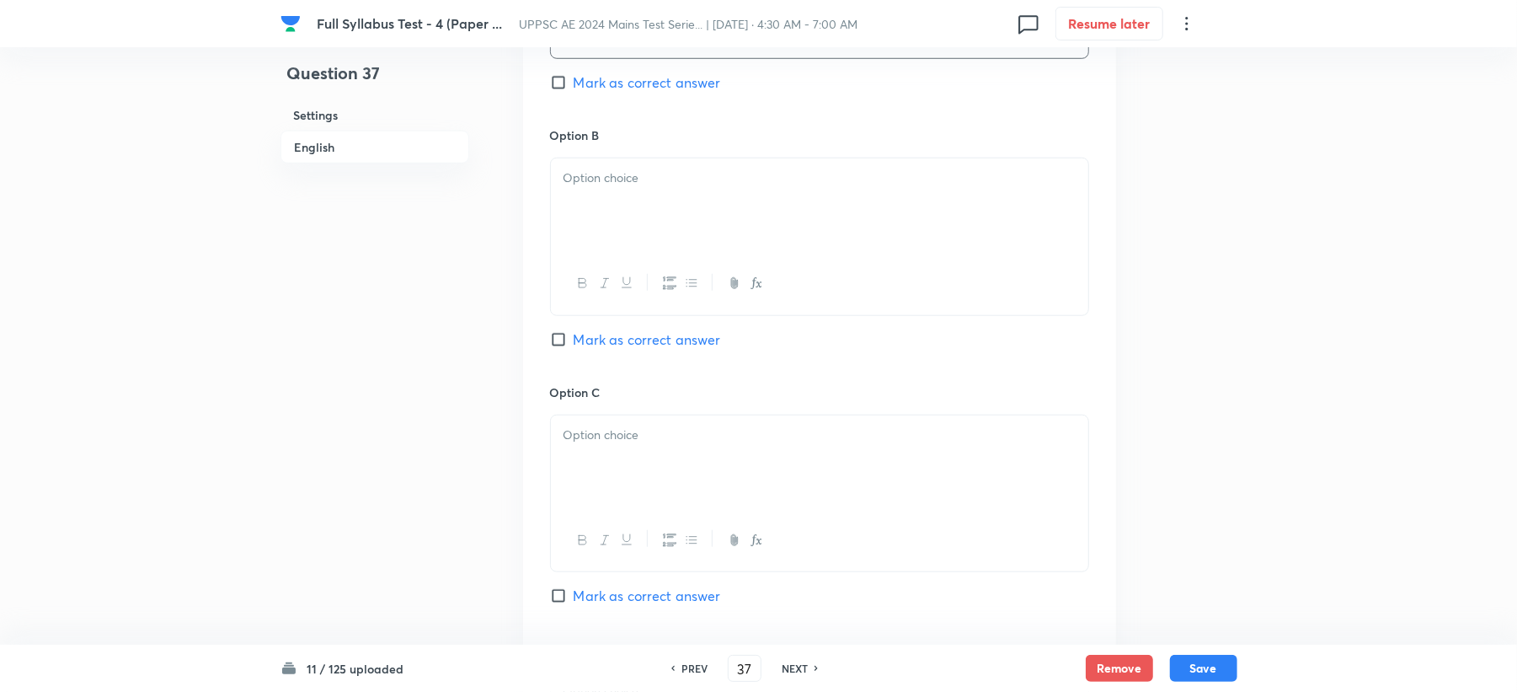
scroll to position [1011, 0]
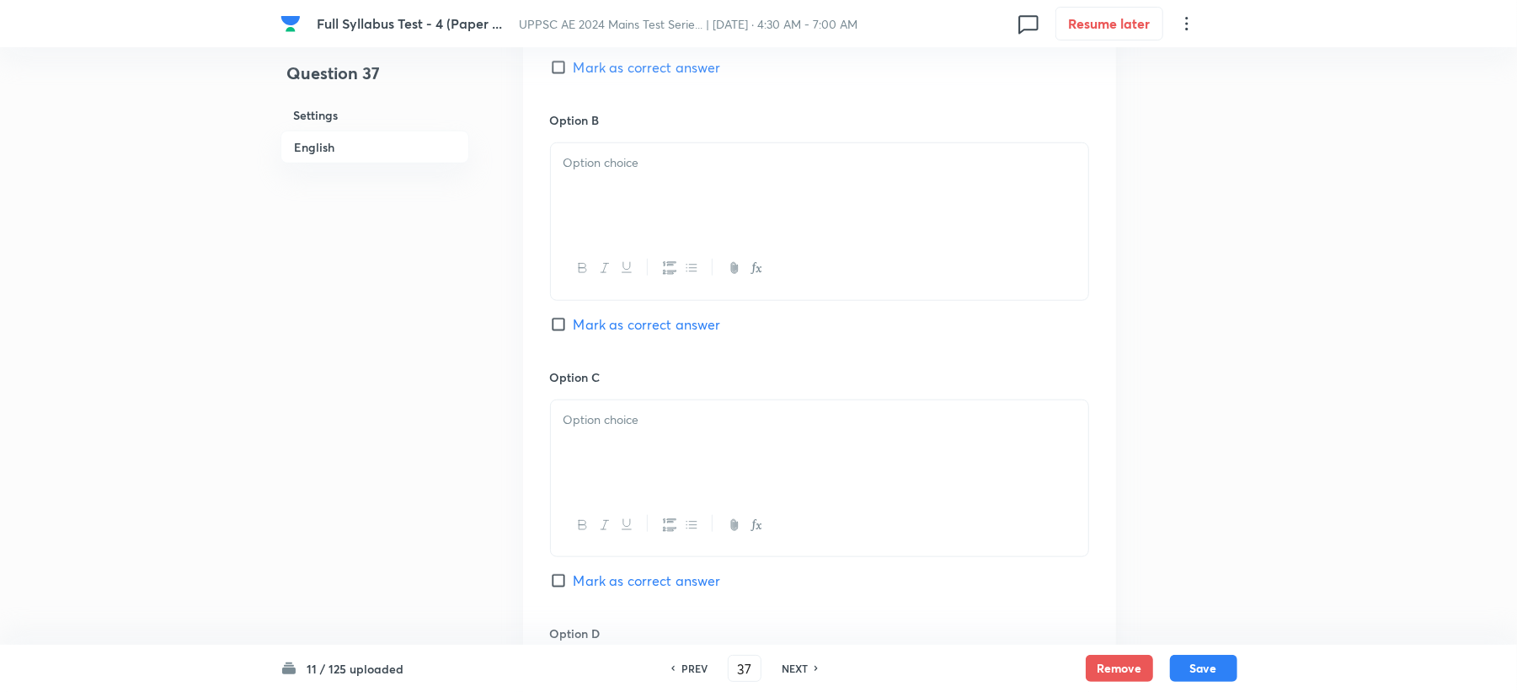
click at [587, 320] on span "Mark as correct answer" at bounding box center [647, 324] width 147 height 20
click at [574, 320] on input "Mark as correct answer" at bounding box center [562, 324] width 24 height 17
checkbox input "true"
click at [631, 211] on div at bounding box center [819, 190] width 537 height 94
click at [631, 65] on span "Mark as correct answer" at bounding box center [647, 67] width 147 height 20
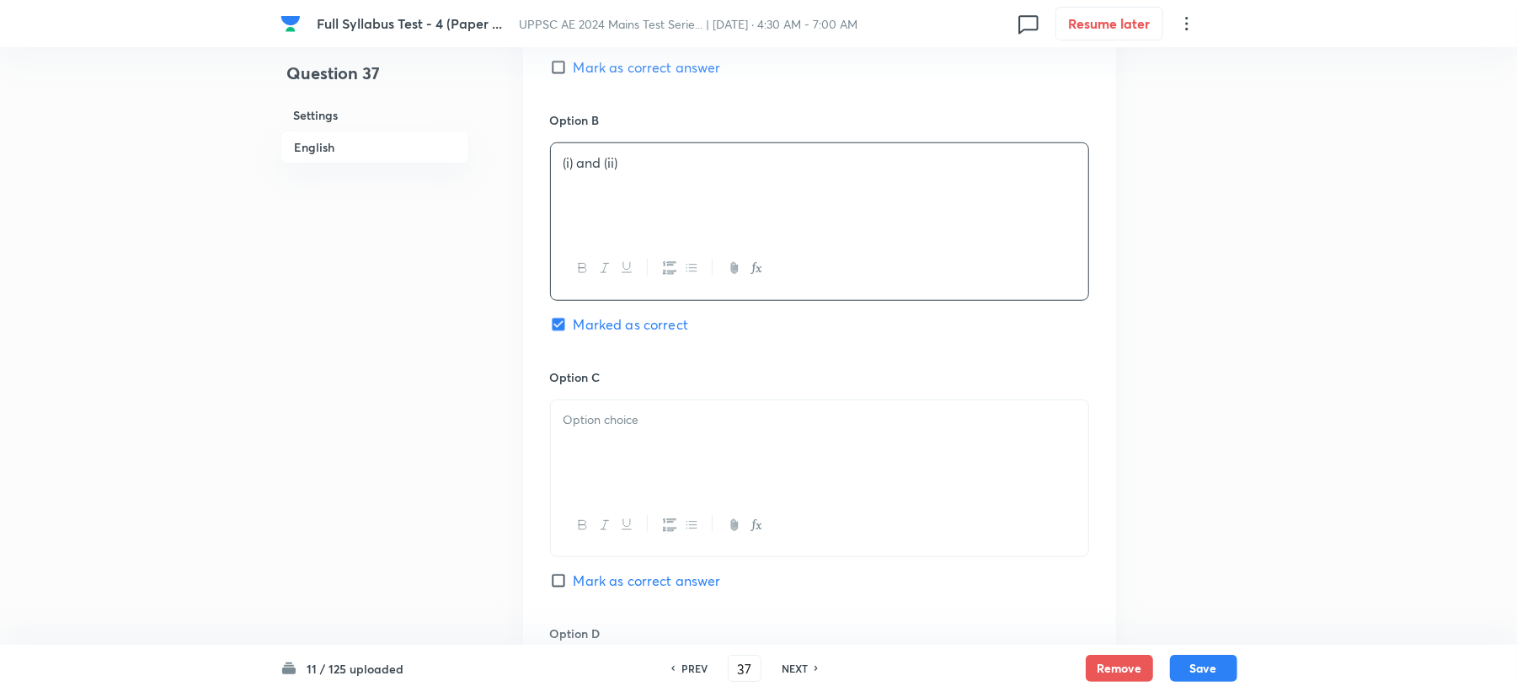
click at [574, 65] on input "Mark as correct answer" at bounding box center [562, 67] width 24 height 17
checkbox input "true"
checkbox input "false"
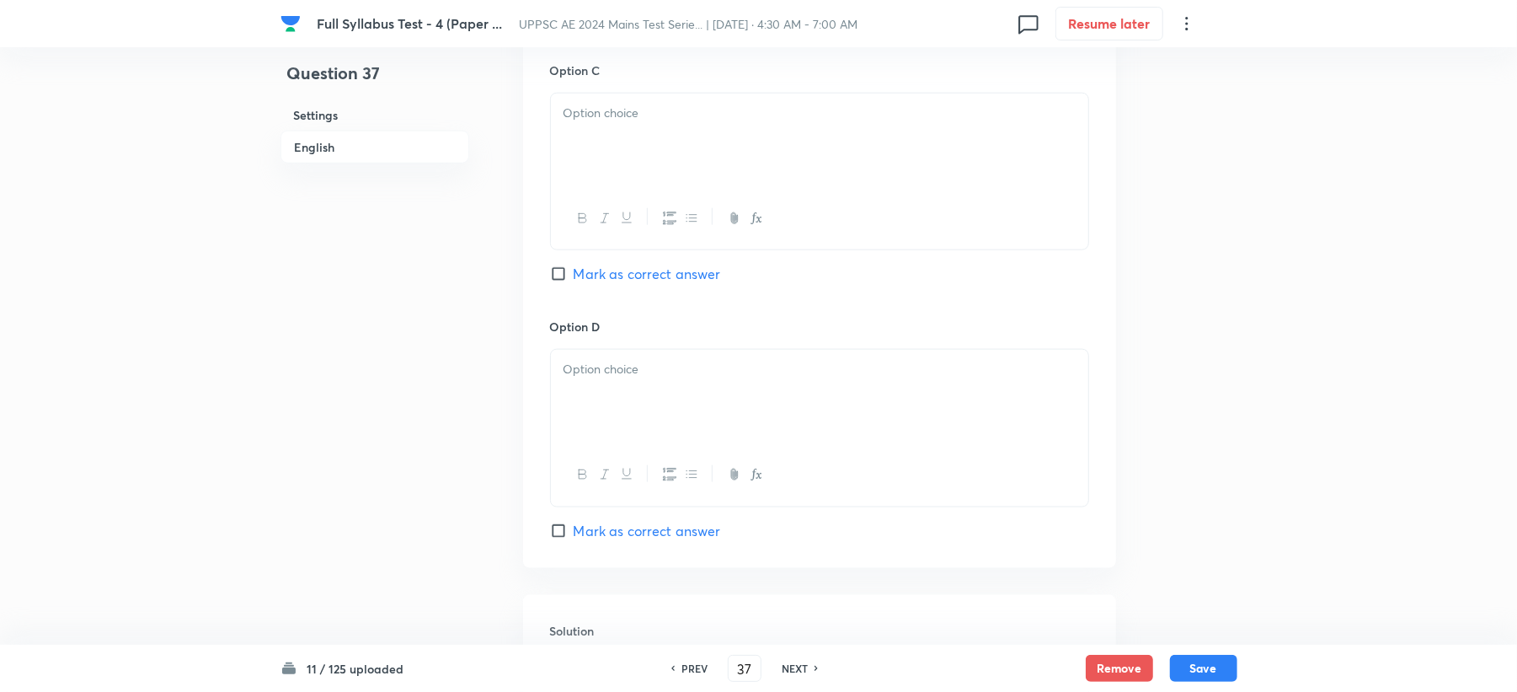
scroll to position [1348, 0]
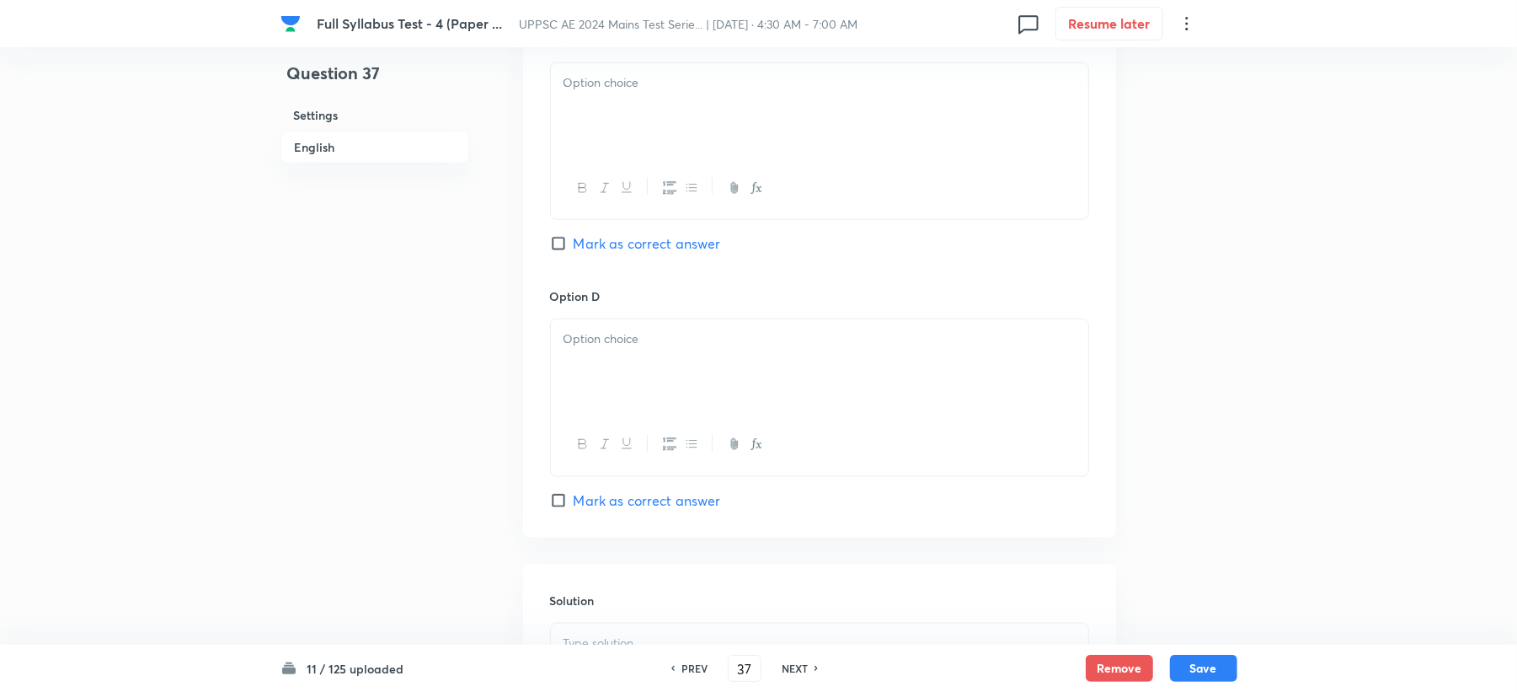
click at [610, 135] on div at bounding box center [819, 110] width 537 height 94
drag, startPoint x: 568, startPoint y: 83, endPoint x: 492, endPoint y: 93, distance: 76.5
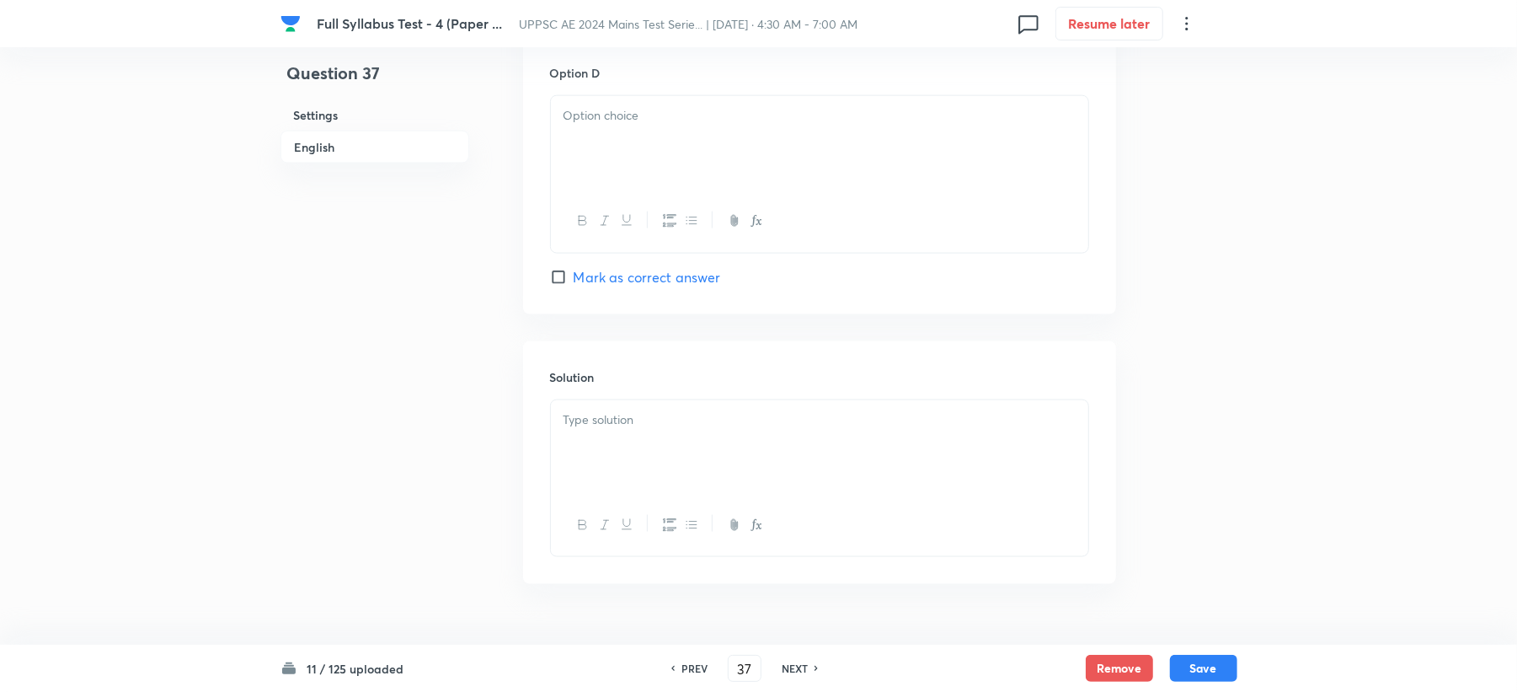
scroll to position [1572, 0]
click at [617, 98] on div at bounding box center [819, 142] width 537 height 94
drag, startPoint x: 570, startPoint y: 121, endPoint x: 456, endPoint y: 129, distance: 114.0
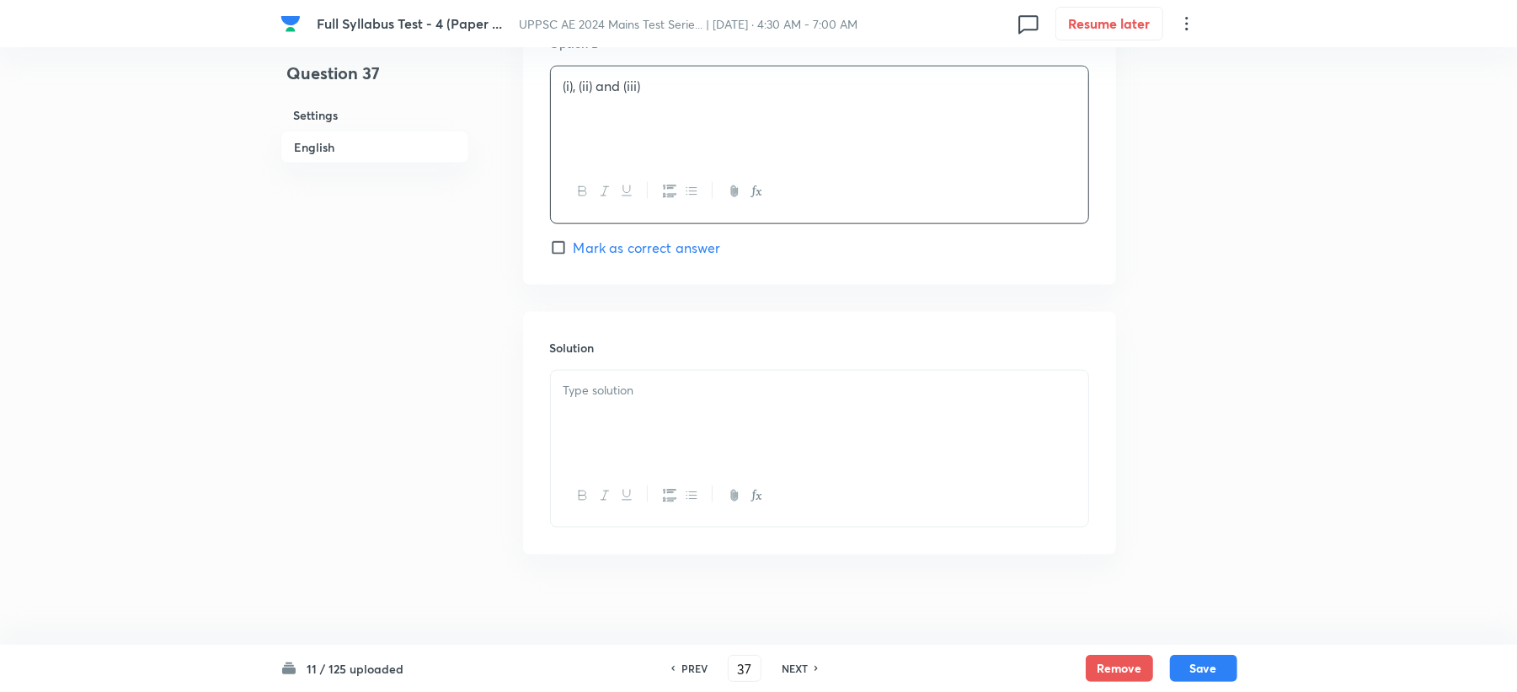
scroll to position [1616, 0]
click at [598, 419] on div at bounding box center [819, 407] width 537 height 94
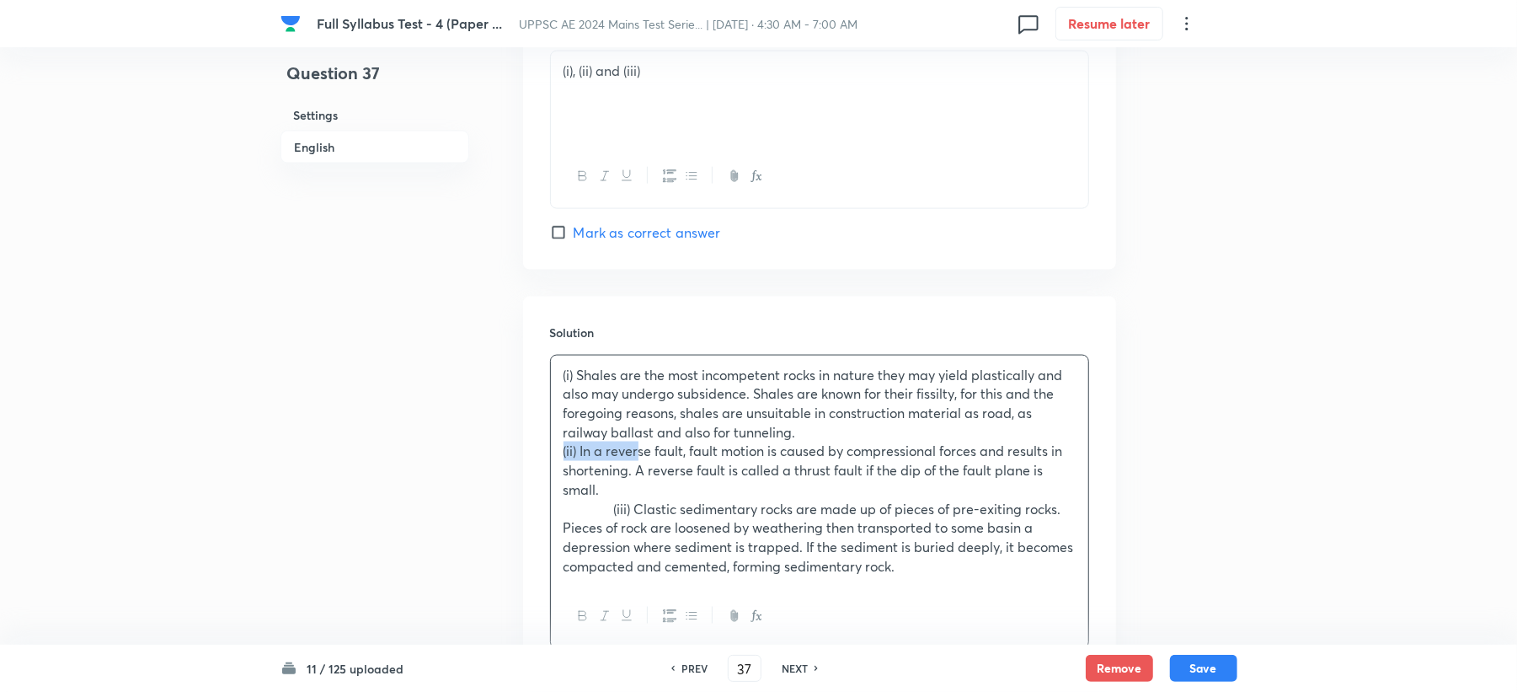
drag, startPoint x: 620, startPoint y: 458, endPoint x: 494, endPoint y: 459, distance: 126.4
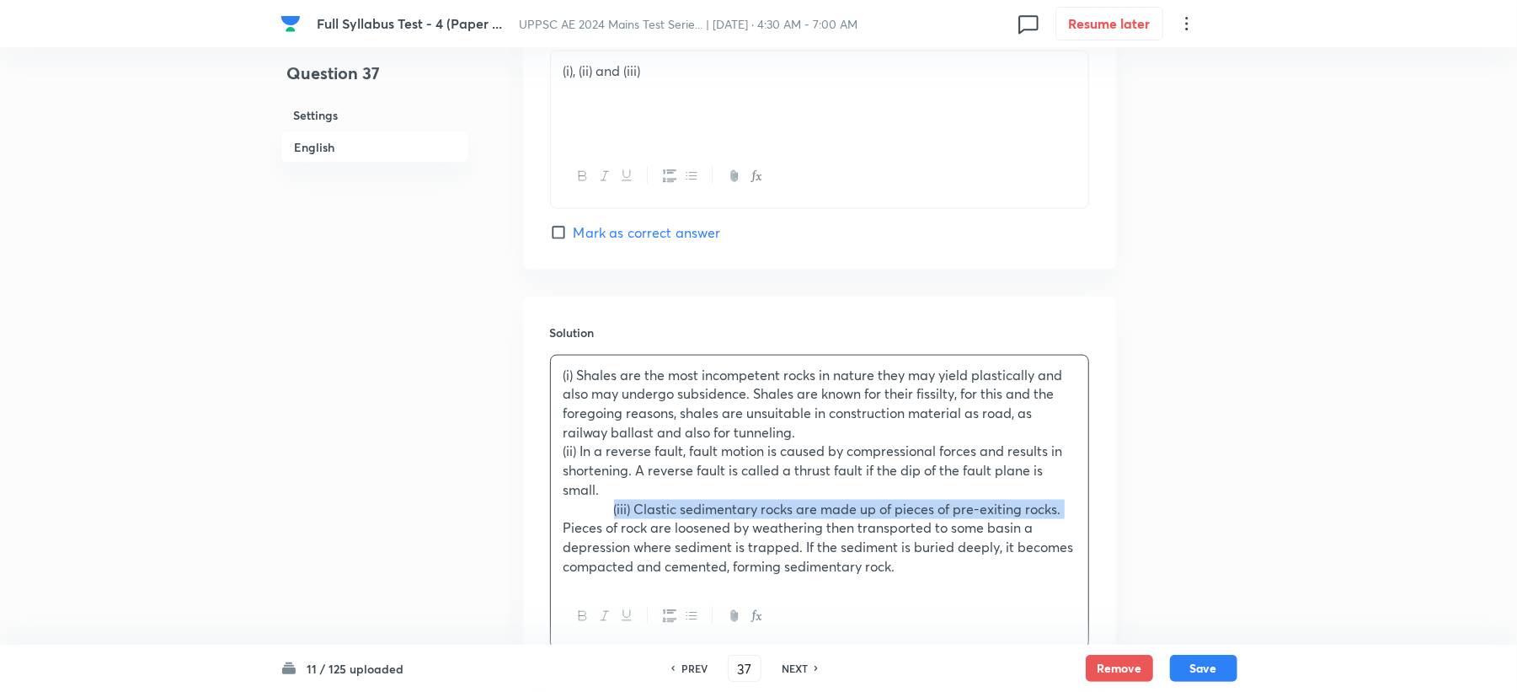
drag, startPoint x: 614, startPoint y: 517, endPoint x: 526, endPoint y: 522, distance: 88.6
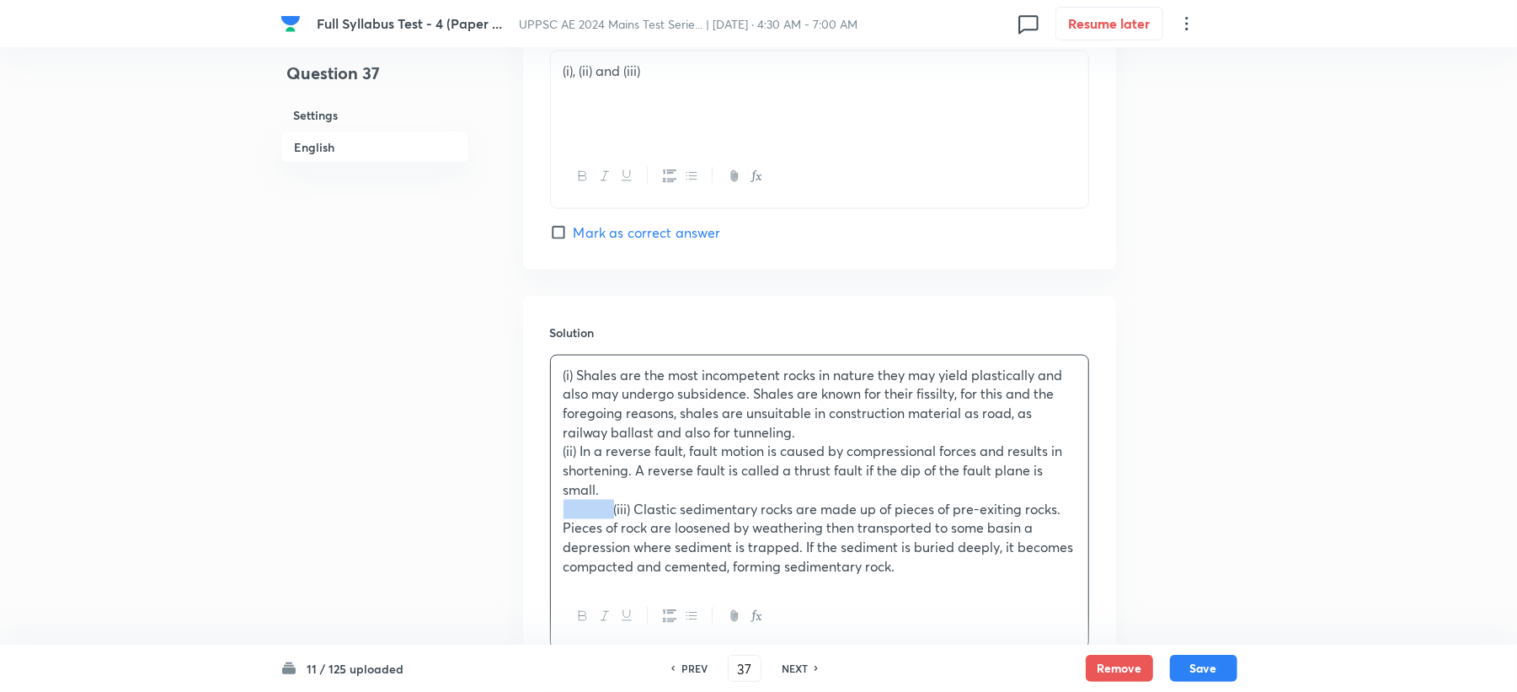
drag, startPoint x: 614, startPoint y: 519, endPoint x: 544, endPoint y: 519, distance: 69.9
click at [544, 519] on div "Solution (i) Shales are the most incompetent rocks in nature they may yield pla…" at bounding box center [819, 486] width 593 height 379
drag, startPoint x: 620, startPoint y: 532, endPoint x: 532, endPoint y: 539, distance: 87.9
click at [532, 539] on div "Solution (i) Shales are the most incompetent rocks in nature they may yield pla…" at bounding box center [819, 486] width 593 height 379
click at [1210, 676] on button "Save" at bounding box center [1203, 666] width 67 height 27
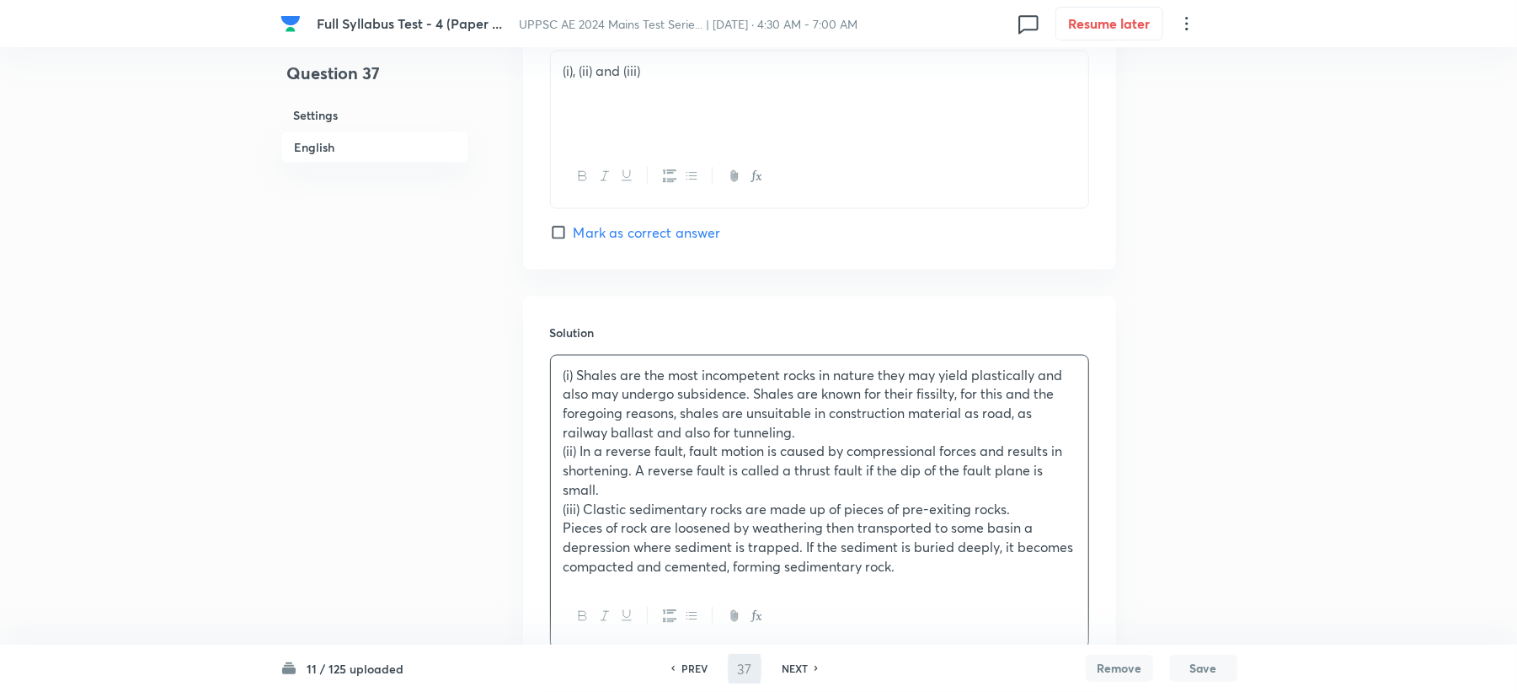
type input "38"
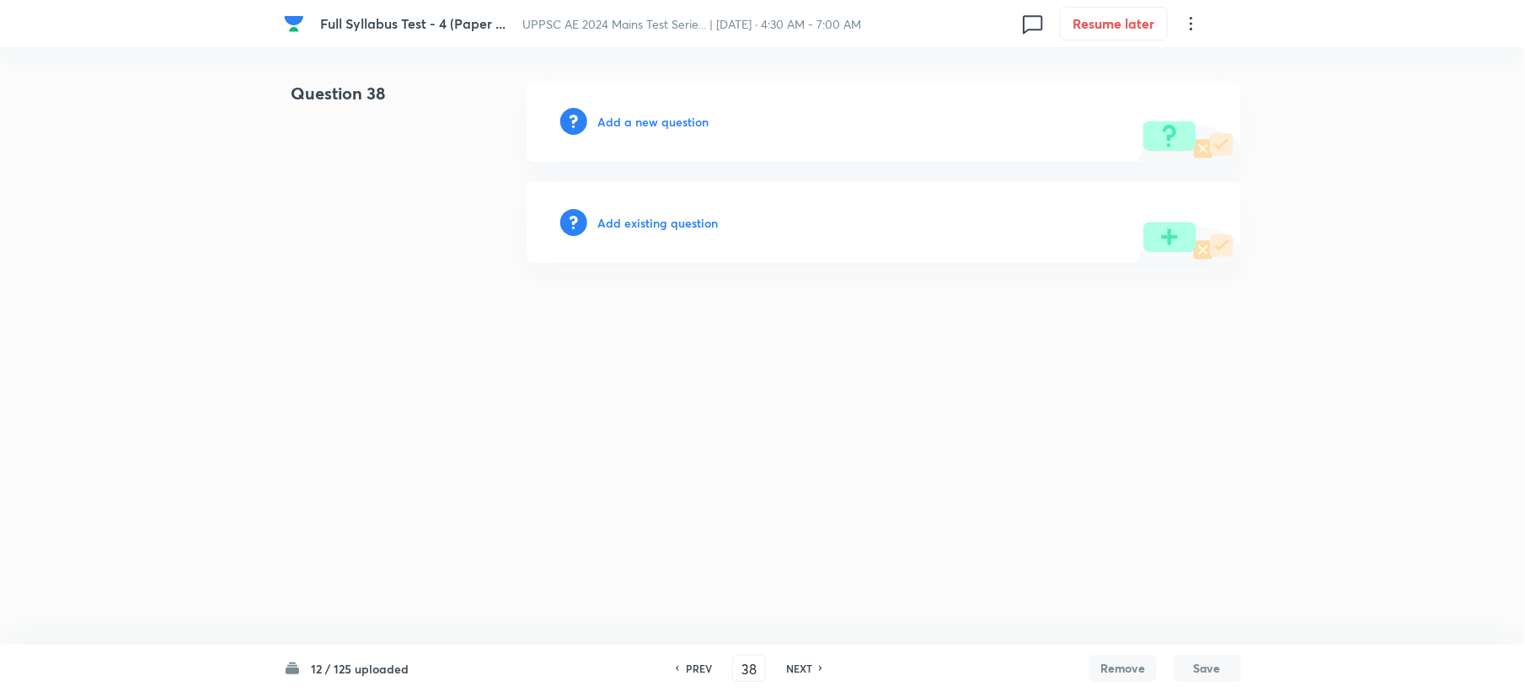
click at [687, 128] on h6 "Add a new question" at bounding box center [652, 122] width 111 height 18
click at [687, 128] on h6 "Choose a question type" at bounding box center [662, 122] width 130 height 18
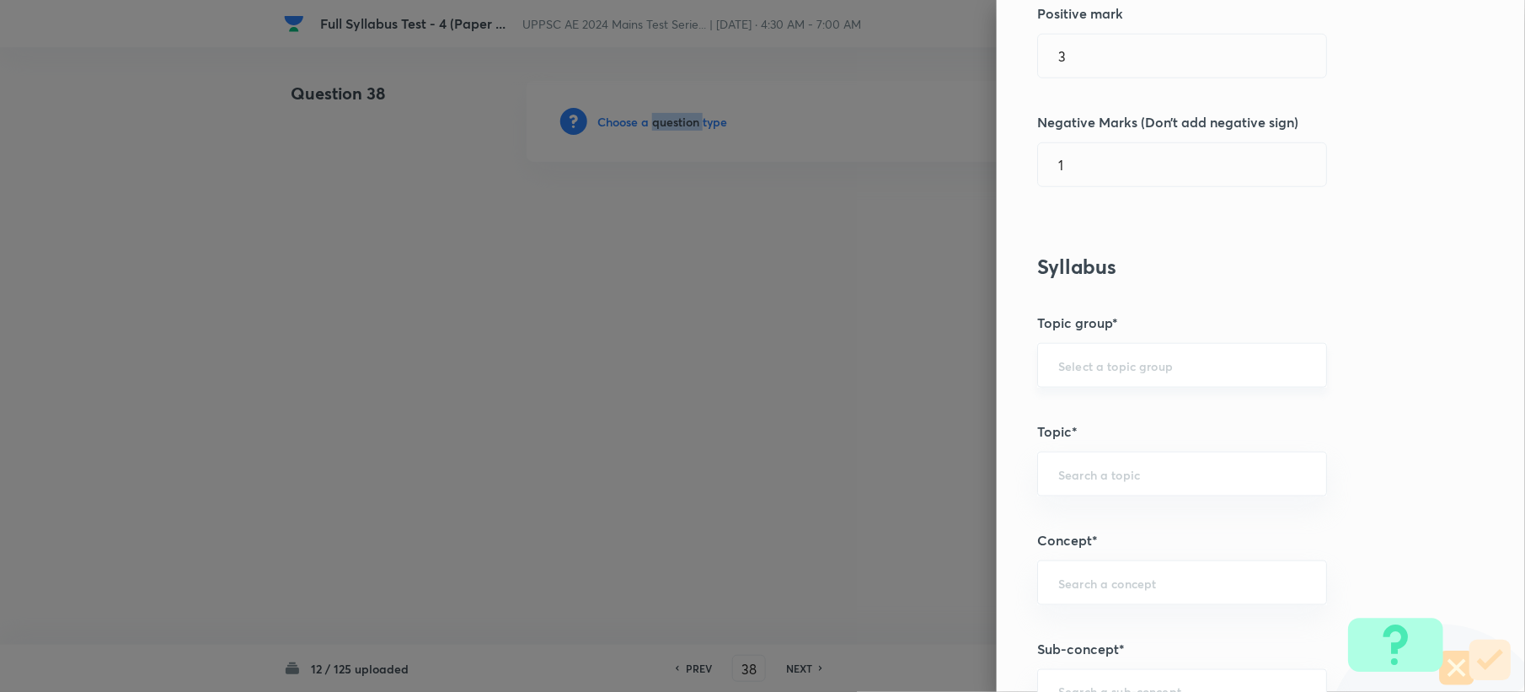
scroll to position [786, 0]
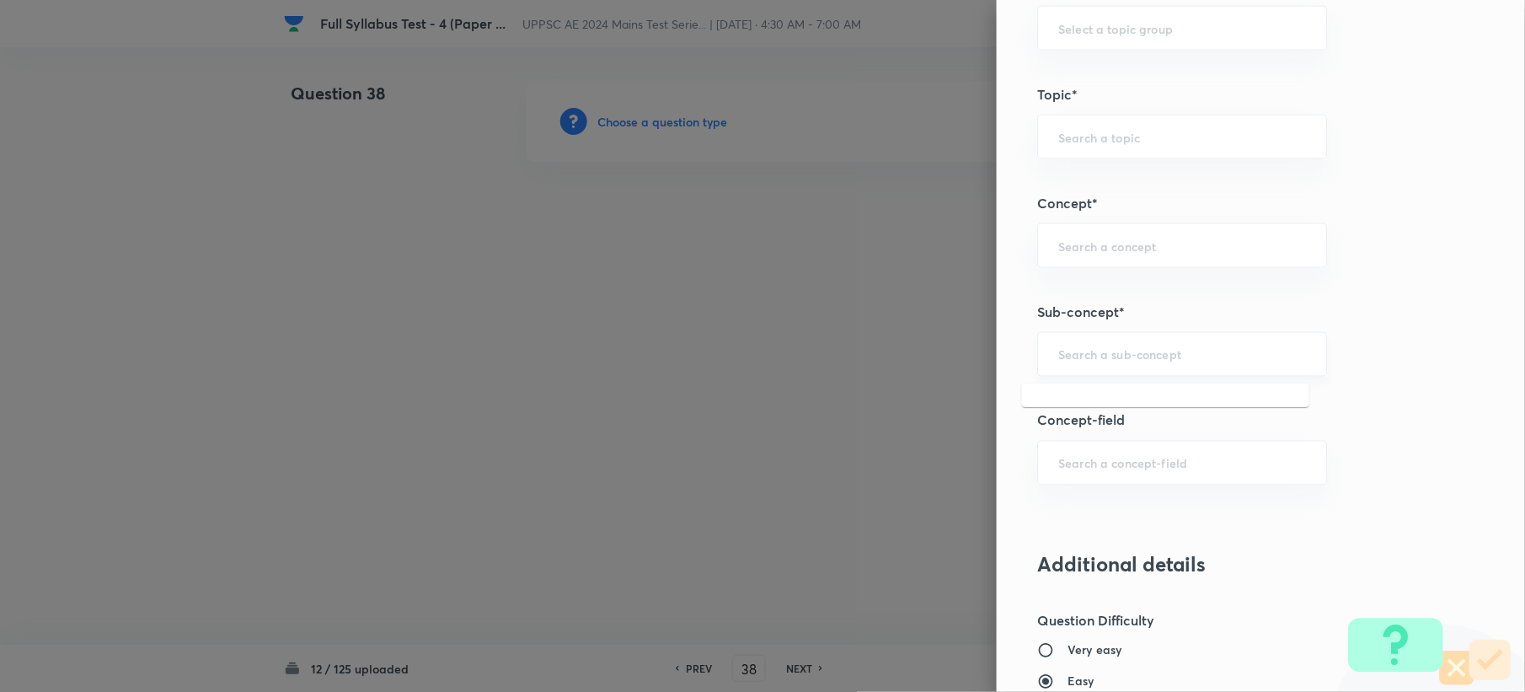
click at [1093, 351] on input "text" at bounding box center [1182, 354] width 248 height 16
paste input "Senstivity of Bubble Tube"
drag, startPoint x: 1104, startPoint y: 357, endPoint x: 1223, endPoint y: 355, distance: 119.7
click at [1223, 355] on input "Senstivity of Bubble Tube" at bounding box center [1182, 354] width 248 height 16
type input "Senstivity"
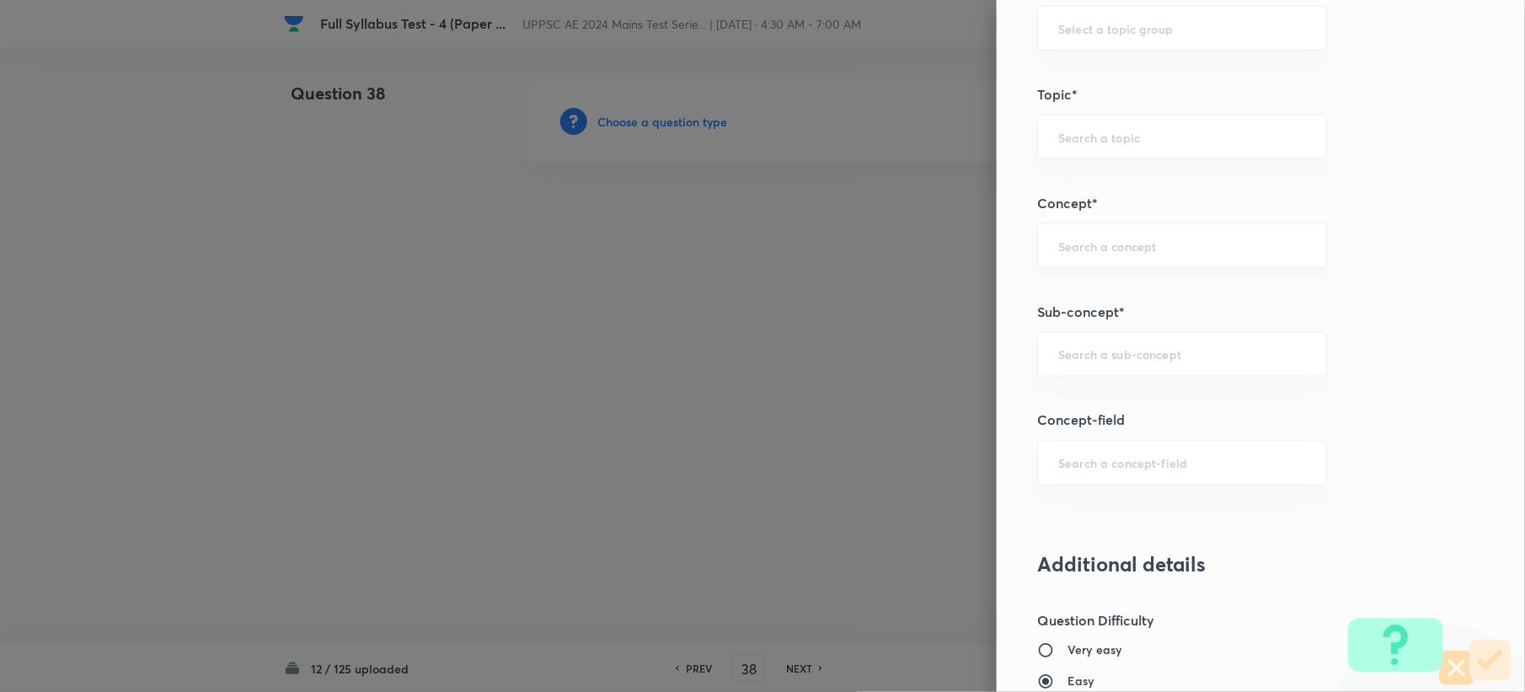
click at [1037, 247] on div "​" at bounding box center [1182, 245] width 290 height 45
paste input "Levelling"
click at [1043, 294] on li "Levelling" at bounding box center [1165, 296] width 287 height 30
type input "Levelling"
type input "Civil Engineering"
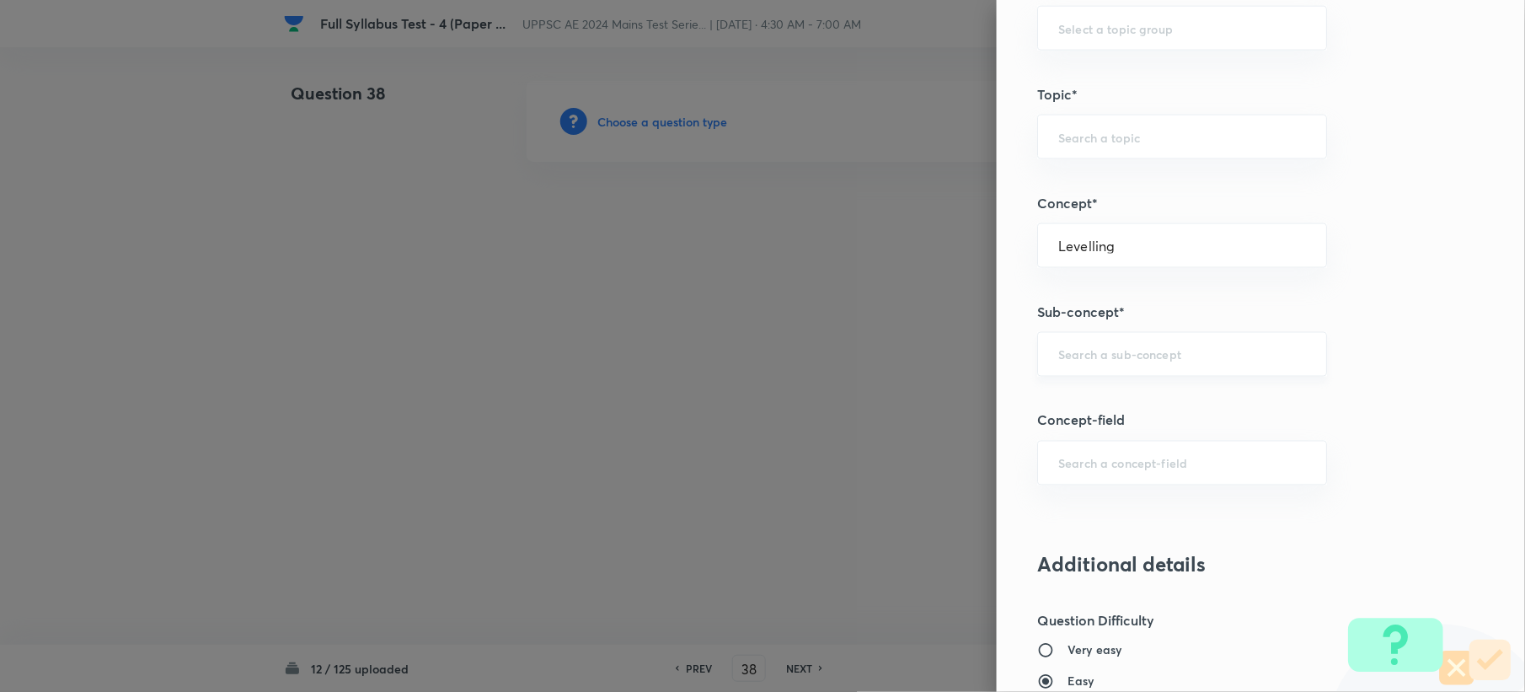
type input "Surveying"
click at [1056, 349] on div "​" at bounding box center [1182, 354] width 290 height 45
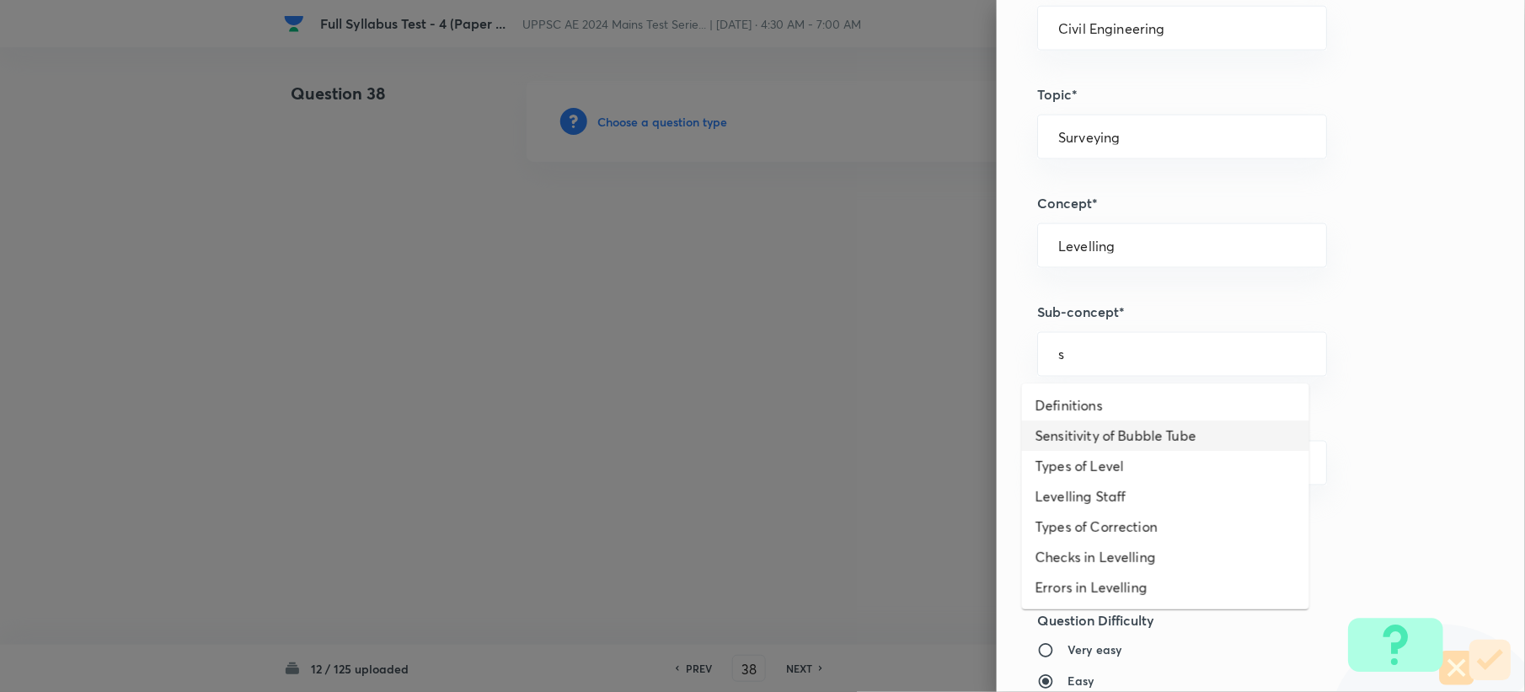
click at [1062, 430] on li "Sensitivity of Bubble Tube" at bounding box center [1165, 435] width 287 height 30
type input "Sensitivity of Bubble Tube"
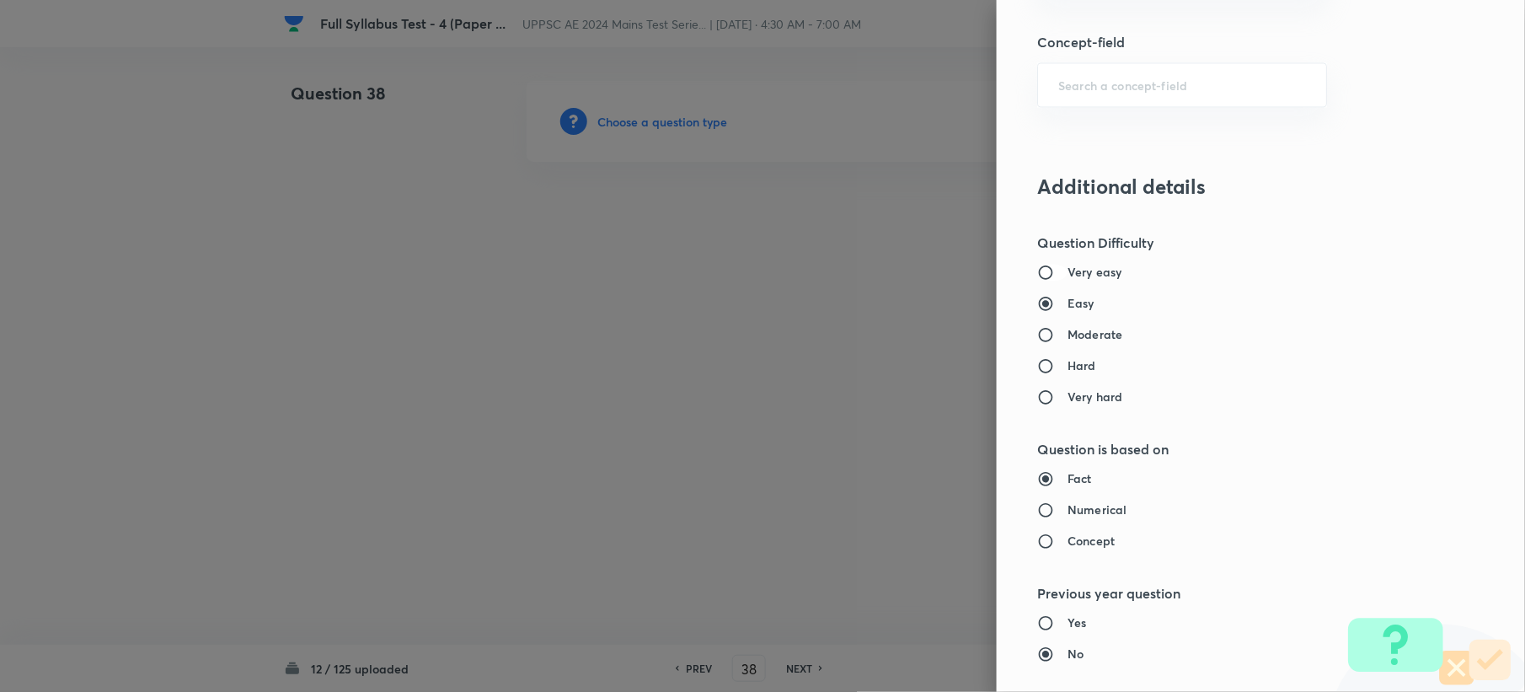
scroll to position [1123, 0]
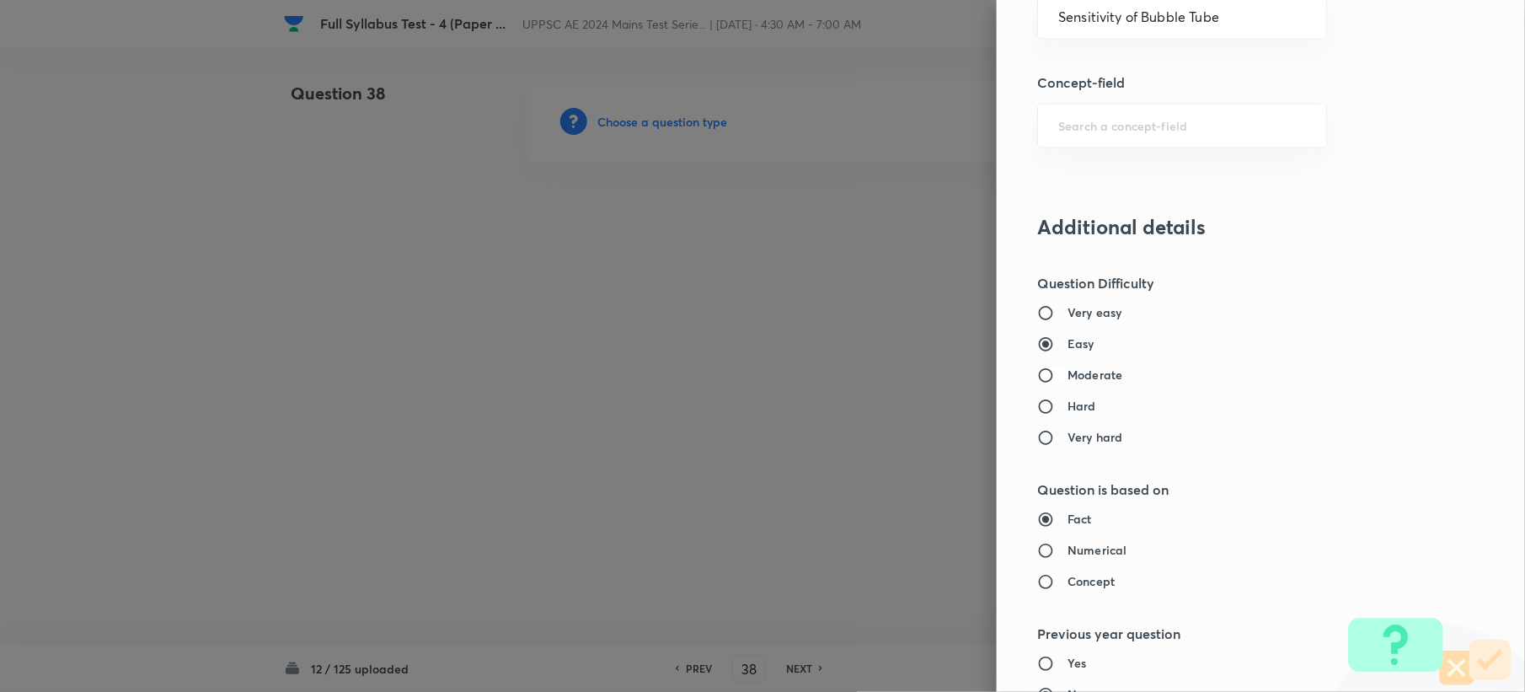
click at [1041, 382] on input "Moderate" at bounding box center [1052, 375] width 30 height 17
radio input "true"
radio input "false"
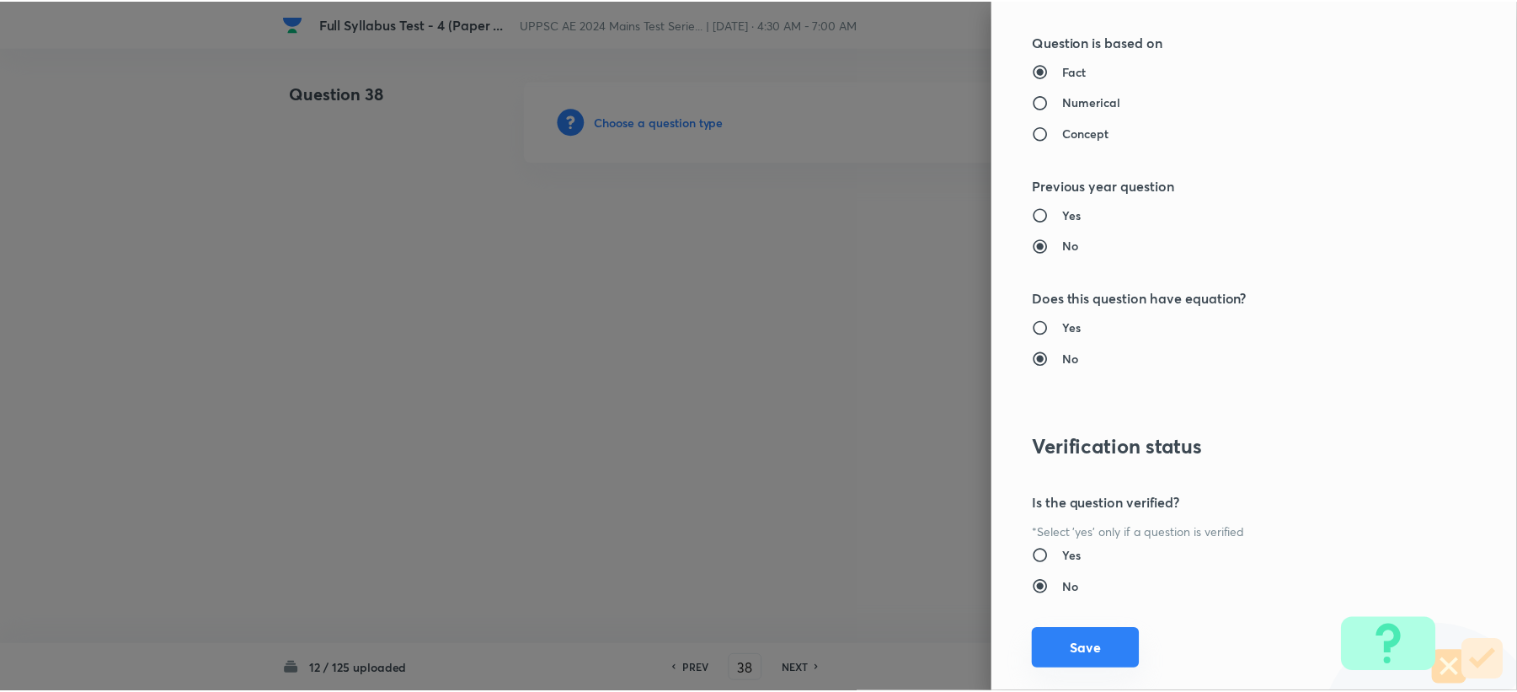
scroll to position [1608, 0]
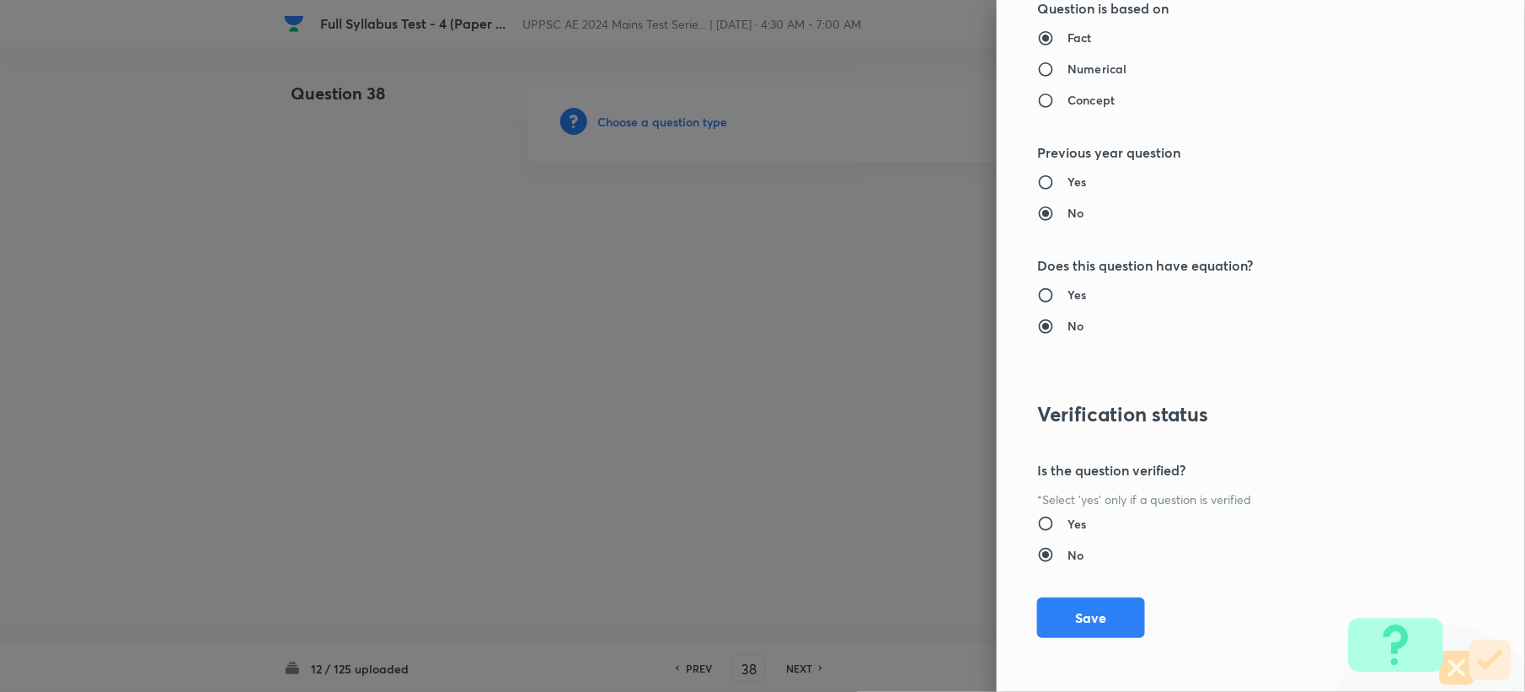
drag, startPoint x: 1072, startPoint y: 608, endPoint x: 645, endPoint y: 452, distance: 455.0
click at [1068, 610] on button "Save" at bounding box center [1091, 617] width 108 height 40
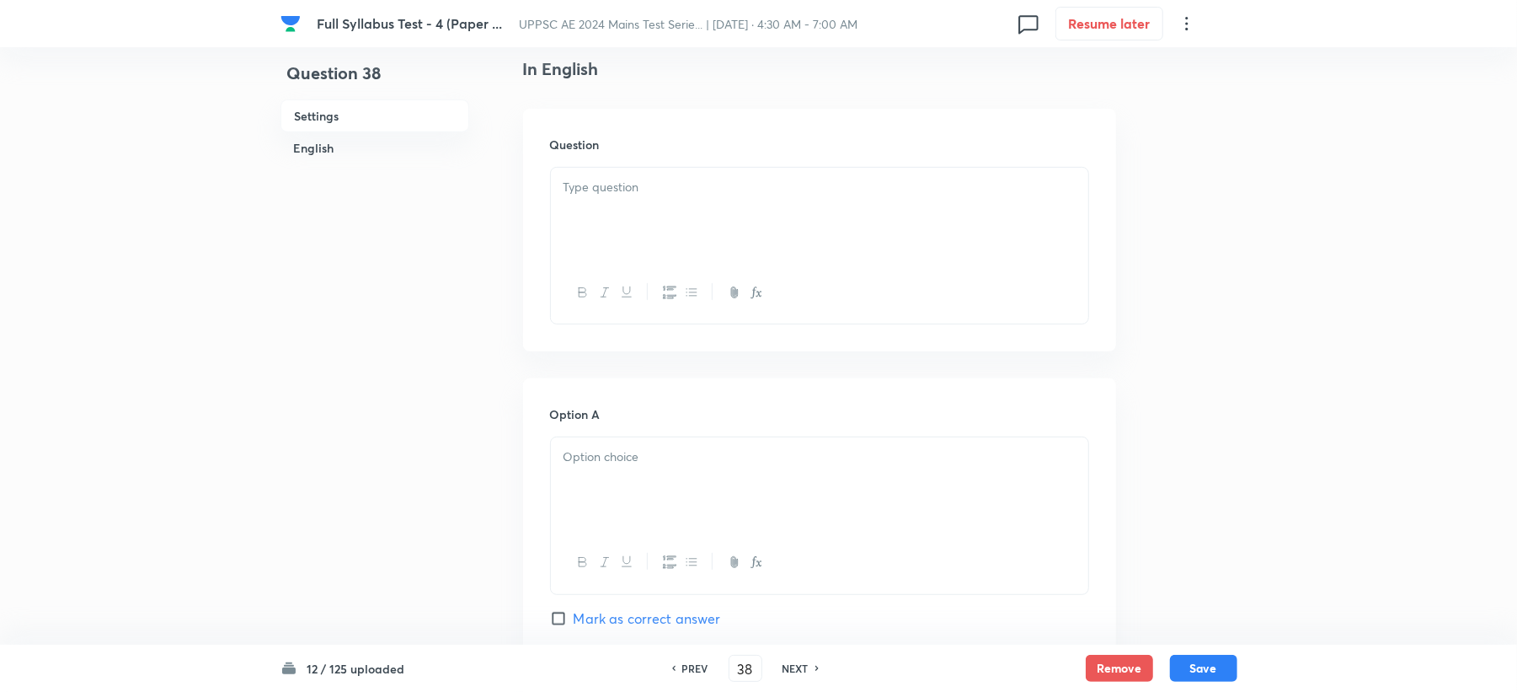
scroll to position [449, 0]
click at [588, 238] on div at bounding box center [819, 205] width 537 height 94
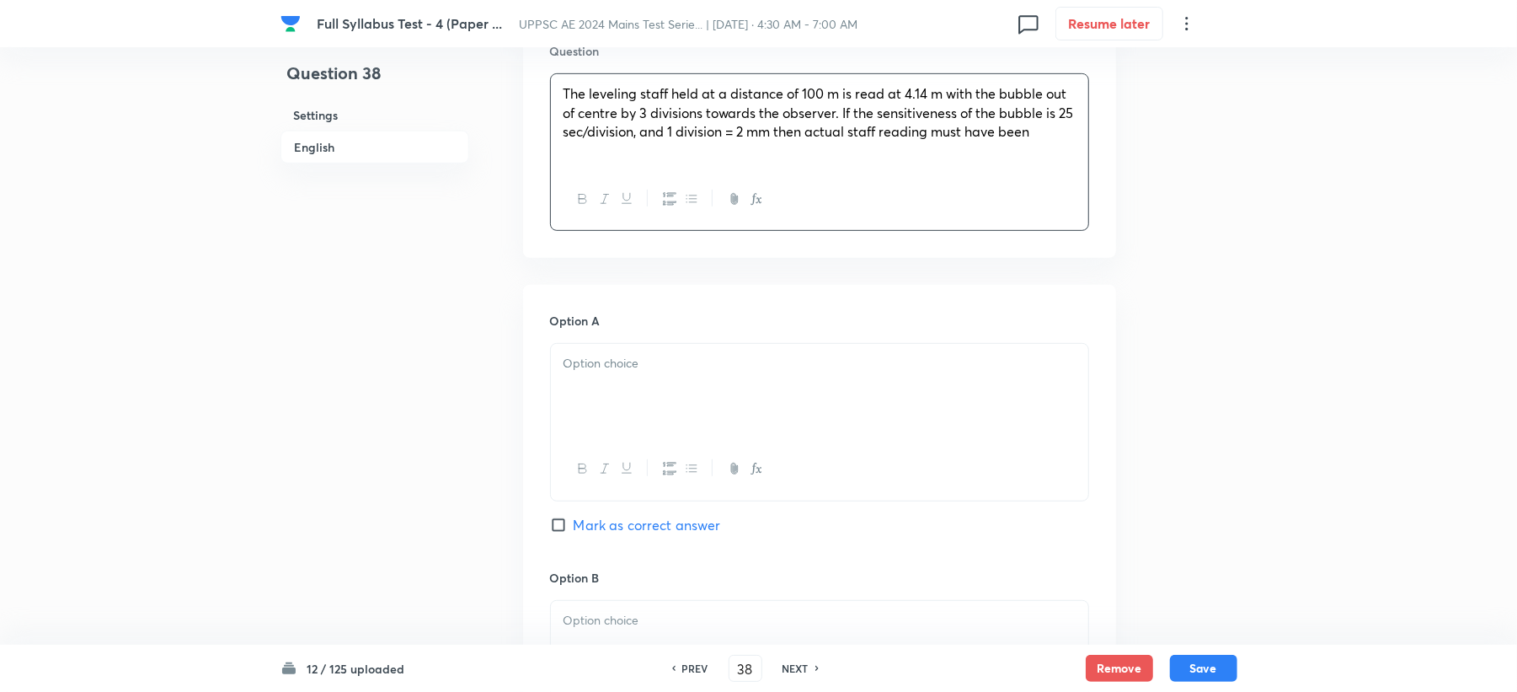
scroll to position [674, 0]
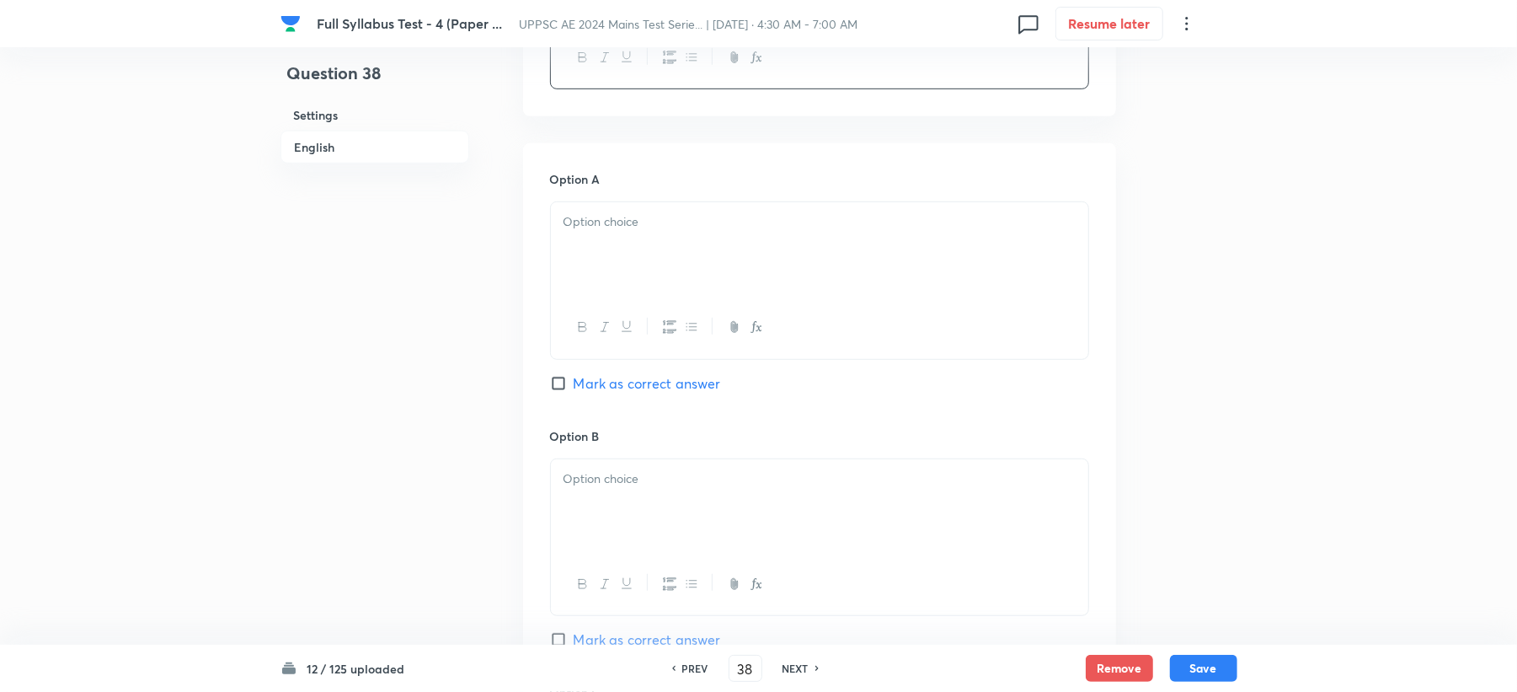
click at [564, 274] on div at bounding box center [819, 249] width 537 height 94
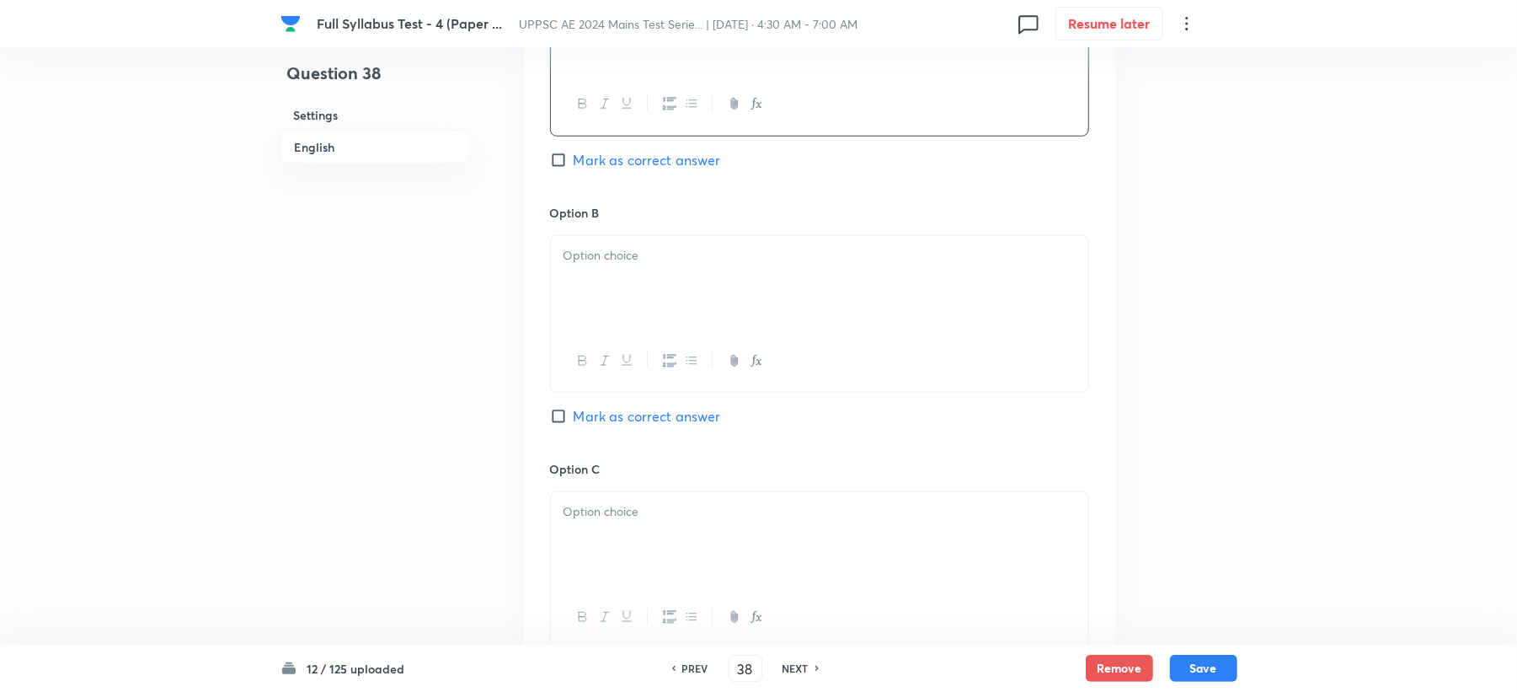
scroll to position [898, 0]
click at [605, 261] on p at bounding box center [820, 254] width 512 height 19
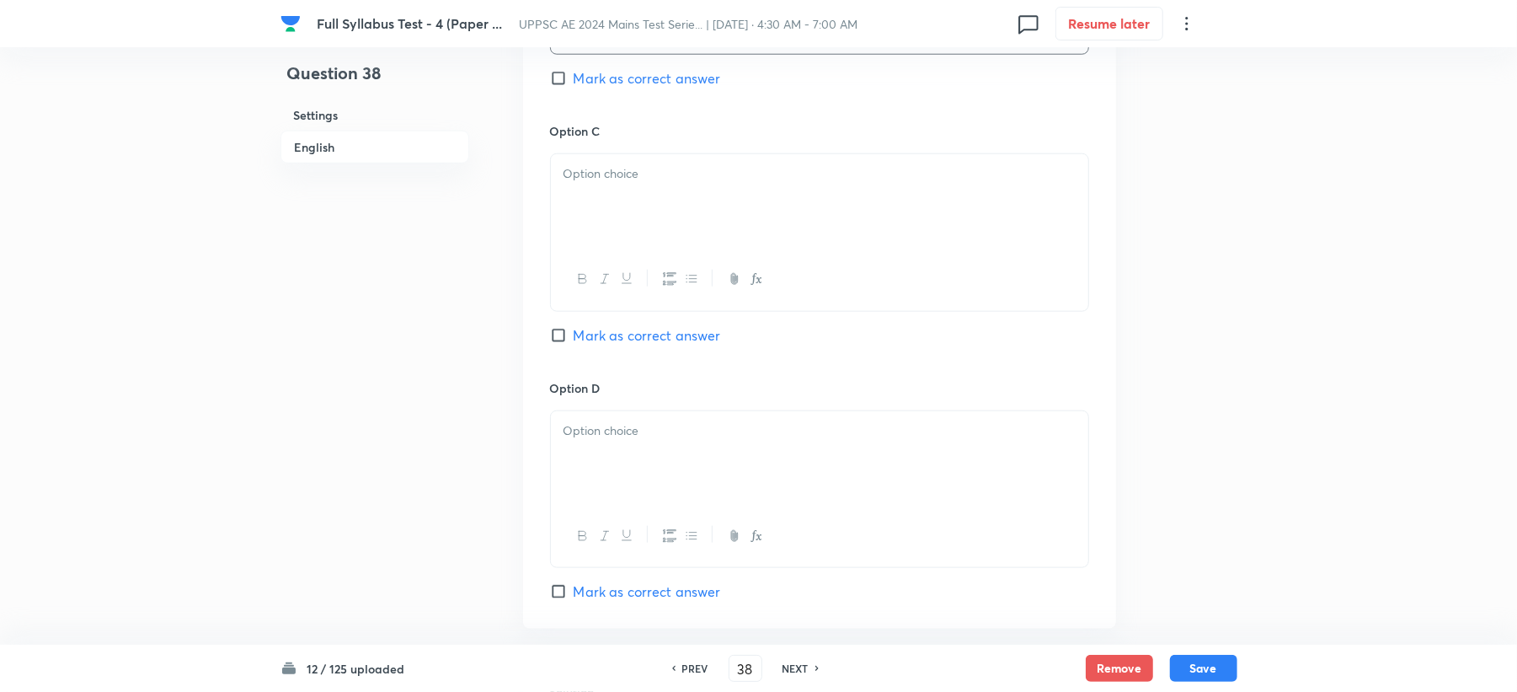
click at [591, 180] on p at bounding box center [820, 173] width 512 height 19
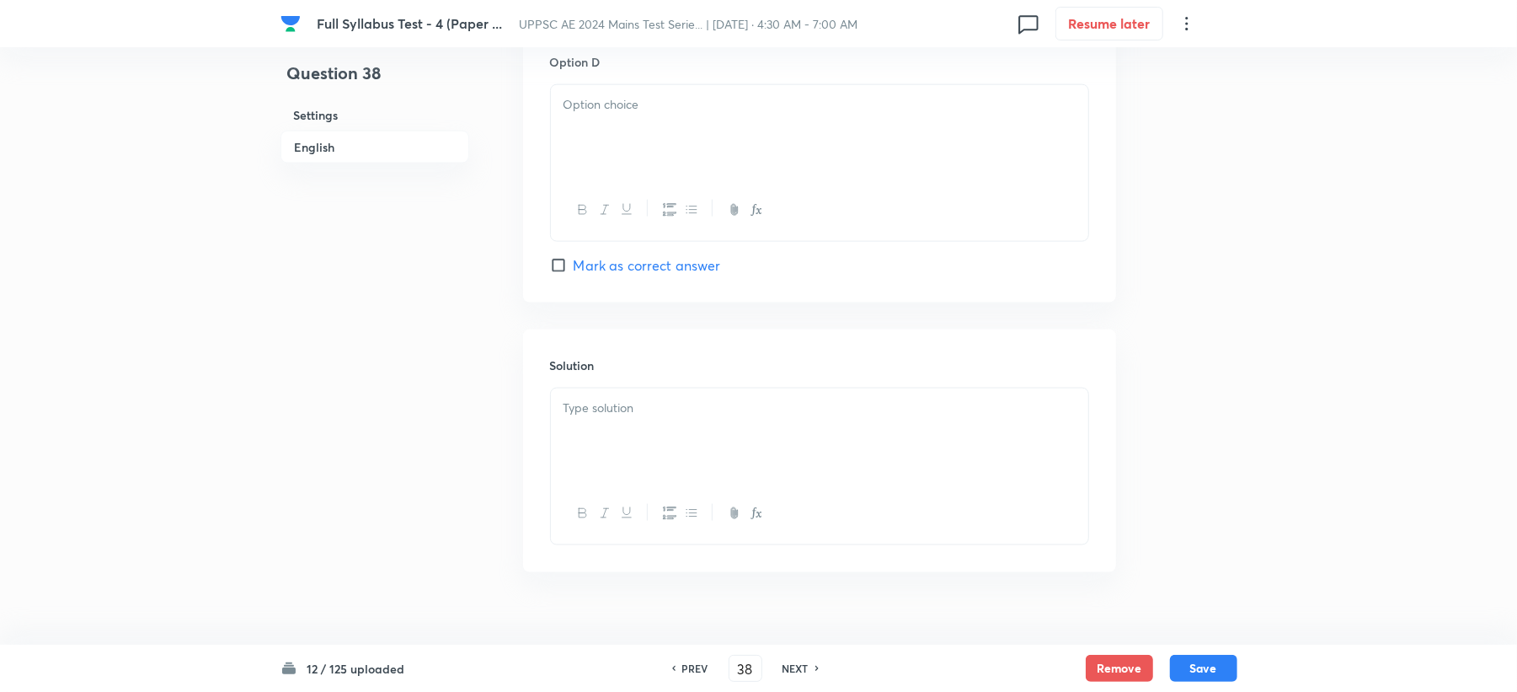
scroll to position [1572, 0]
click at [573, 145] on div at bounding box center [819, 121] width 537 height 94
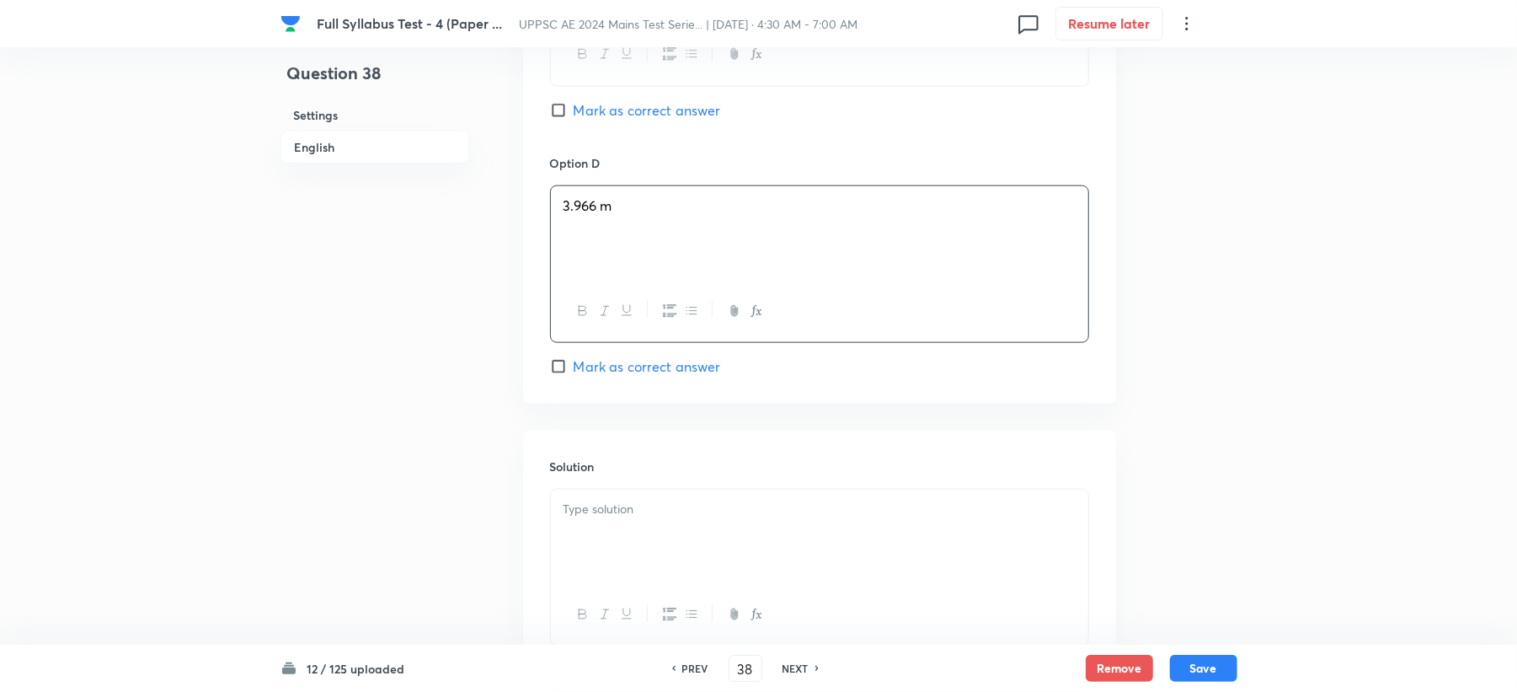
click at [638, 109] on span "Mark as correct answer" at bounding box center [647, 110] width 147 height 20
click at [574, 109] on input "Mark as correct answer" at bounding box center [562, 110] width 24 height 17
checkbox input "true"
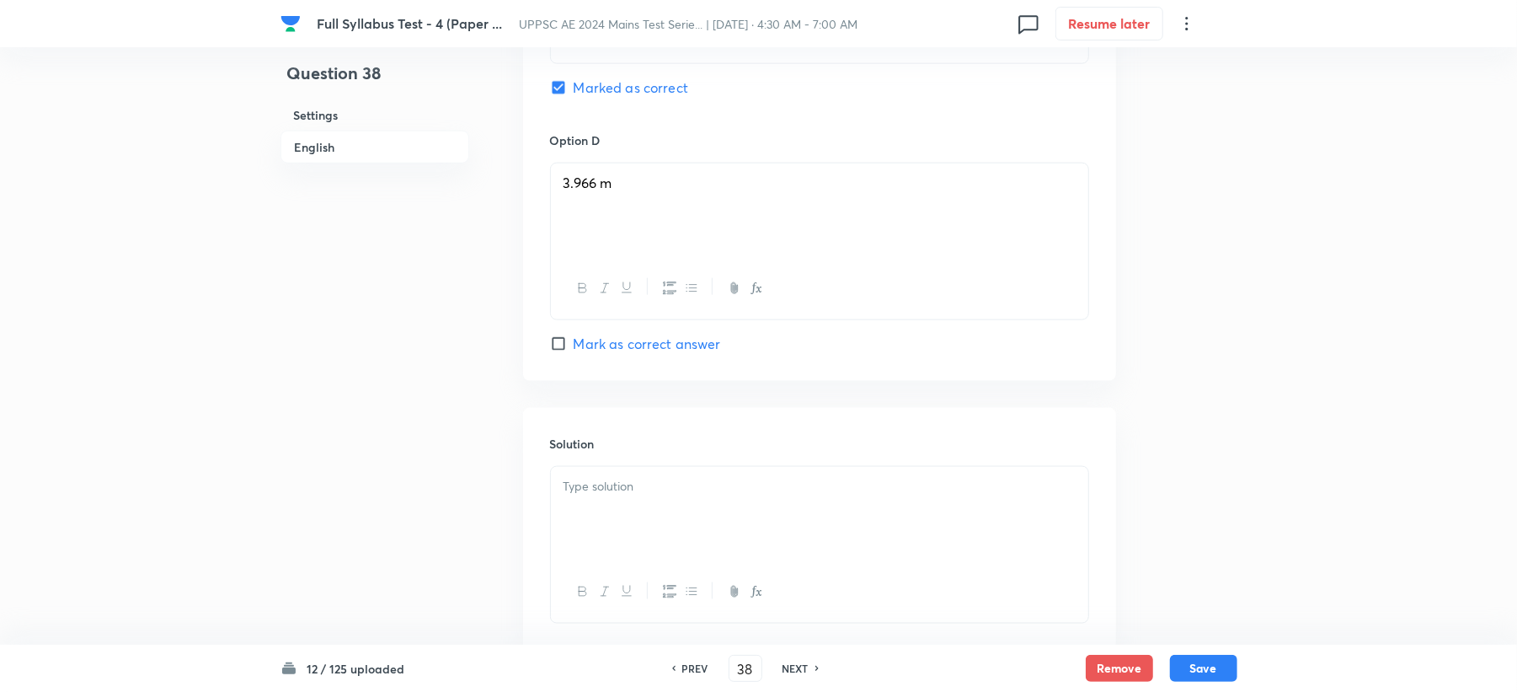
click at [580, 527] on div at bounding box center [819, 514] width 537 height 94
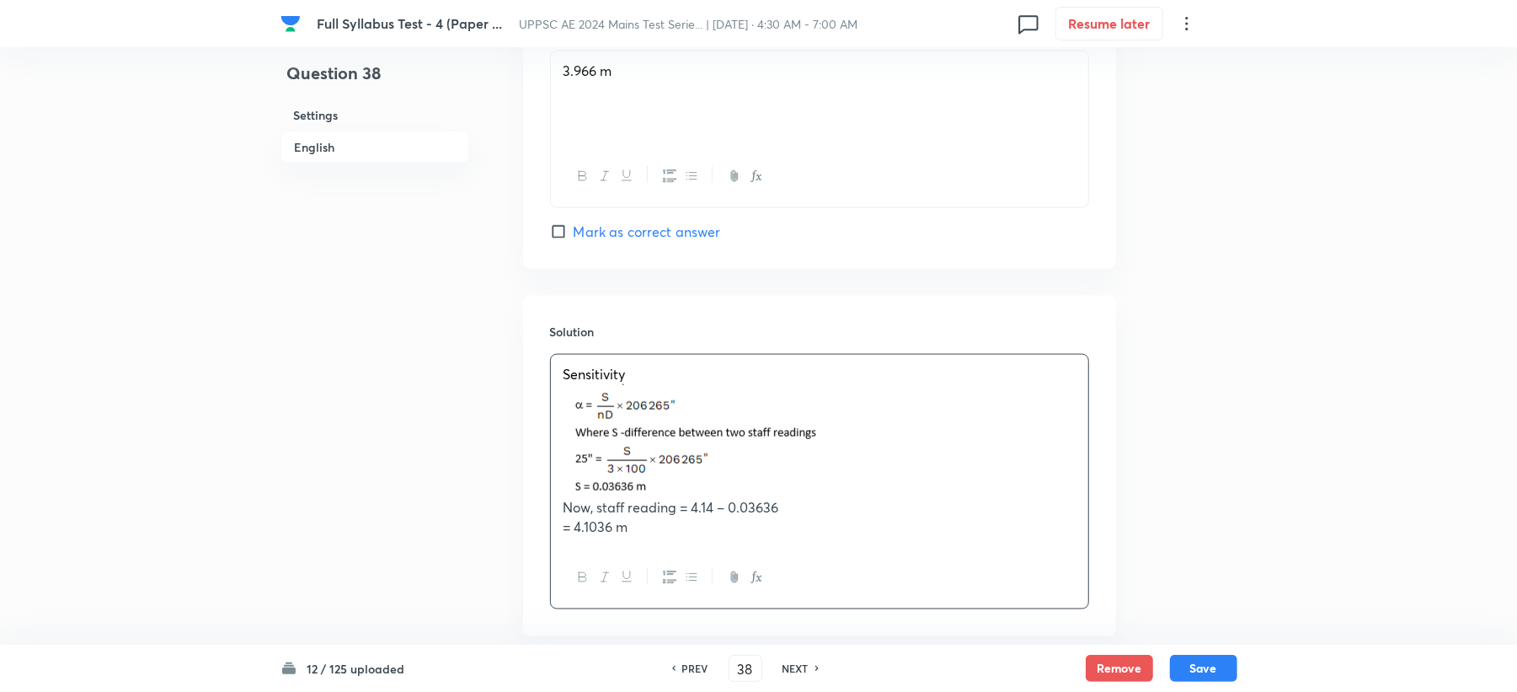
drag, startPoint x: 620, startPoint y: 534, endPoint x: 473, endPoint y: 541, distance: 147.6
click at [1204, 665] on button "Save" at bounding box center [1203, 666] width 67 height 27
type input "39"
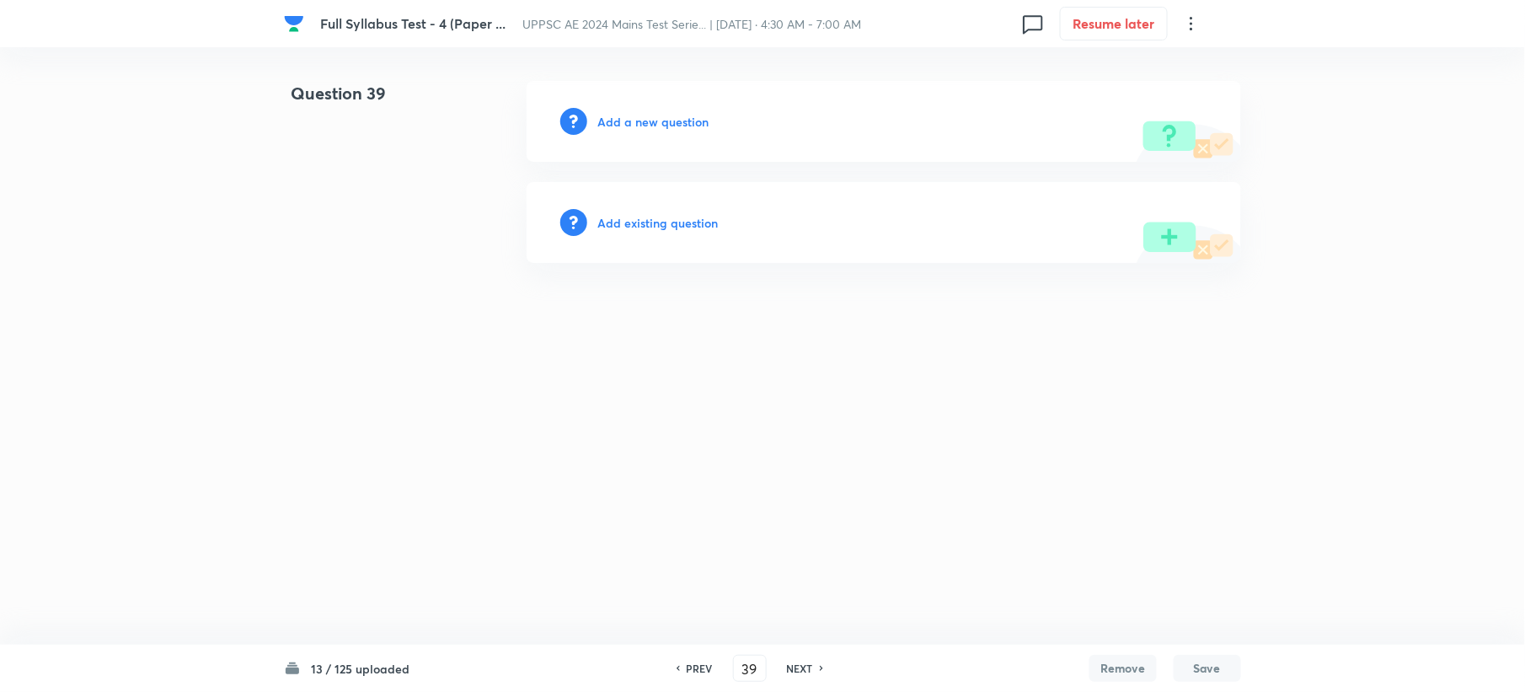
click at [665, 123] on h6 "Add a new question" at bounding box center [652, 122] width 111 height 18
click at [665, 123] on h6 "Choose a question type" at bounding box center [662, 122] width 130 height 18
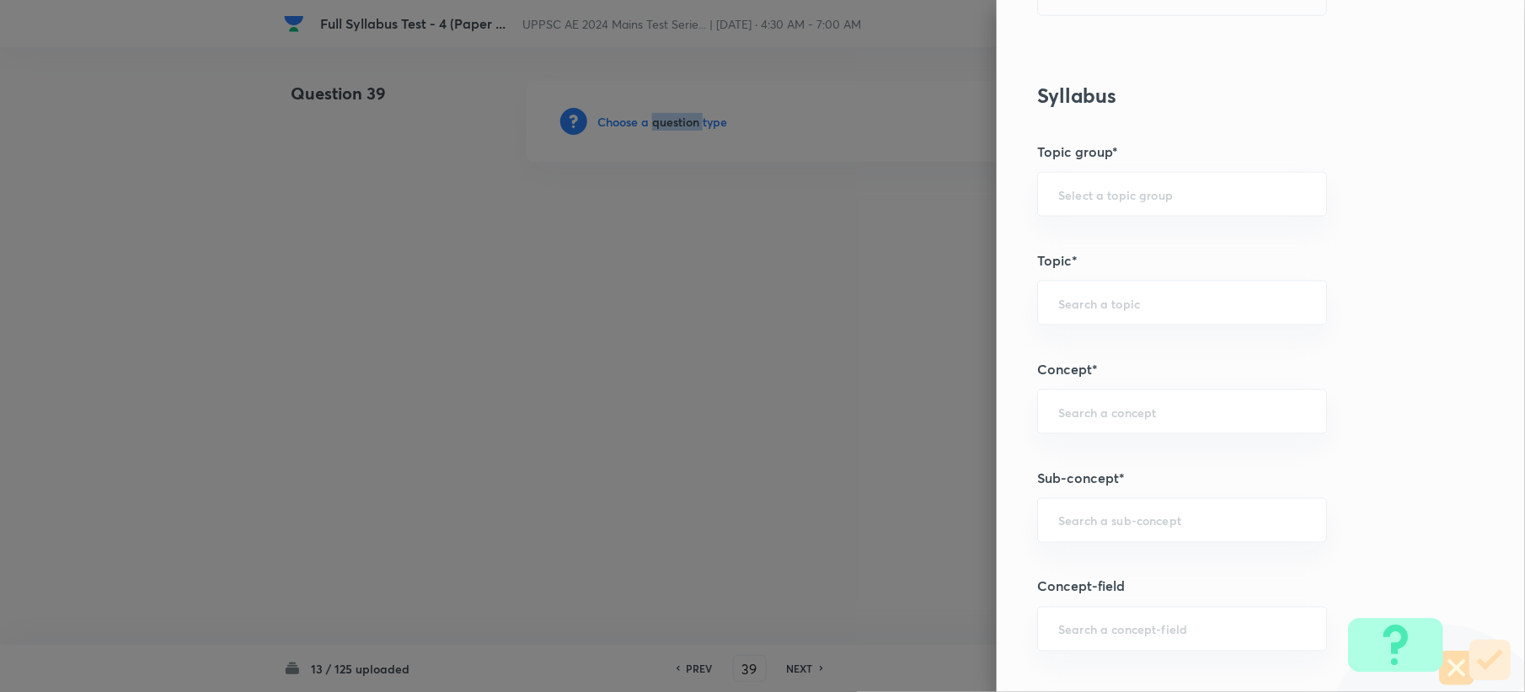
scroll to position [786, 0]
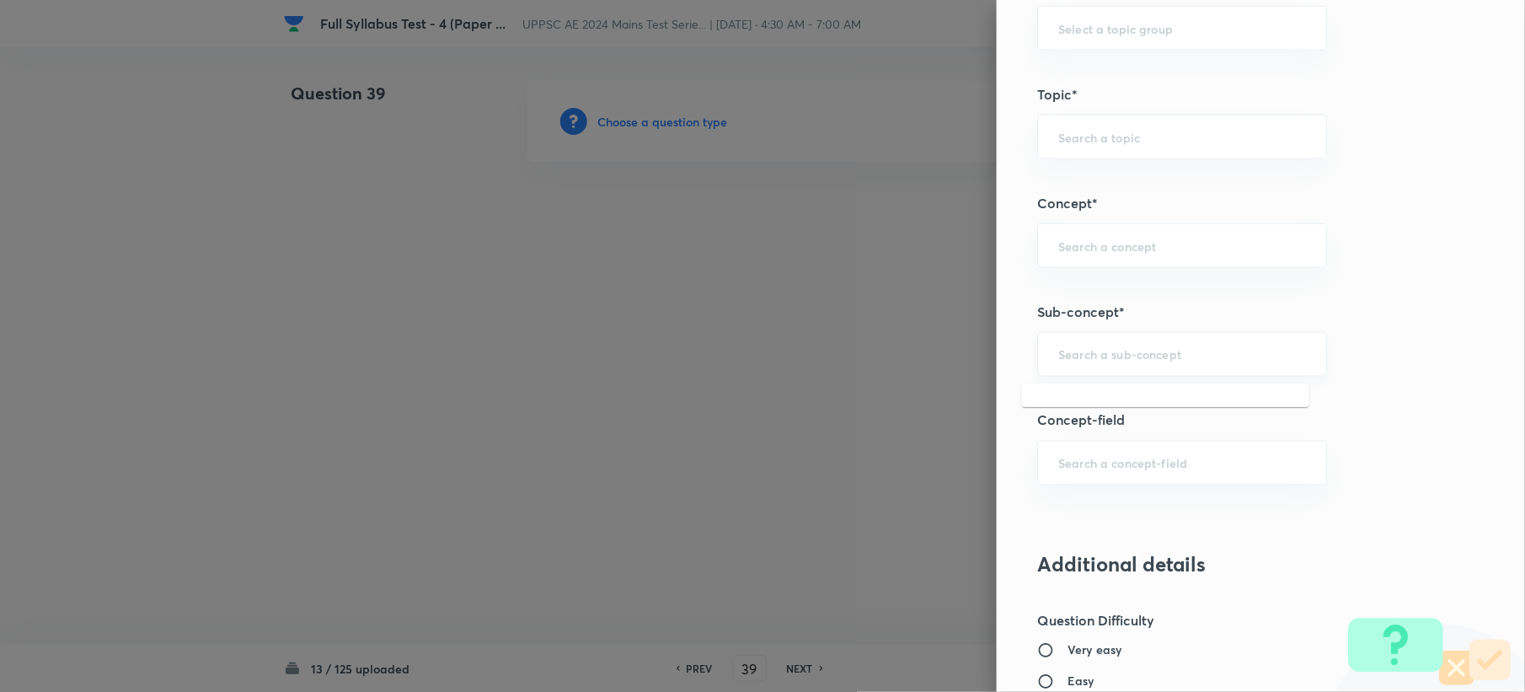
click at [1062, 354] on input "text" at bounding box center [1182, 354] width 248 height 16
click at [1065, 264] on div "​" at bounding box center [1182, 245] width 290 height 45
paste input "Levelling"
click at [1058, 294] on li "Levelling" at bounding box center [1165, 296] width 287 height 30
type input "Levelling"
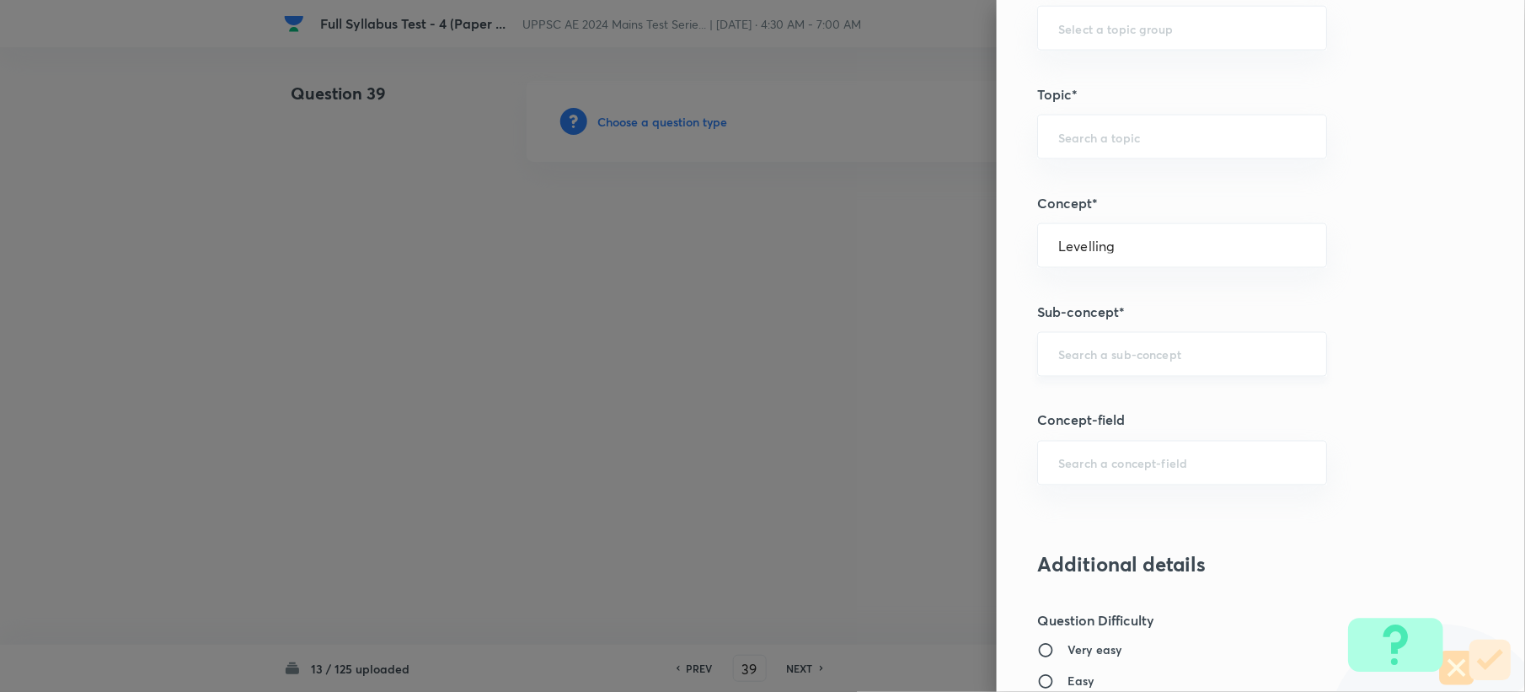
type input "Civil Engineering"
type input "Surveying"
click at [1058, 362] on input "text" at bounding box center [1182, 354] width 248 height 16
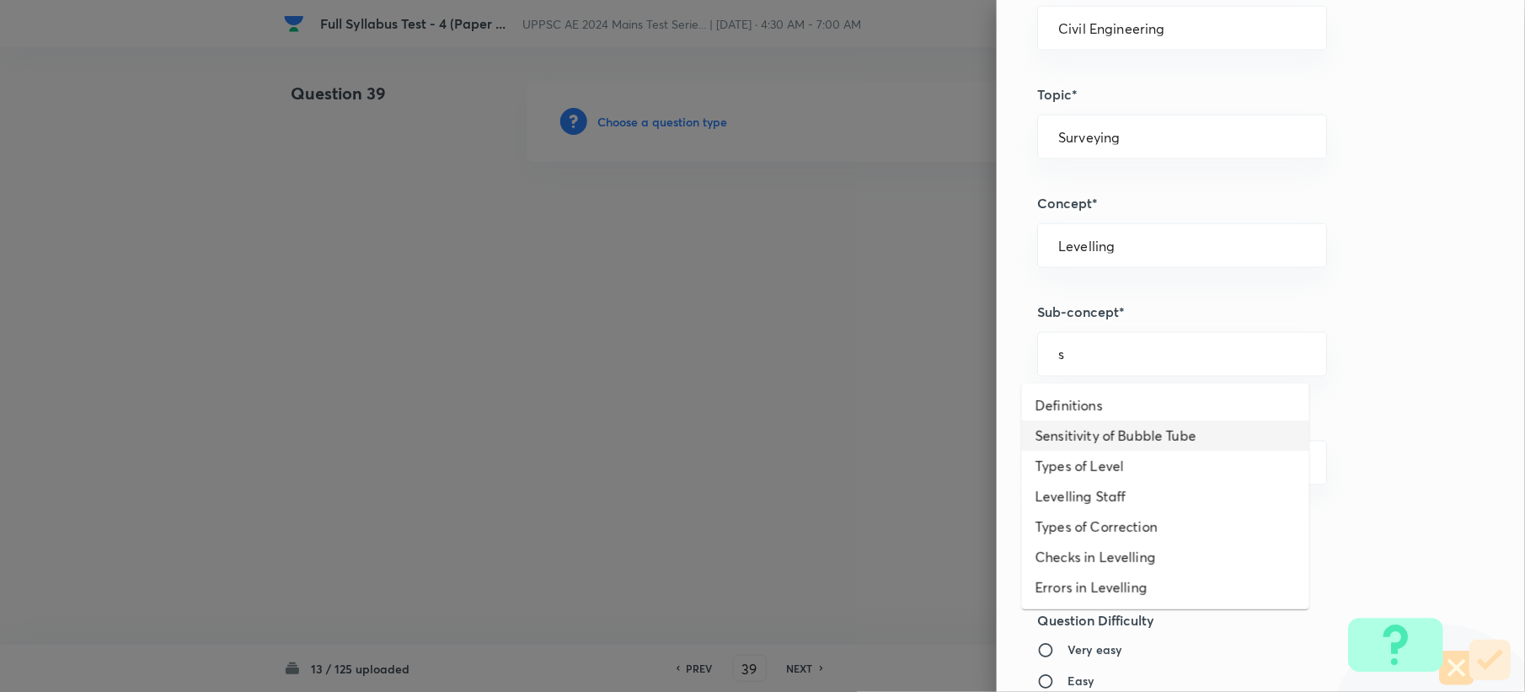
click at [1059, 441] on li "Sensitivity of Bubble Tube" at bounding box center [1165, 435] width 287 height 30
type input "Sensitivity of Bubble Tube"
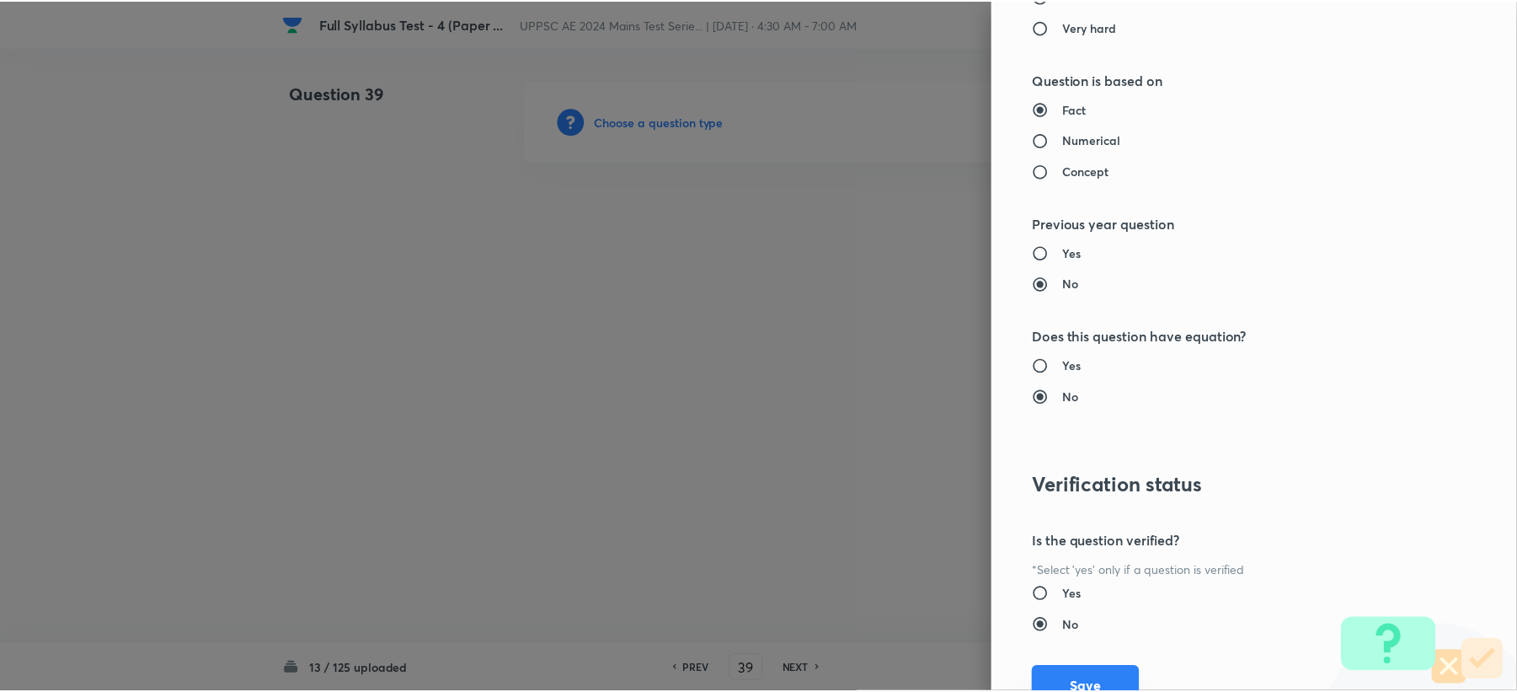
scroll to position [1608, 0]
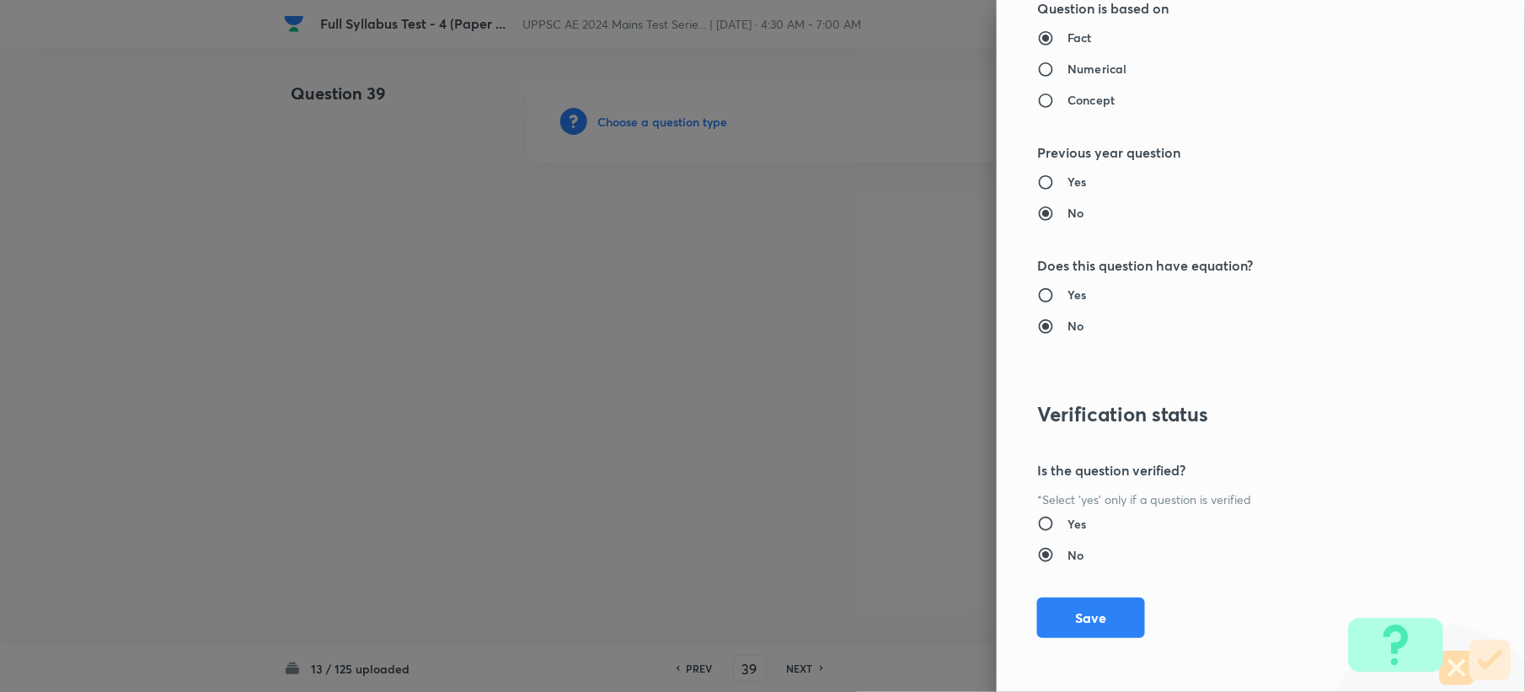
click at [1049, 612] on button "Save" at bounding box center [1091, 617] width 108 height 40
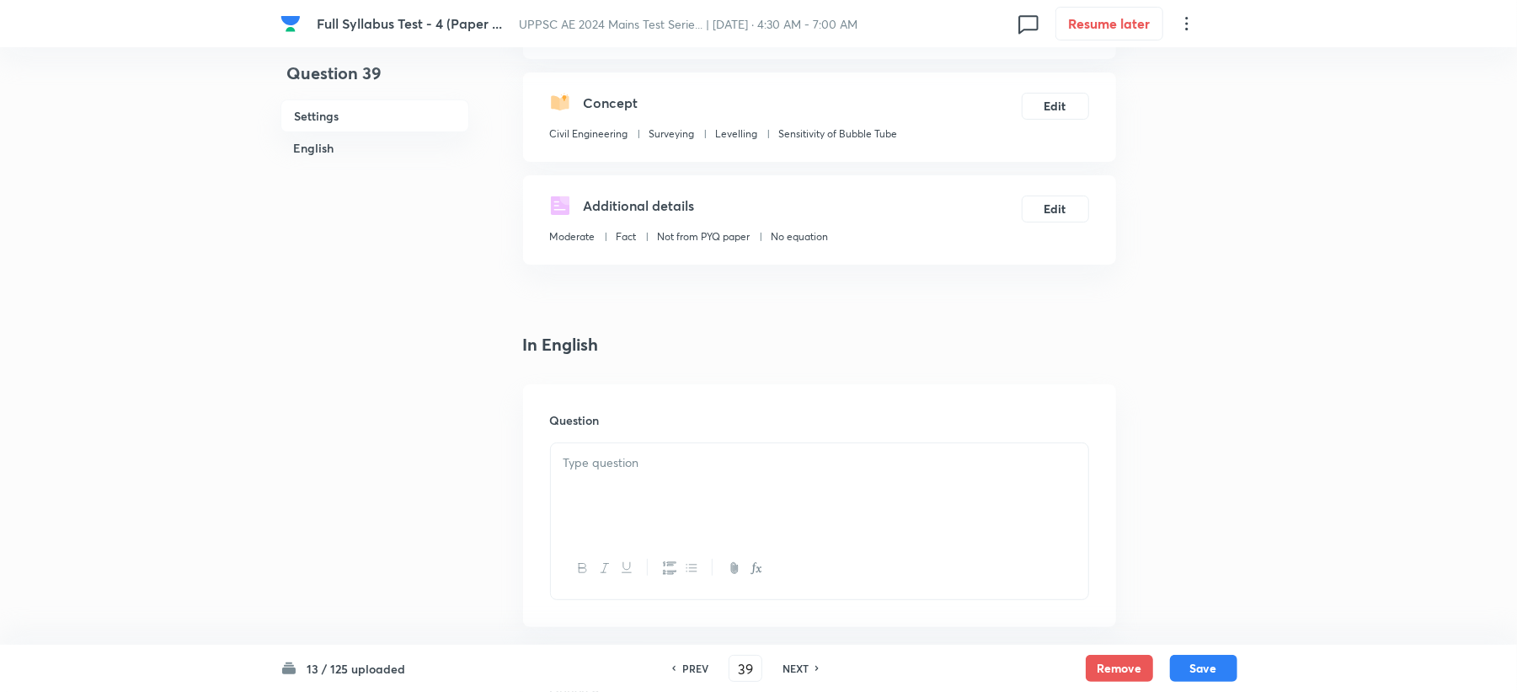
scroll to position [449, 0]
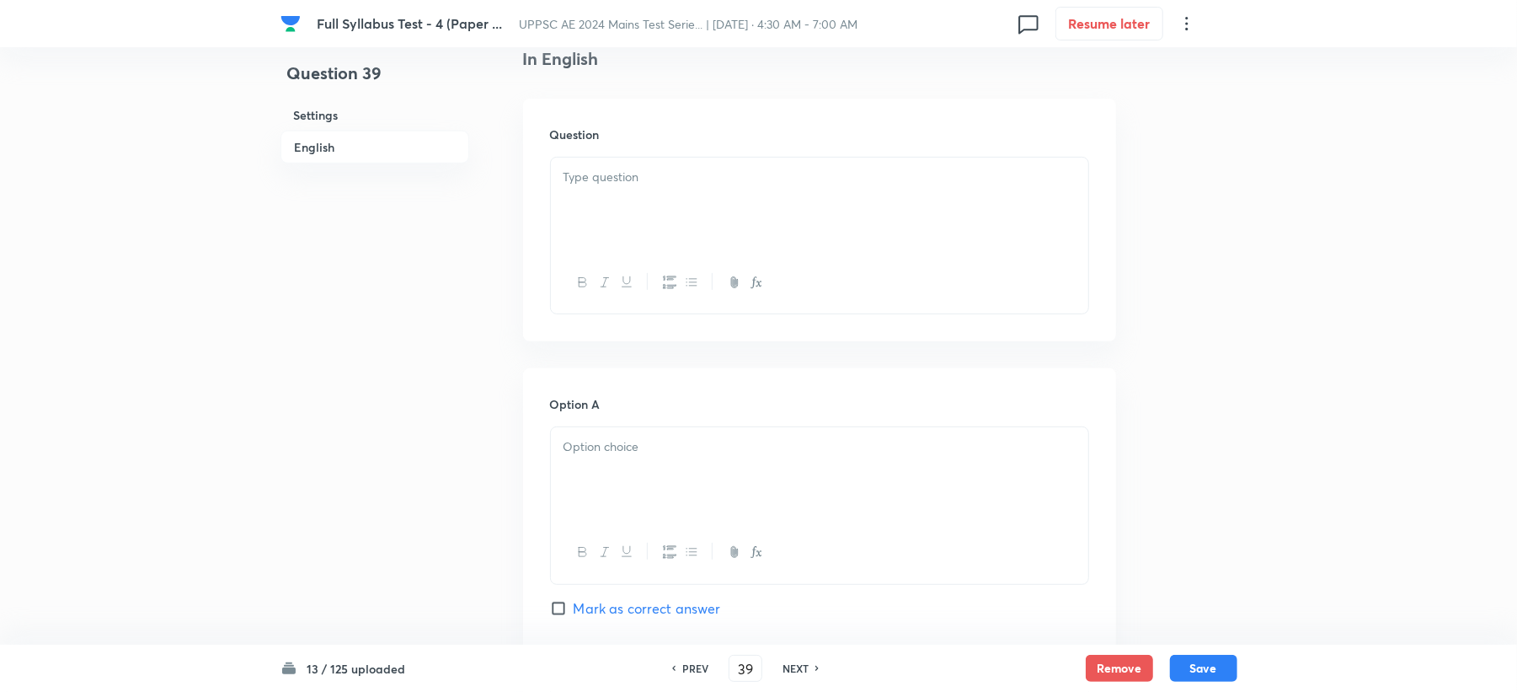
click at [607, 217] on div at bounding box center [819, 205] width 537 height 94
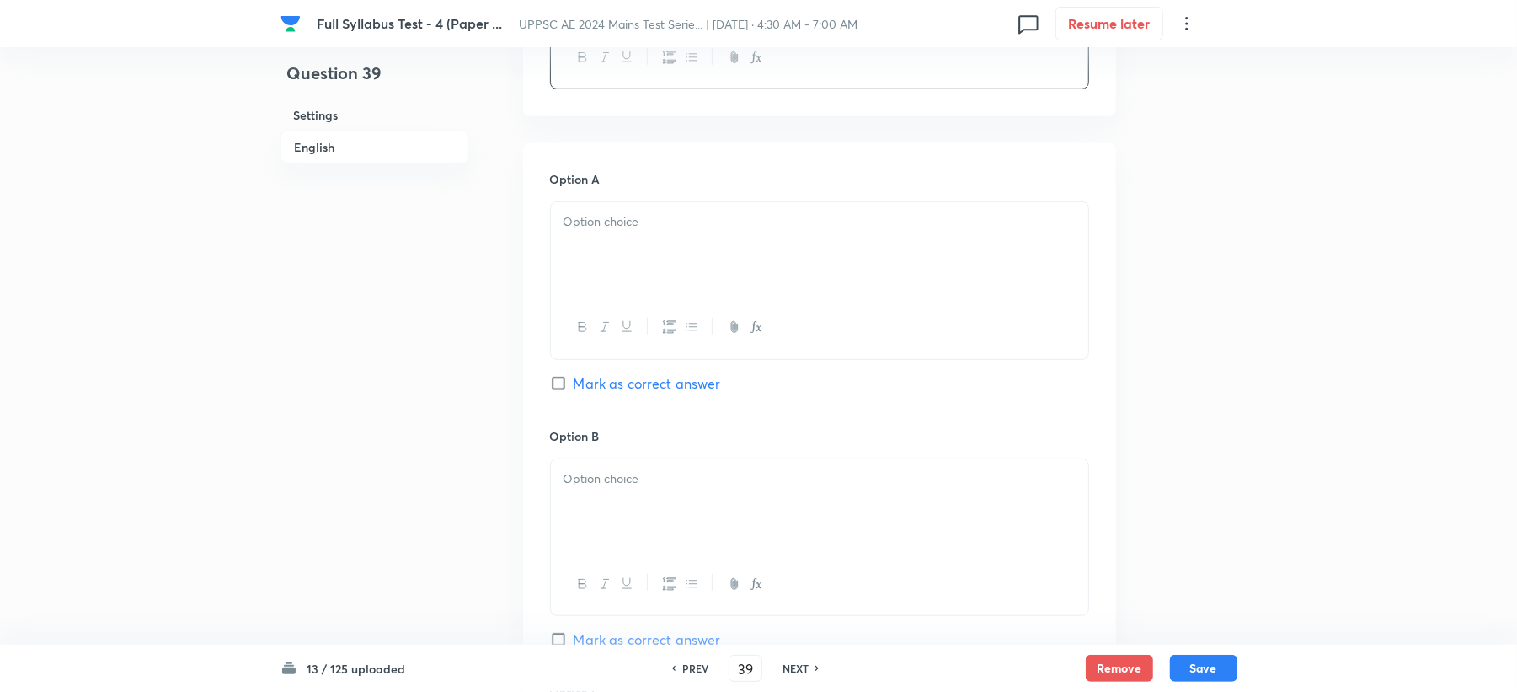
drag, startPoint x: 591, startPoint y: 229, endPoint x: 553, endPoint y: 251, distance: 43.8
click at [588, 233] on div at bounding box center [819, 249] width 537 height 94
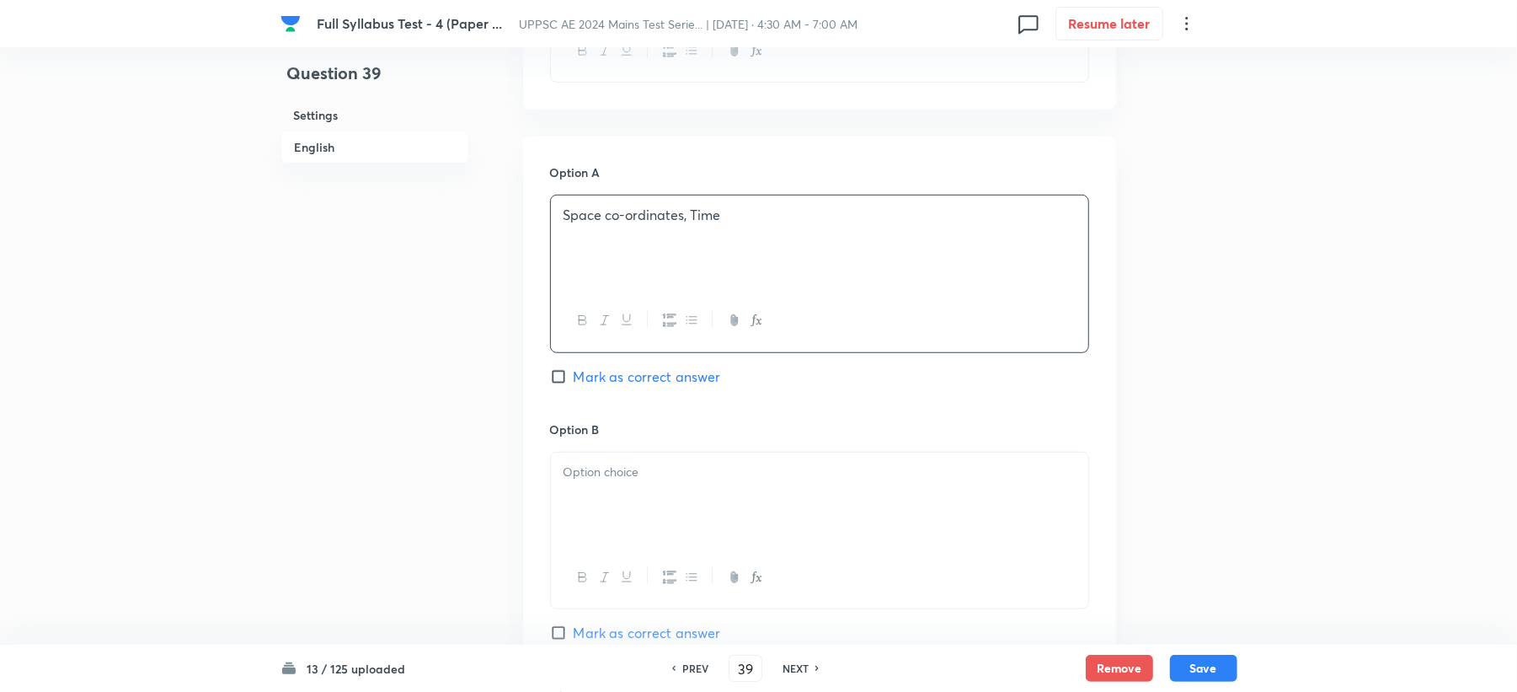
scroll to position [898, 0]
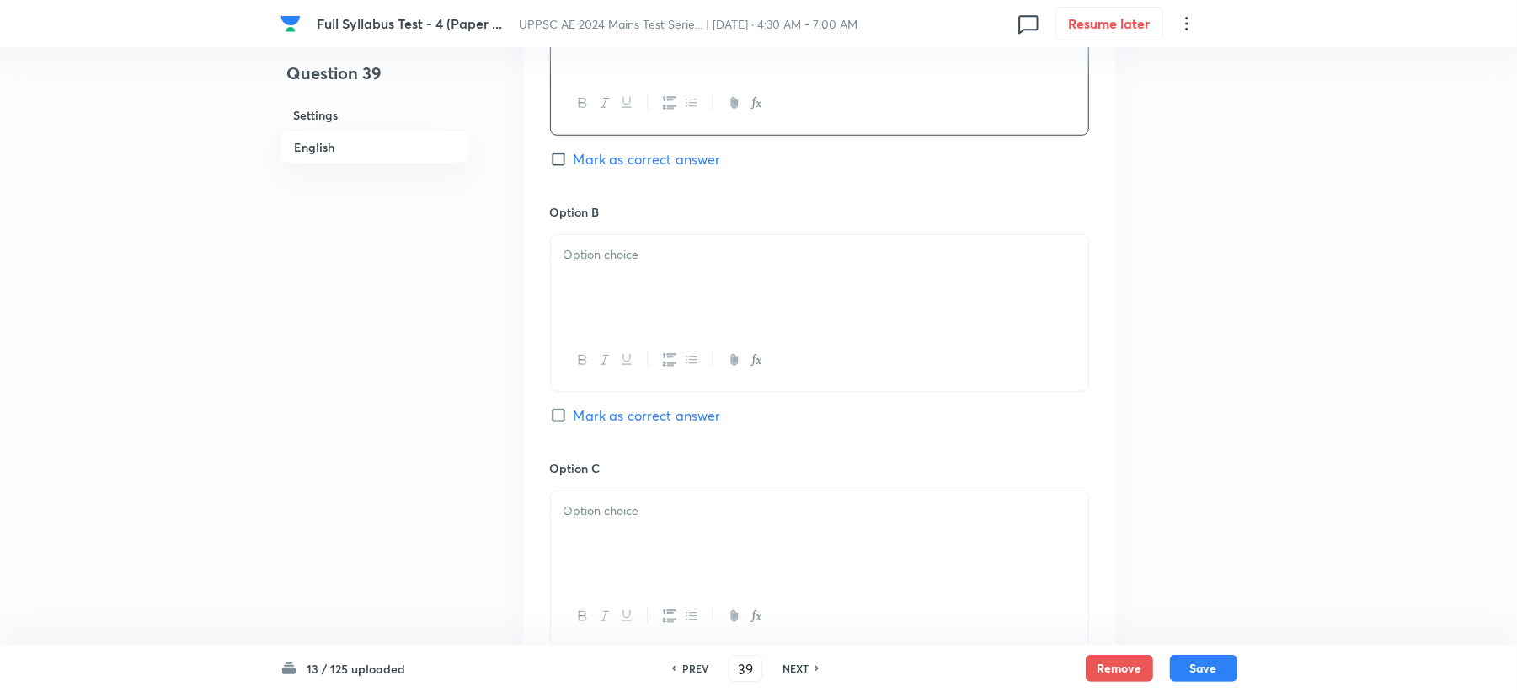
click at [598, 237] on div at bounding box center [819, 282] width 537 height 94
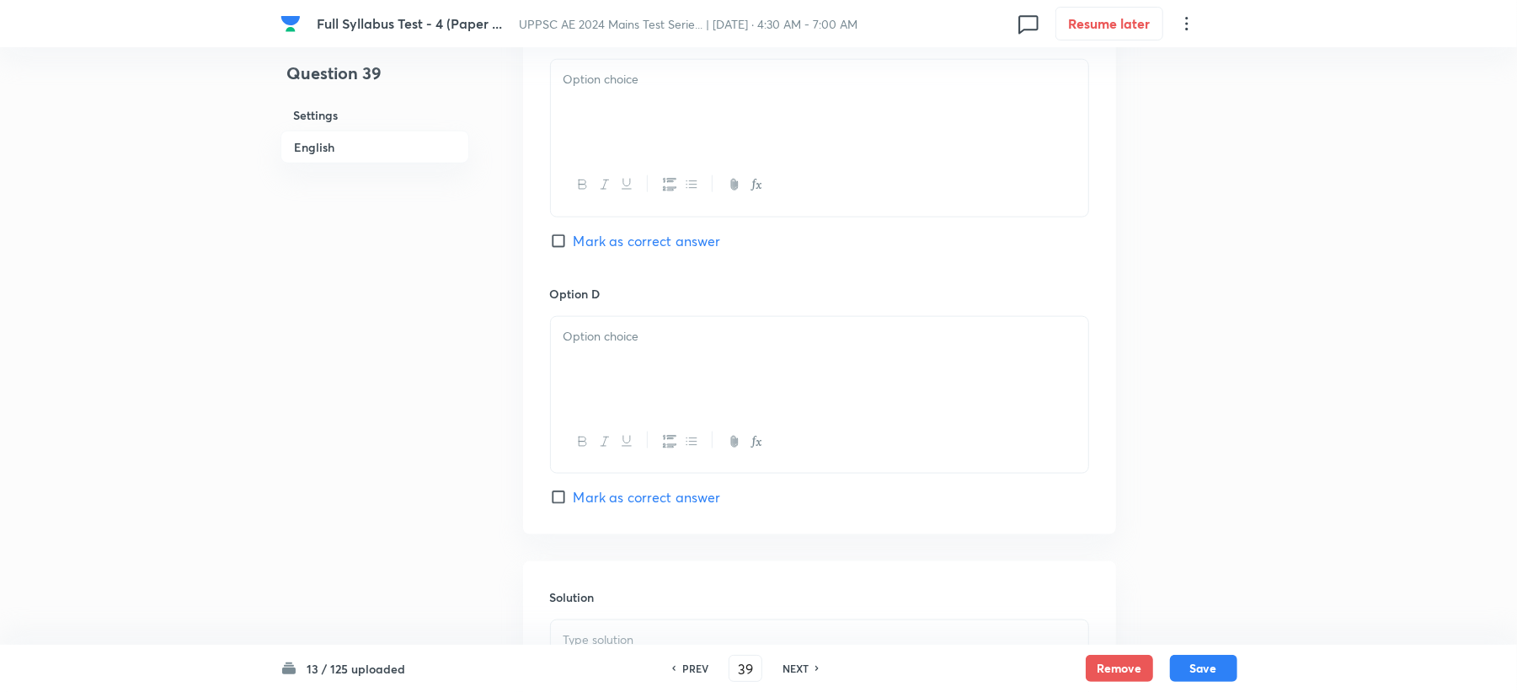
scroll to position [1348, 0]
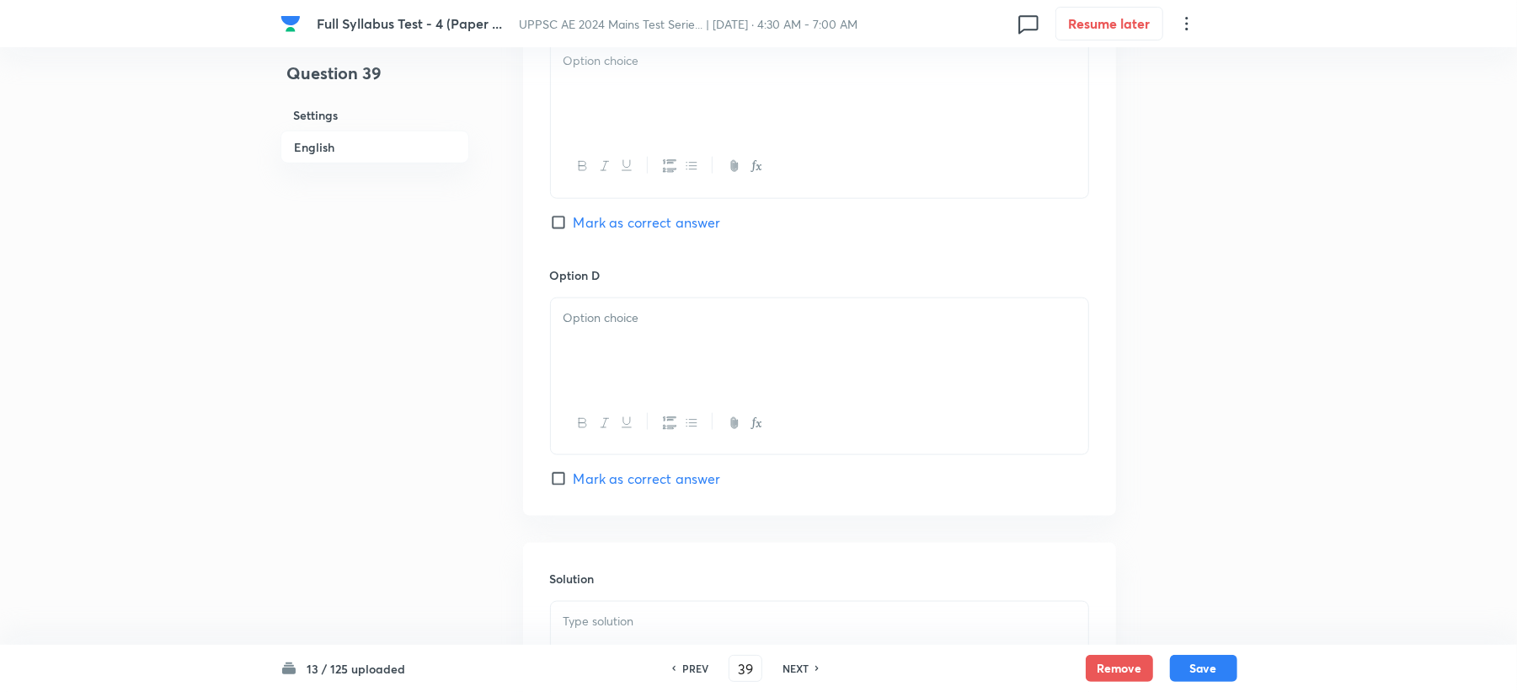
click at [608, 103] on div at bounding box center [819, 88] width 537 height 94
click at [610, 345] on div at bounding box center [819, 345] width 537 height 94
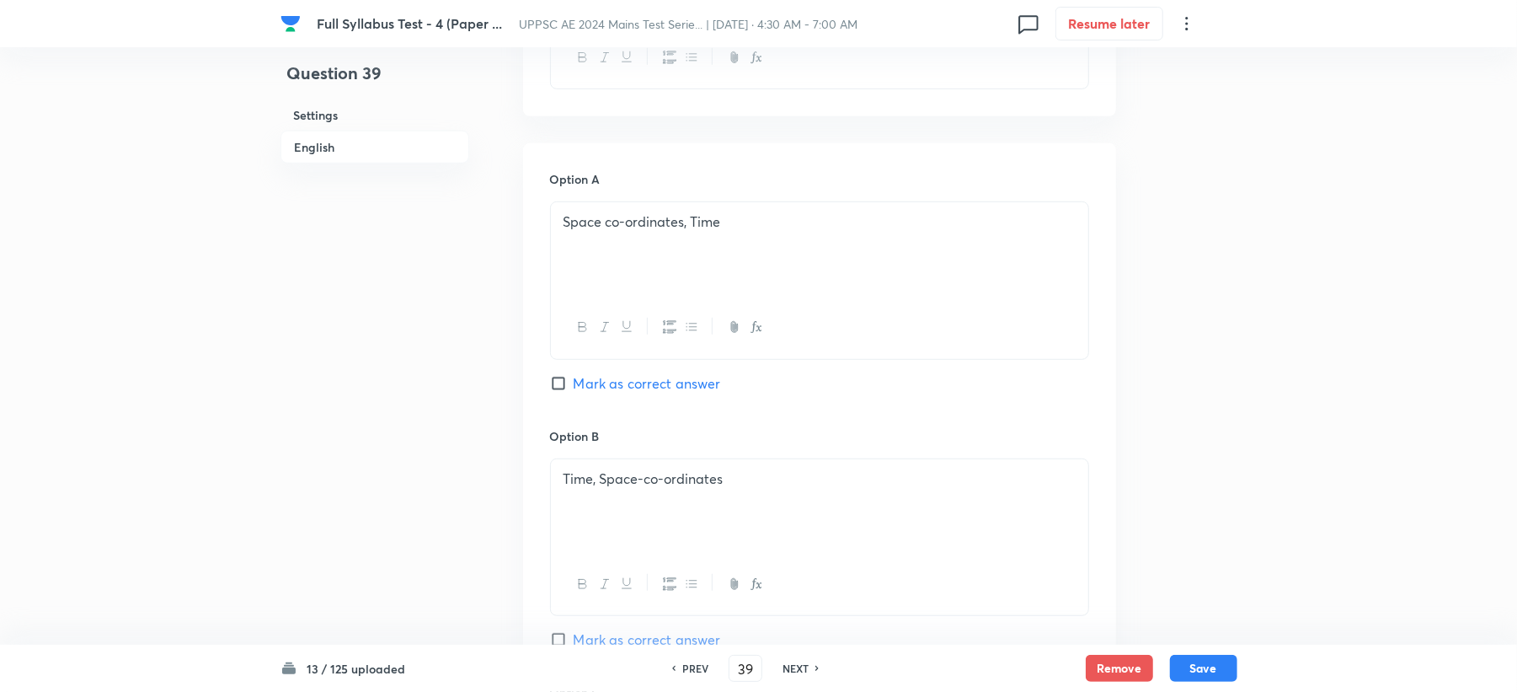
click at [618, 388] on span "Mark as correct answer" at bounding box center [647, 383] width 147 height 20
click at [574, 388] on input "Mark as correct answer" at bounding box center [562, 383] width 24 height 17
checkbox input "true"
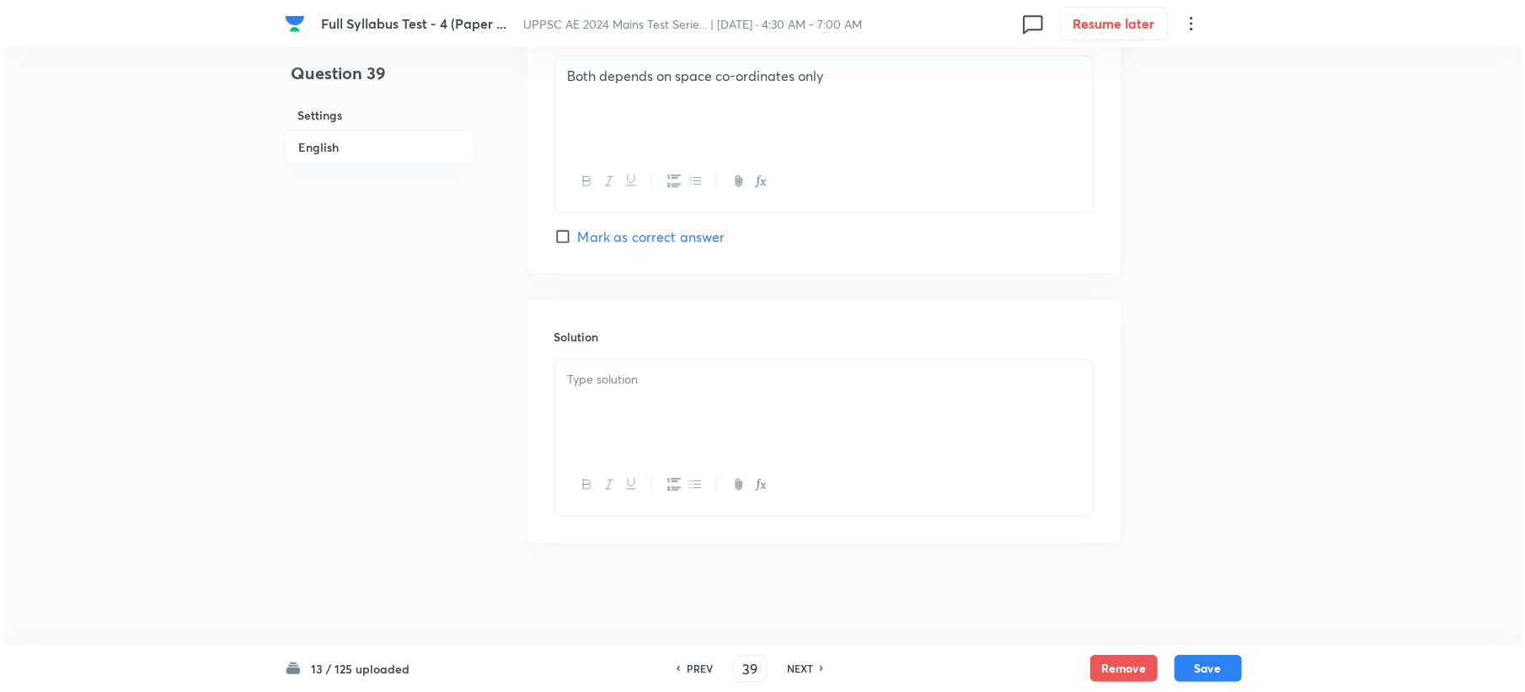
scroll to position [1595, 0]
click at [607, 402] on div at bounding box center [819, 407] width 537 height 94
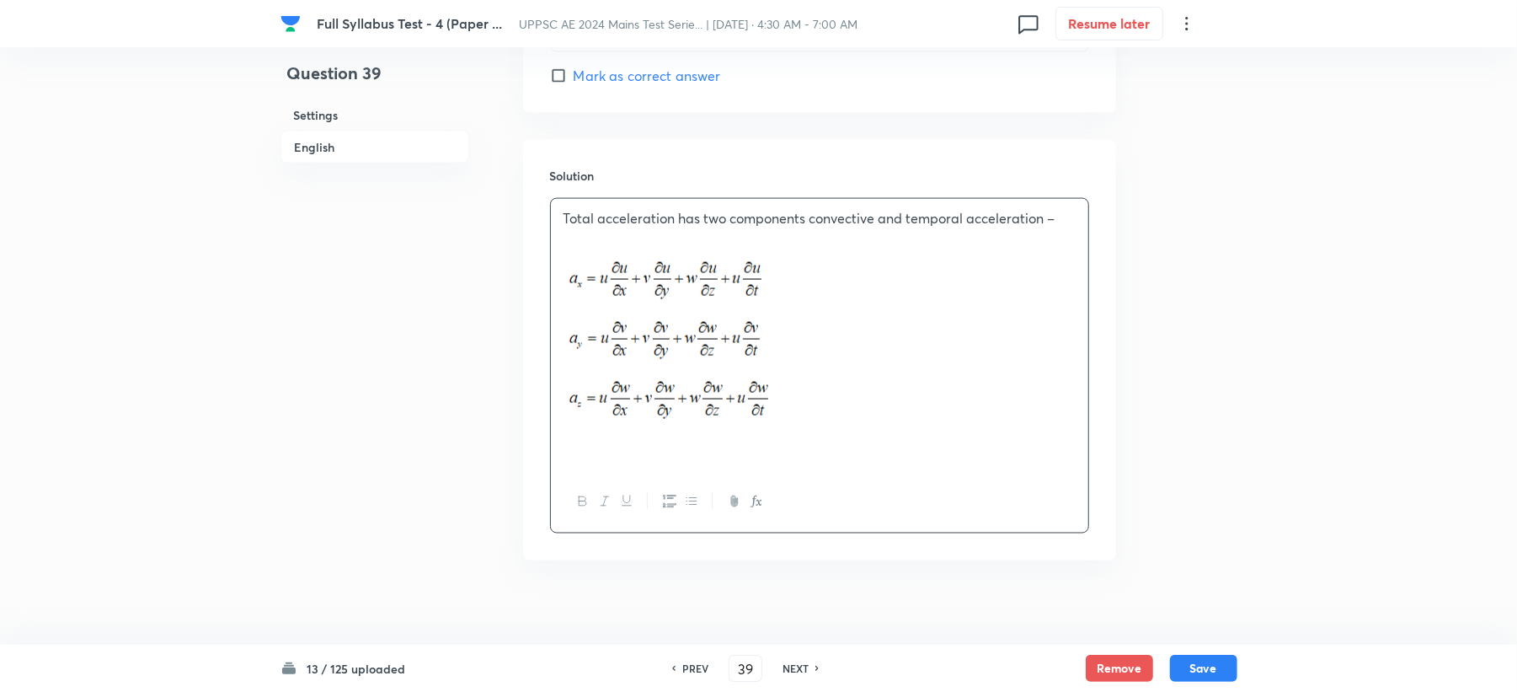
scroll to position [1773, 0]
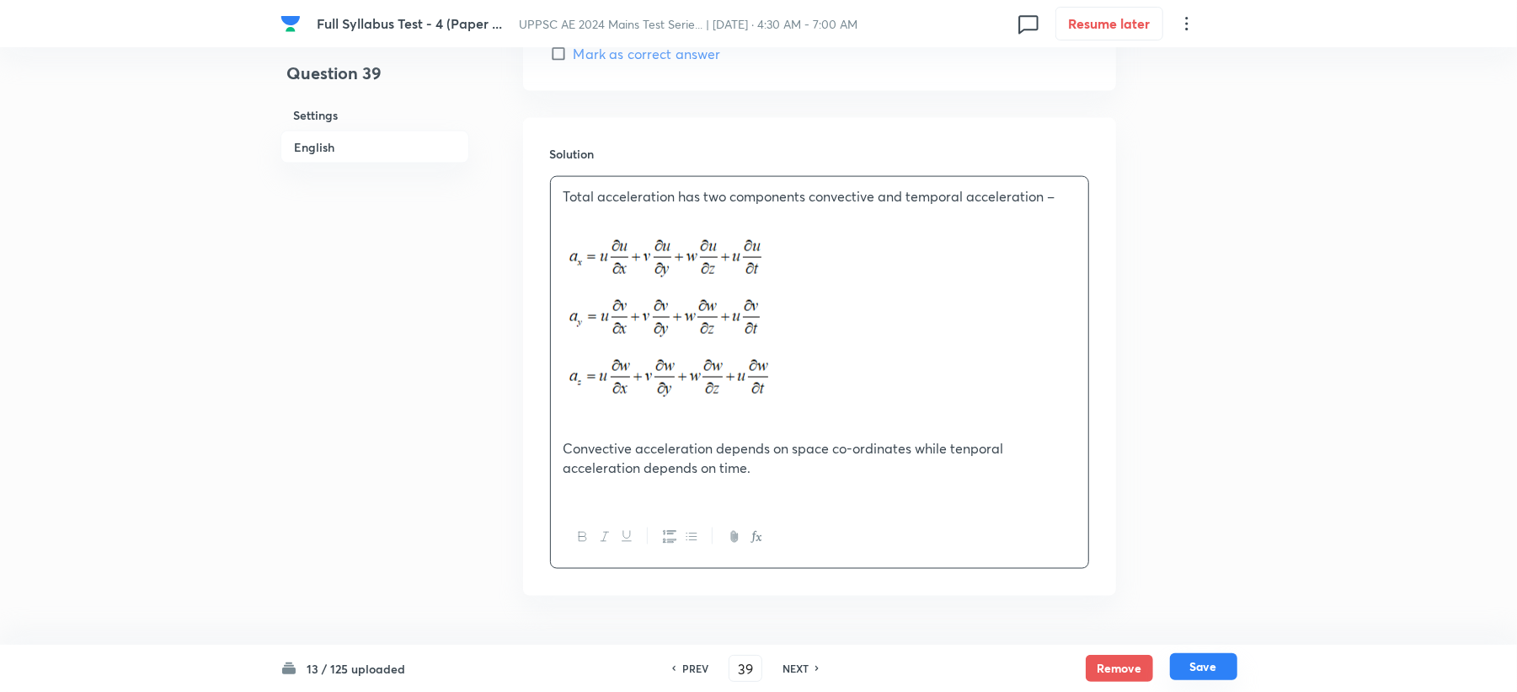
click at [1220, 666] on button "Save" at bounding box center [1203, 666] width 67 height 27
type input "40"
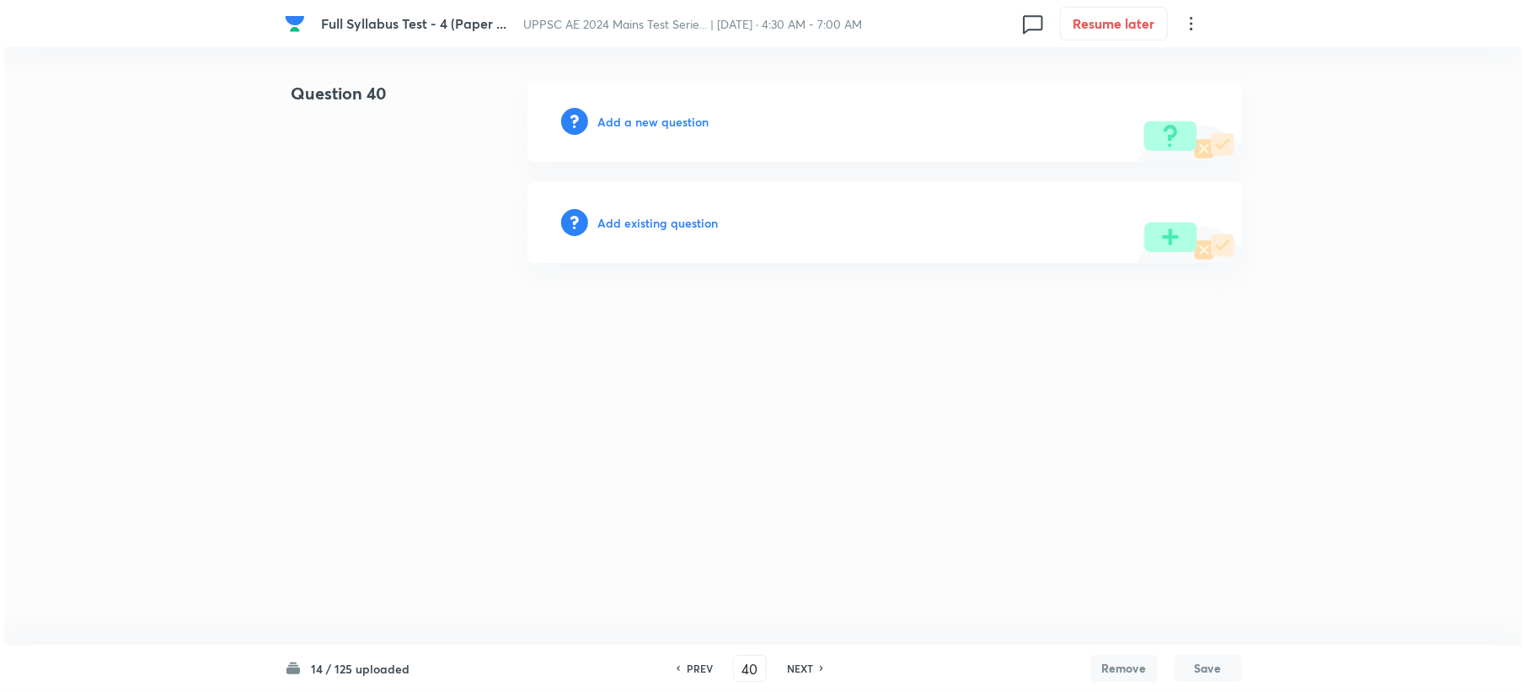
scroll to position [0, 0]
click at [623, 122] on div "Add a new question" at bounding box center [884, 121] width 714 height 81
click at [623, 123] on h6 "Add a new question" at bounding box center [652, 122] width 111 height 18
click at [623, 125] on h6 "Choose a question type" at bounding box center [662, 122] width 130 height 18
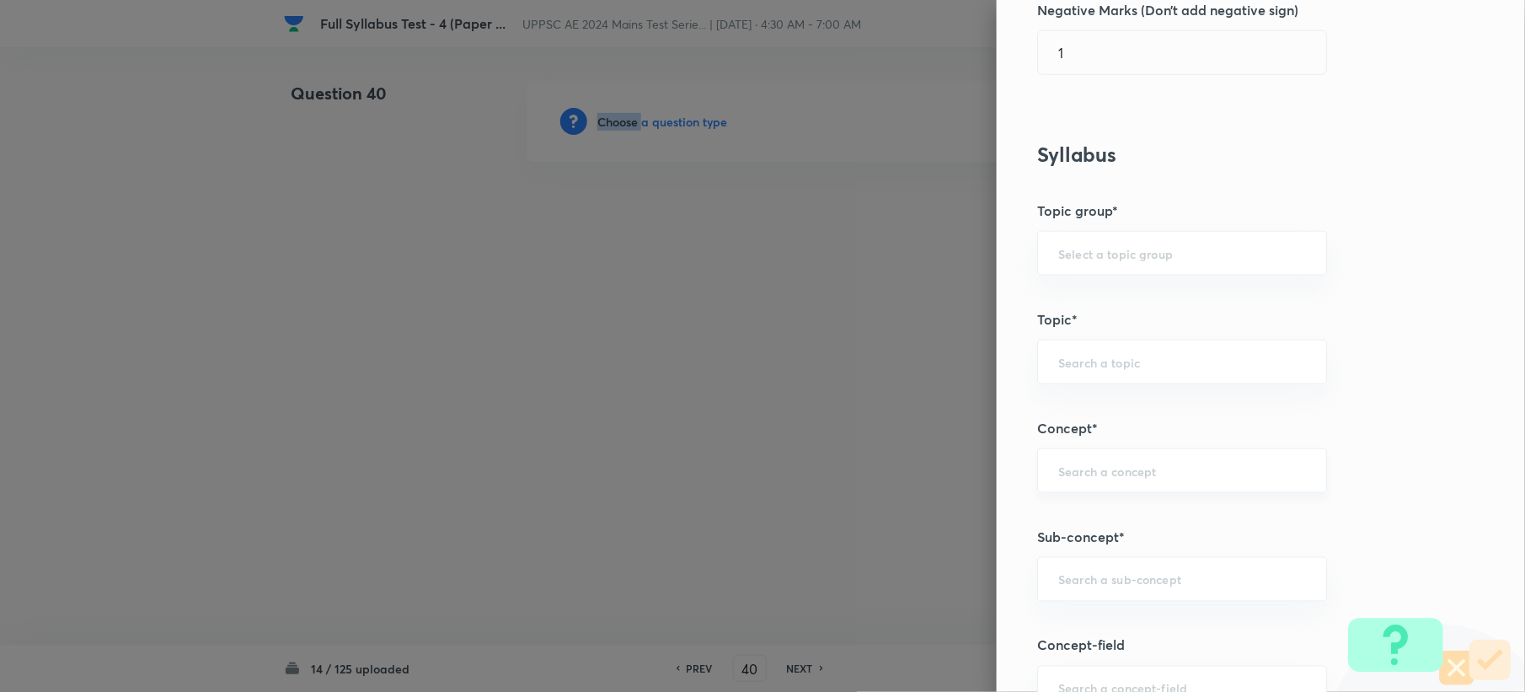
scroll to position [898, 0]
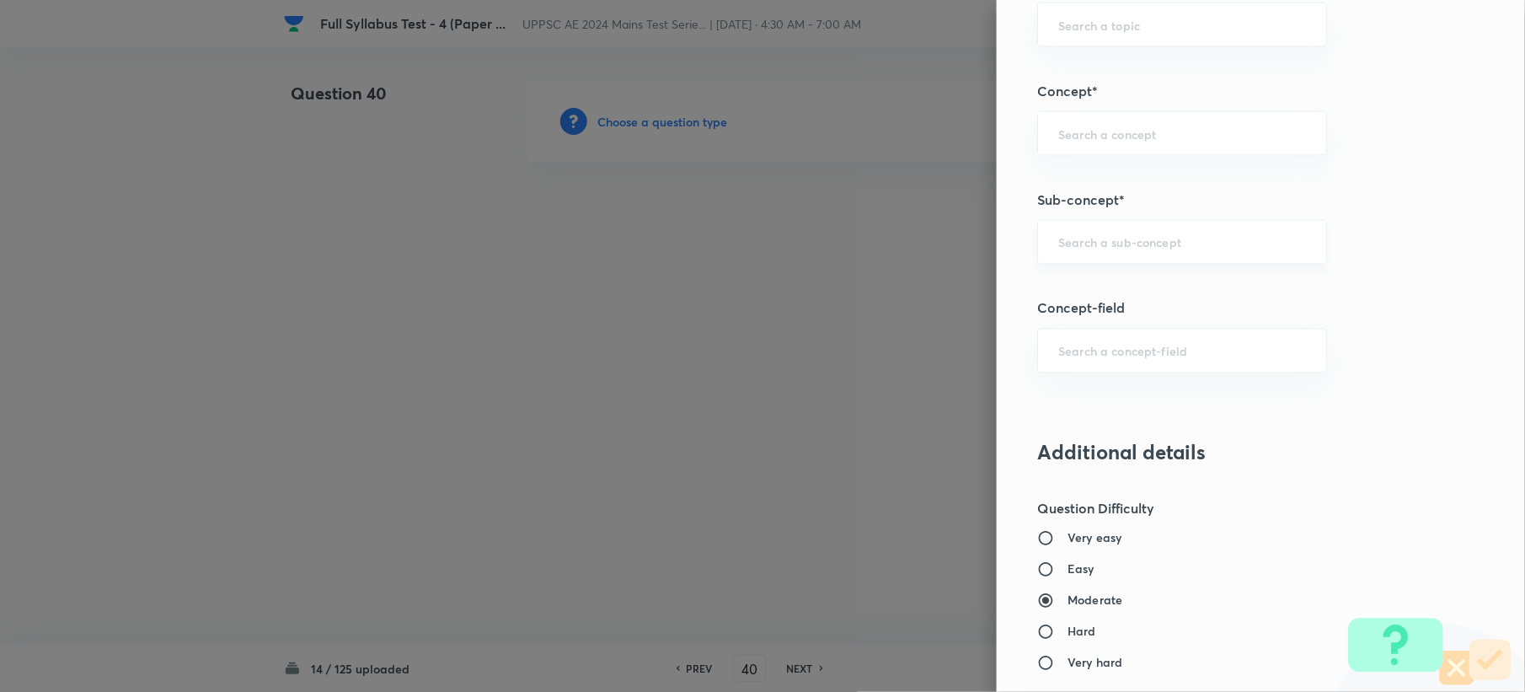
click at [1104, 244] on input "text" at bounding box center [1182, 242] width 248 height 16
paste input "Compressibility & Bulk Modulus"
drag, startPoint x: 1137, startPoint y: 243, endPoint x: 1311, endPoint y: 222, distance: 174.7
click at [1311, 222] on div "Question settings Question type* Single choice correct Number of options* 2 3 4…" at bounding box center [1261, 346] width 528 height 692
click at [1196, 285] on li "Compressibility" at bounding box center [1165, 293] width 287 height 30
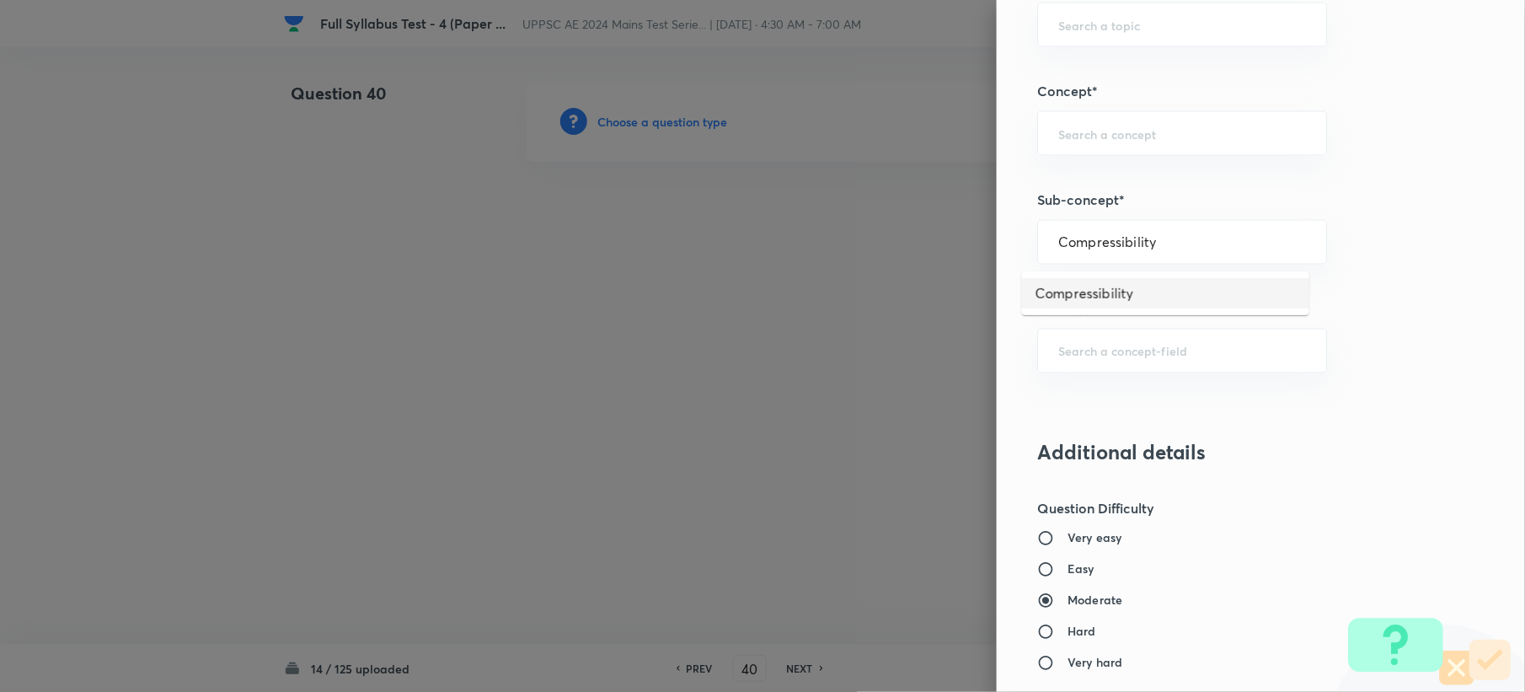
type input "Compressibility"
type input "Civil Engineering"
type input "Fluid Mechanics"
type input "Property of Fluid"
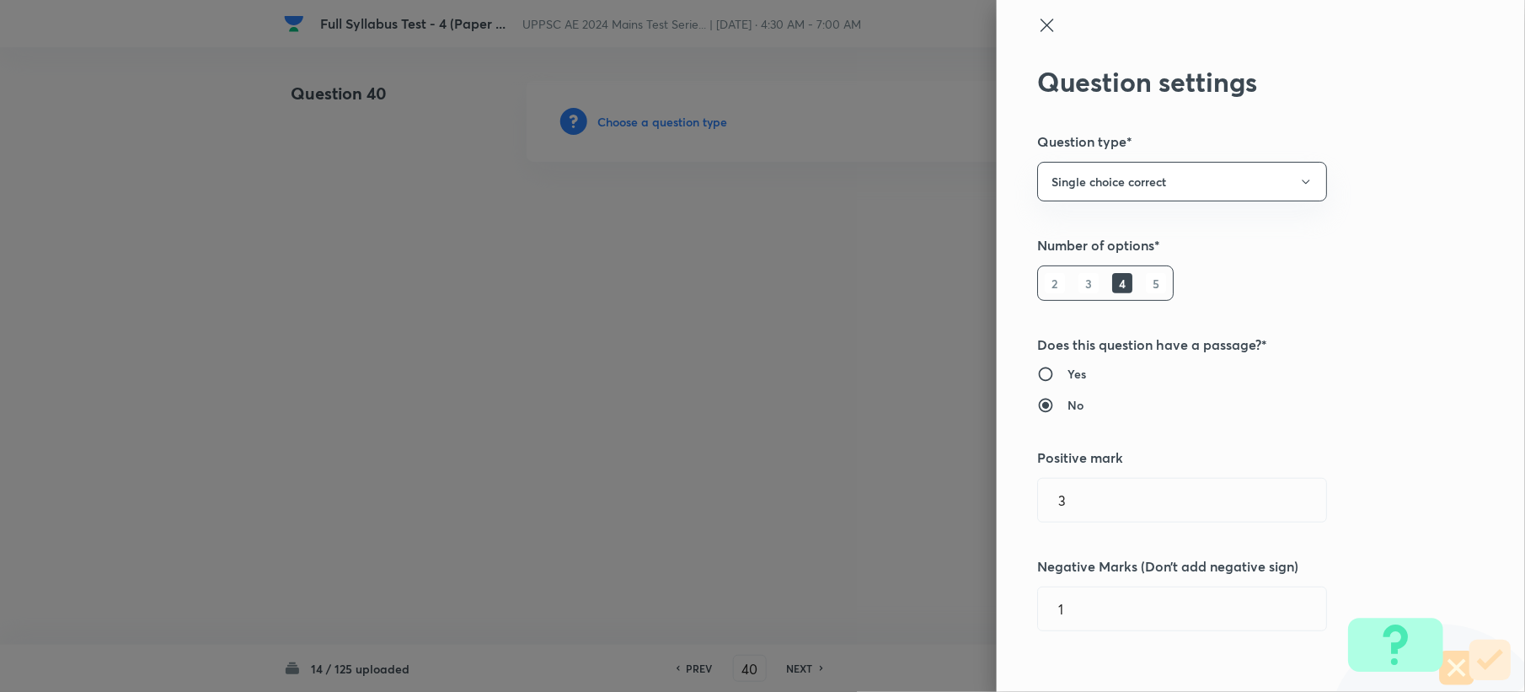
scroll to position [0, 0]
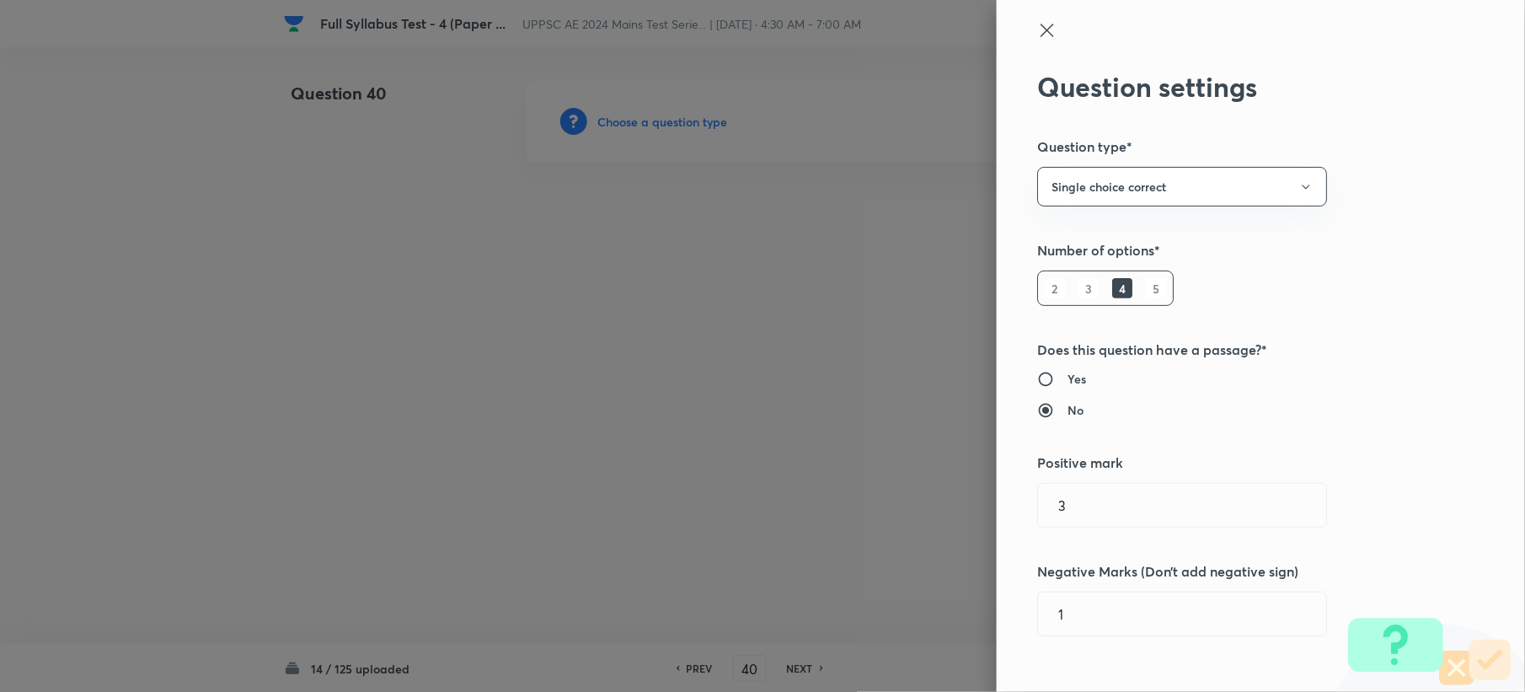
click at [1040, 32] on icon at bounding box center [1046, 30] width 13 height 13
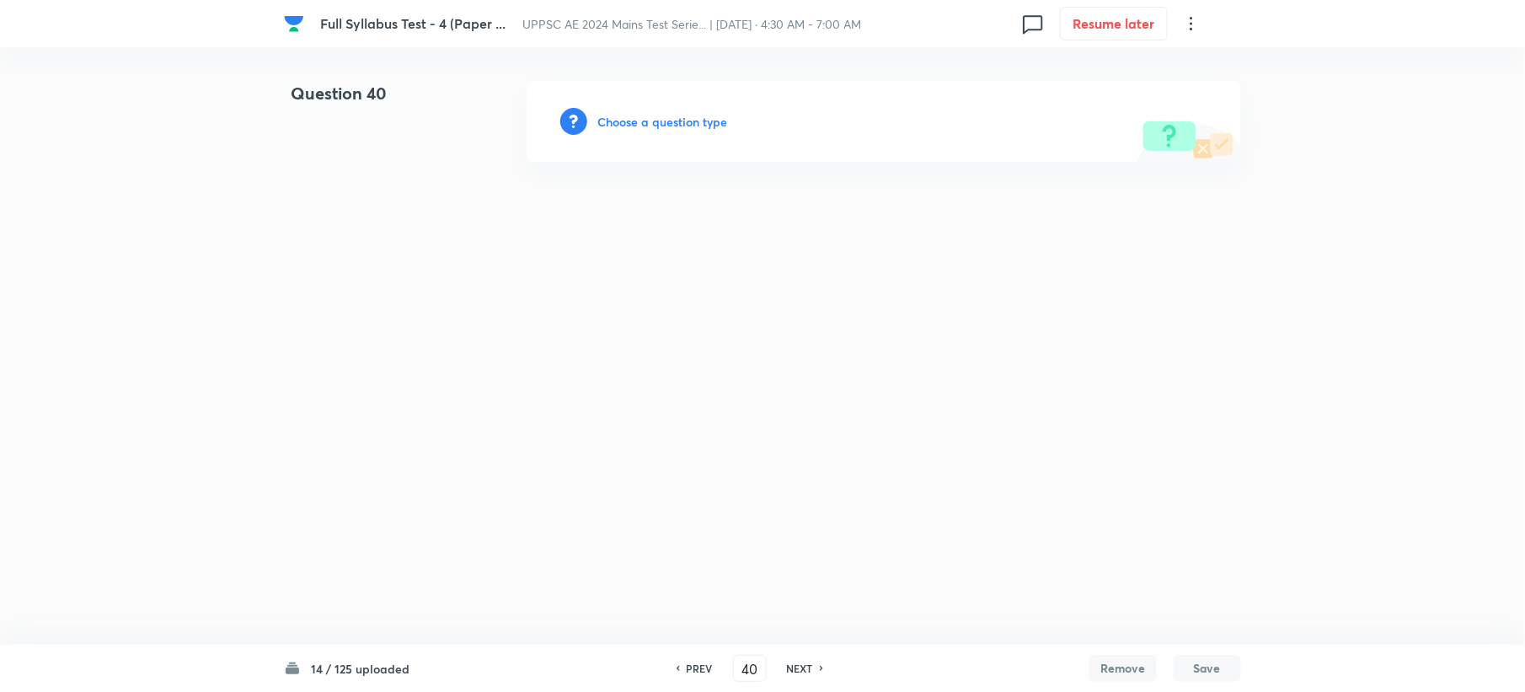
click at [667, 111] on div "Choose a question type" at bounding box center [884, 121] width 714 height 81
click at [704, 121] on h6 "Choose a question type" at bounding box center [662, 122] width 130 height 18
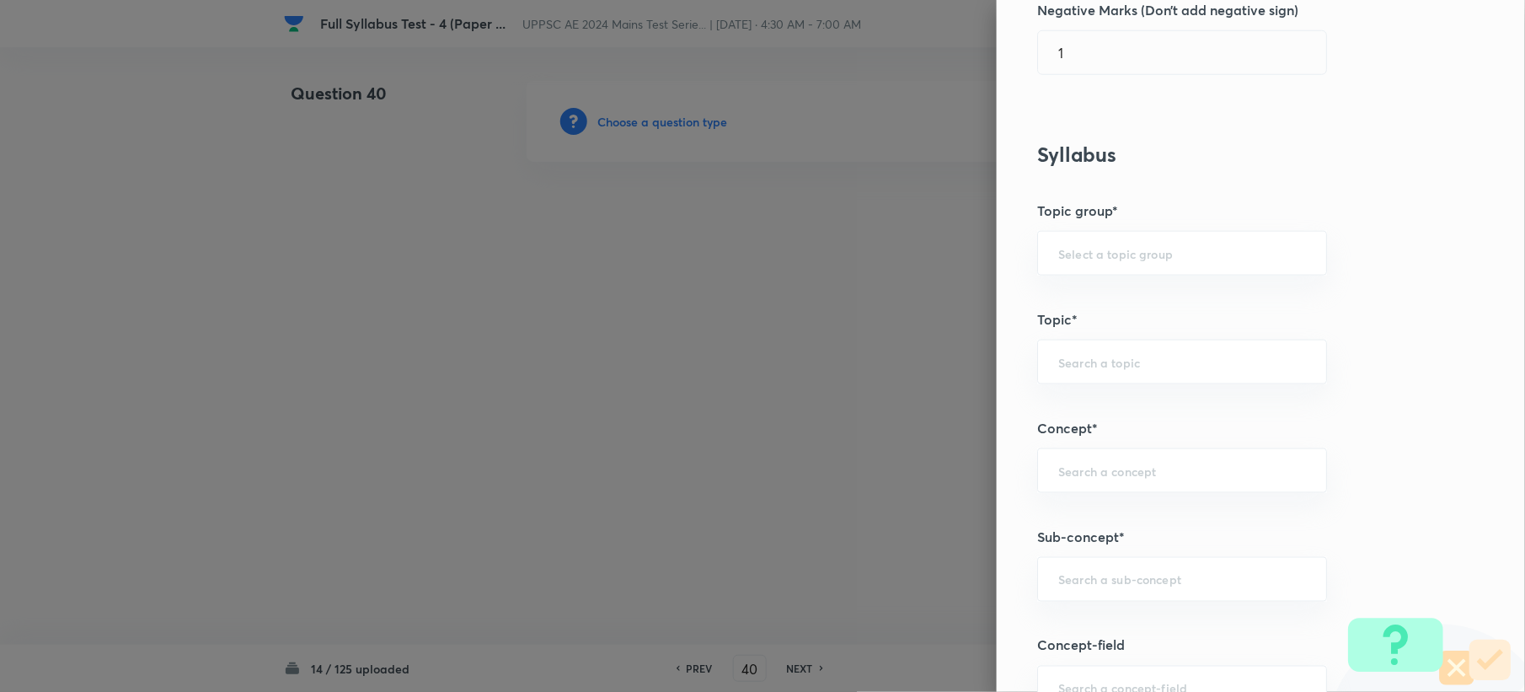
scroll to position [786, 0]
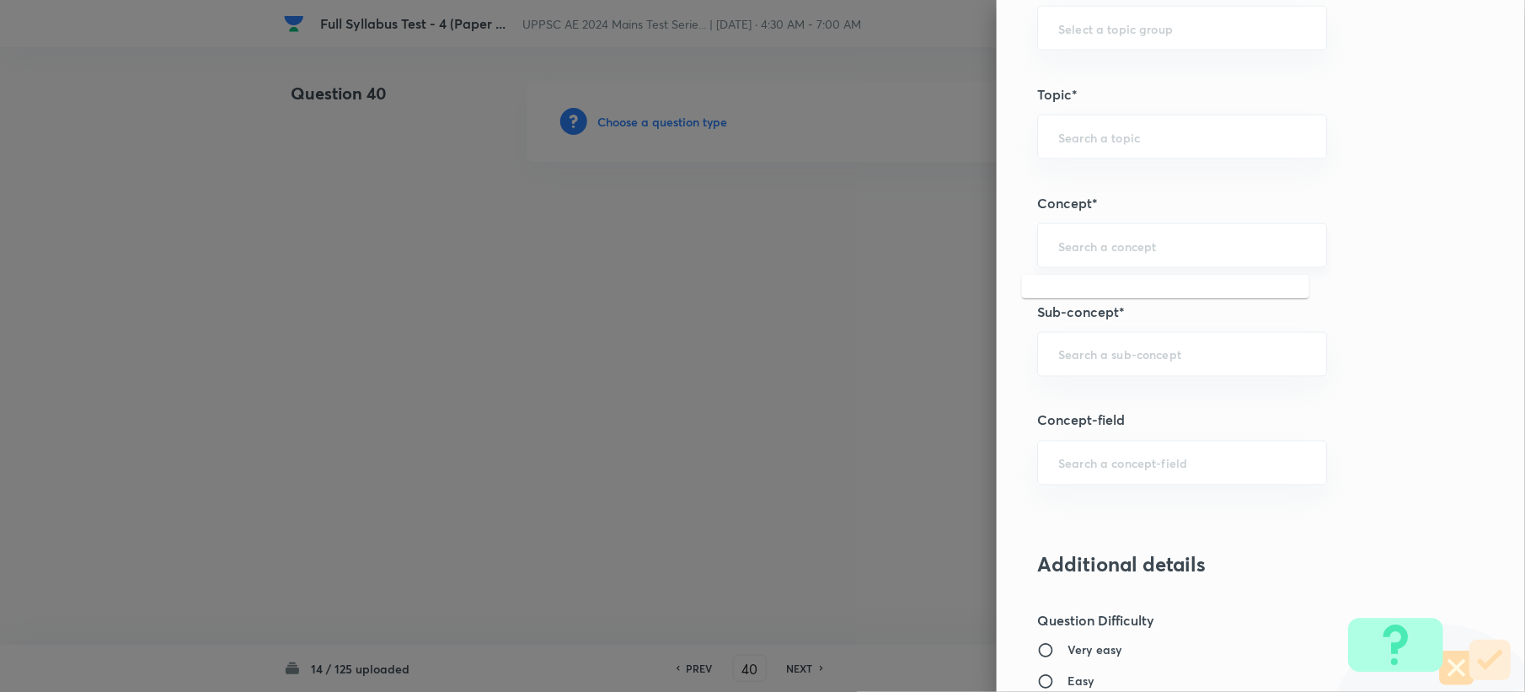
click at [1126, 248] on input "text" at bounding box center [1182, 246] width 248 height 16
paste input "Fundamental Concepts"
click at [1126, 300] on li "Fundamental Concepts of Surveying" at bounding box center [1165, 296] width 287 height 30
type input "Fundamental Concepts of Surveying"
type input "Civil Engineering"
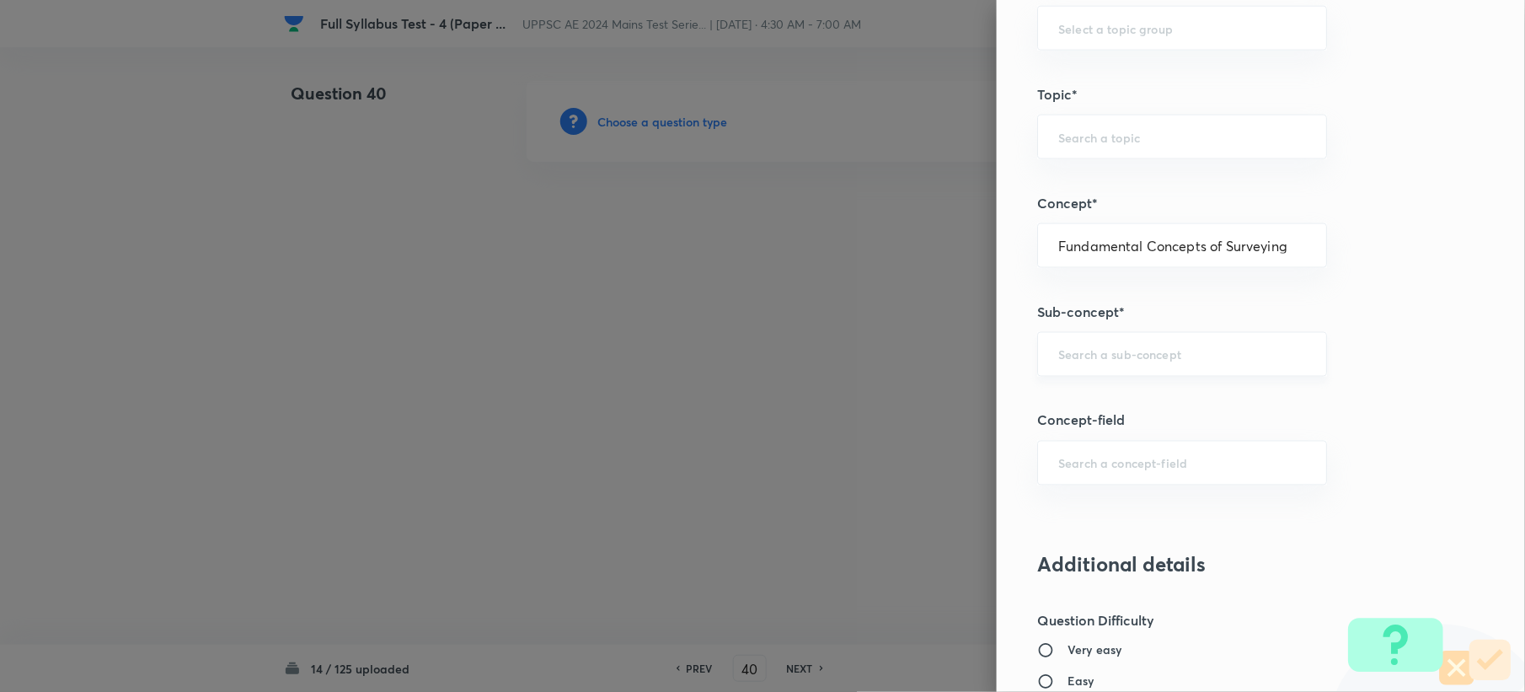
type input "Surveying"
click at [1097, 352] on input "text" at bounding box center [1182, 354] width 248 height 16
click at [1097, 412] on li "Introduction" at bounding box center [1165, 405] width 287 height 30
type input "Introduction"
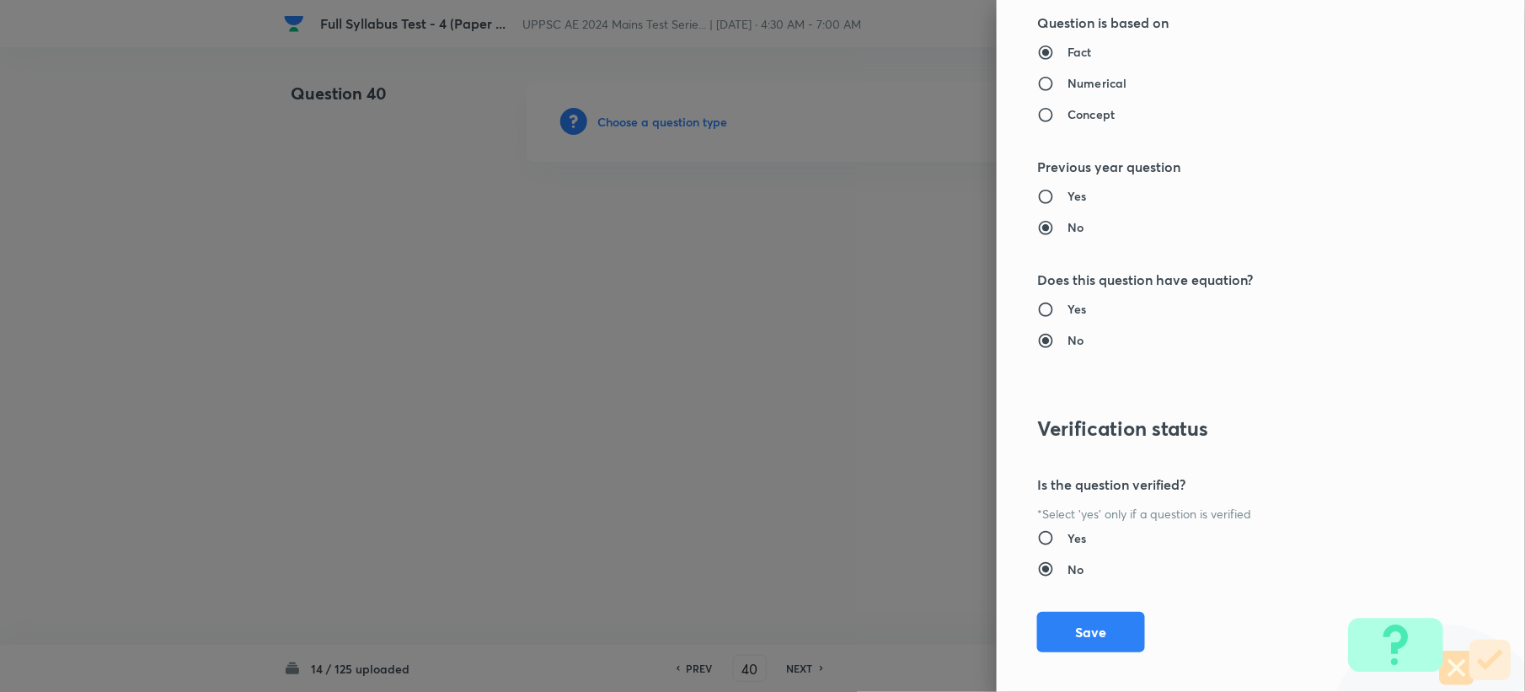
scroll to position [1608, 0]
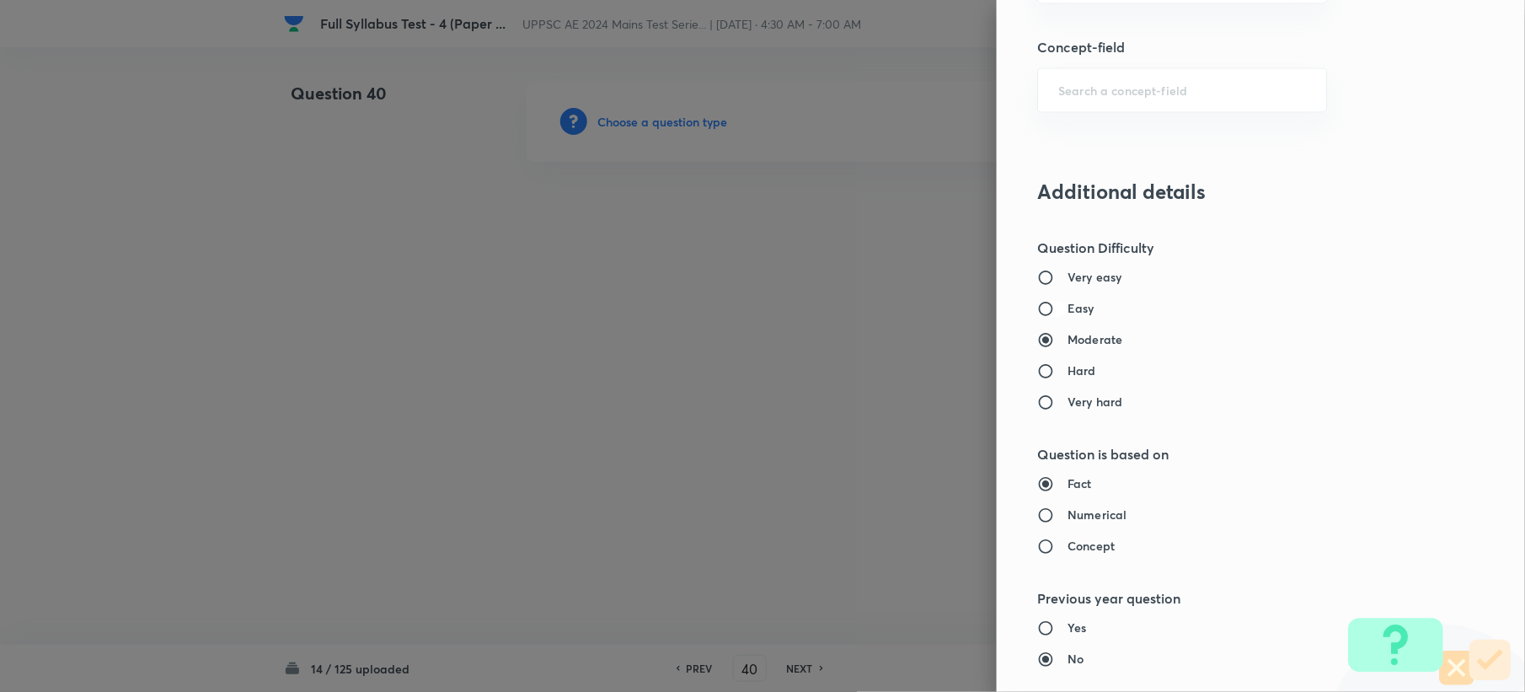
click at [1040, 307] on input "Easy" at bounding box center [1052, 308] width 30 height 17
radio input "true"
radio input "false"
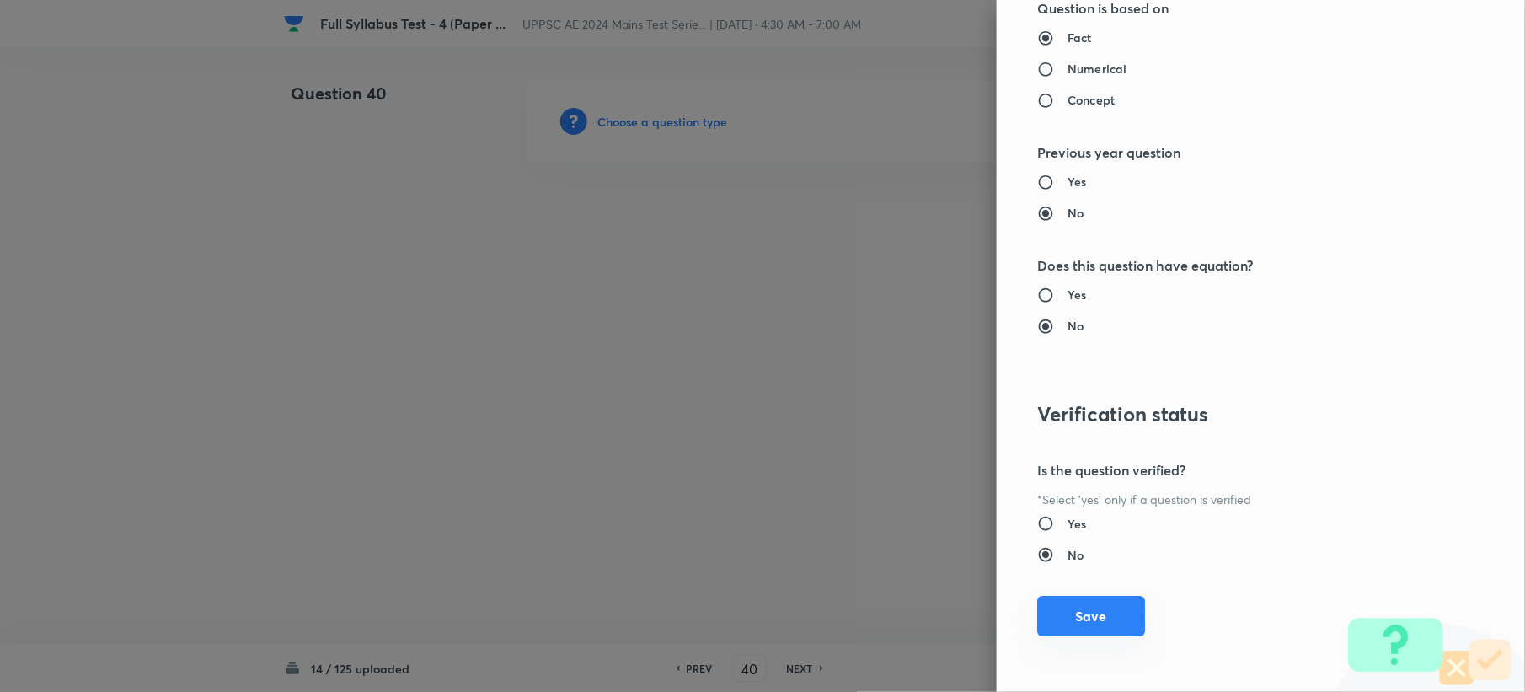
click at [1077, 618] on button "Save" at bounding box center [1091, 616] width 108 height 40
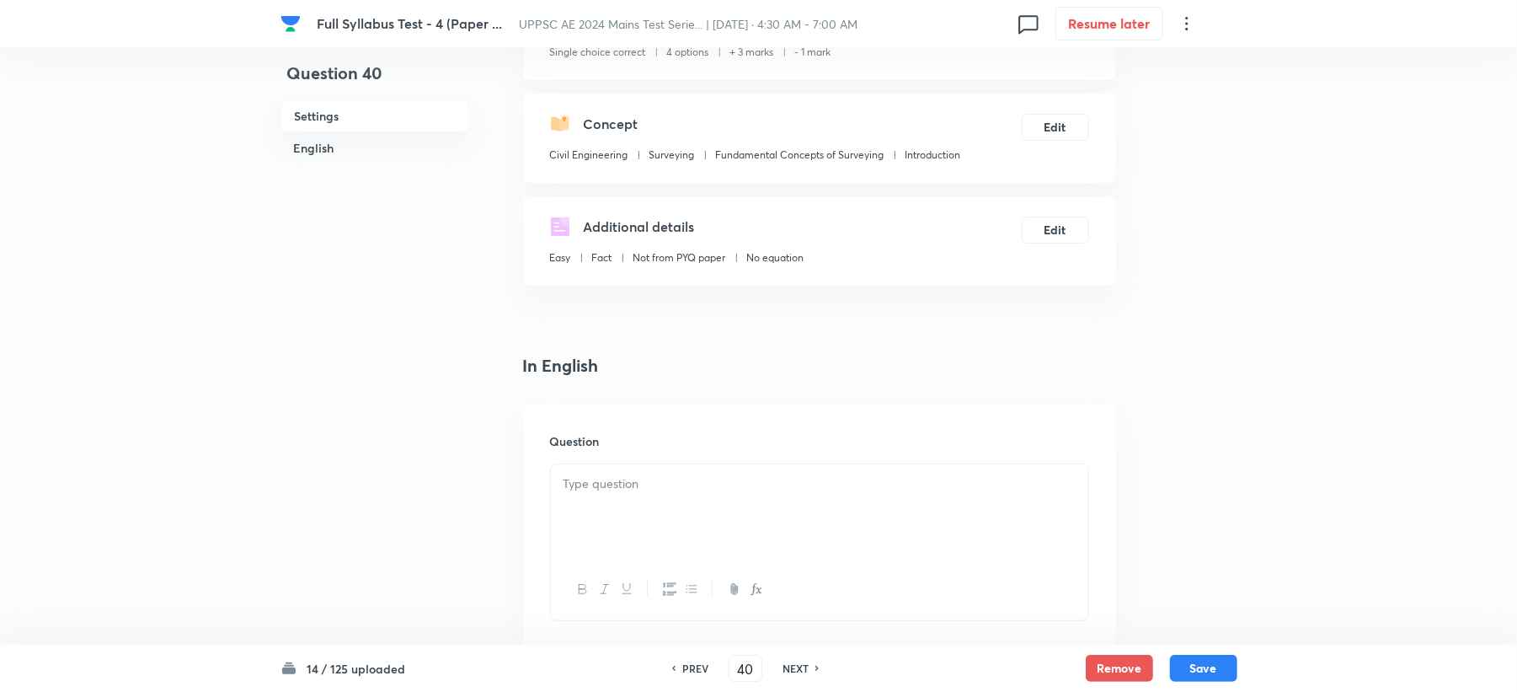
scroll to position [449, 0]
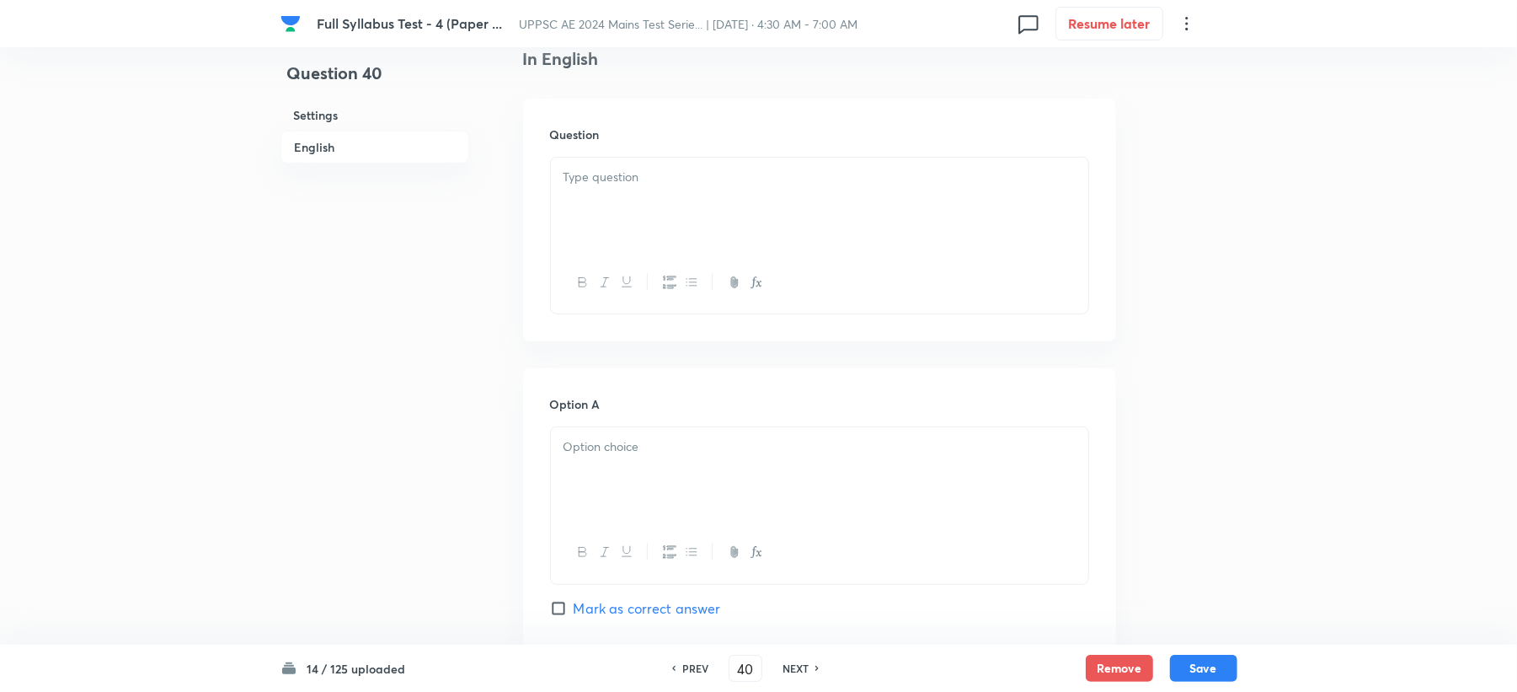
drag, startPoint x: 567, startPoint y: 226, endPoint x: 793, endPoint y: 359, distance: 262.1
click at [571, 226] on div at bounding box center [819, 205] width 537 height 94
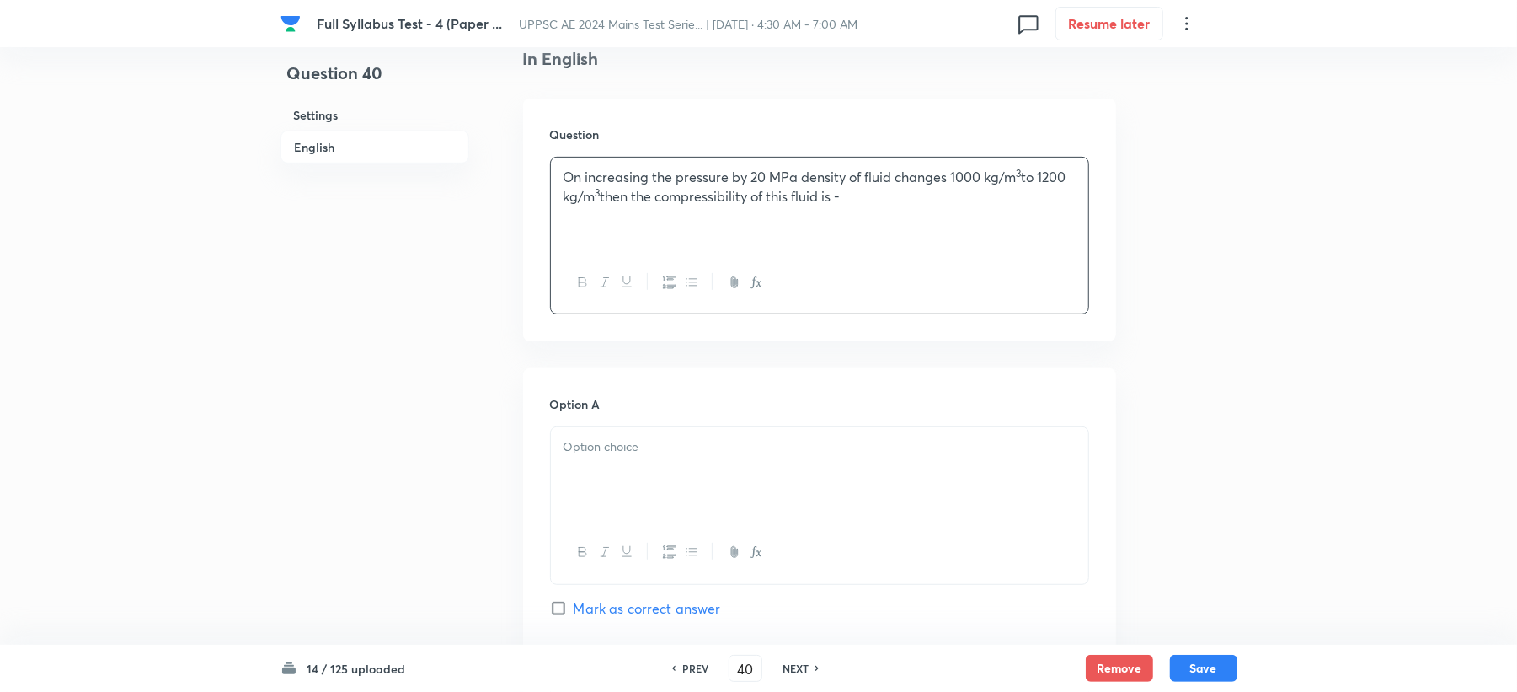
click at [595, 510] on div at bounding box center [819, 474] width 537 height 94
paste div
click at [586, 441] on sup "–8" at bounding box center [583, 442] width 12 height 13
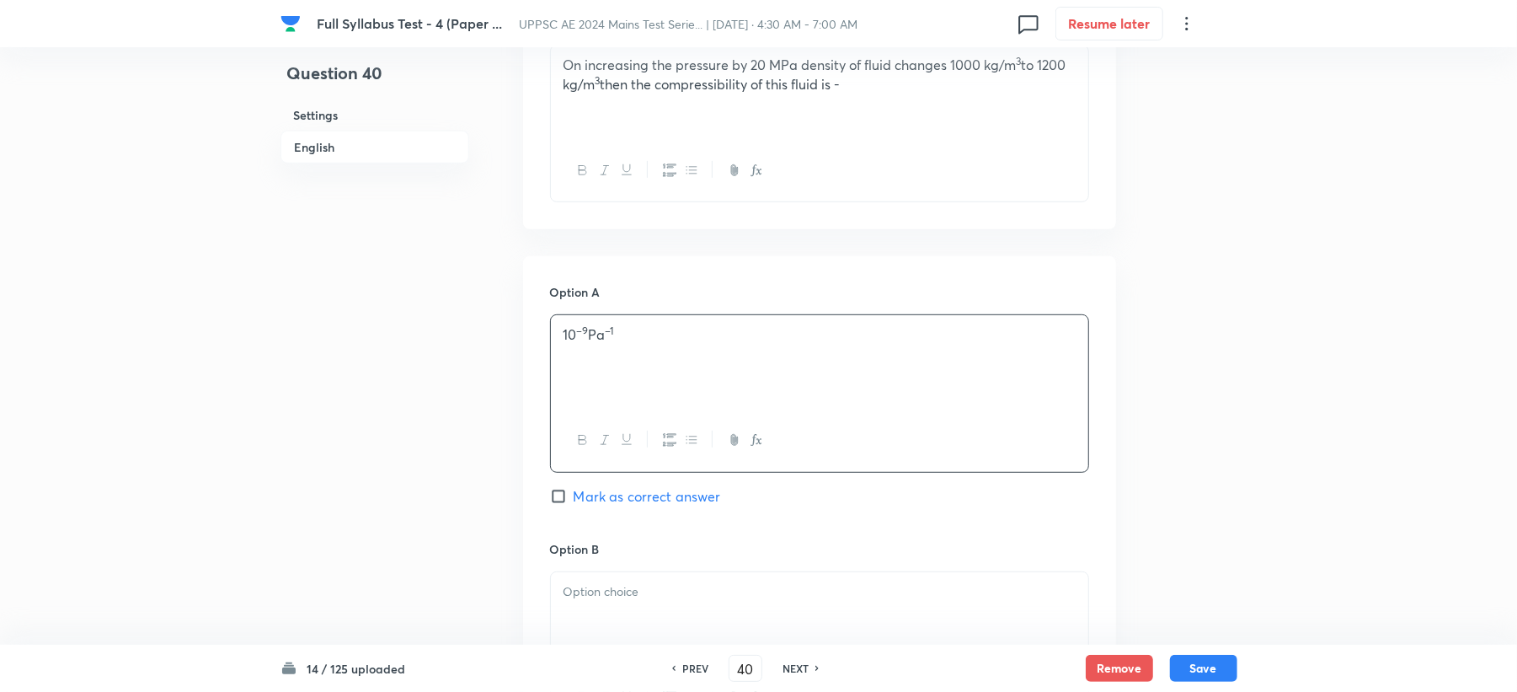
click at [610, 588] on p at bounding box center [820, 591] width 512 height 19
paste div
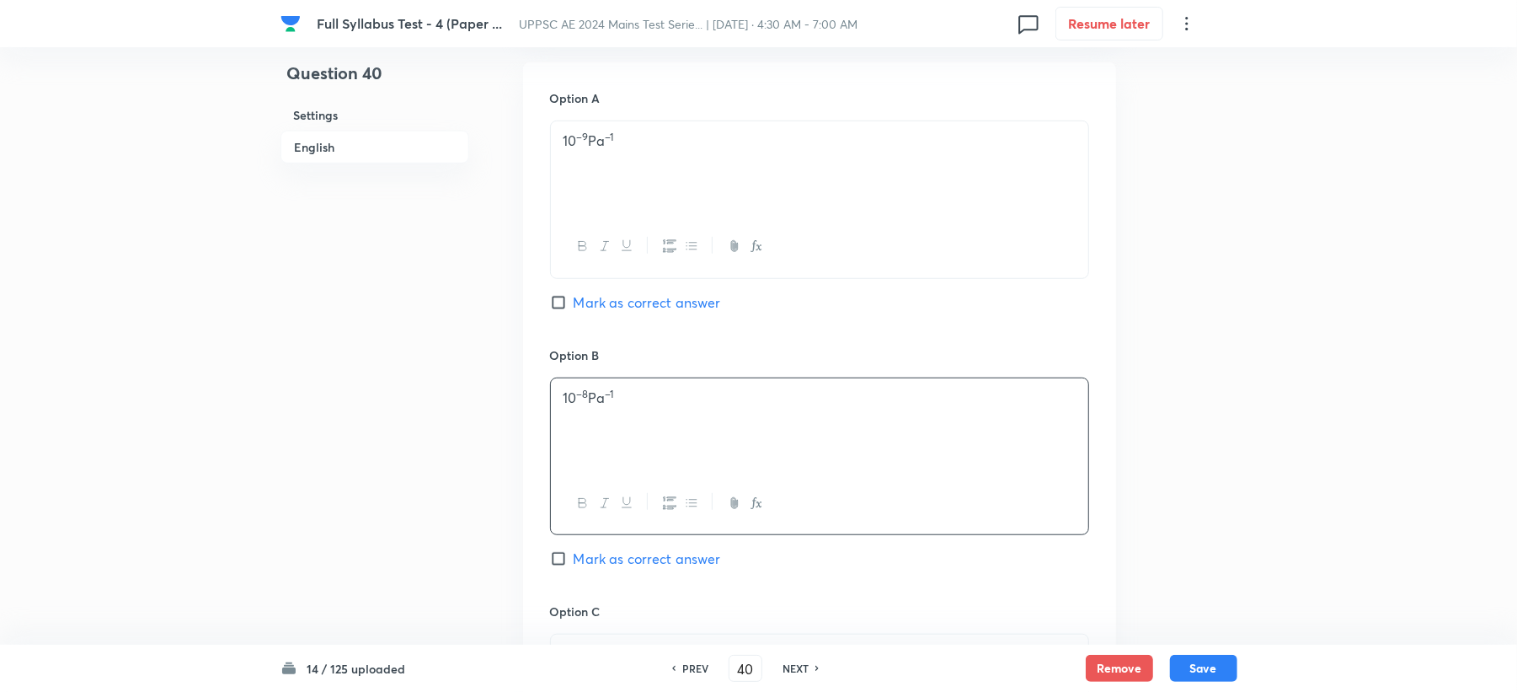
scroll to position [898, 0]
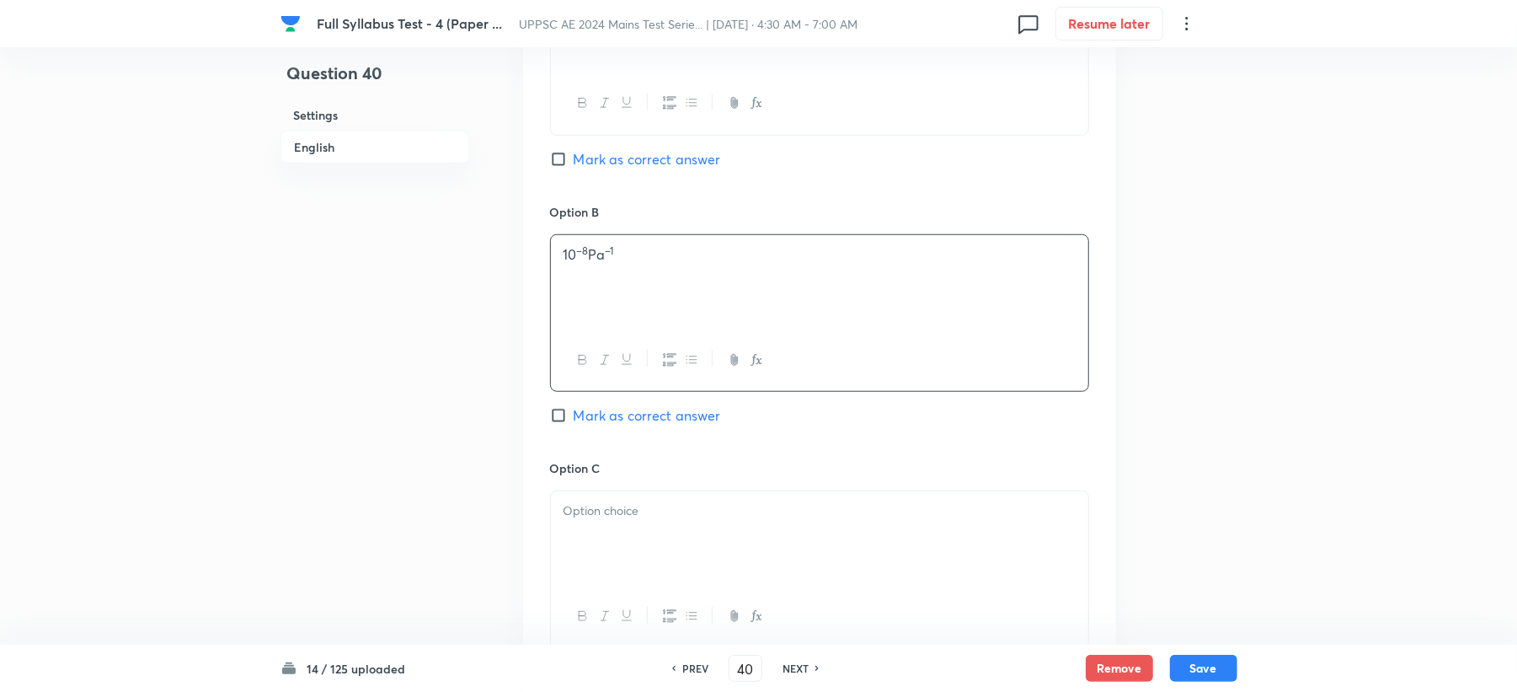
click at [586, 249] on sup "–8" at bounding box center [583, 250] width 12 height 13
click at [591, 254] on p "10 –8 Pa –1" at bounding box center [820, 254] width 512 height 19
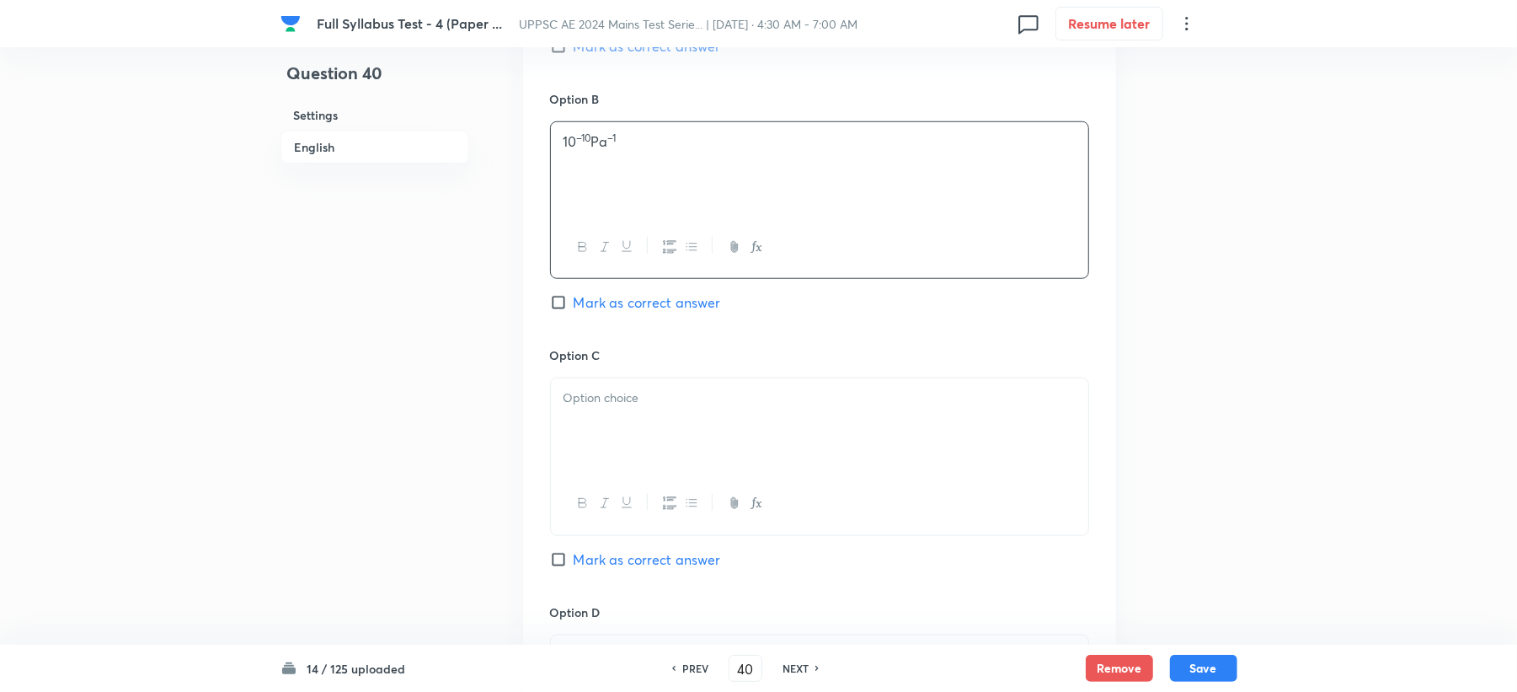
drag, startPoint x: 573, startPoint y: 405, endPoint x: 581, endPoint y: 402, distance: 9.1
click at [578, 405] on div at bounding box center [819, 425] width 537 height 94
paste div
click at [593, 395] on p "10 –8 Pa –1" at bounding box center [820, 397] width 512 height 19
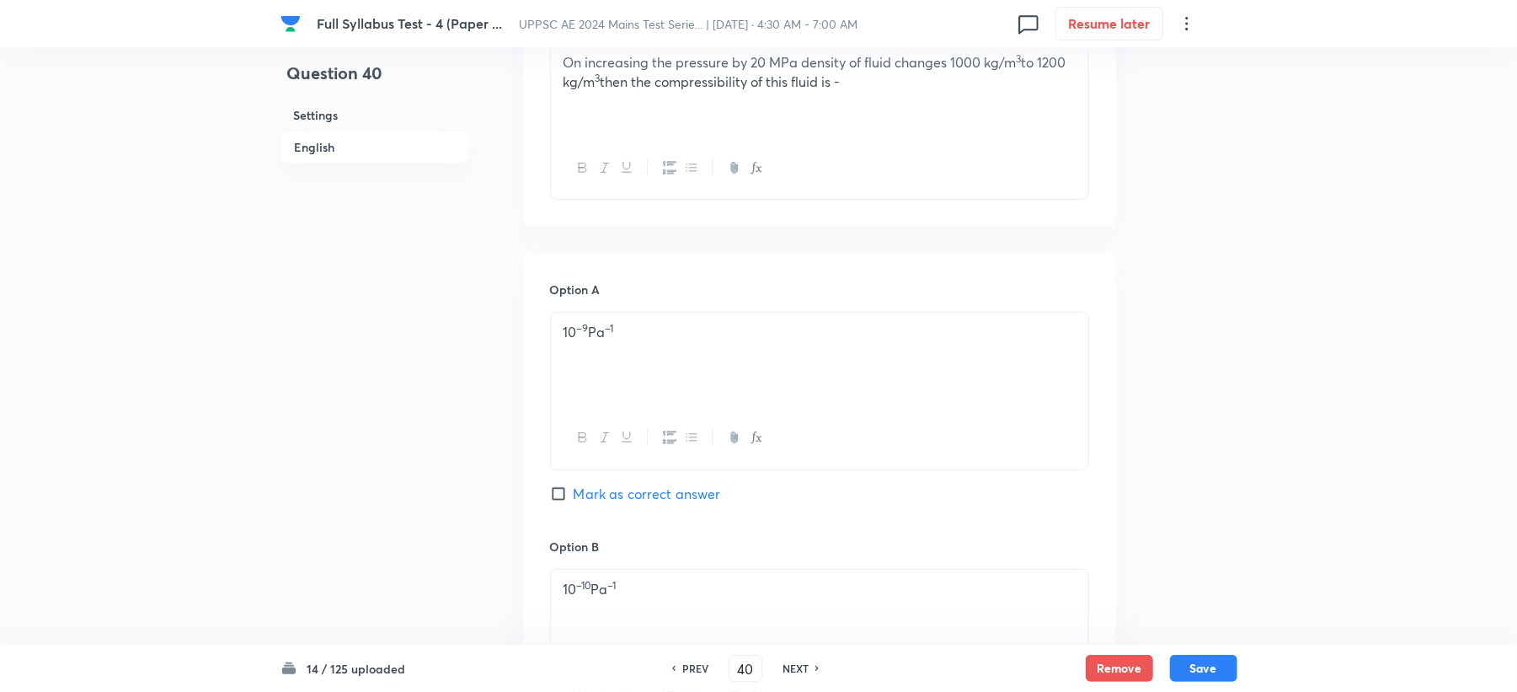
scroll to position [561, 0]
click at [580, 487] on span "Mark as correct answer" at bounding box center [647, 496] width 147 height 20
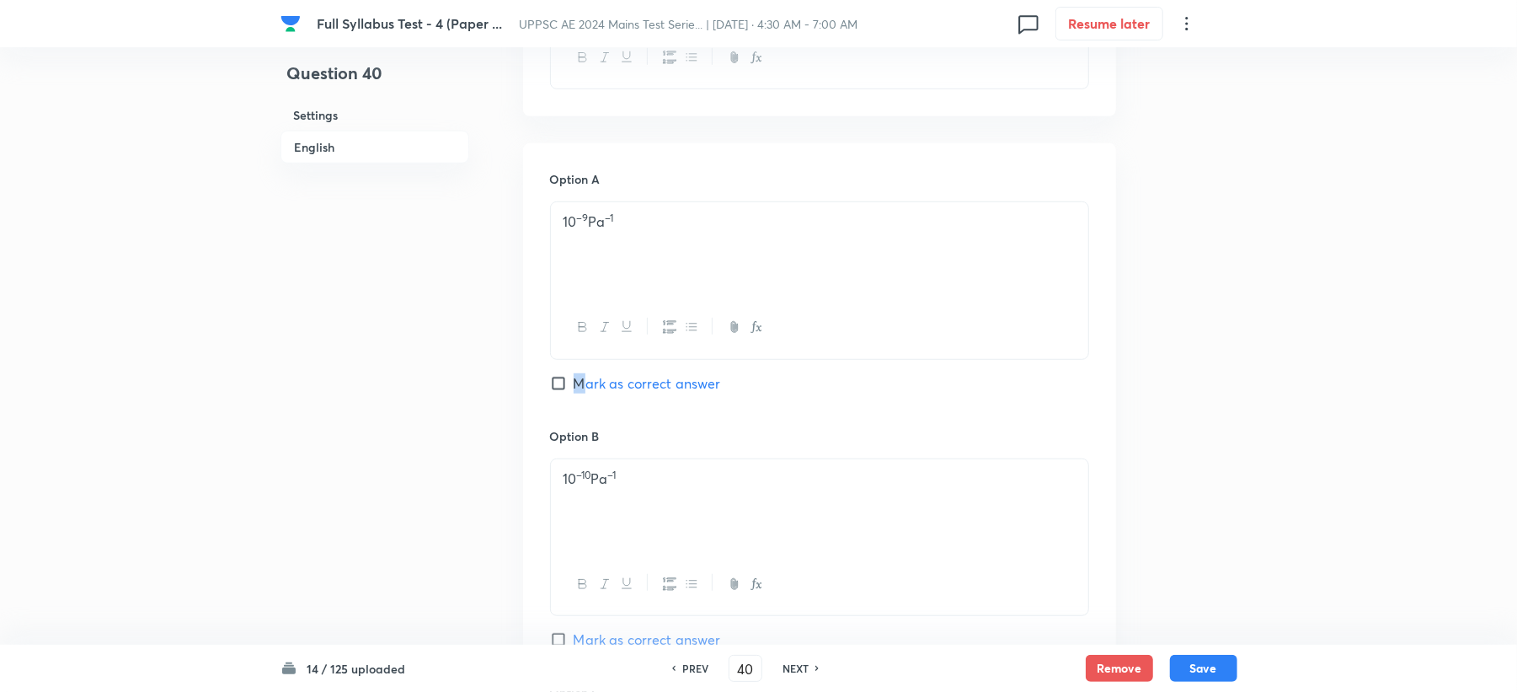
click at [580, 385] on span "Mark as correct answer" at bounding box center [647, 383] width 147 height 20
click at [574, 385] on input "Mark as correct answer" at bounding box center [562, 383] width 24 height 17
checkbox input "true"
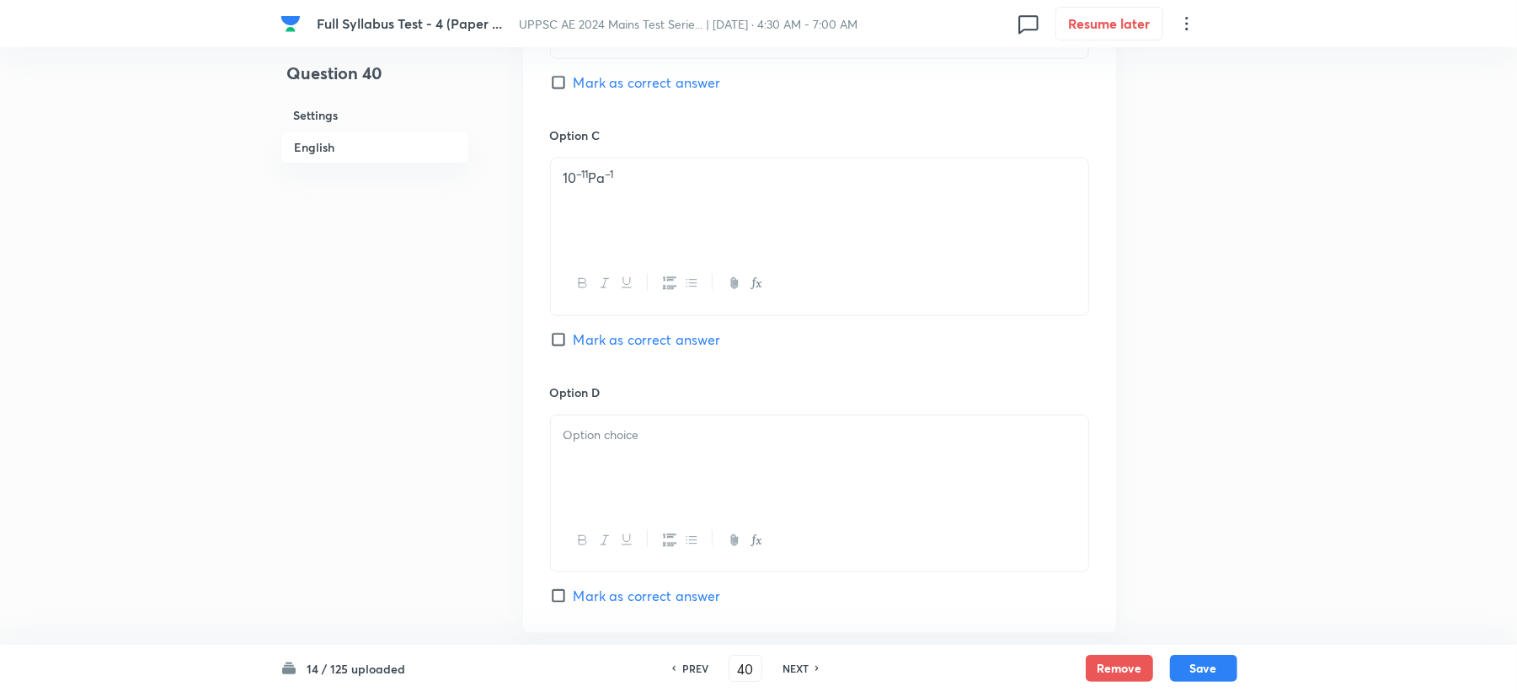
scroll to position [1460, 0]
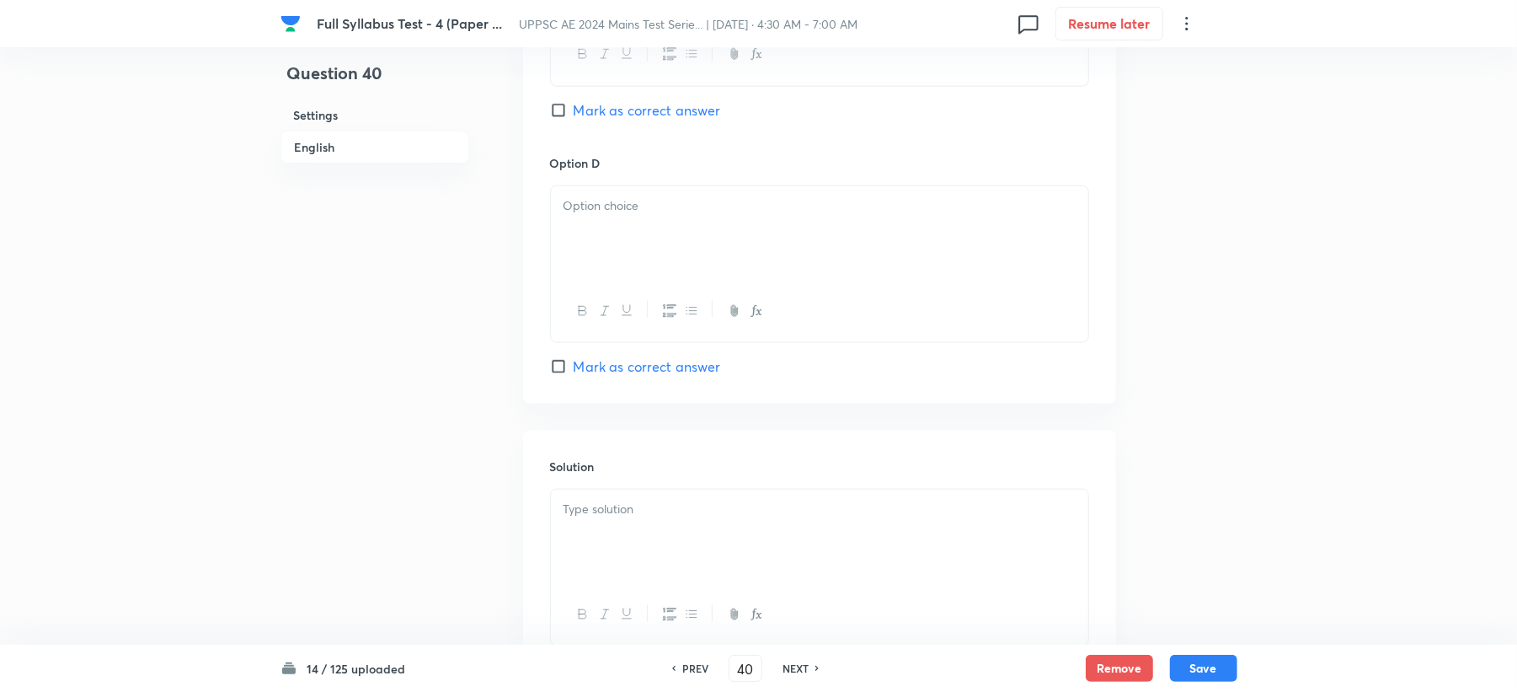
click at [608, 544] on div at bounding box center [819, 536] width 537 height 94
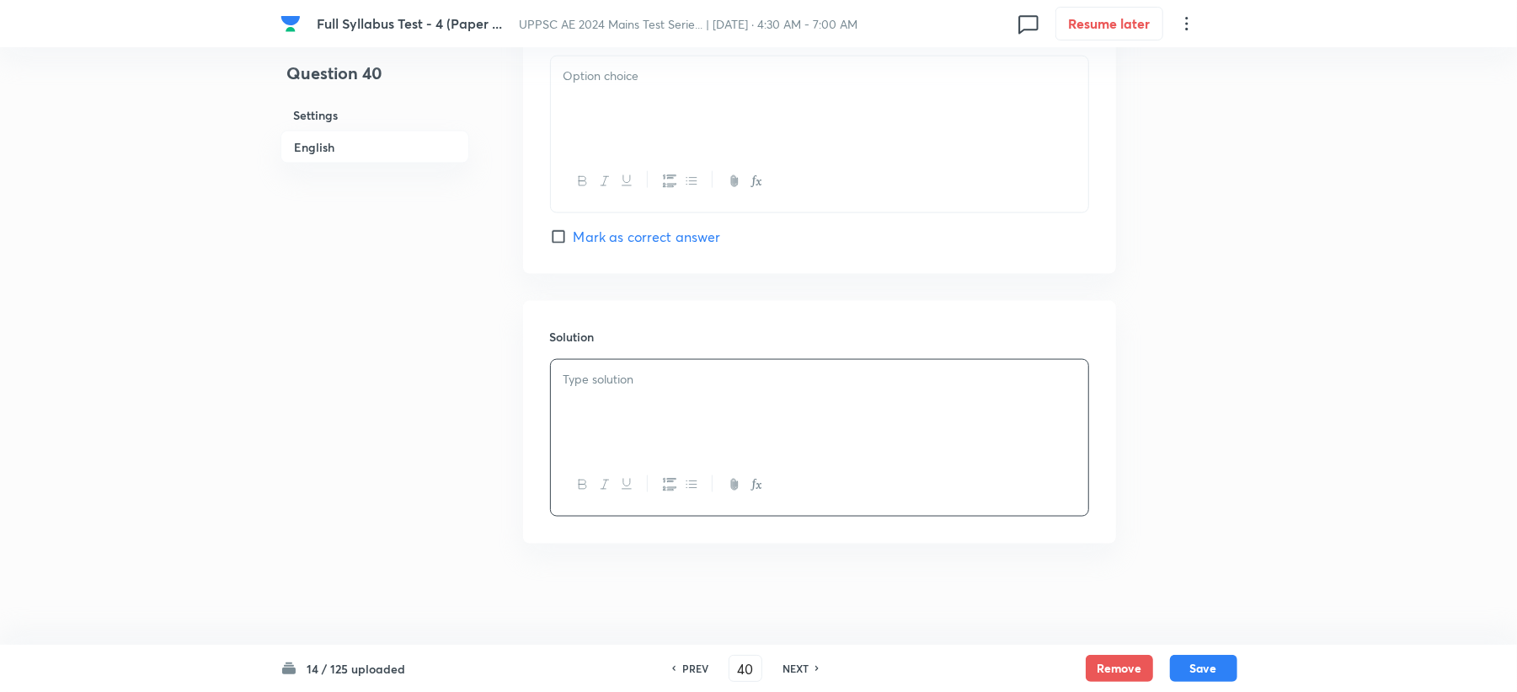
scroll to position [1595, 0]
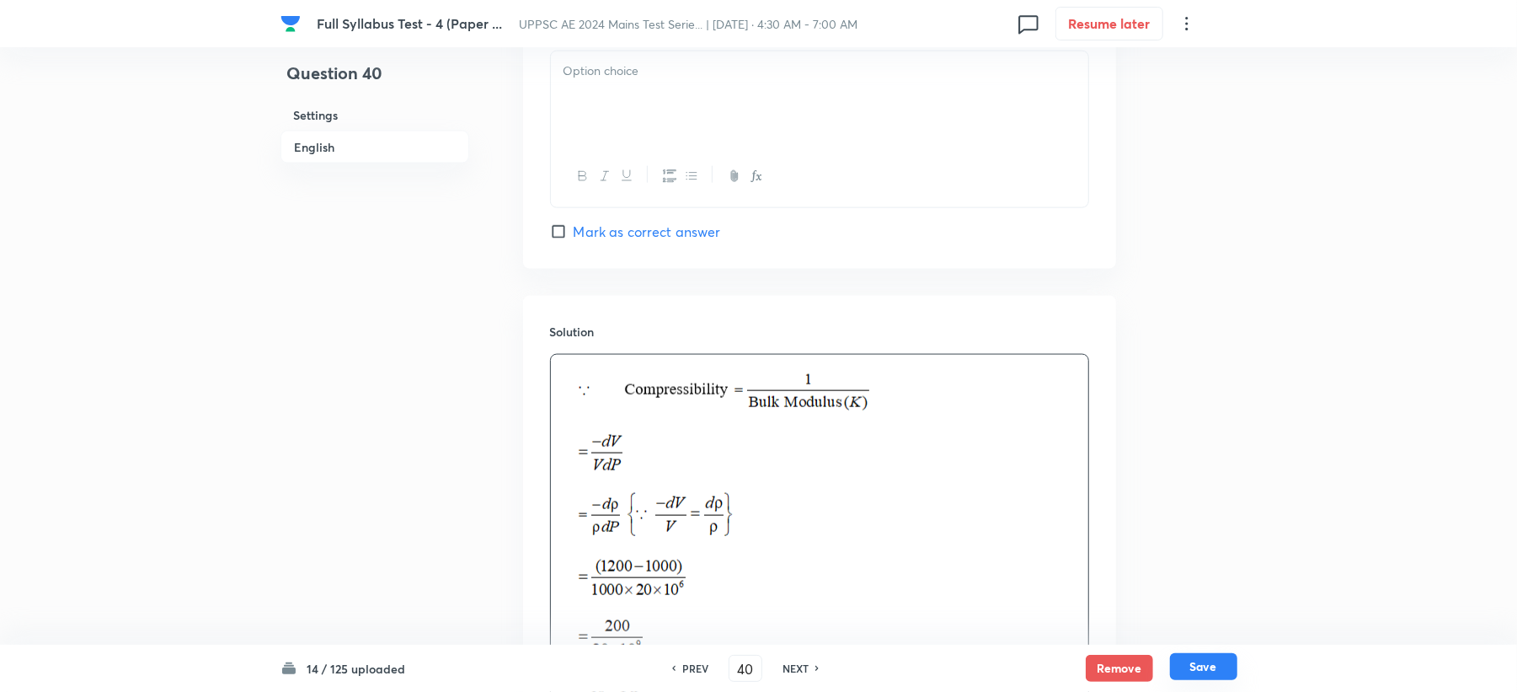
click at [1188, 667] on button "Save" at bounding box center [1203, 666] width 67 height 27
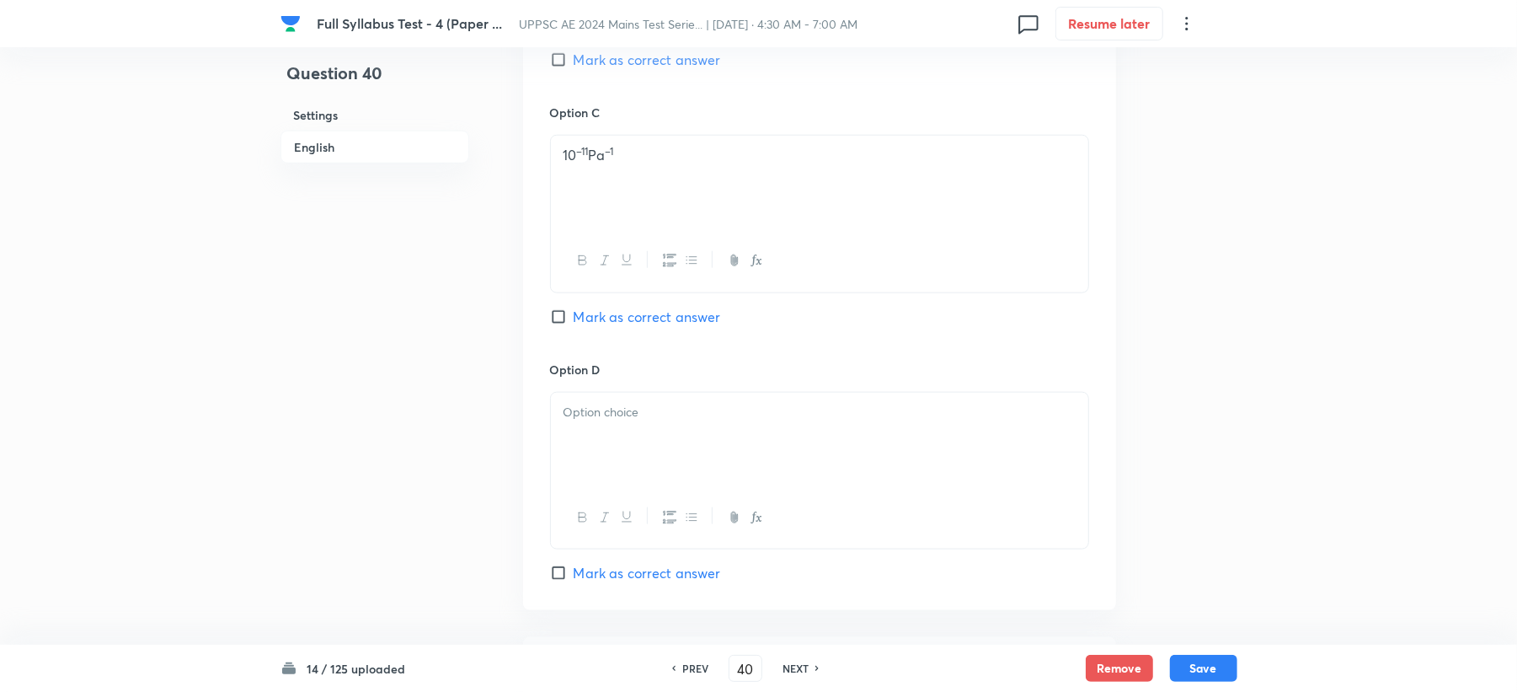
scroll to position [1258, 0]
click at [610, 436] on div at bounding box center [819, 435] width 537 height 94
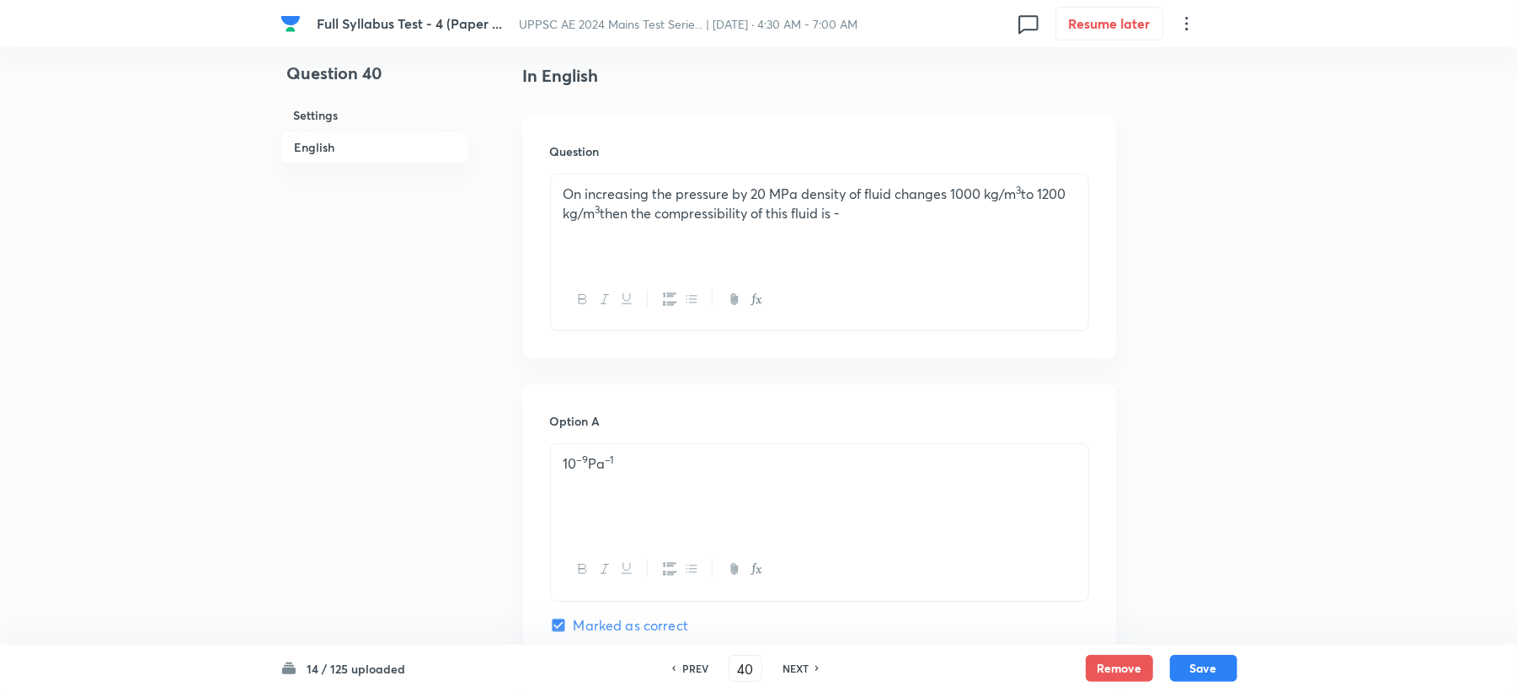
scroll to position [472, 0]
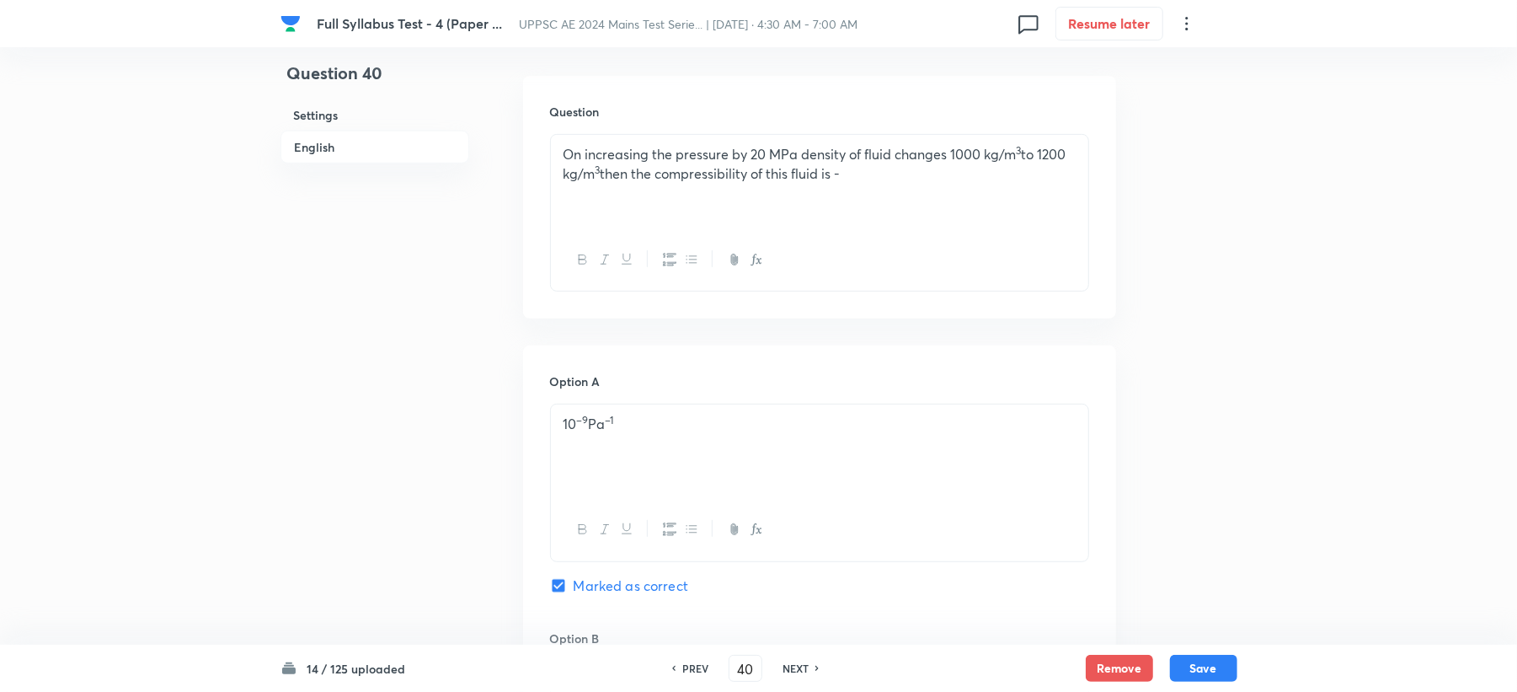
click at [589, 416] on sup "–9" at bounding box center [583, 420] width 12 height 13
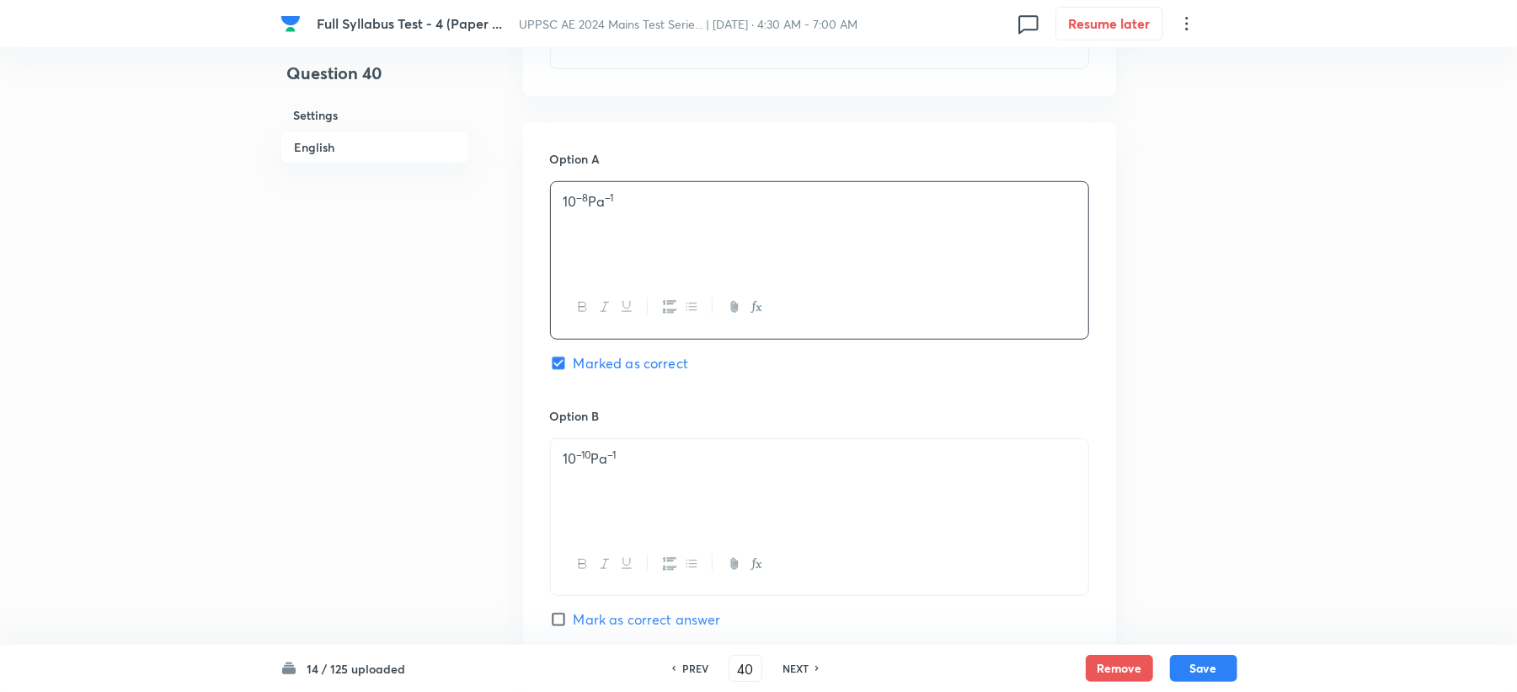
scroll to position [696, 0]
drag, startPoint x: 588, startPoint y: 456, endPoint x: 585, endPoint y: 465, distance: 9.9
click at [588, 459] on sup "–10" at bounding box center [584, 453] width 14 height 13
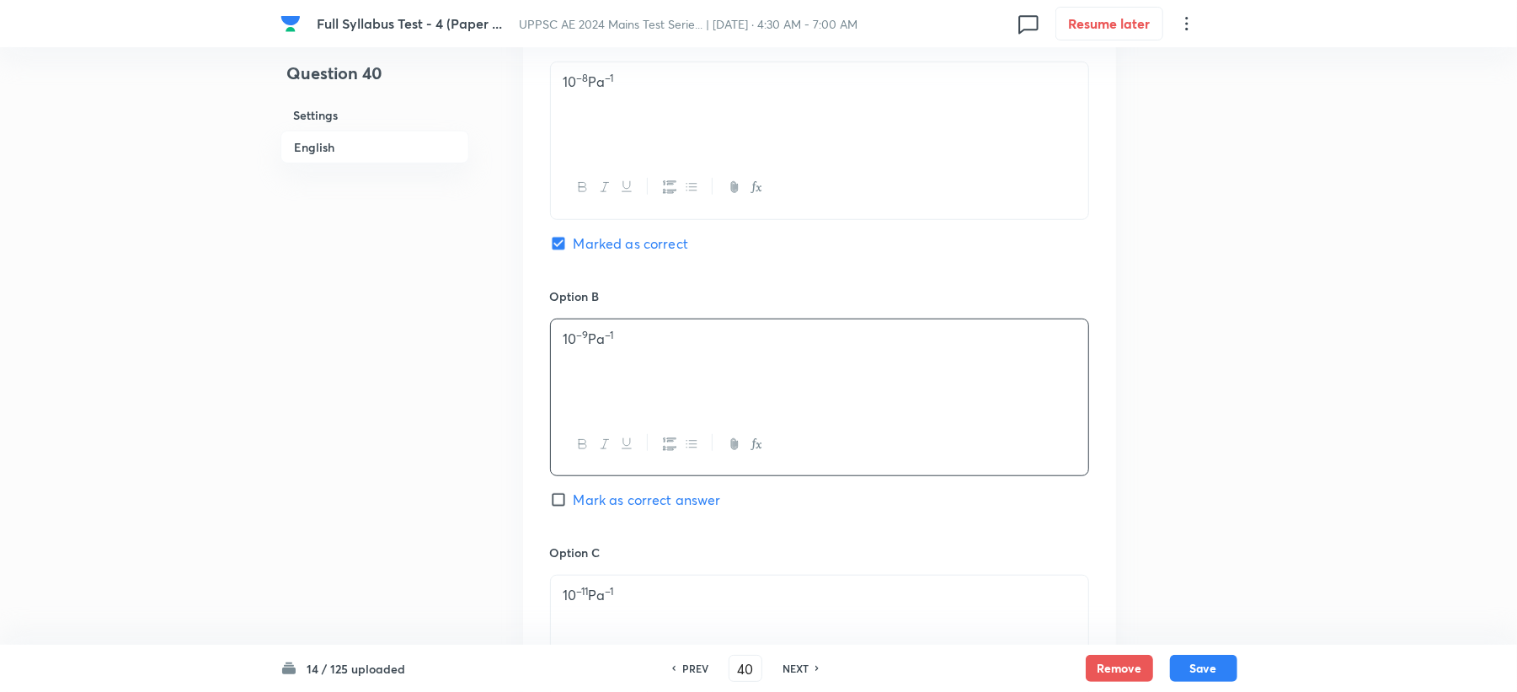
scroll to position [921, 0]
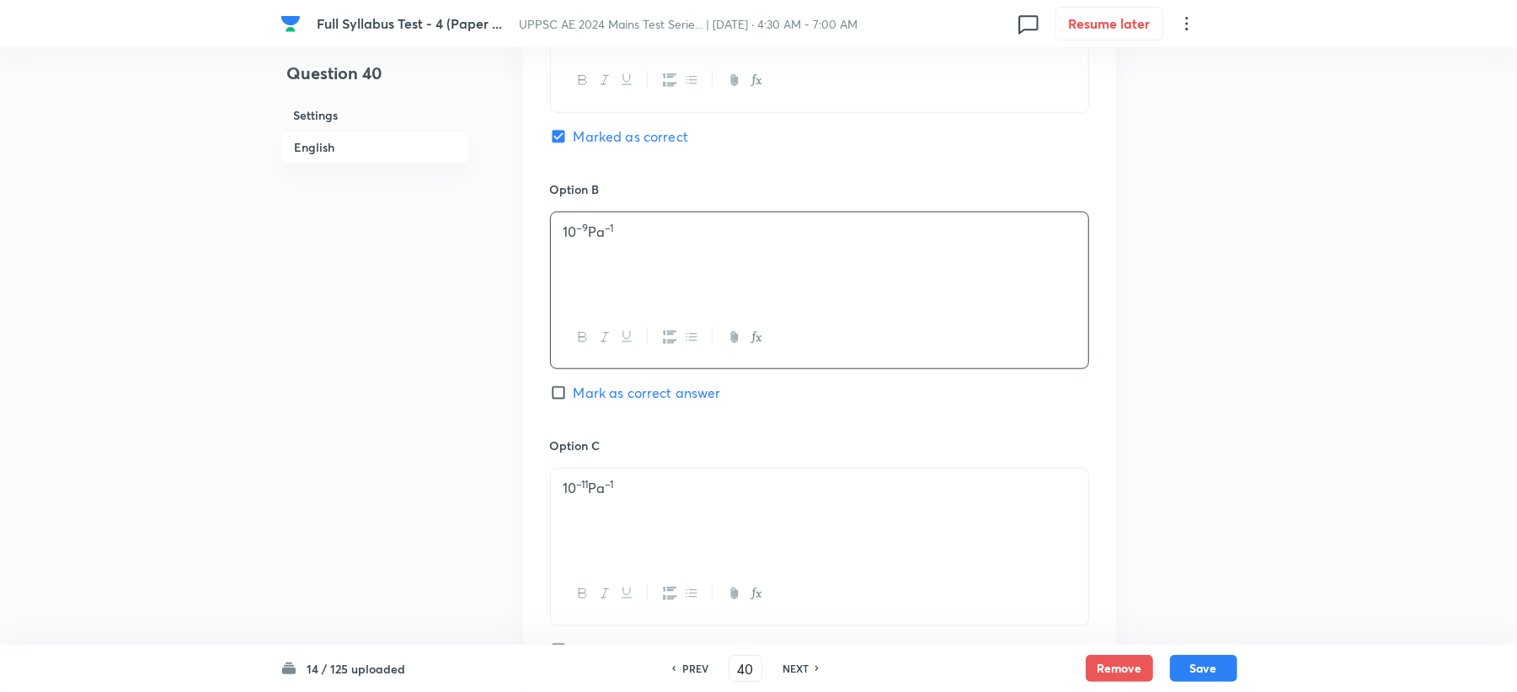
drag, startPoint x: 594, startPoint y: 483, endPoint x: 601, endPoint y: 530, distance: 47.7
click at [593, 484] on p "10 –11 Pa –1" at bounding box center [820, 488] width 512 height 19
drag, startPoint x: 561, startPoint y: 494, endPoint x: 672, endPoint y: 493, distance: 111.2
click at [672, 493] on div "10 –10 Pa –1" at bounding box center [819, 515] width 537 height 94
copy p "10 –10 Pa –1"
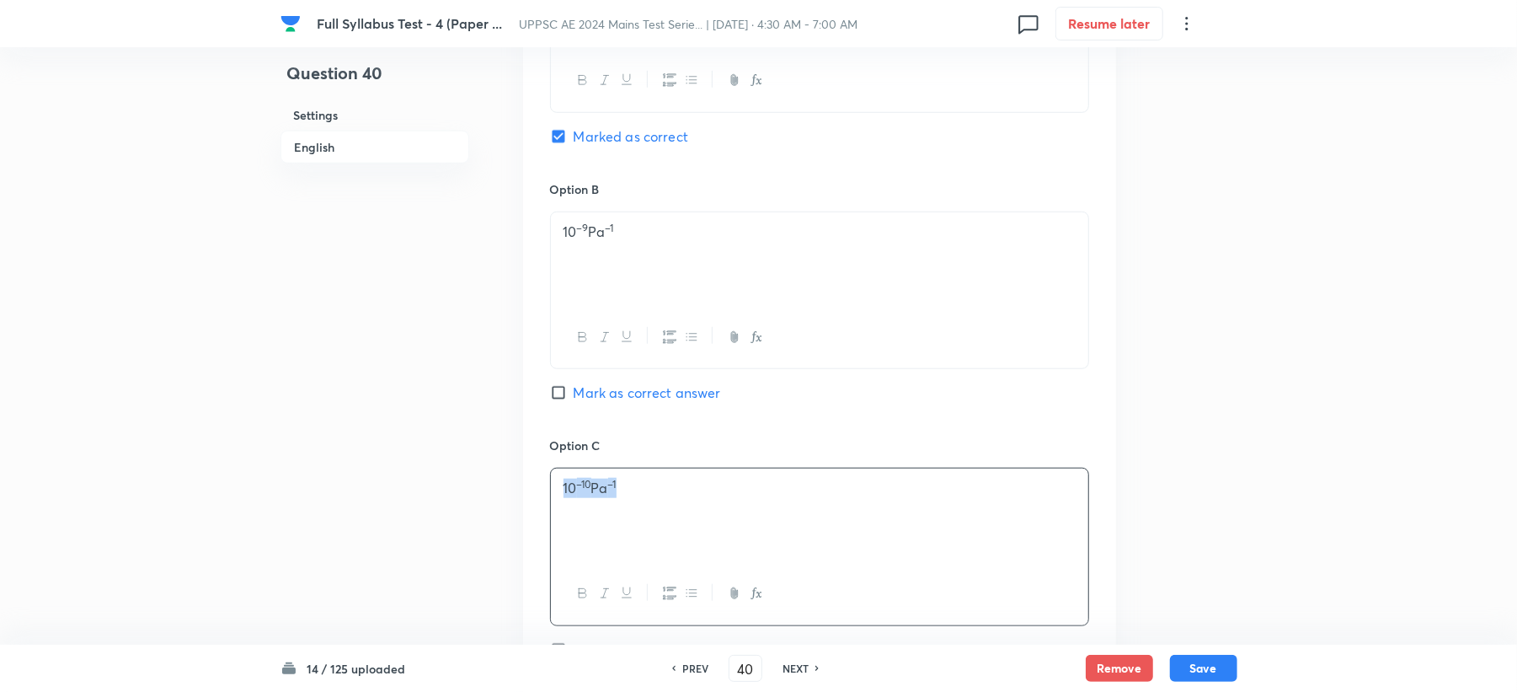
scroll to position [1146, 0]
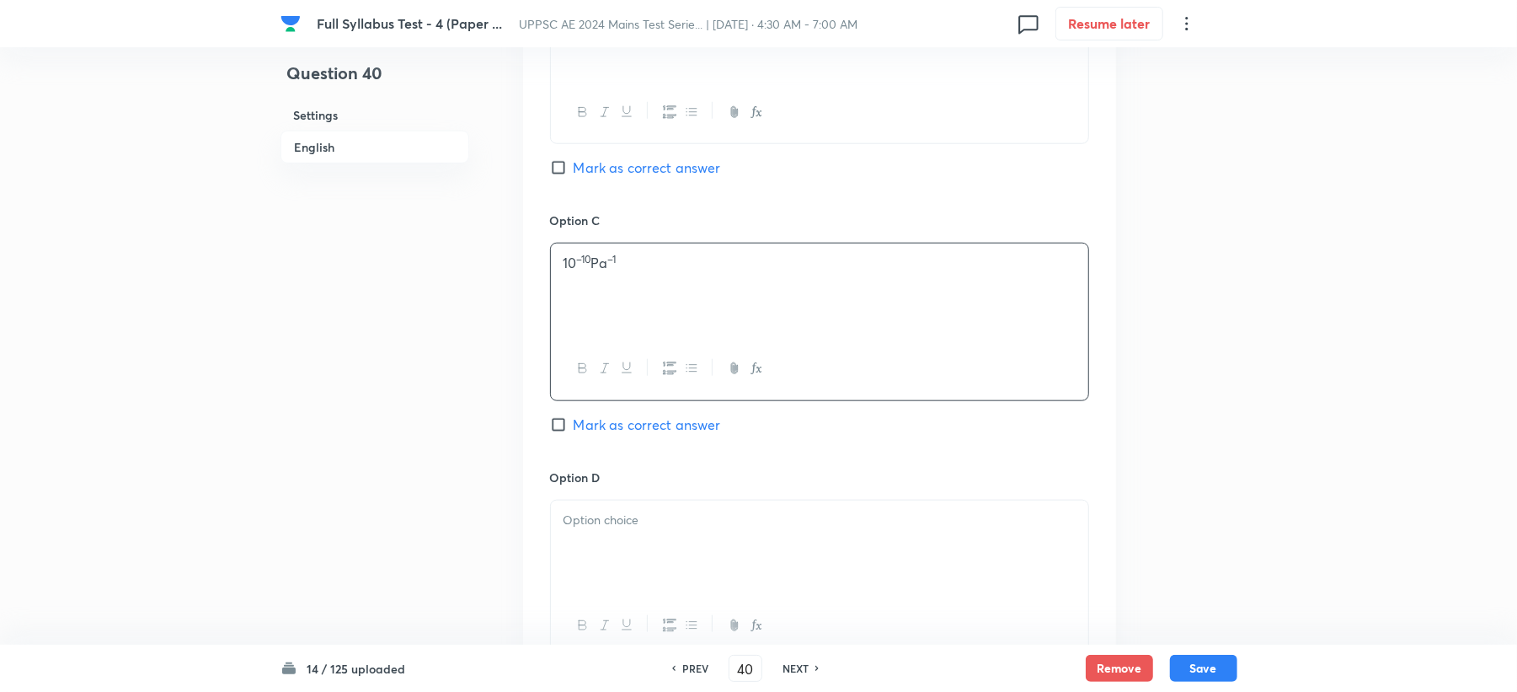
click at [590, 546] on div at bounding box center [819, 547] width 537 height 94
paste div
click at [587, 520] on sup "–10" at bounding box center [584, 516] width 14 height 13
click at [602, 266] on p "10 –10 Pa –1" at bounding box center [820, 263] width 512 height 19
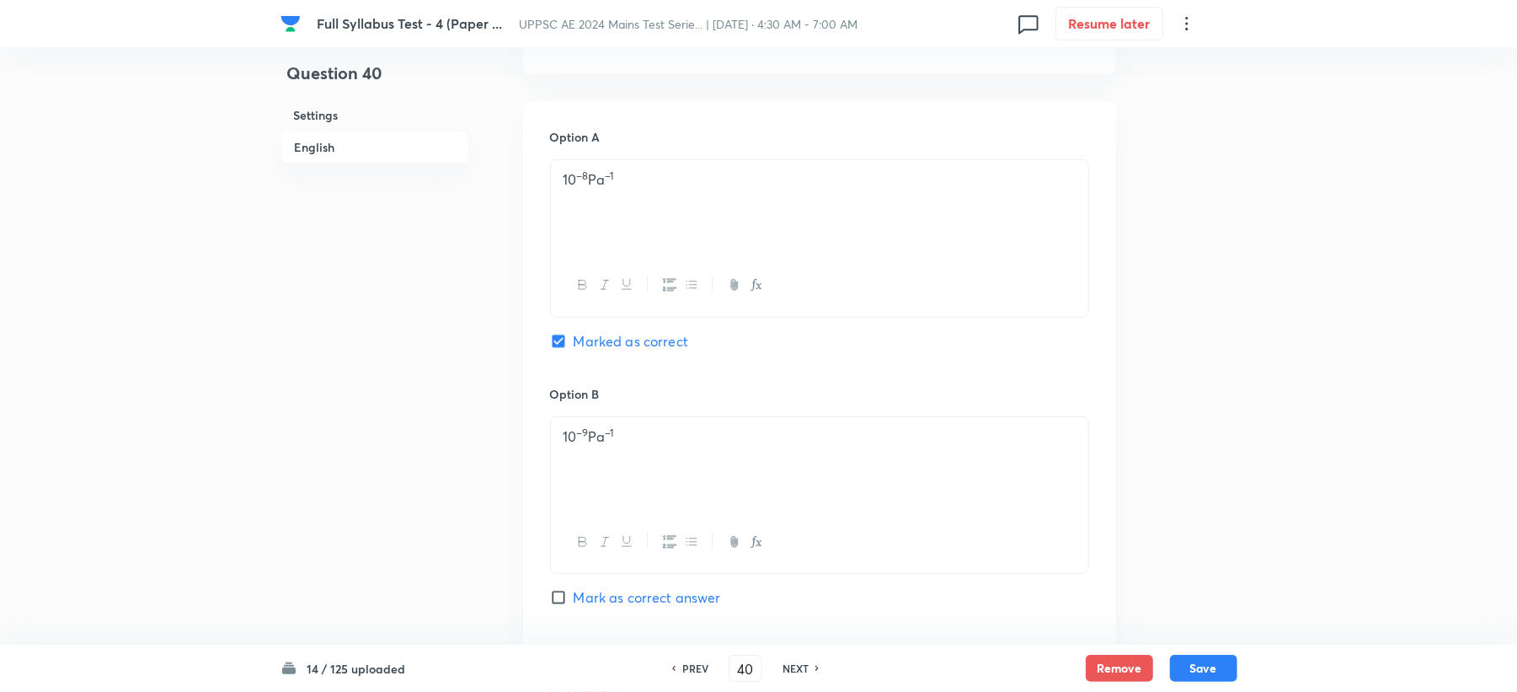
scroll to position [696, 0]
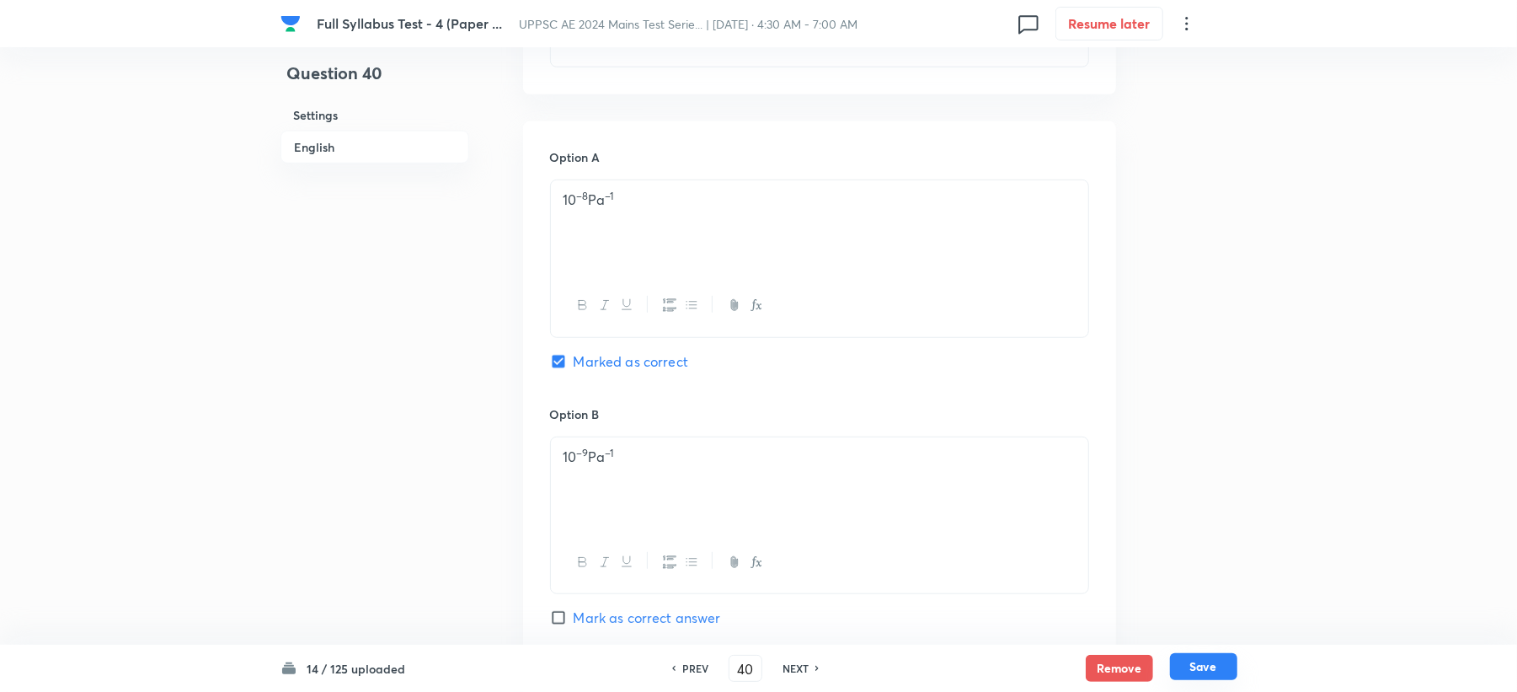
click at [1204, 668] on button "Save" at bounding box center [1203, 666] width 67 height 27
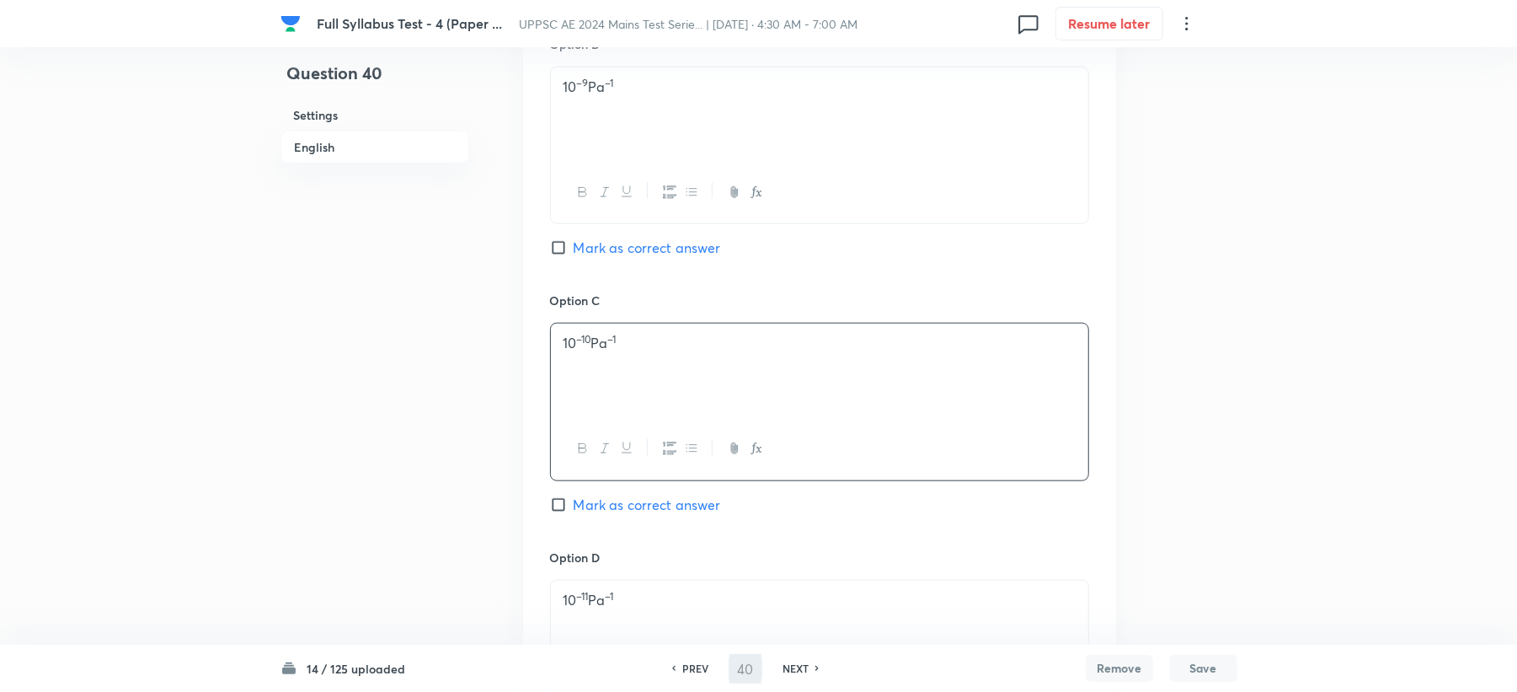
type input "41"
